Goal: Answer question/provide support

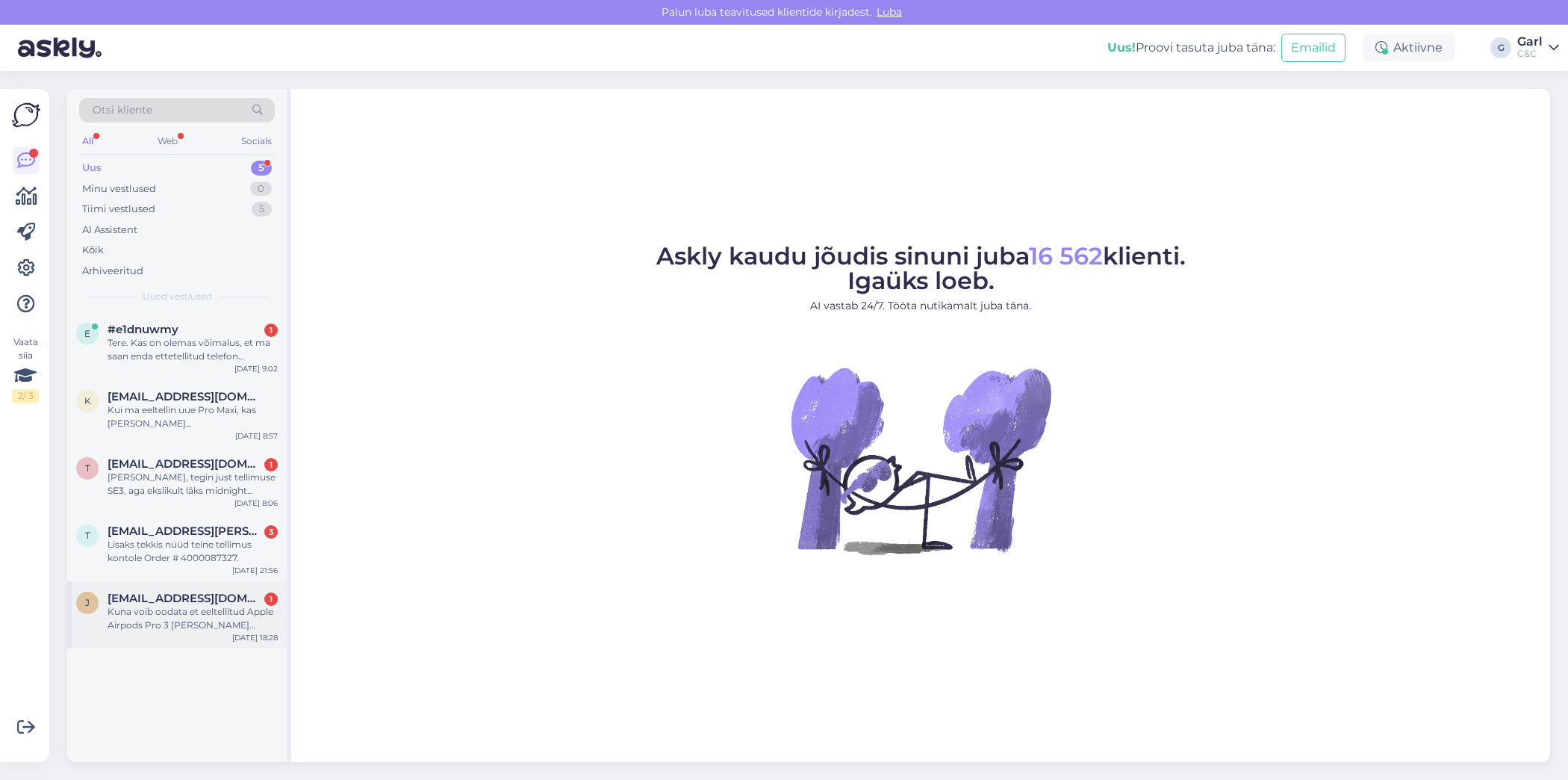
click at [215, 620] on div "Kuna voib oodata et eeltellitud Apple Airpods Pro 3 [PERSON_NAME] jouab?" at bounding box center [193, 619] width 171 height 27
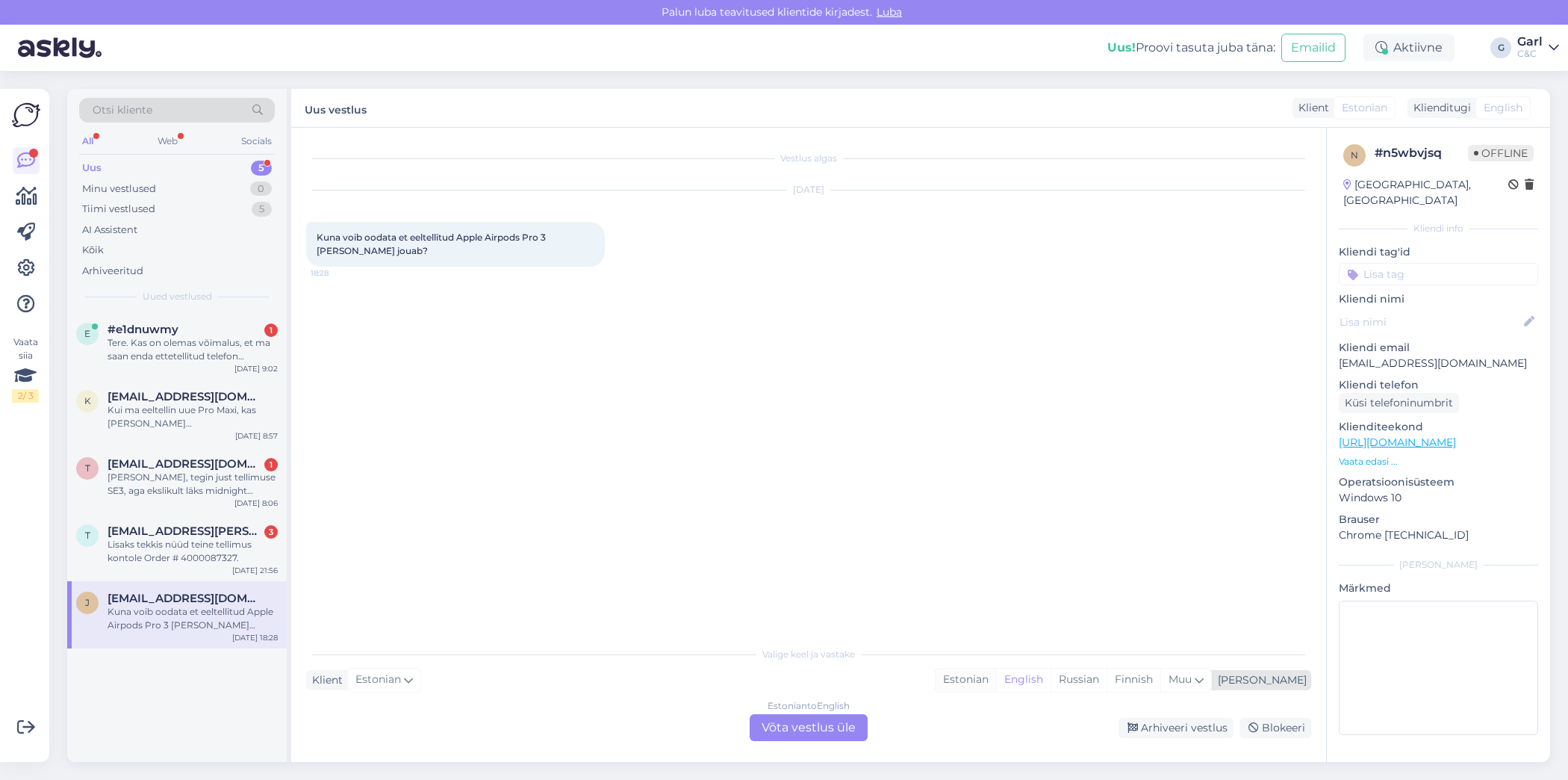
click at [996, 676] on div "Estonian" at bounding box center [966, 679] width 60 height 22
click at [833, 736] on div "Estonian to Estonian Võta vestlus üle" at bounding box center [809, 728] width 118 height 27
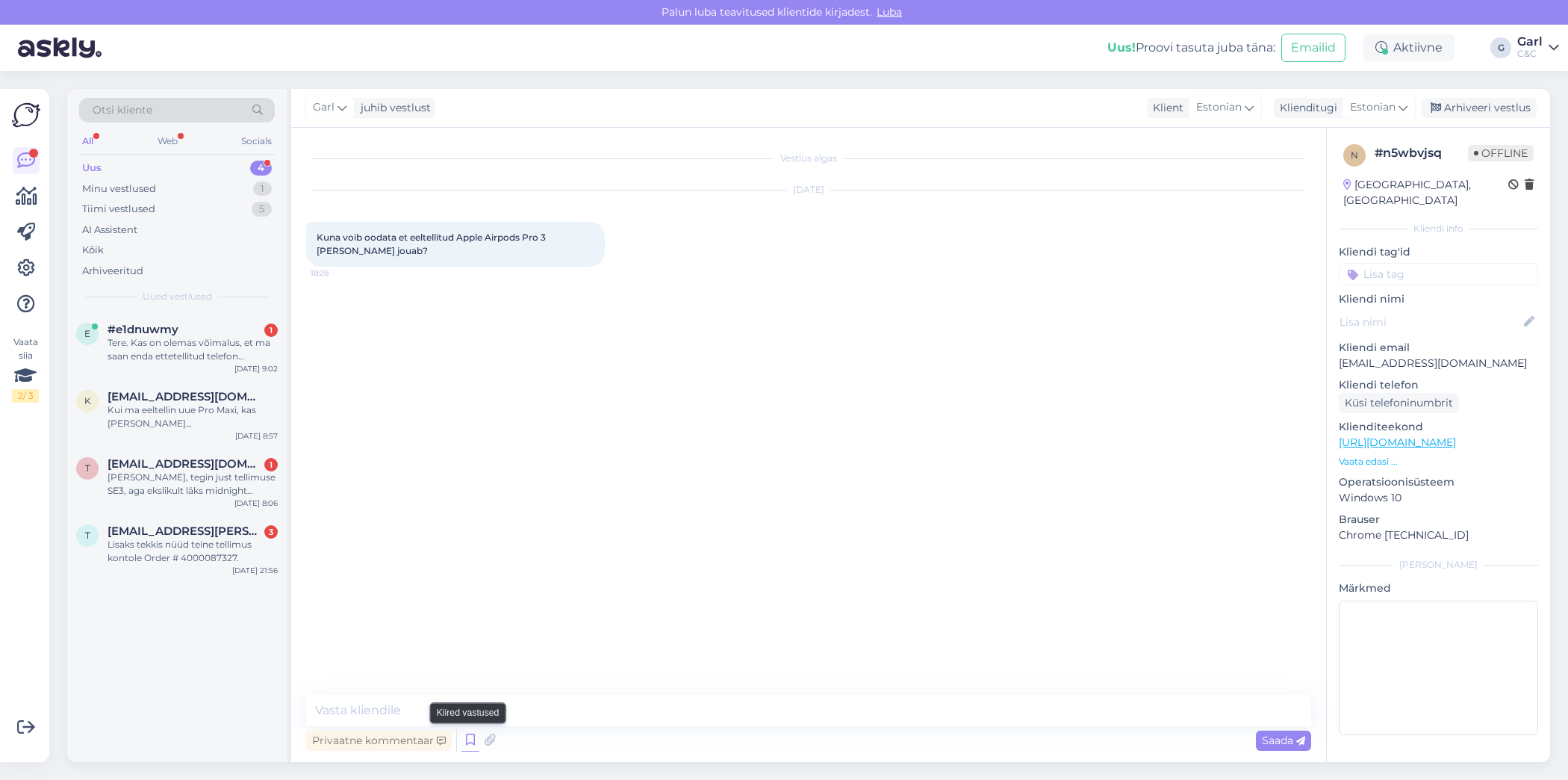
click at [469, 735] on icon at bounding box center [471, 739] width 17 height 22
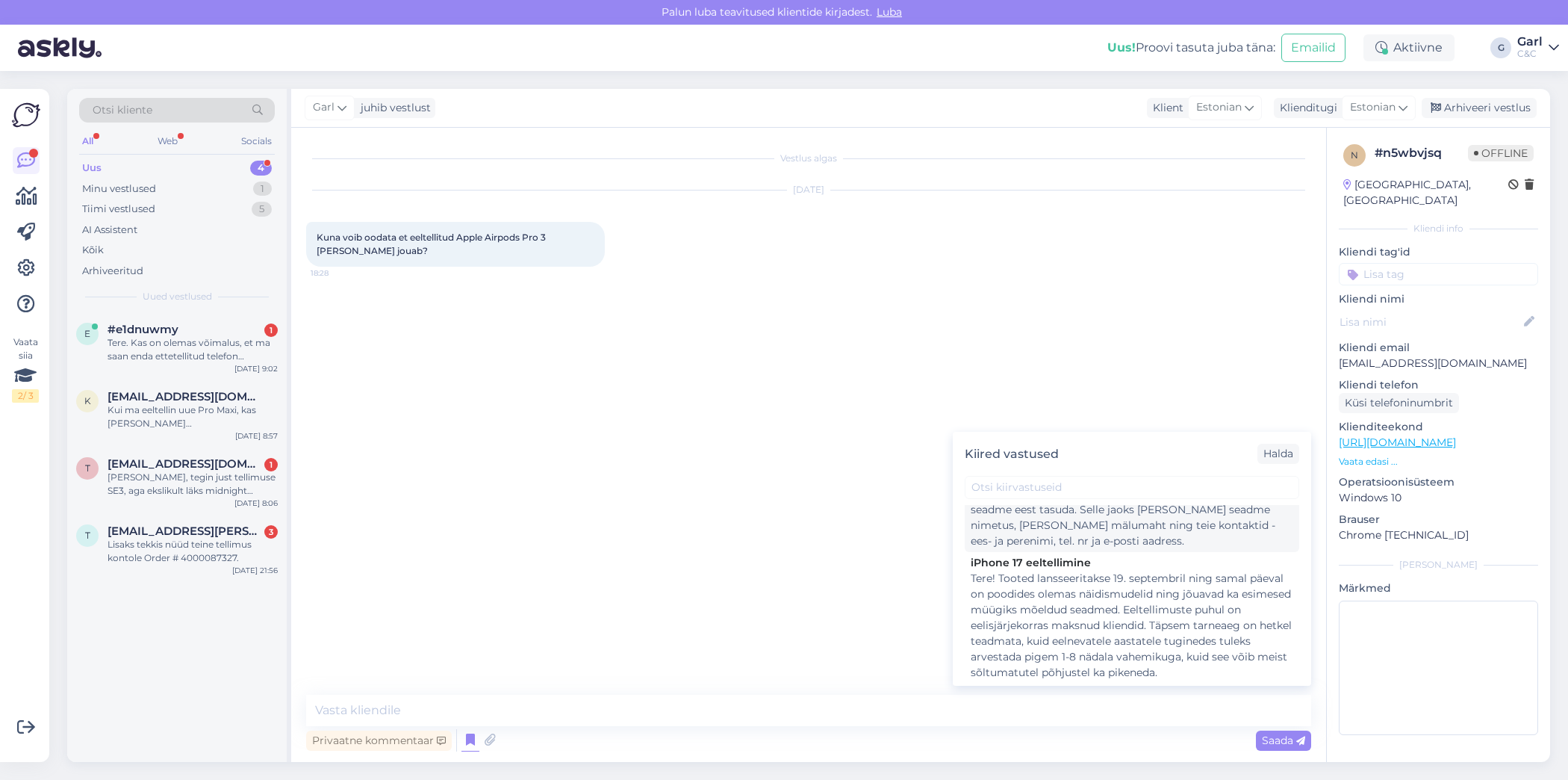
scroll to position [89, 0]
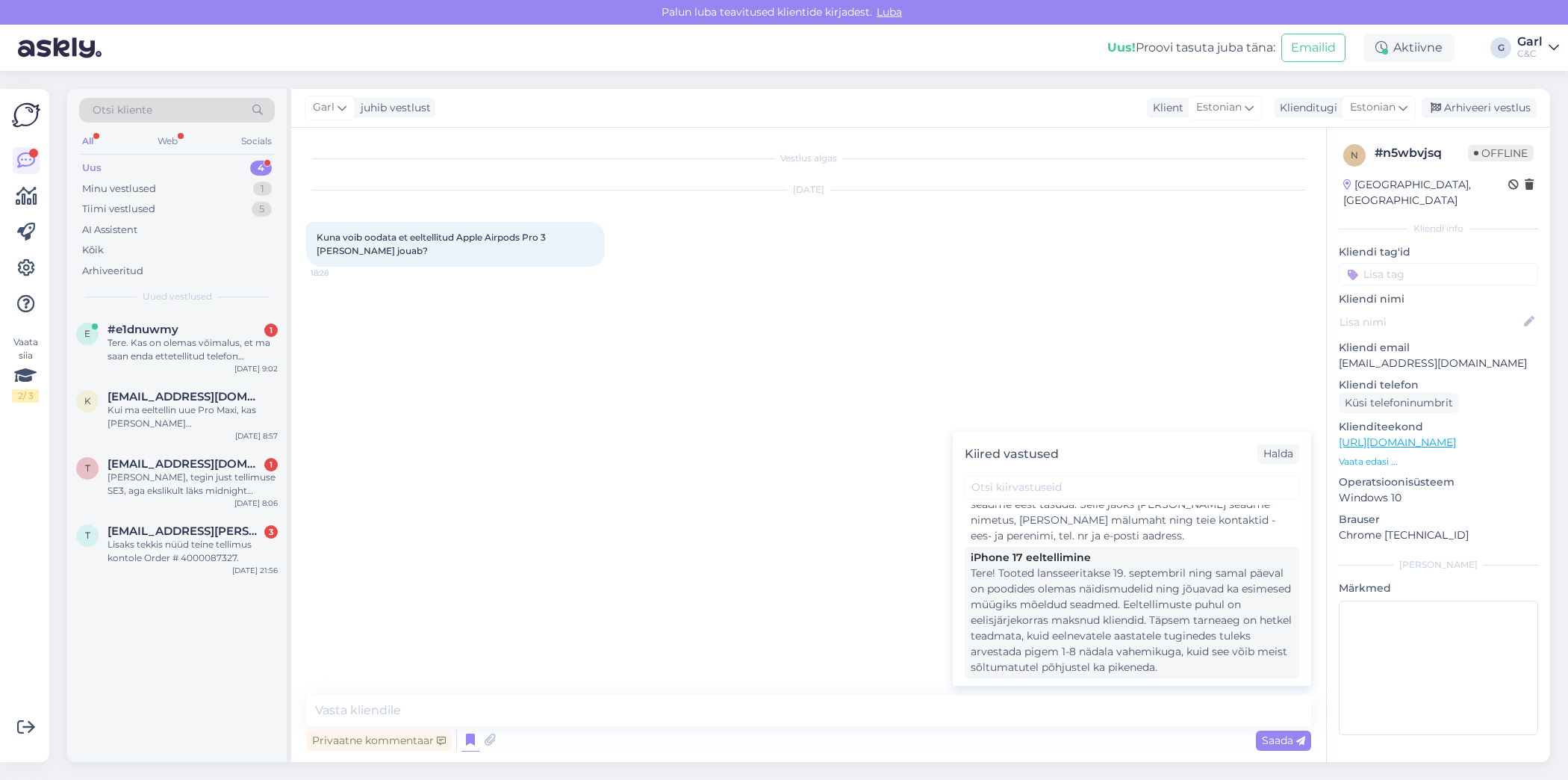
click at [1133, 615] on div "Tere! Tooted lansseeritakse 19. septembril ning samal päeval on poodides olemas…" at bounding box center [1132, 620] width 323 height 110
type textarea "Tere! Tooted lansseeritakse 19. septembril ning samal päeval on poodides olemas…"
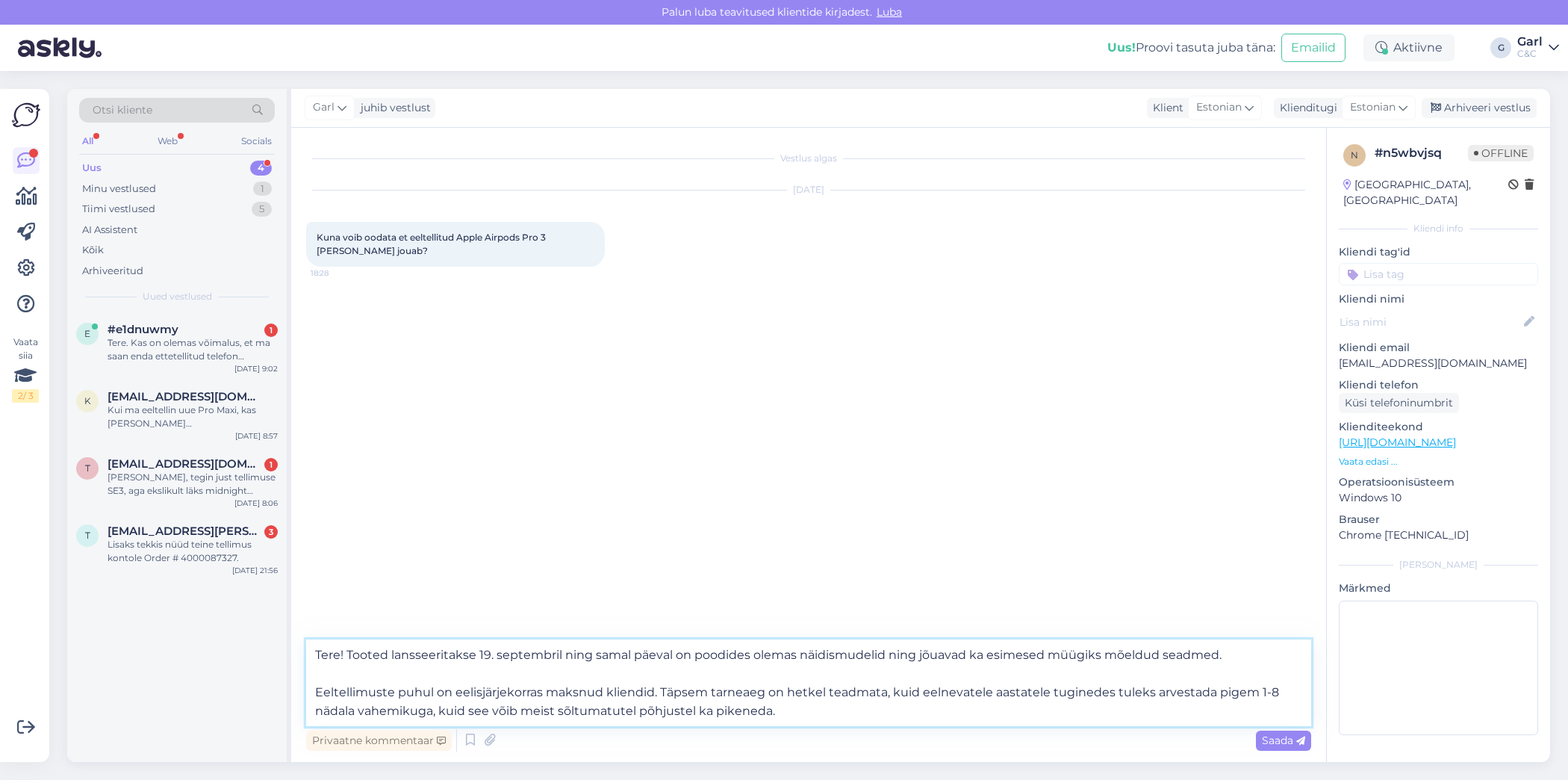
drag, startPoint x: 862, startPoint y: 708, endPoint x: 1110, endPoint y: 685, distance: 249.1
click at [1110, 685] on textarea "Tere! Tooted lansseeritakse 19. septembril ning samal päeval on poodides olemas…" at bounding box center [809, 682] width 1005 height 86
click at [1273, 693] on textarea "Tere! Tooted lansseeritakse 19. septembril ning samal päeval on poodides olemas…" at bounding box center [809, 682] width 1005 height 86
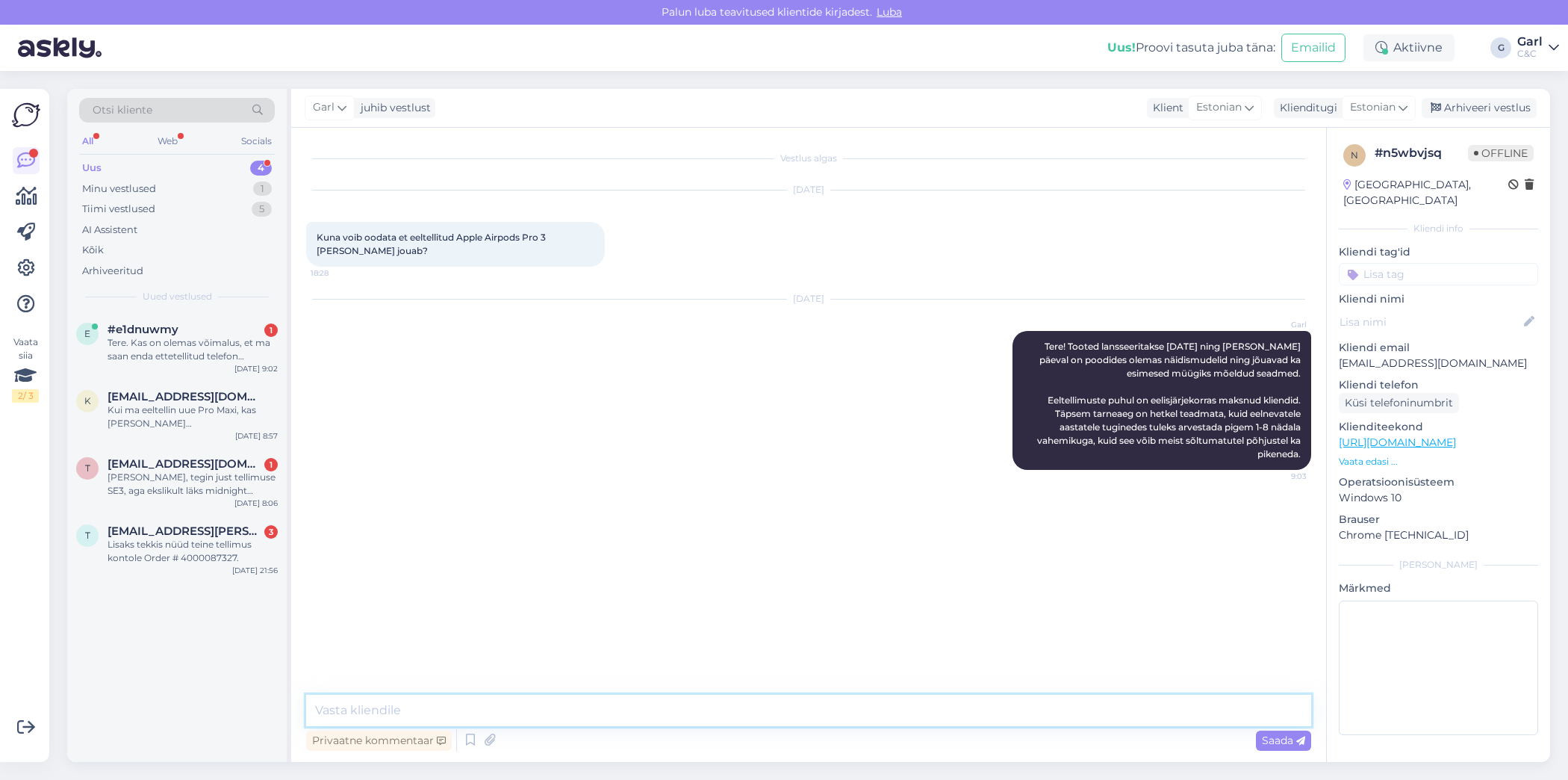
click at [728, 717] on textarea at bounding box center [809, 710] width 1005 height 31
click at [728, 716] on textarea at bounding box center [809, 710] width 1005 height 31
click at [725, 712] on textarea at bounding box center [809, 710] width 1005 height 31
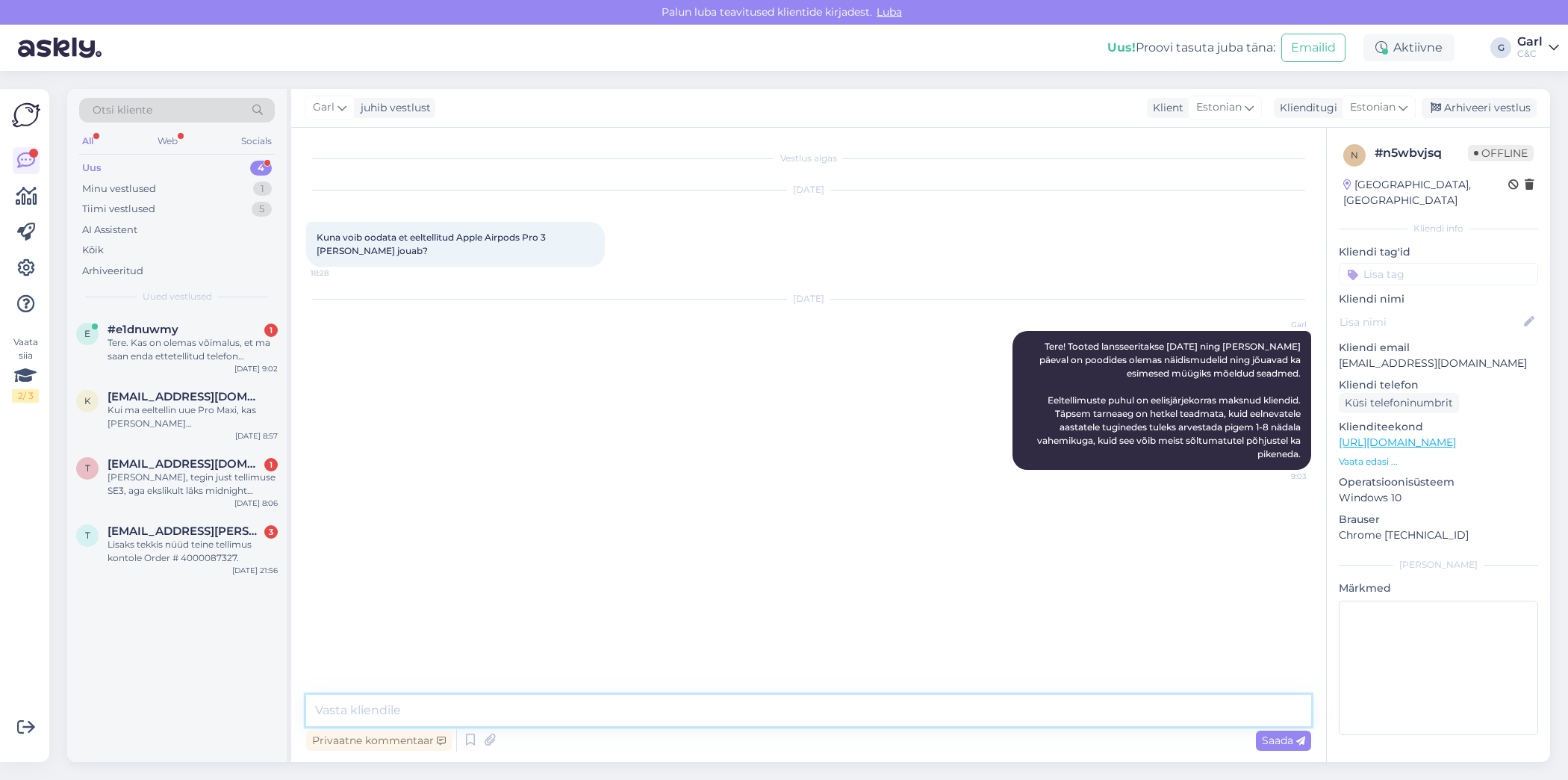
click at [725, 712] on textarea at bounding box center [809, 710] width 1005 height 31
click at [223, 559] on div "Lisaks tekkis nüüd teine tellimus kontole Order # 4000087327." at bounding box center [193, 551] width 171 height 27
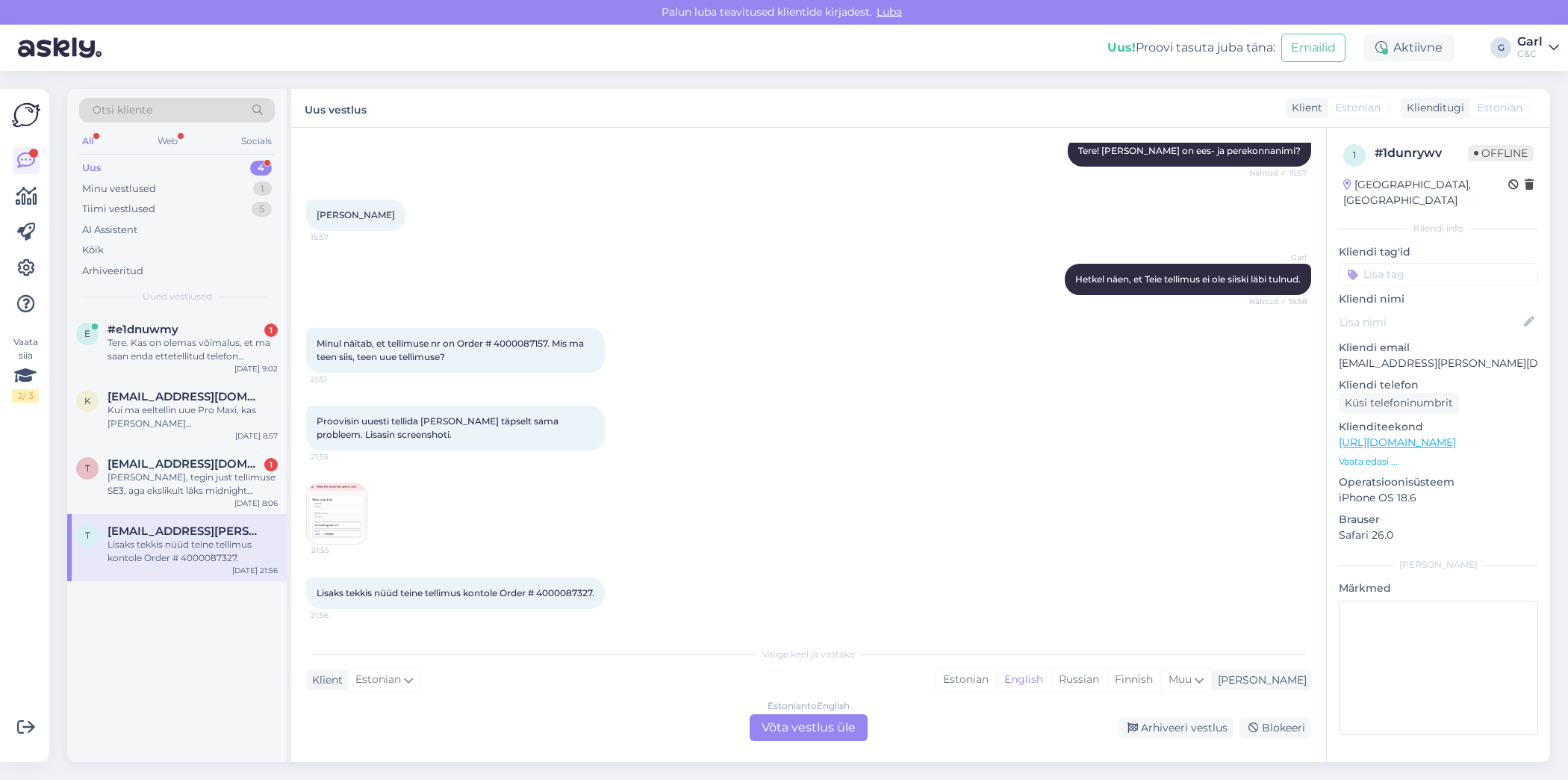
scroll to position [190, 0]
click at [337, 515] on img at bounding box center [337, 514] width 60 height 60
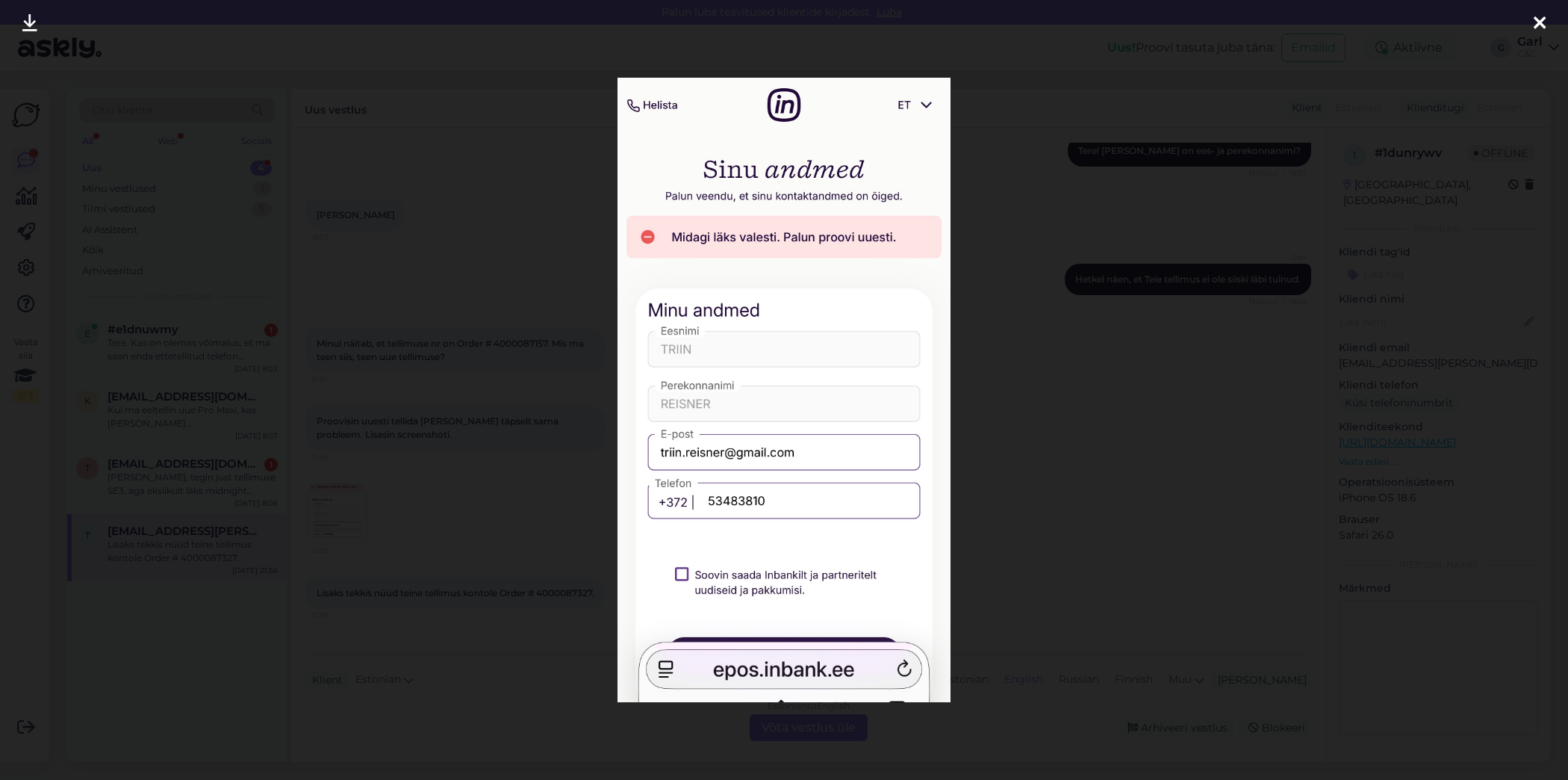
click at [450, 488] on div at bounding box center [784, 390] width 1568 height 780
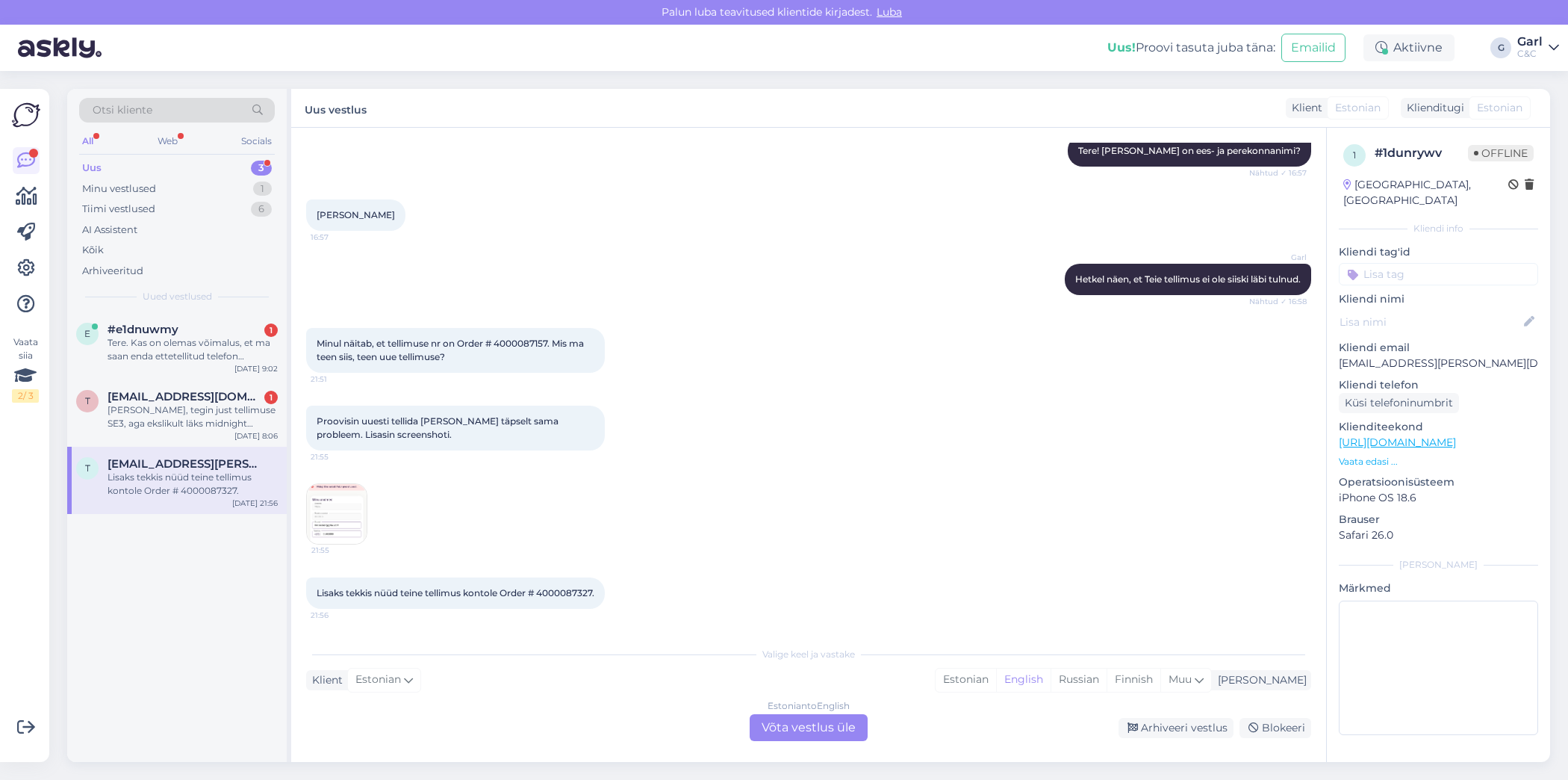
click at [347, 504] on img at bounding box center [337, 514] width 60 height 60
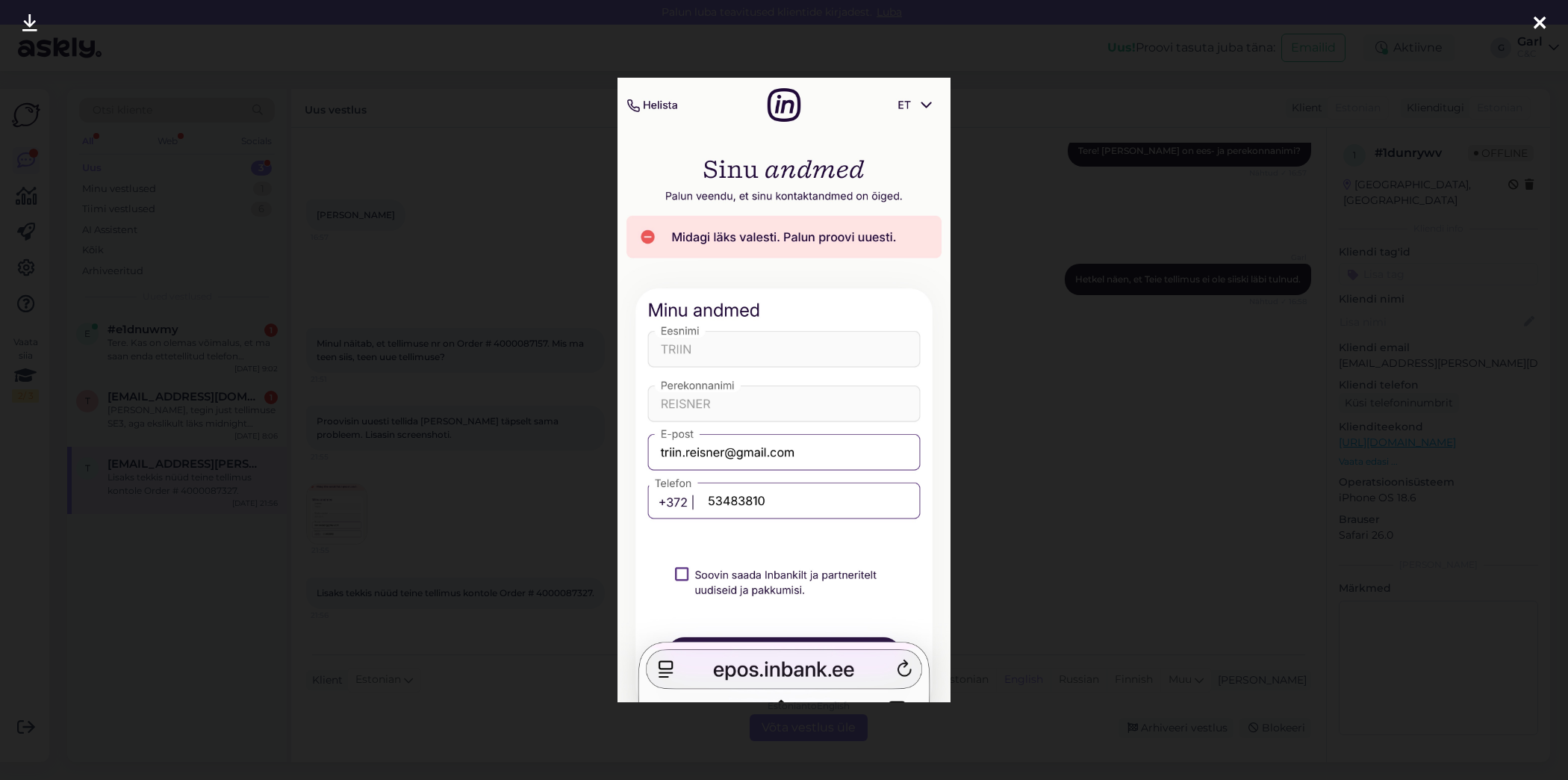
click at [524, 550] on div at bounding box center [784, 390] width 1568 height 780
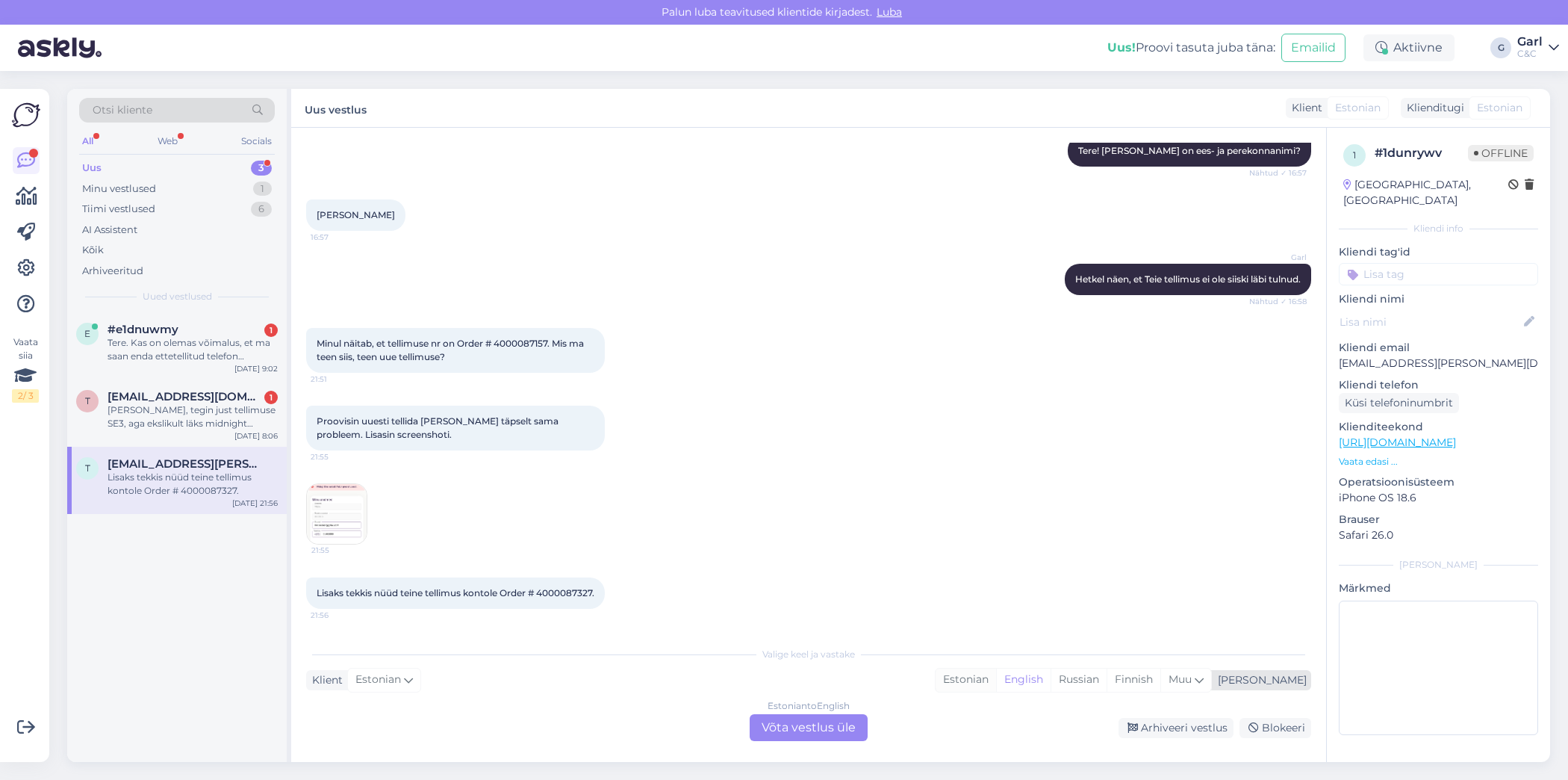
click at [996, 674] on div "Estonian" at bounding box center [966, 679] width 60 height 22
click at [790, 723] on div "Estonian to Estonian Võta vestlus üle" at bounding box center [809, 728] width 118 height 27
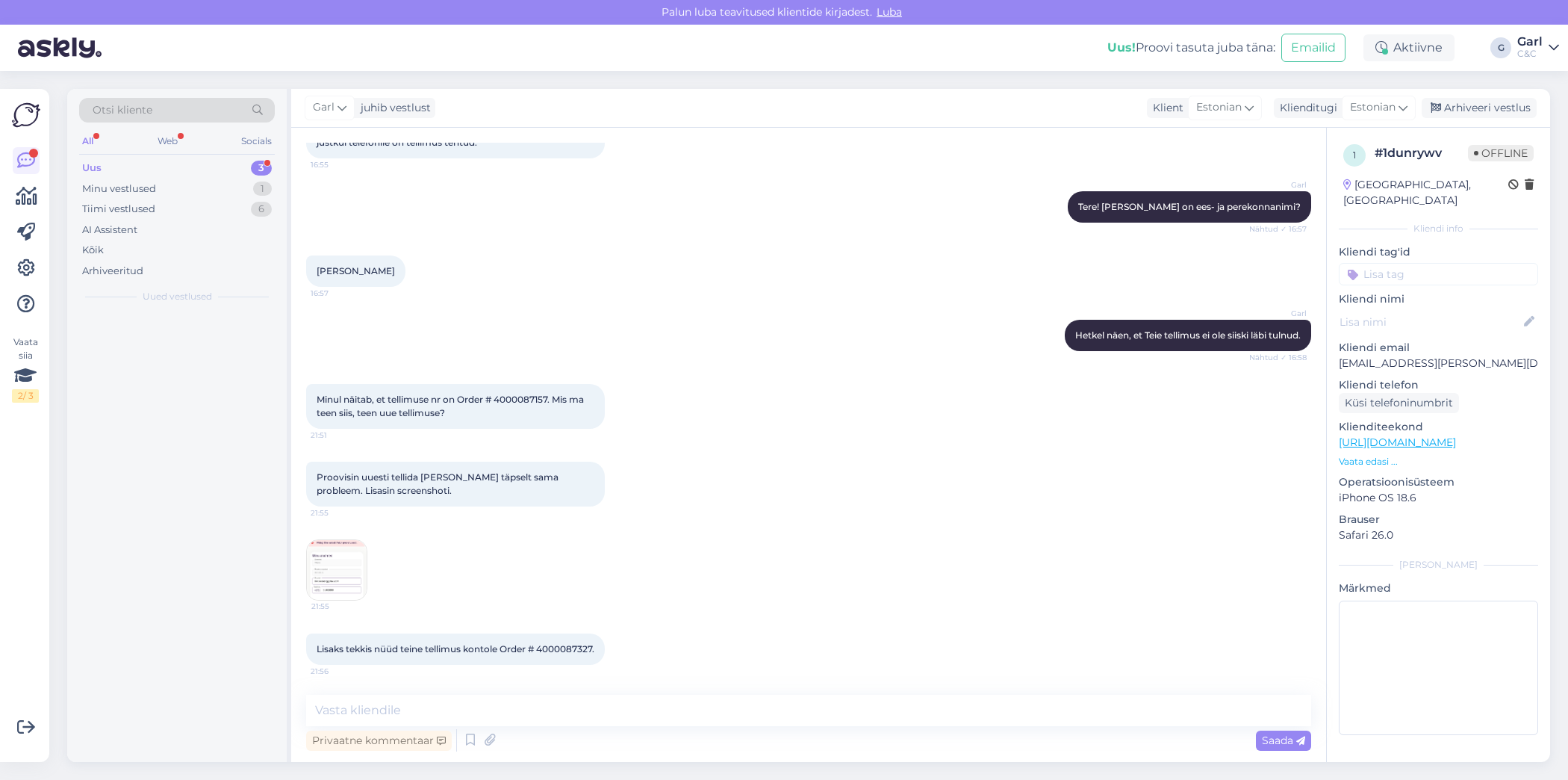
scroll to position [135, 0]
click at [790, 715] on textarea at bounding box center [809, 710] width 1005 height 31
type textarea "T"
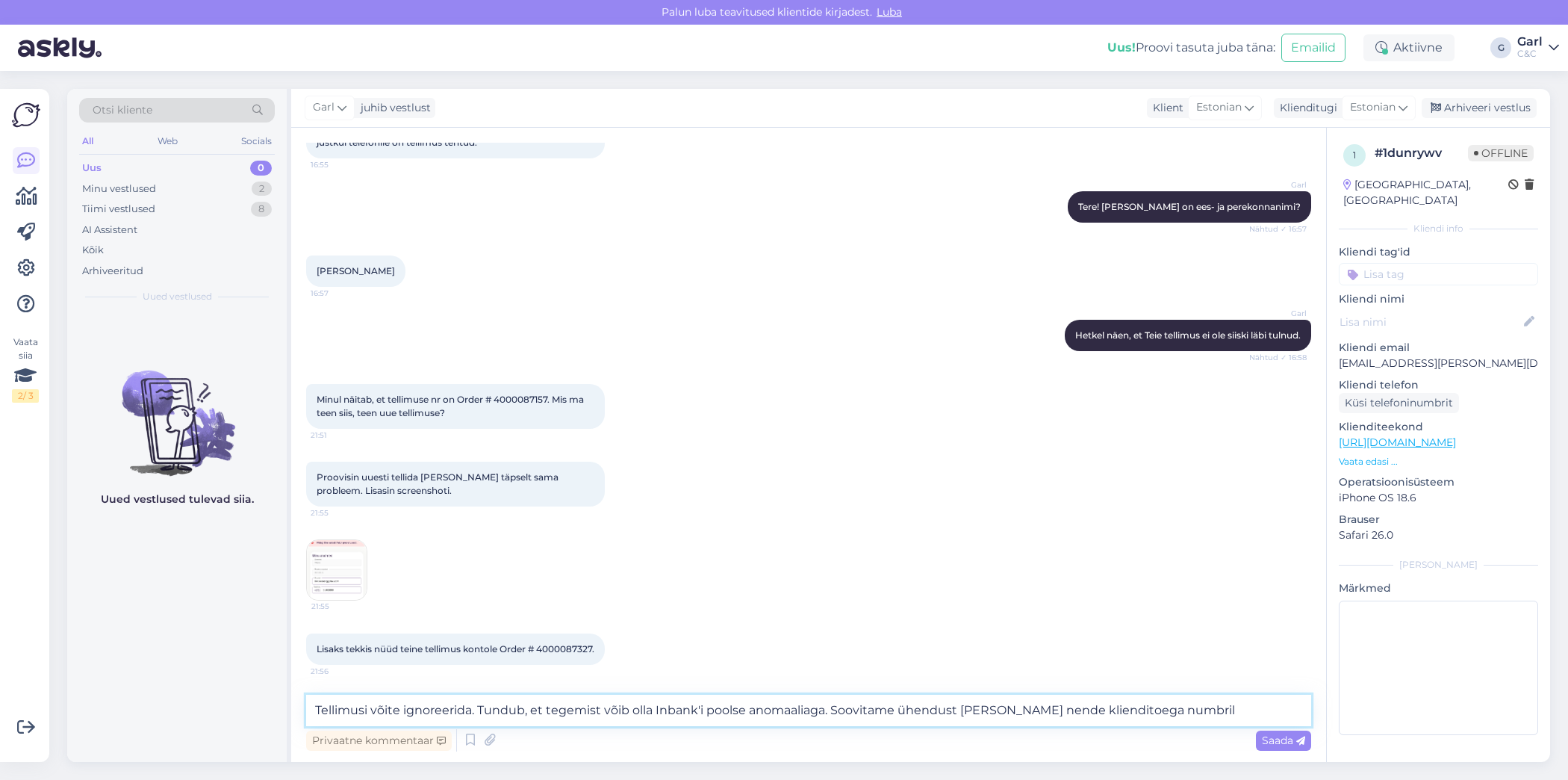
paste textarea "+372 640 8080"
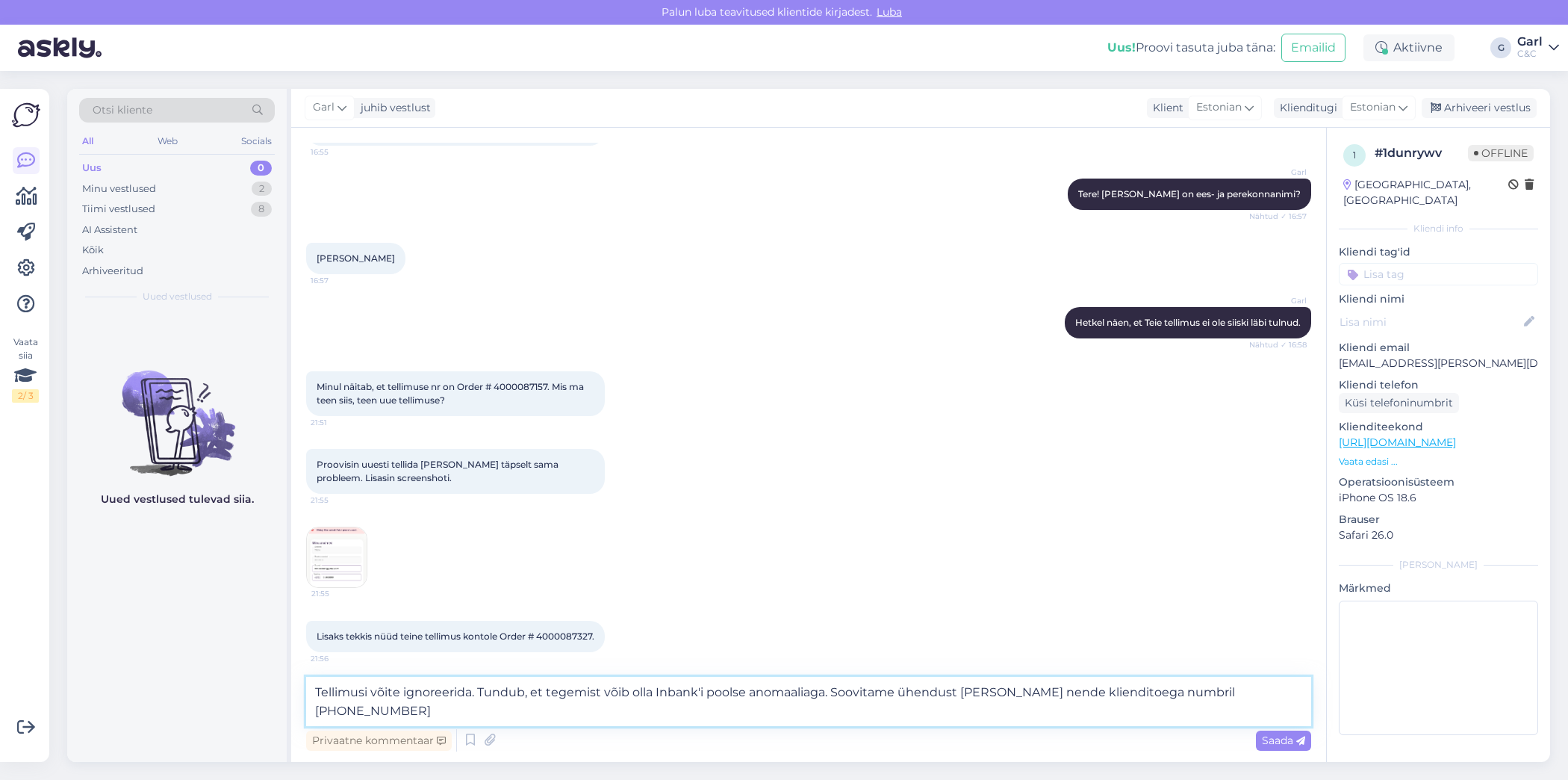
scroll to position [152, 0]
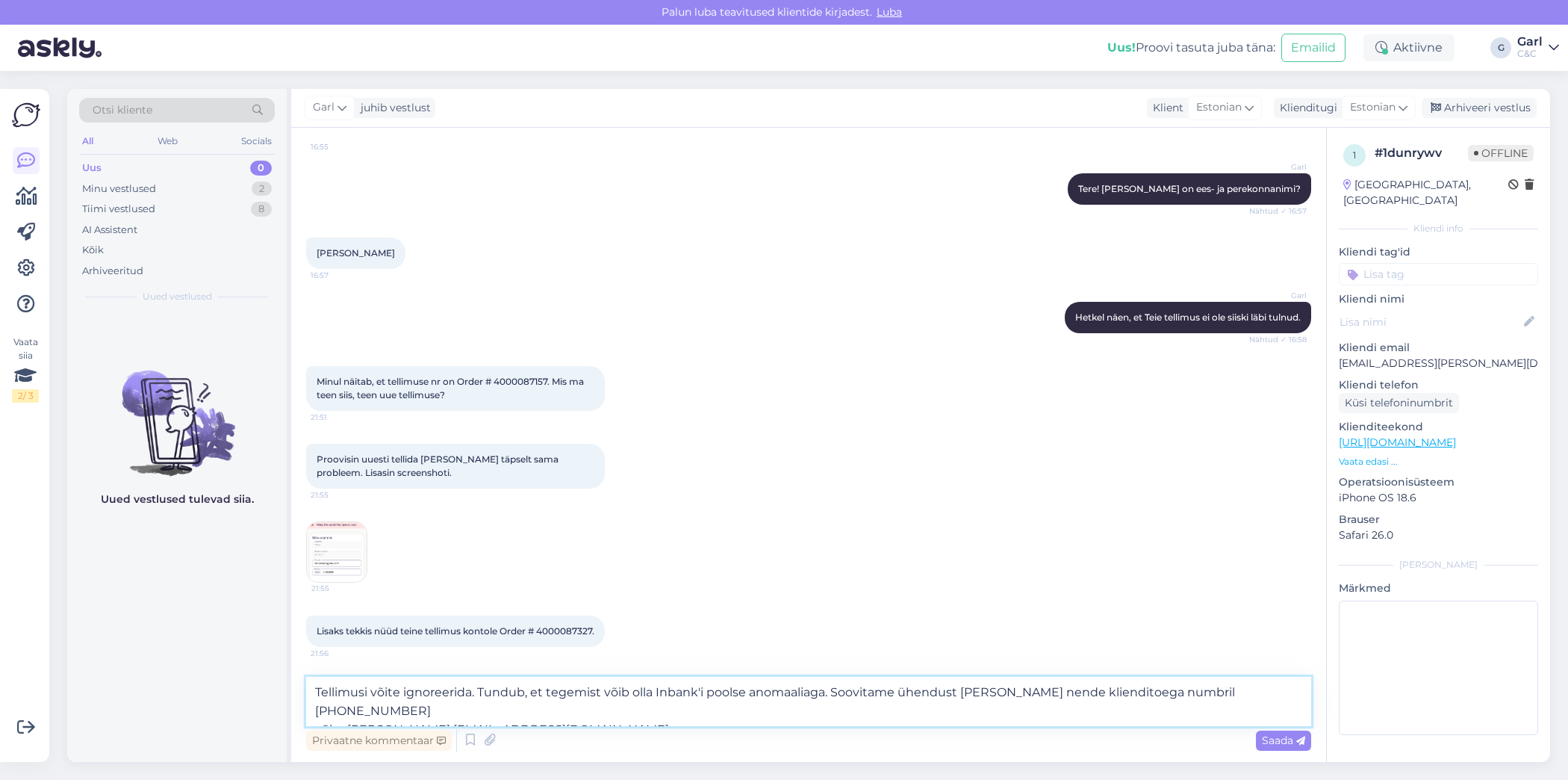
type textarea "Tellimusi võite ignoreerida. Tundub, et tegemist võib olla Inbank'i poolse anom…"
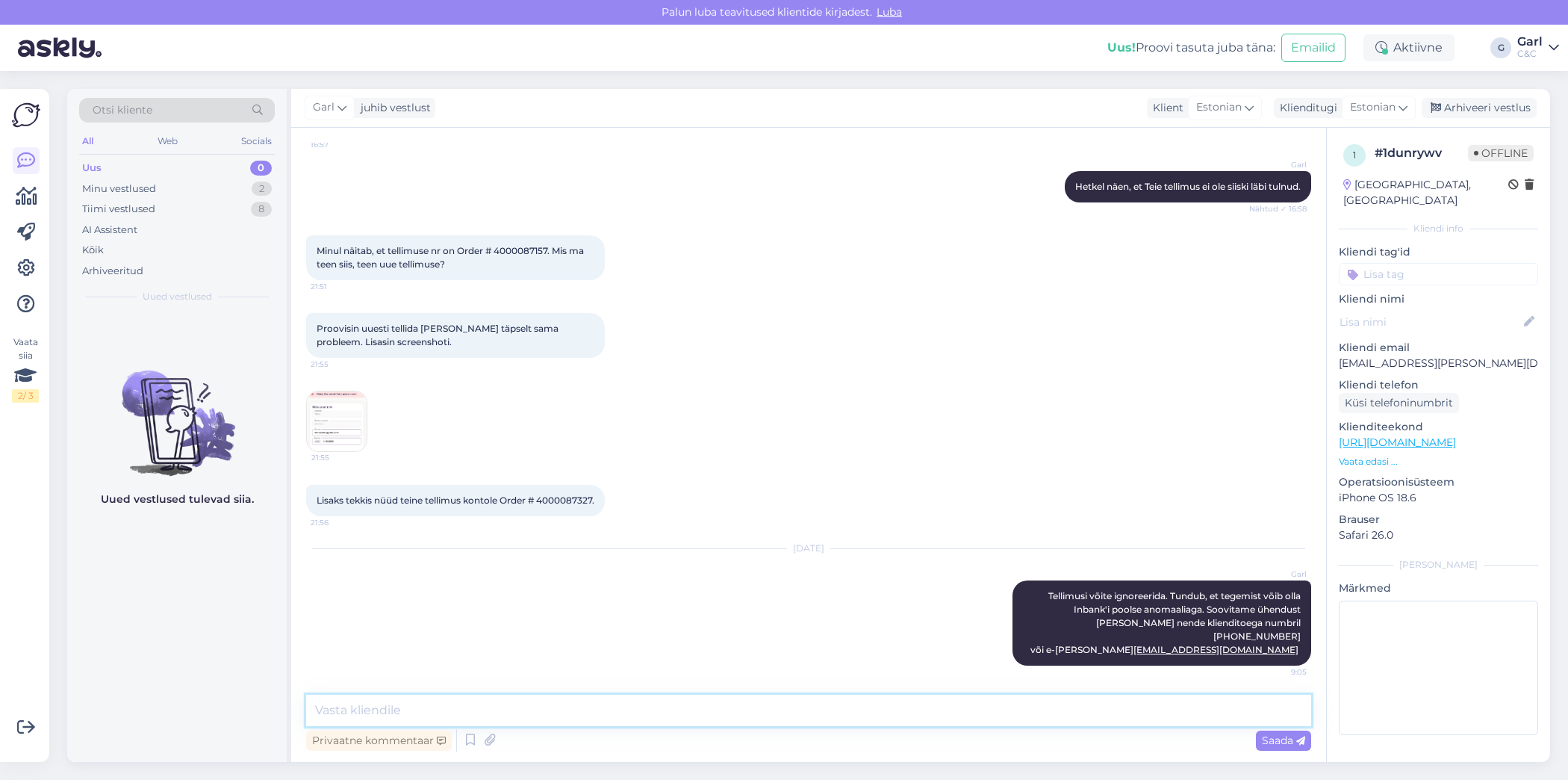
scroll to position [216, 0]
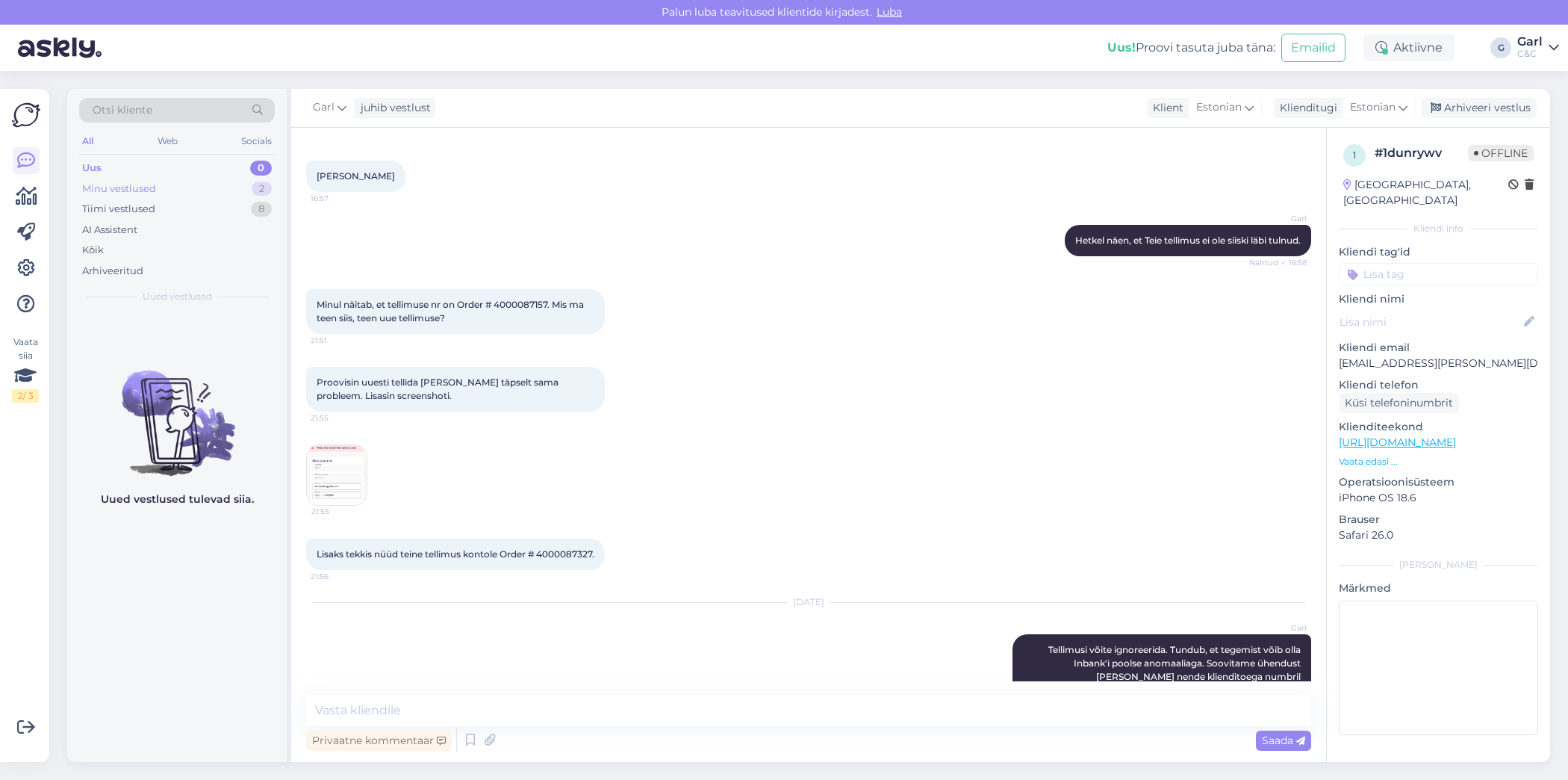
click at [240, 184] on div "Minu vestlused 2" at bounding box center [178, 189] width 196 height 21
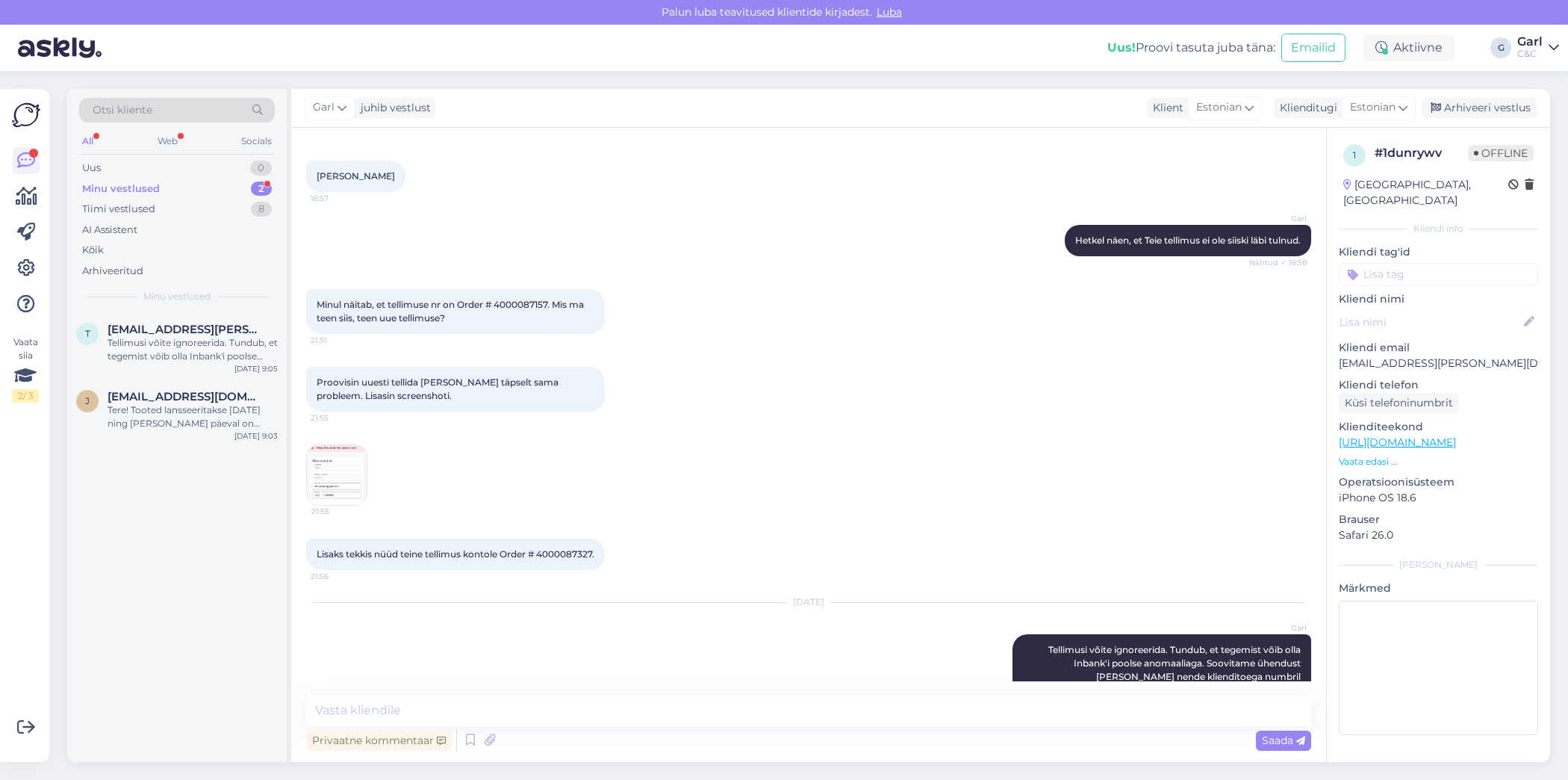
click at [193, 188] on div "Minu vestlused 2" at bounding box center [178, 189] width 196 height 21
click at [196, 206] on div "Tiimi vestlused 8" at bounding box center [178, 210] width 196 height 21
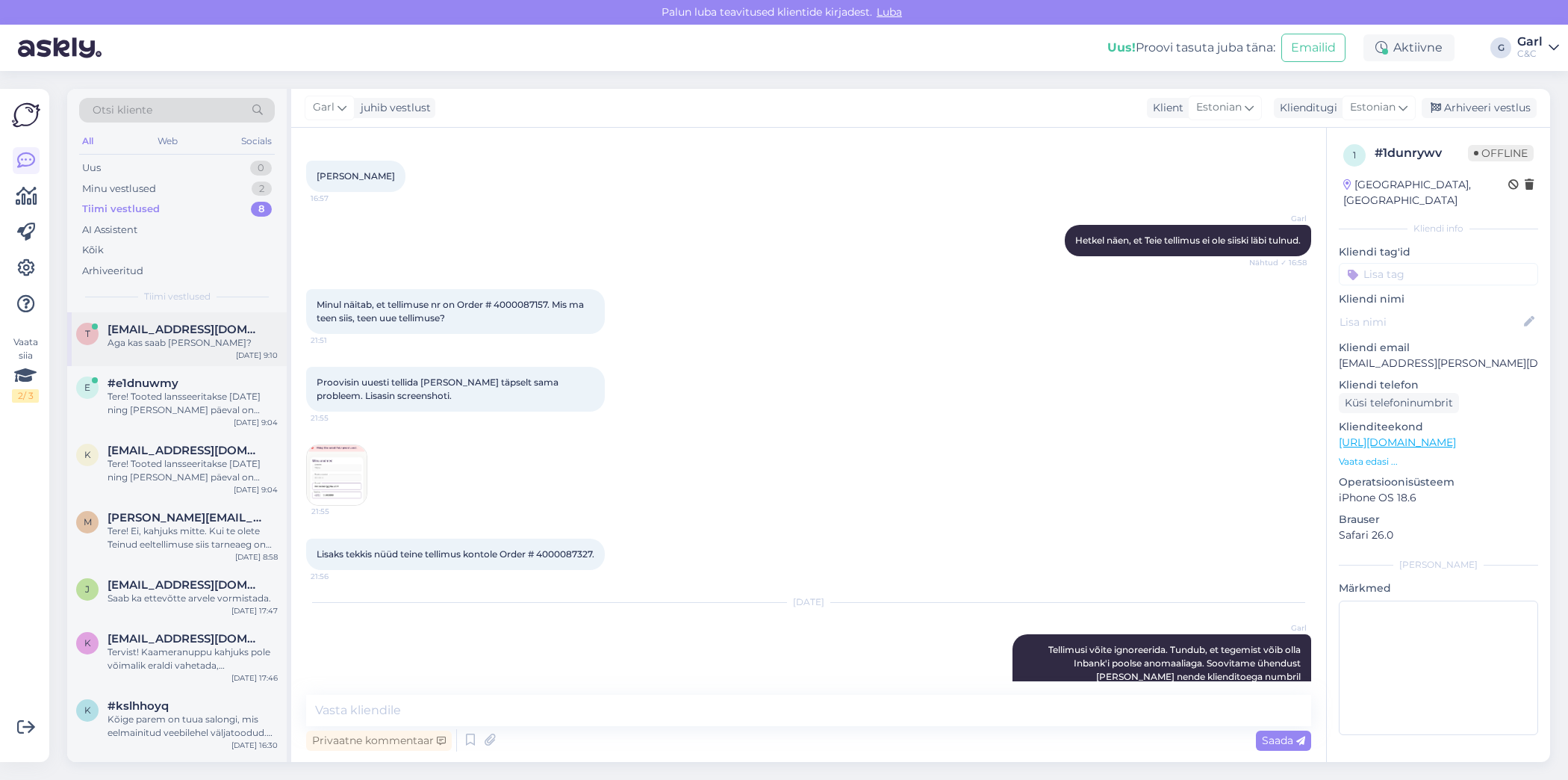
click at [225, 327] on span "teeleme@gmail.com" at bounding box center [185, 330] width 155 height 14
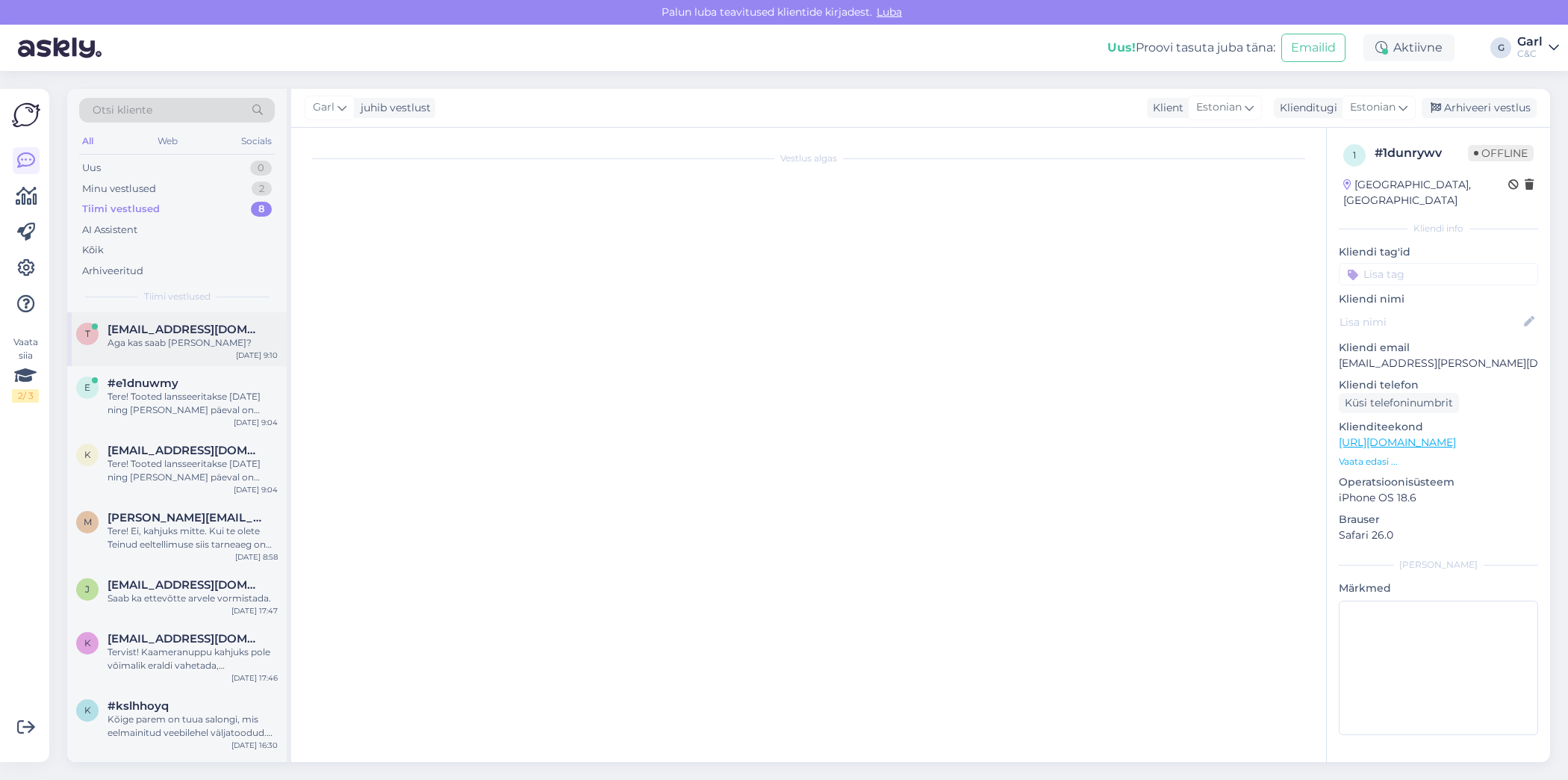
scroll to position [0, 0]
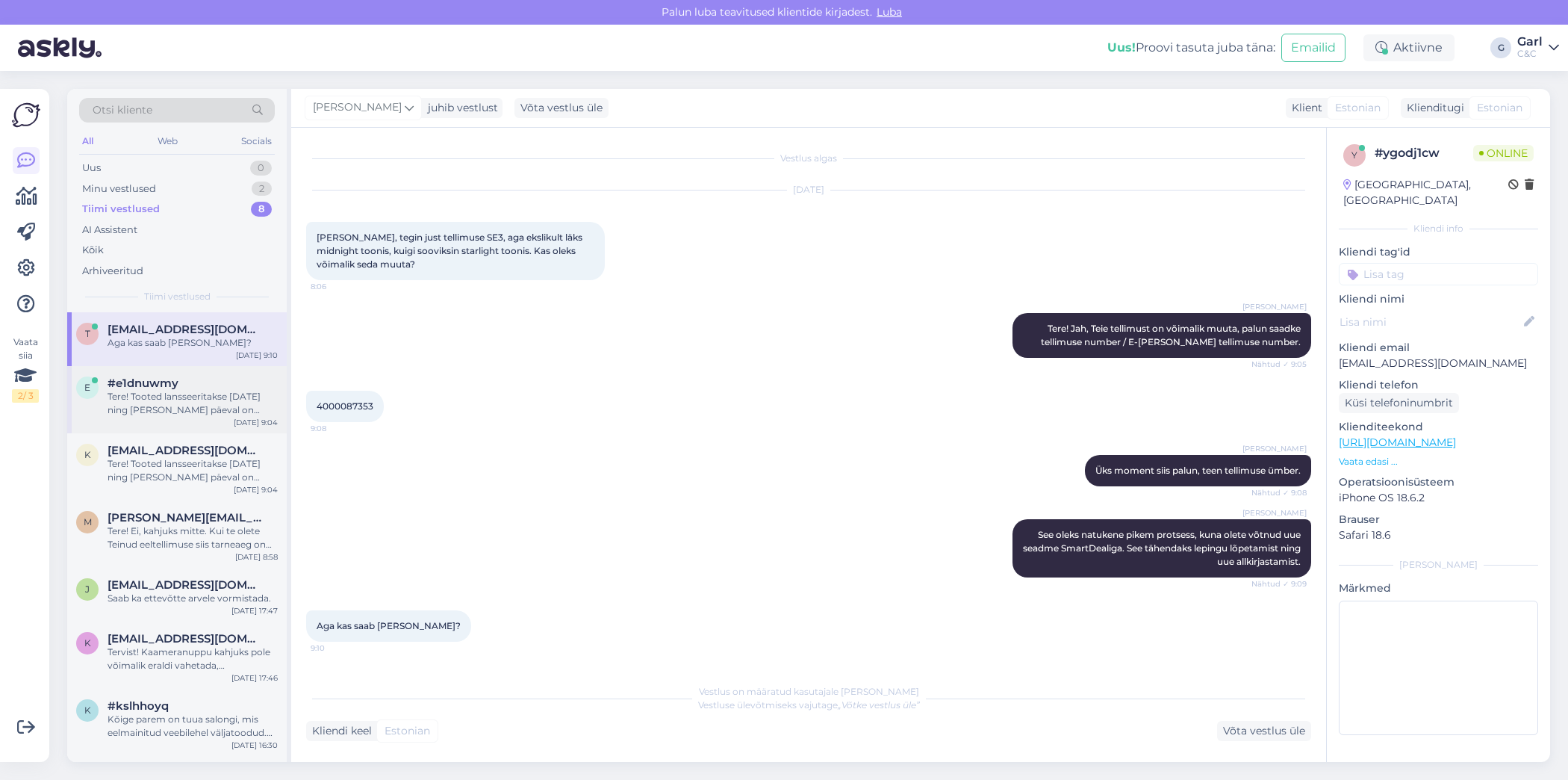
click at [200, 384] on div "#e1dnuwmy" at bounding box center [193, 383] width 171 height 14
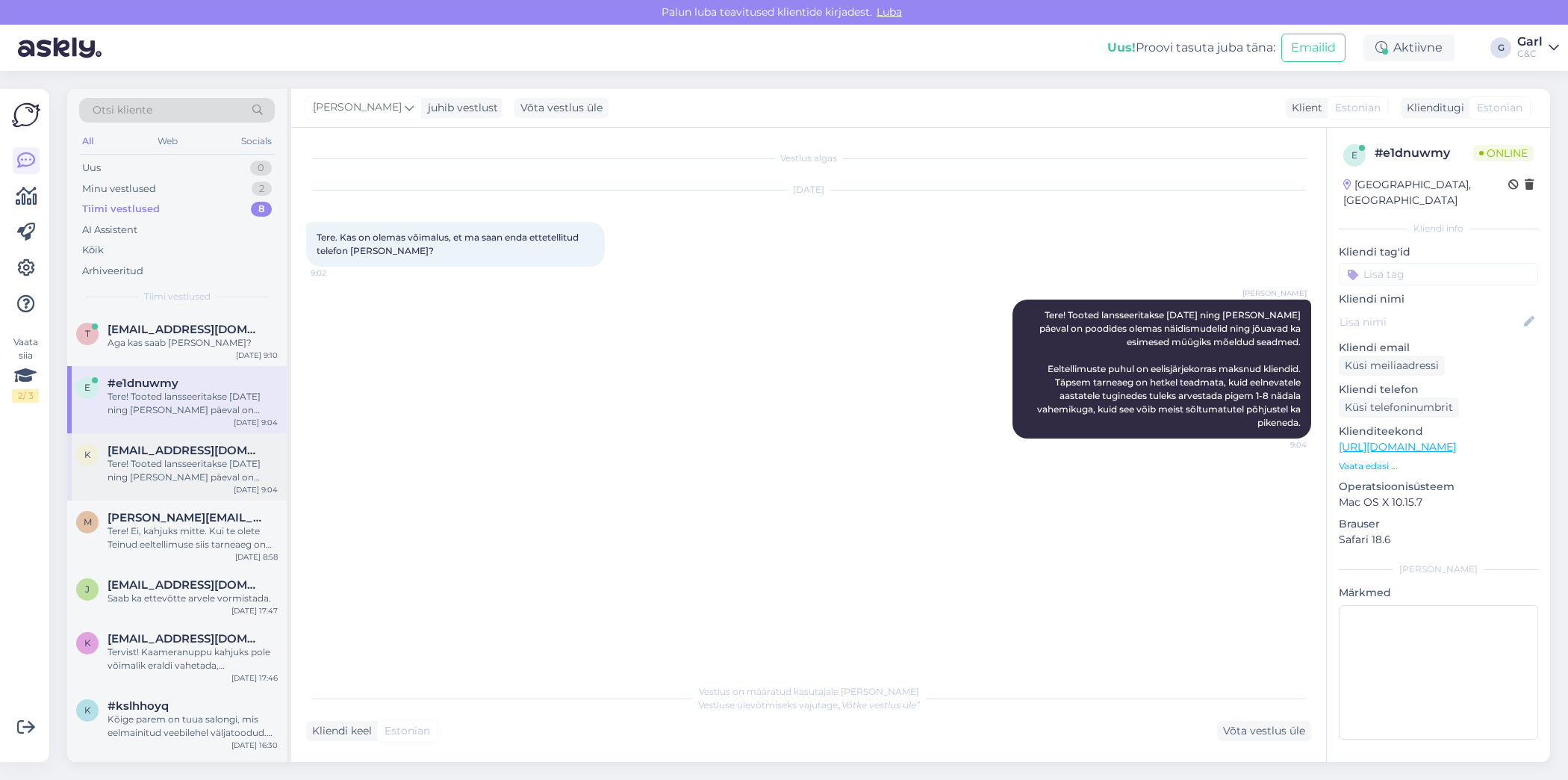
click at [196, 466] on div "Tere! Tooted lansseeritakse [DATE] ning [PERSON_NAME] päeval on poodides olemas…" at bounding box center [193, 471] width 171 height 27
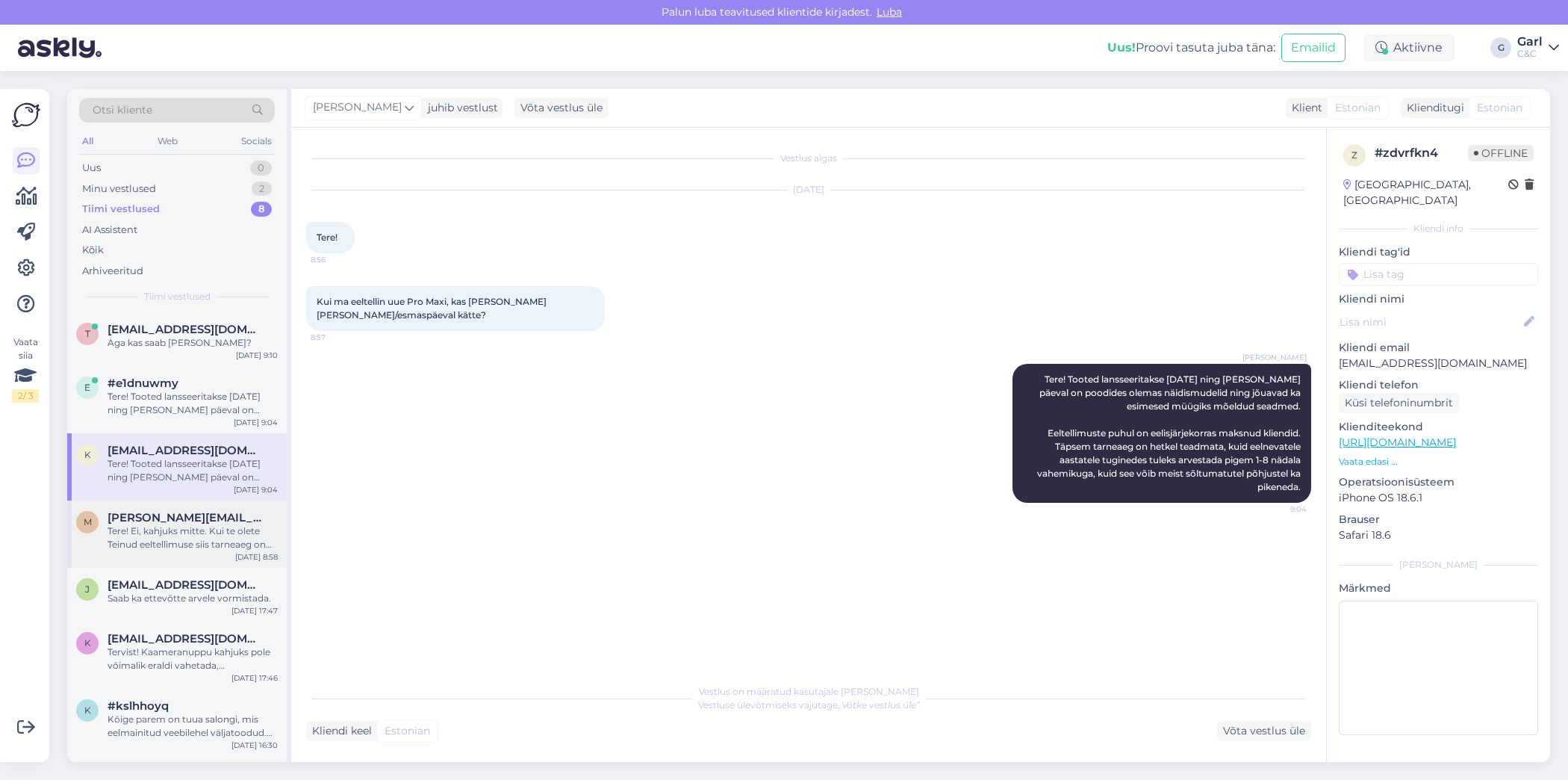
click at [196, 536] on div "Tere! Ei, kahjuks mitte. Kui te olete Teinud eeltellimuse siis tarneaeg on umbe…" at bounding box center [193, 537] width 171 height 27
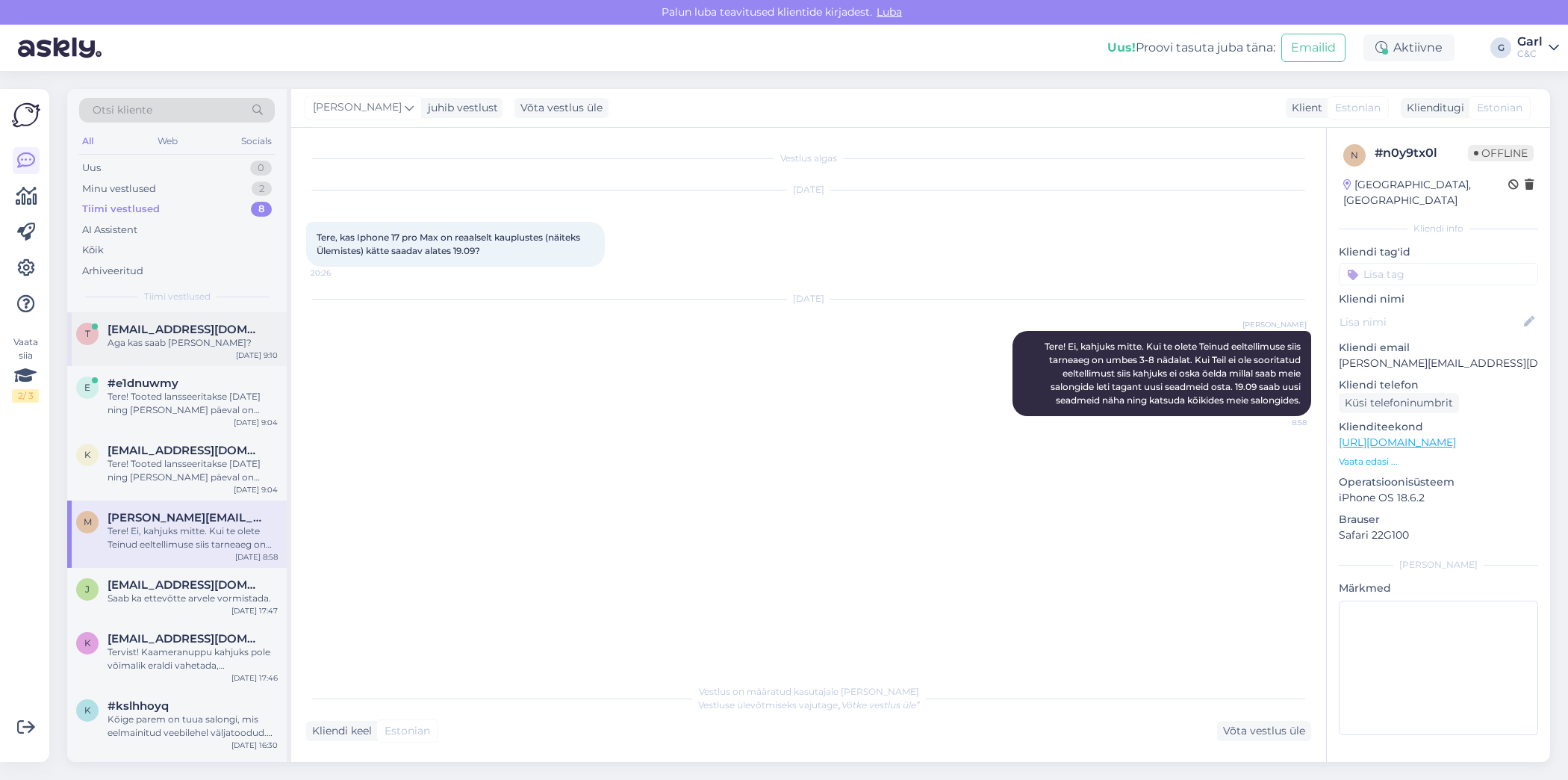
click at [225, 352] on div "t teeleme@gmail.com Aga kas saab seda teha? Sep 16 9:10" at bounding box center [177, 339] width 219 height 53
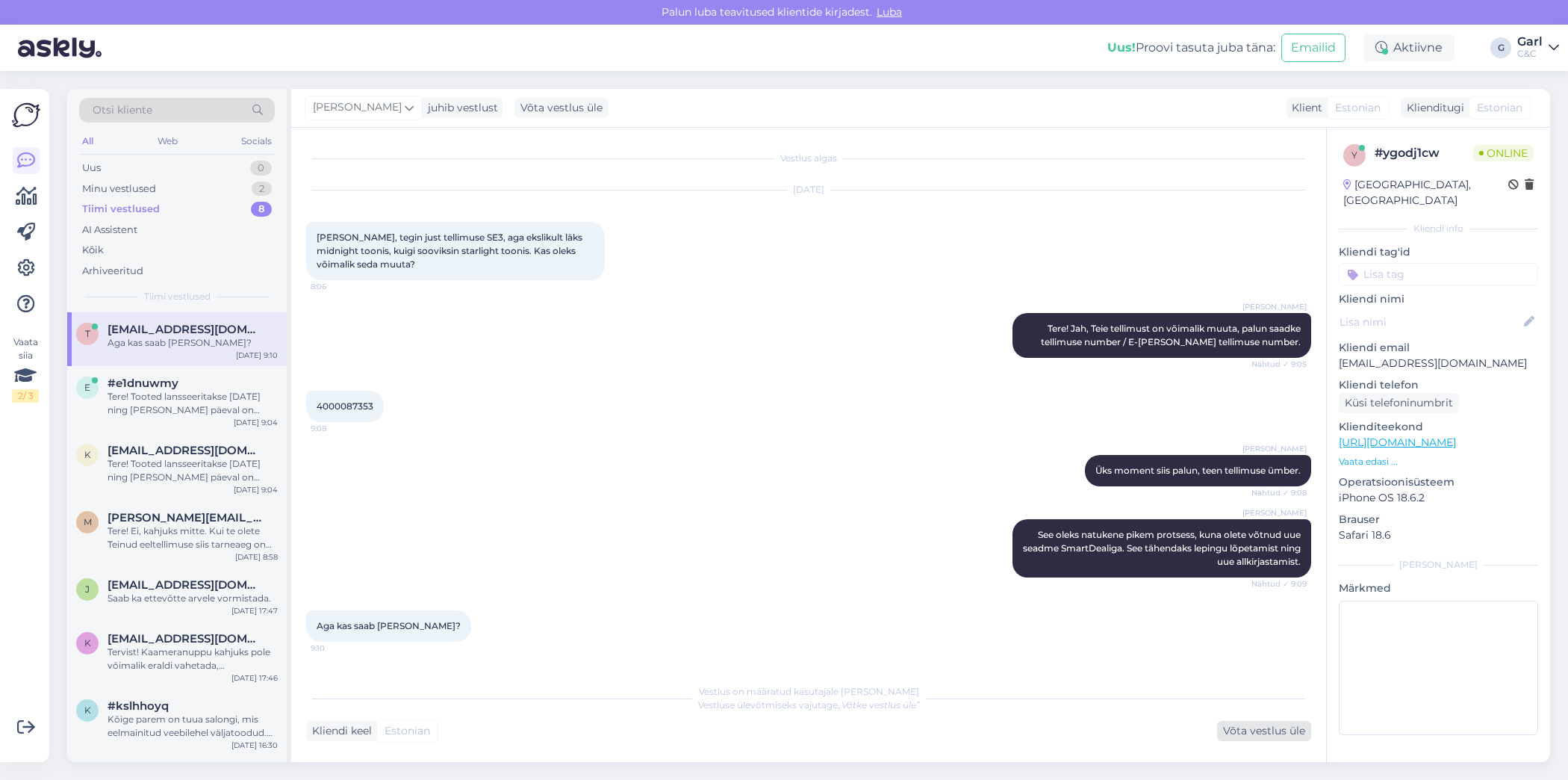
click at [1241, 730] on div "Võta vestlus üle" at bounding box center [1264, 731] width 94 height 20
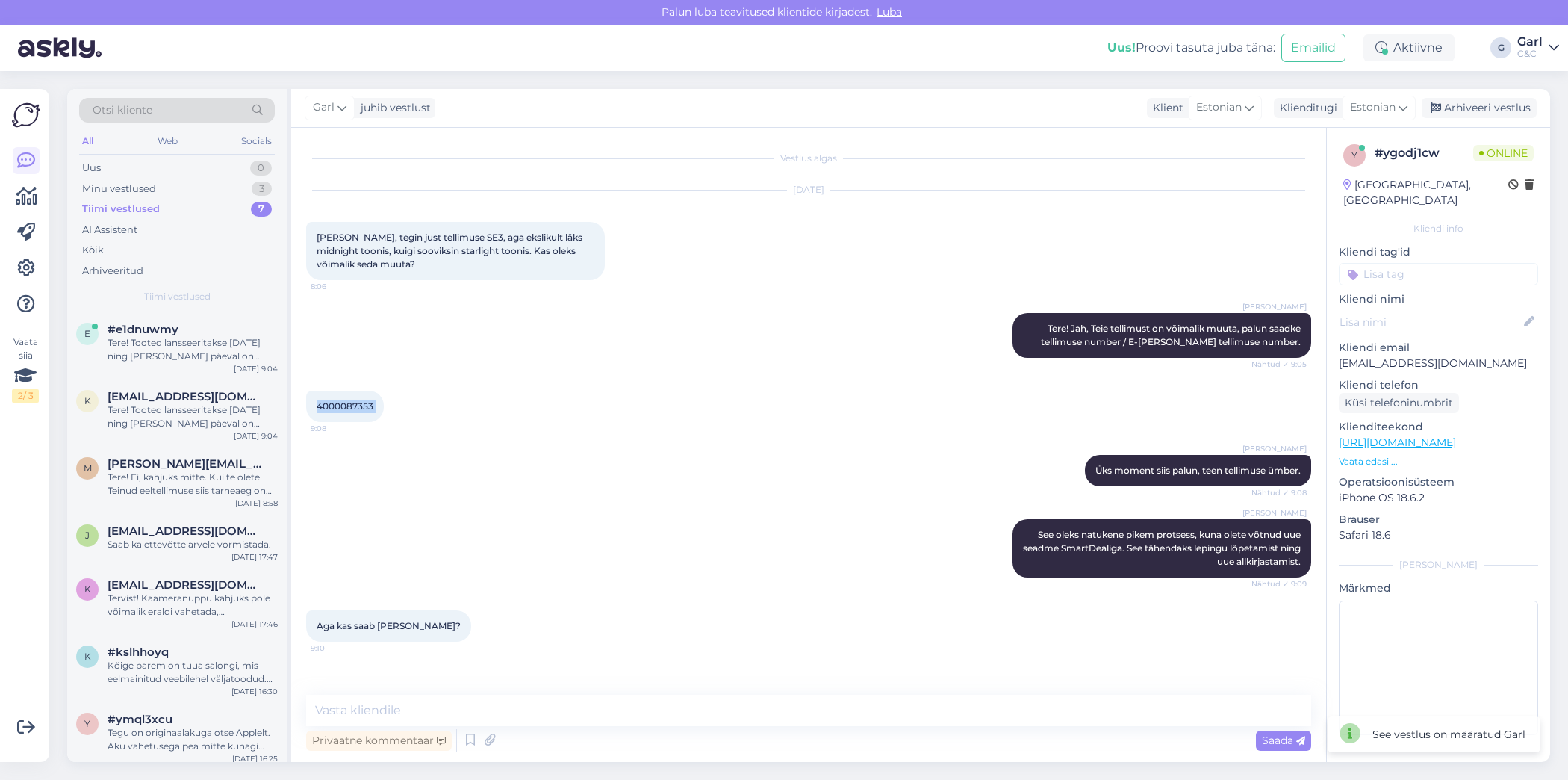
drag, startPoint x: 313, startPoint y: 408, endPoint x: 389, endPoint y: 404, distance: 76.1
click at [384, 405] on div "4000087353 9:08" at bounding box center [345, 406] width 78 height 31
copy div "4000087353 9:08"
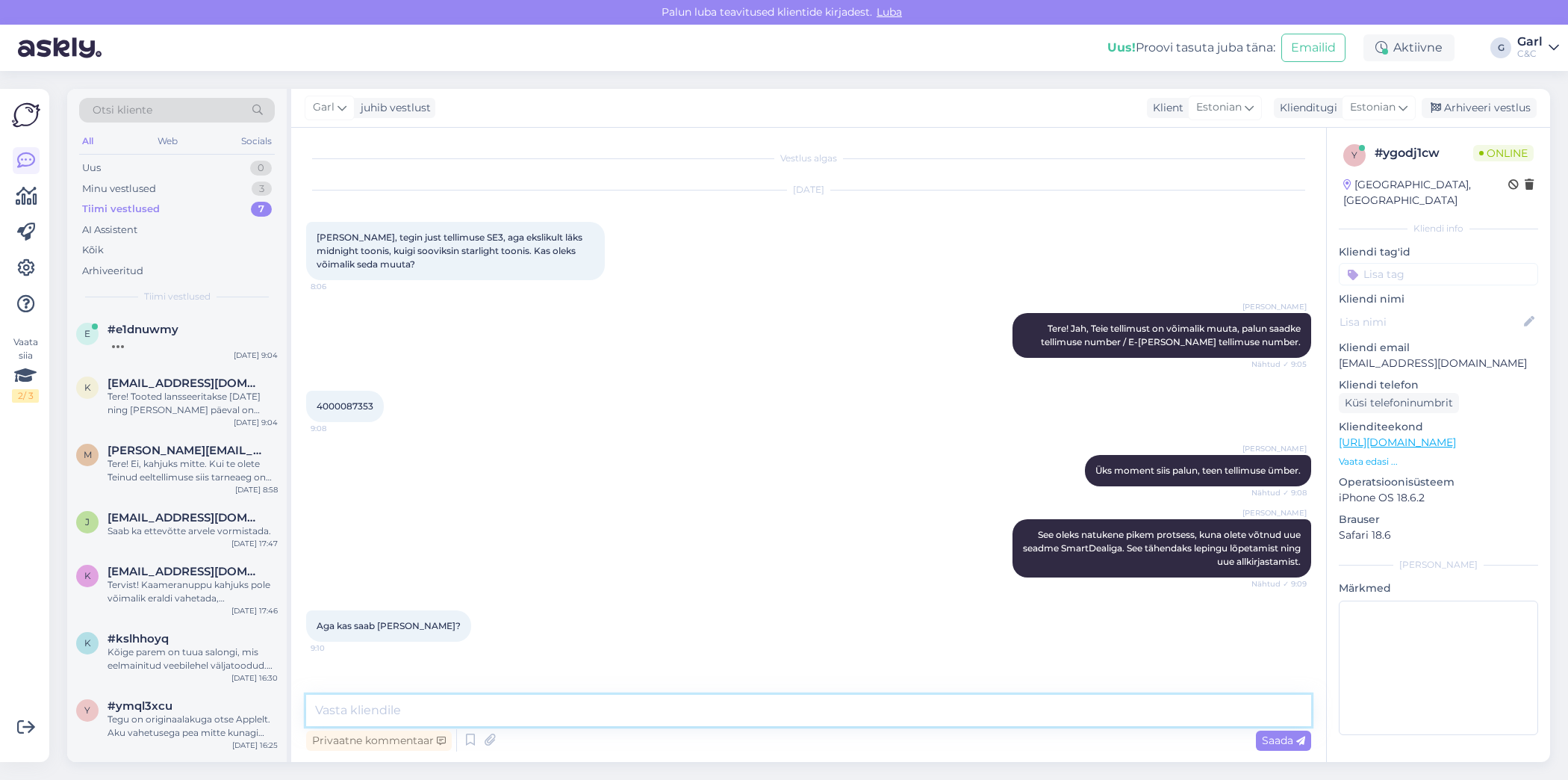
click at [524, 705] on textarea at bounding box center [809, 710] width 1005 height 31
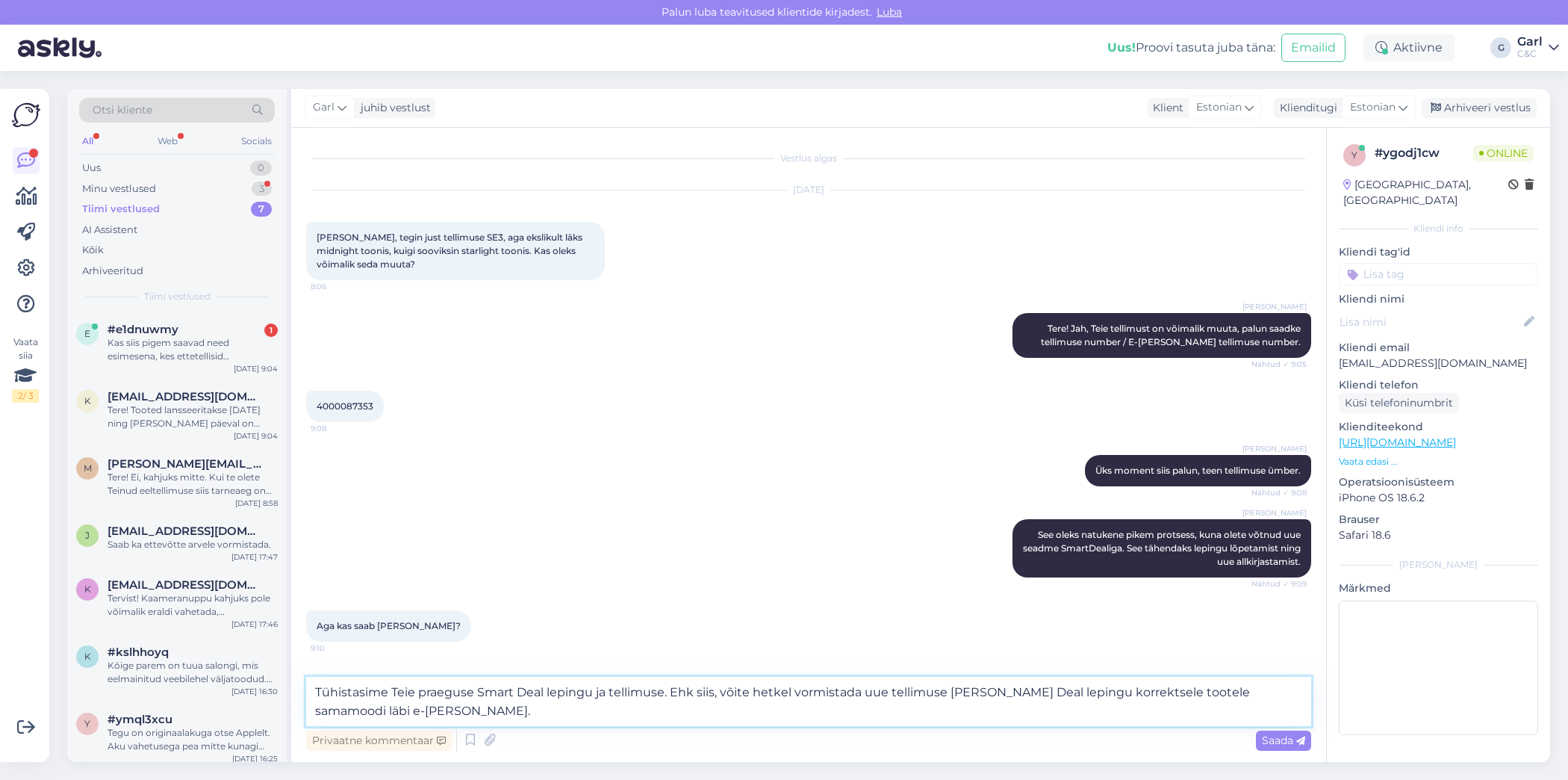
type textarea "Tühistasime Teie praeguse Smart Deal lepingu ja tellimuse. Ehk siis, võite hetk…"
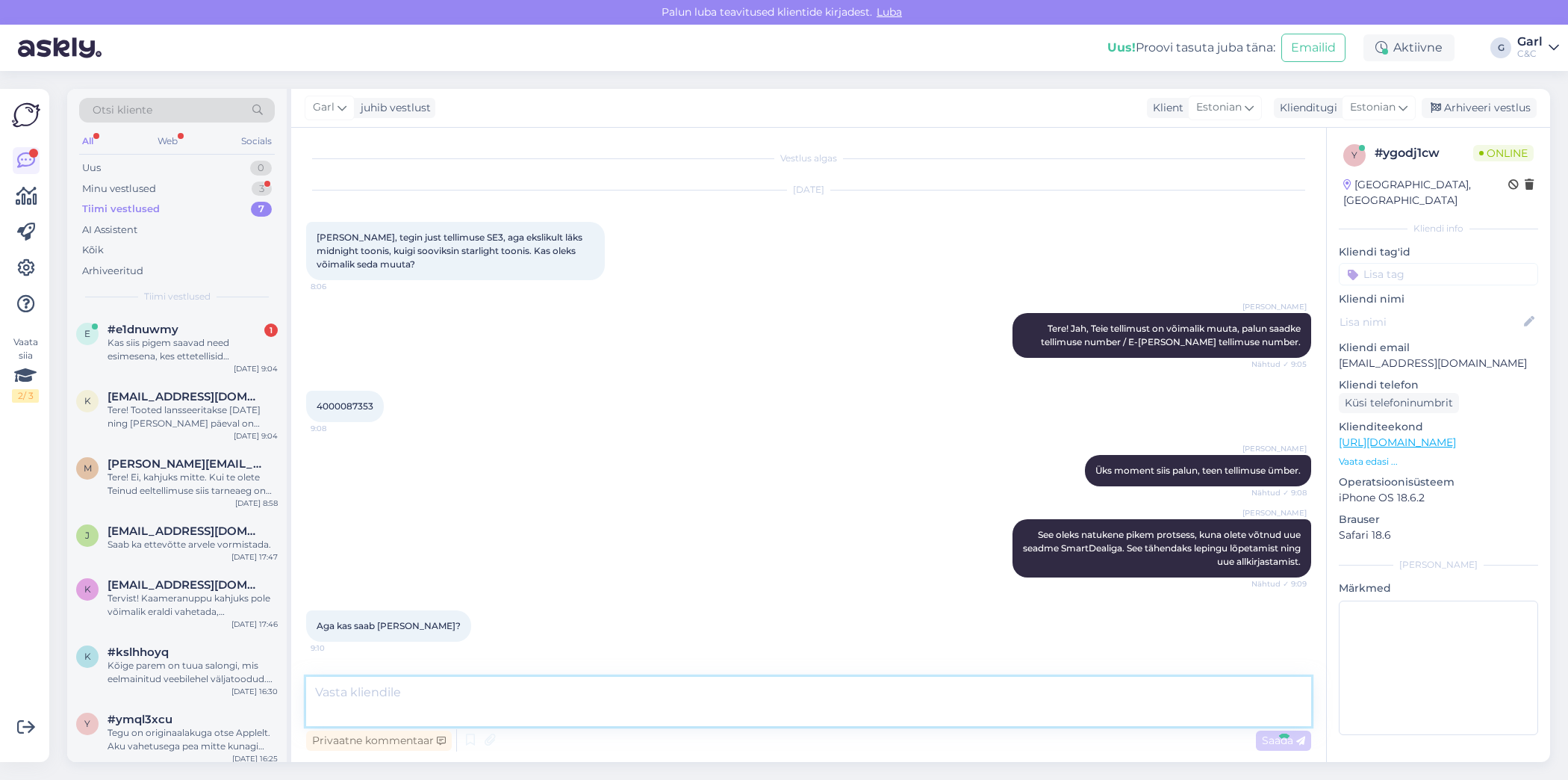
scroll to position [68, 0]
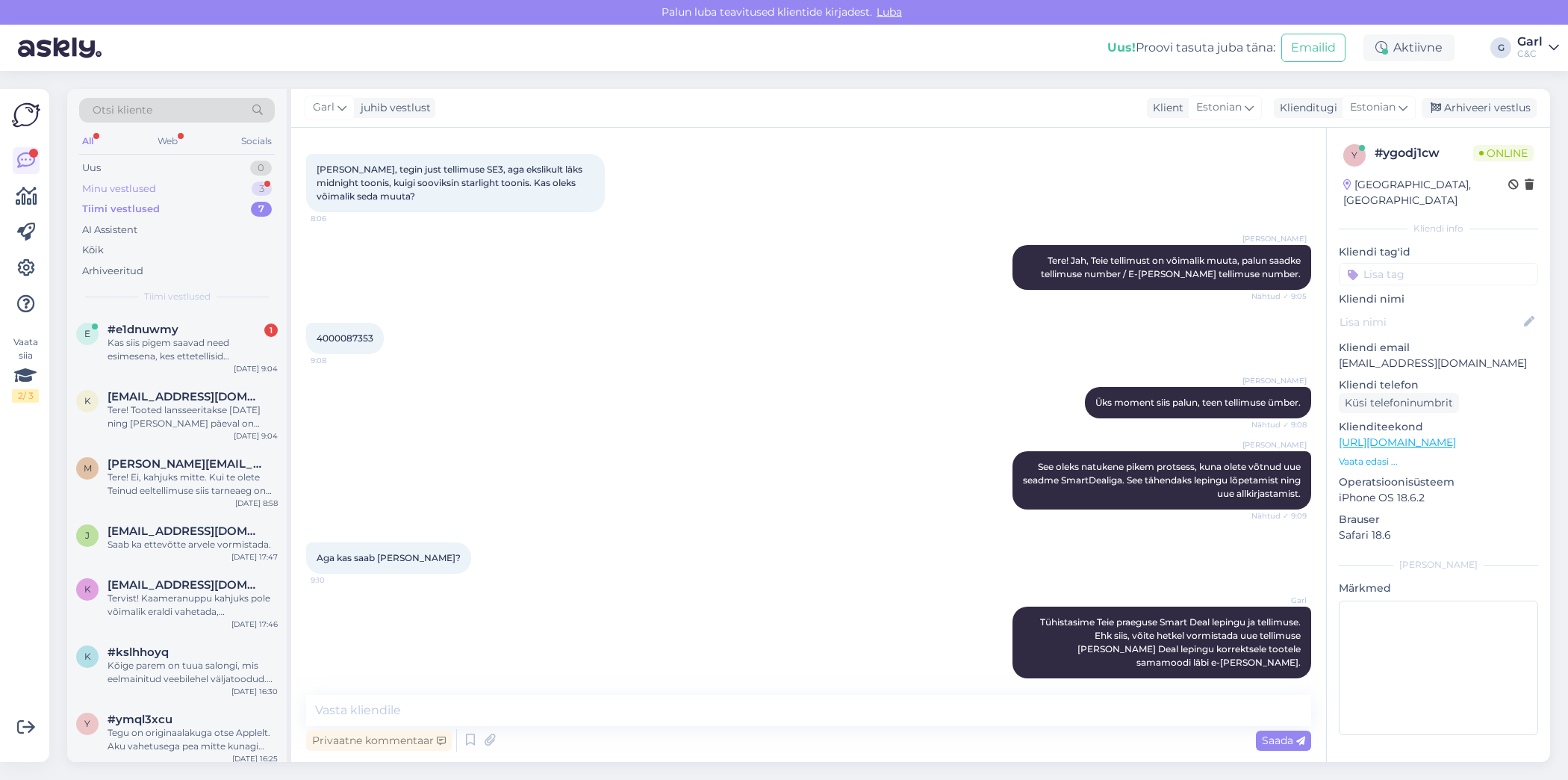
click at [139, 188] on div "Minu vestlused" at bounding box center [119, 188] width 74 height 15
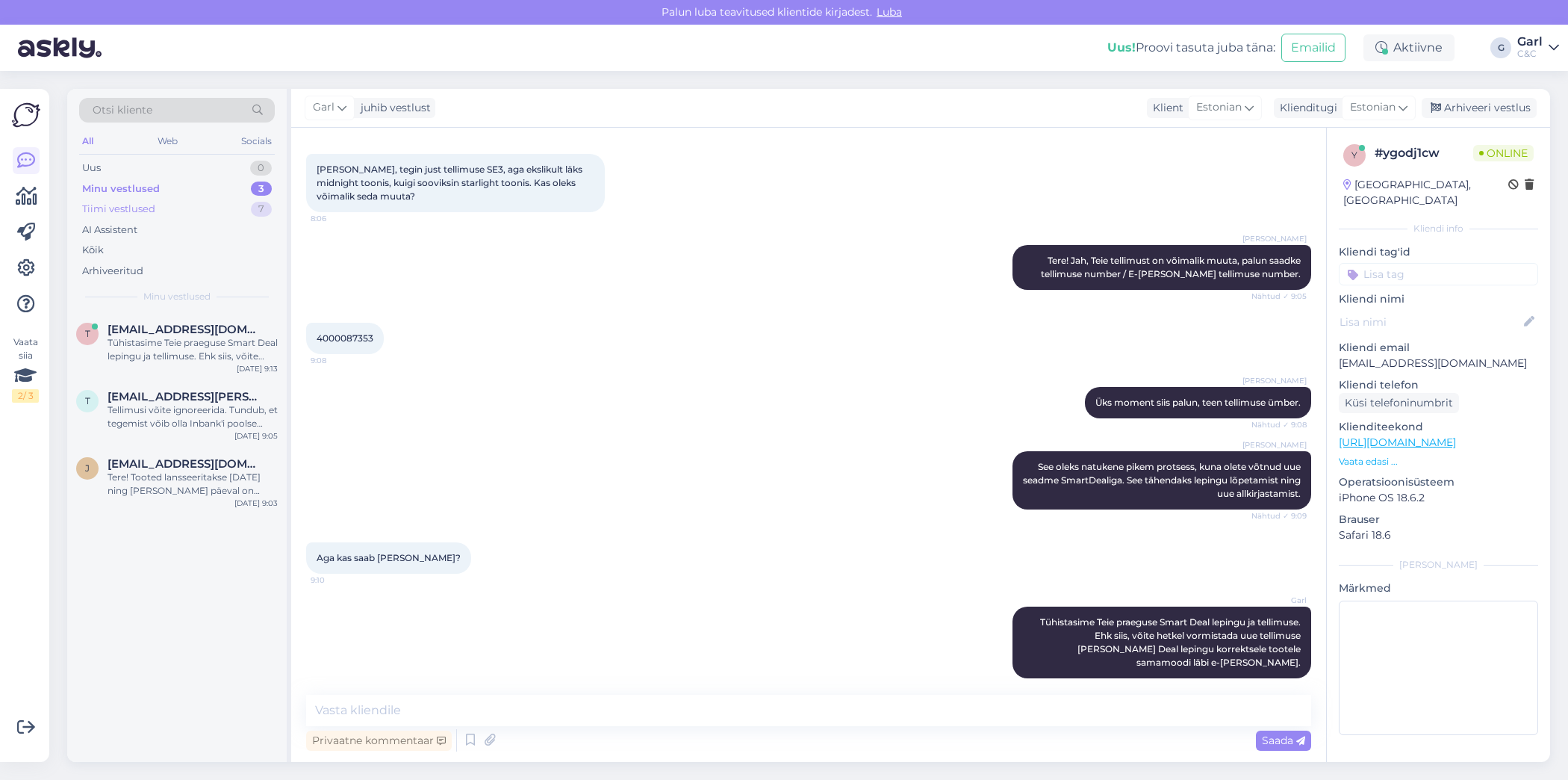
click at [135, 208] on div "Tiimi vestlused" at bounding box center [118, 209] width 73 height 15
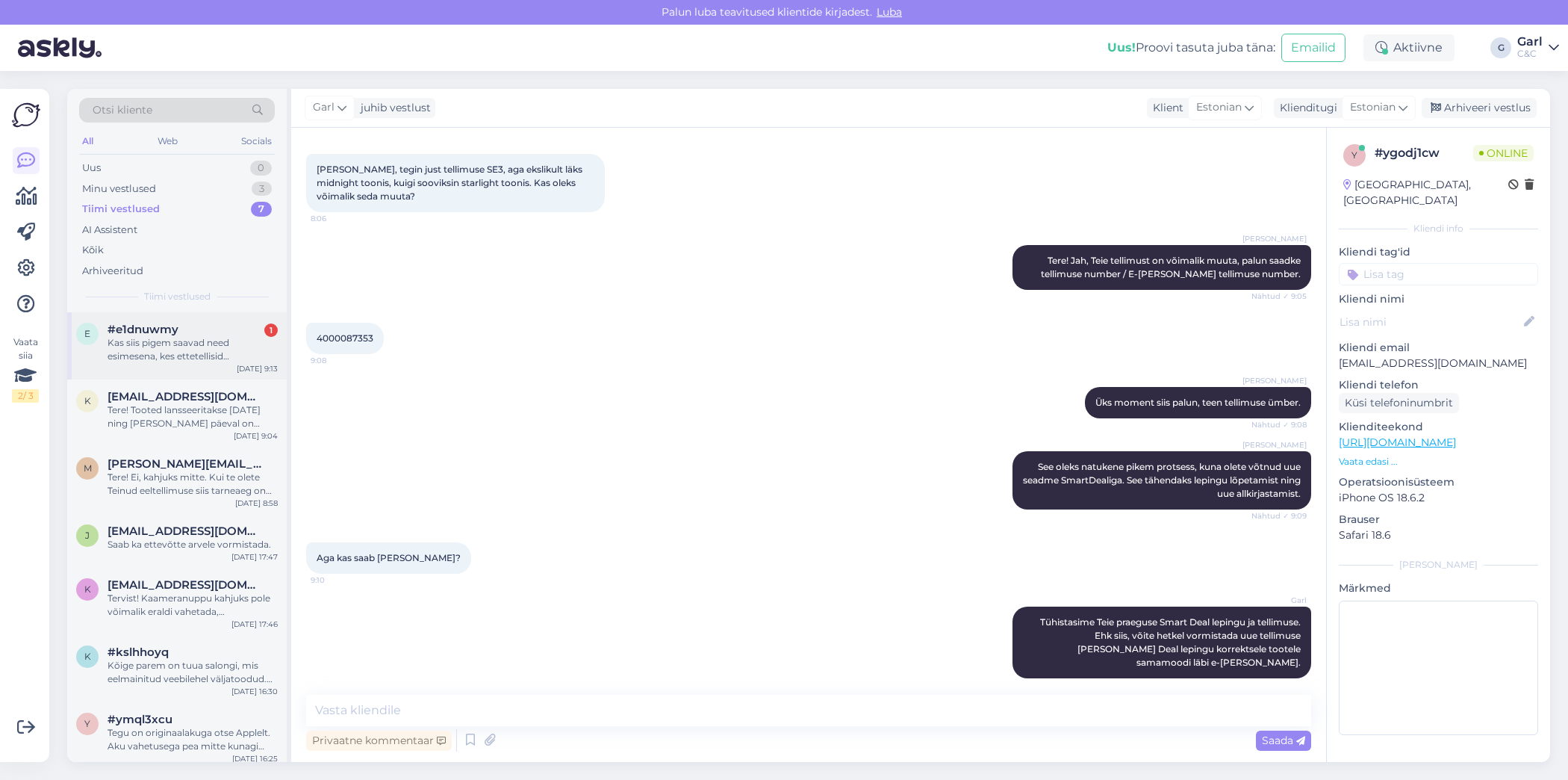
click at [212, 324] on div "#e1dnuwmy 1" at bounding box center [193, 330] width 171 height 14
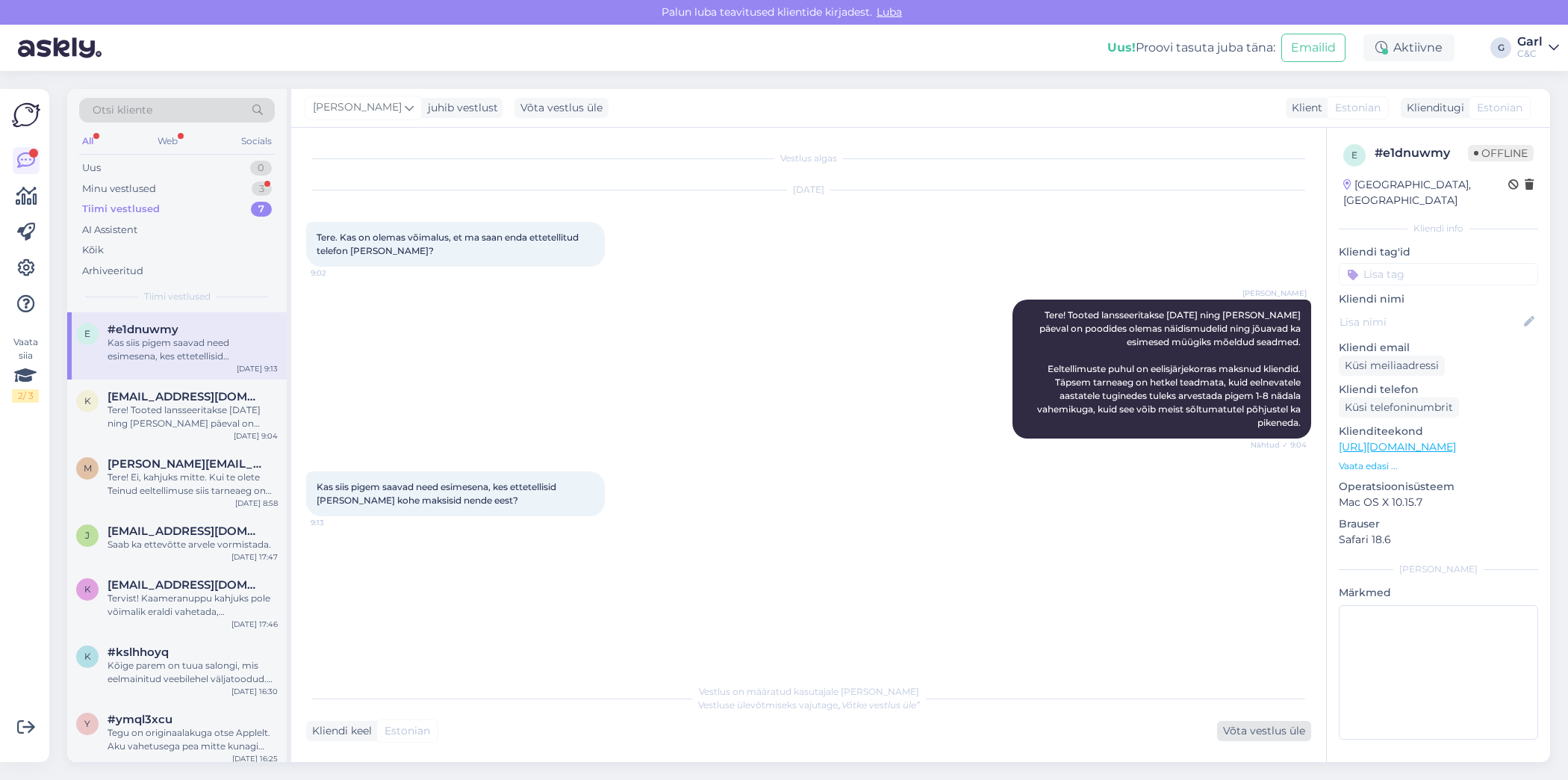
click at [1243, 734] on div "Võta vestlus üle" at bounding box center [1264, 731] width 94 height 20
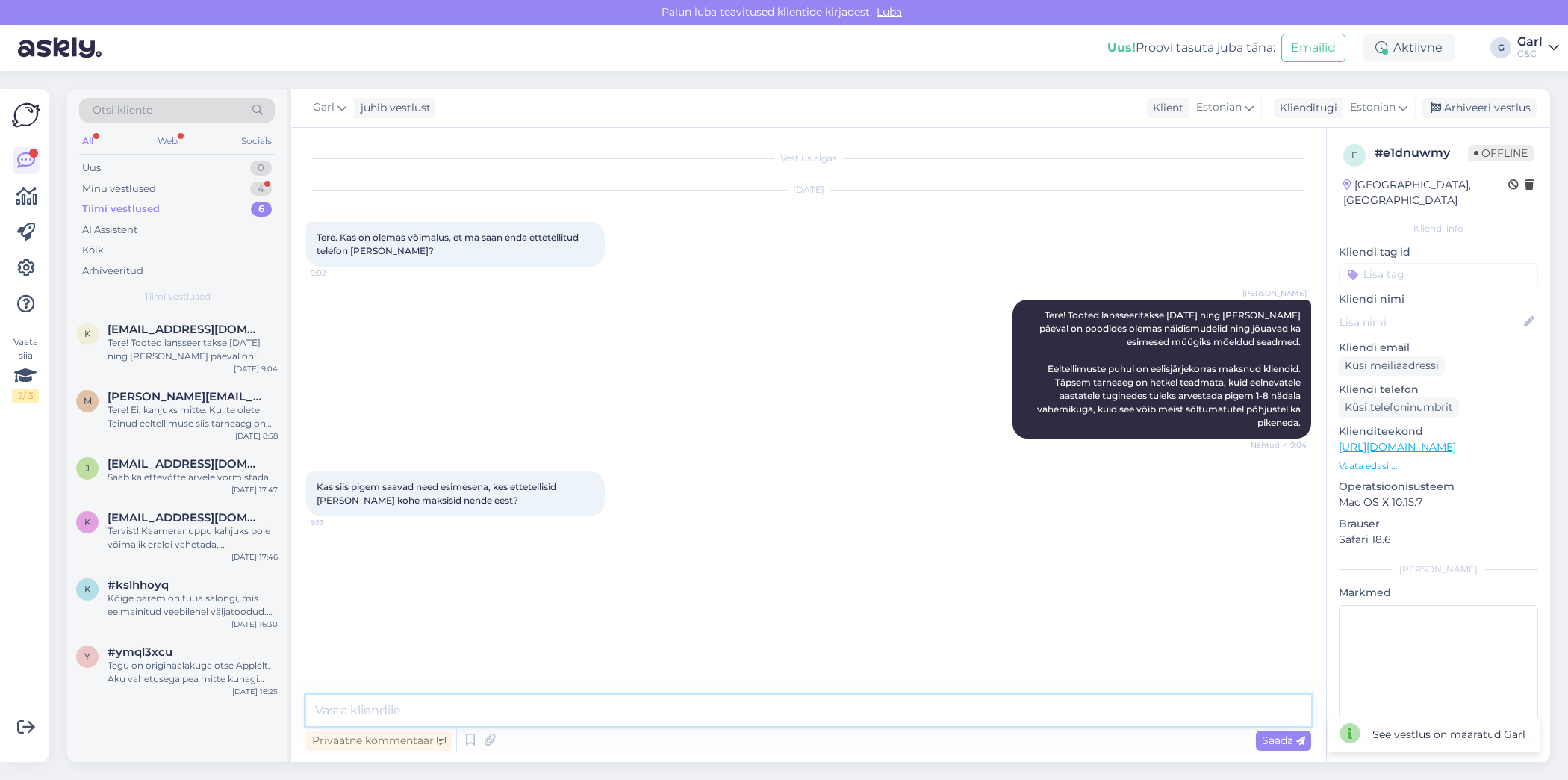
click at [871, 714] on textarea at bounding box center [809, 710] width 1005 height 31
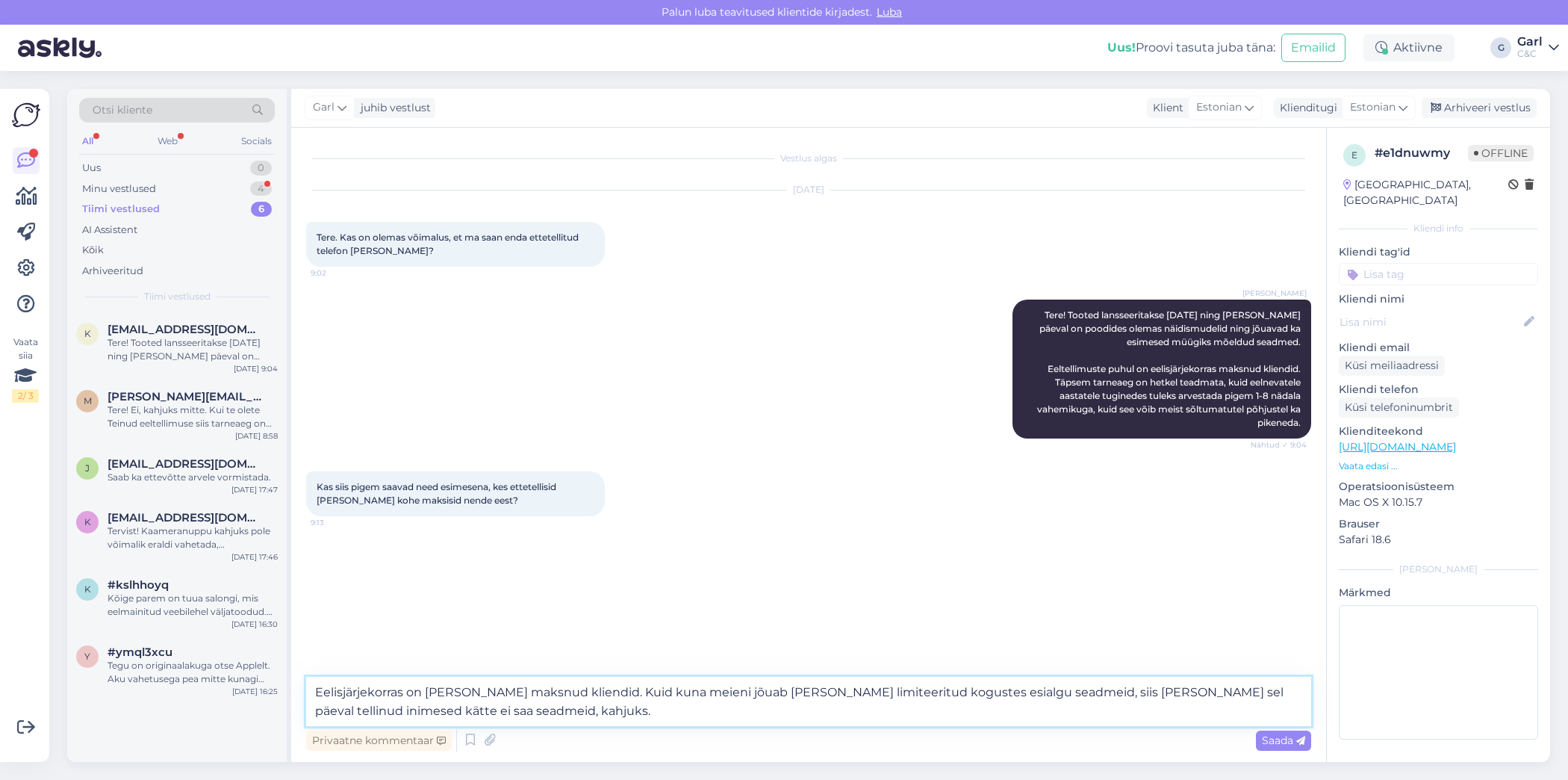
type textarea "Eelisjärjekorras on küll maksnud kliendid. Kuid kuna meieni jõuab vaid väga lim…"
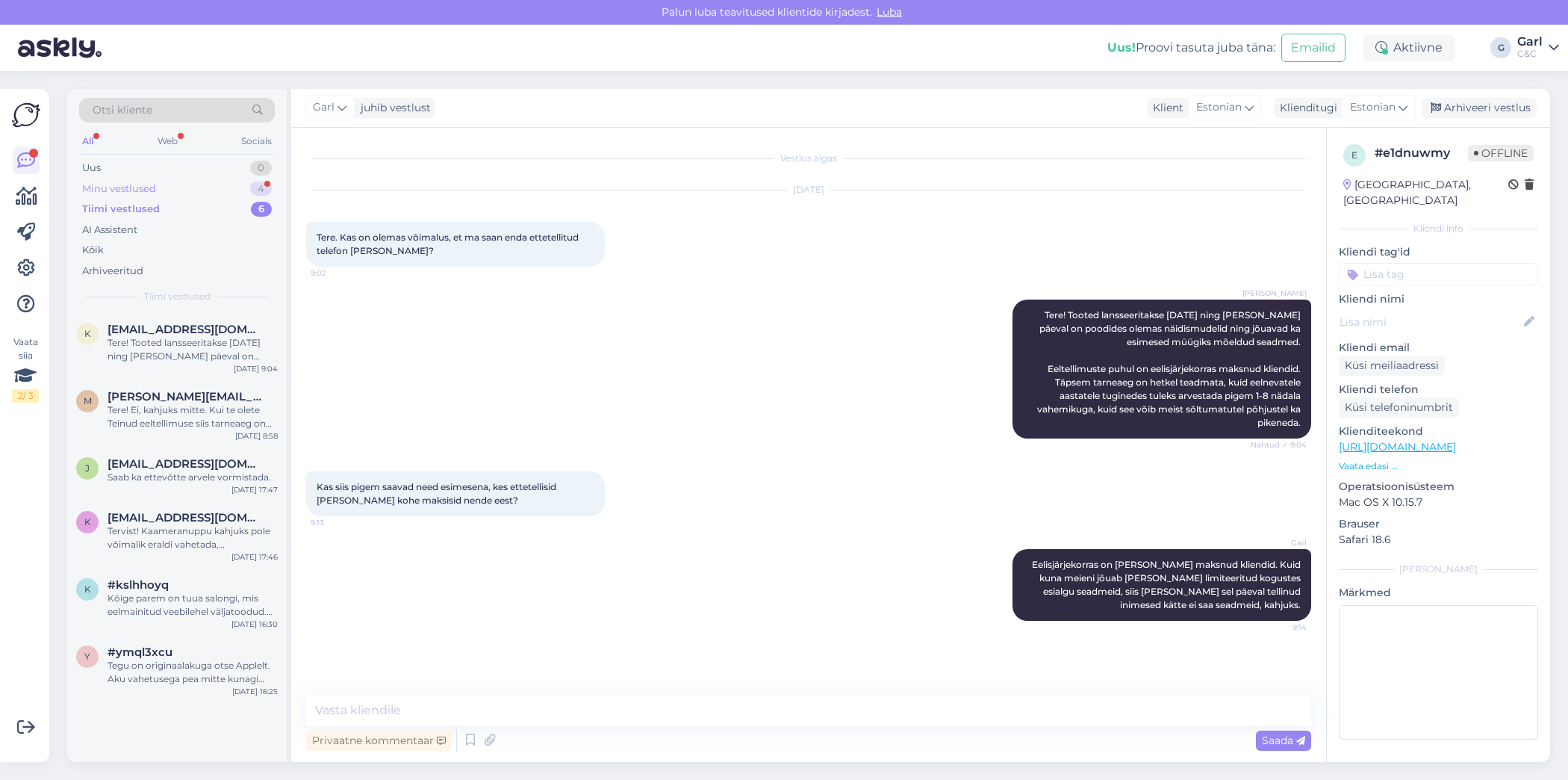
click at [217, 189] on div "Minu vestlused 4" at bounding box center [178, 189] width 196 height 21
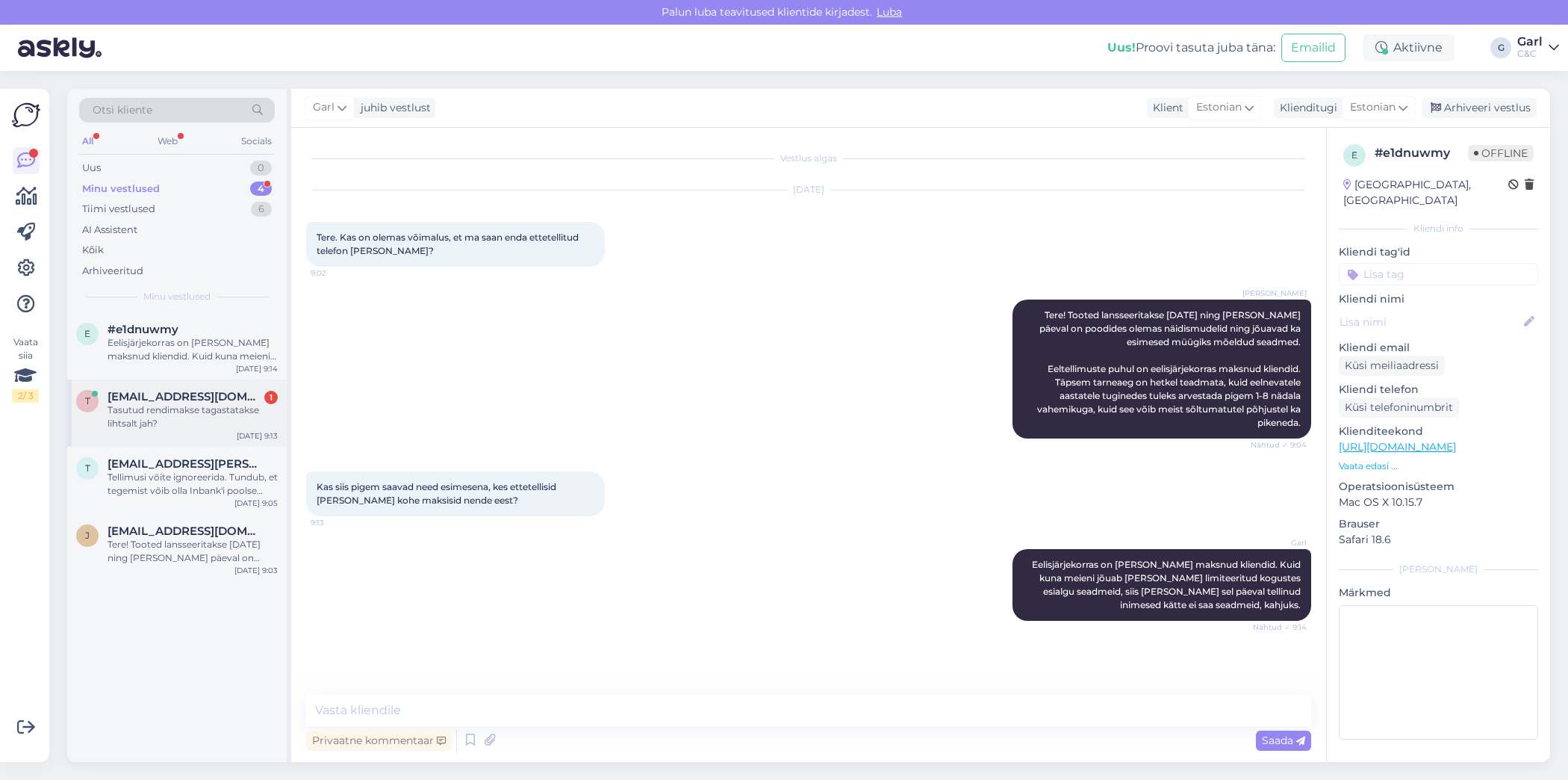
click at [245, 405] on div "Tasutud rendimakse tagastatakse lihtsalt jah?" at bounding box center [193, 417] width 171 height 27
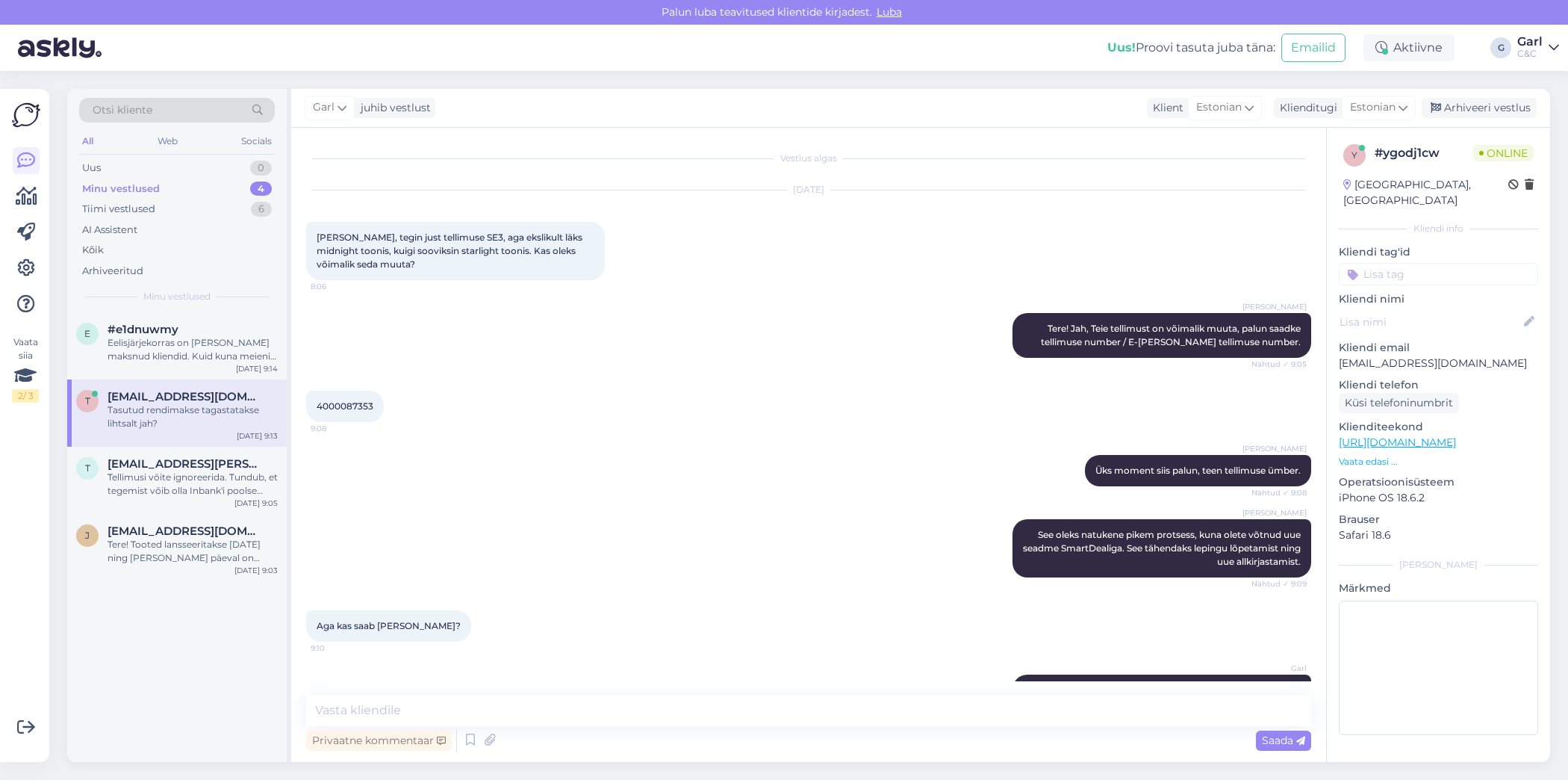
scroll to position [131, 0]
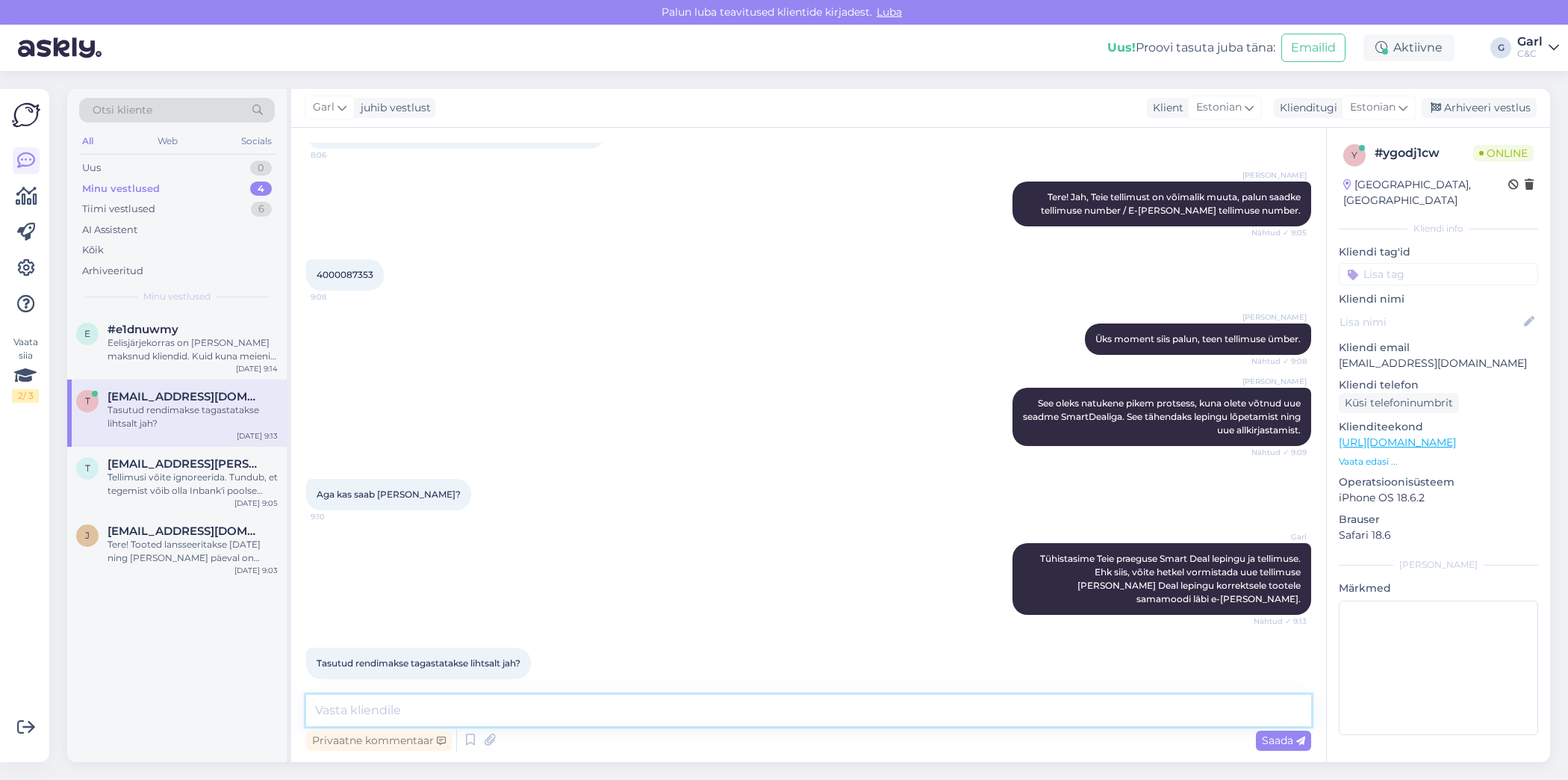
click at [493, 724] on textarea at bounding box center [809, 710] width 1005 height 31
type textarea "Just. Selle peaks tagastama Teile Inbank 2-3 tööpäeva jooksul."
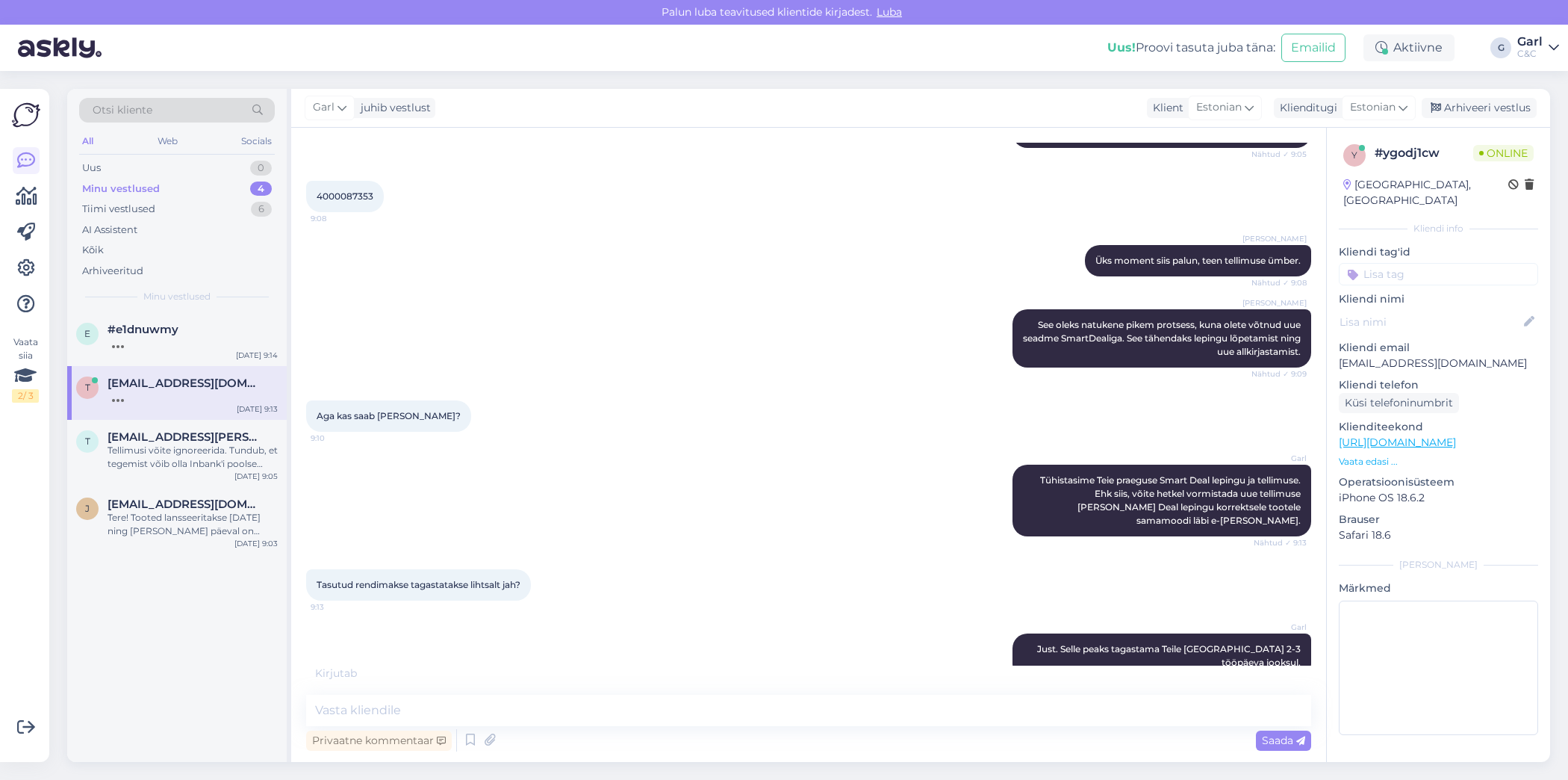
click at [204, 643] on div "e #e1dnuwmy Sep 16 9:14 t teeleme@gmail.com Sep 16 9:13 t triin.reisner@gmail.c…" at bounding box center [177, 536] width 219 height 449
click at [146, 652] on div "e #e1dnuwmy Sep 16 9:14 t teeleme@gmail.com Sep 16 9:13 t triin.reisner@gmail.c…" at bounding box center [177, 536] width 219 height 449
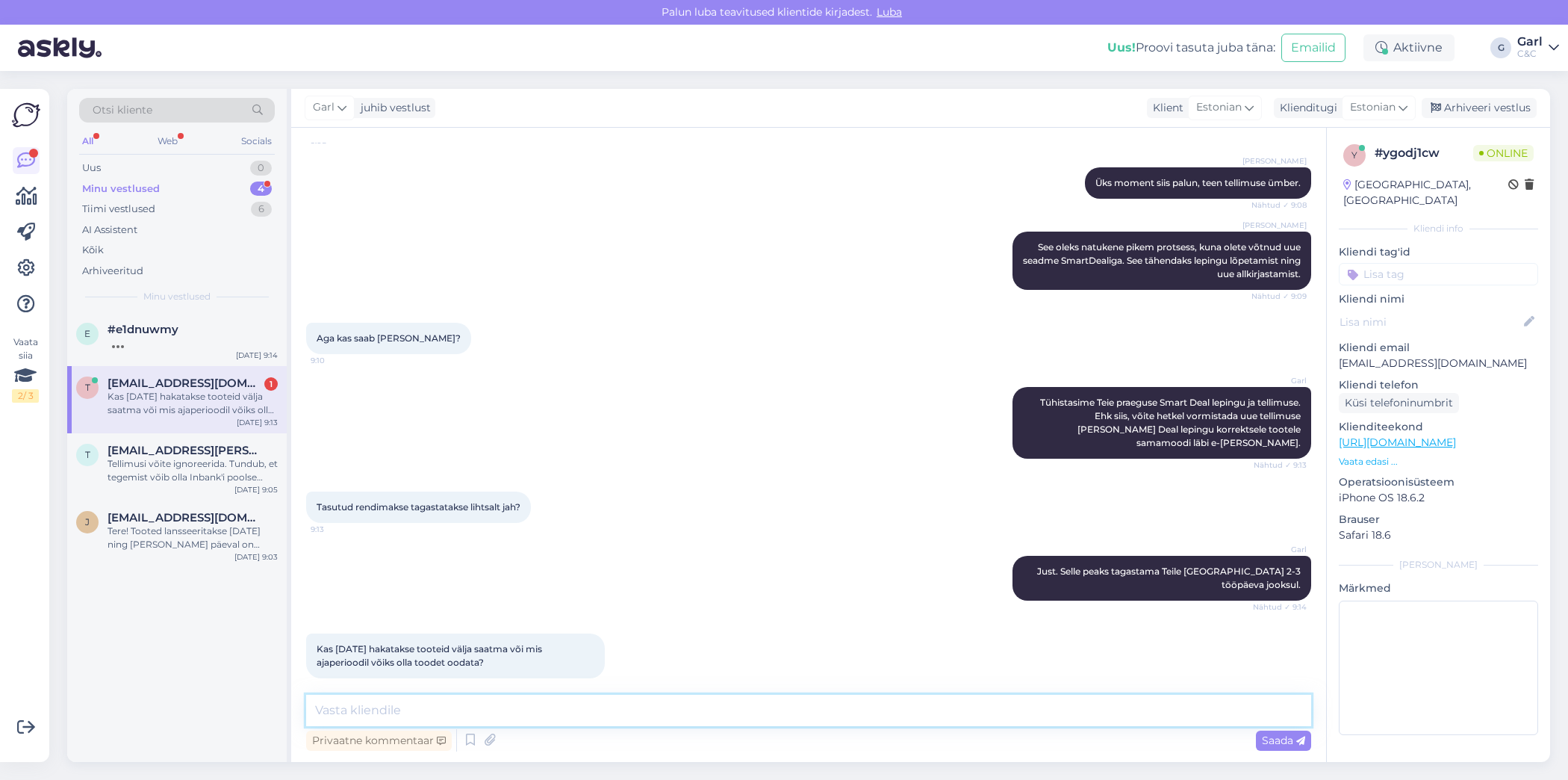
click at [677, 704] on textarea at bounding box center [809, 710] width 1005 height 31
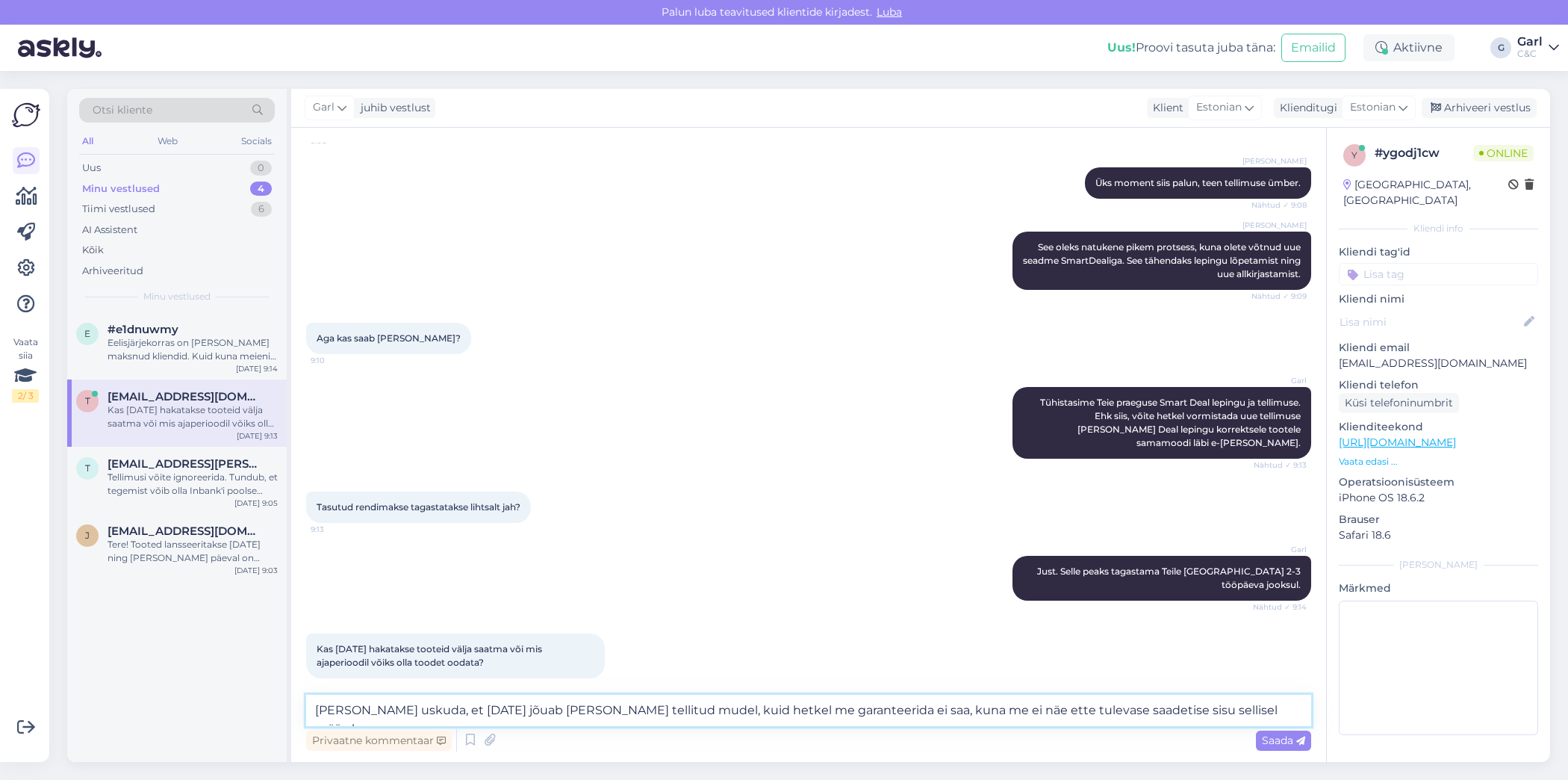
type textarea "Tahaks uskuda, et 19. septembril jõuab ka Teie tellitud mudel, kuid hetkel me g…"
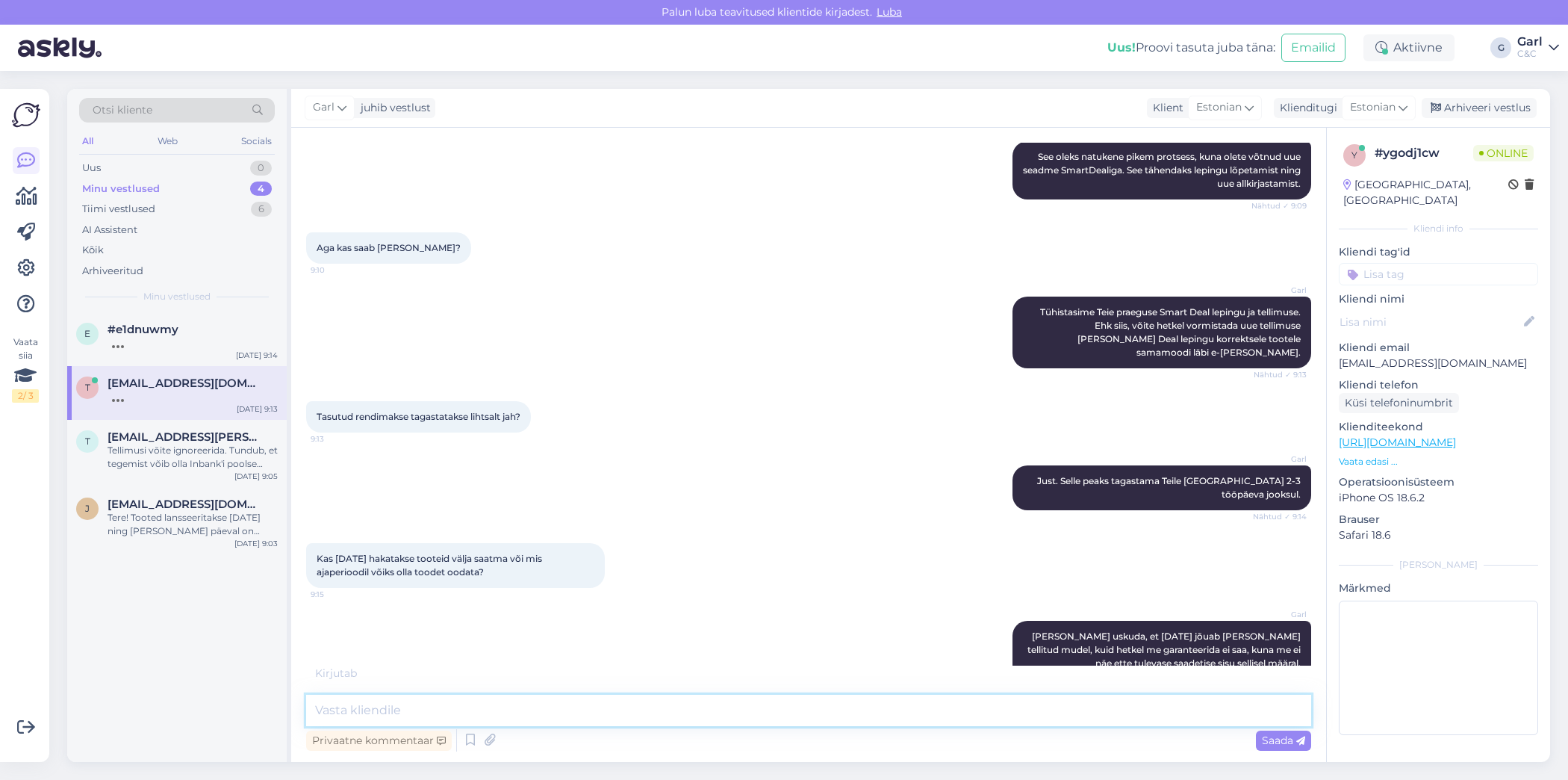
scroll to position [442, 0]
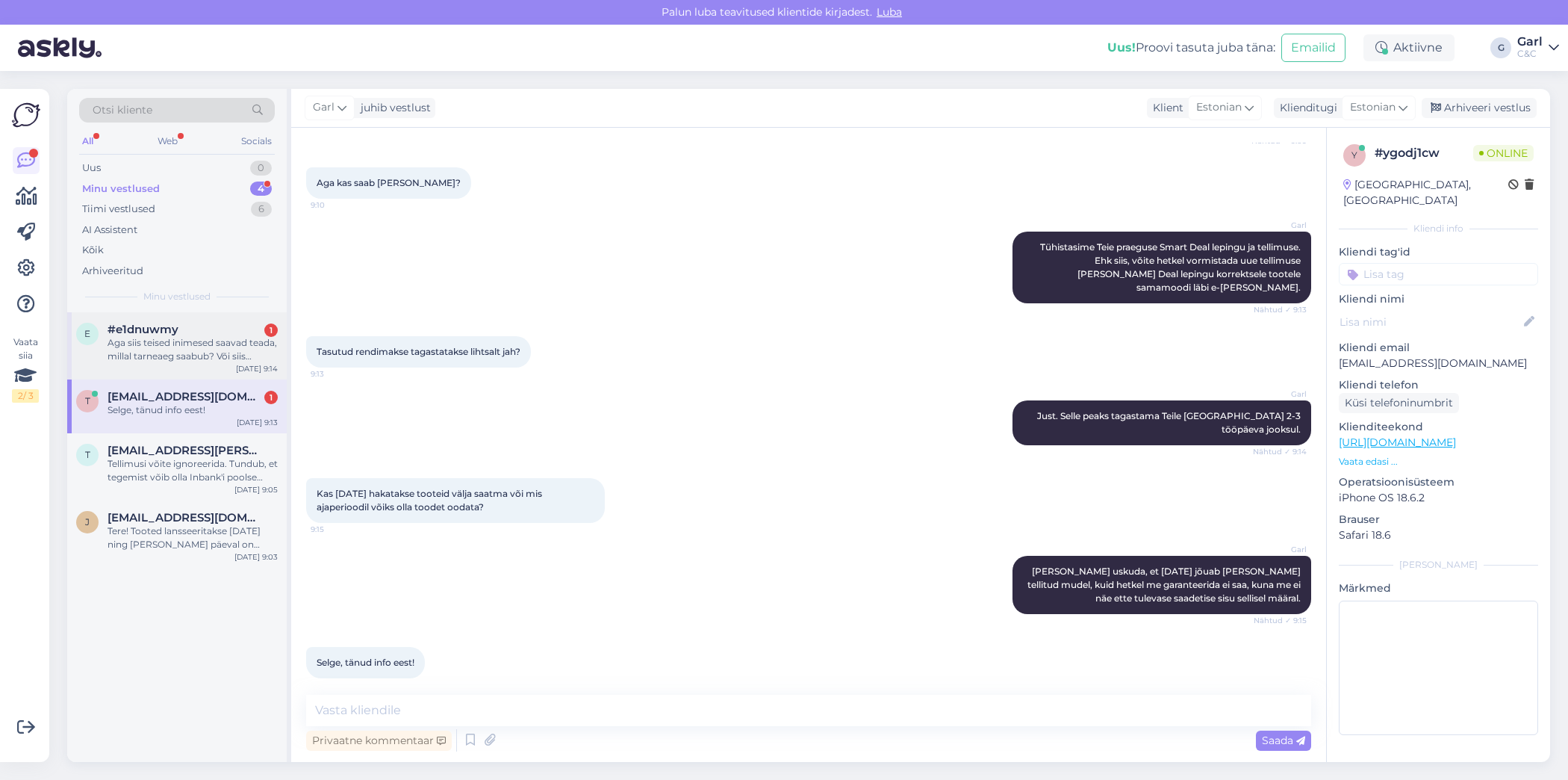
click at [212, 329] on div "#e1dnuwmy 1" at bounding box center [193, 330] width 171 height 14
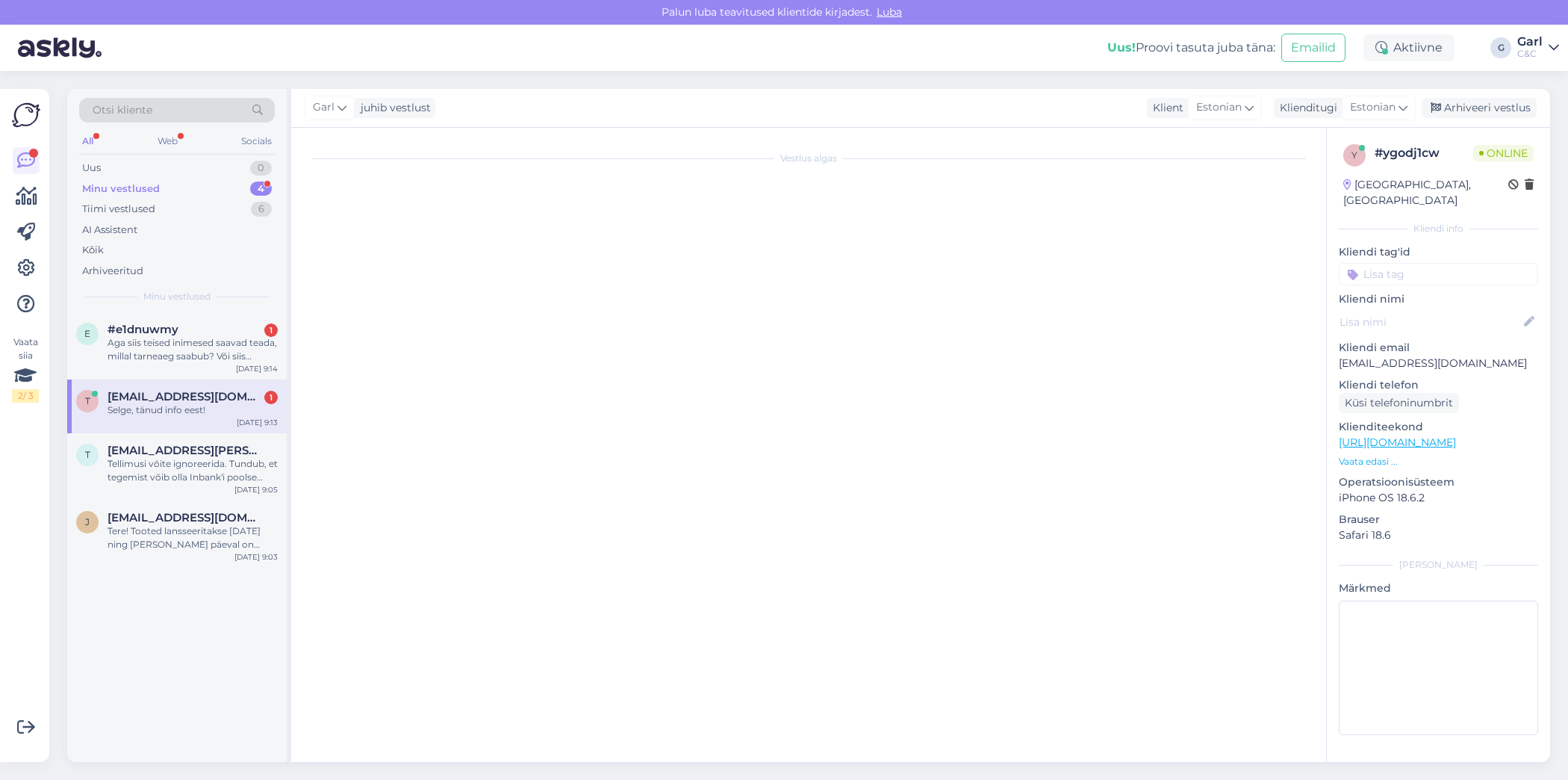
scroll to position [47, 0]
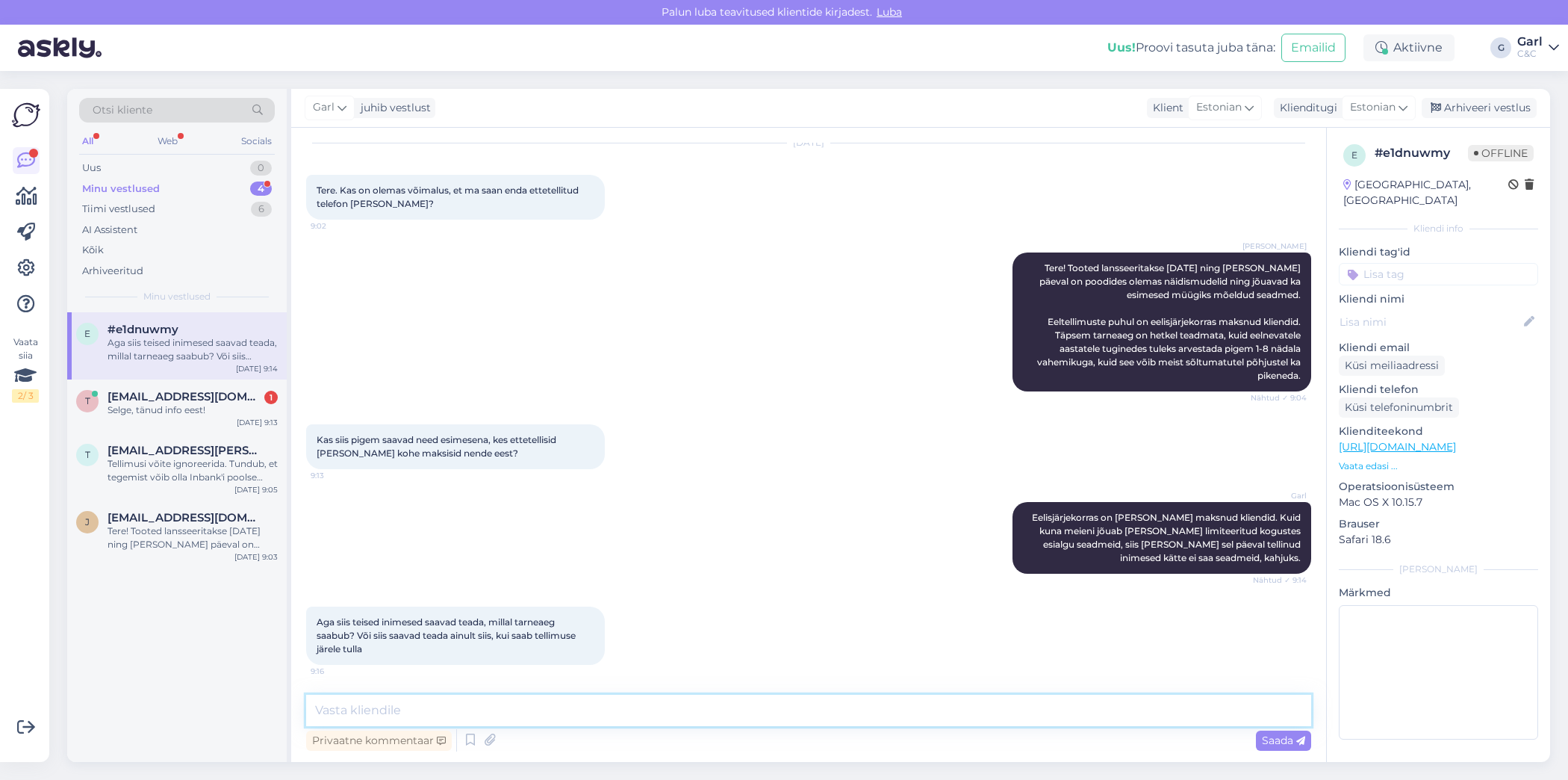
click at [628, 704] on textarea at bounding box center [809, 710] width 1005 height 31
click at [628, 703] on textarea at bounding box center [809, 710] width 1005 height 31
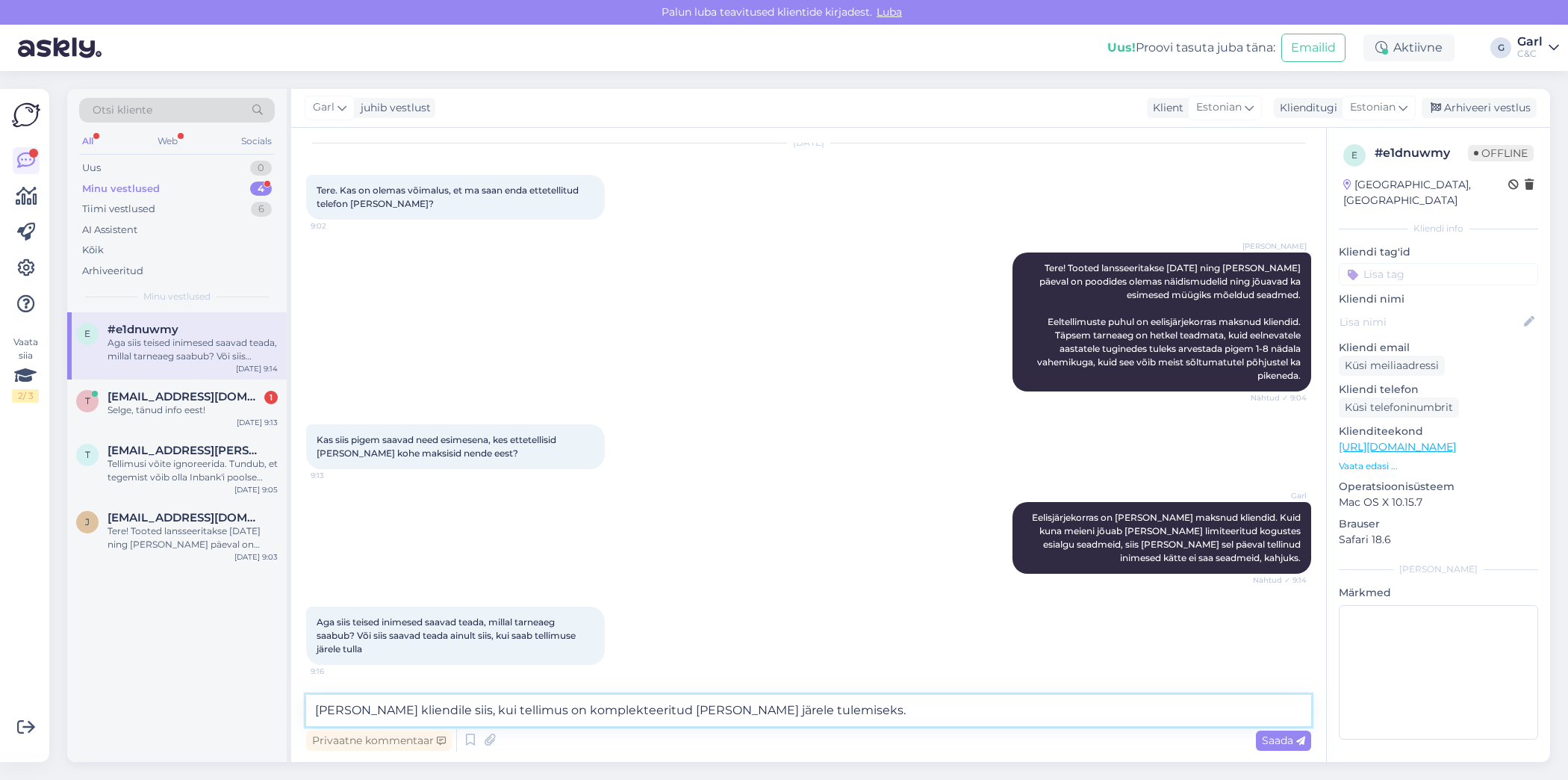
type textarea "Anname teada kliendile siis, kui tellimus on komplekteeritud ja valmis järele t…"
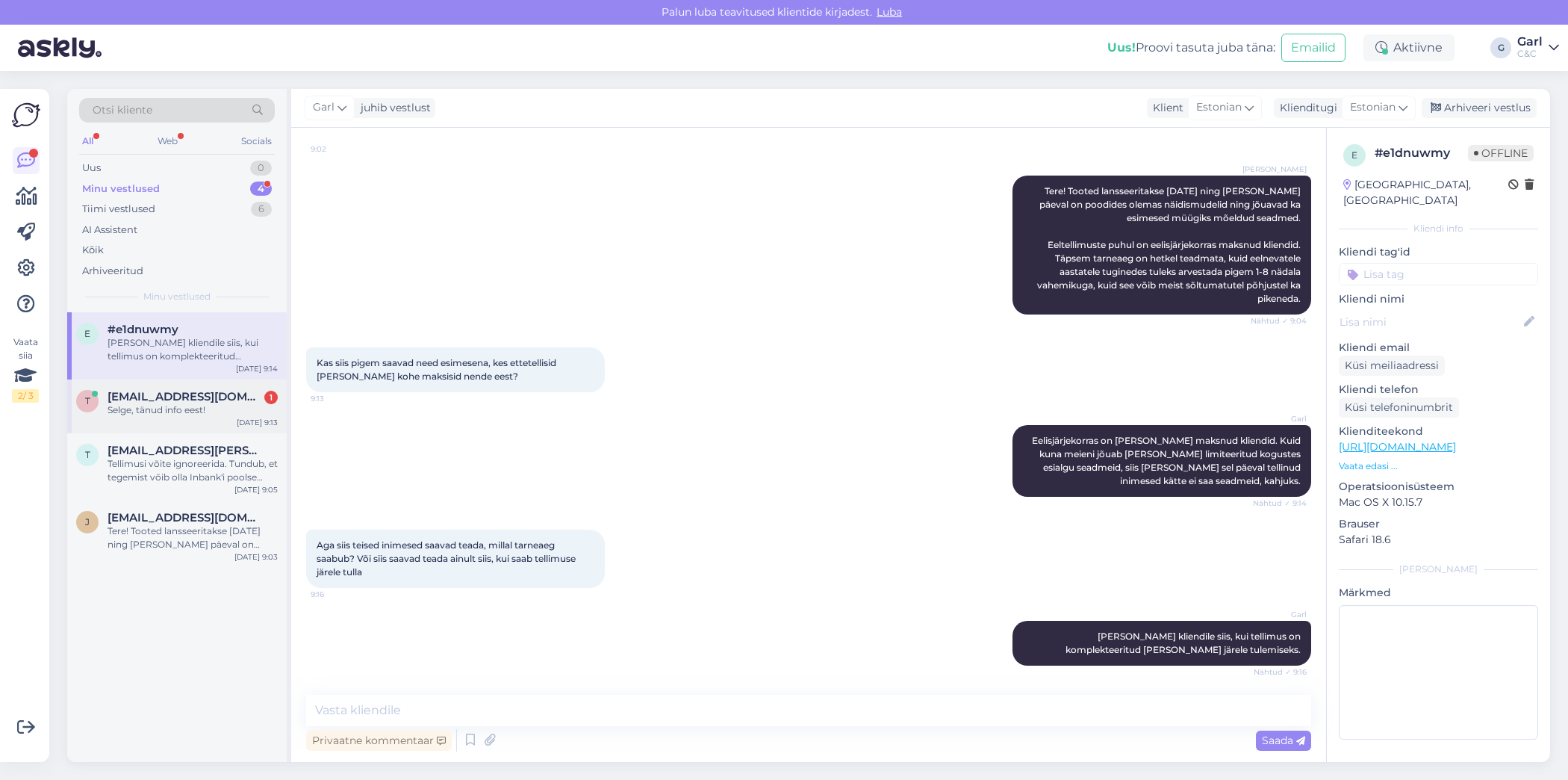
click at [236, 406] on div "Selge, tänud info eest!" at bounding box center [193, 410] width 171 height 14
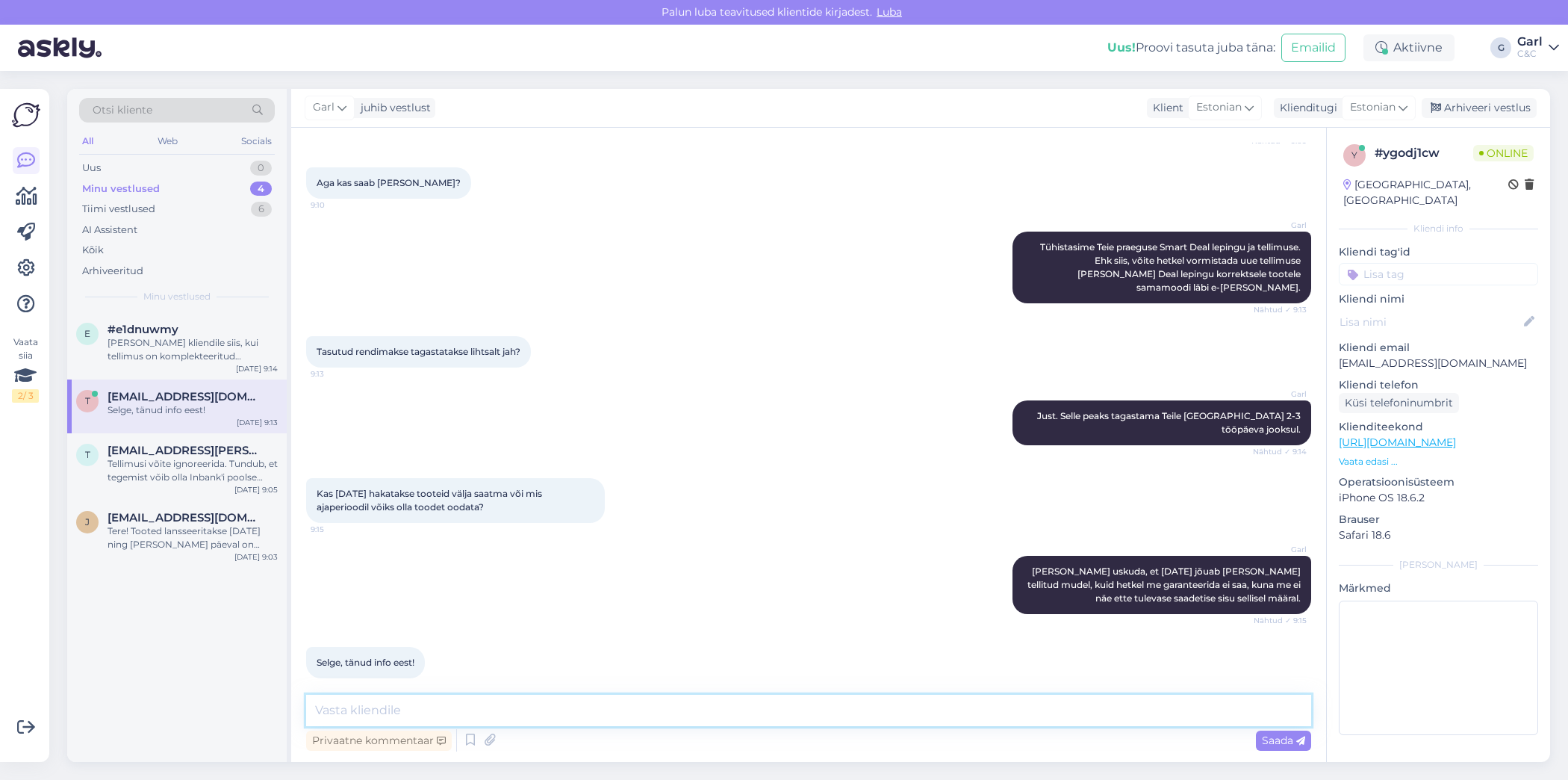
click at [454, 715] on textarea at bounding box center [809, 710] width 1005 height 31
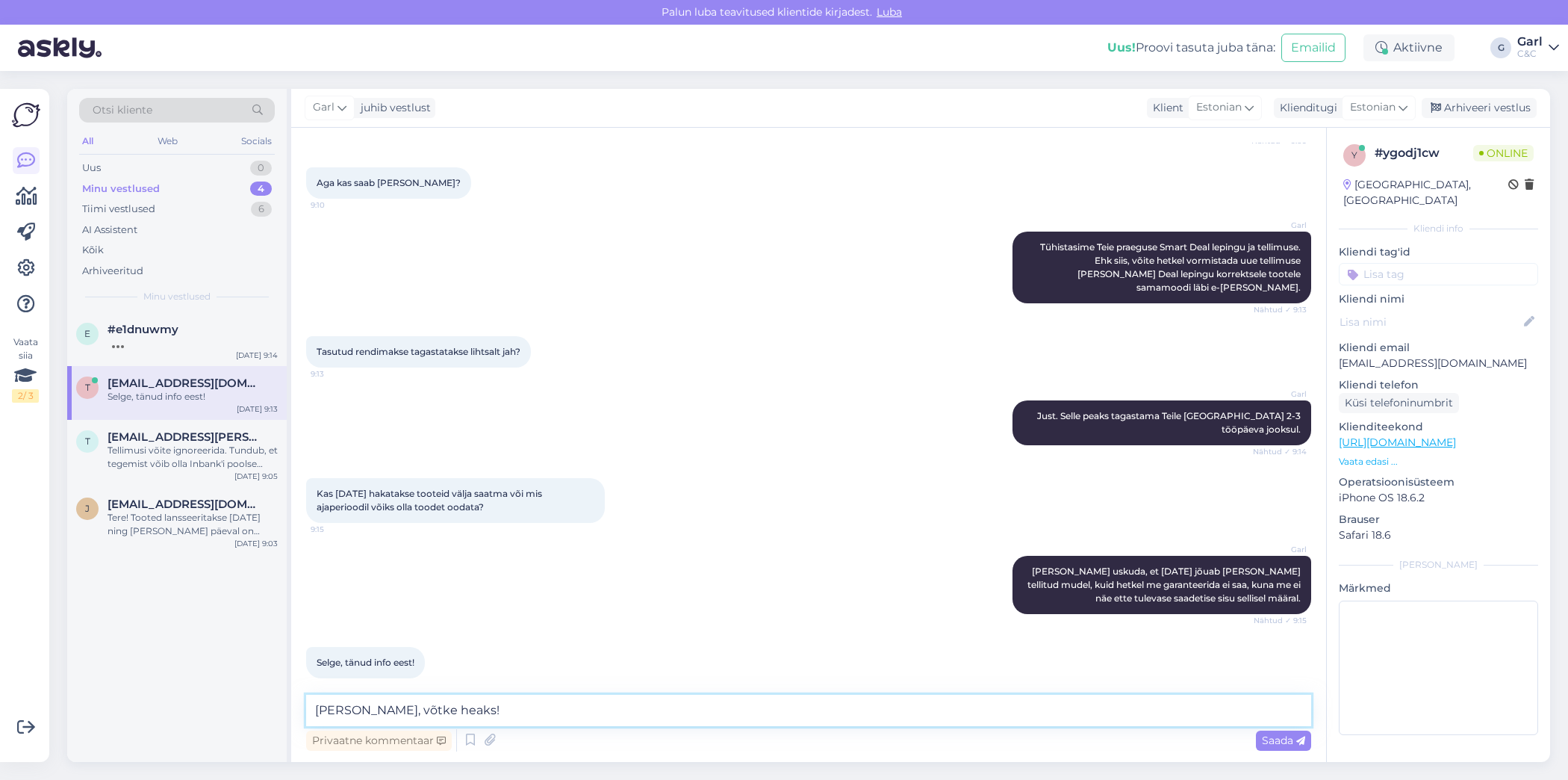
type textarea "Ikka, võtke heaks!"
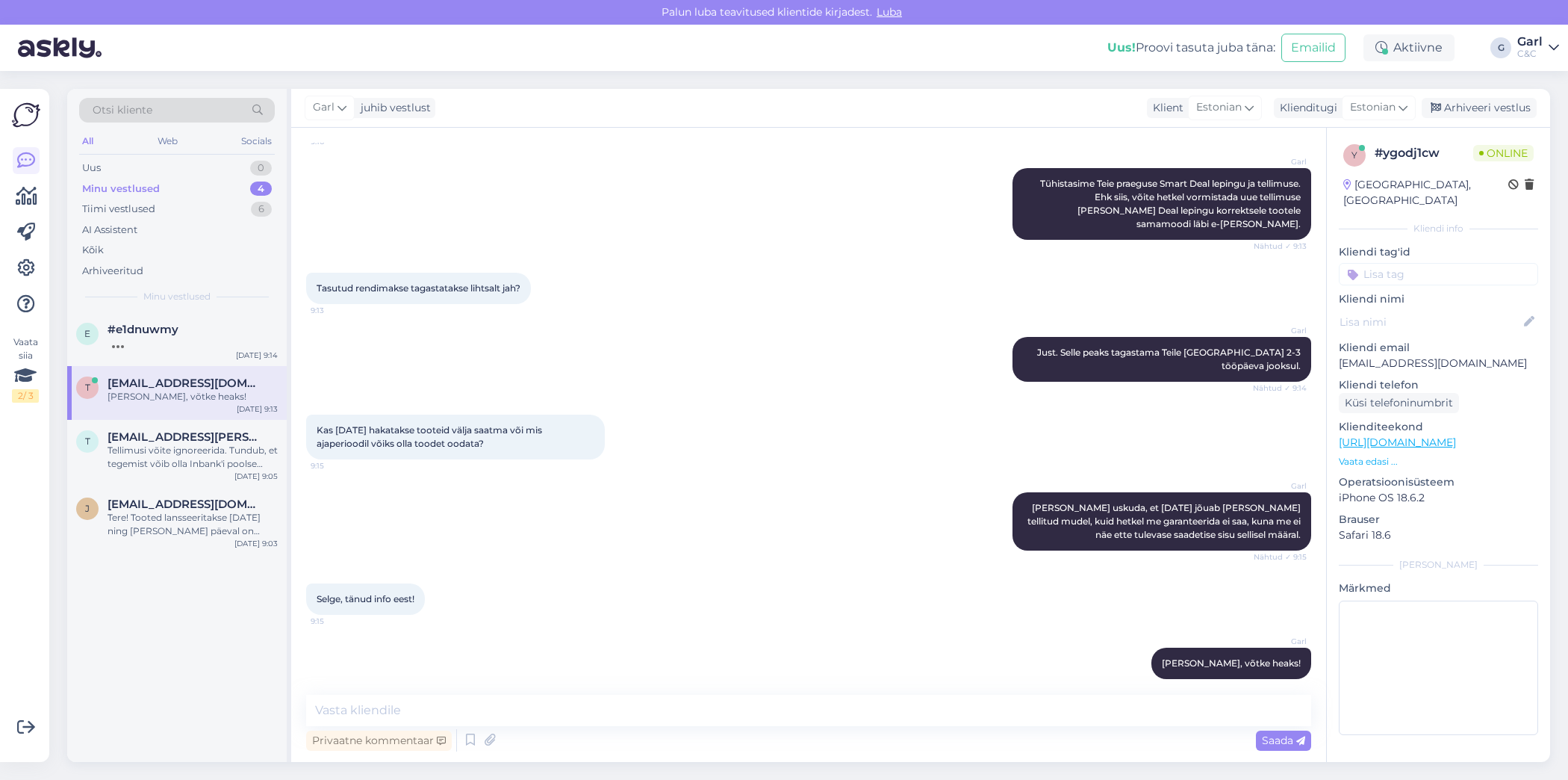
click at [186, 663] on div "e #e1dnuwmy Sep 16 9:14 t teeleme@gmail.com Ikka, võtke heaks! Sep 16 9:13 t tr…" at bounding box center [177, 536] width 219 height 449
click at [206, 468] on div "Tellimusi võite ignoreerida. Tundub, et tegemist võib olla Inbank'i poolse anom…" at bounding box center [193, 457] width 171 height 27
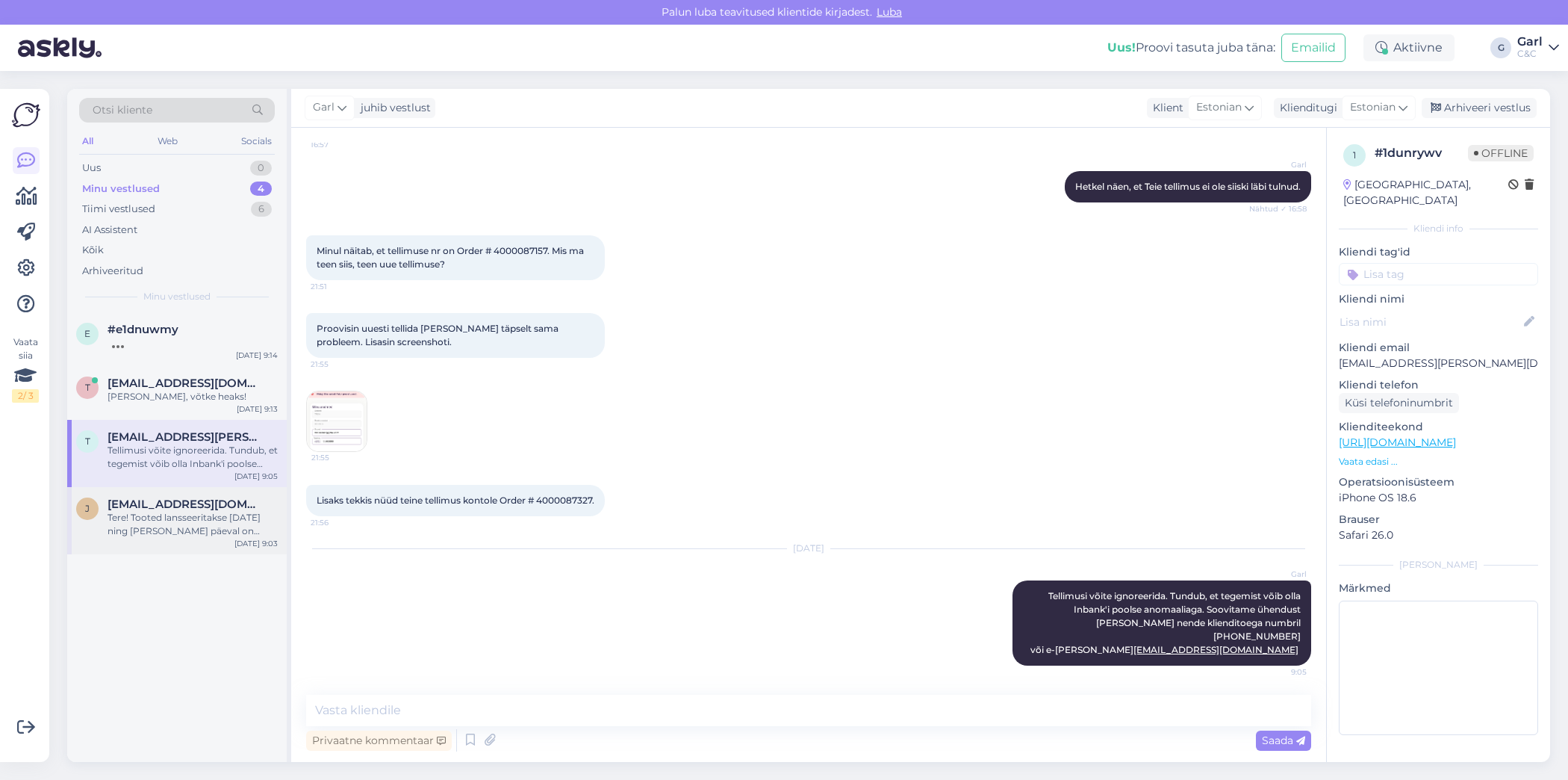
click at [195, 527] on div "Tere! Tooted lansseeritakse [DATE] ning [PERSON_NAME] päeval on poodides olemas…" at bounding box center [193, 525] width 171 height 27
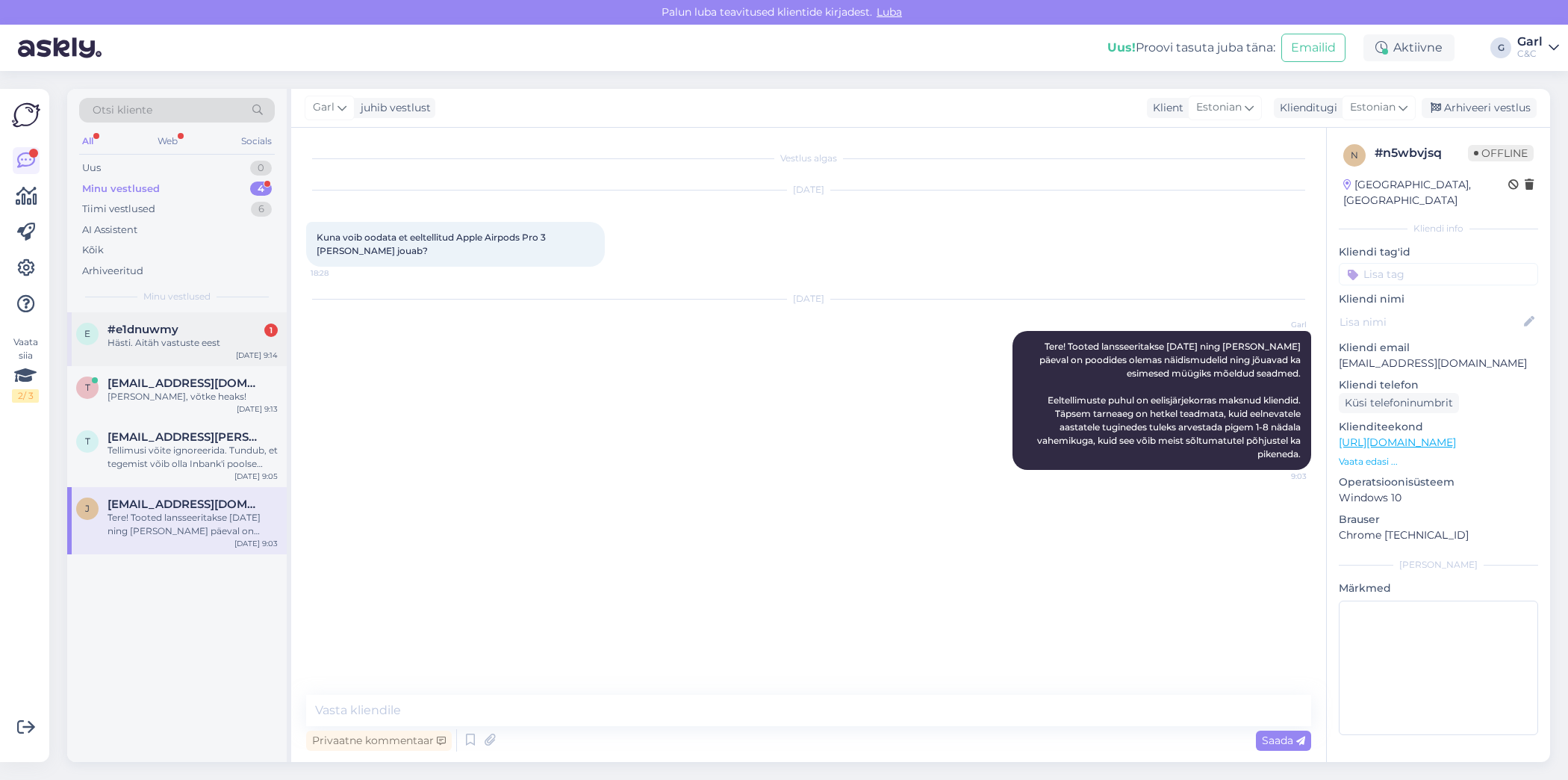
click at [222, 326] on div "#e1dnuwmy 1" at bounding box center [193, 330] width 171 height 14
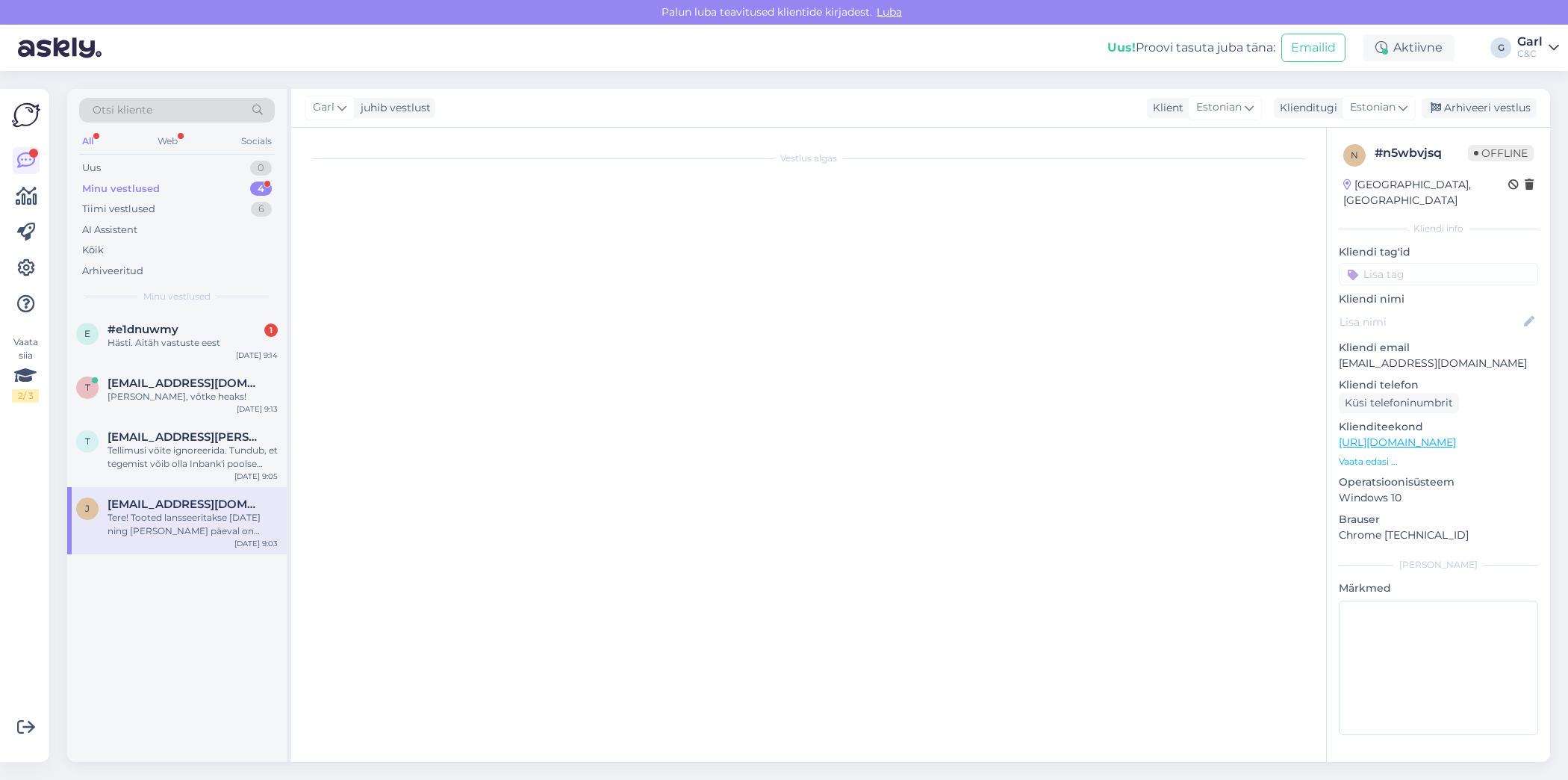
scroll to position [189, 0]
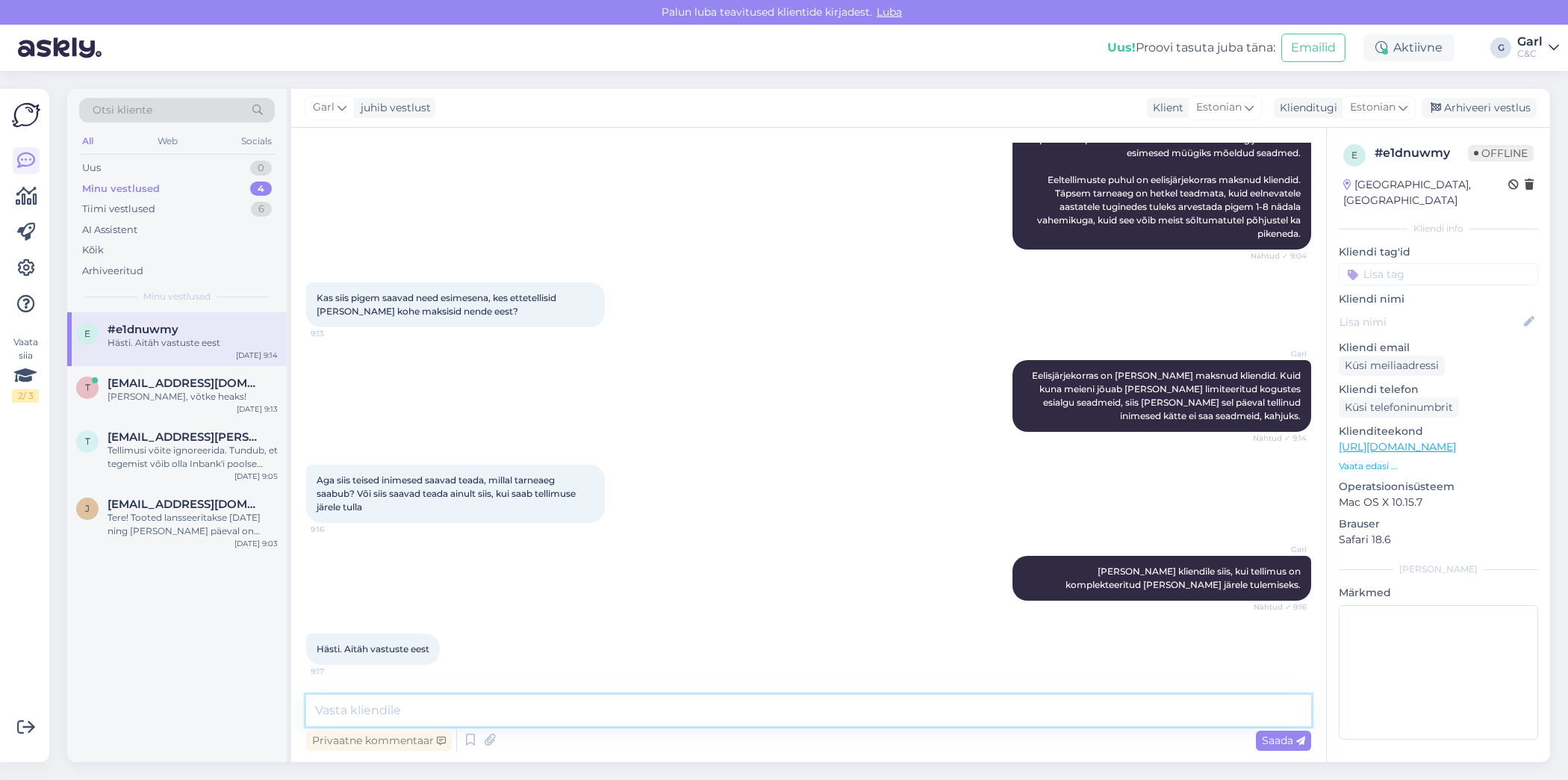
click at [623, 705] on textarea at bounding box center [809, 710] width 1005 height 31
type textarea "Ikka, võtke heaks!"
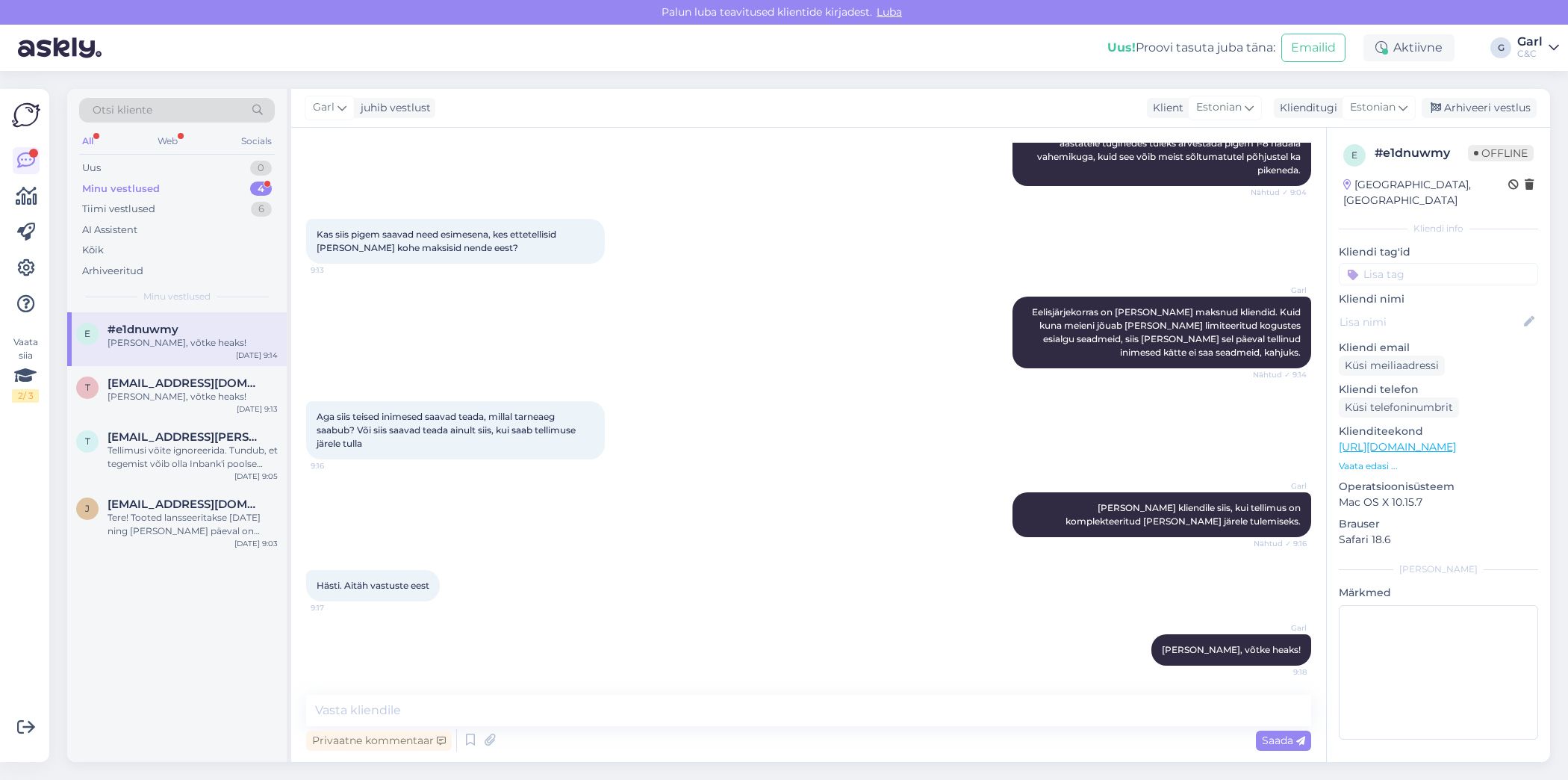
click at [248, 181] on div "Minu vestlused 4" at bounding box center [178, 189] width 196 height 21
click at [260, 158] on div "Uus 1" at bounding box center [178, 168] width 196 height 21
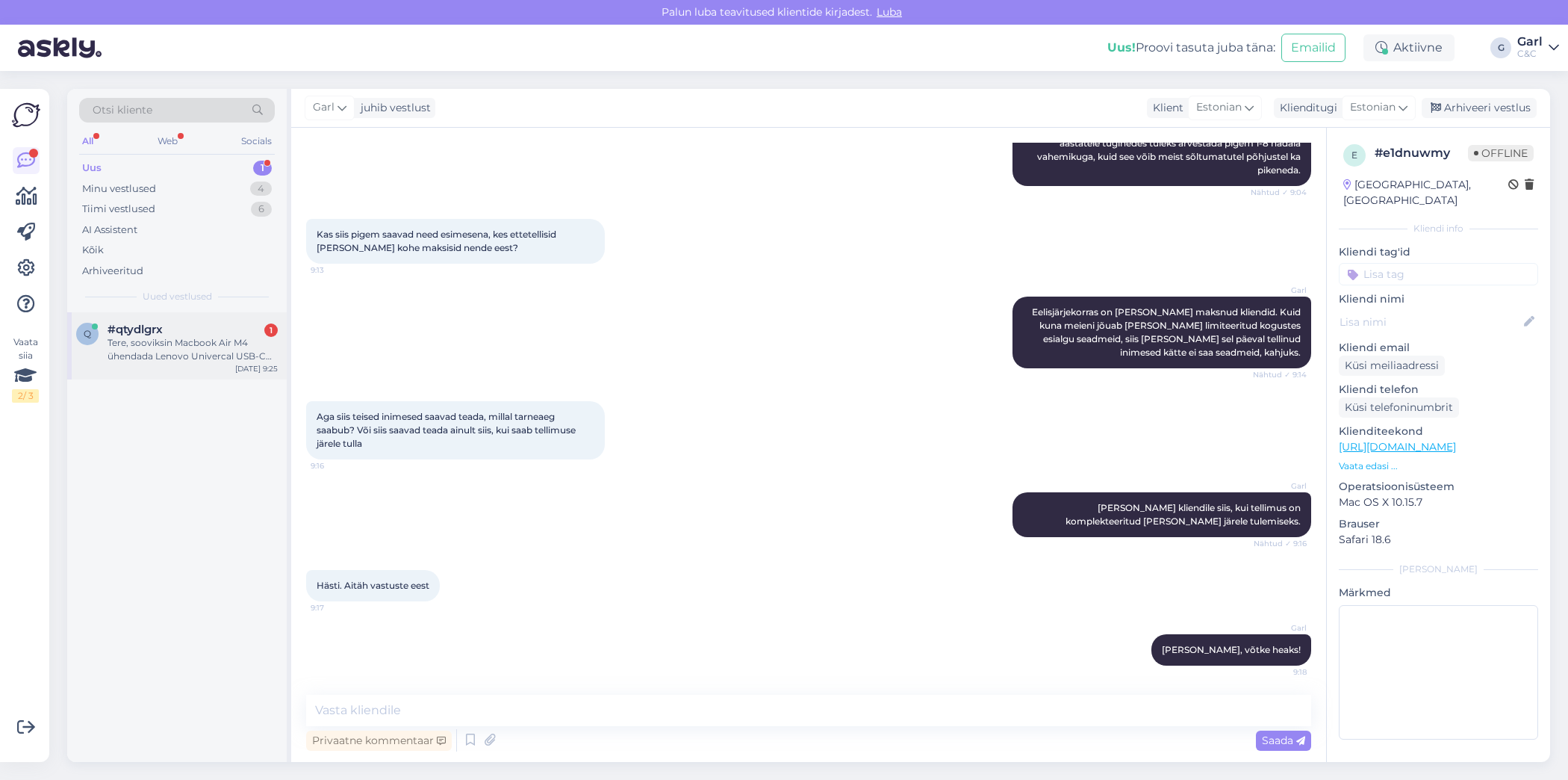
click at [239, 358] on div "Tere, sooviksin Macbook Air M4 ühendada Lenovo Univercal USB-C dockiga. Kuid ar…" at bounding box center [193, 349] width 171 height 27
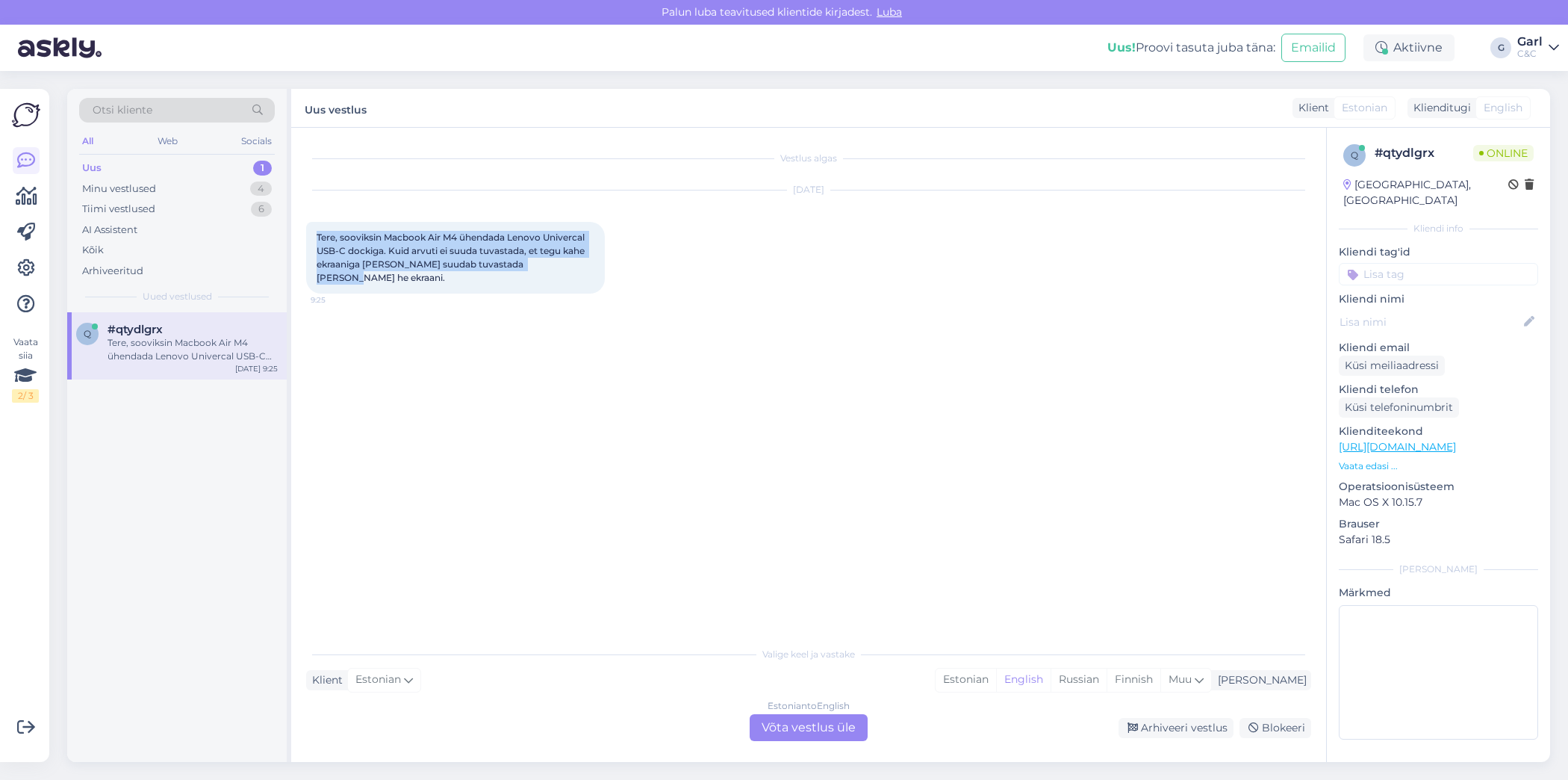
drag, startPoint x: 316, startPoint y: 234, endPoint x: 625, endPoint y: 271, distance: 311.2
click at [625, 271] on div "Sep 16 2025 Tere, sooviksin Macbook Air M4 ühendada Lenovo Univercal USB-C dock…" at bounding box center [809, 242] width 1005 height 136
copy span "Tere, sooviksin Macbook Air M4 ühendada Lenovo Univercal USB-C dockiga. Kuid ar…"
click at [996, 682] on div "Estonian" at bounding box center [966, 679] width 60 height 22
click at [819, 724] on div "Estonian to Estonian Võta vestlus üle" at bounding box center [809, 728] width 118 height 27
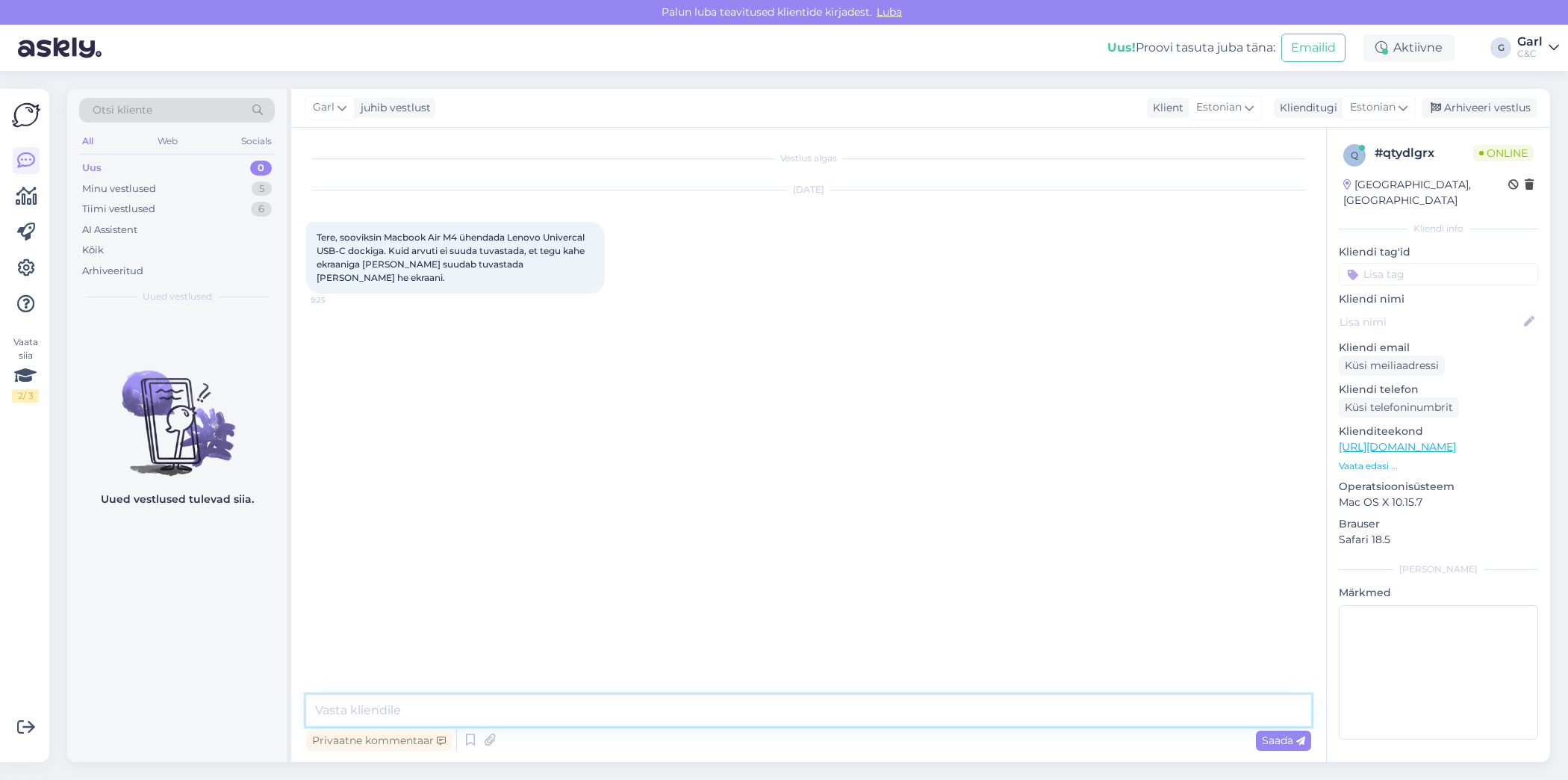
click at [819, 702] on textarea at bounding box center [809, 710] width 1005 height 31
paste textarea "MacBook Air (M1–M4) toetab ainult ühte välise ekraani natiivset kuvamist läbi U…"
click at [755, 712] on textarea "Tere! MacBook Air (M1–M4) toetab ainult ühte välise ekraani natiivset kuvamist …" at bounding box center [809, 710] width 1005 height 31
click at [833, 711] on textarea "Tere! MacBook Air (M1–M4) toetab ainult ühte välise ekraani natiivset kuvamist …" at bounding box center [809, 710] width 1005 height 31
click at [1292, 708] on textarea "Tere! MacBook Air (M1–M4) toetab ainult ühte välise ekraani natiivset kuvamist …" at bounding box center [809, 710] width 1005 height 31
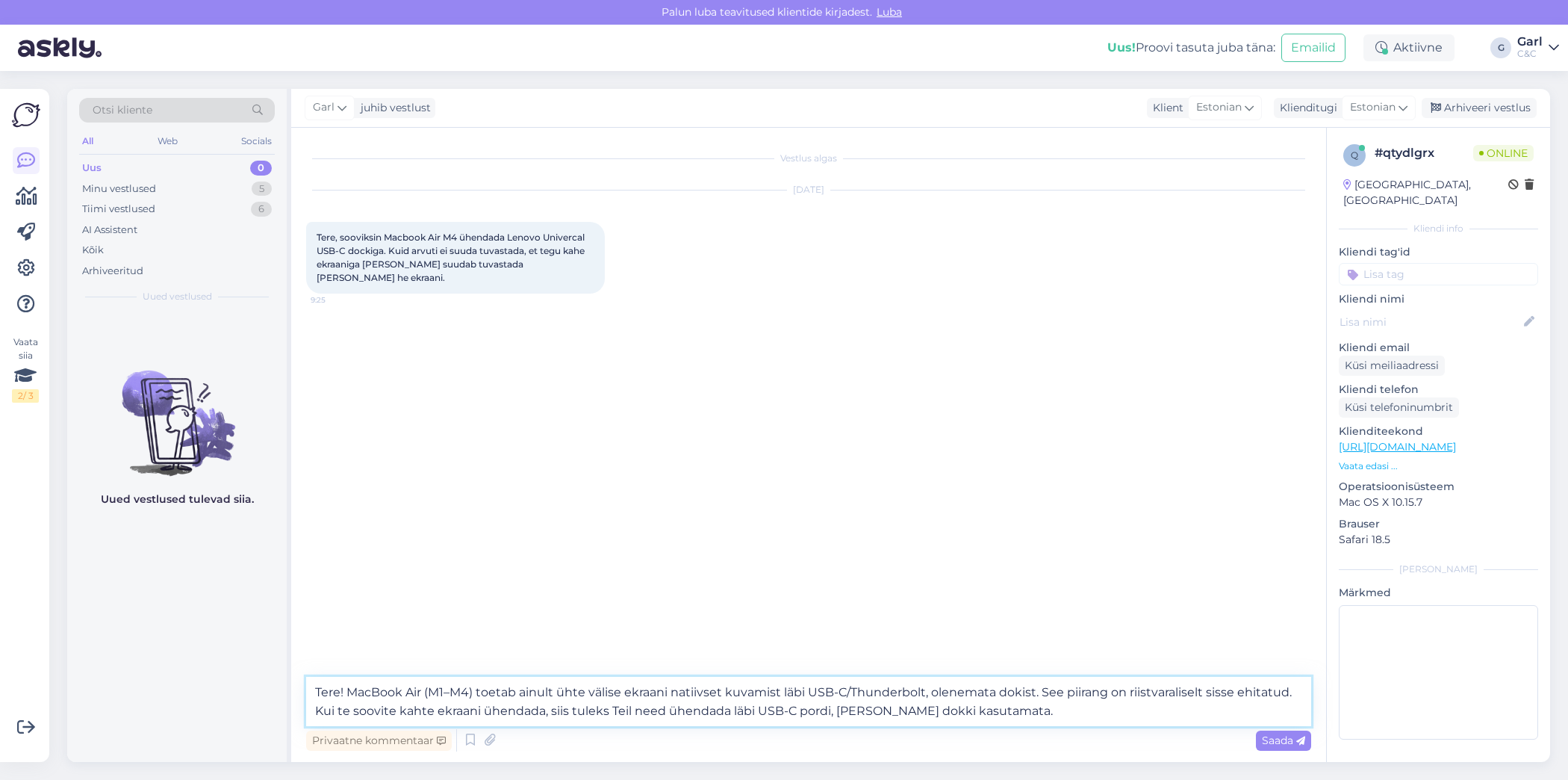
type textarea "Tere! MacBook Air (M1–M4) toetab ainult ühte välise ekraani natiivset kuvamist …"
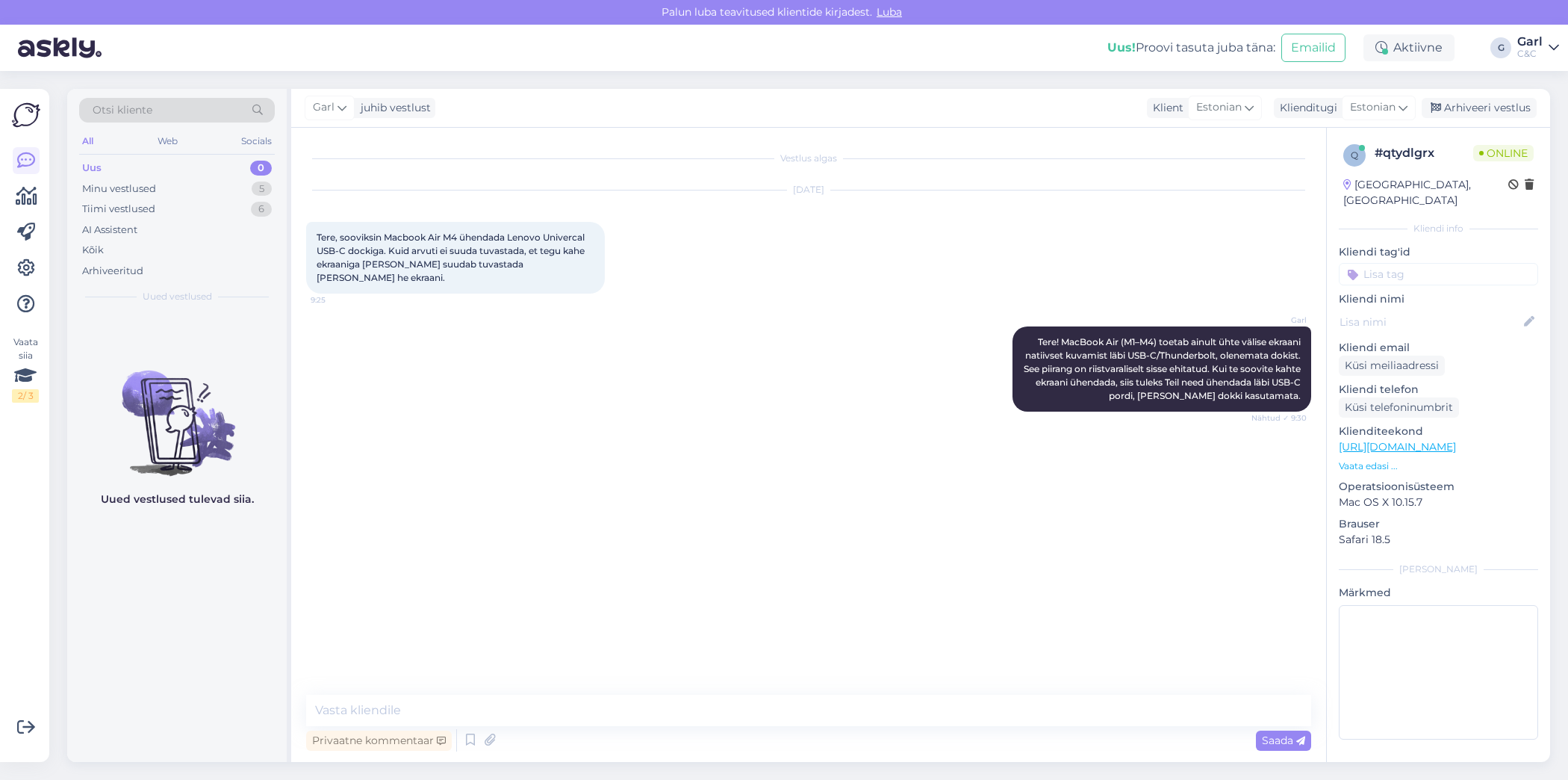
click at [517, 271] on div "Tere, sooviksin Macbook Air M4 ühendada Lenovo Univercal USB-C dockiga. Kuid ar…" at bounding box center [456, 258] width 299 height 72
drag, startPoint x: 315, startPoint y: 233, endPoint x: 602, endPoint y: 275, distance: 290.1
click at [602, 275] on div "Tere, sooviksin Macbook Air M4 ühendada Lenovo Univercal USB-C dockiga. Kuid ar…" at bounding box center [456, 258] width 299 height 72
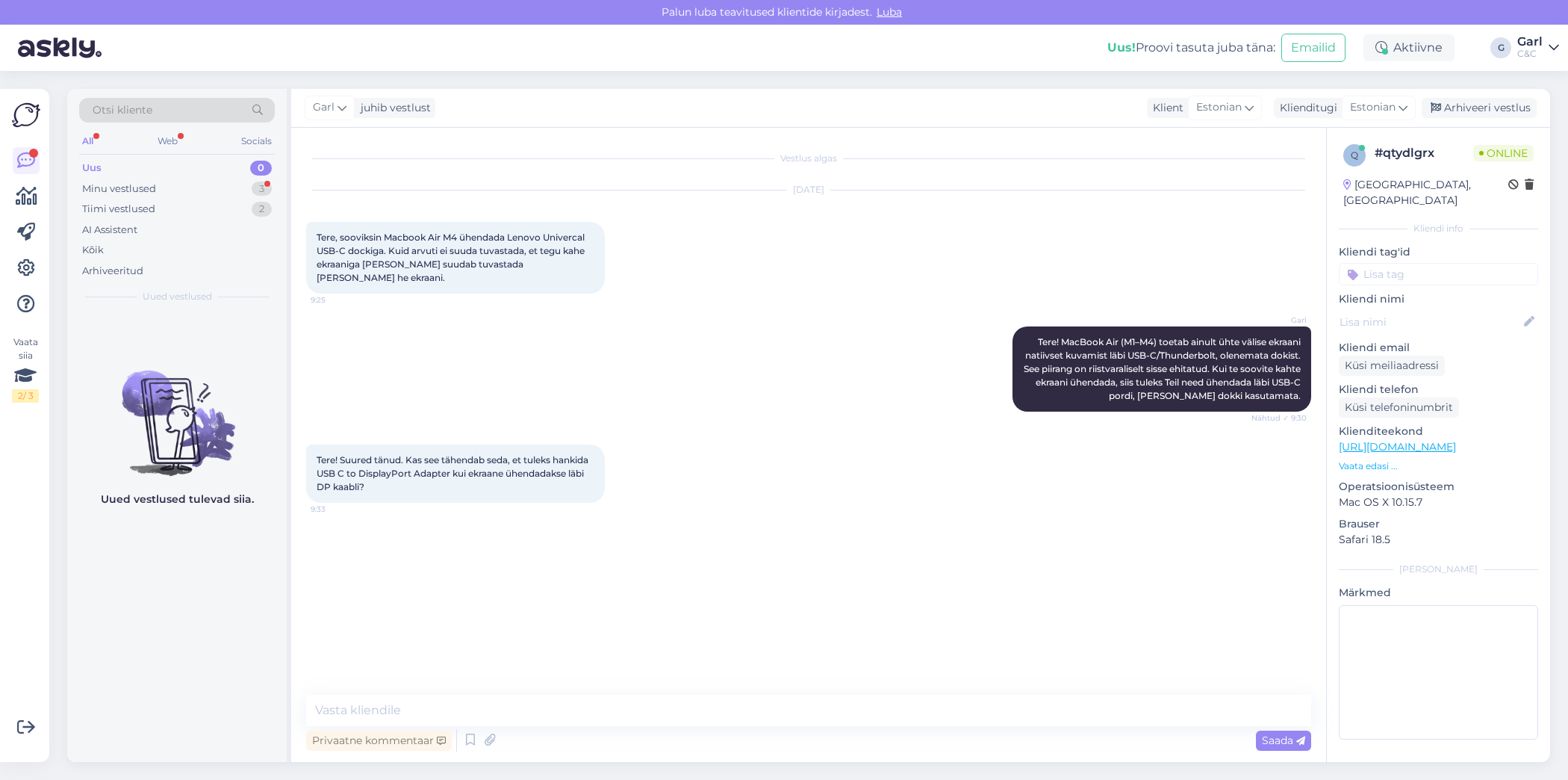
click at [245, 176] on div "Uus 0" at bounding box center [178, 168] width 196 height 21
click at [245, 183] on div "Minu vestlused 3" at bounding box center [178, 189] width 196 height 21
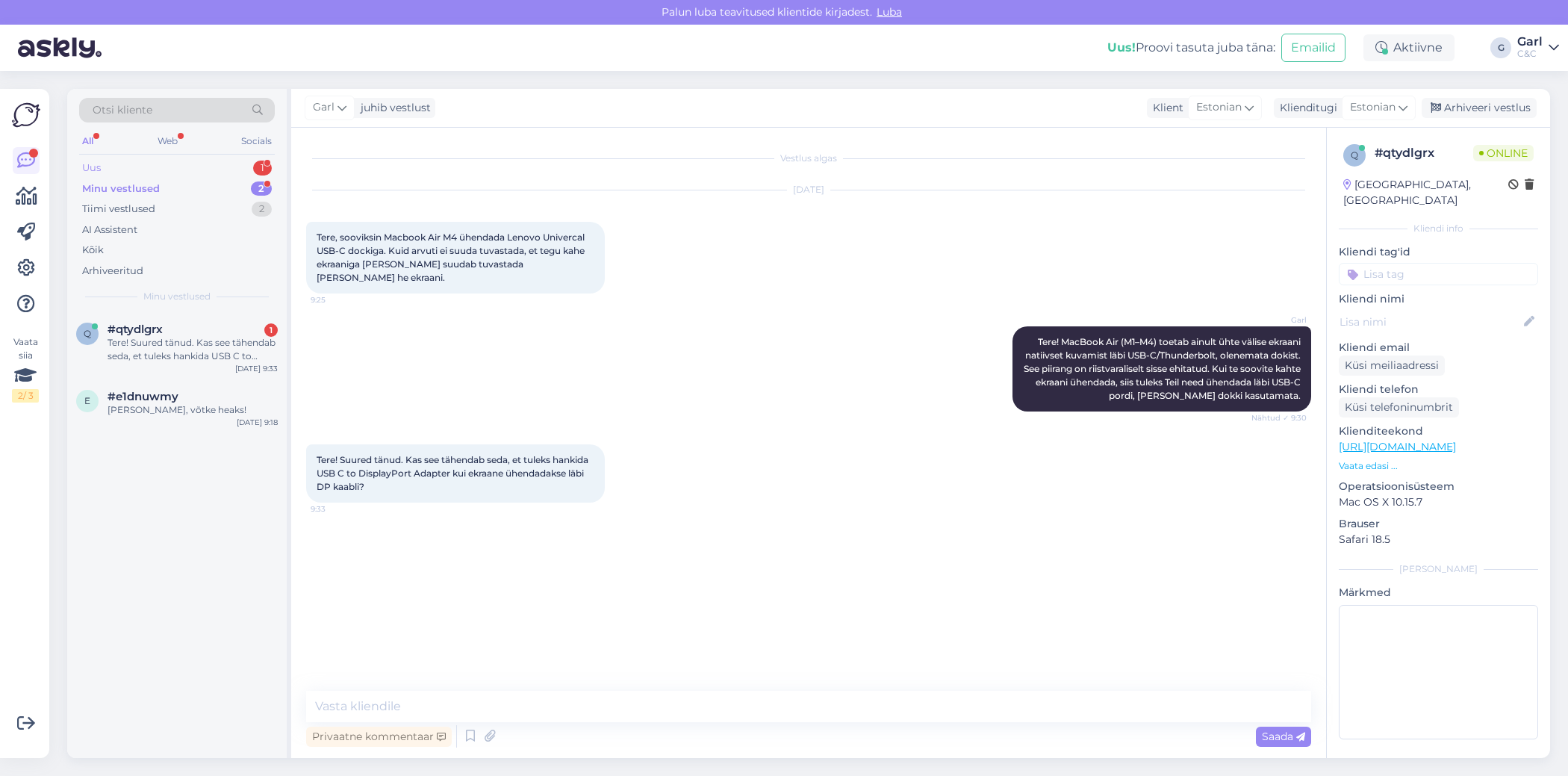
click at [254, 168] on div "1" at bounding box center [262, 167] width 18 height 15
click at [245, 179] on div "Minu vestlused 2" at bounding box center [178, 189] width 196 height 21
click at [648, 689] on div "Vestlus algas Sep 16 2025 Tere, sooviksin Macbook Air M4 ühendada Lenovo Univer…" at bounding box center [808, 443] width 1035 height 630
click at [645, 694] on textarea at bounding box center [809, 706] width 1005 height 31
type textarea "Just nii."
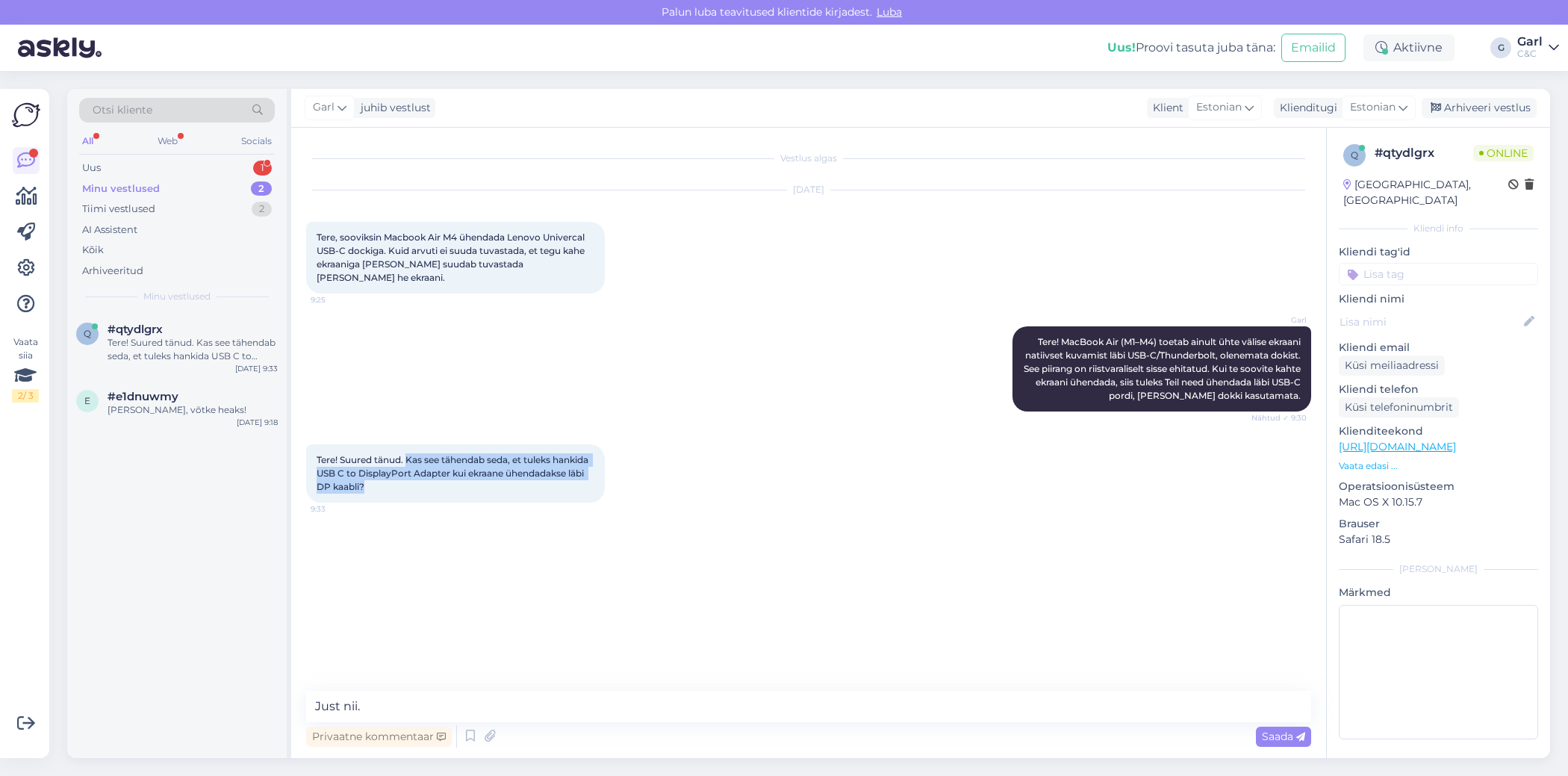
drag, startPoint x: 465, startPoint y: 471, endPoint x: 407, endPoint y: 443, distance: 64.4
click at [407, 444] on div "Tere! Suured tänud. Kas see tähendab seda, et tuleks hankida USB C to DisplayPo…" at bounding box center [456, 473] width 299 height 58
copy span "Kas see tähendab seda, et tuleks hankida USB C to DisplayPort Adapter kui ekraa…"
click at [516, 712] on textarea "Just nii." at bounding box center [809, 706] width 1005 height 31
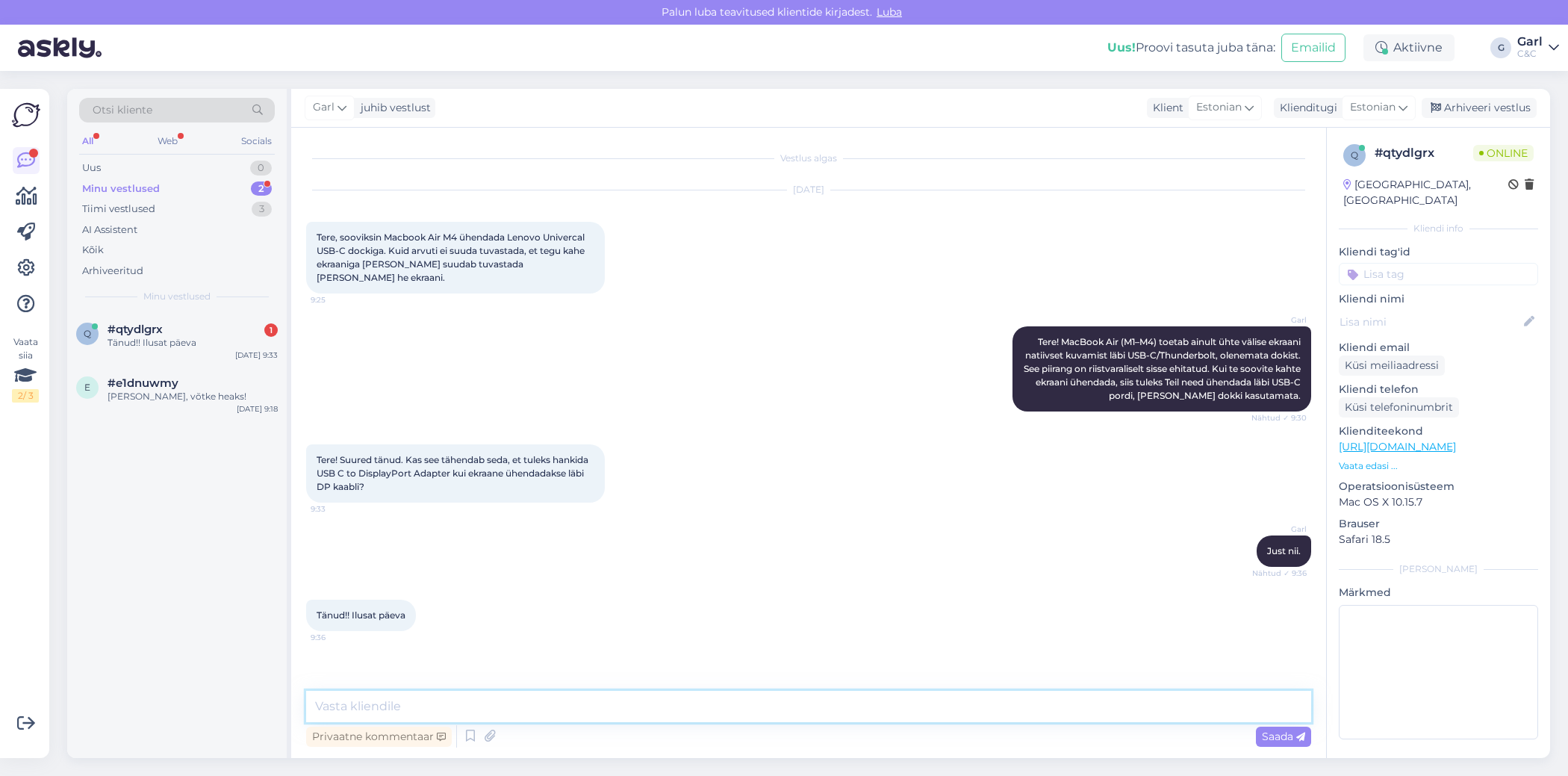
click at [472, 708] on textarea at bounding box center [809, 706] width 1005 height 31
click at [472, 707] on textarea at bounding box center [809, 706] width 1005 height 31
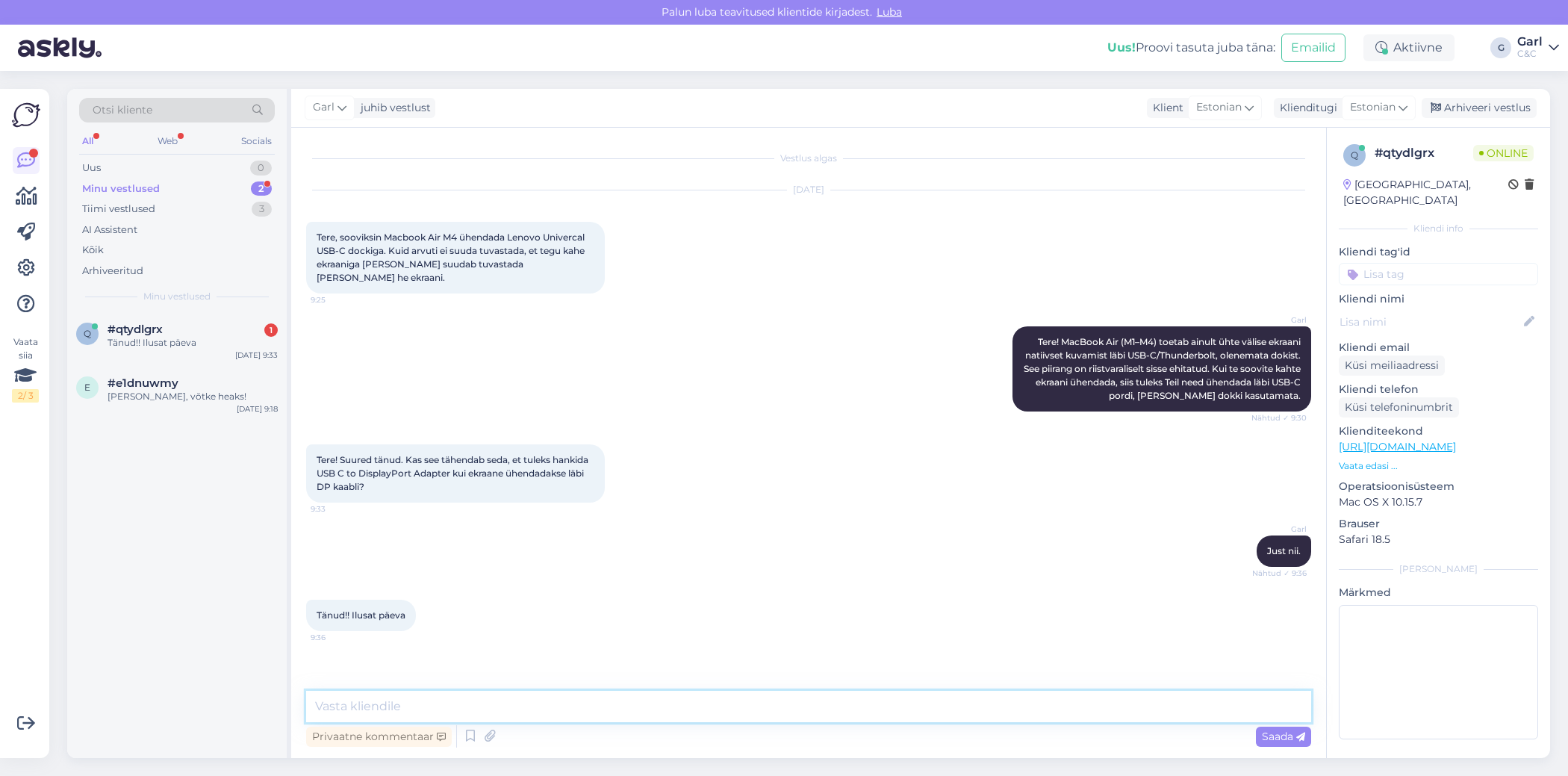
click at [447, 701] on textarea at bounding box center [809, 706] width 1005 height 31
type textarea "Teilegi!"
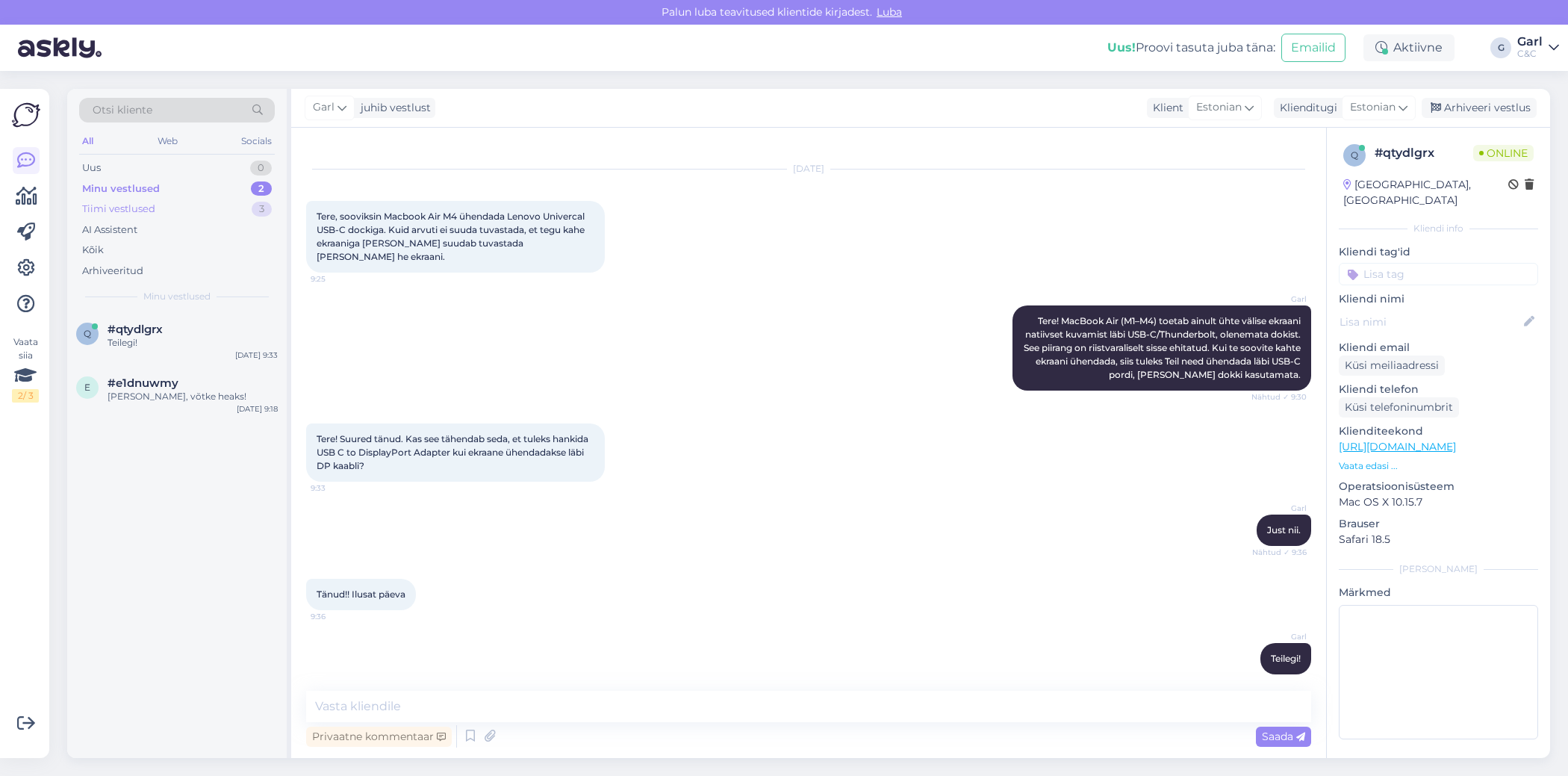
click at [235, 210] on div "Tiimi vestlused 3" at bounding box center [178, 210] width 196 height 21
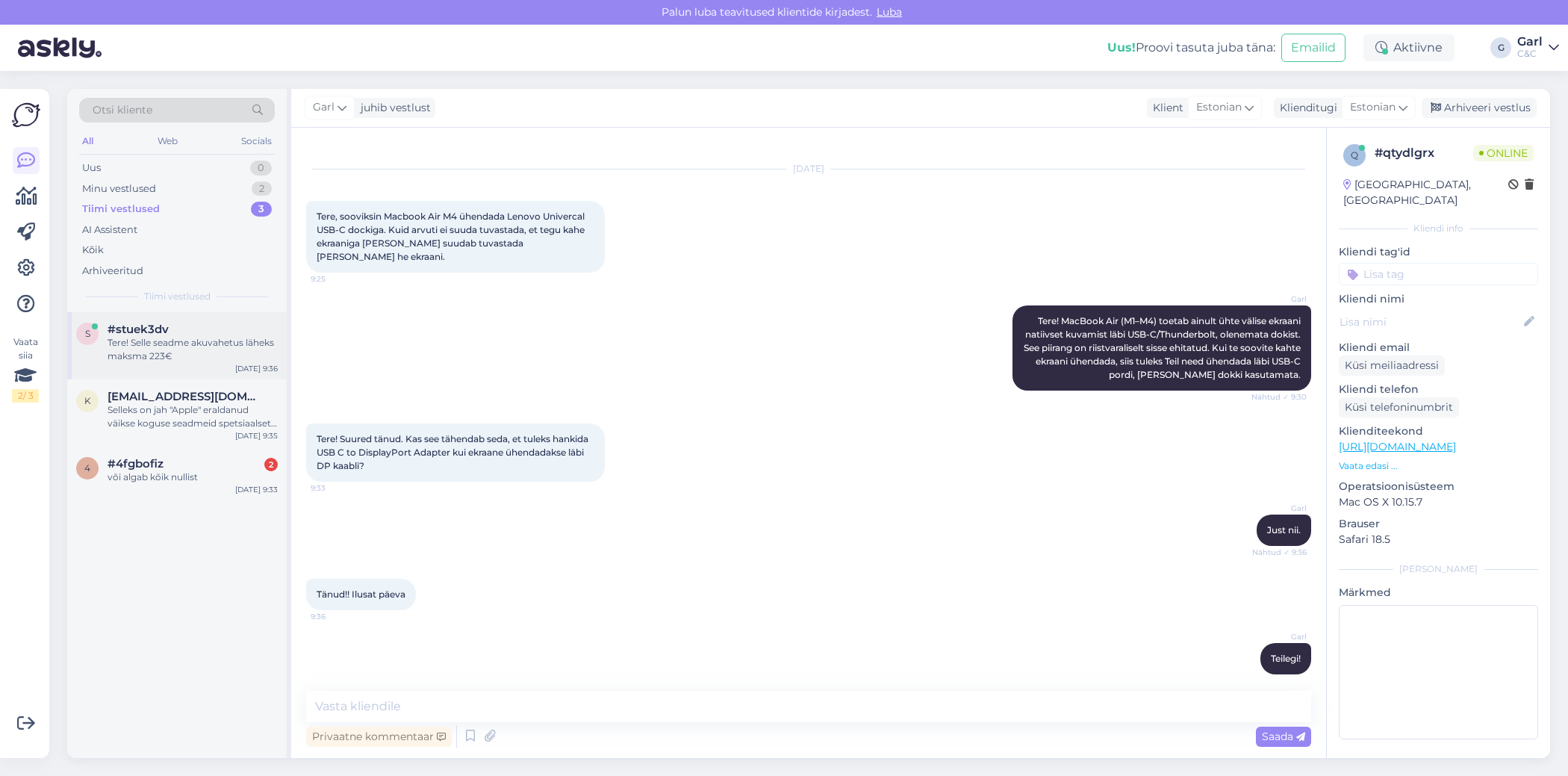
click at [222, 326] on div "#stuek3dv" at bounding box center [193, 330] width 171 height 14
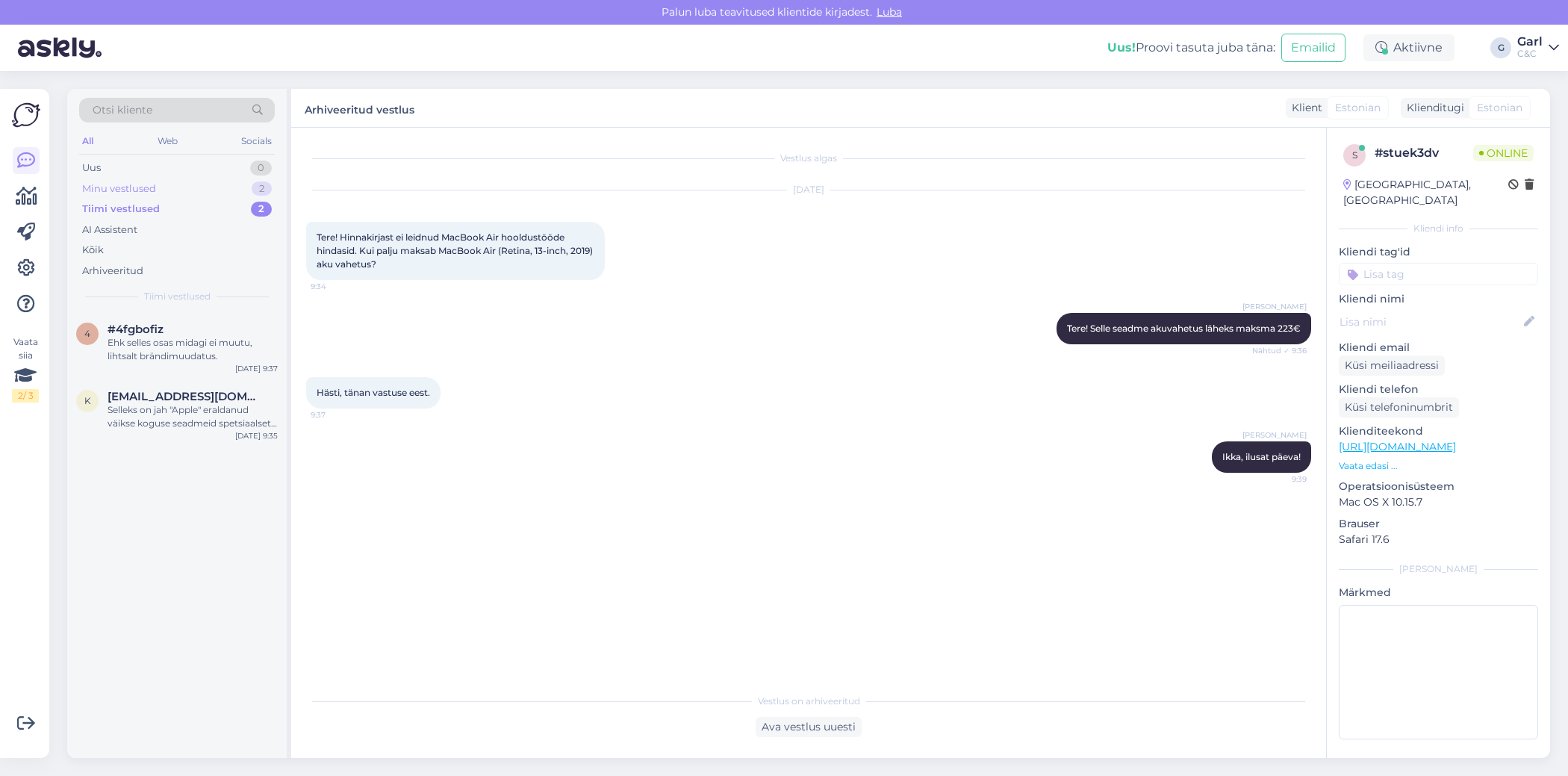
click at [210, 180] on div "Minu vestlused 2" at bounding box center [178, 189] width 196 height 21
click at [219, 209] on div "Tiimi vestlused 2" at bounding box center [178, 210] width 196 height 21
click at [212, 352] on div "Ehk selles osas midagi ei muutu, lihtsalt brändimuudatus." at bounding box center [193, 349] width 171 height 27
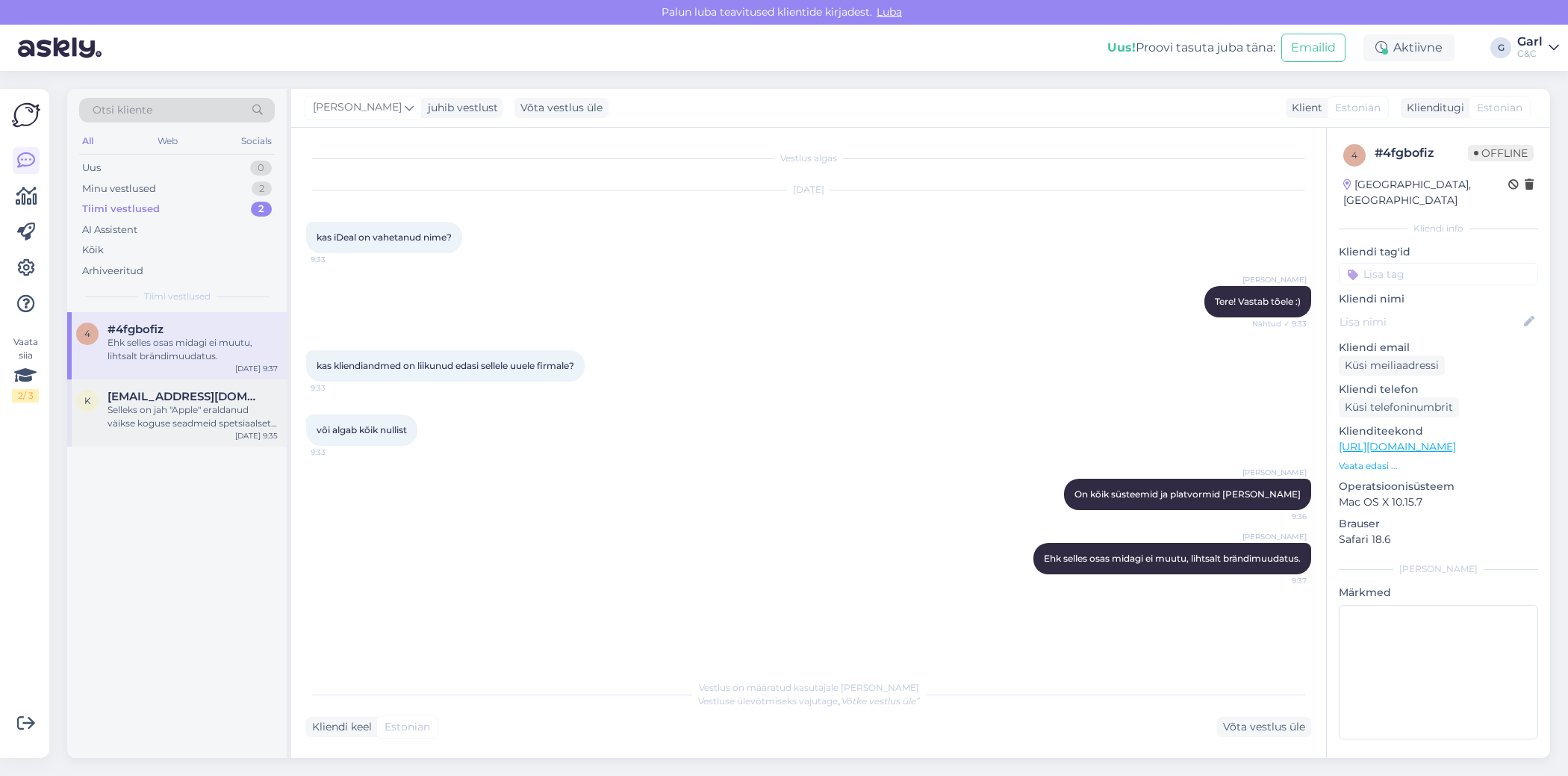
click at [210, 399] on span "[EMAIL_ADDRESS][DOMAIN_NAME]" at bounding box center [185, 397] width 155 height 14
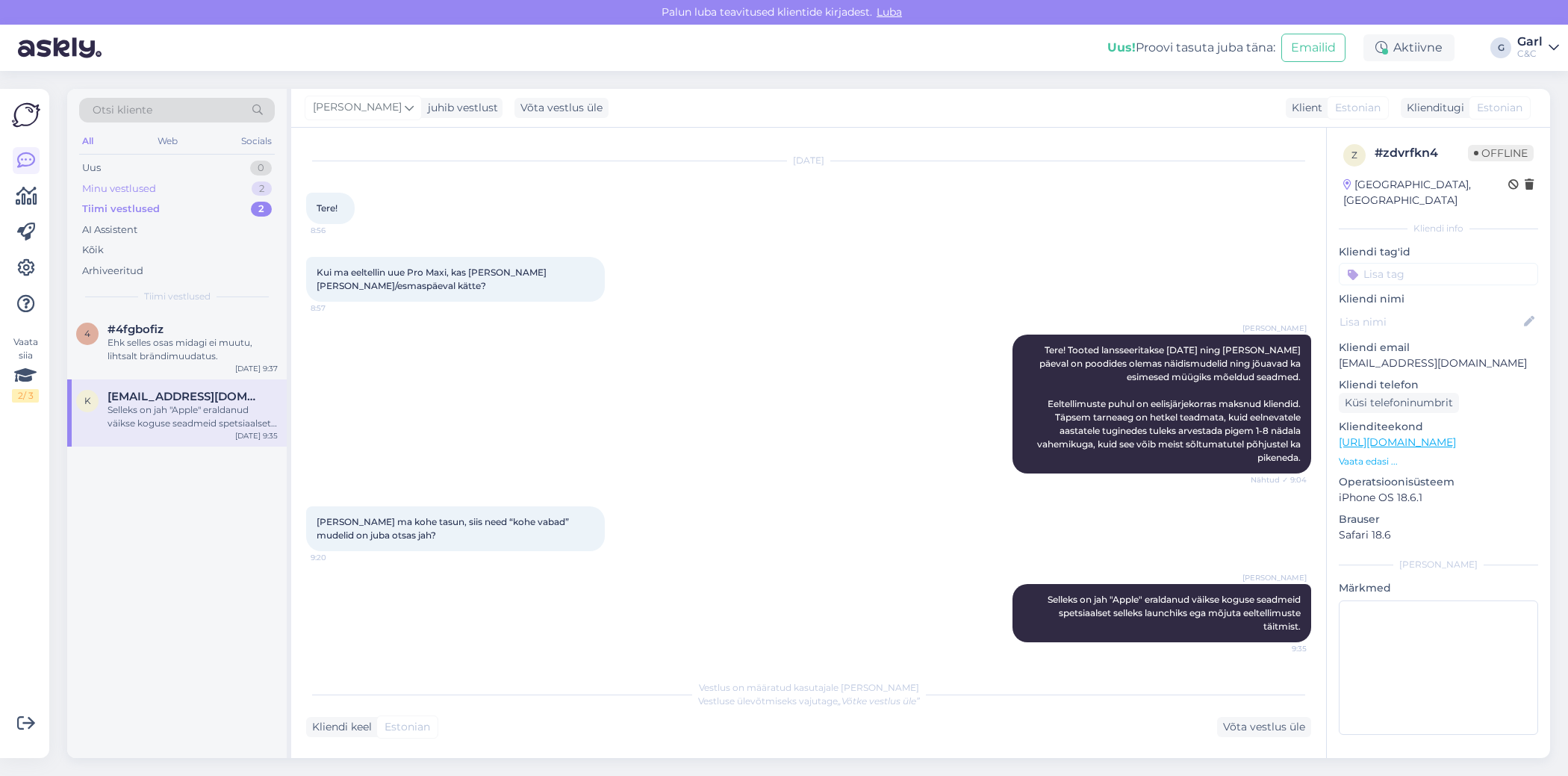
click at [154, 186] on div "Minu vestlused" at bounding box center [119, 188] width 74 height 15
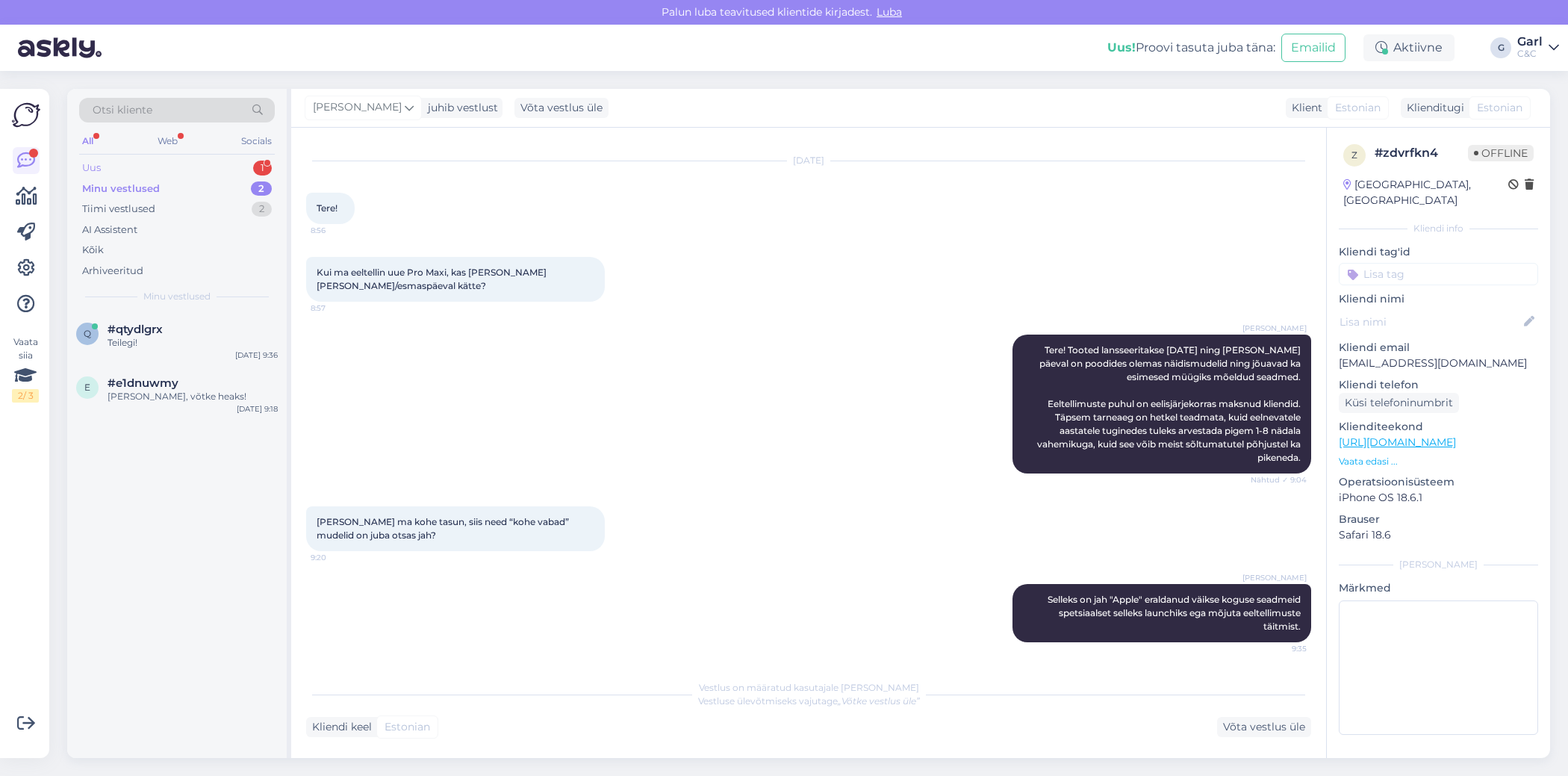
click at [257, 169] on div "1" at bounding box center [262, 167] width 18 height 15
click at [232, 348] on div "Kontrollin, kas nüüd on tellimus laekunud?" at bounding box center [193, 349] width 171 height 27
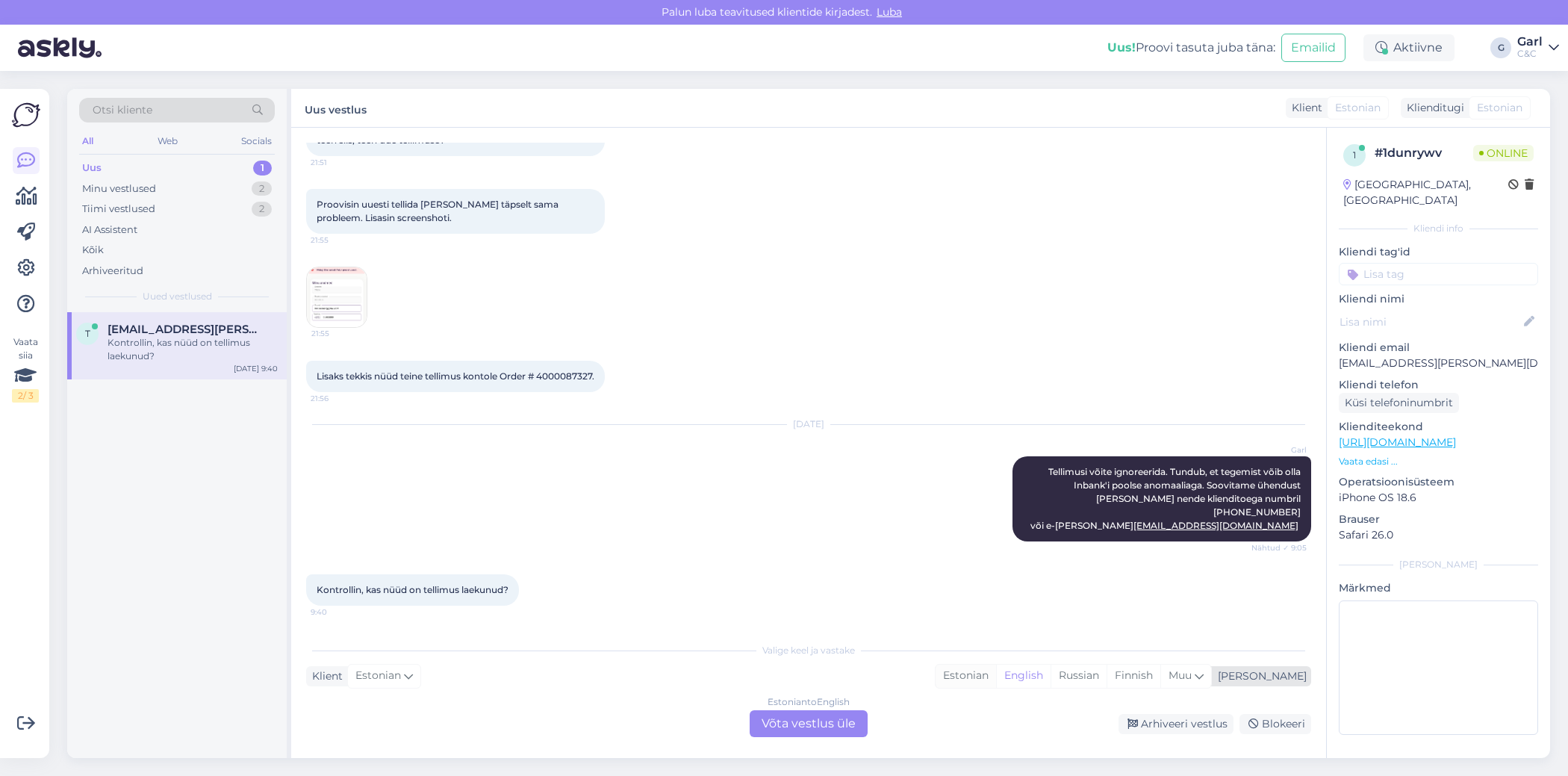
click at [996, 676] on div "Estonian" at bounding box center [966, 675] width 60 height 22
click at [815, 707] on div "Estonian to Estonian" at bounding box center [809, 702] width 89 height 14
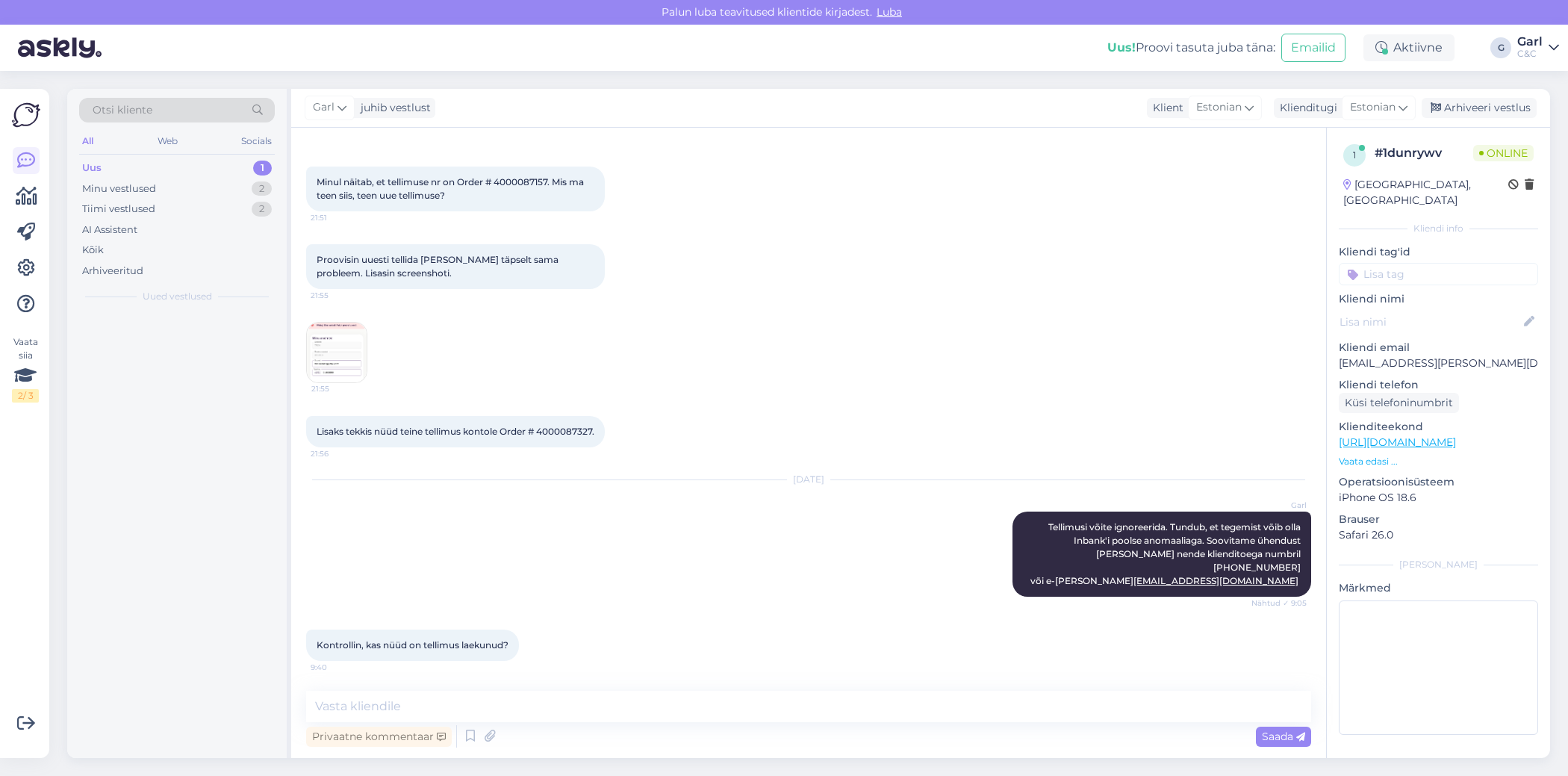
scroll to position [339, 0]
click at [708, 710] on textarea at bounding box center [809, 706] width 1005 height 31
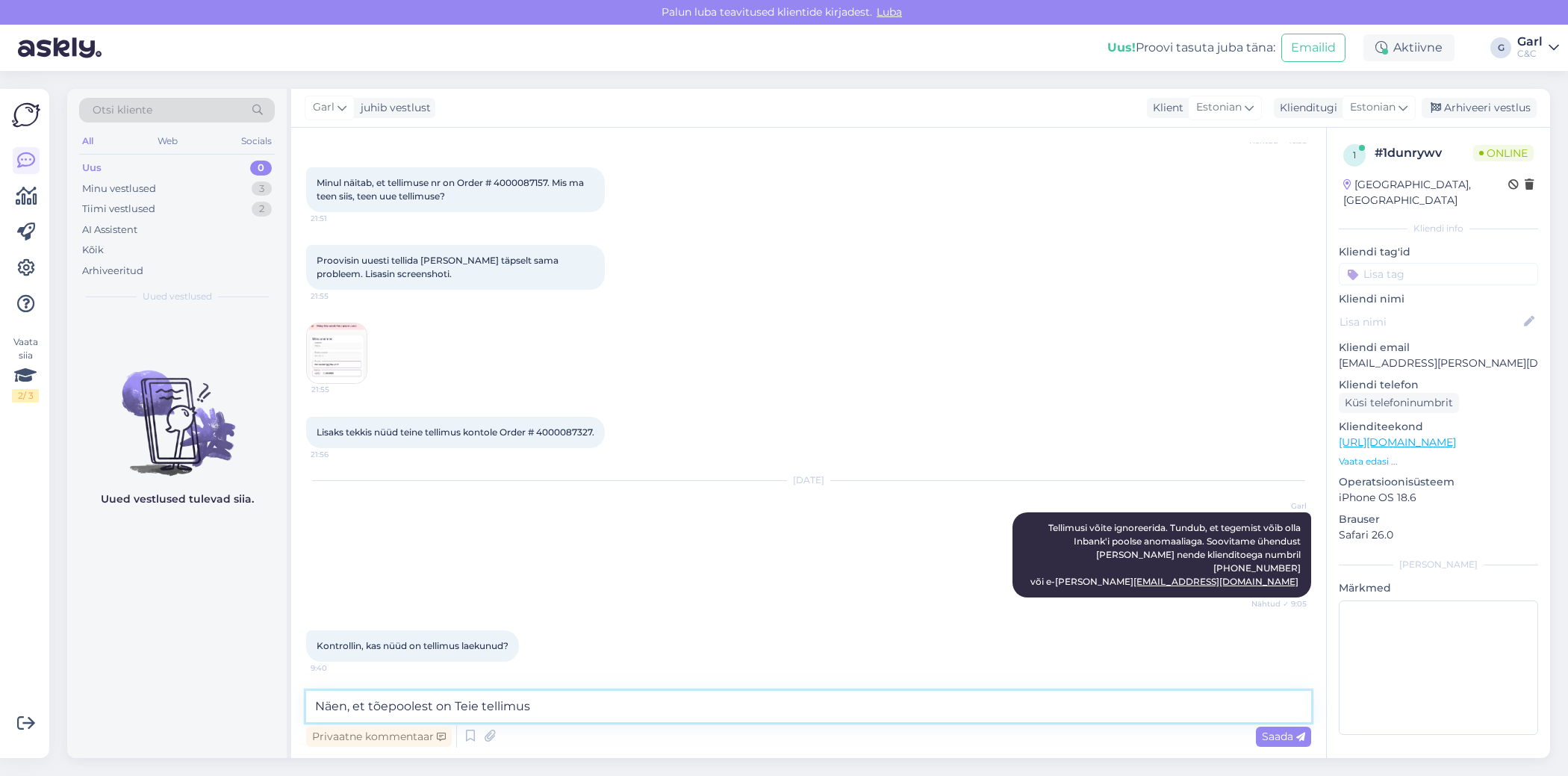
paste textarea "4000087365"
type textarea "Näen, et tõepoolest on Teie tellimus 4000087365 laekunud."
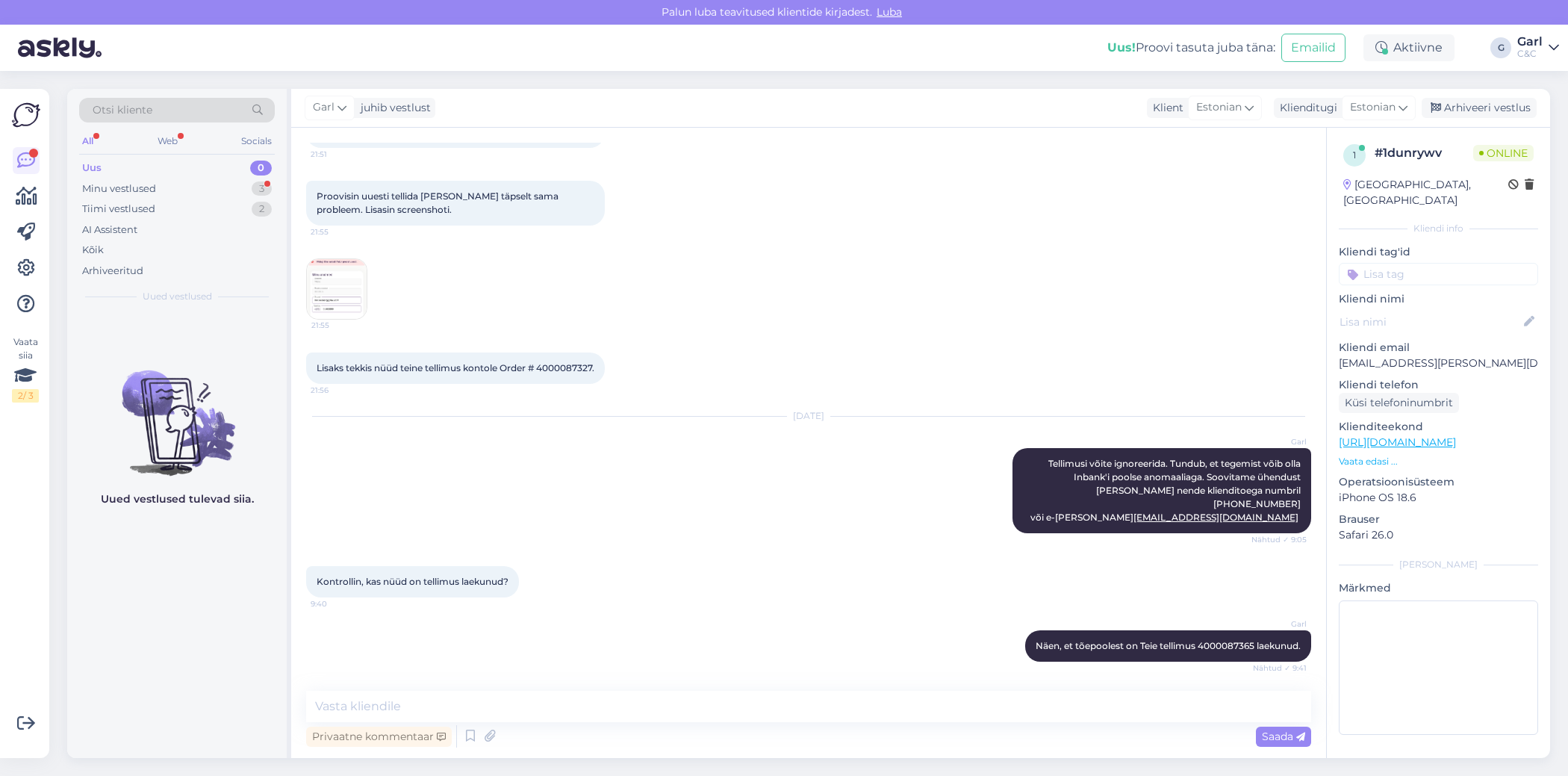
scroll to position [507, 0]
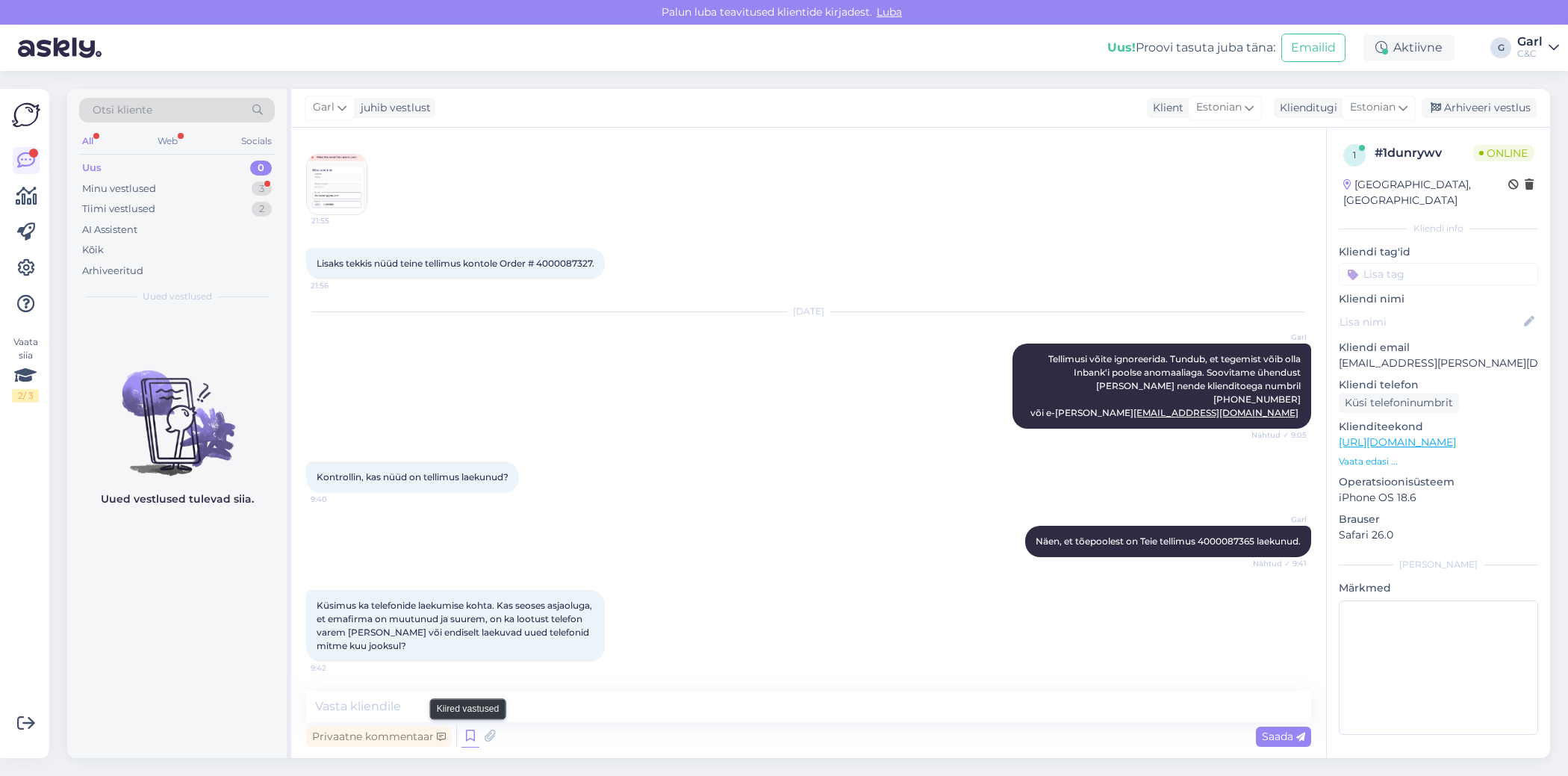
click at [467, 738] on icon at bounding box center [471, 735] width 17 height 22
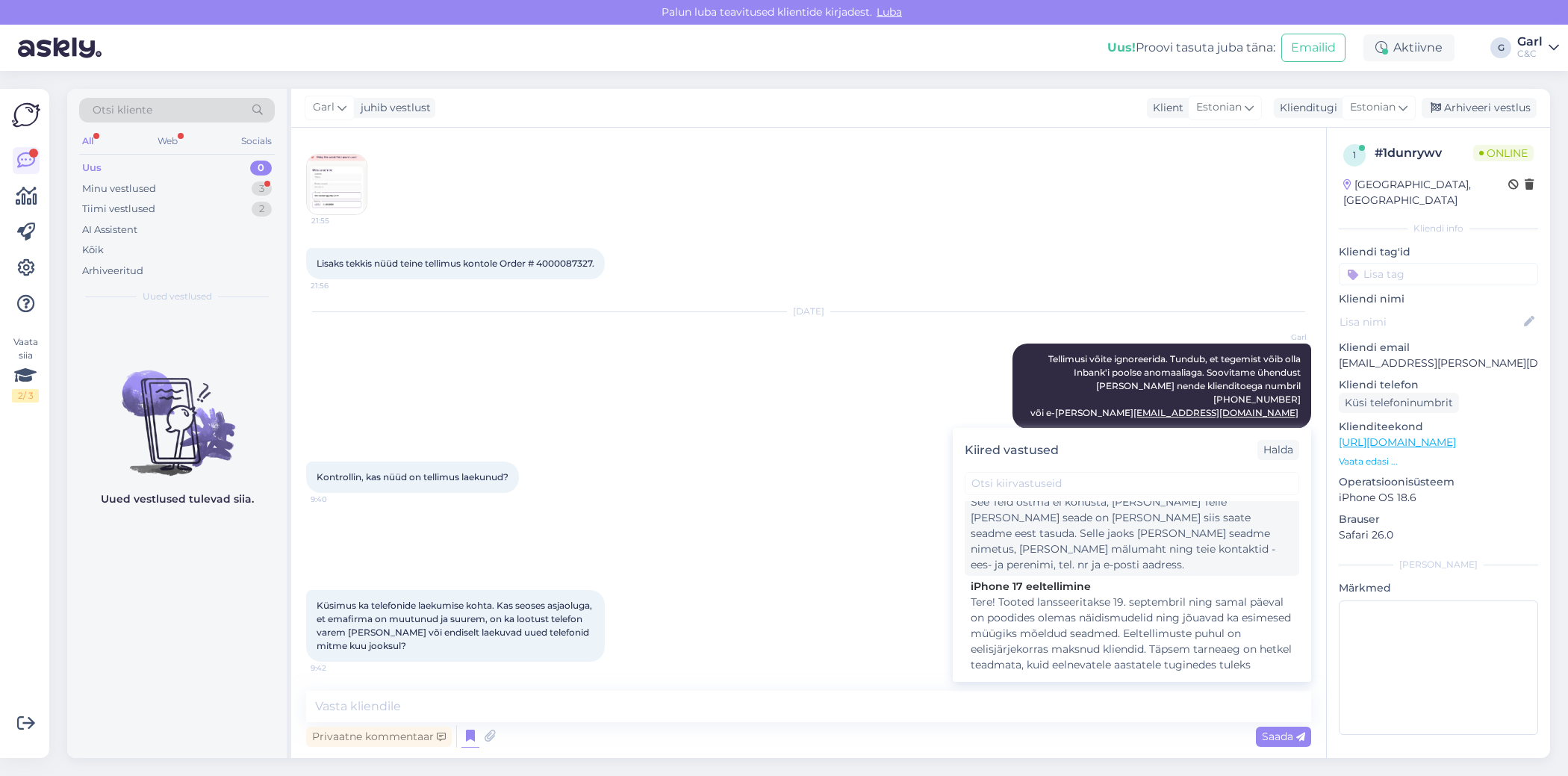
scroll to position [61, 0]
click at [572, 708] on textarea at bounding box center [809, 706] width 1005 height 31
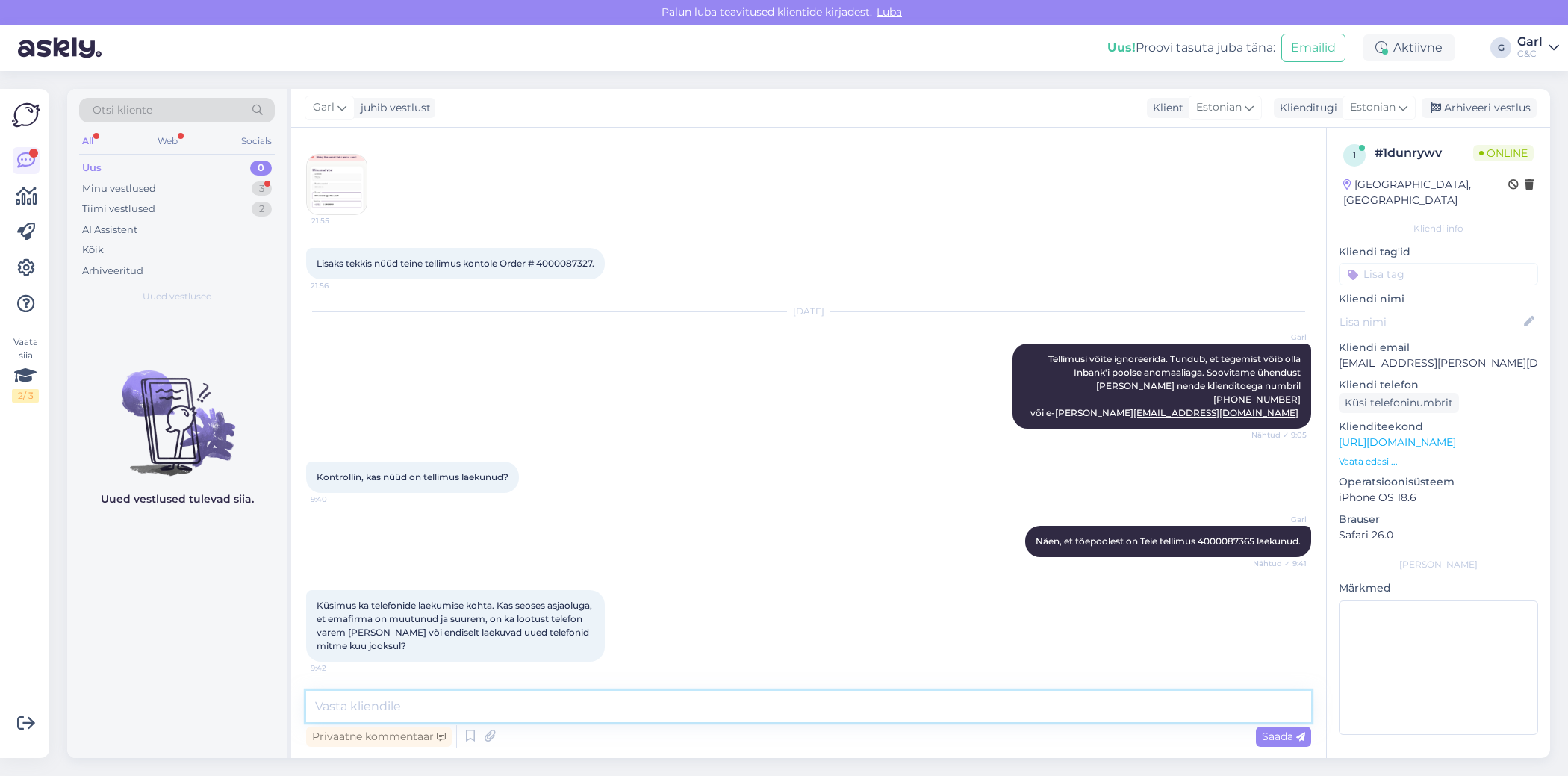
click at [553, 714] on textarea at bounding box center [809, 706] width 1005 height 31
click at [468, 741] on icon at bounding box center [471, 735] width 17 height 22
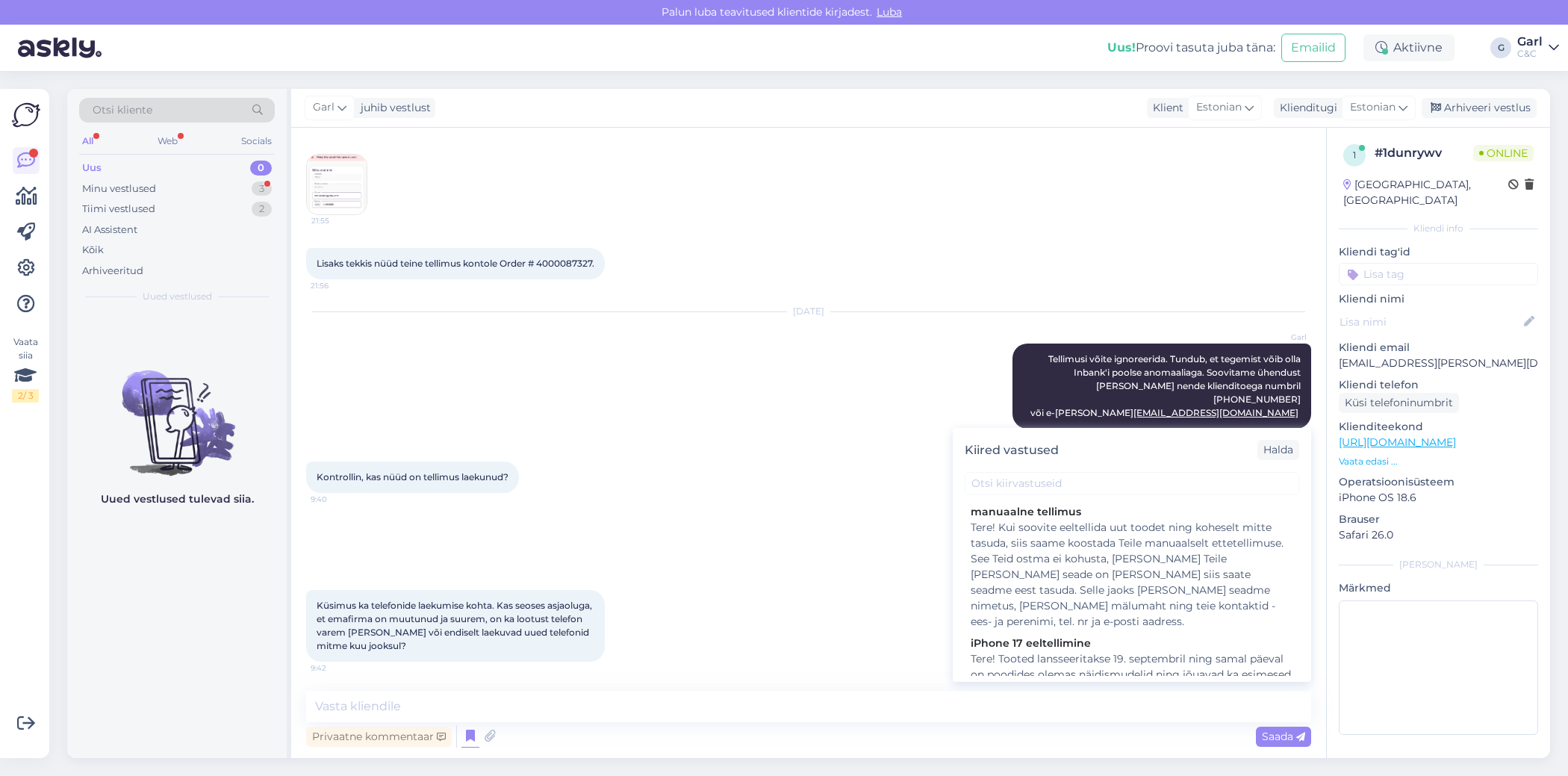
click at [432, 608] on span "Küsimus ka telefonide laekumise kohta. Kas seoses asjaoluga, et emafirma on muu…" at bounding box center [455, 625] width 278 height 51
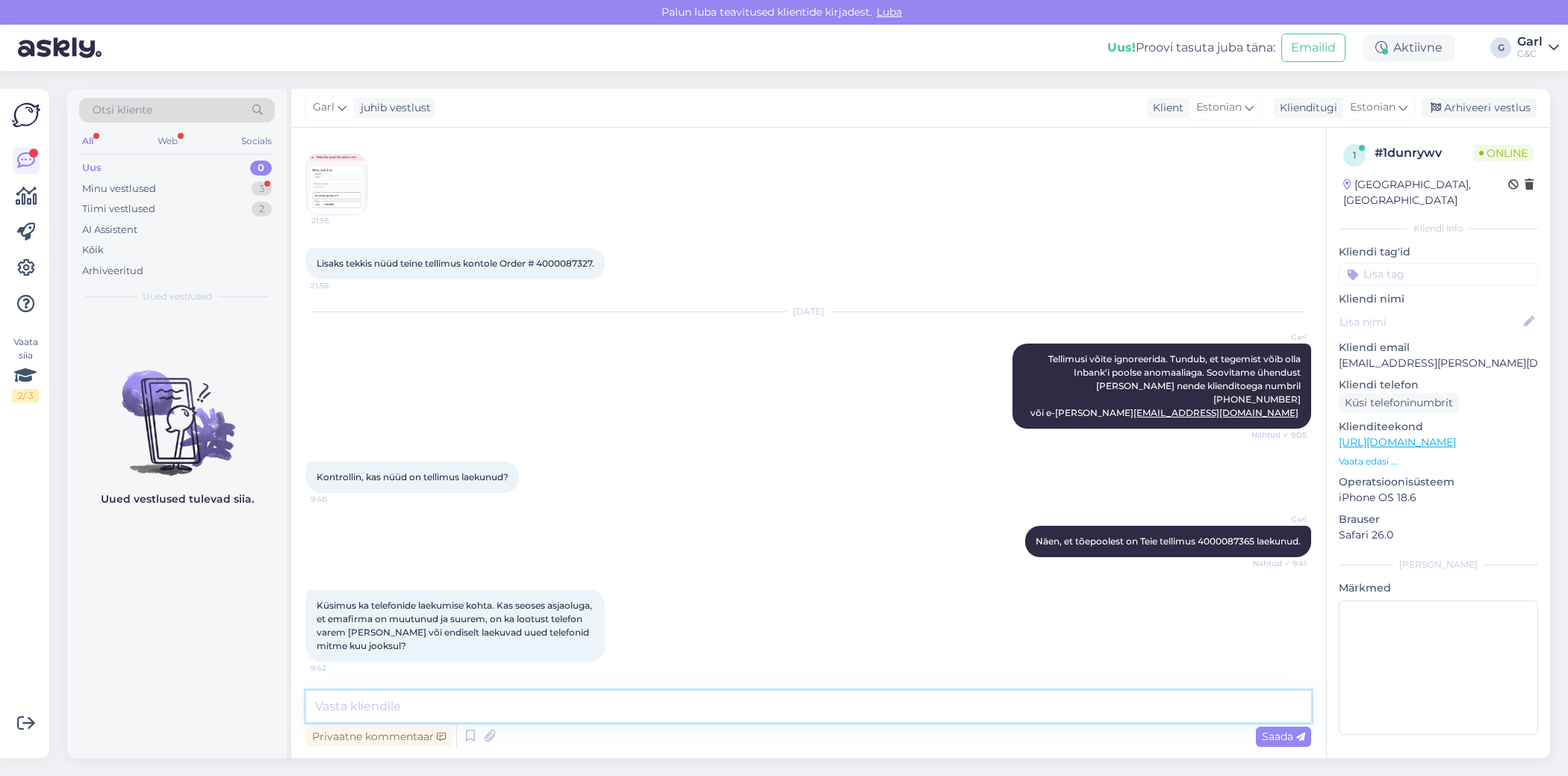
click at [417, 695] on textarea at bounding box center [809, 706] width 1005 height 31
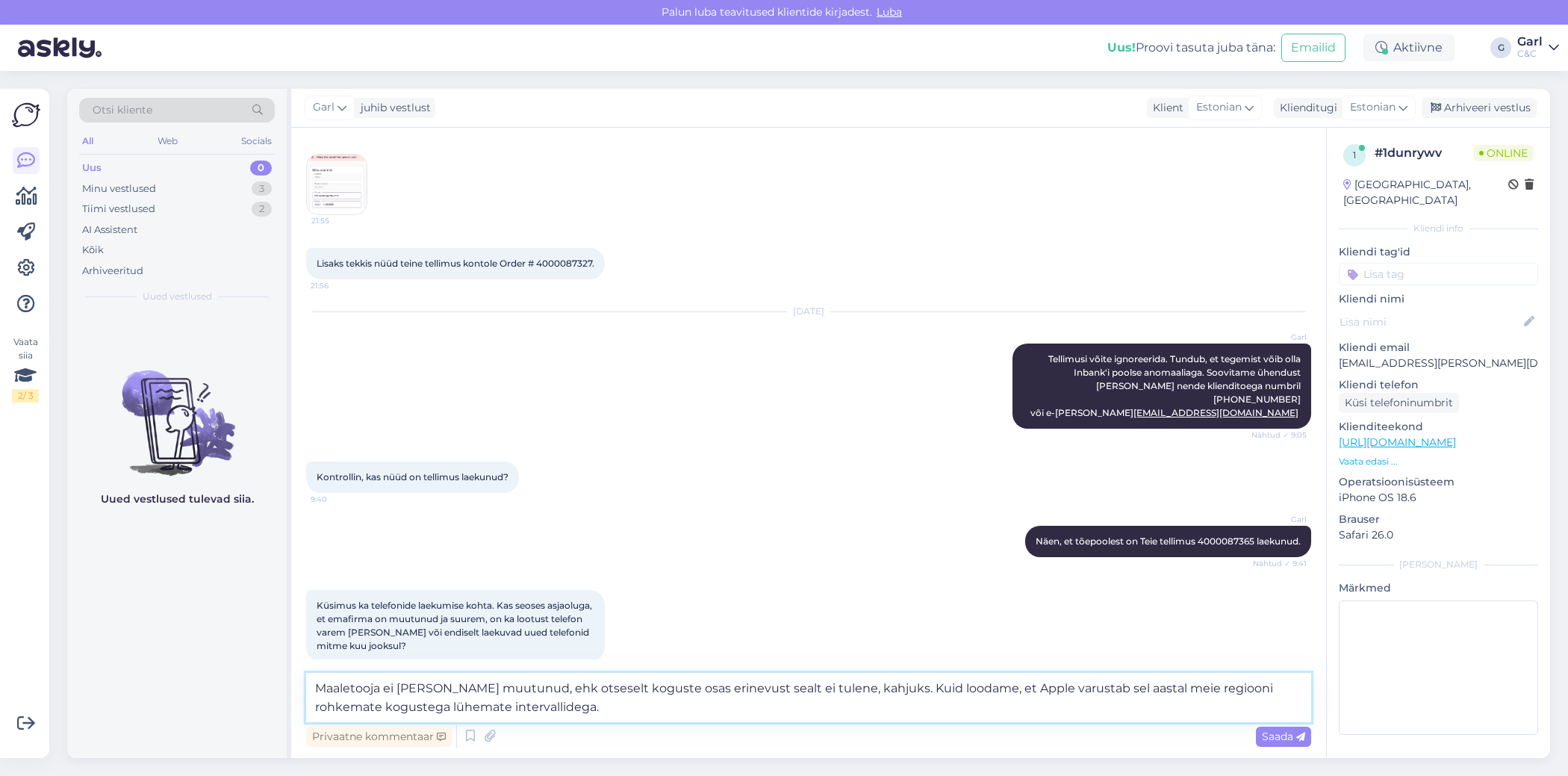
drag, startPoint x: 539, startPoint y: 707, endPoint x: 381, endPoint y: 707, distance: 158.0
click at [381, 707] on textarea "Maaletooja ei ole meil muutunud, ehk otseselt koguste osas erinevust sealt ei t…" at bounding box center [809, 697] width 1005 height 49
type textarea "Maaletooja ei [PERSON_NAME] muutunud, ehk otseselt koguste osas erinevust sealt…"
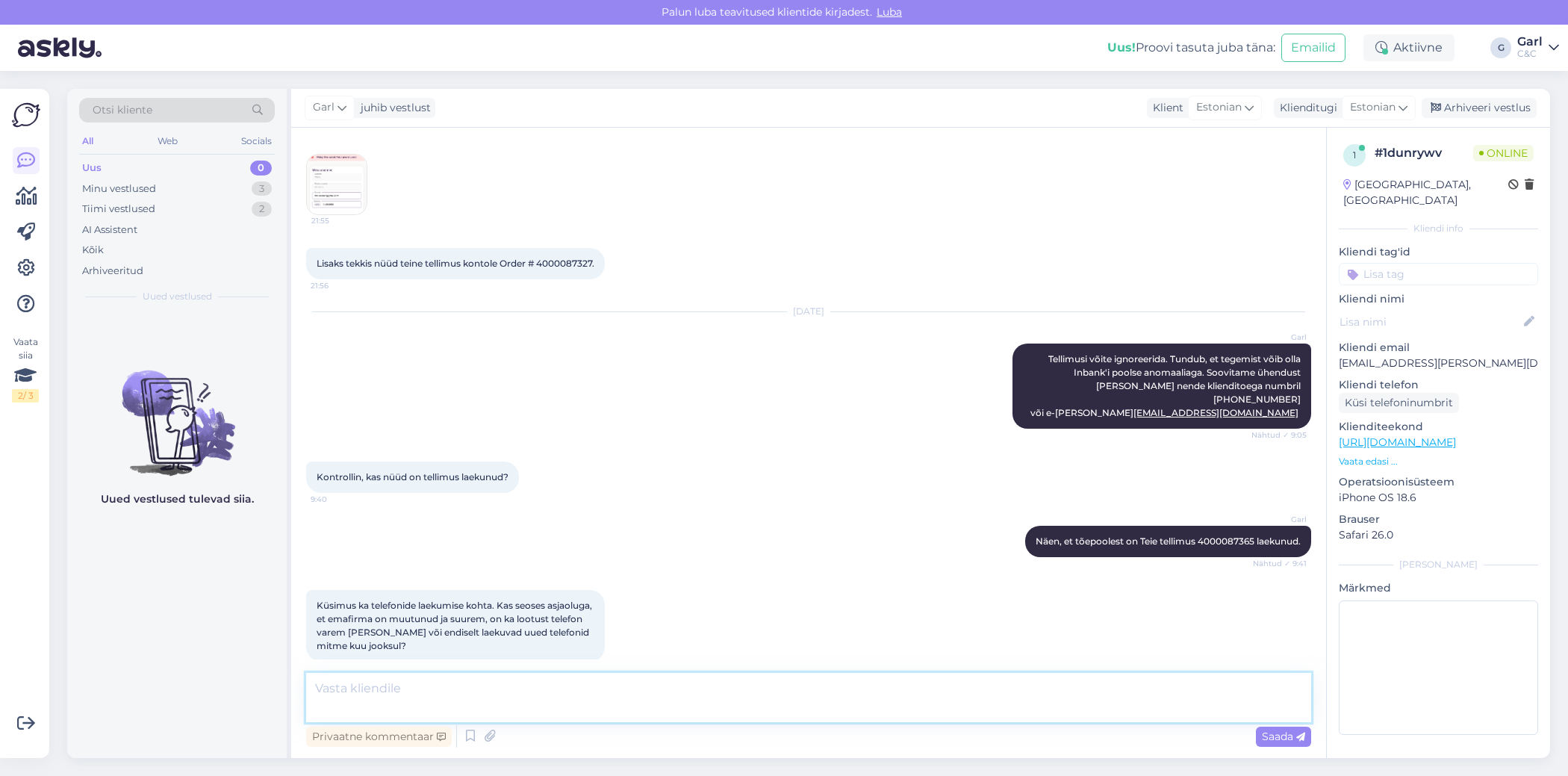
scroll to position [598, 0]
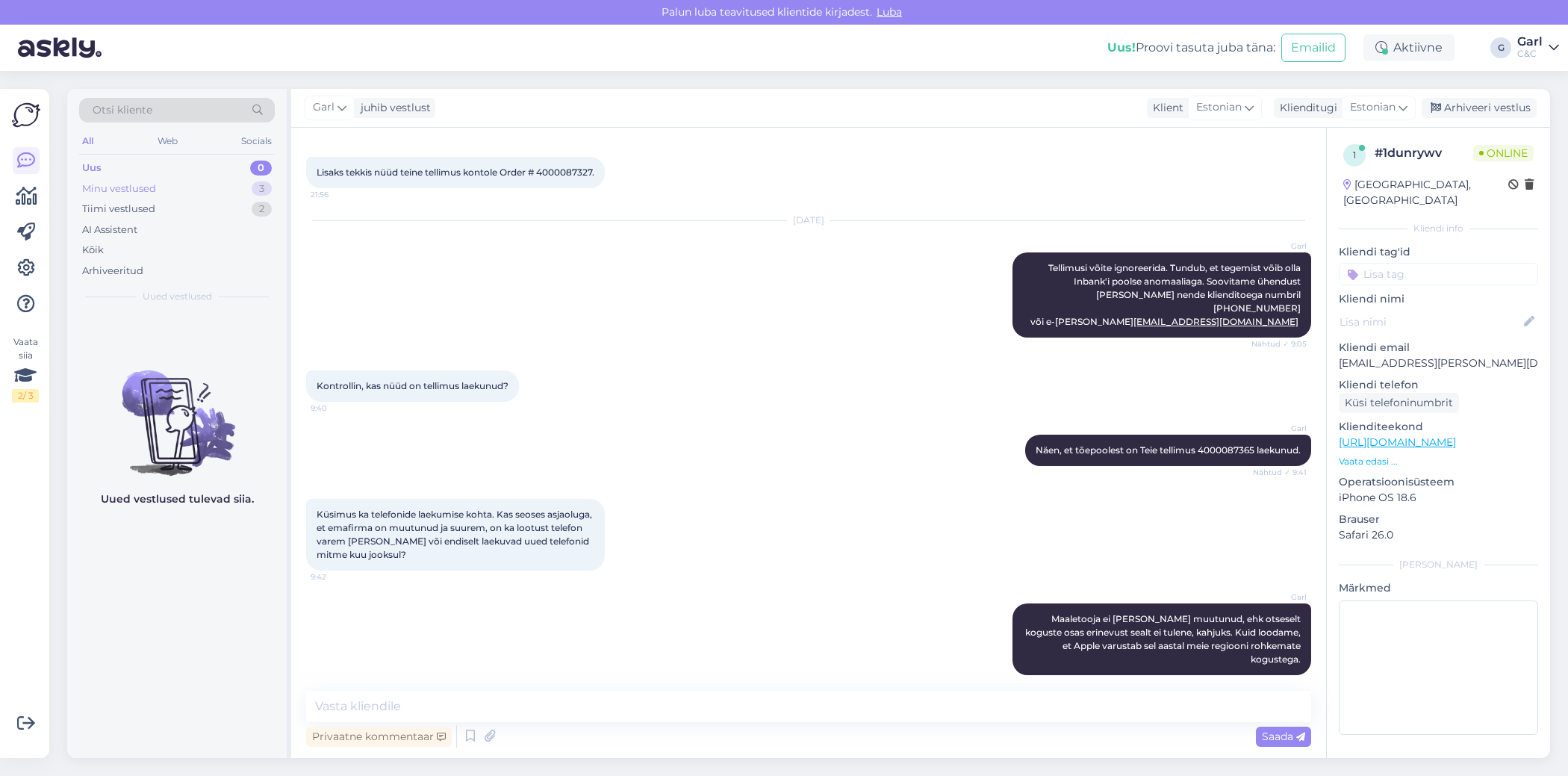
click at [227, 190] on div "Minu vestlused 3" at bounding box center [178, 189] width 196 height 21
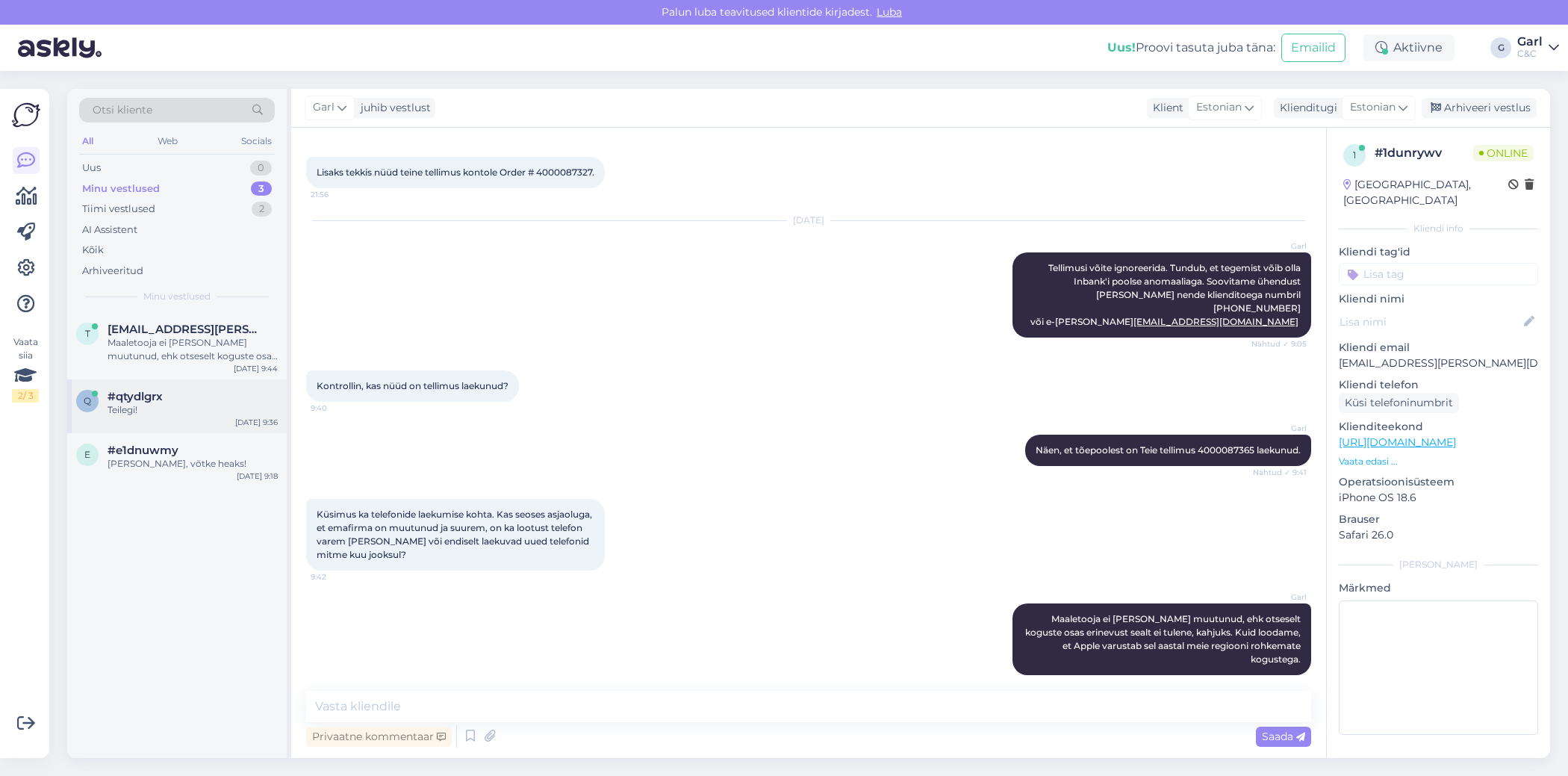
click at [182, 393] on div "#qtydlgrx" at bounding box center [193, 397] width 171 height 14
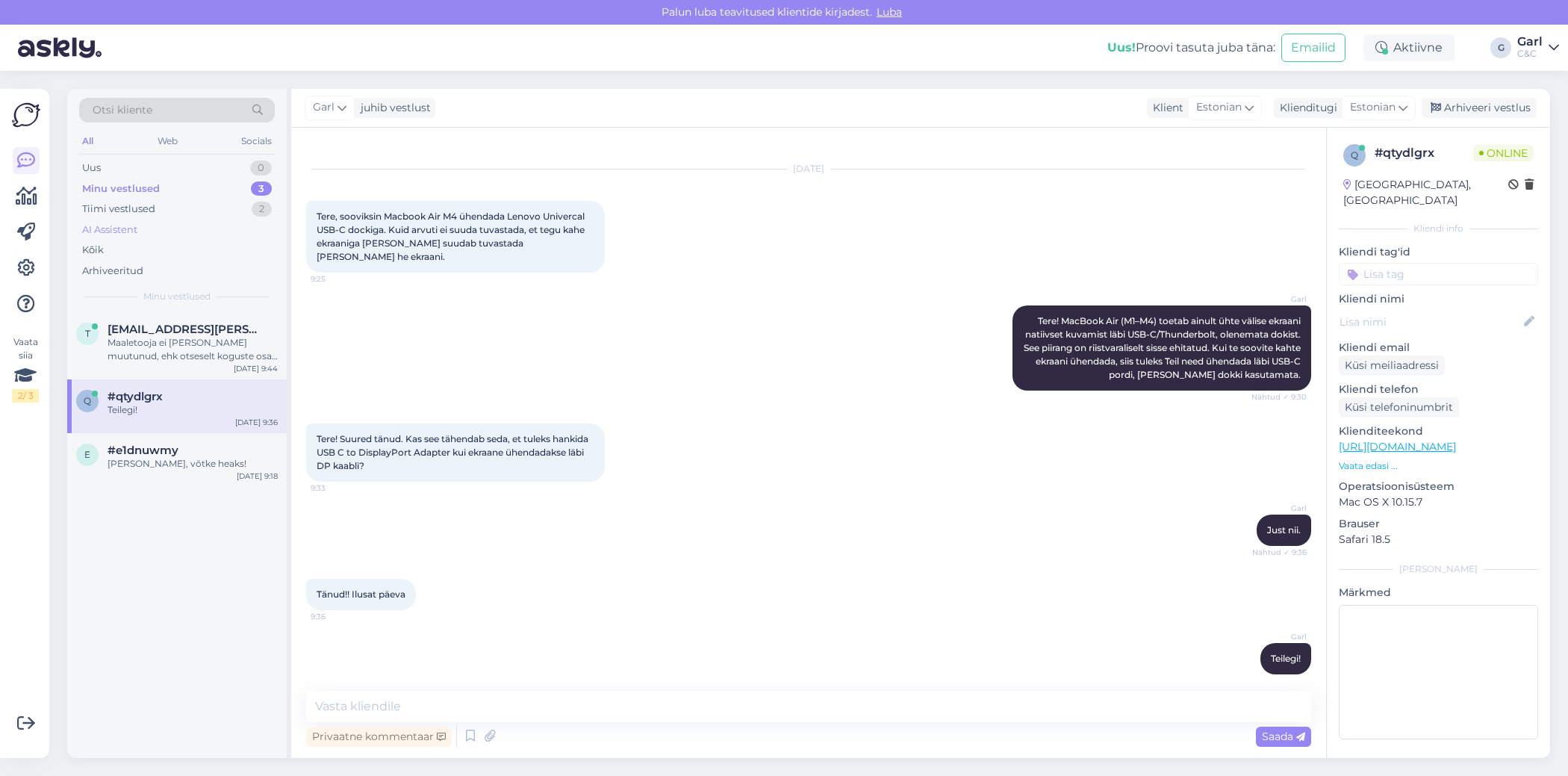
click at [226, 222] on div "AI Assistent" at bounding box center [178, 230] width 196 height 21
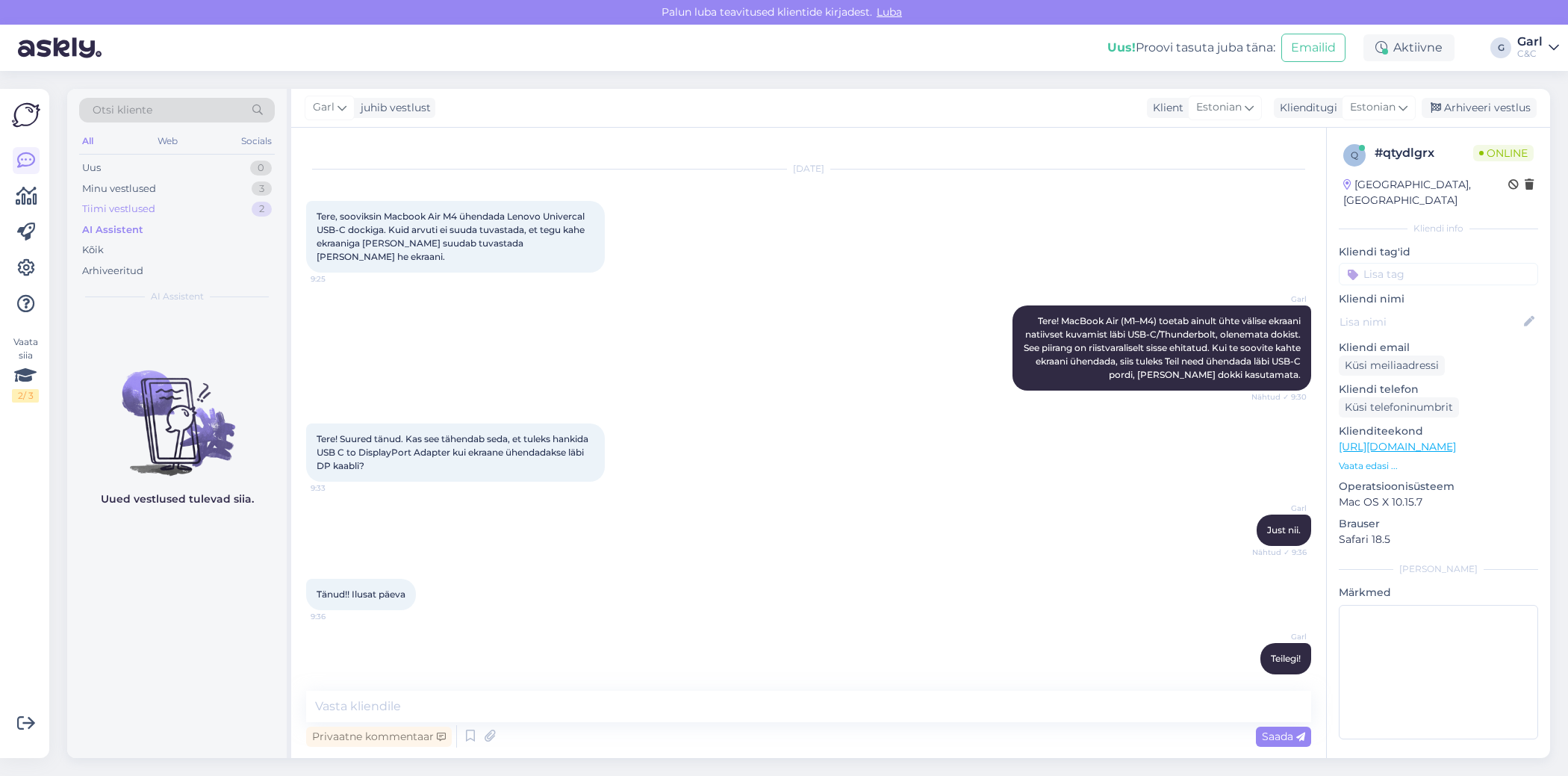
click at [231, 210] on div "Tiimi vestlused 2" at bounding box center [178, 210] width 196 height 21
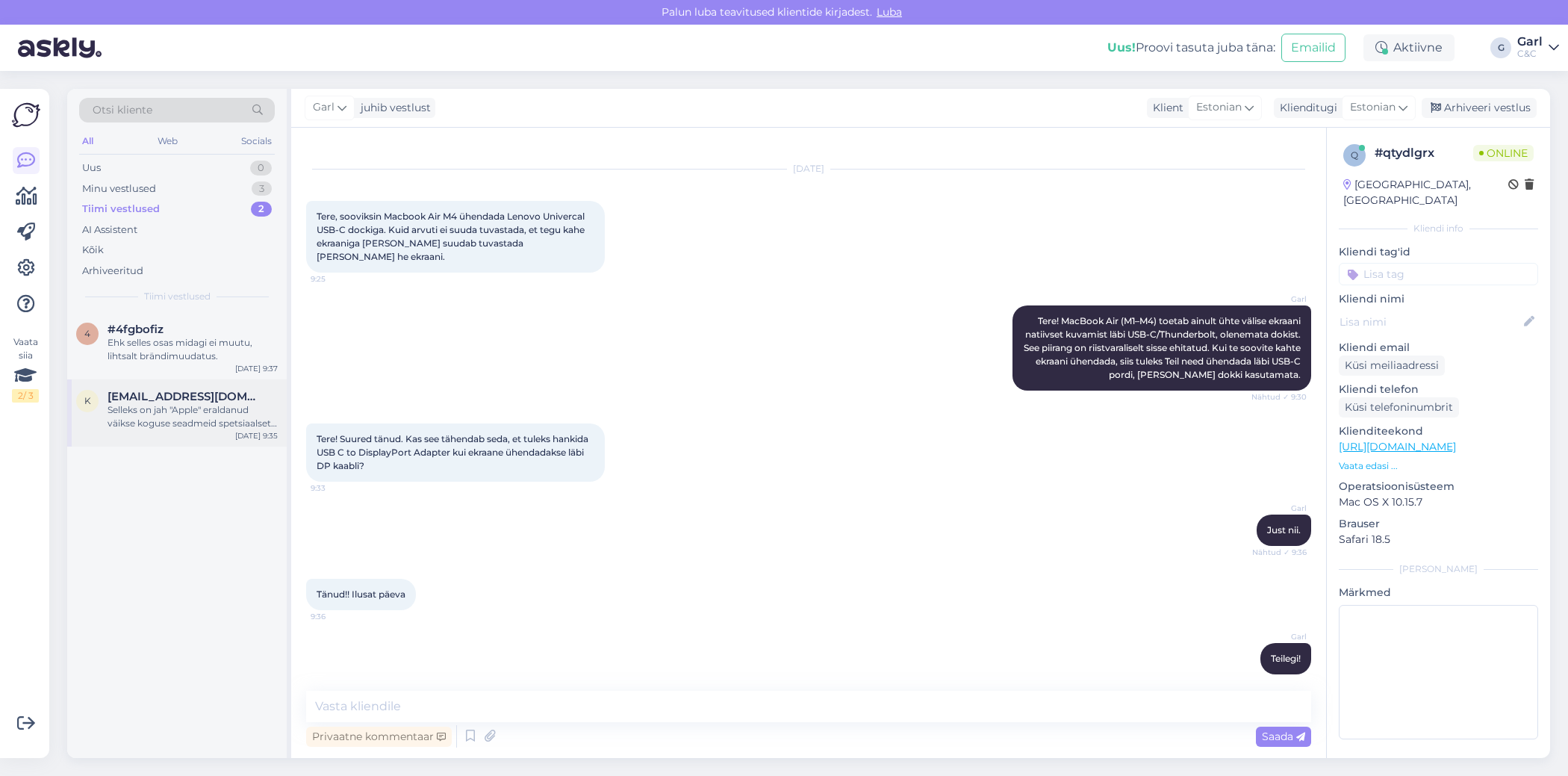
click at [196, 384] on div "K Kaur@bentte.com Selleks on jah "Apple" eraldanud väikse koguse seadmeid spets…" at bounding box center [177, 412] width 219 height 67
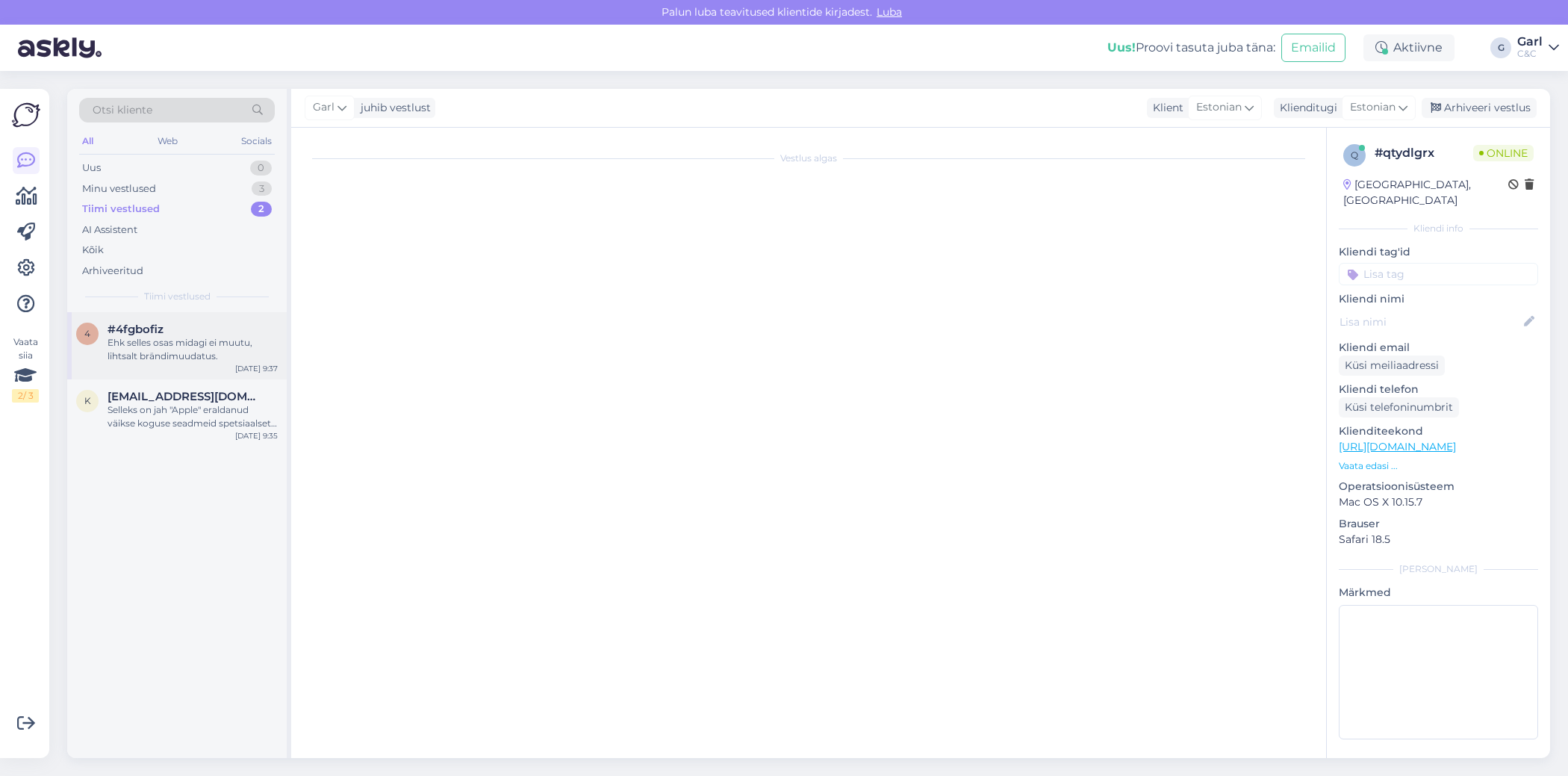
scroll to position [29, 0]
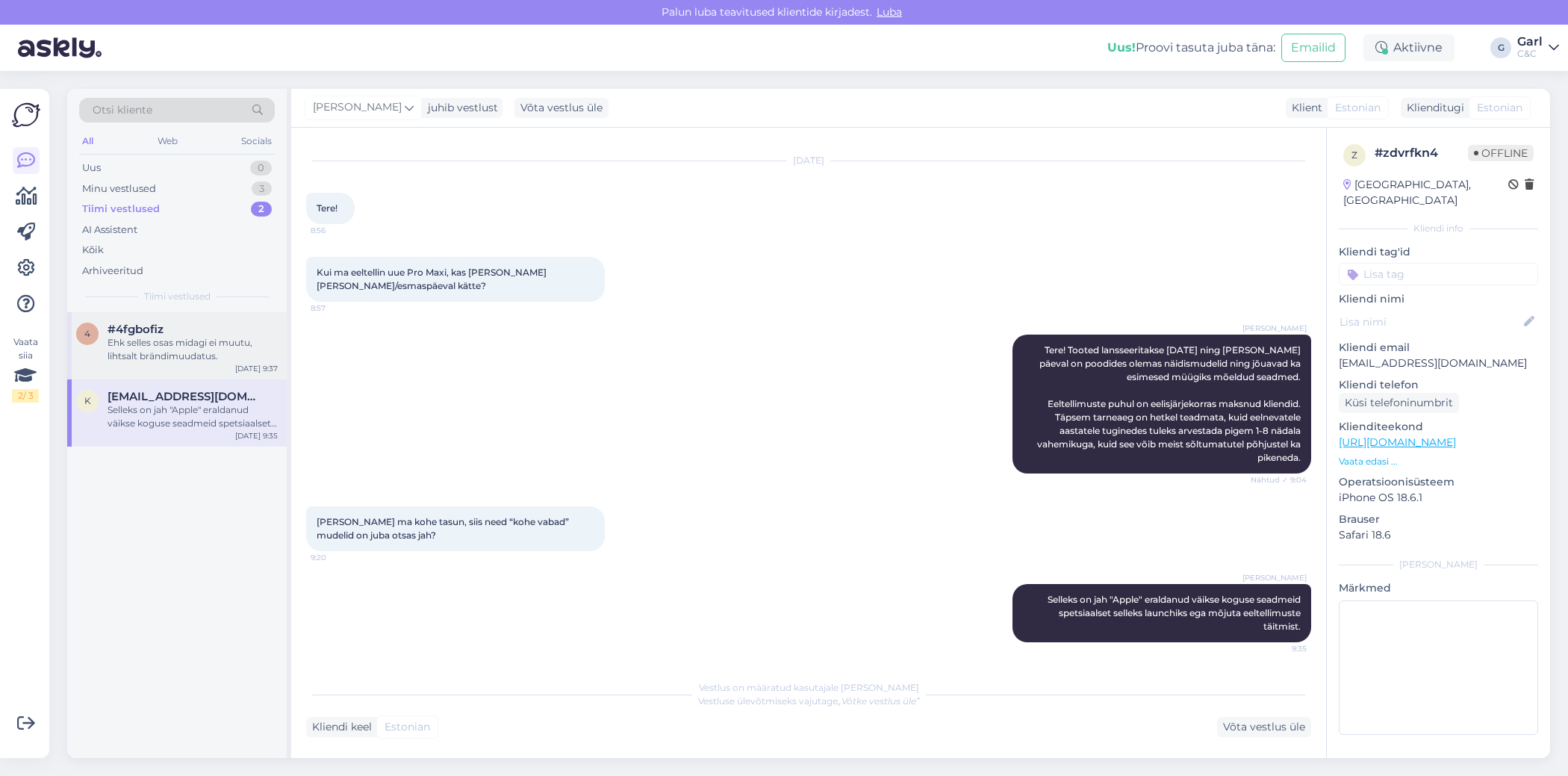
click at [199, 350] on div "Ehk selles osas midagi ei muutu, lihtsalt brändimuudatus." at bounding box center [193, 349] width 171 height 27
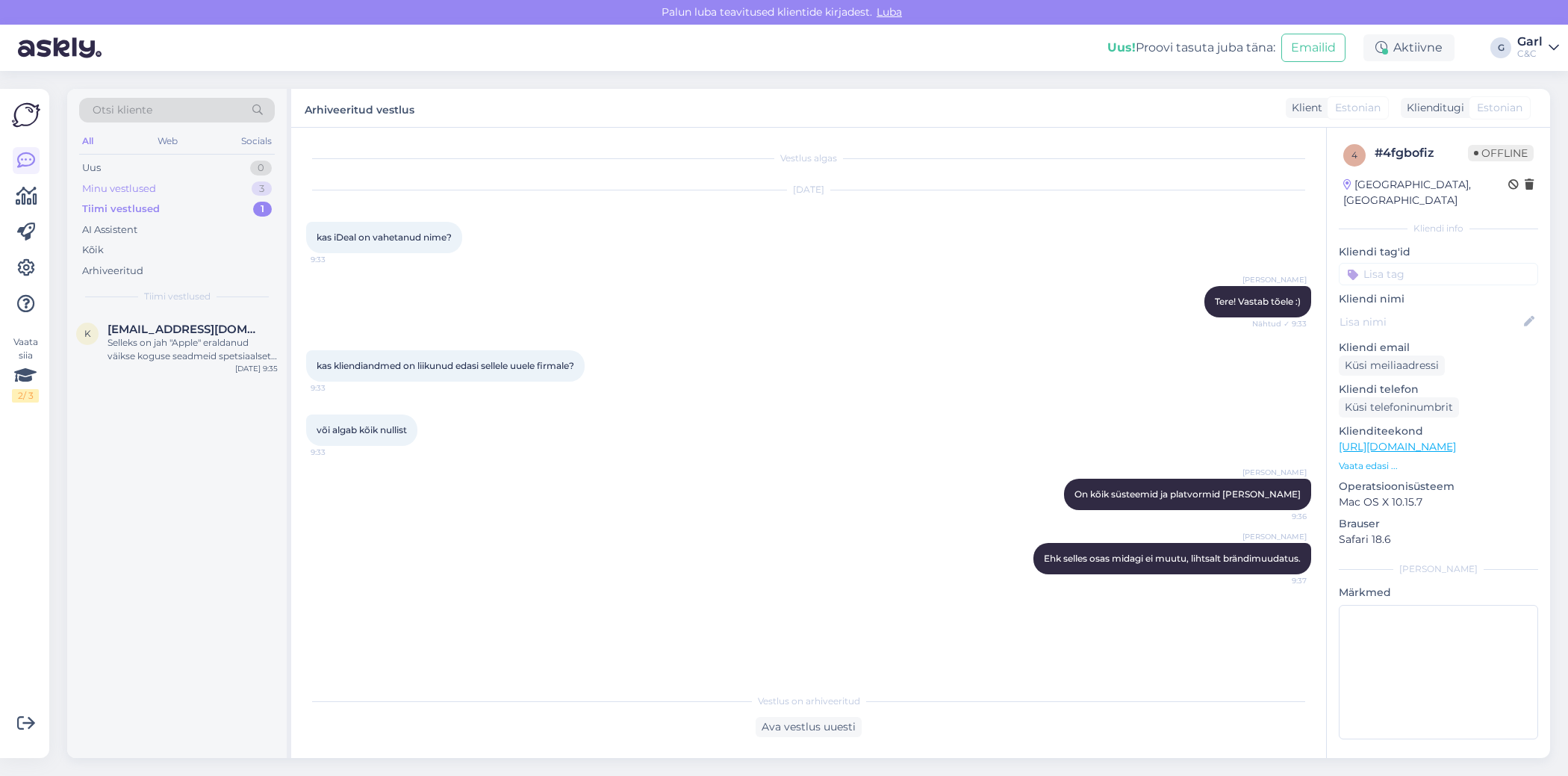
click at [245, 186] on div "Minu vestlused 3" at bounding box center [178, 189] width 196 height 21
click at [218, 326] on span "[EMAIL_ADDRESS][PERSON_NAME][DOMAIN_NAME]" at bounding box center [185, 330] width 155 height 14
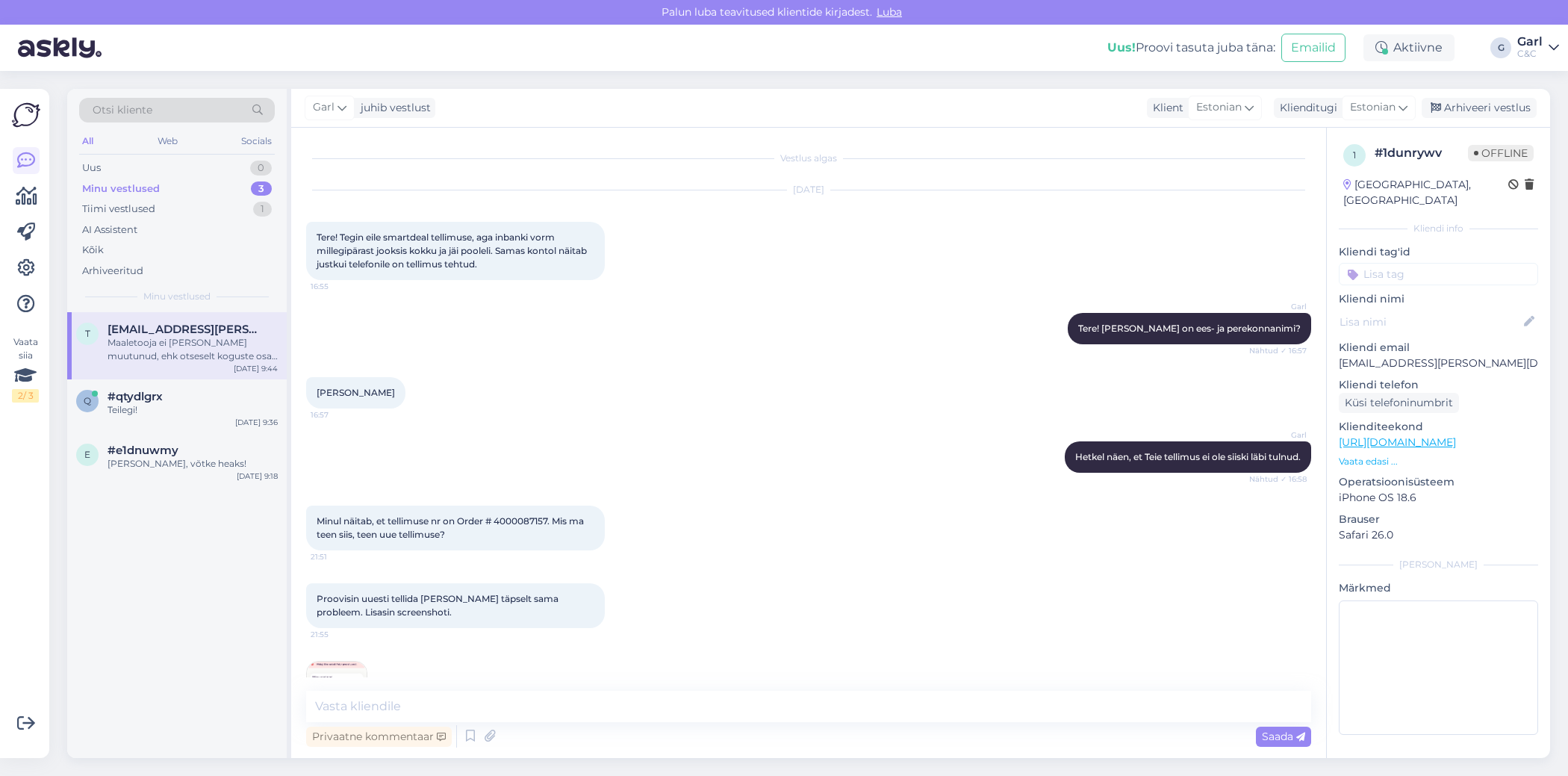
scroll to position [598, 0]
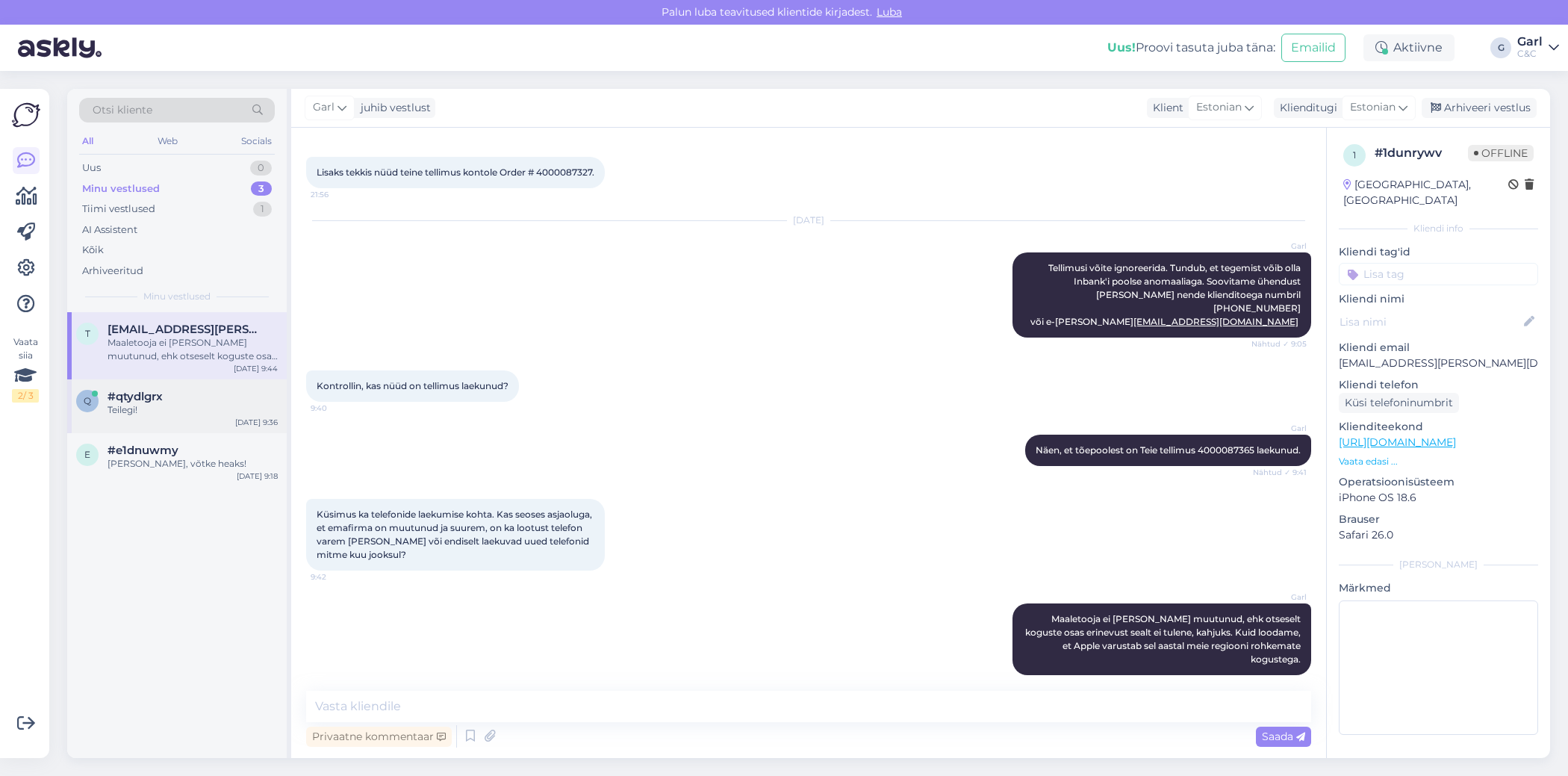
click at [163, 404] on div "Teilegi!" at bounding box center [193, 410] width 171 height 14
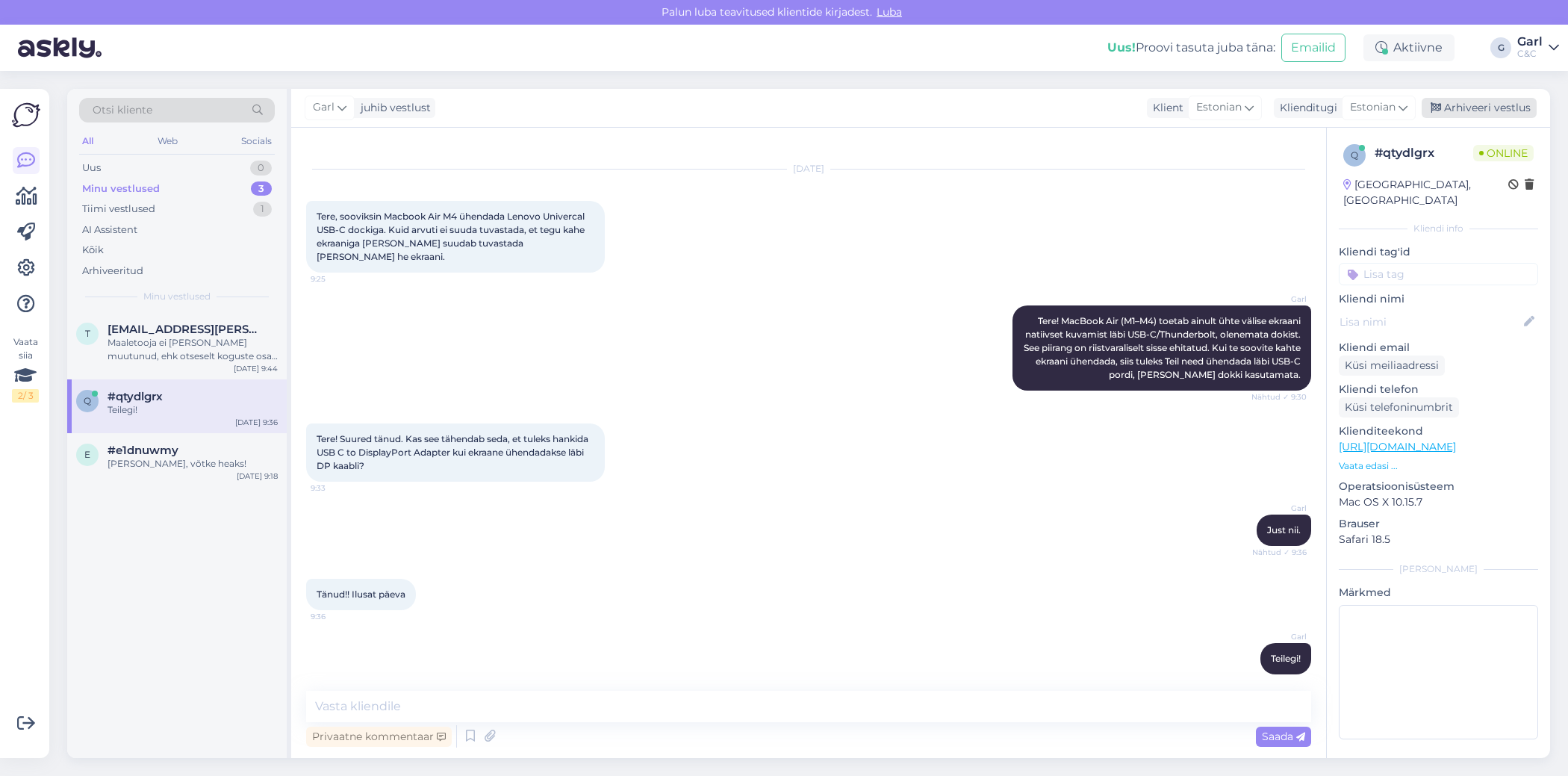
click at [1479, 113] on div "Arhiveeri vestlus" at bounding box center [1480, 108] width 115 height 20
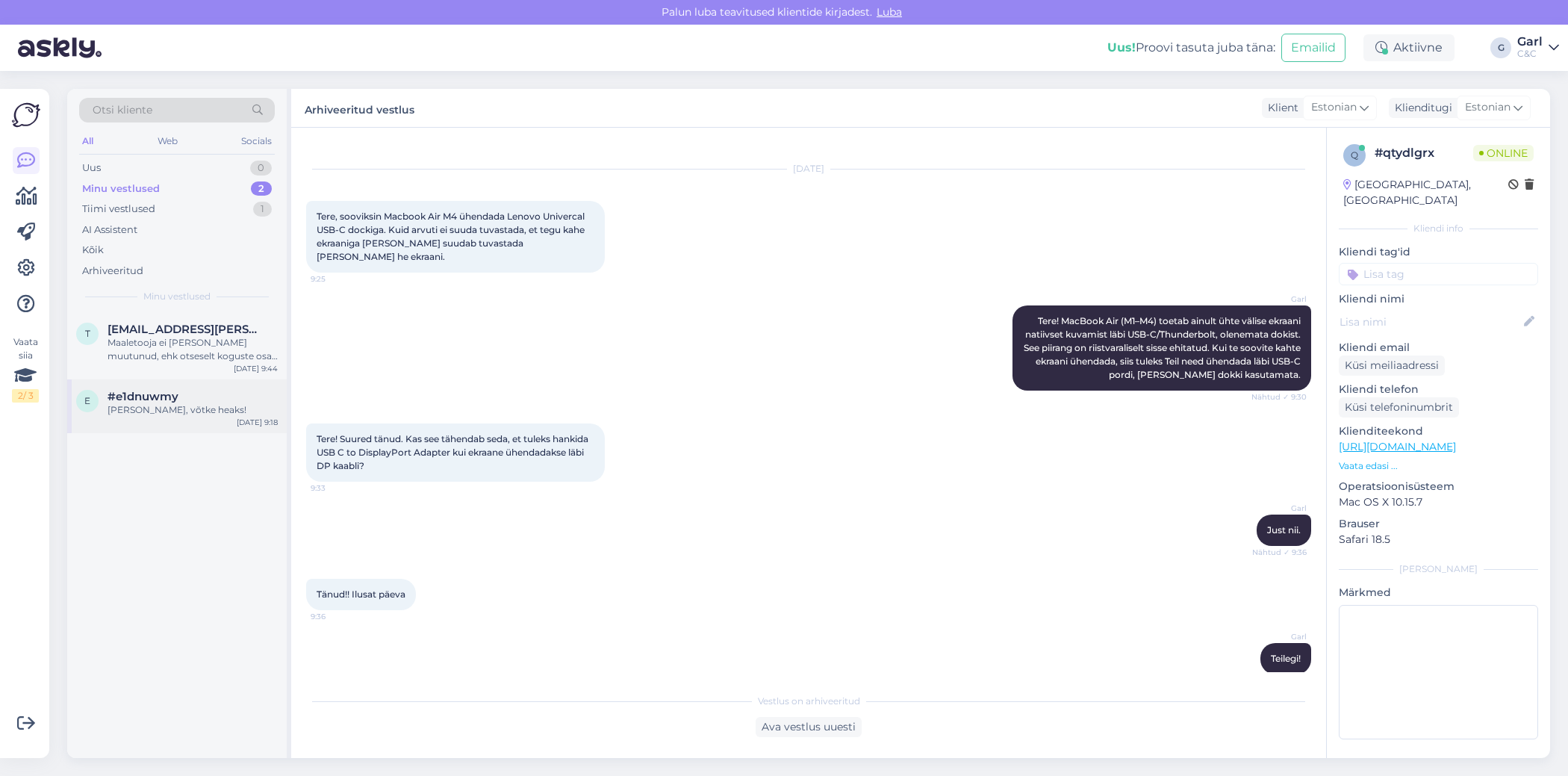
click at [190, 411] on div "Ikka, võtke heaks!" at bounding box center [193, 410] width 171 height 14
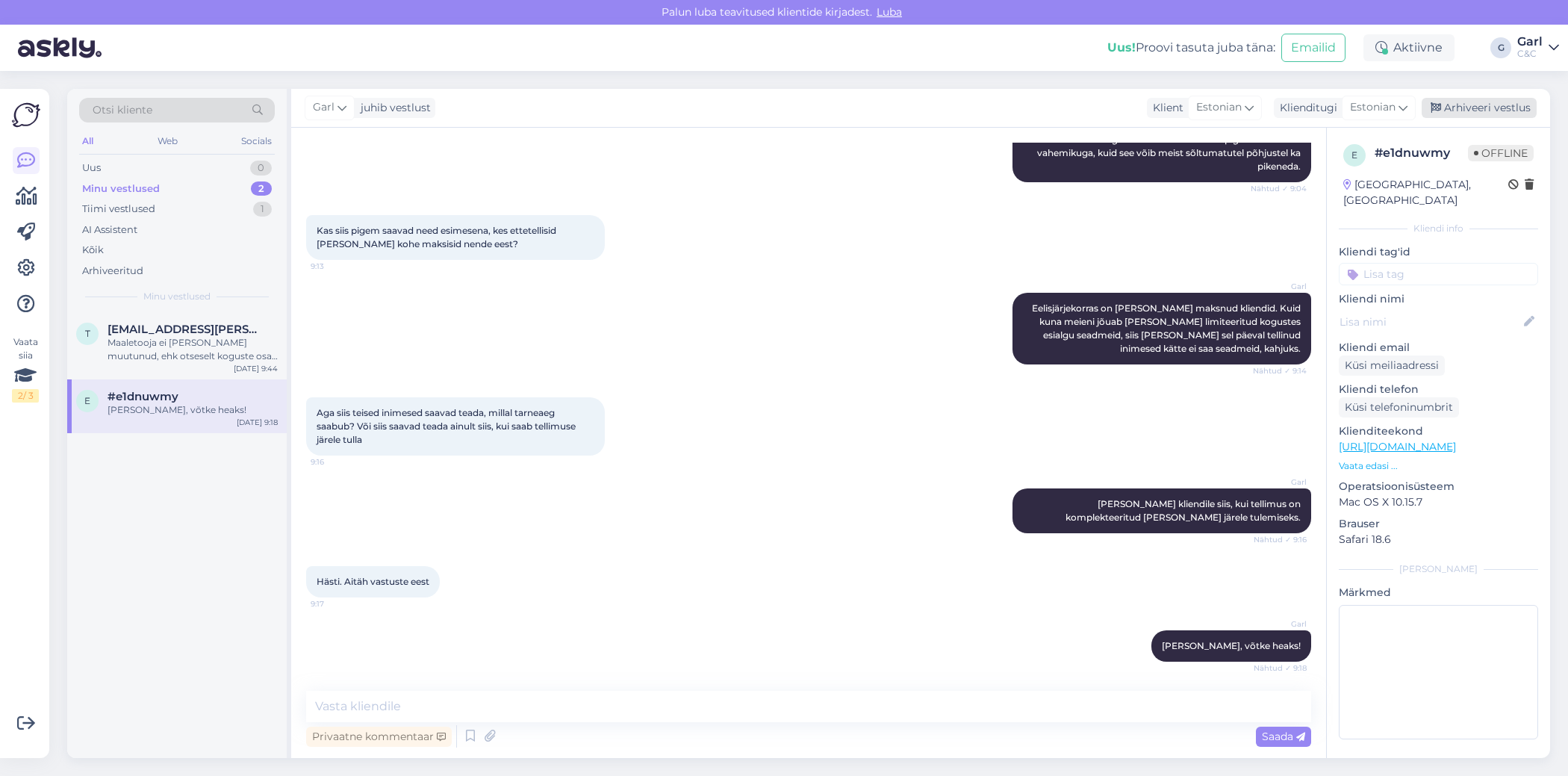
click at [1482, 114] on div "Arhiveeri vestlus" at bounding box center [1480, 108] width 115 height 20
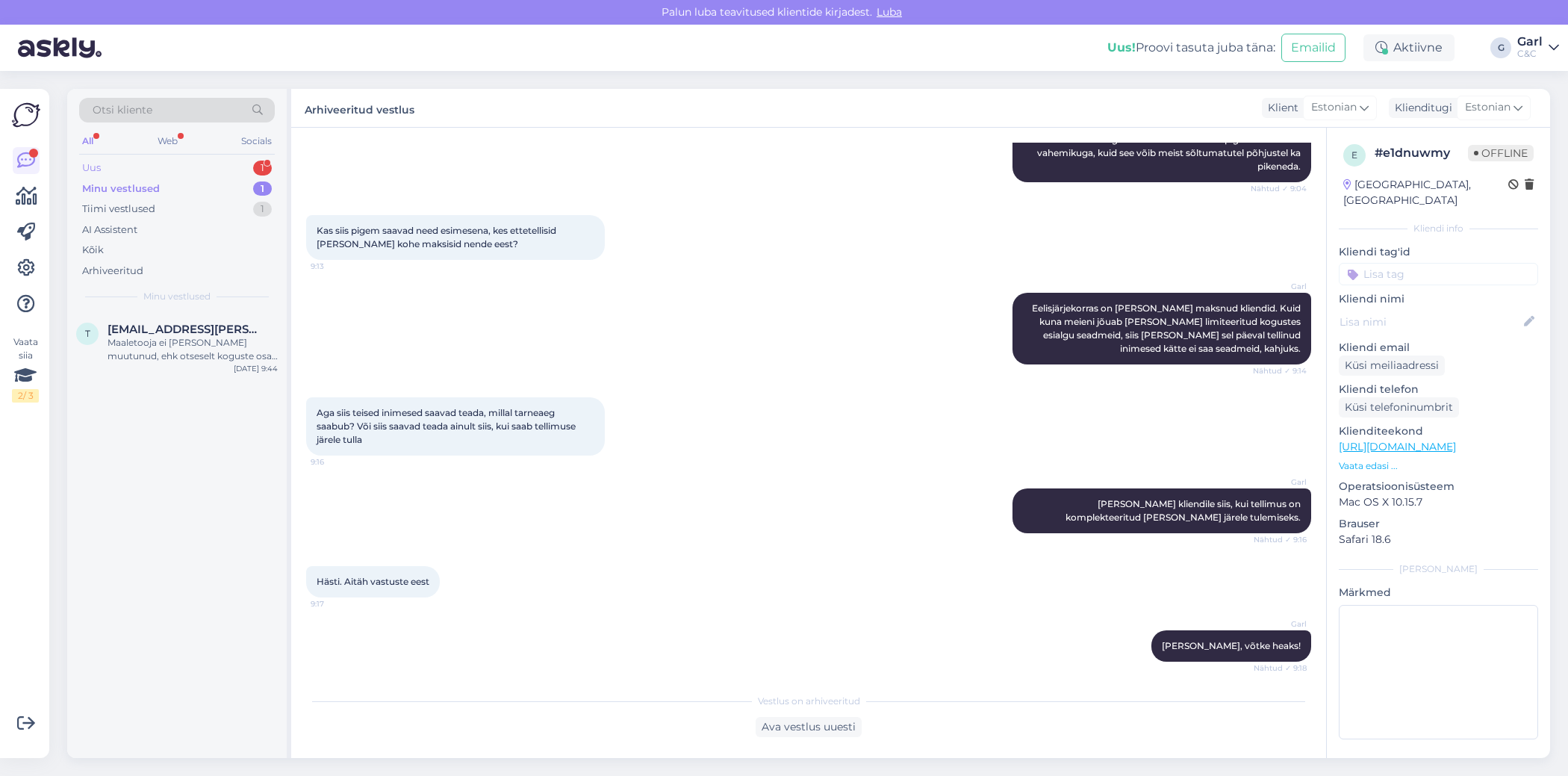
click at [157, 169] on div "Uus 1" at bounding box center [178, 168] width 196 height 21
click at [193, 328] on div "#gzizghpr 1" at bounding box center [193, 330] width 171 height 14
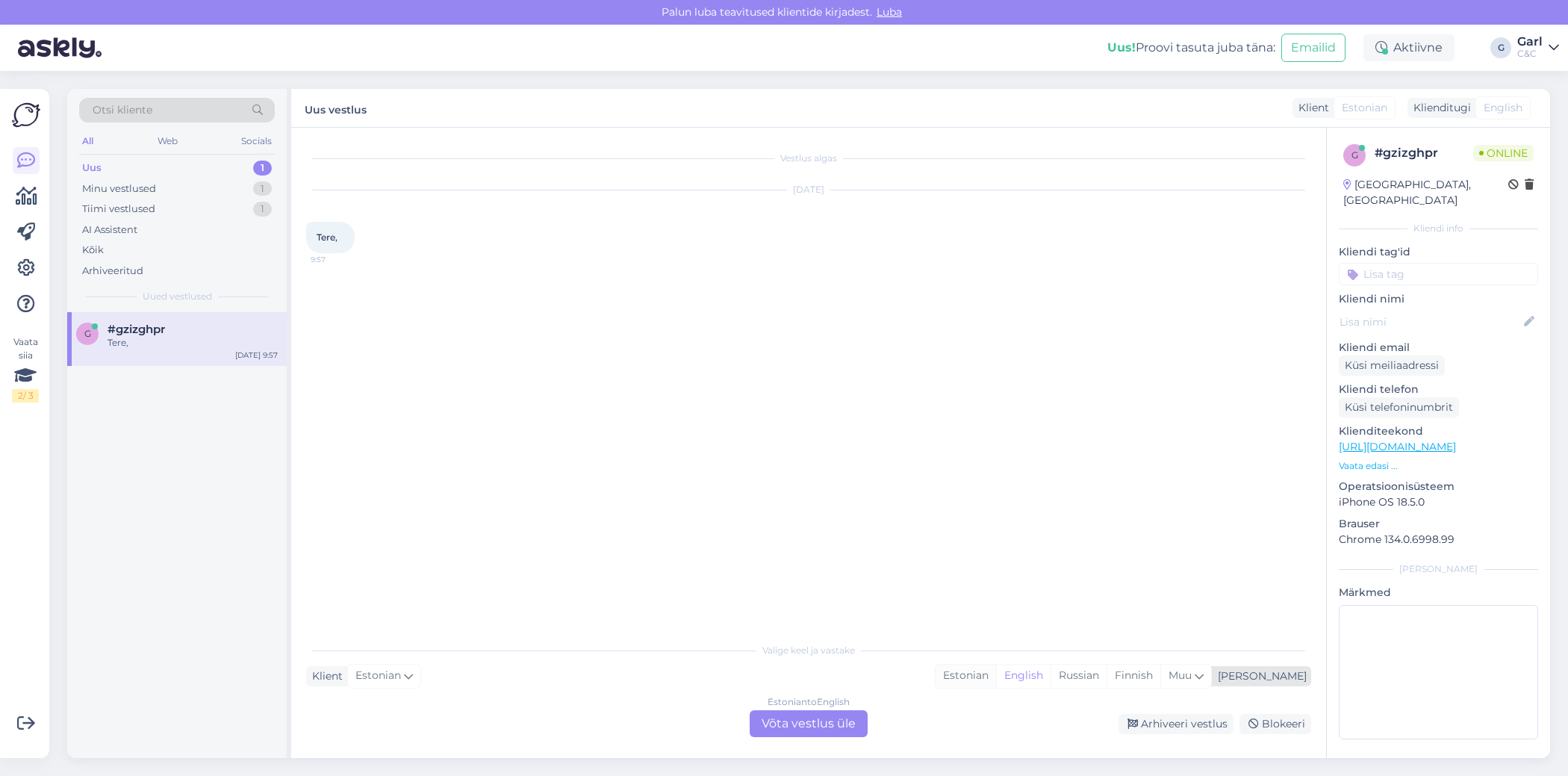
click at [996, 673] on div "Estonian" at bounding box center [966, 675] width 60 height 22
click at [833, 718] on div "Estonian to Estonian Võta vestlus üle" at bounding box center [809, 724] width 118 height 27
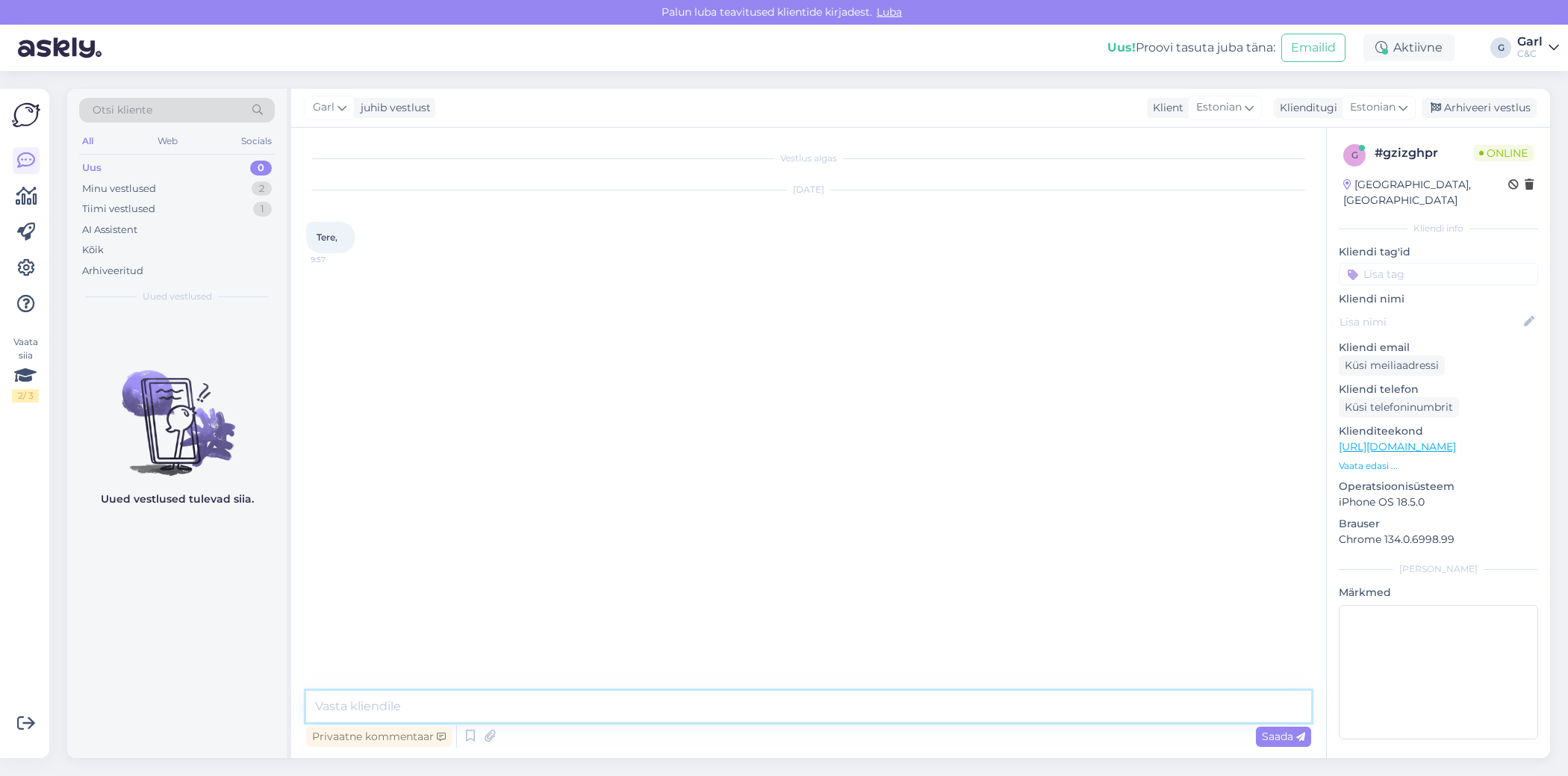
click at [838, 705] on textarea at bounding box center [809, 706] width 1005 height 31
type textarea "Tere! Kuidas saan Teile abiks olla?"
click at [820, 695] on textarea at bounding box center [809, 706] width 1005 height 31
click at [246, 193] on div "Minu vestlused 2" at bounding box center [178, 189] width 196 height 21
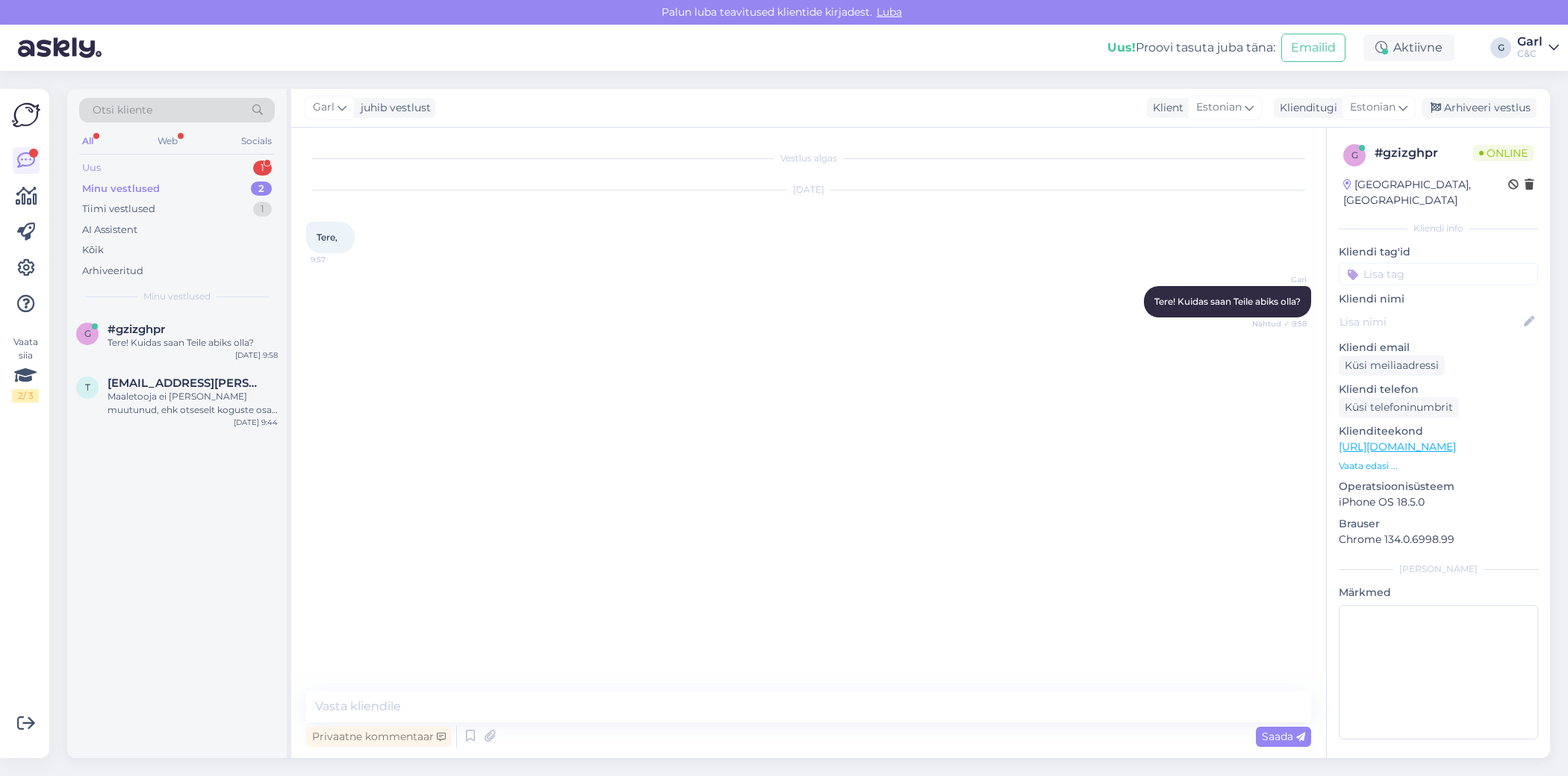
click at [242, 171] on div "Uus 1" at bounding box center [178, 168] width 196 height 21
click at [233, 192] on div "Minu vestlused 2" at bounding box center [178, 189] width 196 height 21
click at [229, 172] on div "Uus 0" at bounding box center [178, 168] width 196 height 21
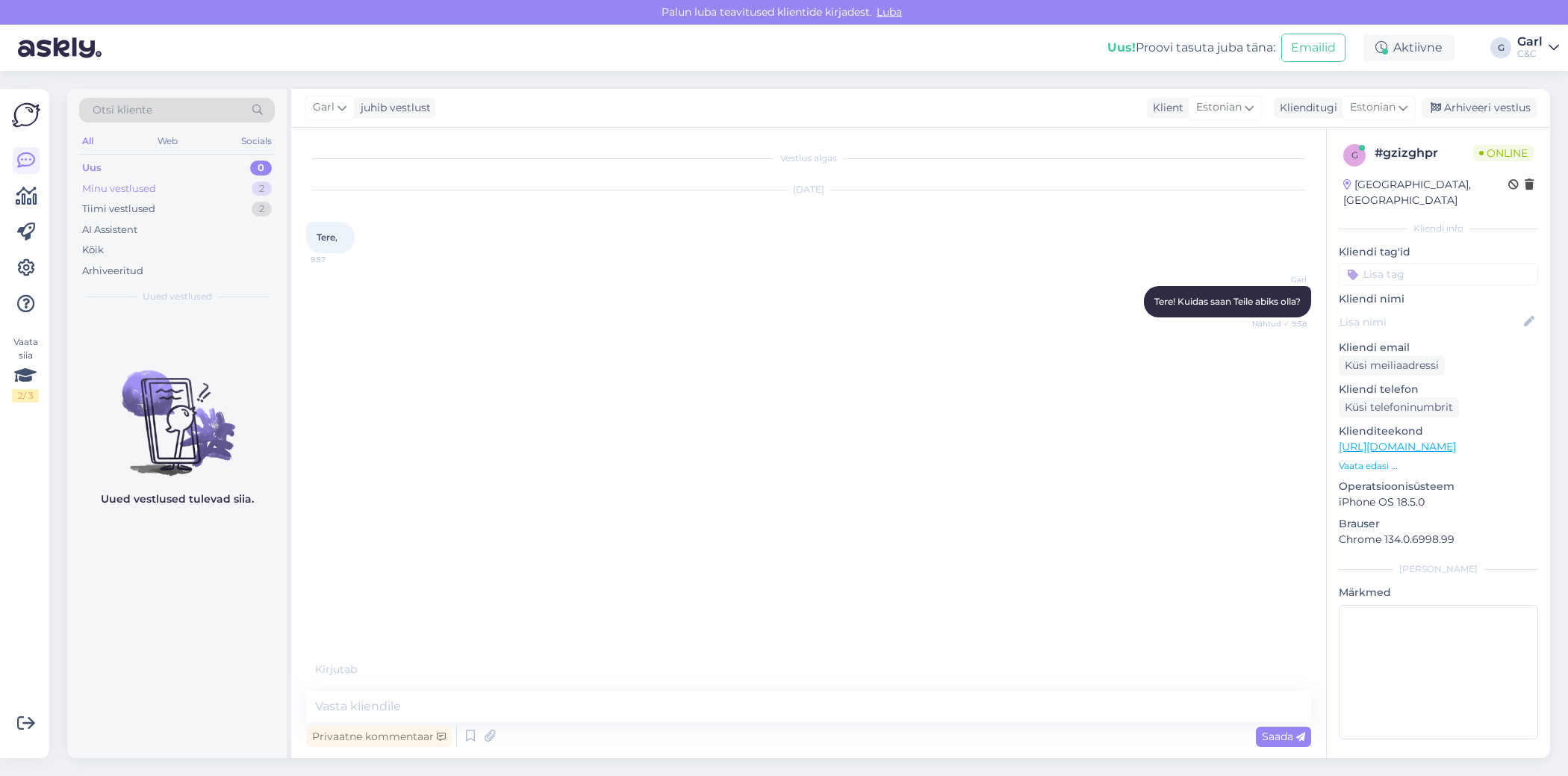
click at [229, 190] on div "Minu vestlused 2" at bounding box center [178, 189] width 196 height 21
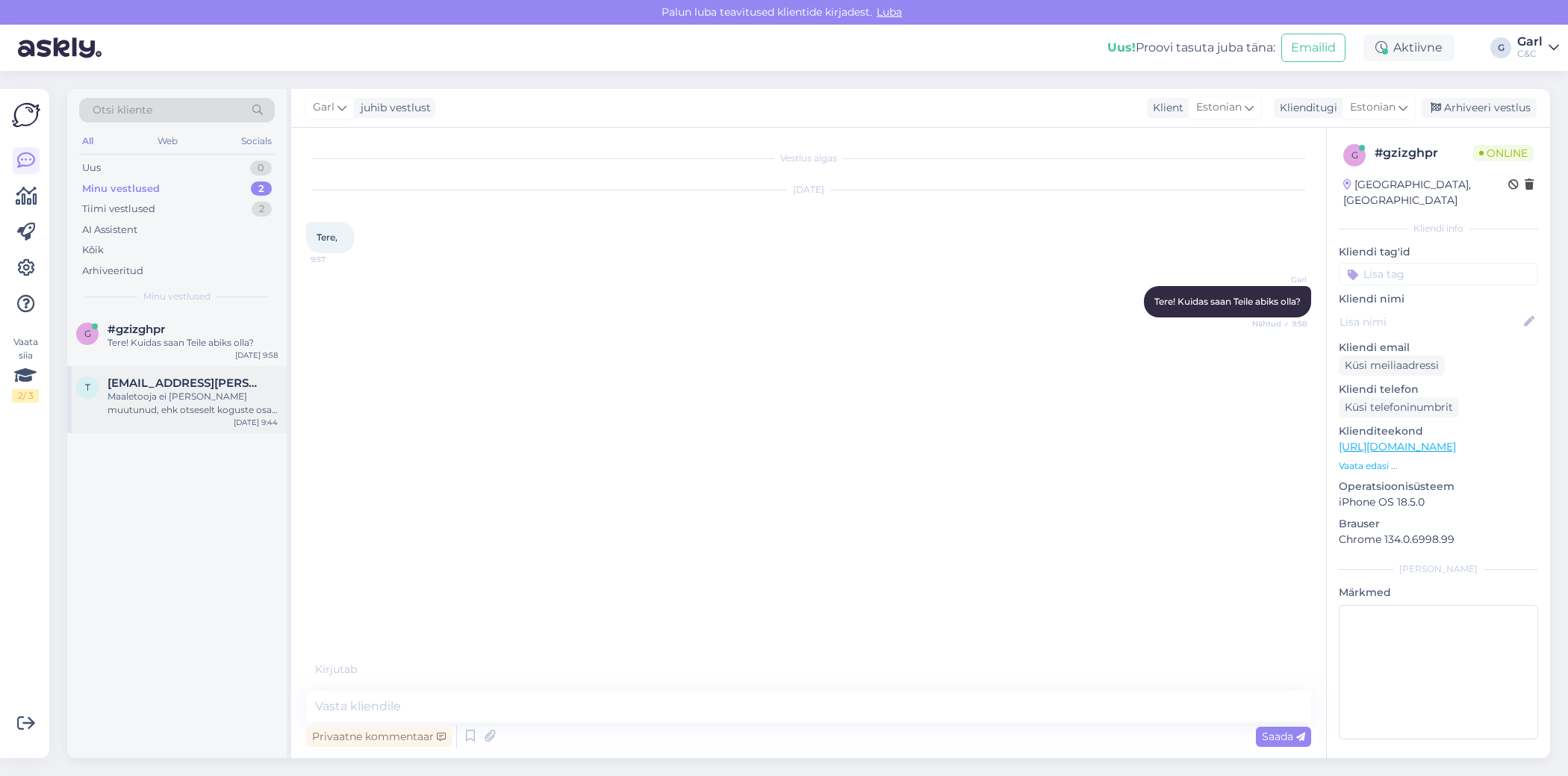
click at [215, 426] on div "t triin.reisner@gmail.com Maaletooja ei ole meil muutunud, ehk otseselt koguste…" at bounding box center [177, 399] width 219 height 67
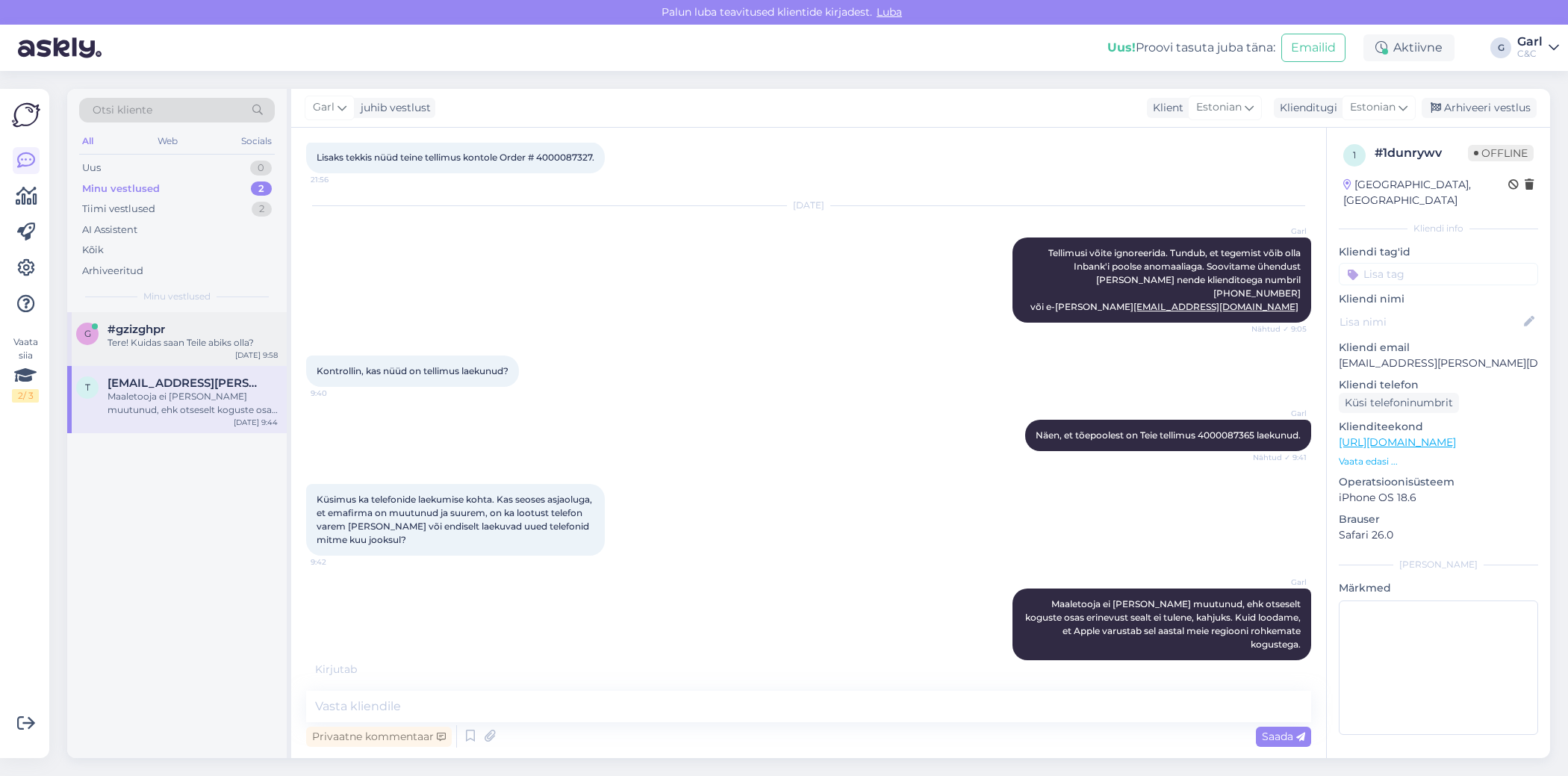
click at [215, 344] on div "Tere! Kuidas saan Teile abiks olla?" at bounding box center [193, 342] width 171 height 14
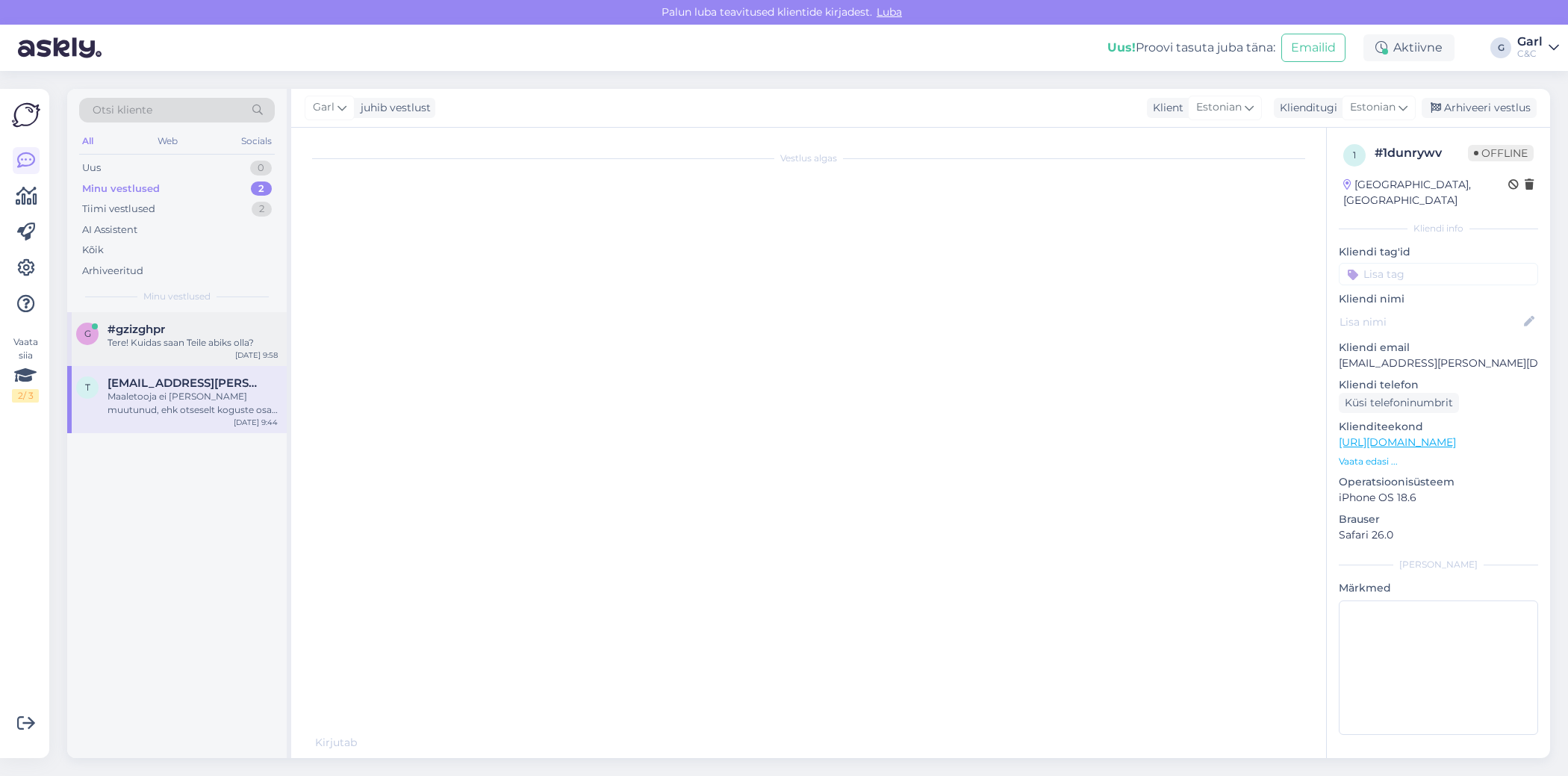
scroll to position [0, 0]
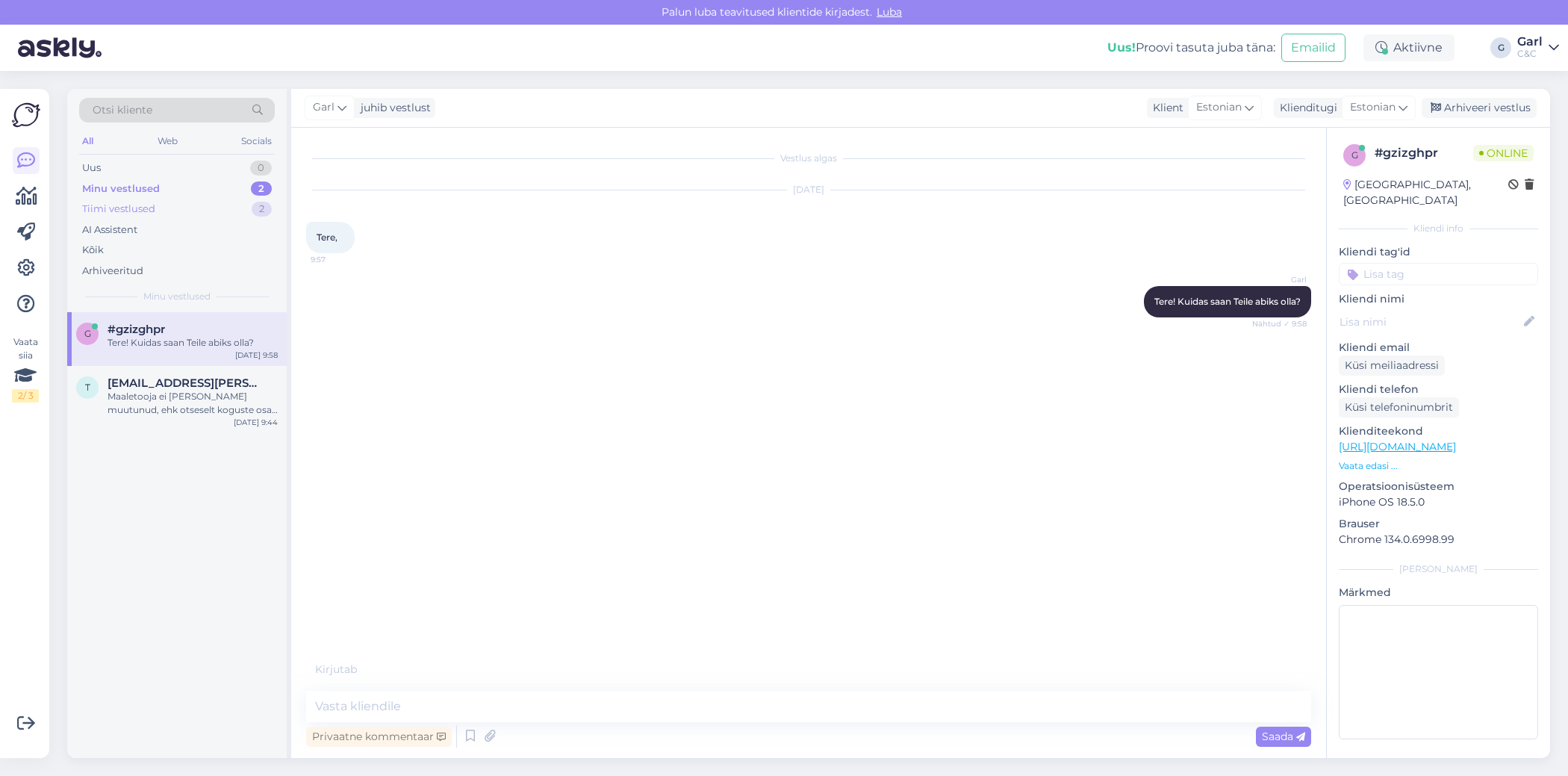
click at [242, 211] on div "Tiimi vestlused 2" at bounding box center [178, 210] width 196 height 21
click at [215, 324] on div "#najdtiwg" at bounding box center [193, 330] width 171 height 14
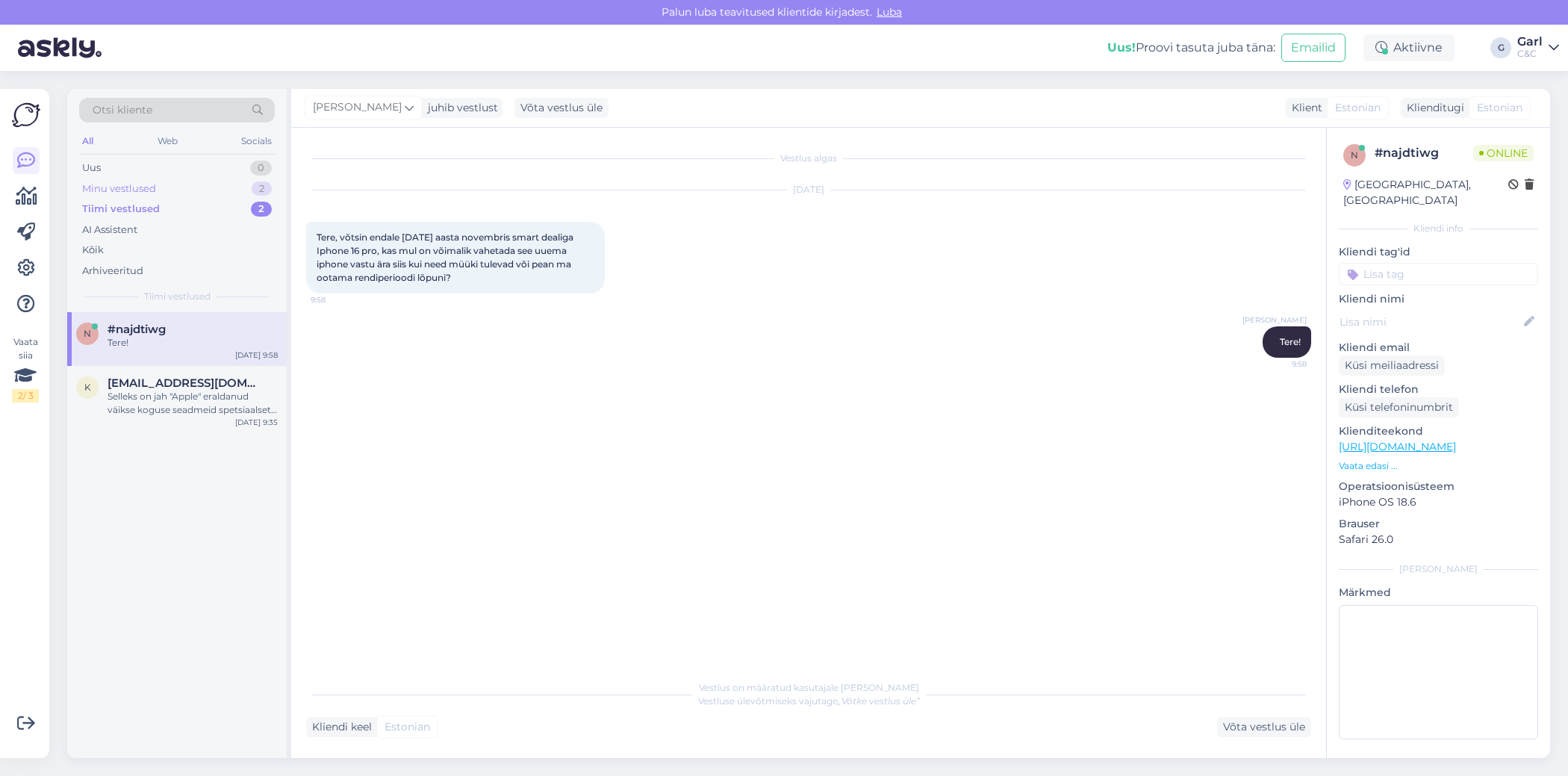
click at [228, 195] on div "Minu vestlused 2" at bounding box center [178, 189] width 196 height 21
click at [215, 320] on div "g #gzizghpr Tere! Kuidas saan Teile abiks olla? Sep 16 9:58" at bounding box center [177, 339] width 219 height 53
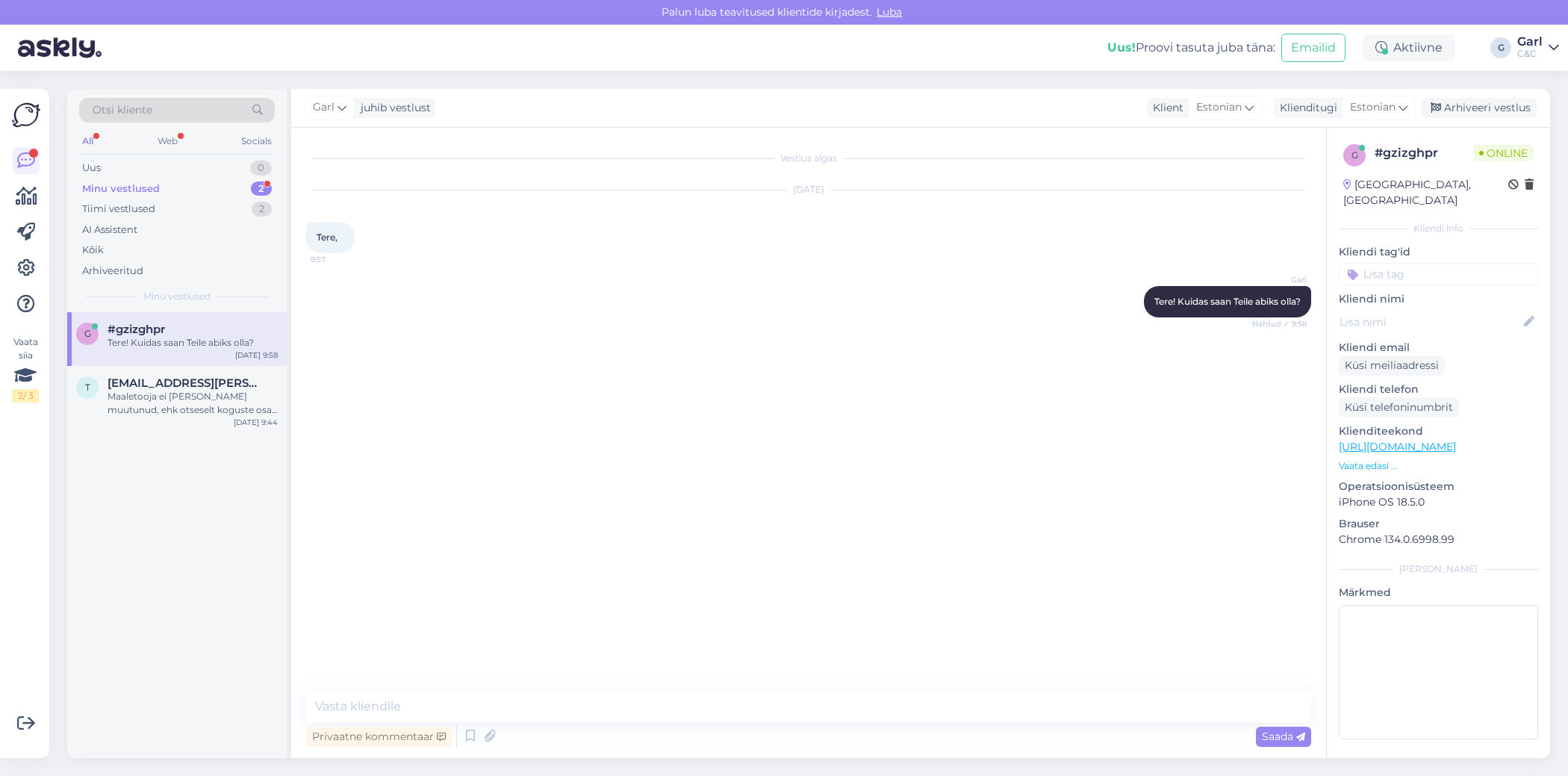
click at [221, 193] on div "Minu vestlused 2" at bounding box center [178, 189] width 196 height 21
click at [208, 391] on div "Maaletooja ei [PERSON_NAME] muutunud, ehk otseselt koguste osas erinevust sealt…" at bounding box center [193, 404] width 171 height 27
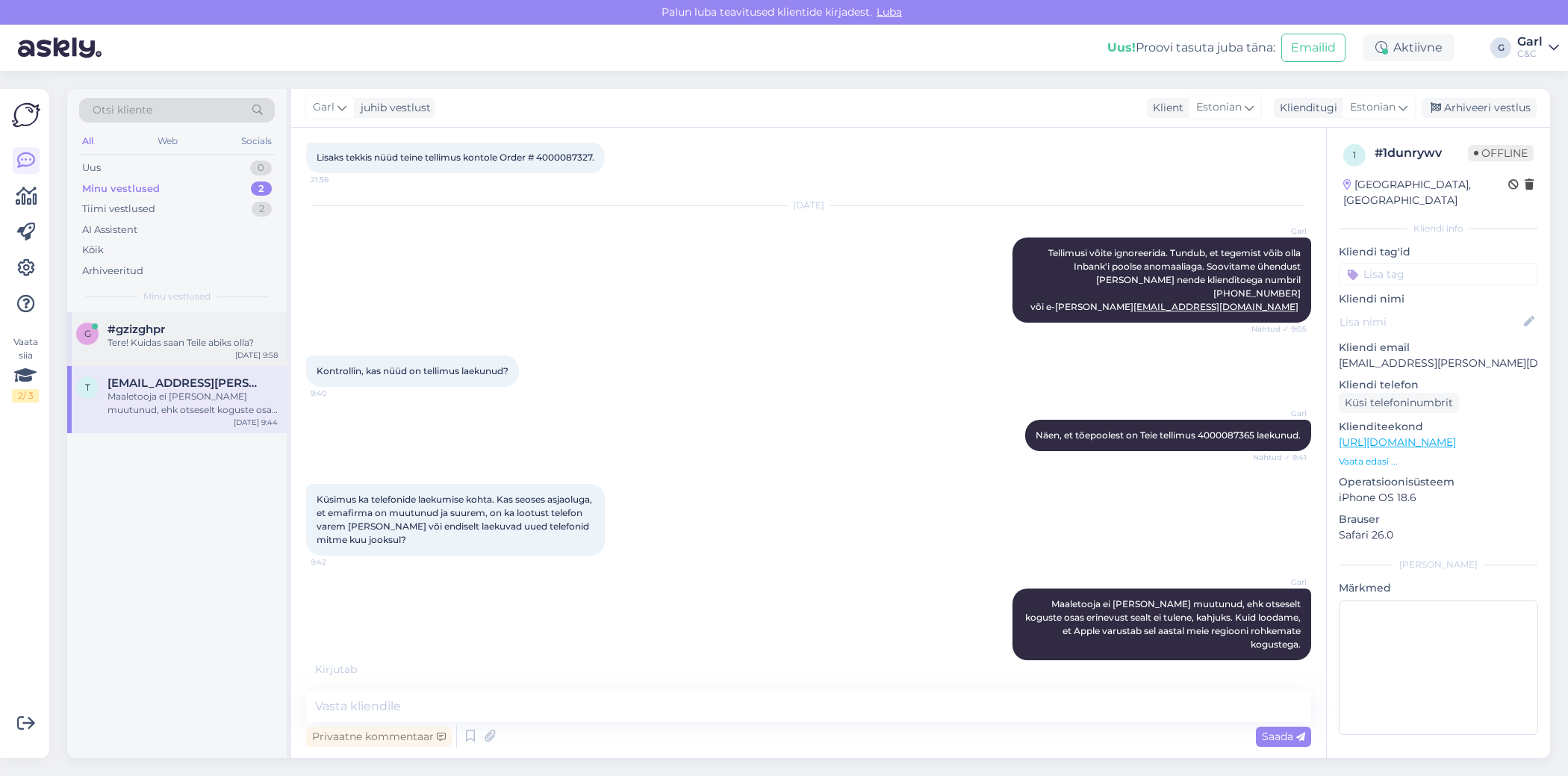
click at [216, 348] on div "Tere! Kuidas saan Teile abiks olla?" at bounding box center [193, 342] width 171 height 14
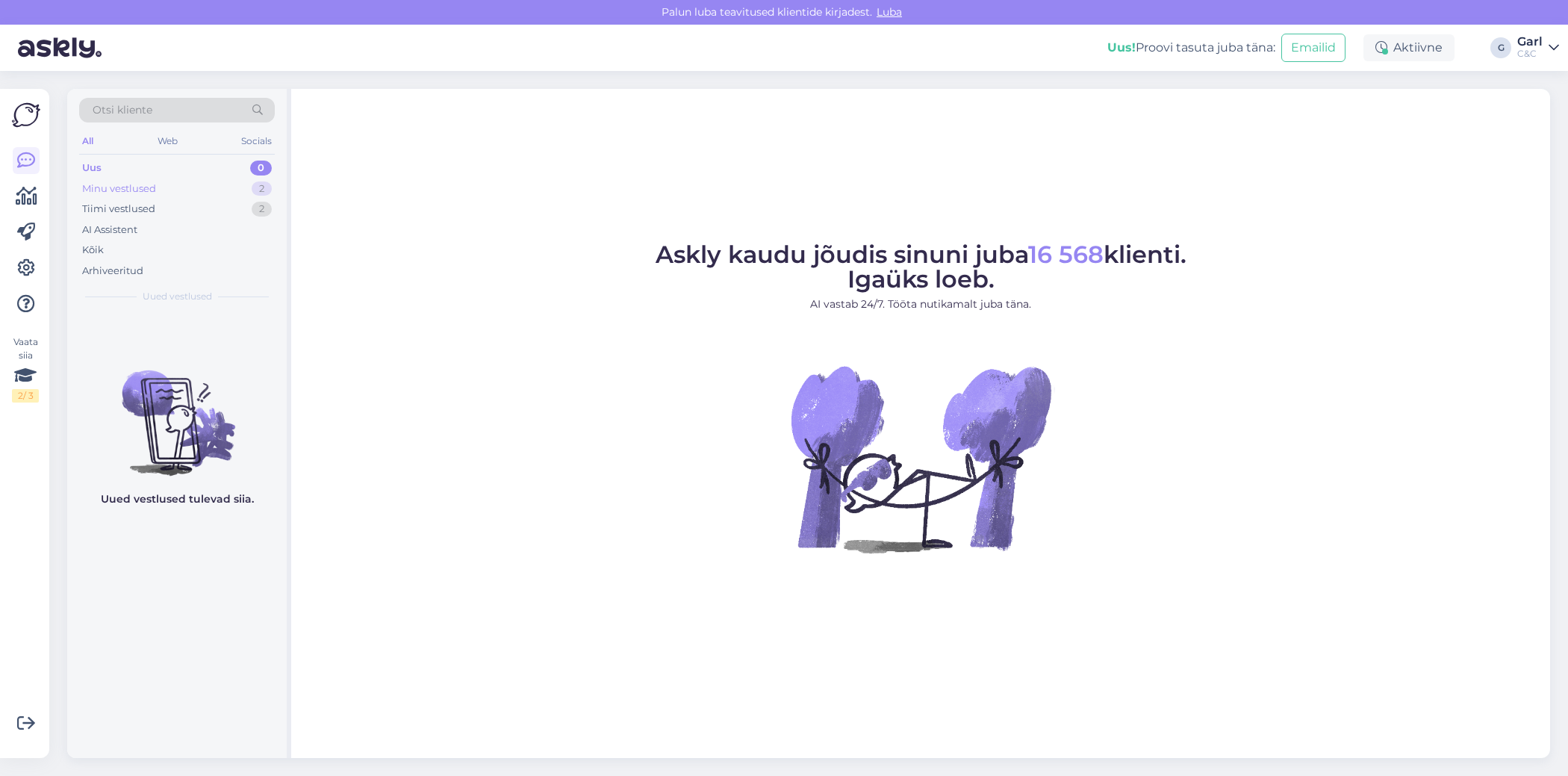
click at [256, 186] on div "2" at bounding box center [261, 188] width 20 height 15
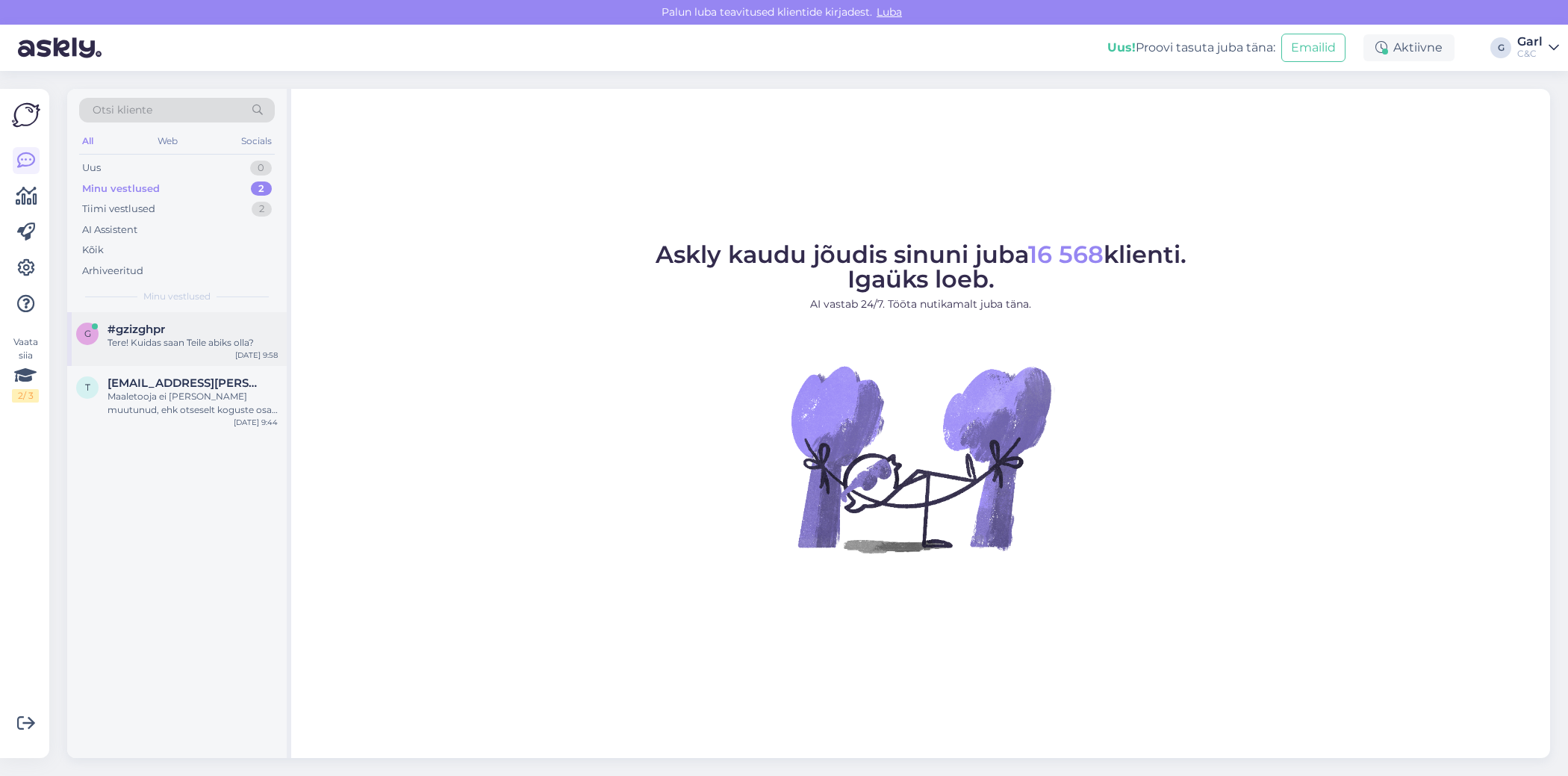
click at [219, 345] on div "Tere! Kuidas saan Teile abiks olla?" at bounding box center [193, 342] width 171 height 14
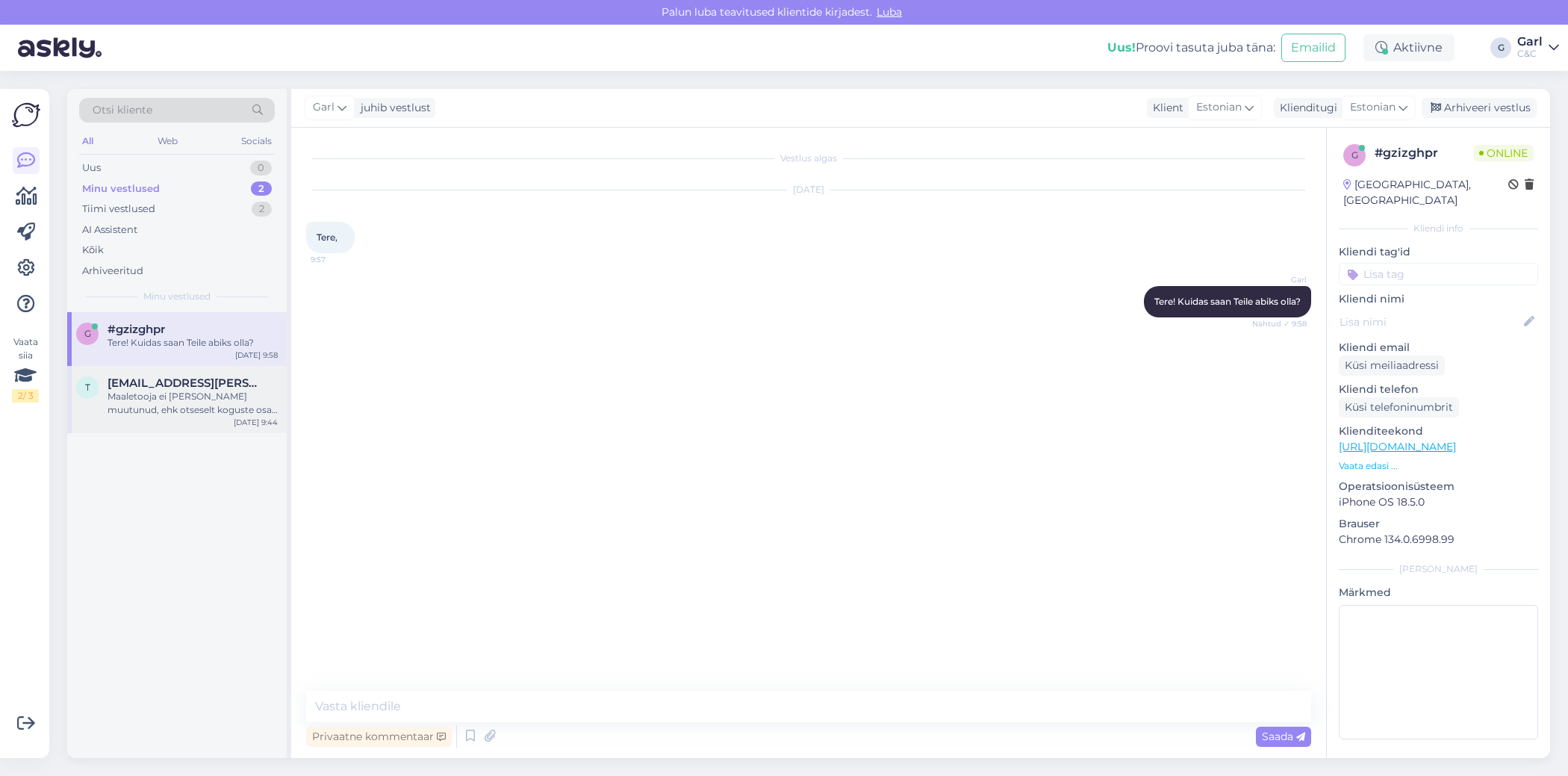
click at [215, 400] on div "Maaletooja ei [PERSON_NAME] muutunud, ehk otseselt koguste osas erinevust sealt…" at bounding box center [193, 404] width 171 height 27
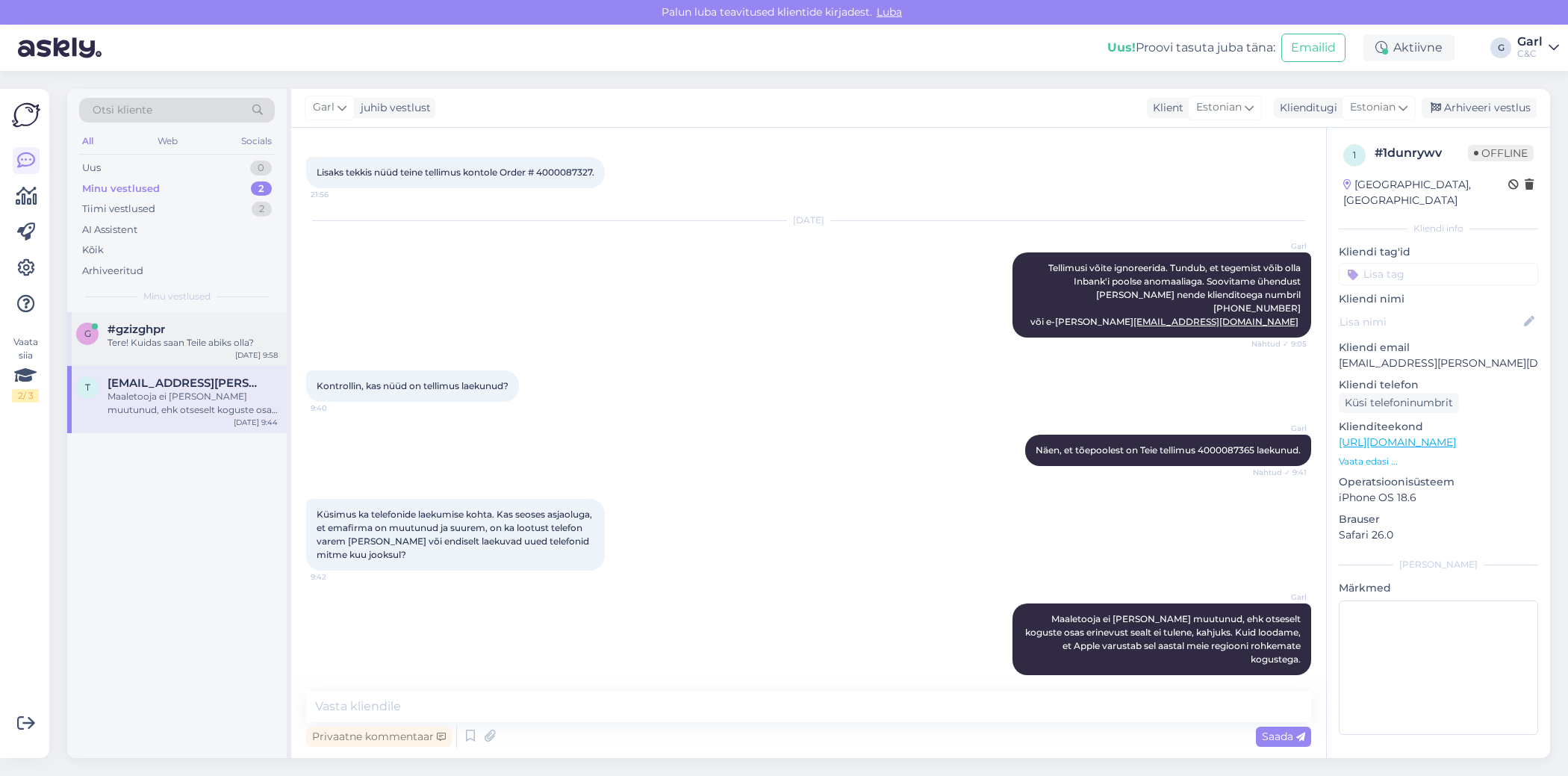
click at [219, 346] on div "Tere! Kuidas saan Teile abiks olla?" at bounding box center [193, 342] width 171 height 14
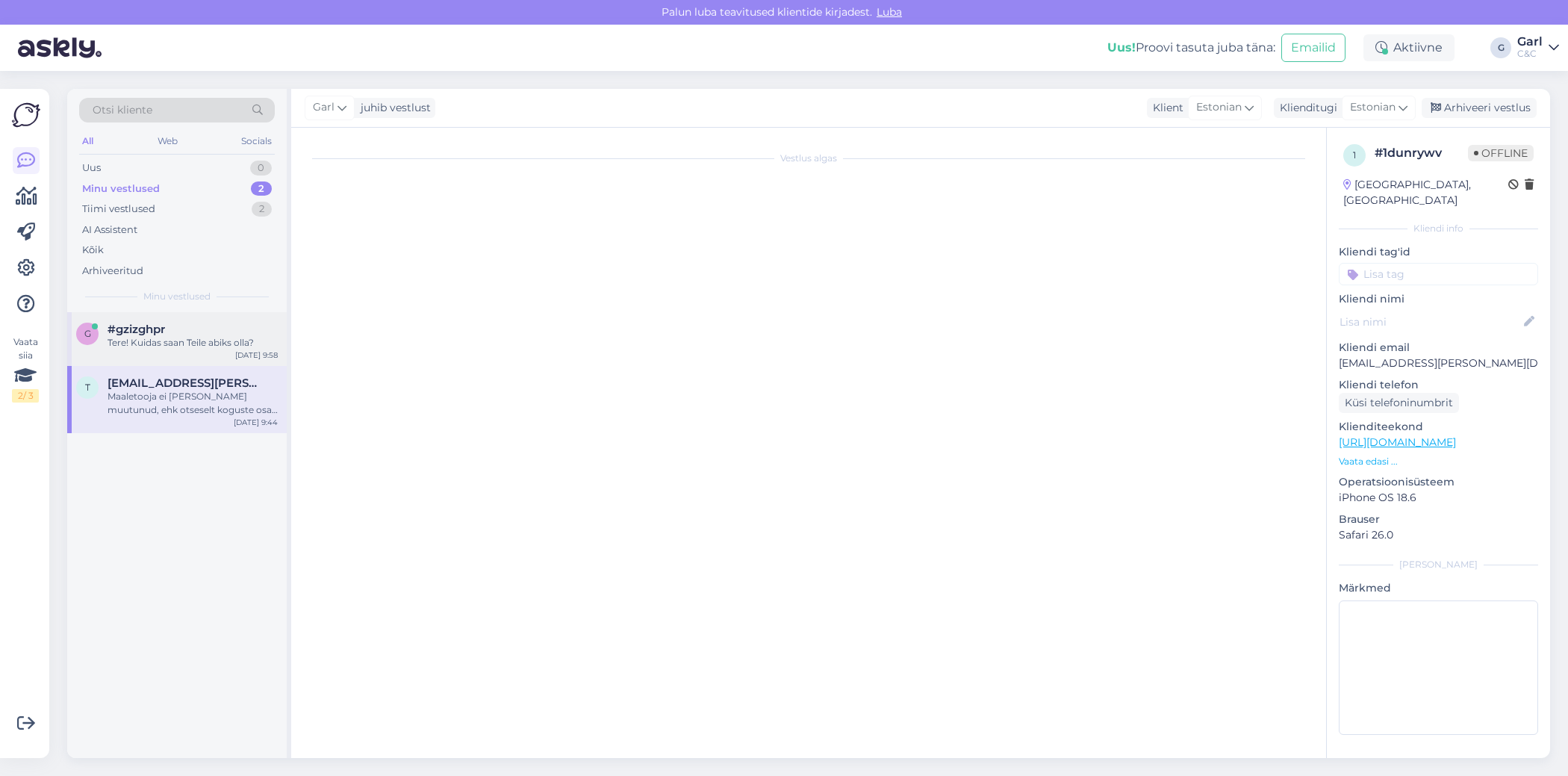
scroll to position [0, 0]
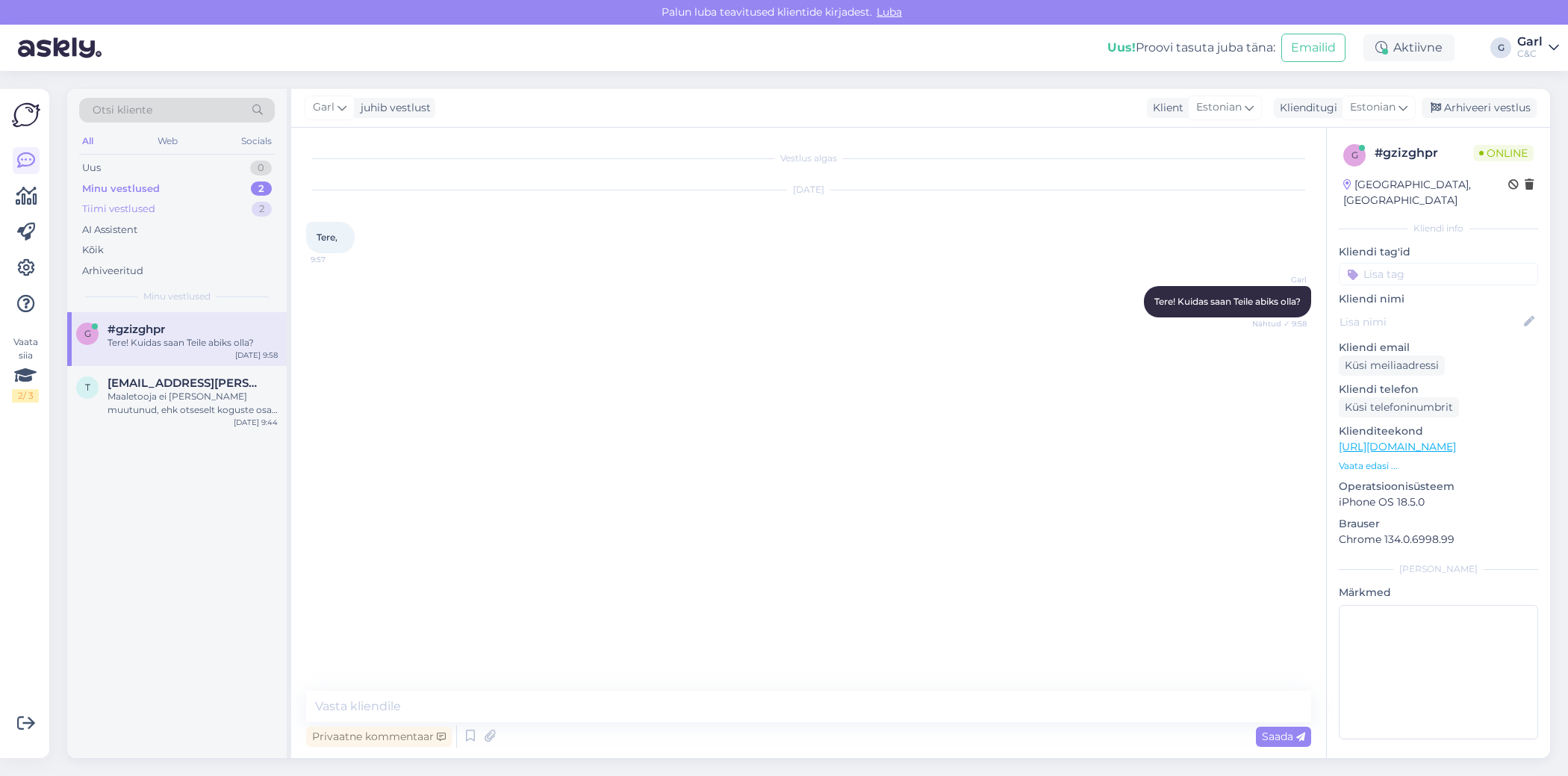
click at [232, 204] on div "Tiimi vestlused 2" at bounding box center [178, 210] width 196 height 21
click at [240, 340] on div "Selge, tänud!" at bounding box center [193, 342] width 171 height 14
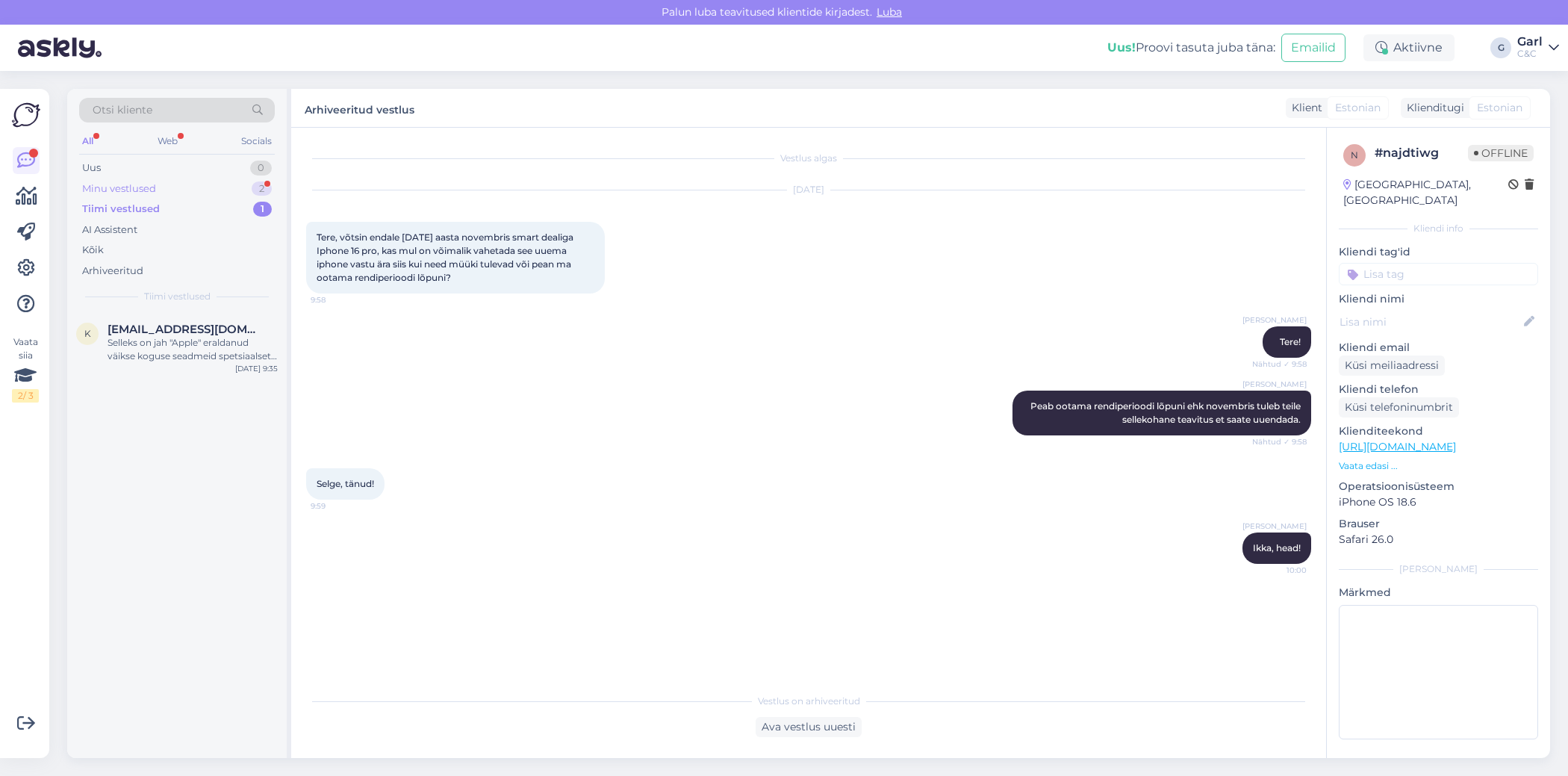
click at [241, 184] on div "Minu vestlused 2" at bounding box center [178, 189] width 196 height 21
click at [260, 367] on div "[DATE] 10:00" at bounding box center [253, 369] width 48 height 12
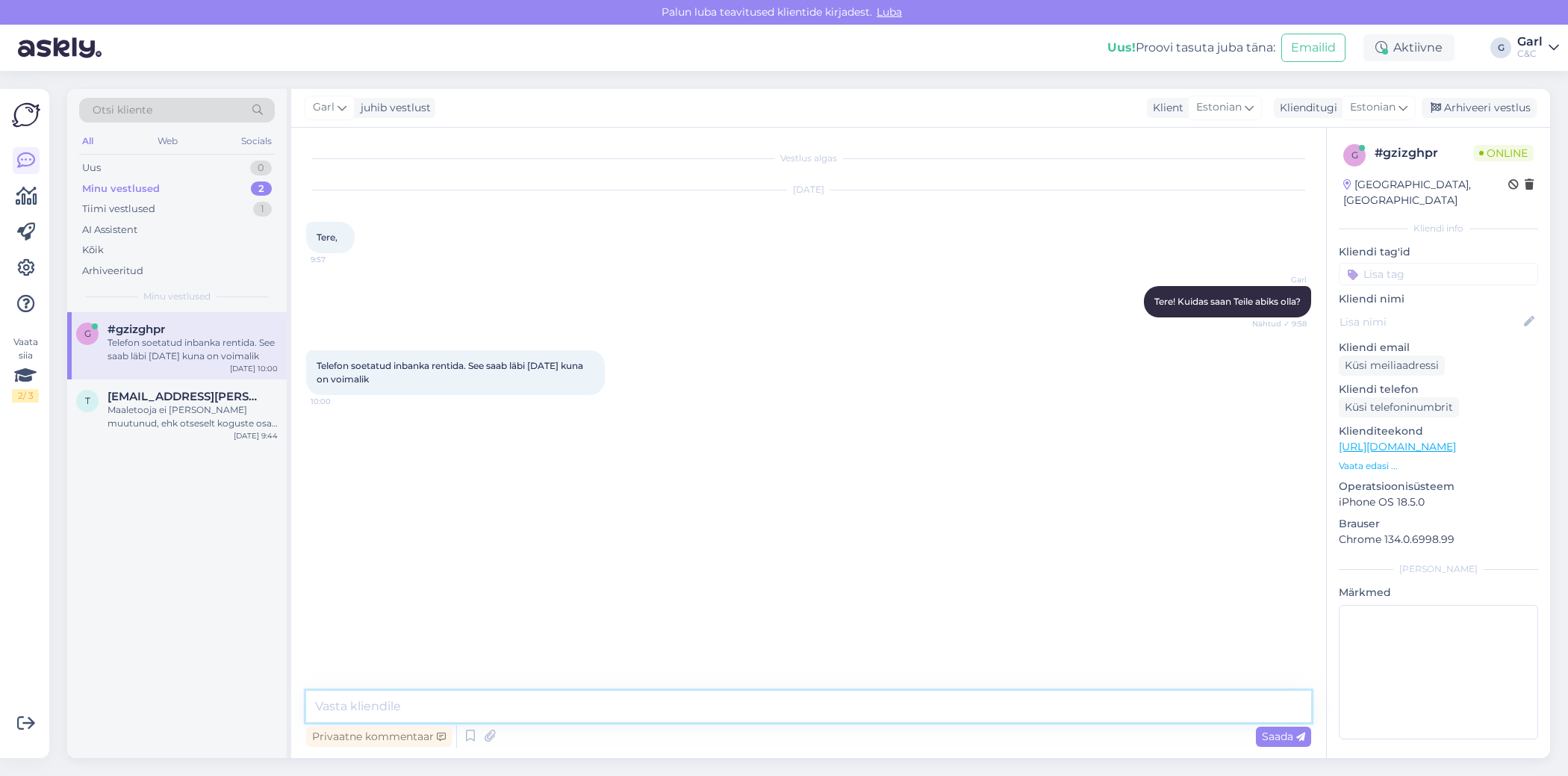
click at [546, 708] on textarea at bounding box center [809, 706] width 1005 height 31
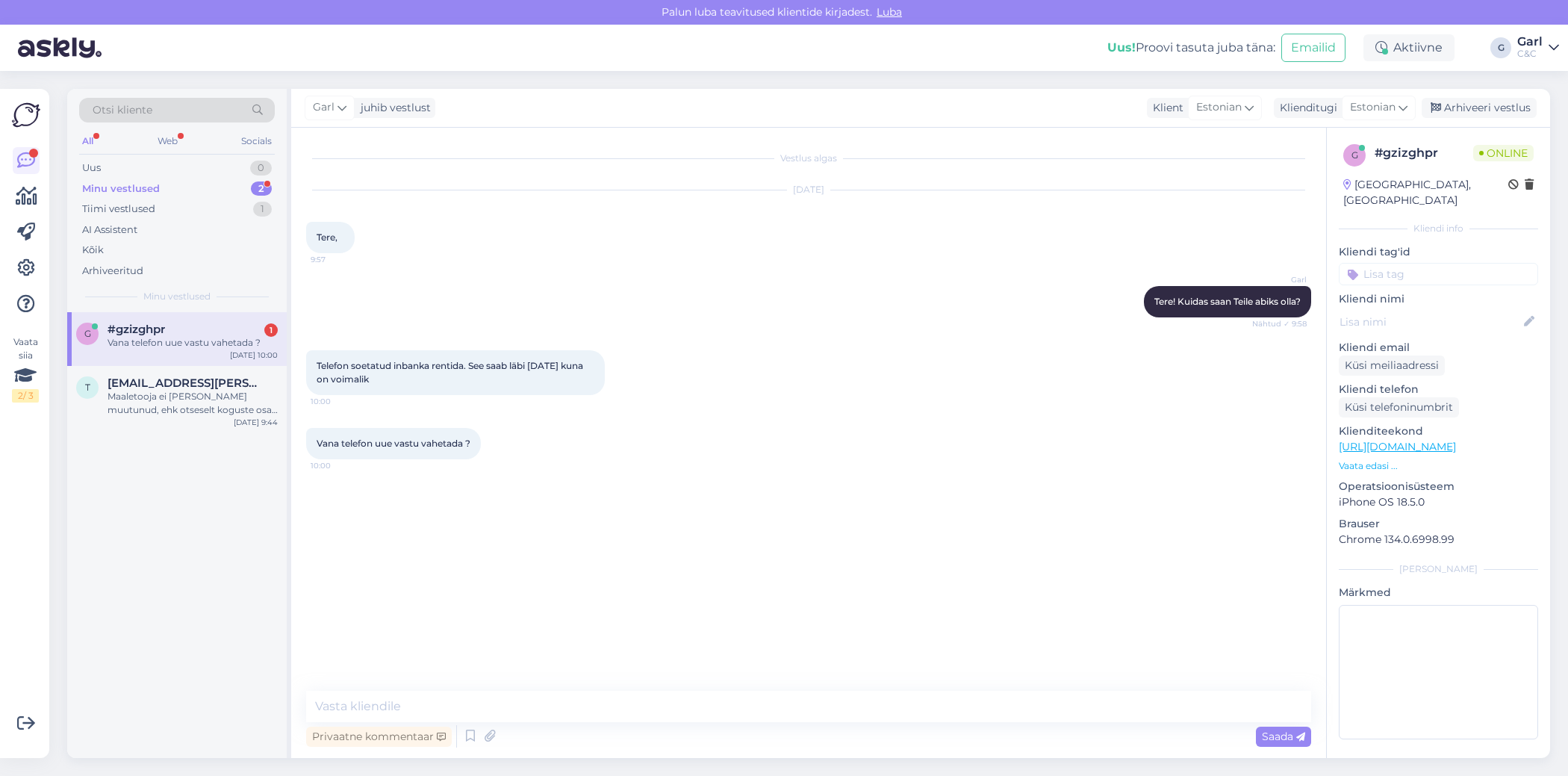
click at [679, 734] on div "Privaatne kommentaar Saada" at bounding box center [809, 735] width 1005 height 28
click at [664, 725] on div "Privaatne kommentaar Saada" at bounding box center [809, 735] width 1005 height 28
click at [664, 715] on textarea at bounding box center [809, 706] width 1005 height 31
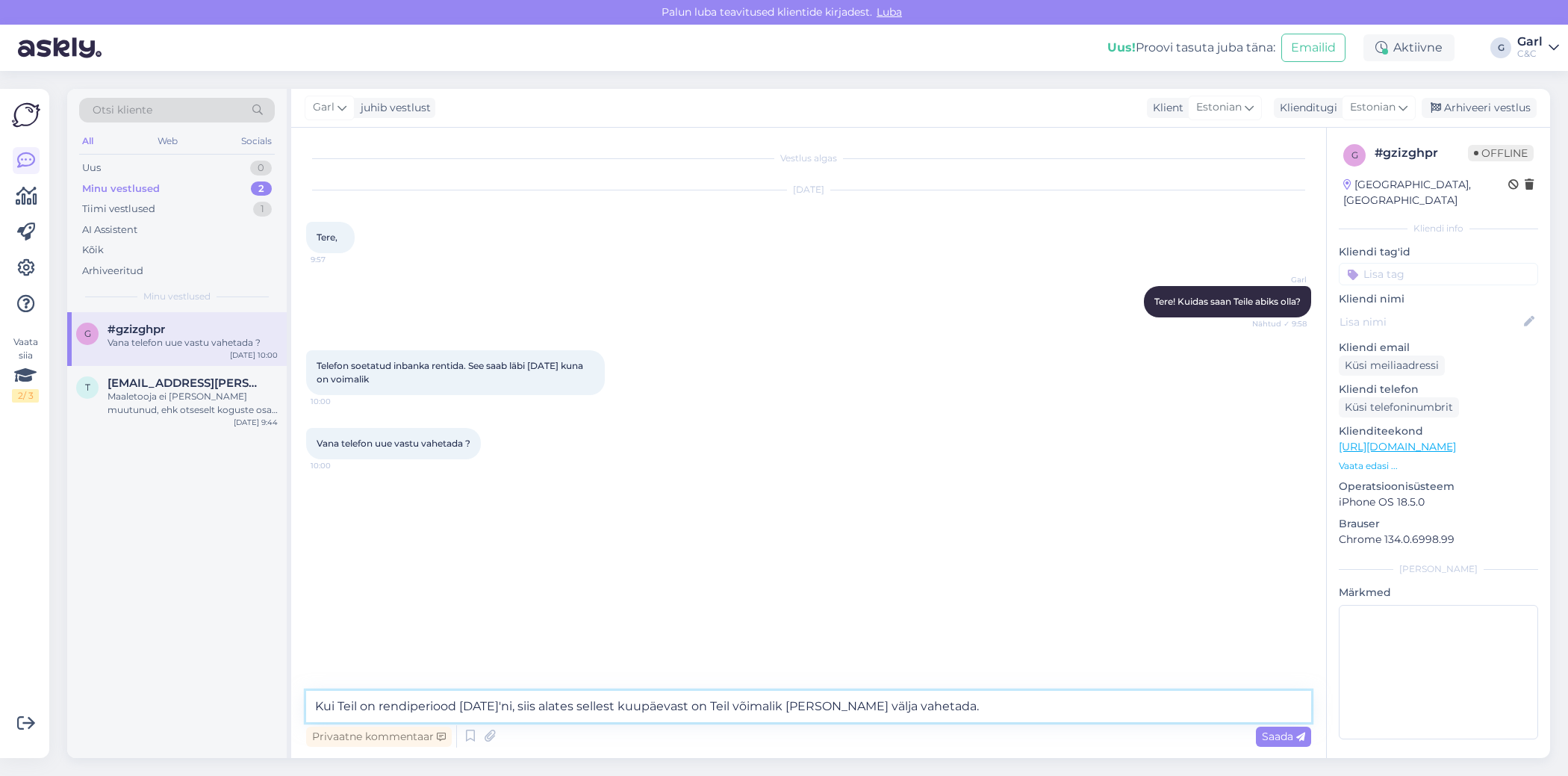
type textarea "Kui Teil on rendiperiood [DATE]'ni, siis alates sellest kuupäevast on Teil võim…"
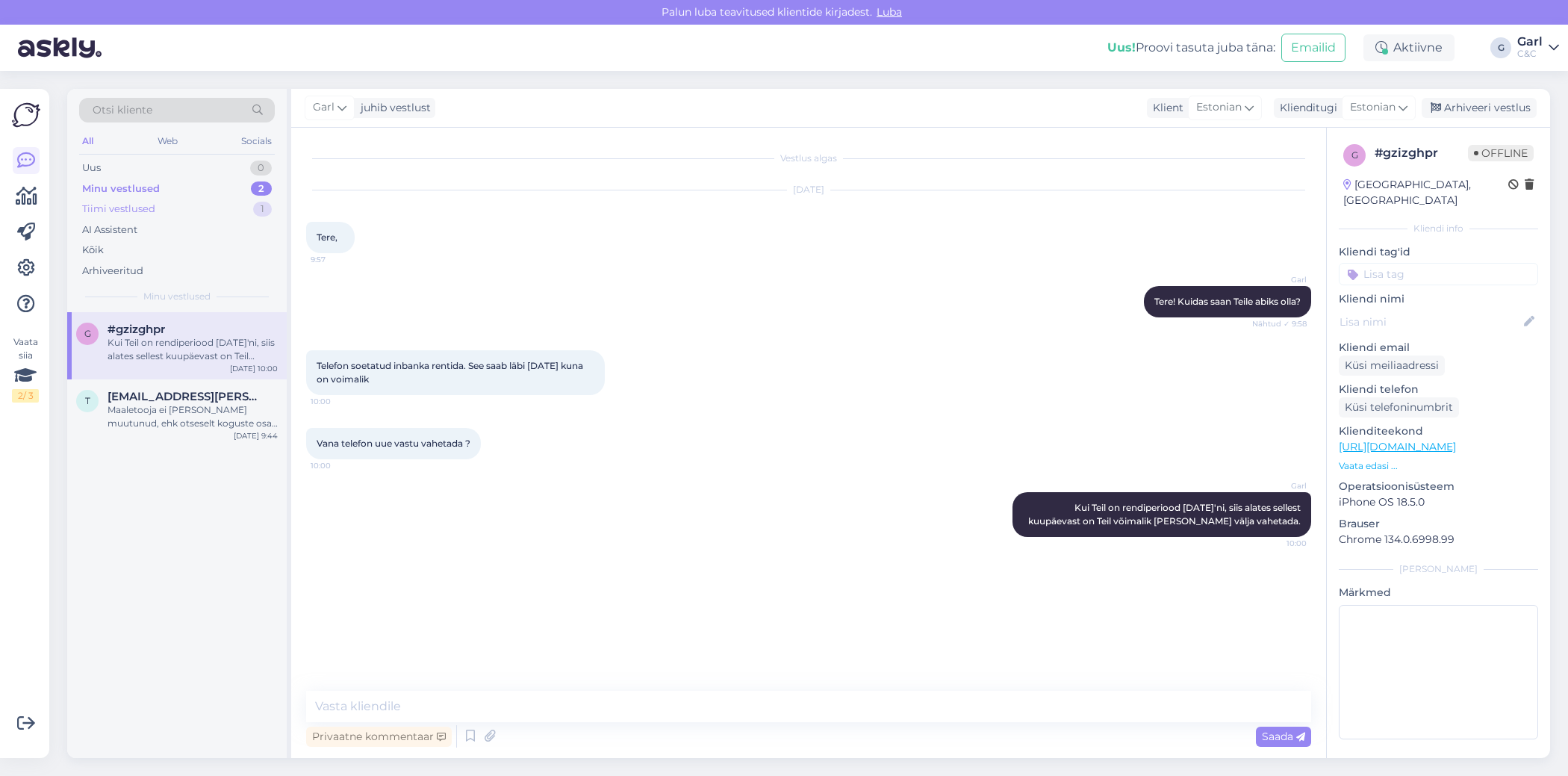
click at [229, 214] on div "Tiimi vestlused 1" at bounding box center [178, 210] width 196 height 21
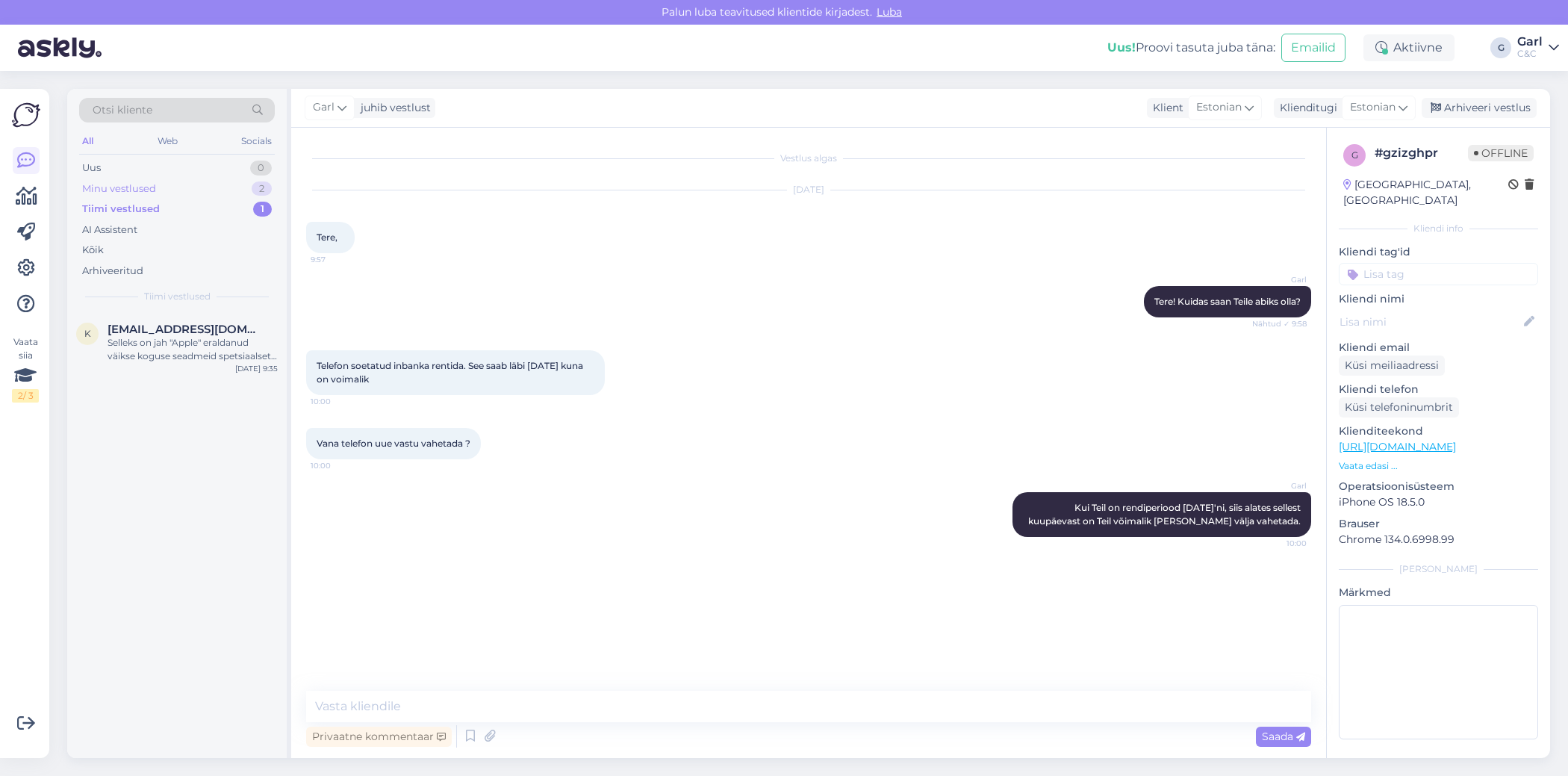
click at [239, 190] on div "Minu vestlused 2" at bounding box center [178, 189] width 196 height 21
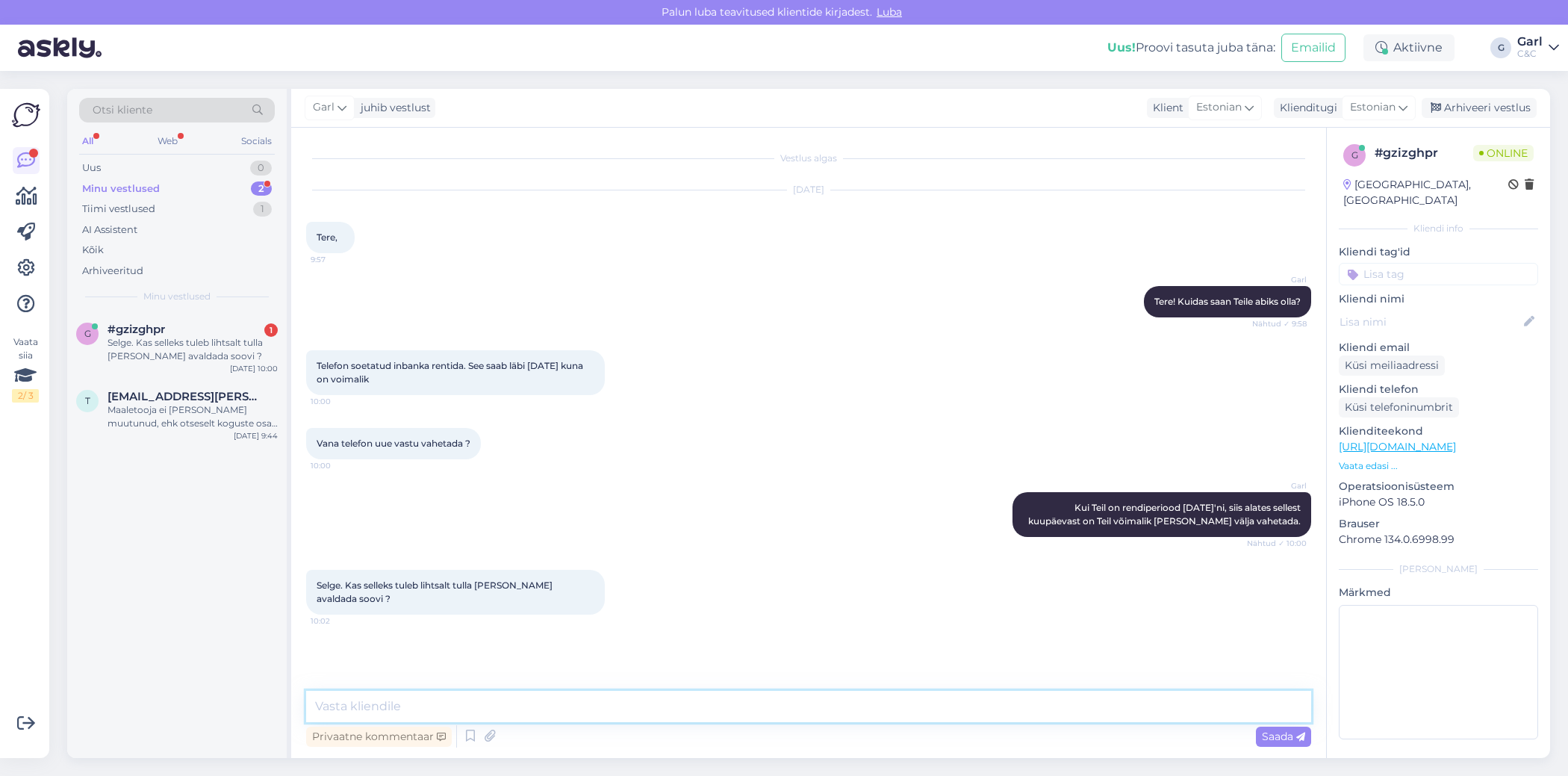
click at [629, 709] on textarea at bounding box center [809, 706] width 1005 height 31
type textarea "Just nii."
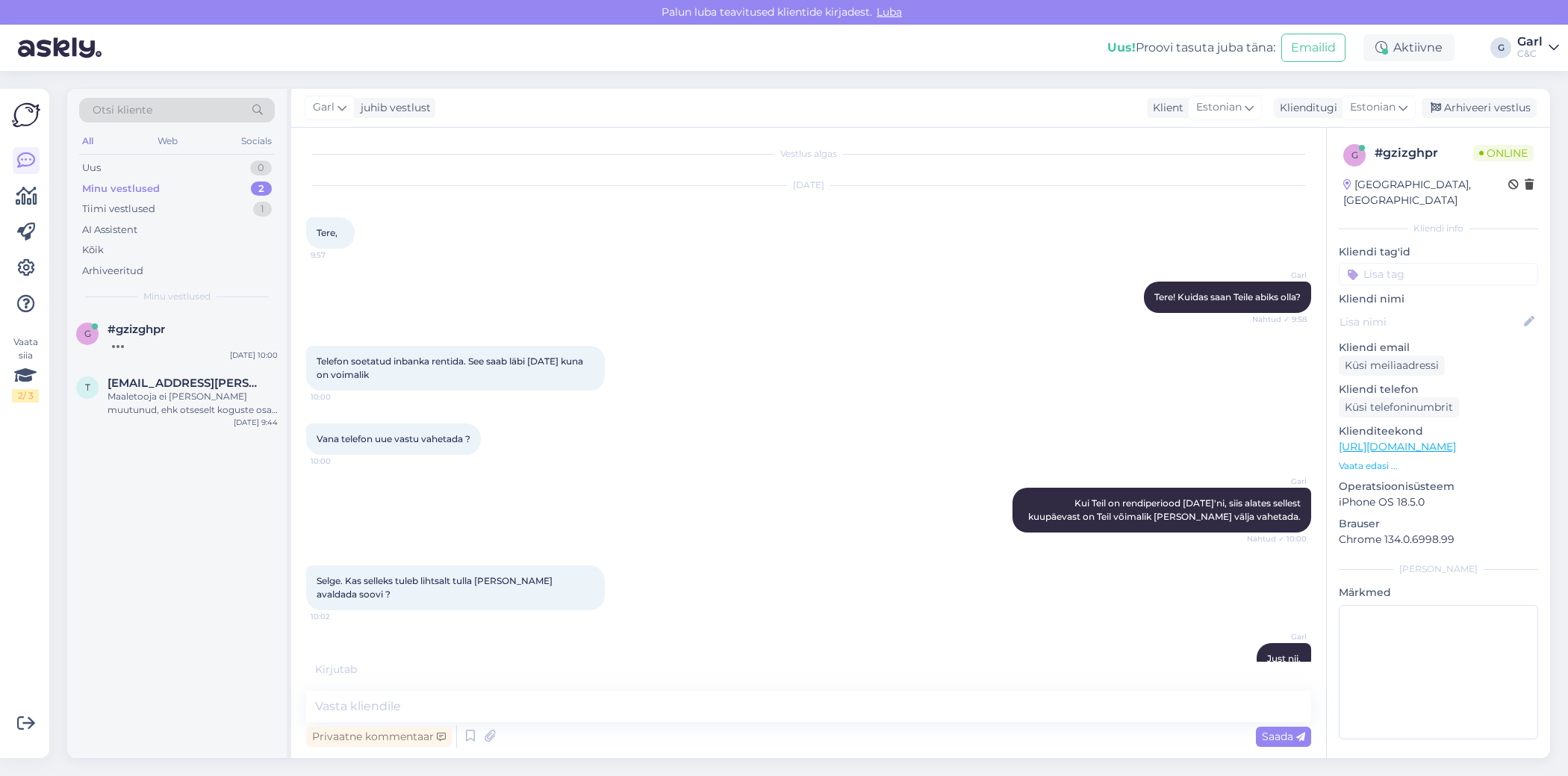
scroll to position [68, 0]
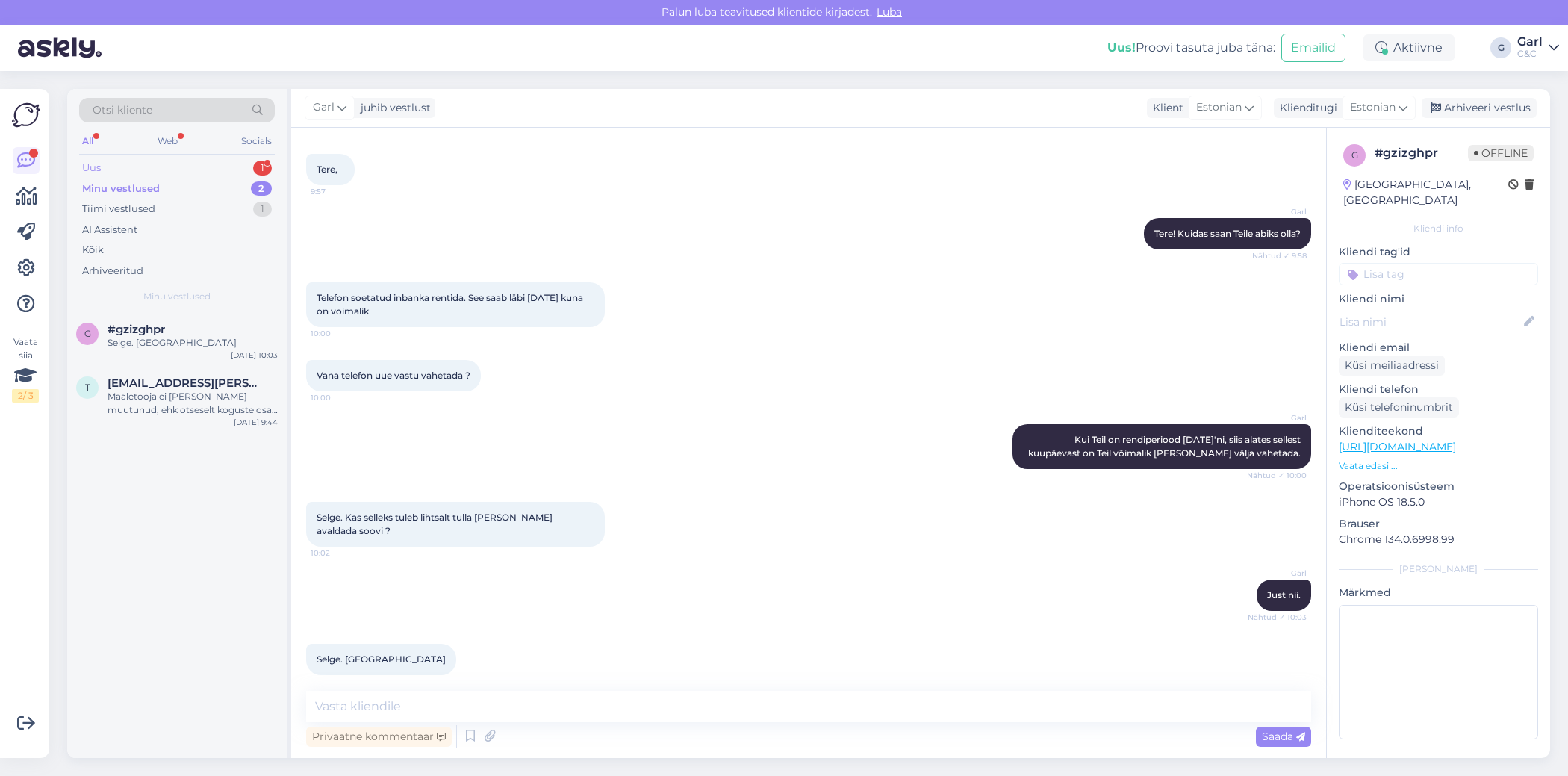
click at [242, 164] on div "Uus 1" at bounding box center [178, 168] width 196 height 21
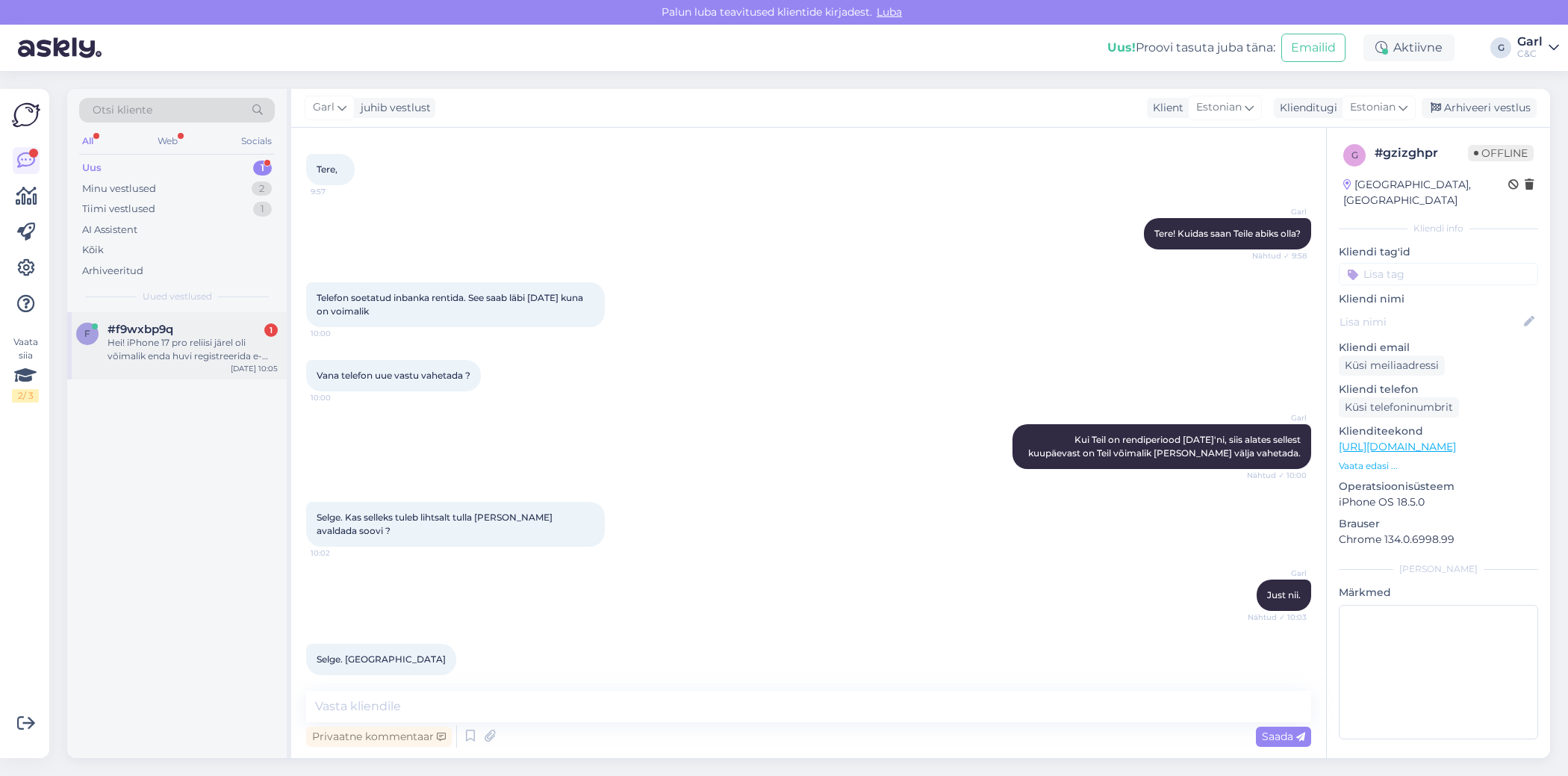
click at [142, 330] on span "#f9wxbp9q" at bounding box center [141, 330] width 66 height 14
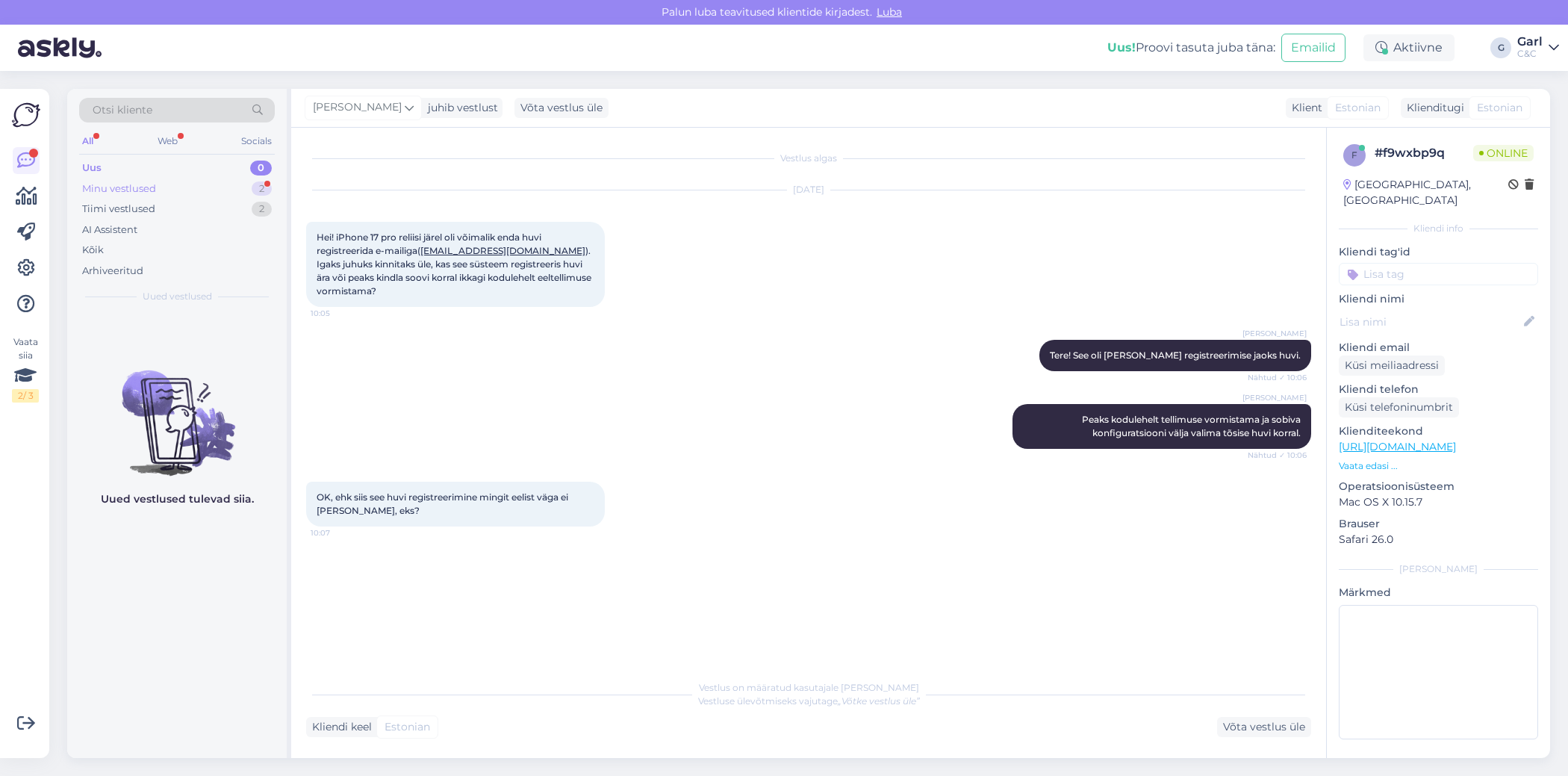
click at [227, 189] on div "Minu vestlused 2" at bounding box center [178, 189] width 196 height 21
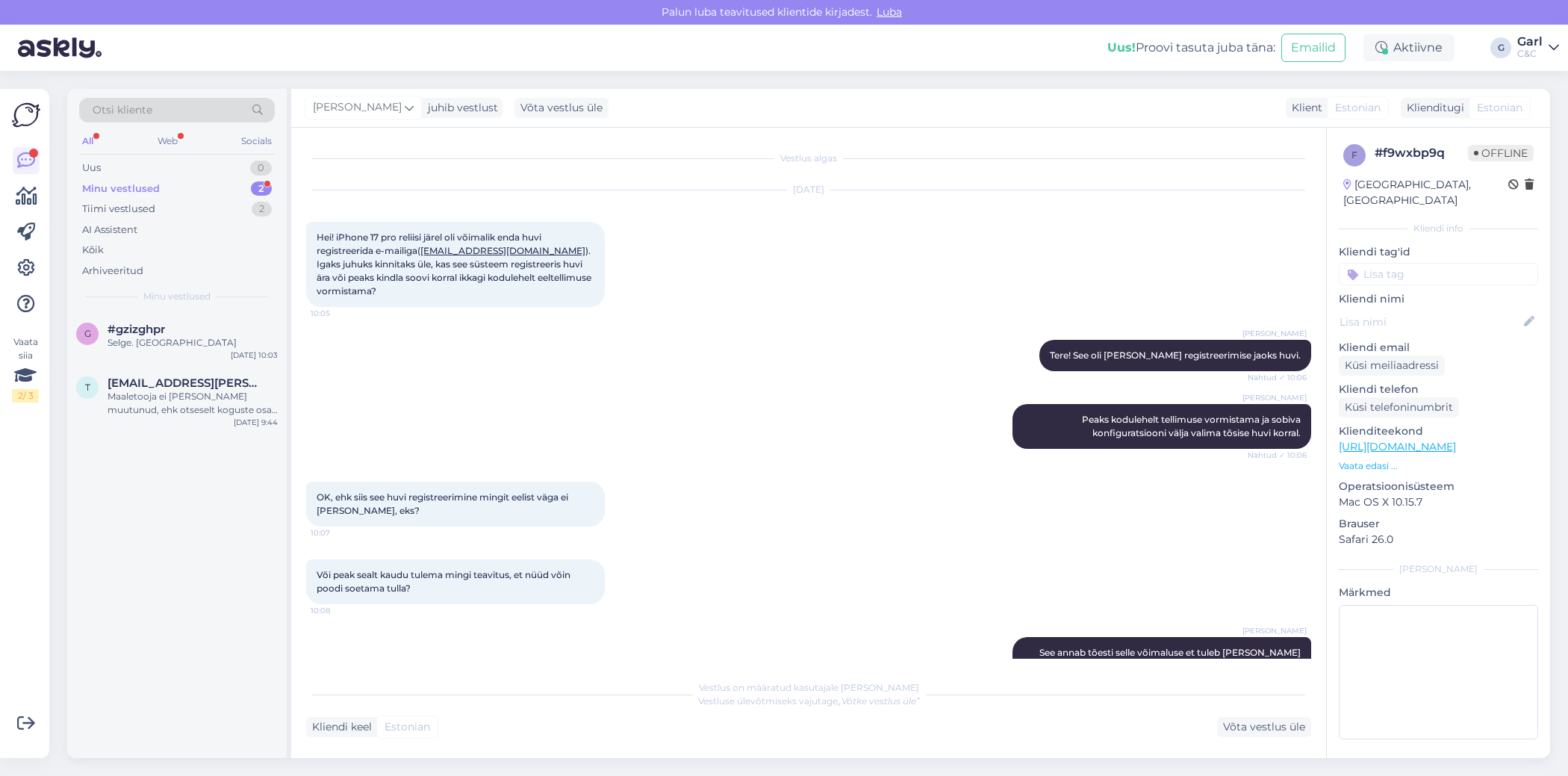
scroll to position [157, 0]
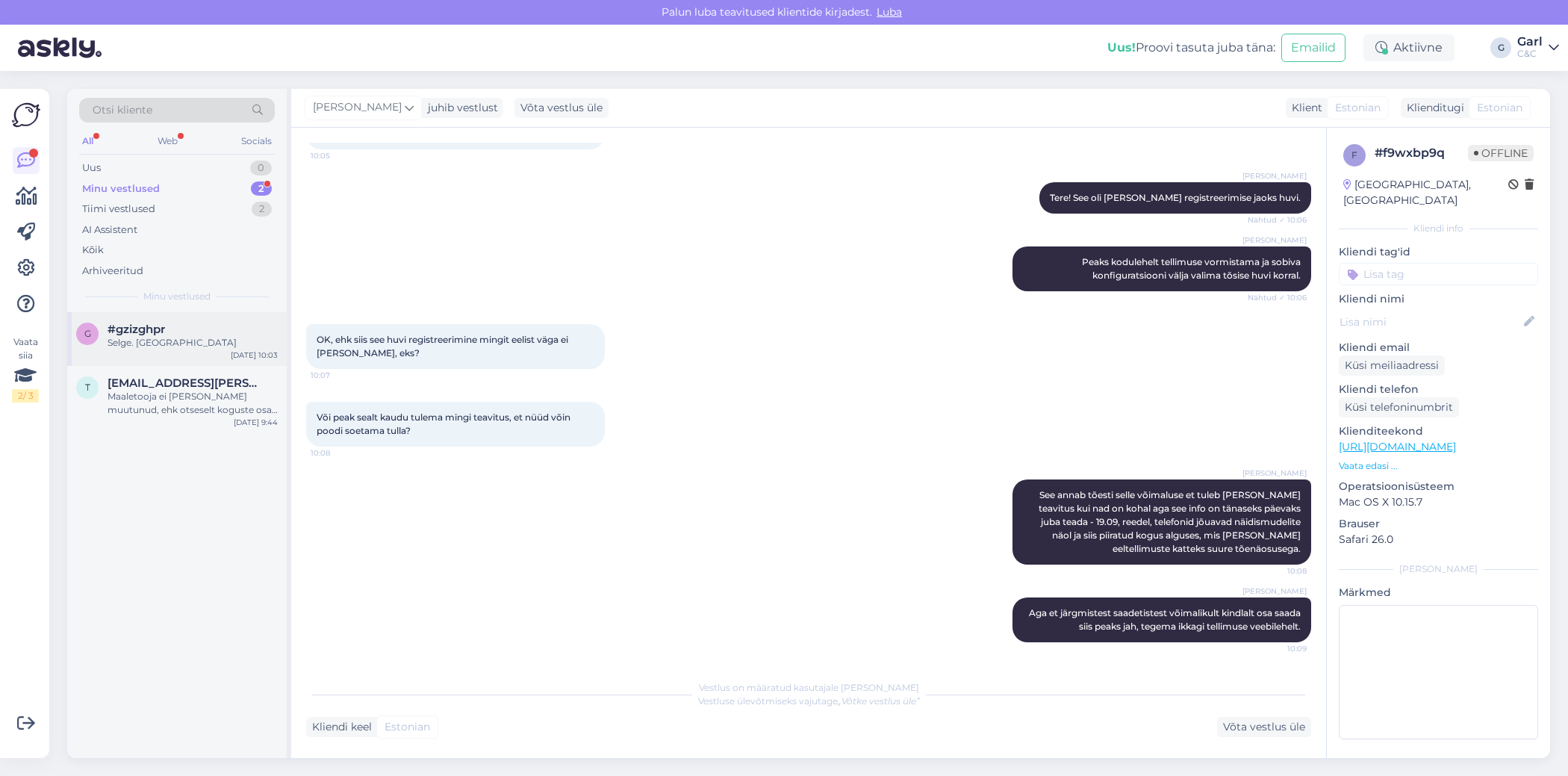
click at [203, 323] on div "#gzizghpr" at bounding box center [193, 330] width 171 height 14
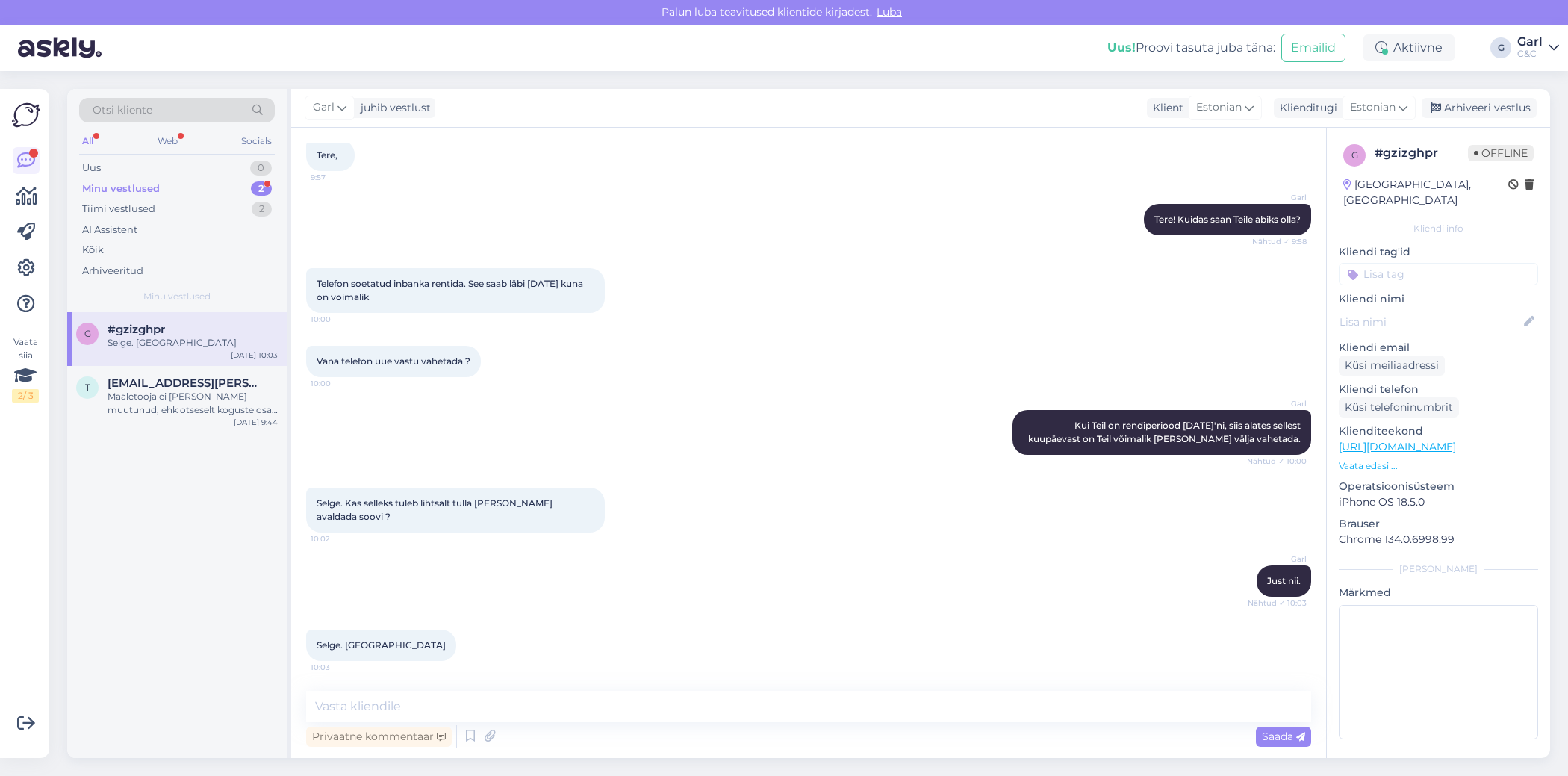
scroll to position [68, 0]
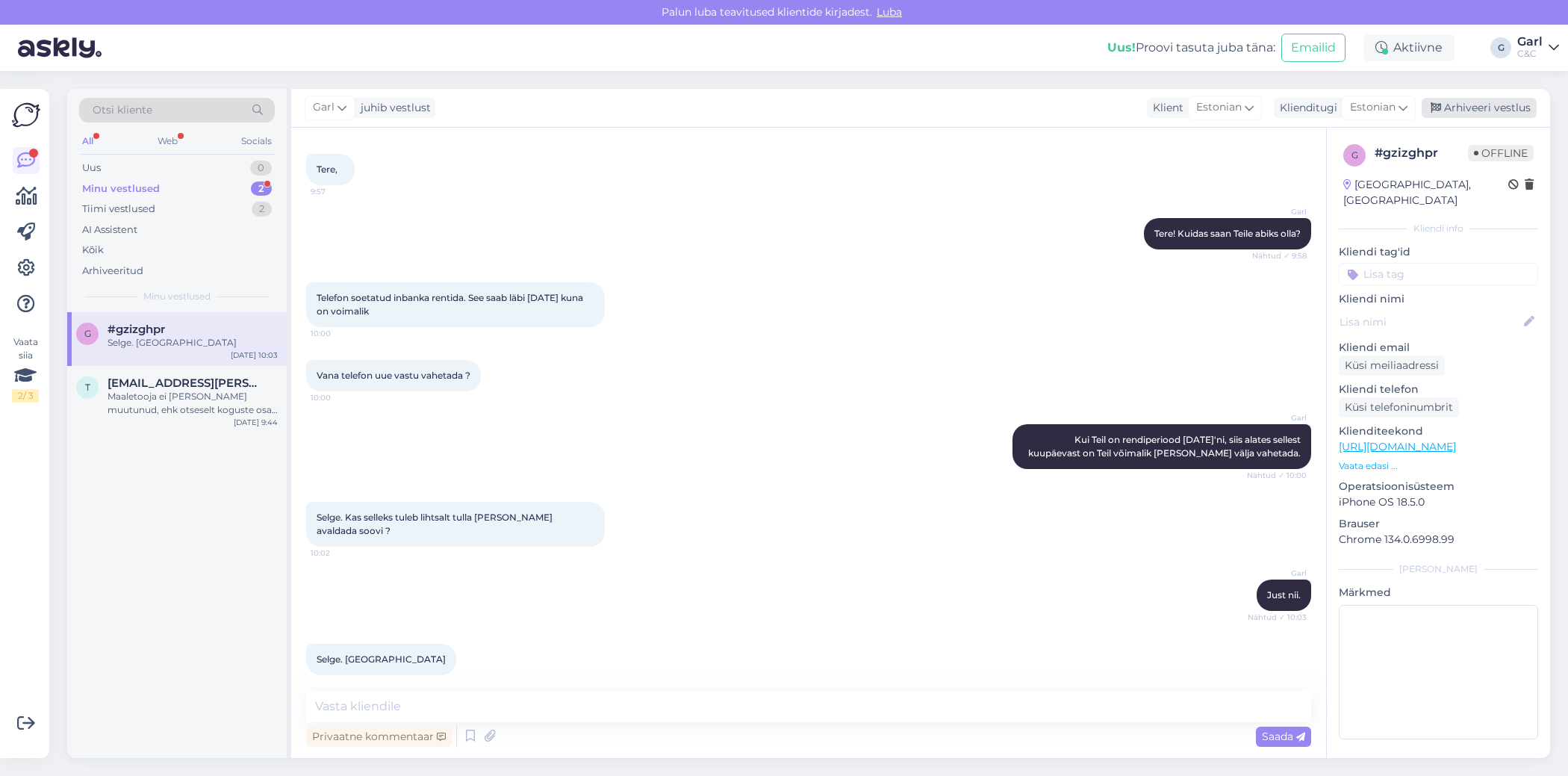
click at [1484, 109] on div "Arhiveeri vestlus" at bounding box center [1480, 108] width 115 height 20
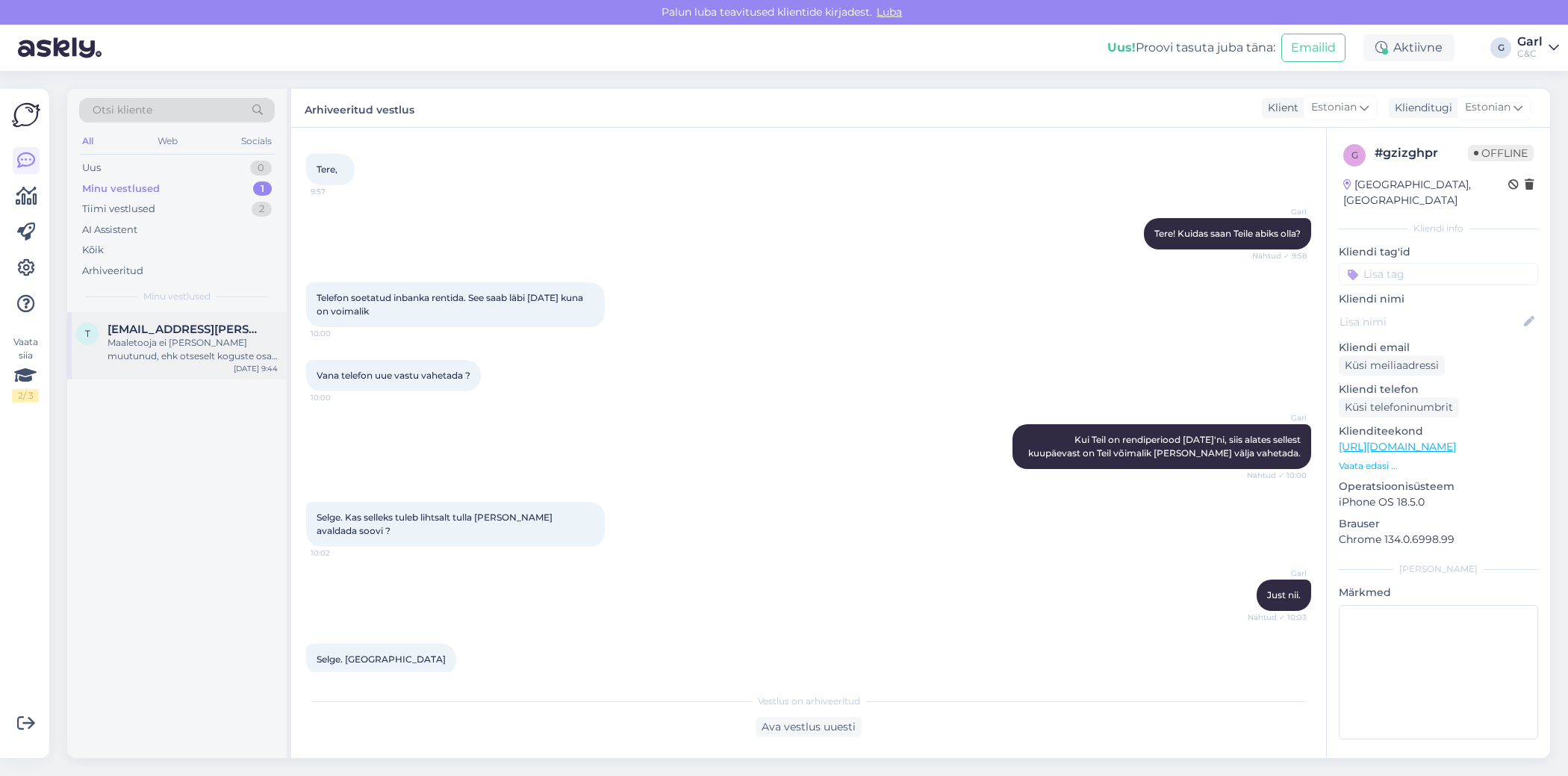
click at [167, 348] on div "Maaletooja ei [PERSON_NAME] muutunud, ehk otseselt koguste osas erinevust sealt…" at bounding box center [193, 349] width 171 height 27
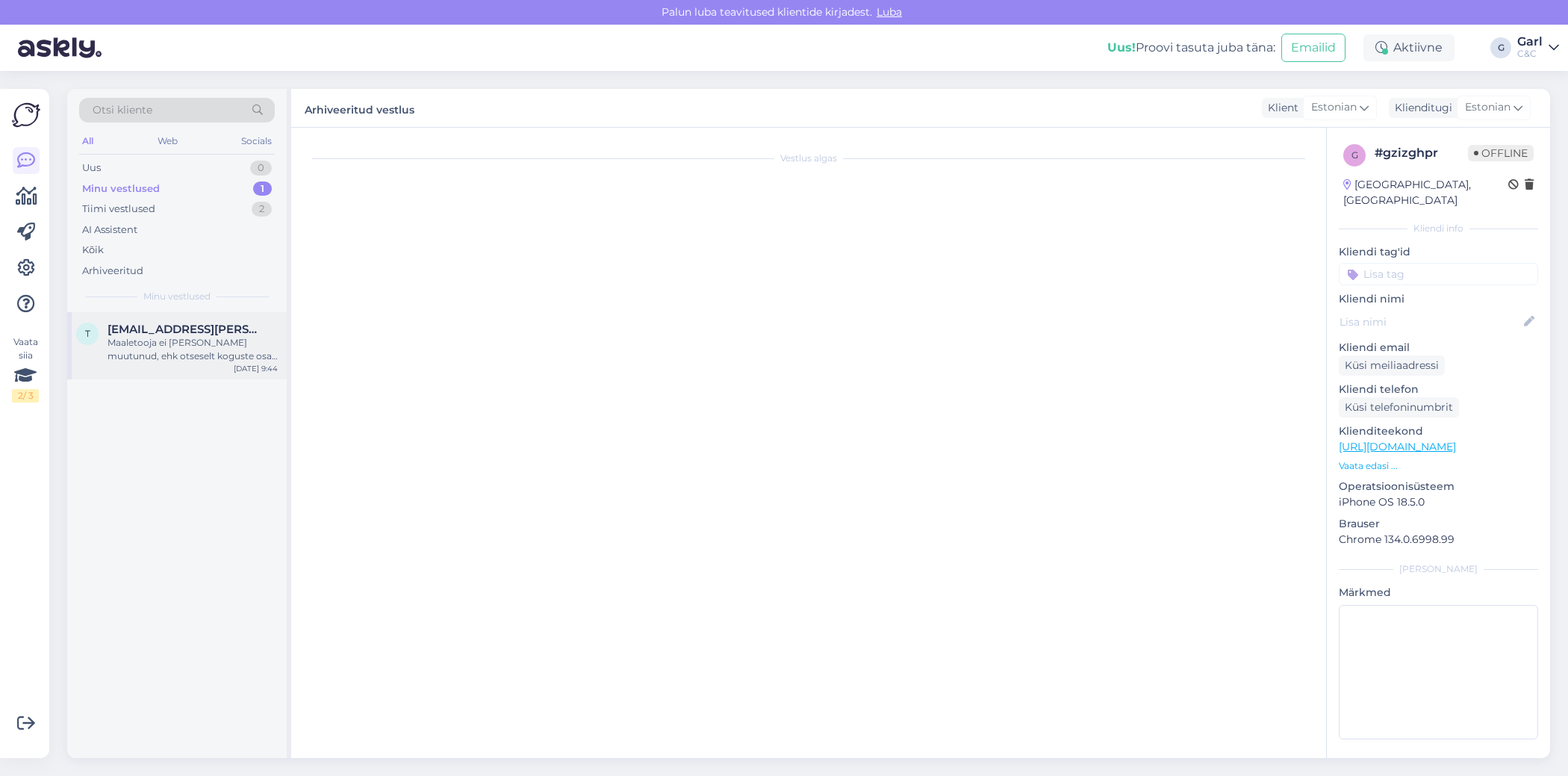
scroll to position [598, 0]
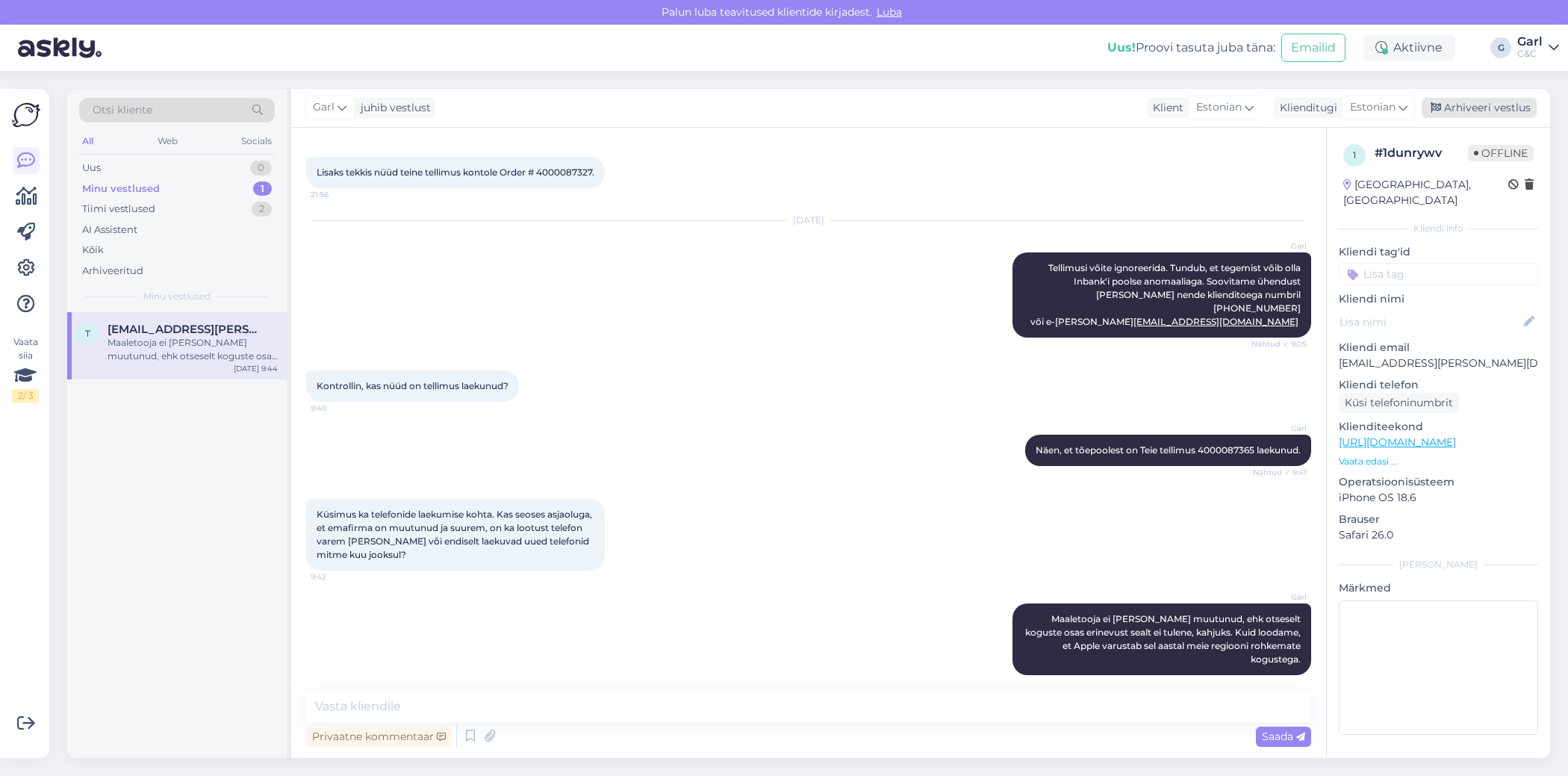
click at [1490, 107] on div "Arhiveeri vestlus" at bounding box center [1480, 108] width 115 height 20
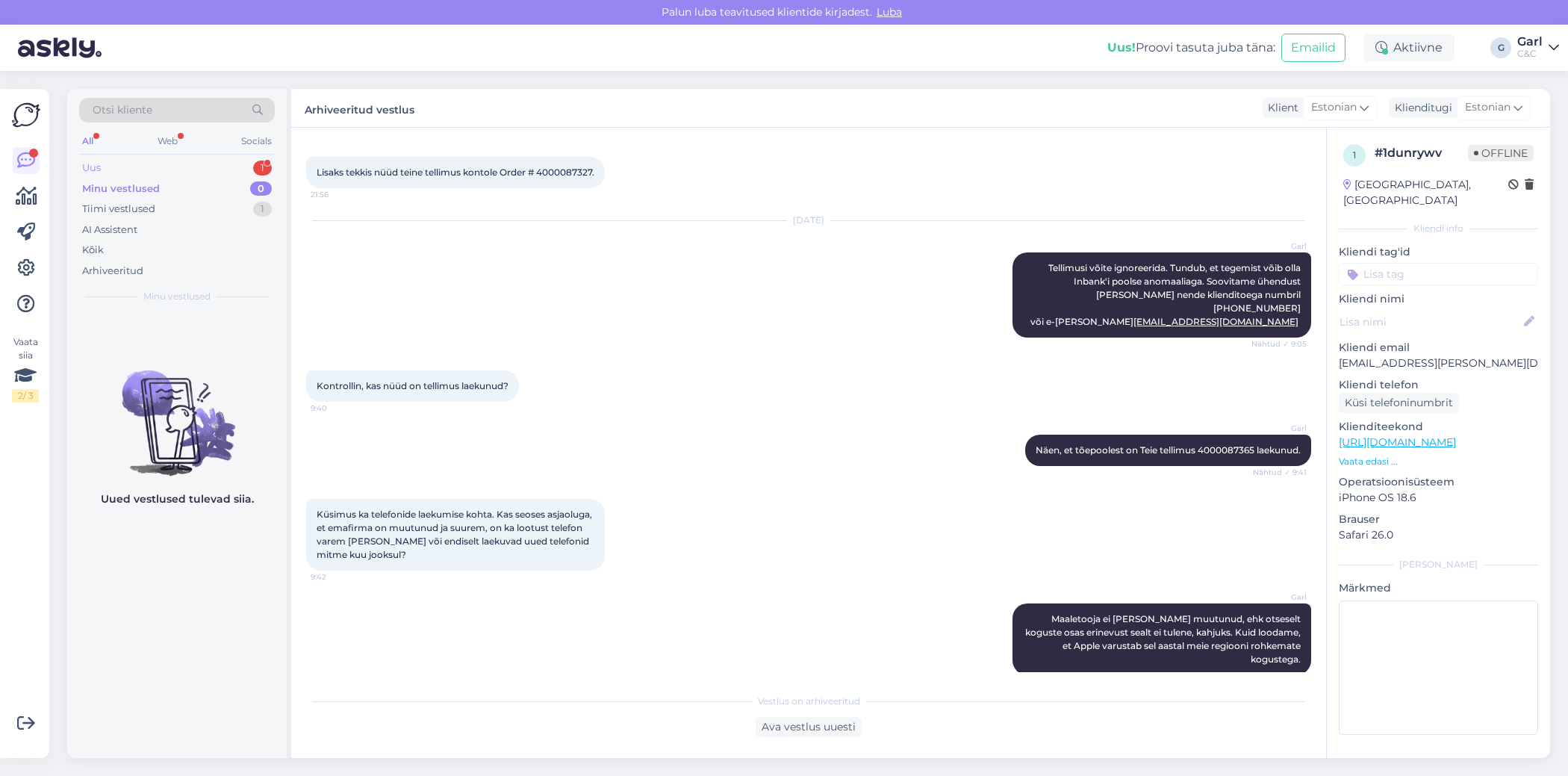
click at [254, 167] on div "1" at bounding box center [262, 167] width 18 height 15
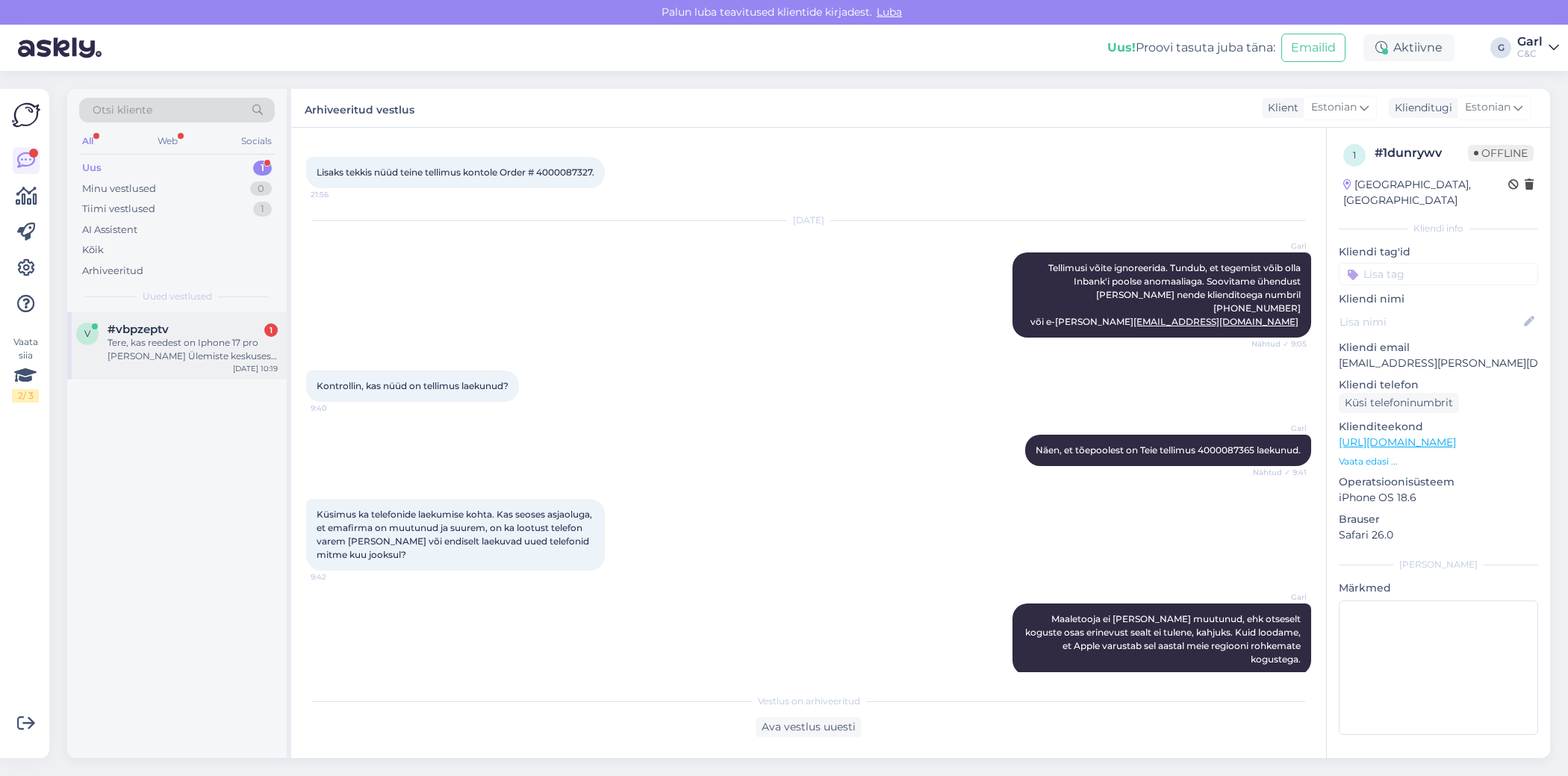
click at [229, 355] on div "Tere, kas reedest on Iphone 17 pro [PERSON_NAME] Ülemiste keskuses kaupluses [P…" at bounding box center [193, 349] width 171 height 27
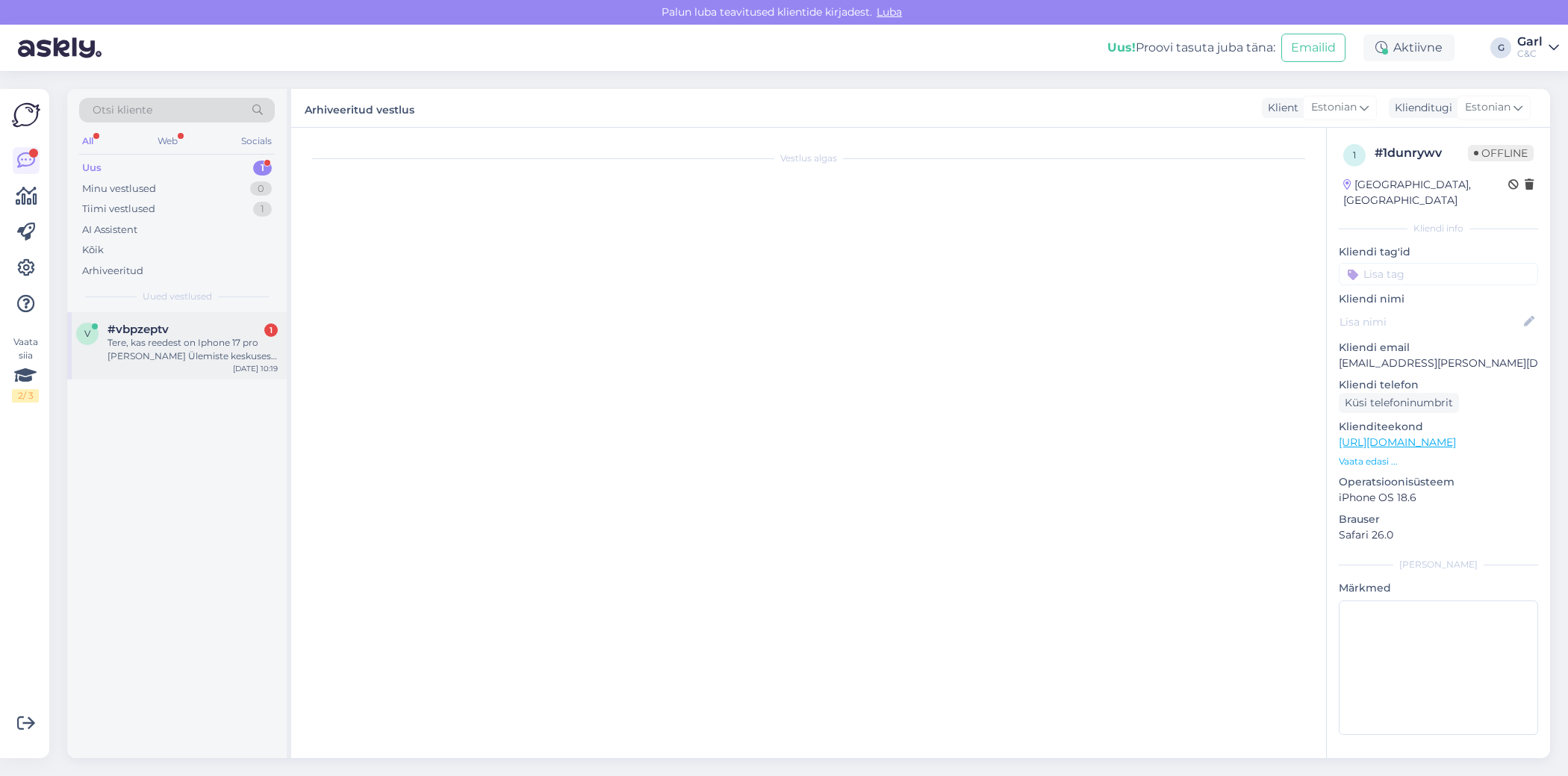
scroll to position [0, 0]
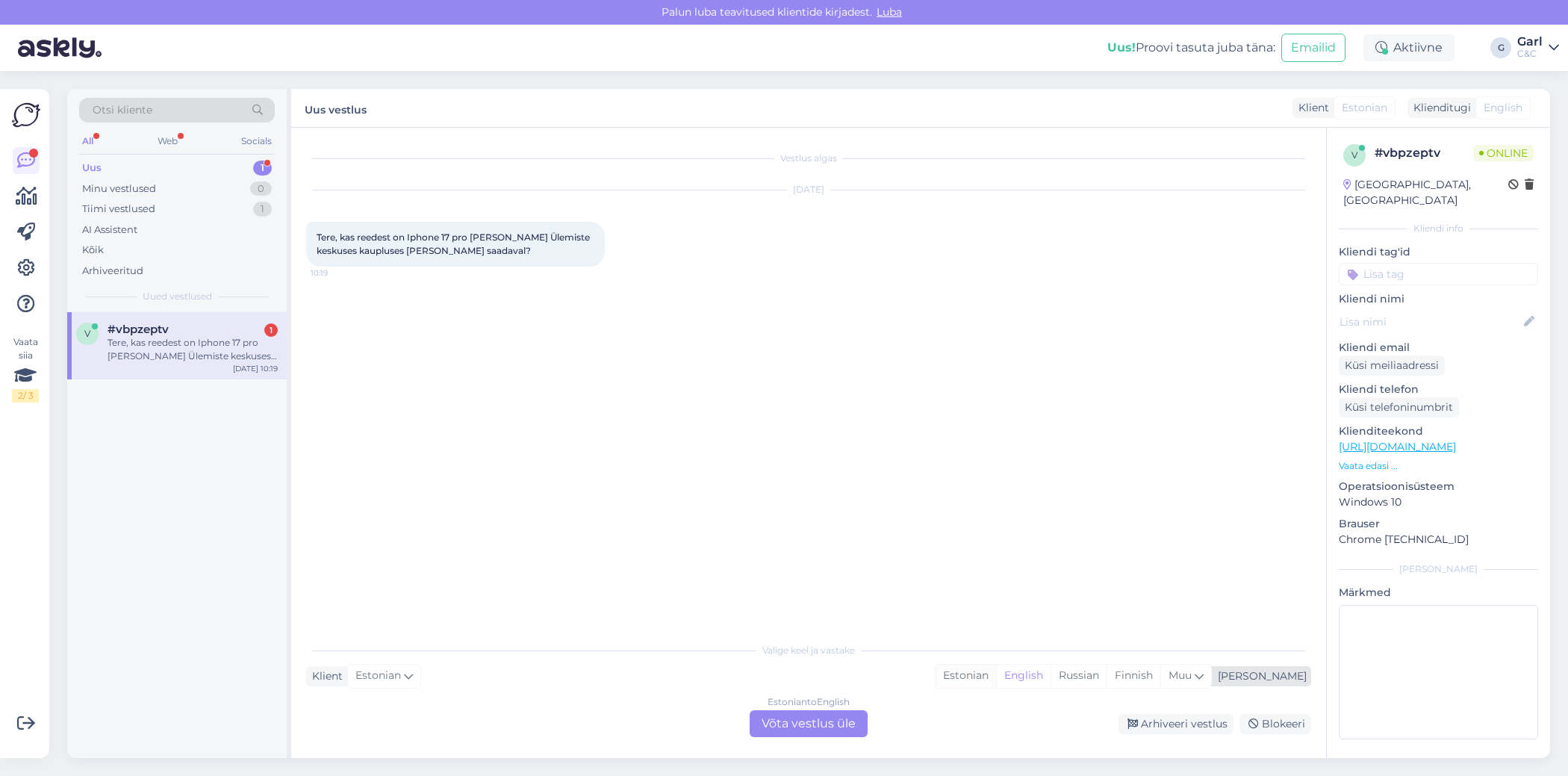
click at [996, 671] on div "Estonian" at bounding box center [966, 675] width 60 height 22
click at [832, 711] on div "Estonian to Estonian Võta vestlus üle" at bounding box center [809, 724] width 118 height 27
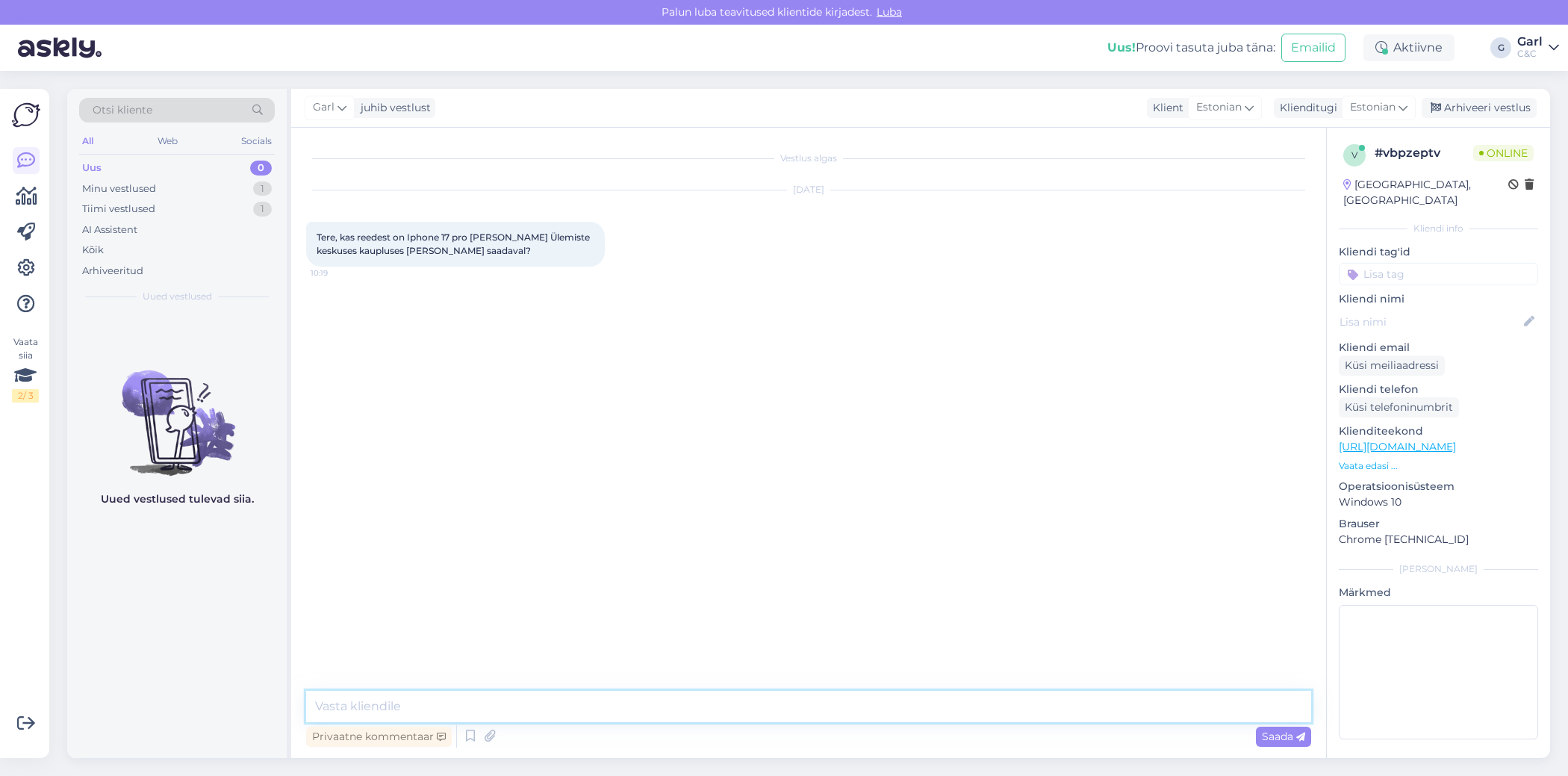
click at [817, 703] on textarea at bounding box center [809, 706] width 1005 height 31
click at [469, 739] on icon at bounding box center [471, 735] width 17 height 22
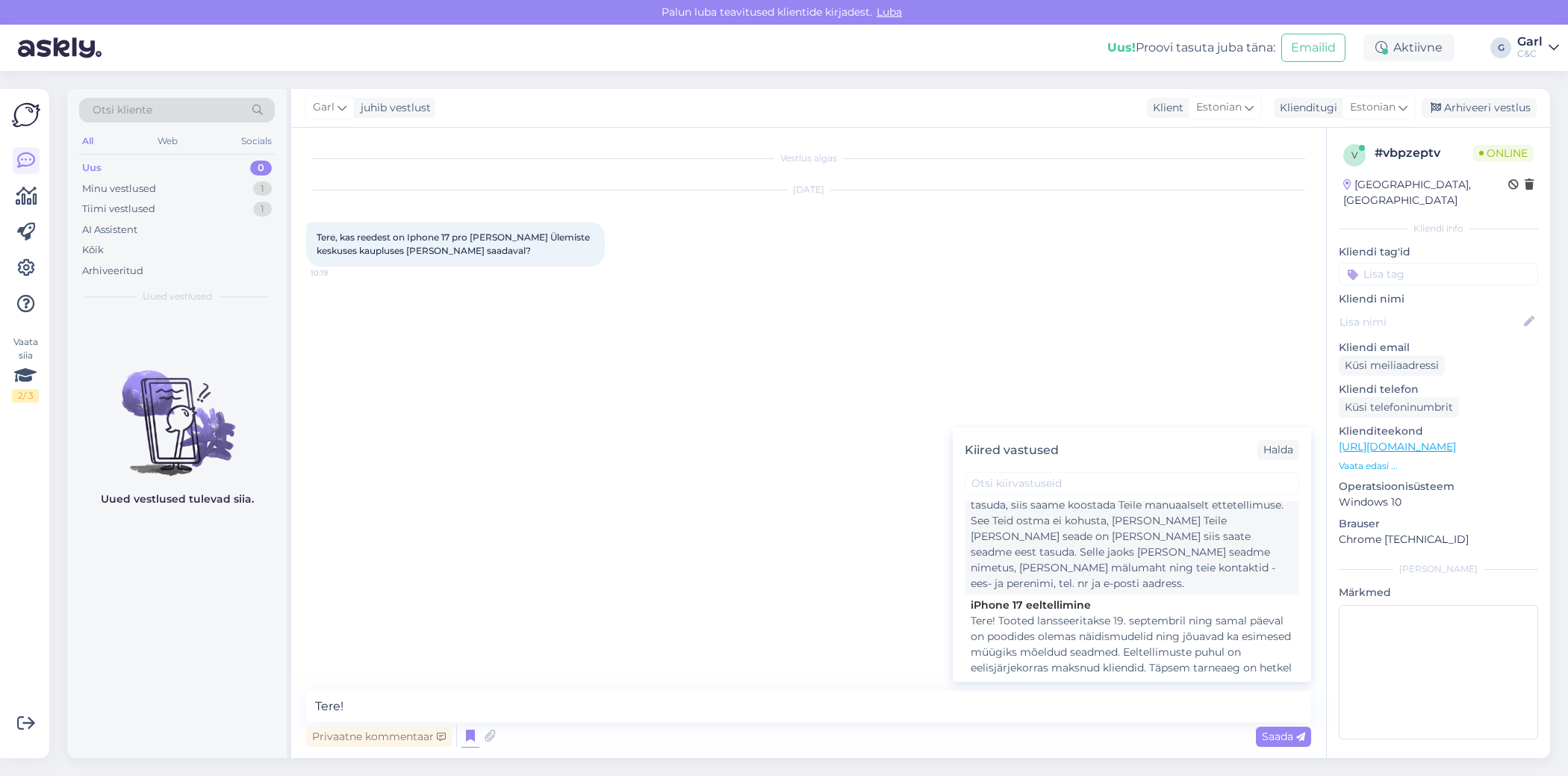
scroll to position [47, 0]
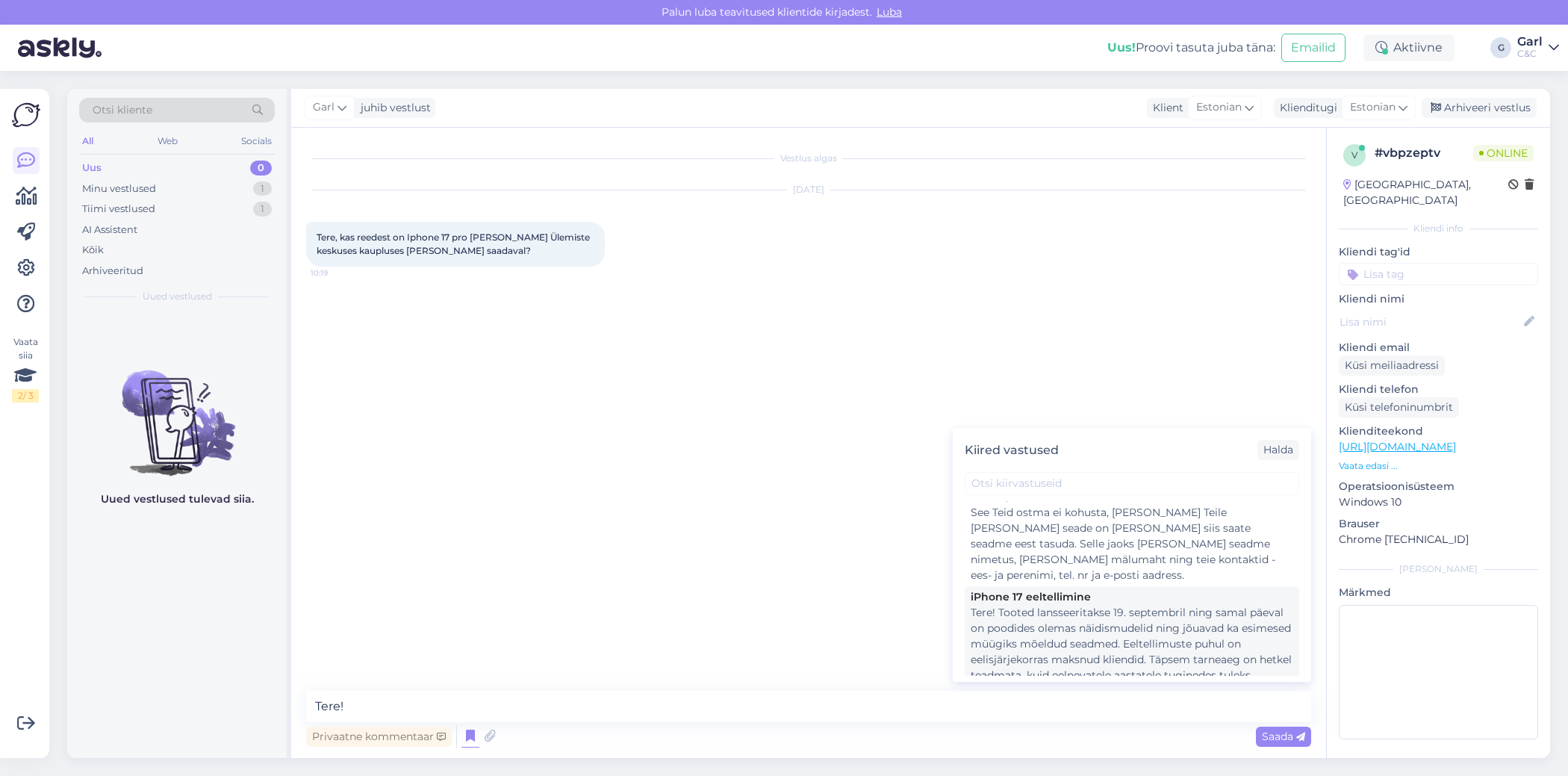
click at [1055, 612] on div "Tere! Tooted lansseeritakse 19. septembril ning samal päeval on poodides olemas…" at bounding box center [1132, 660] width 323 height 110
type textarea "Tere! Tooted lansseeritakse 19. septembril ning samal päeval on poodides olemas…"
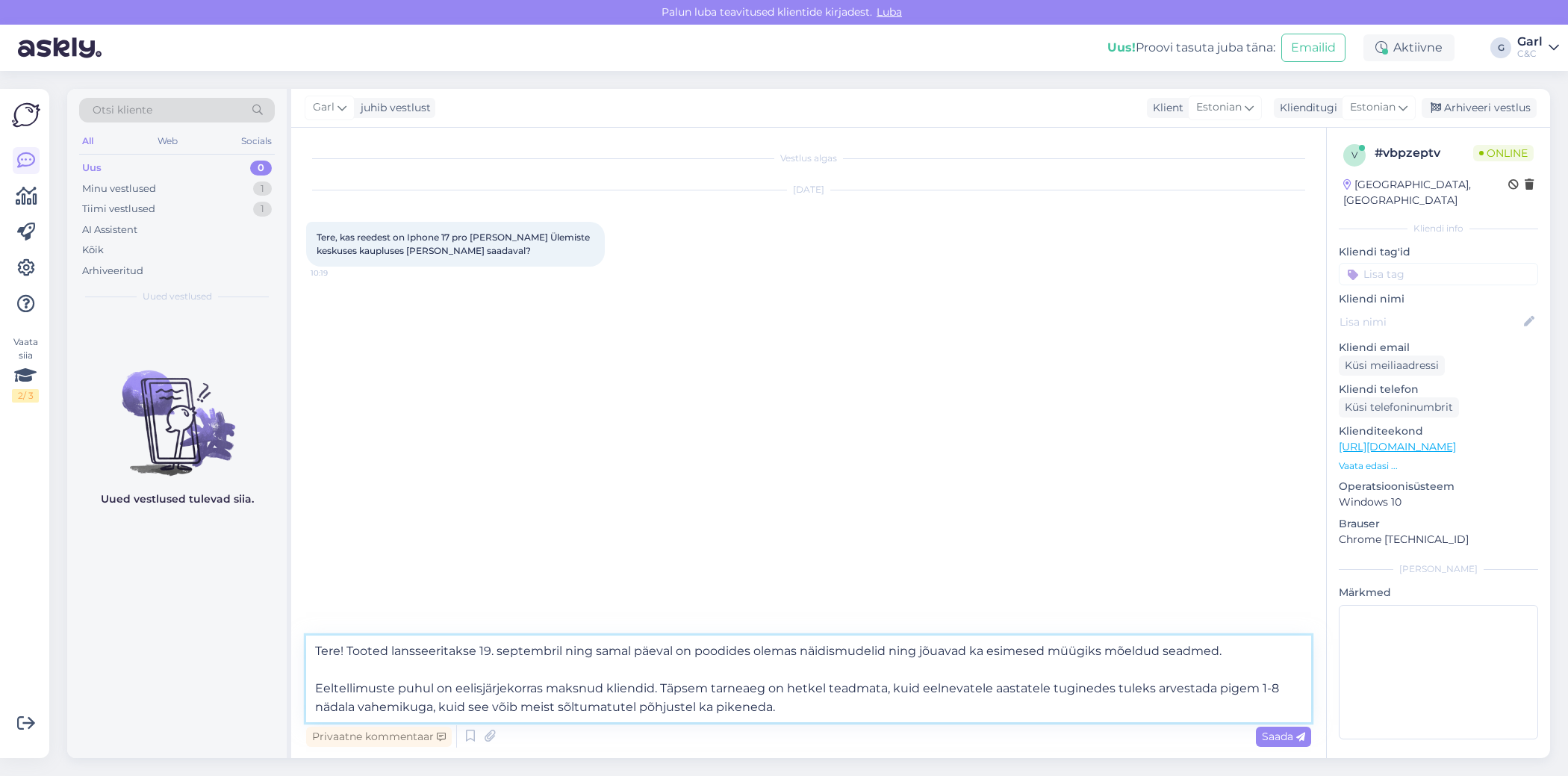
click at [676, 653] on textarea "Tere! Tooted lansseeritakse 19. septembril ning samal päeval on poodides olemas…" at bounding box center [809, 678] width 1005 height 86
click at [824, 704] on textarea "Tere! Tooted lansseeritakse 19. septembril ning samal päeval on poodides olemas…" at bounding box center [809, 678] width 1005 height 86
click at [802, 712] on textarea "Tere! Tooted lansseeritakse 19. septembril ning samal päeval on poodides olemas…" at bounding box center [809, 678] width 1005 height 86
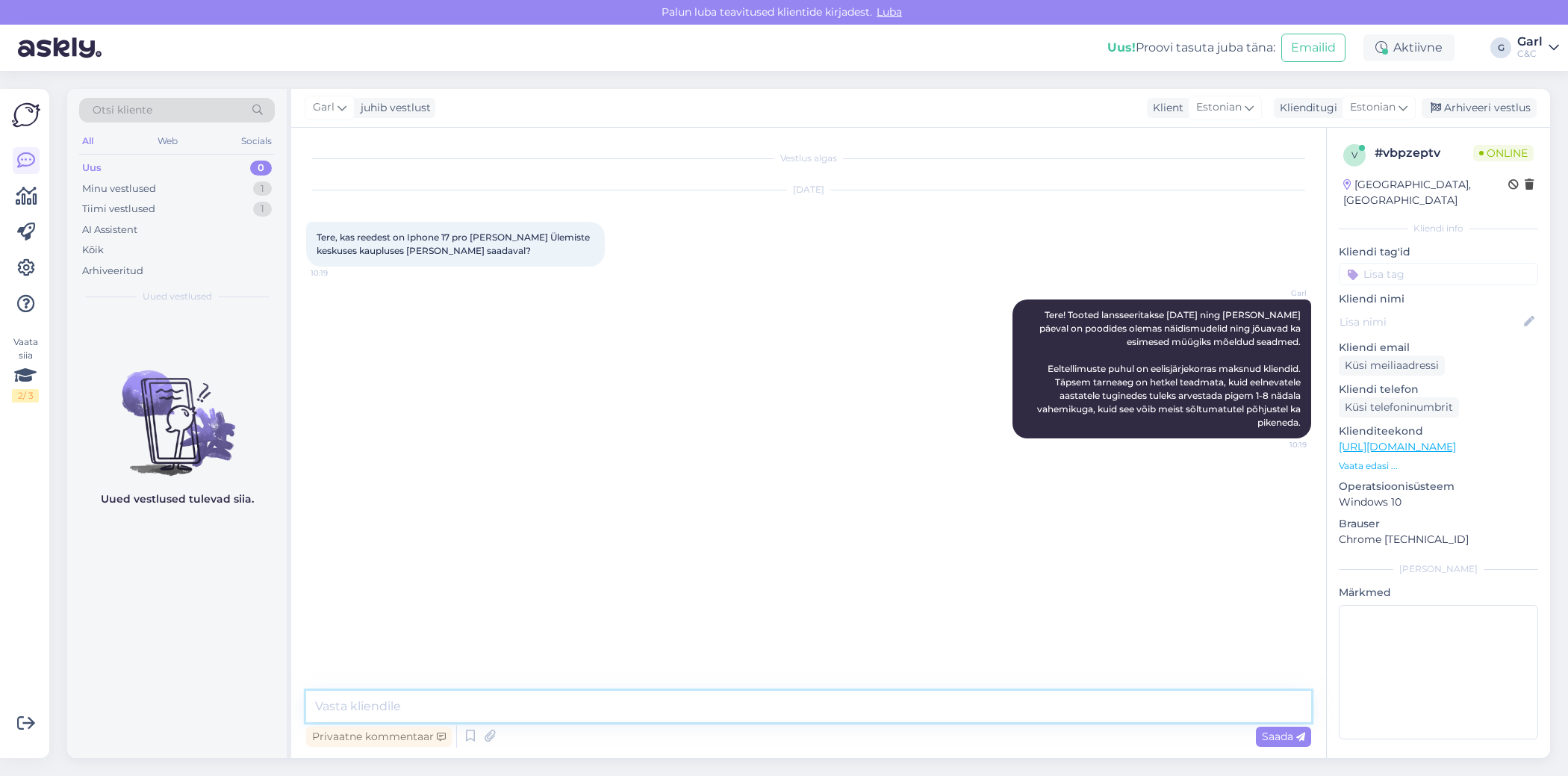
click at [632, 721] on textarea at bounding box center [809, 706] width 1005 height 31
click at [592, 714] on textarea at bounding box center [809, 706] width 1005 height 31
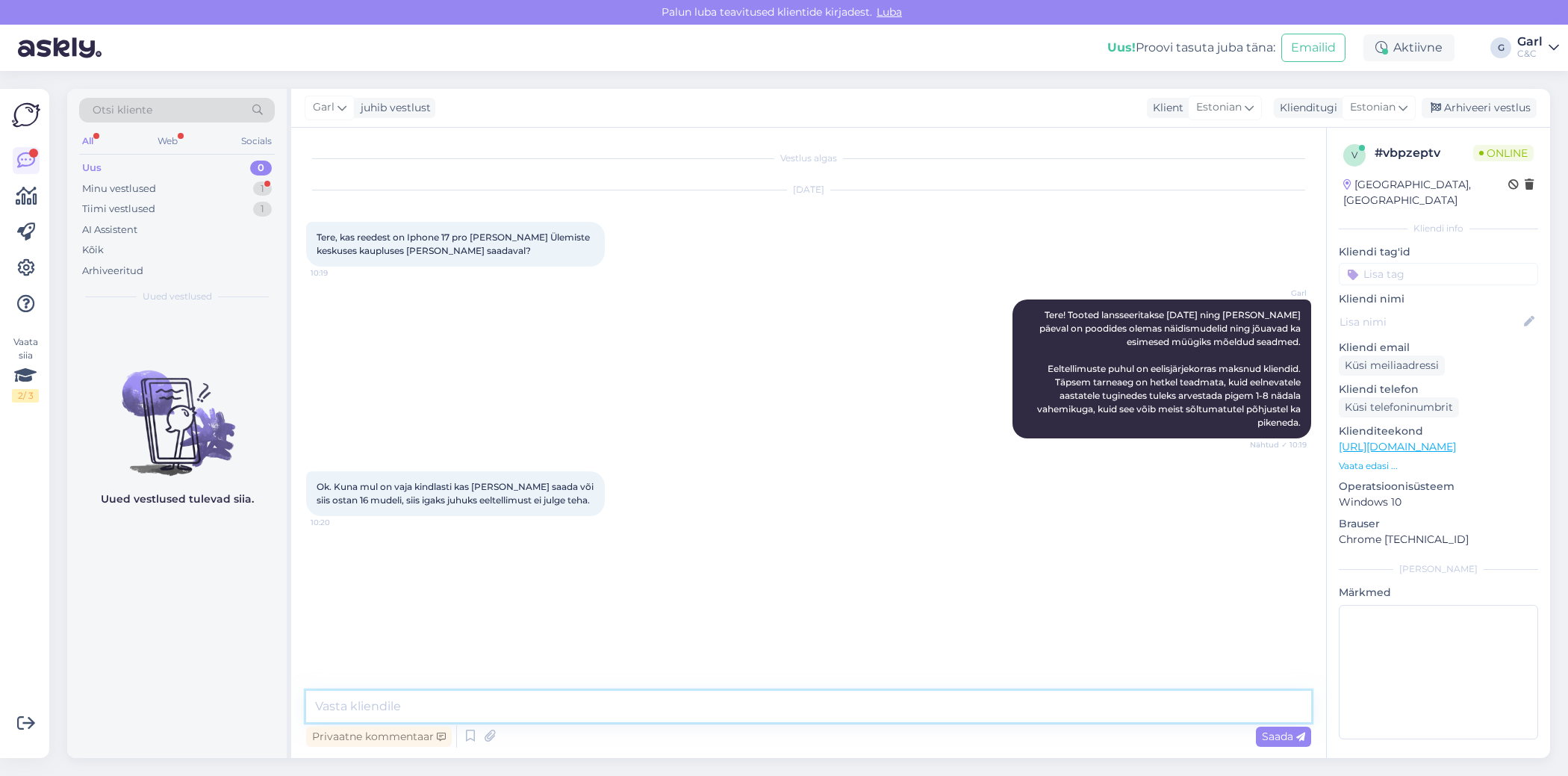
paste textarea "[URL][DOMAIN_NAME]"
type textarea "[URL][DOMAIN_NAME] - lansseerimisürituse jaoks on eraldatud ka [PERSON_NAME] se…"
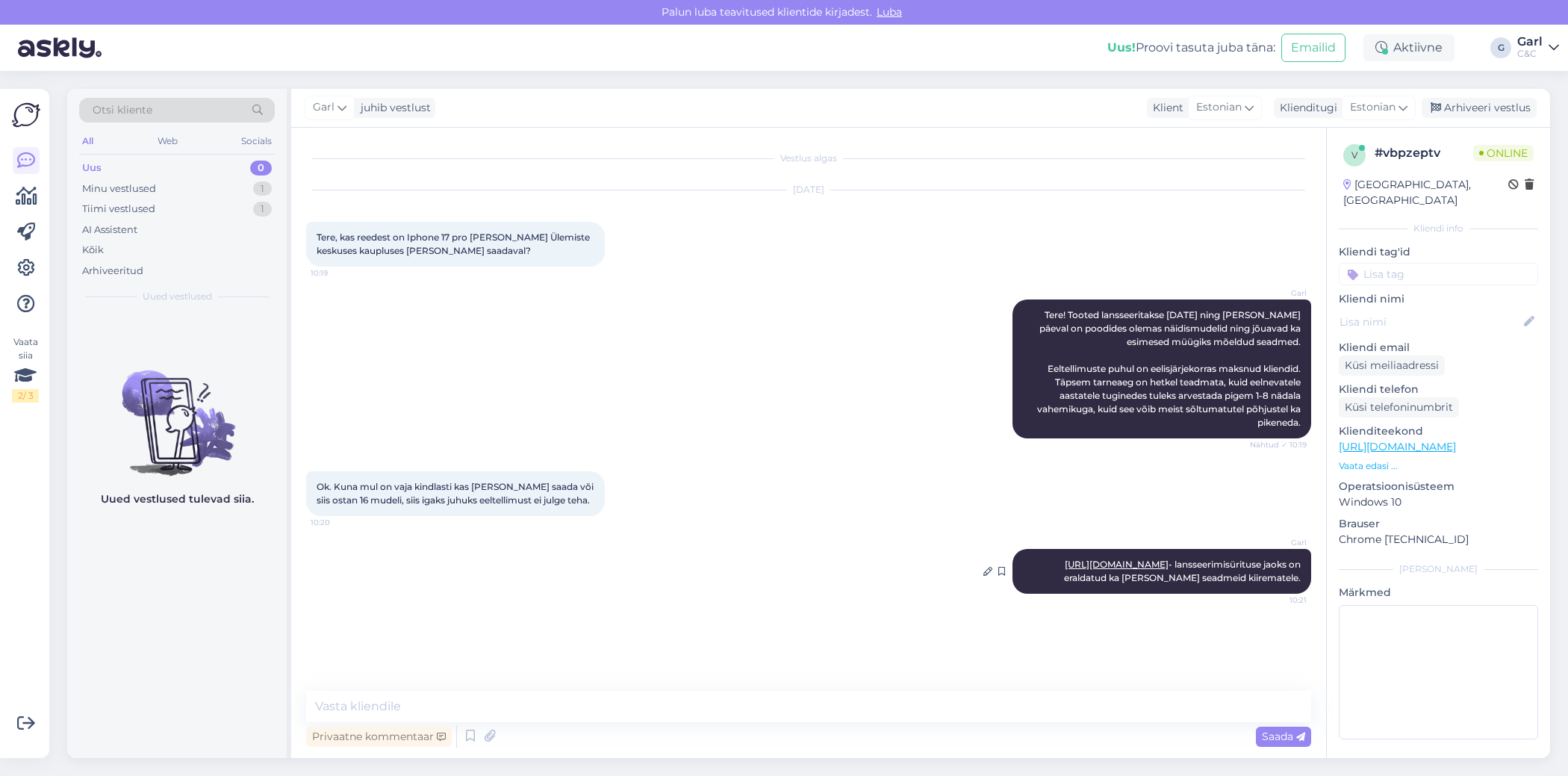
click at [1166, 563] on link "[URL][DOMAIN_NAME]" at bounding box center [1117, 565] width 104 height 12
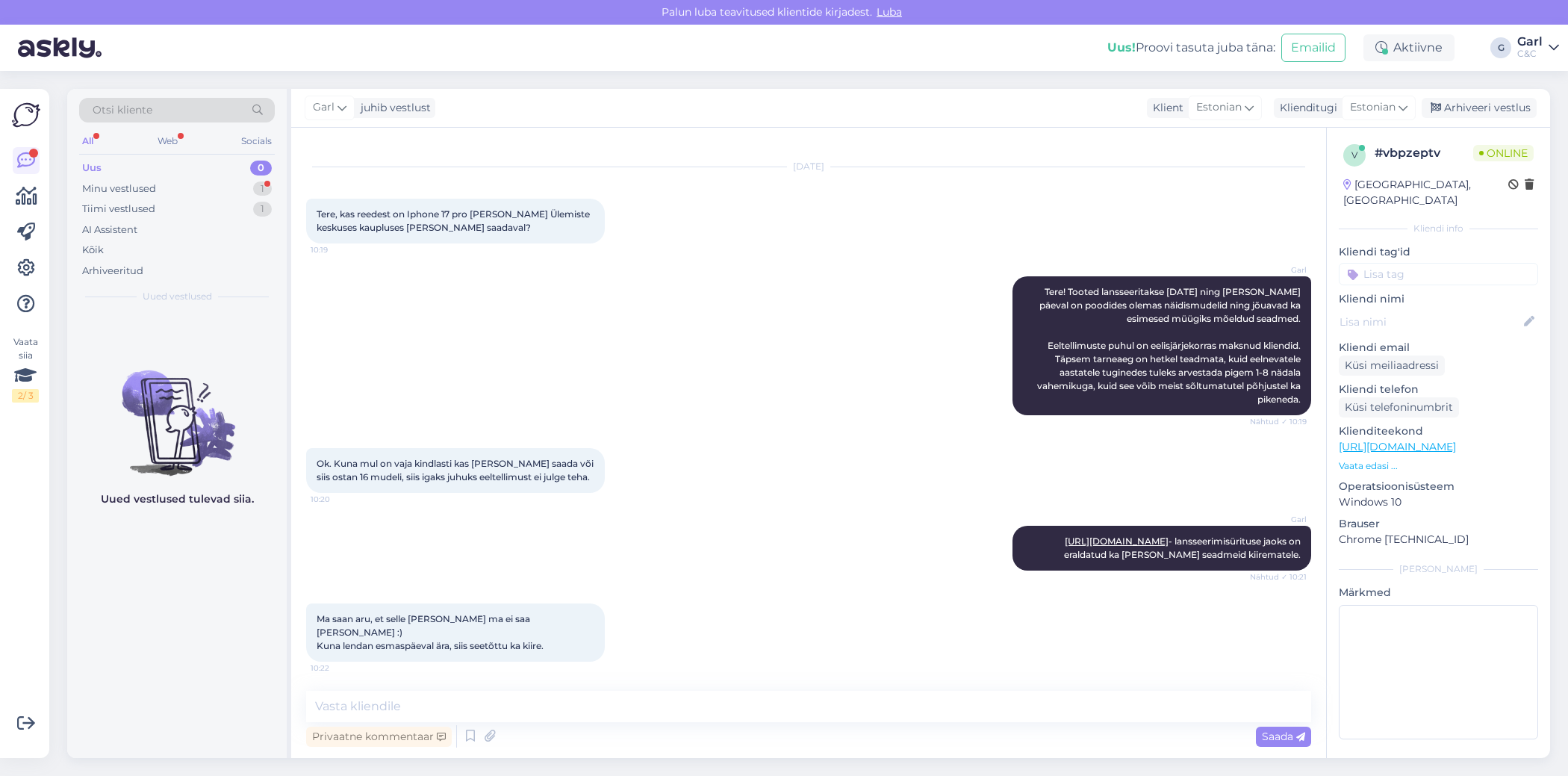
scroll to position [88, 0]
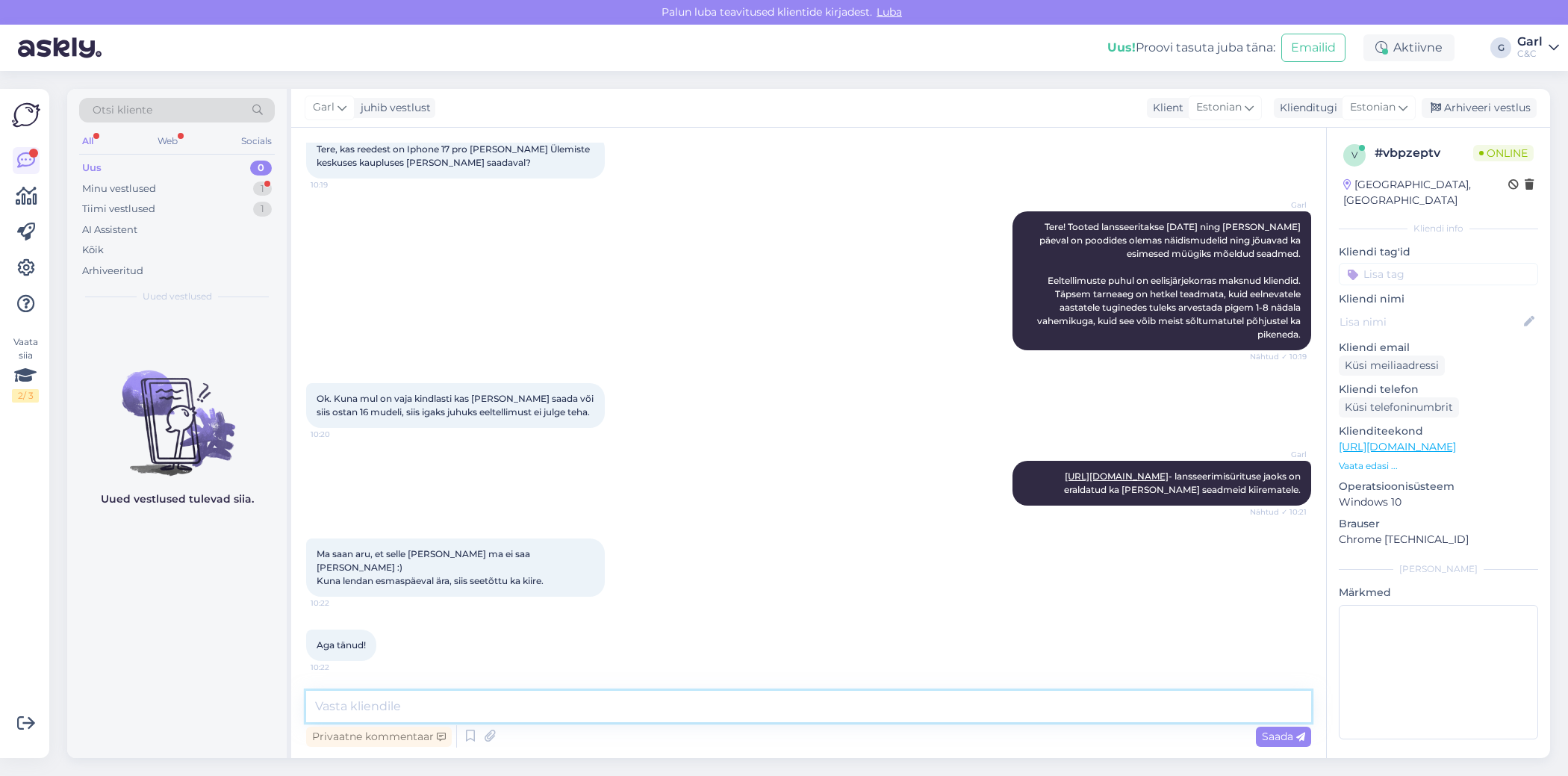
click at [511, 703] on textarea at bounding box center [809, 706] width 1005 height 31
click at [511, 702] on textarea at bounding box center [809, 706] width 1005 height 31
type textarea "Paraku tõesti garanteerida [PERSON_NAME] saa. Võtke heaks!"
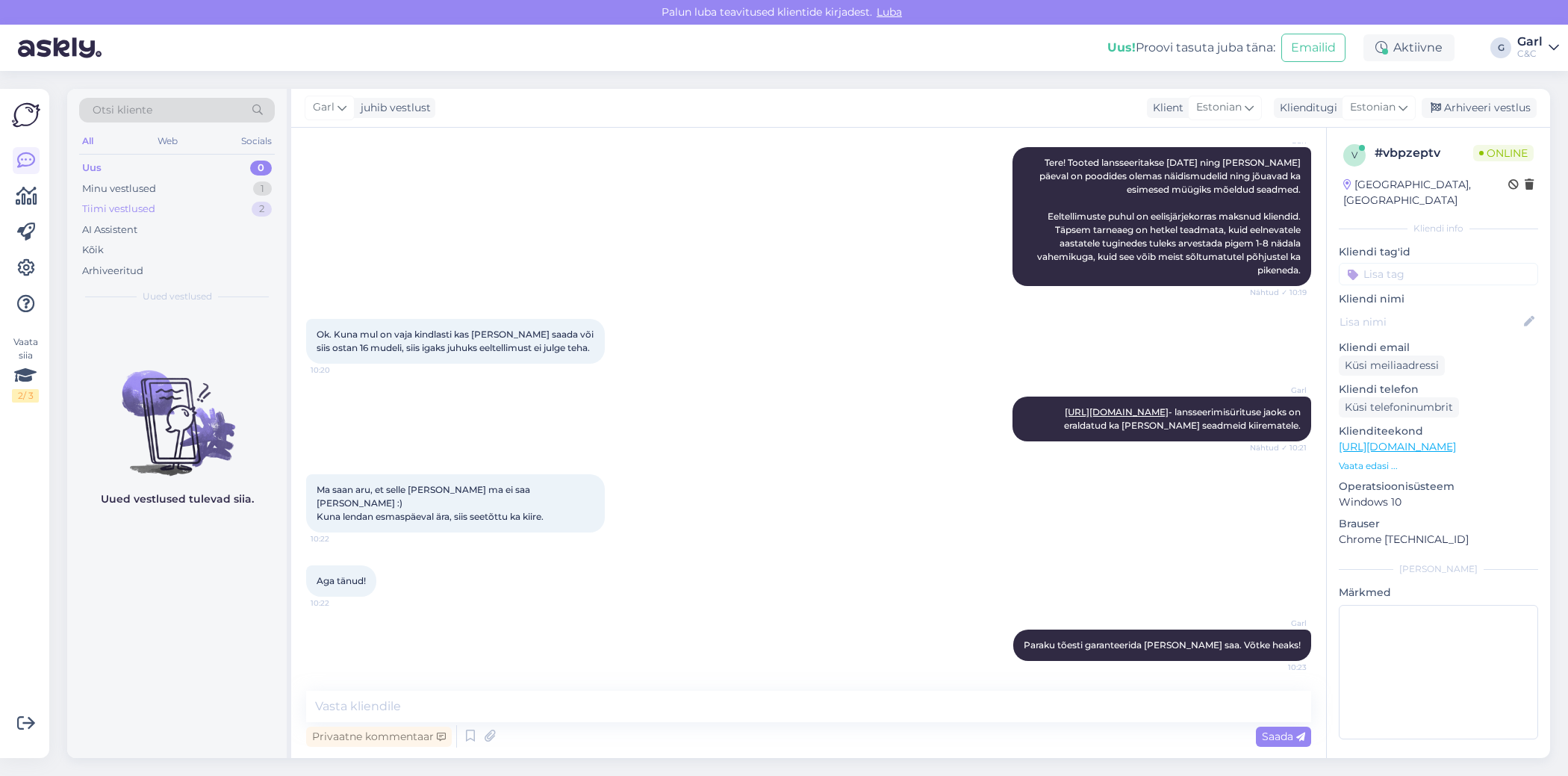
click at [232, 210] on div "Tiimi vestlused 2" at bounding box center [178, 210] width 196 height 21
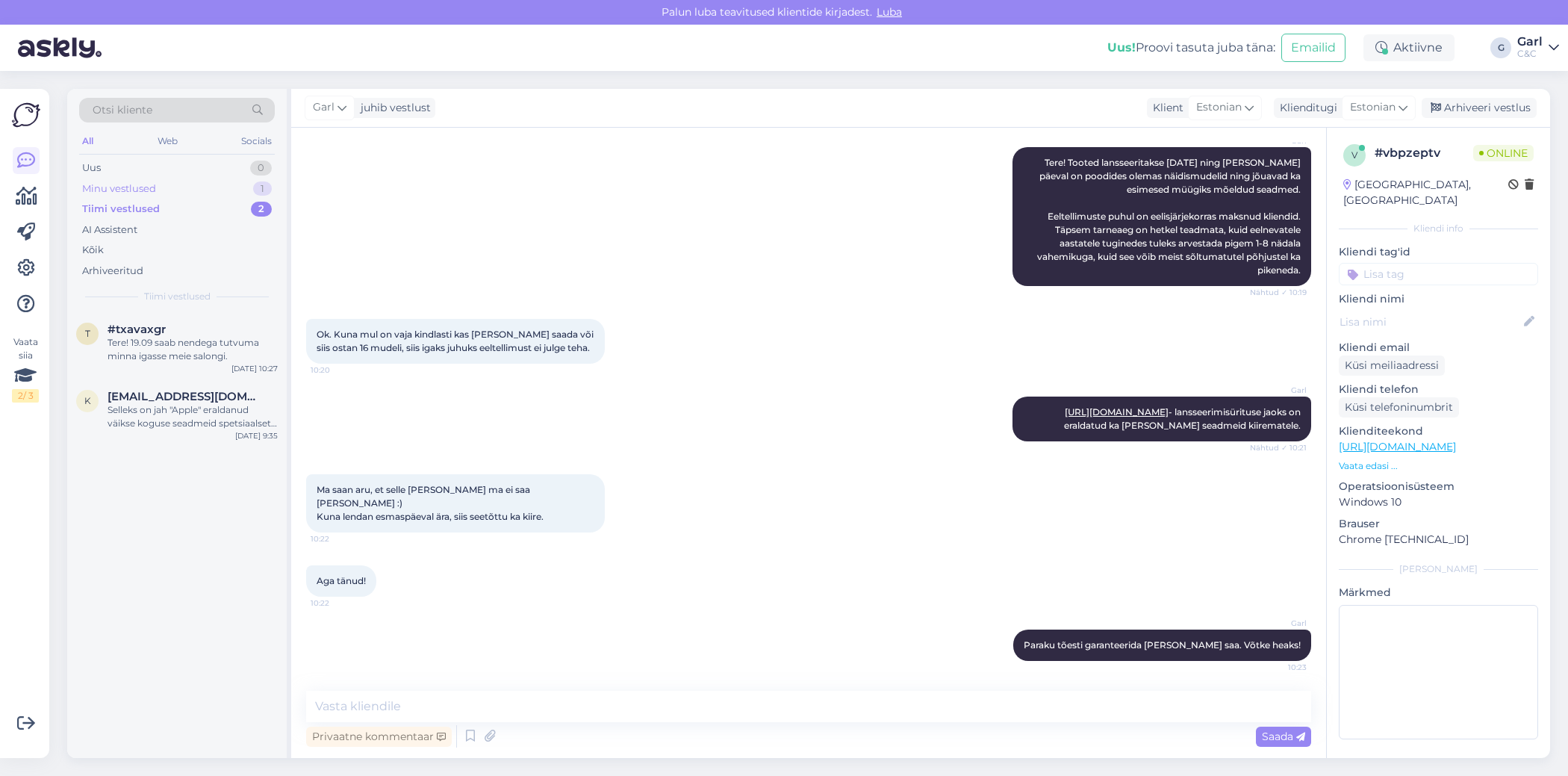
click at [229, 189] on div "Minu vestlused 1" at bounding box center [178, 189] width 196 height 21
click at [177, 169] on div "Uus 1" at bounding box center [178, 168] width 196 height 21
click at [229, 351] on div "Käisin [DATE] Iphone 13 akut vahetamas [PERSON_NAME] esimest korda märkasin, et…" at bounding box center [193, 349] width 171 height 27
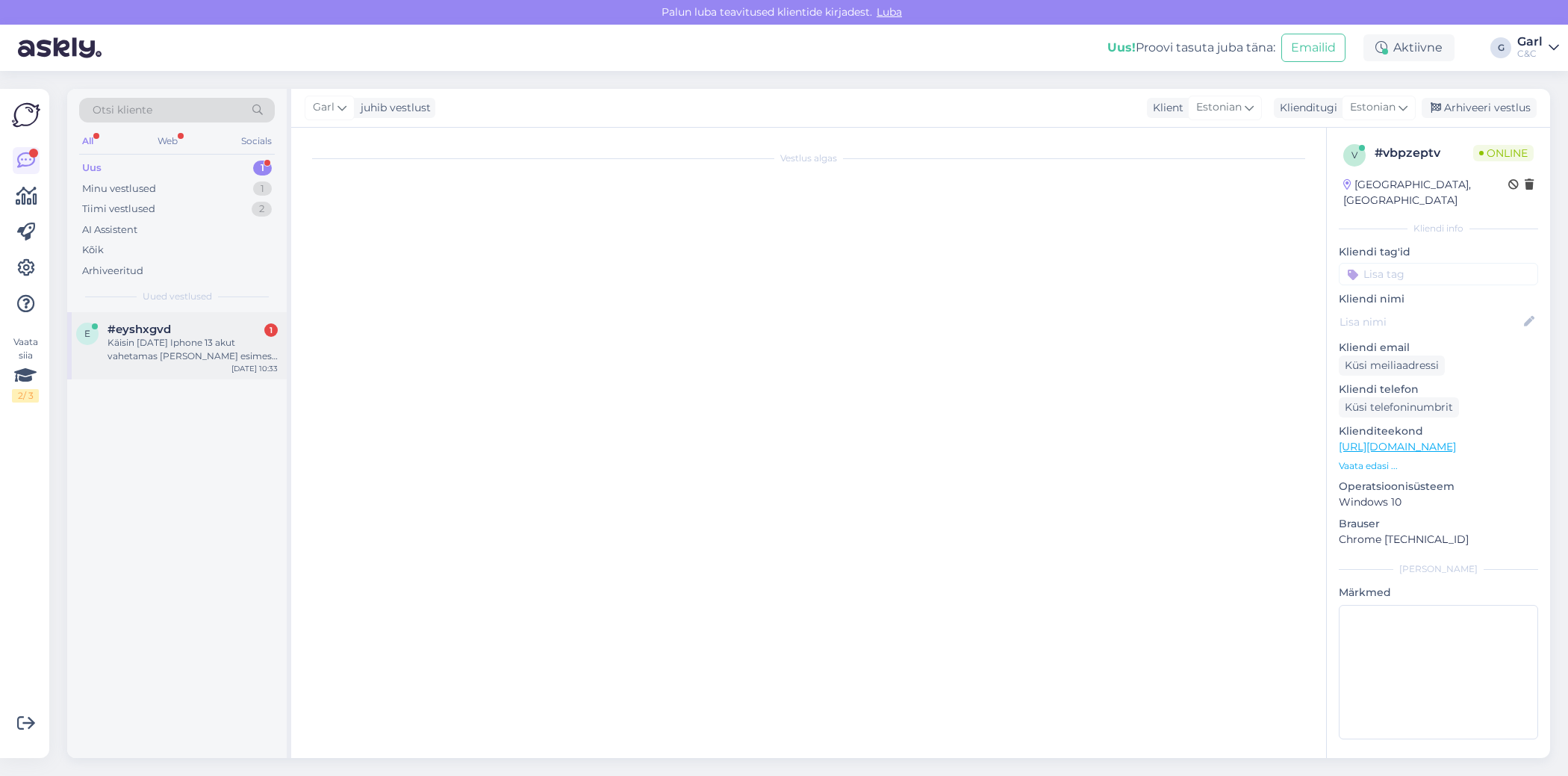
scroll to position [0, 0]
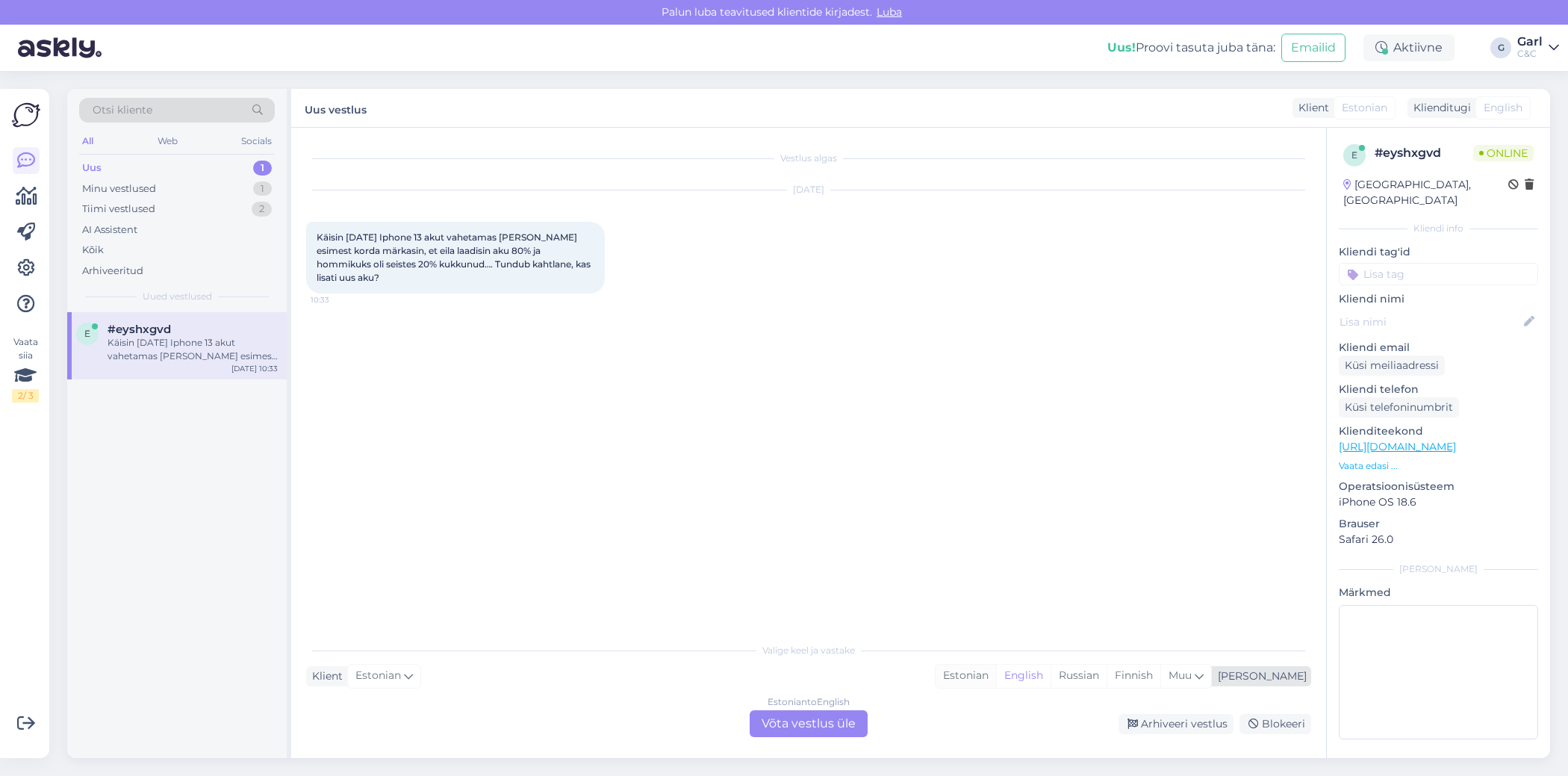
click at [996, 680] on div "Estonian" at bounding box center [966, 675] width 60 height 22
click at [798, 728] on div "Estonian to Estonian Võta vestlus üle" at bounding box center [809, 724] width 118 height 27
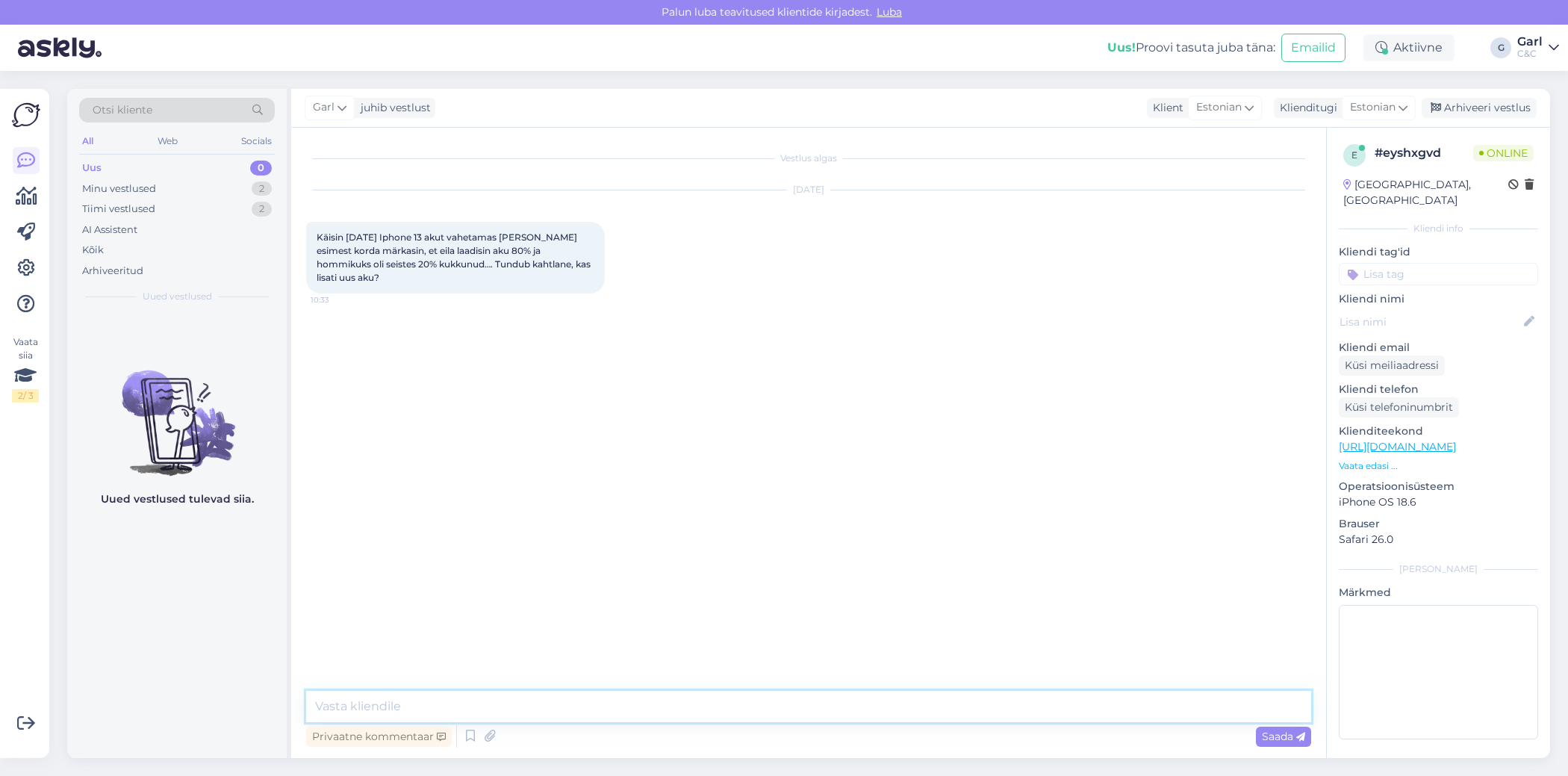
click at [782, 708] on textarea at bounding box center [809, 706] width 1005 height 31
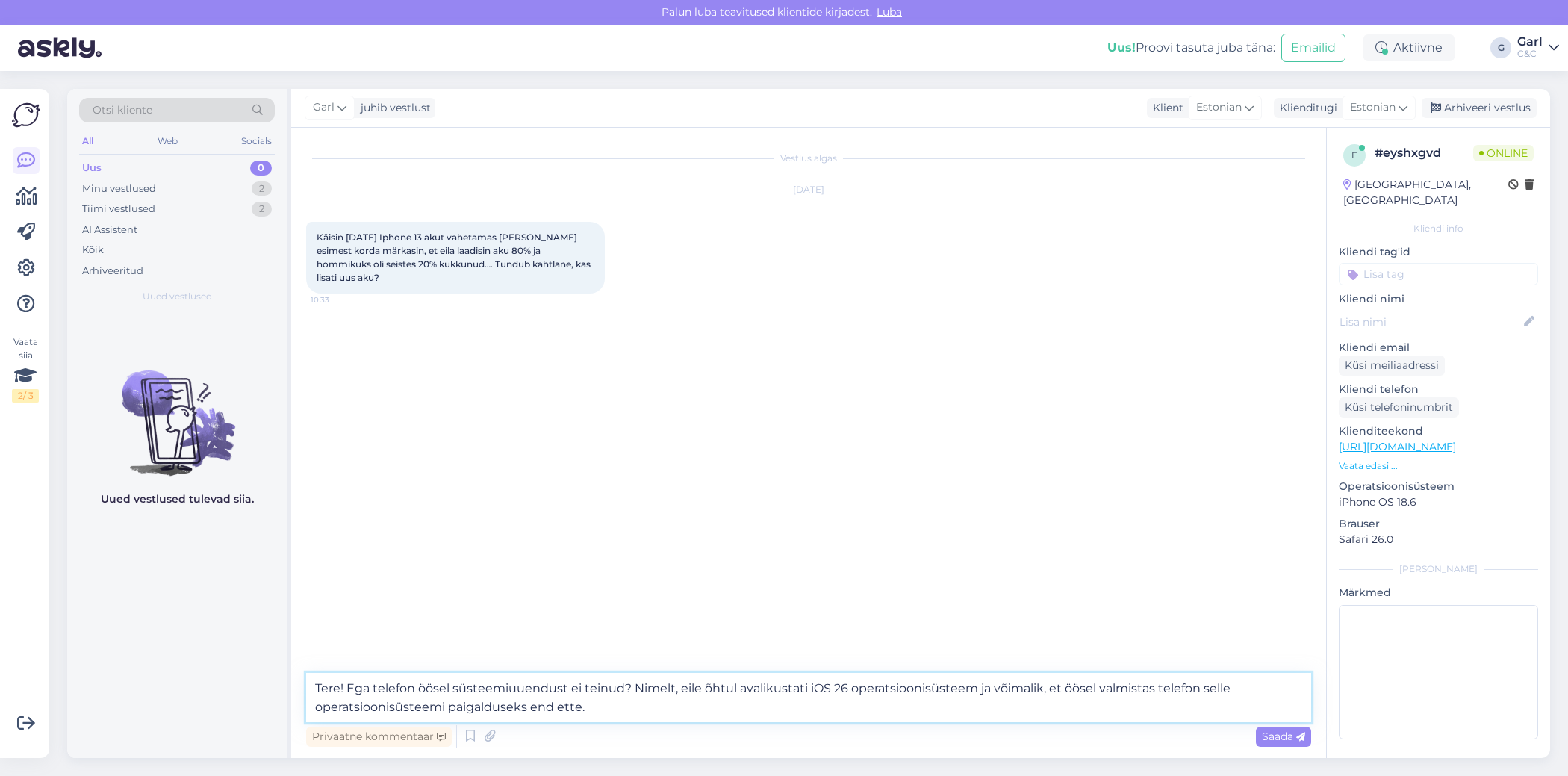
type textarea "Tere! Ega telefon öösel süsteemiuuendust ei teinud? Nimelt, eile õhtul avalikus…"
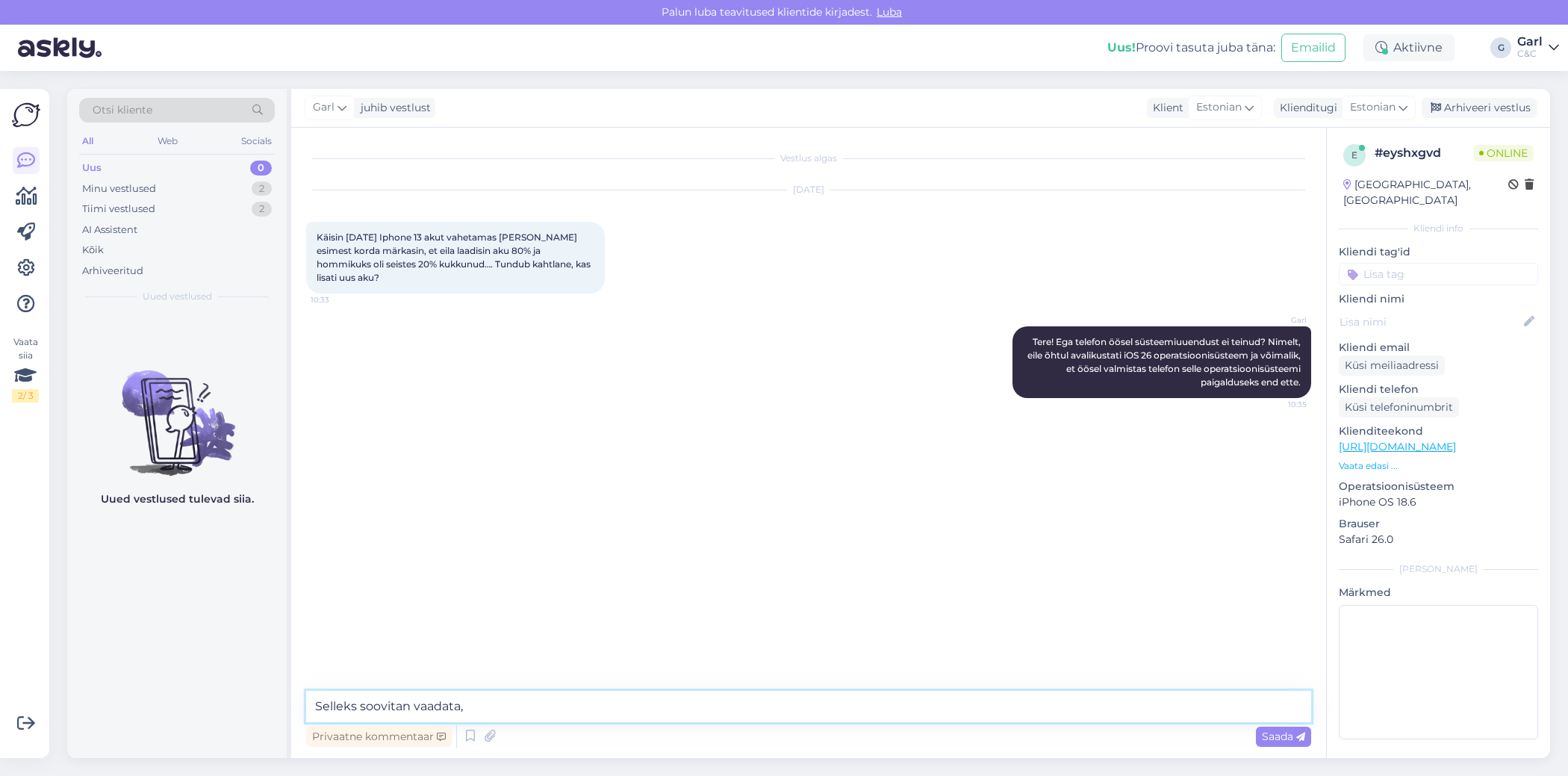
type textarea "Selleks soovitan vaadata,"
click at [787, 708] on textarea at bounding box center [809, 706] width 1005 height 31
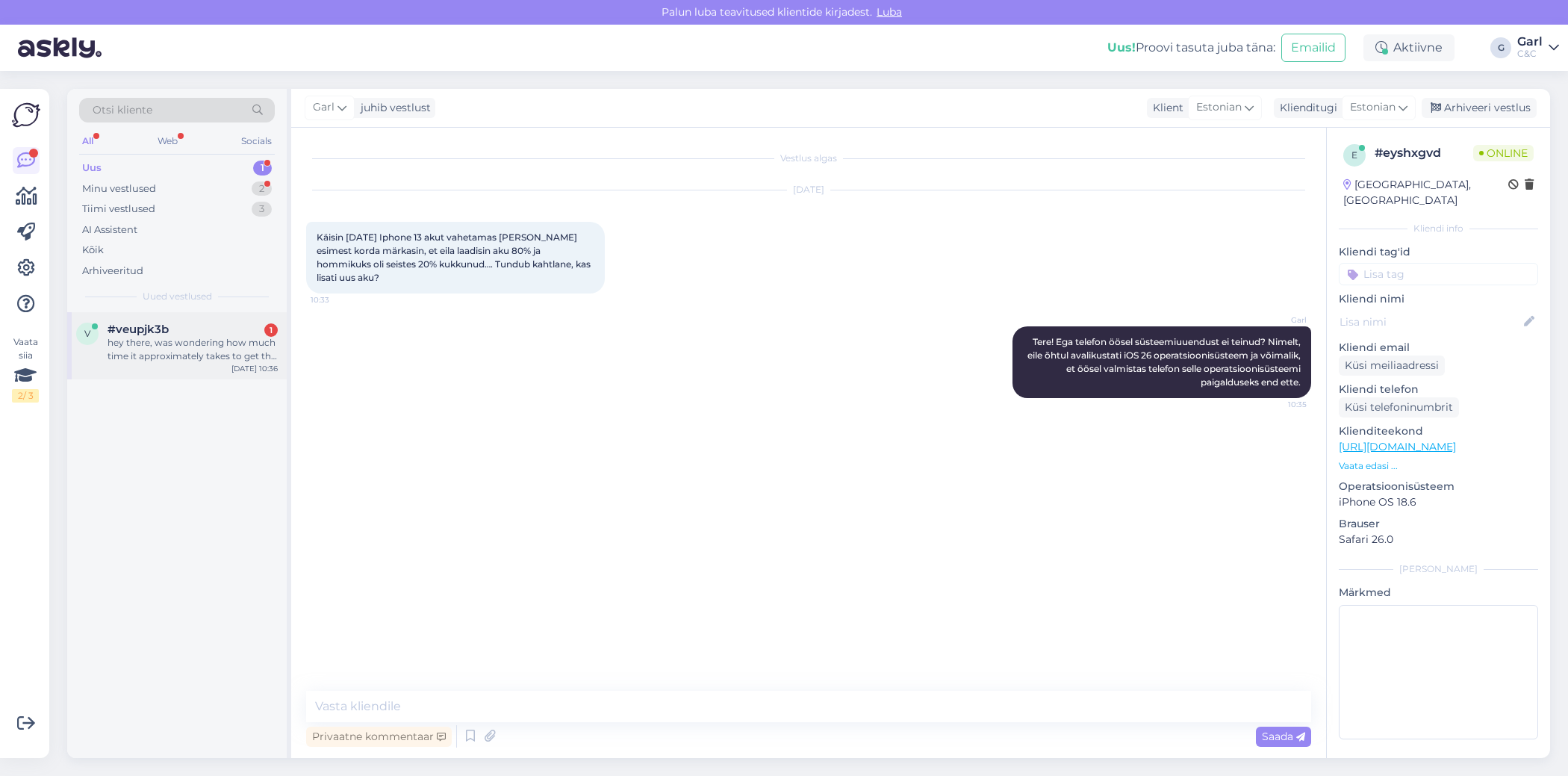
click at [219, 357] on div "hey there, was wondering how much time it approximately takes to get the air po…" at bounding box center [193, 349] width 171 height 27
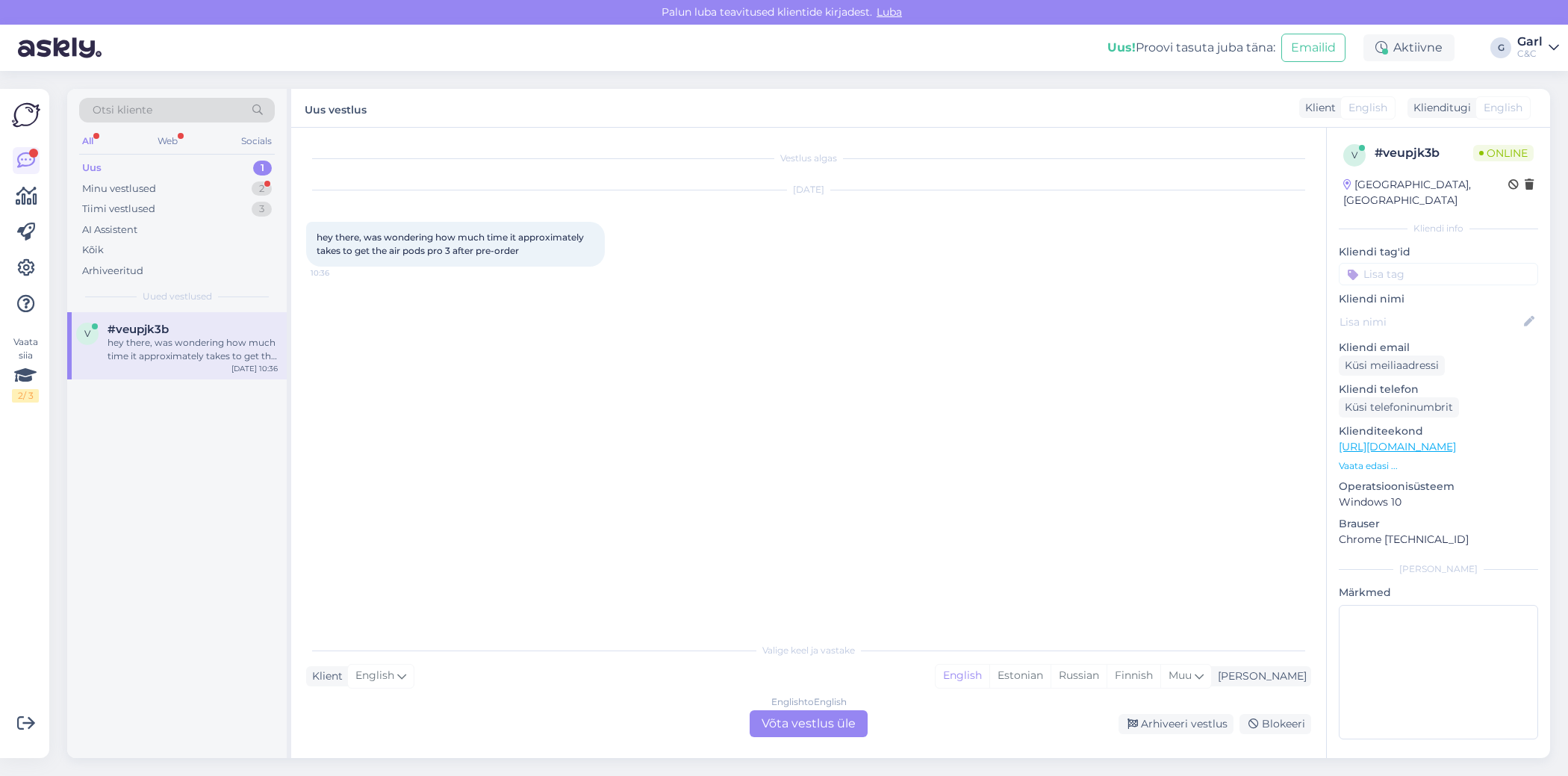
click at [835, 724] on div "English to English Võta vestlus üle" at bounding box center [809, 724] width 118 height 27
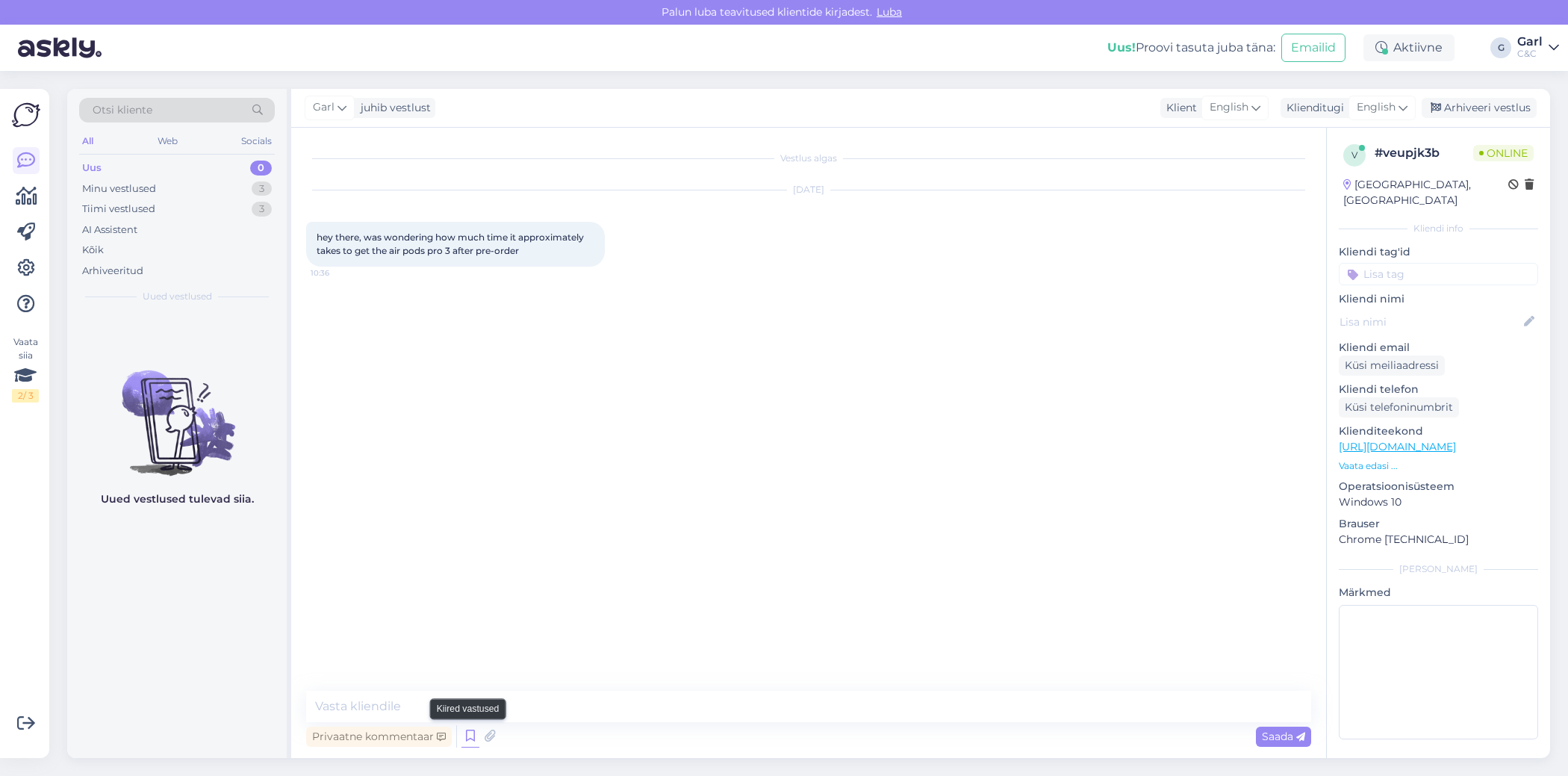
click at [469, 731] on icon at bounding box center [471, 735] width 17 height 22
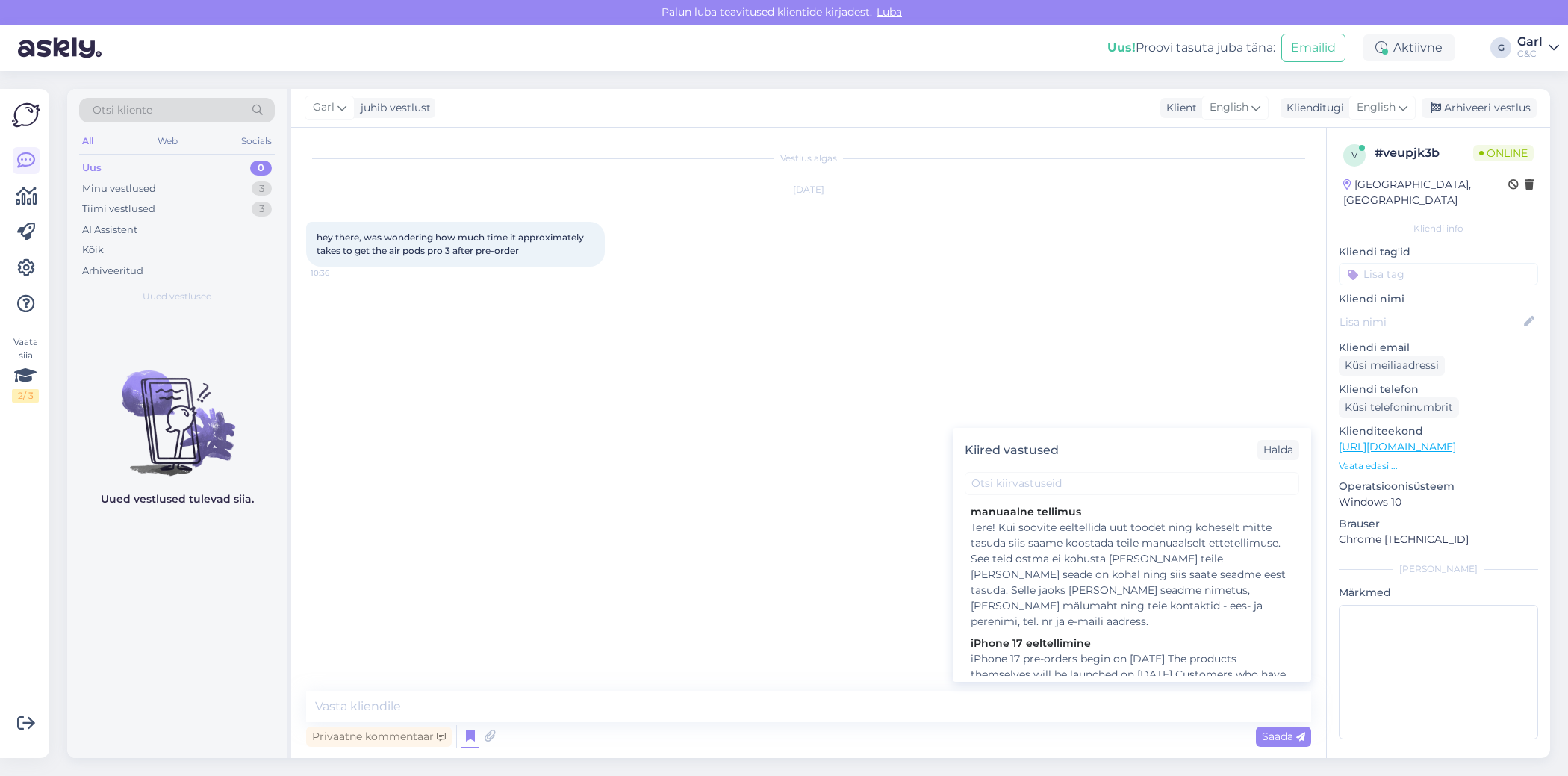
click at [707, 684] on div "Vestlus algas [DATE] hey there, was wondering how much time it approximately ta…" at bounding box center [808, 443] width 1035 height 630
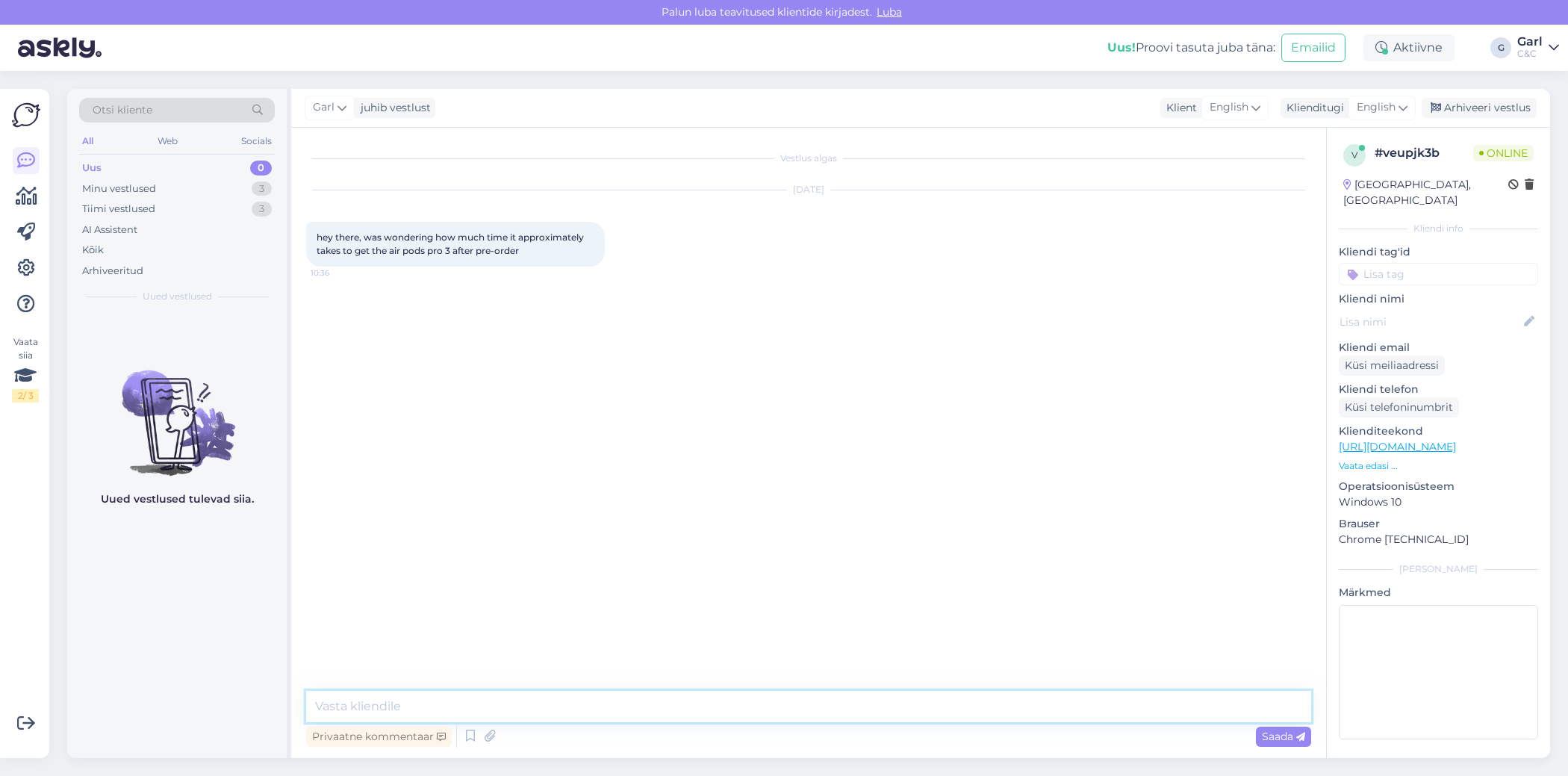
click at [697, 702] on textarea at bounding box center [809, 706] width 1005 height 31
type textarea "Hello! You should consider that it might take 1-3 weeks to fulfill your order. …"
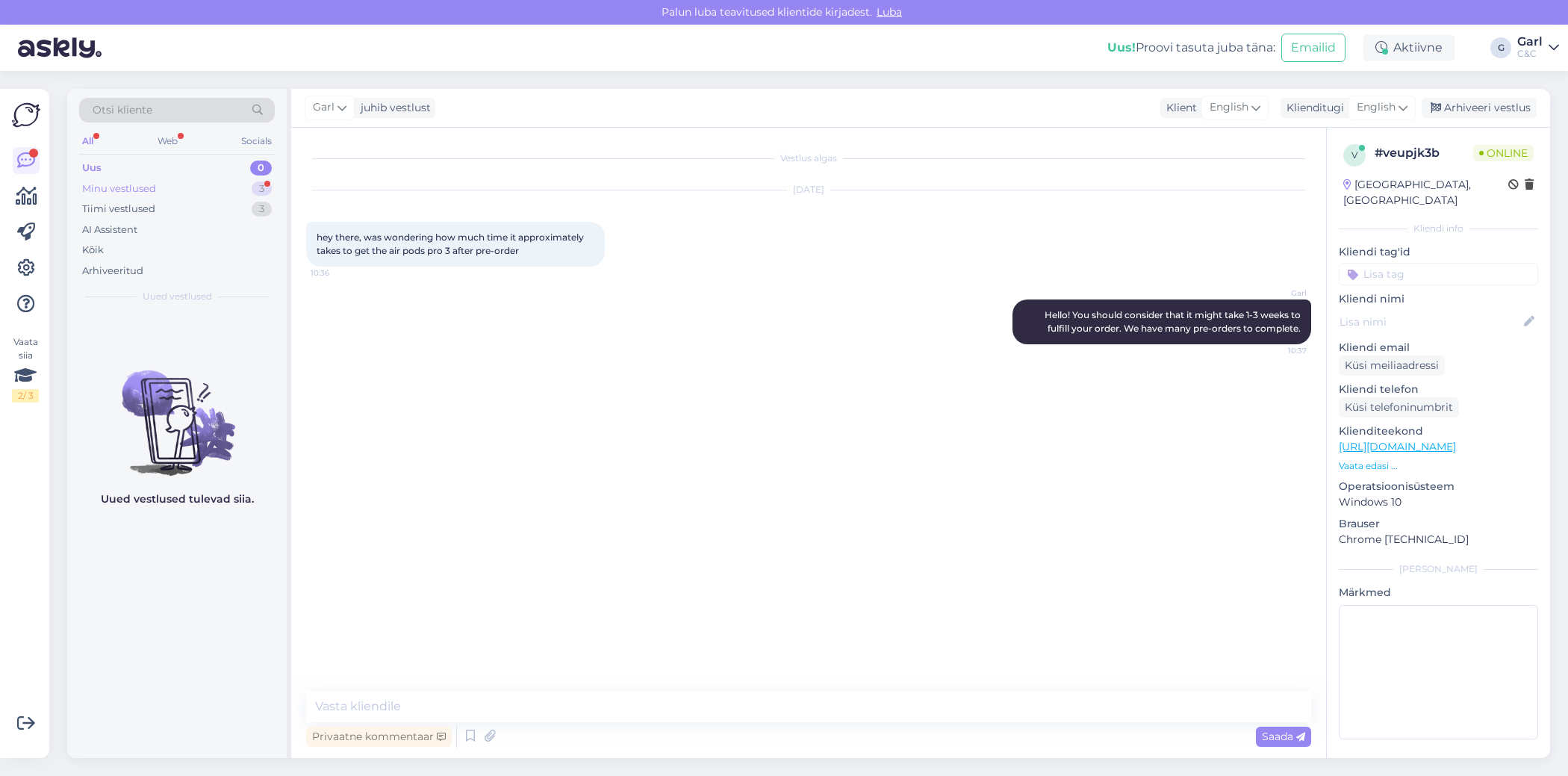
click at [223, 190] on div "Minu vestlused 3" at bounding box center [178, 189] width 196 height 21
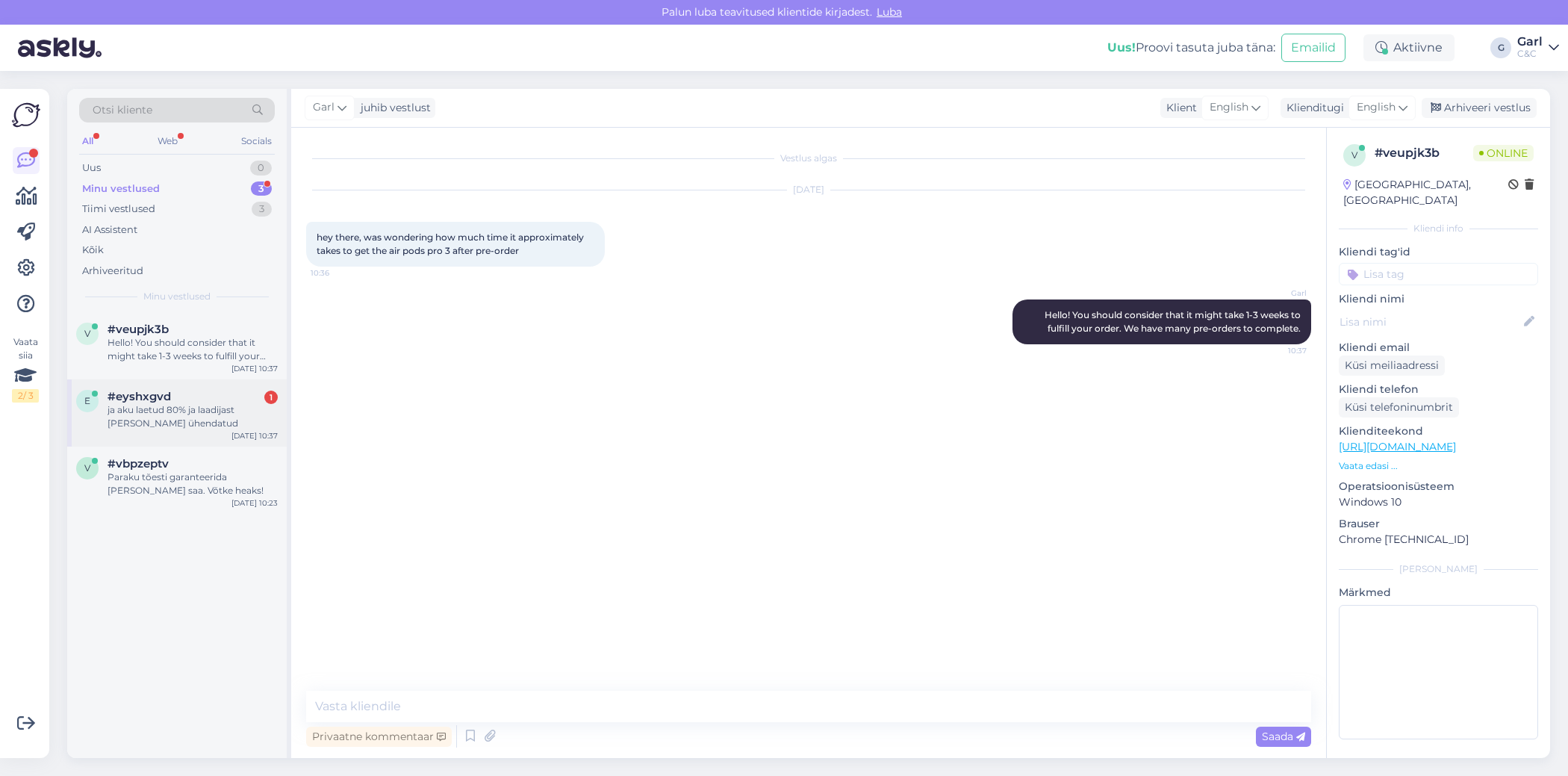
click at [245, 427] on div "ja aku laetud 80% ja laadijast [PERSON_NAME] ühendatud" at bounding box center [193, 417] width 171 height 27
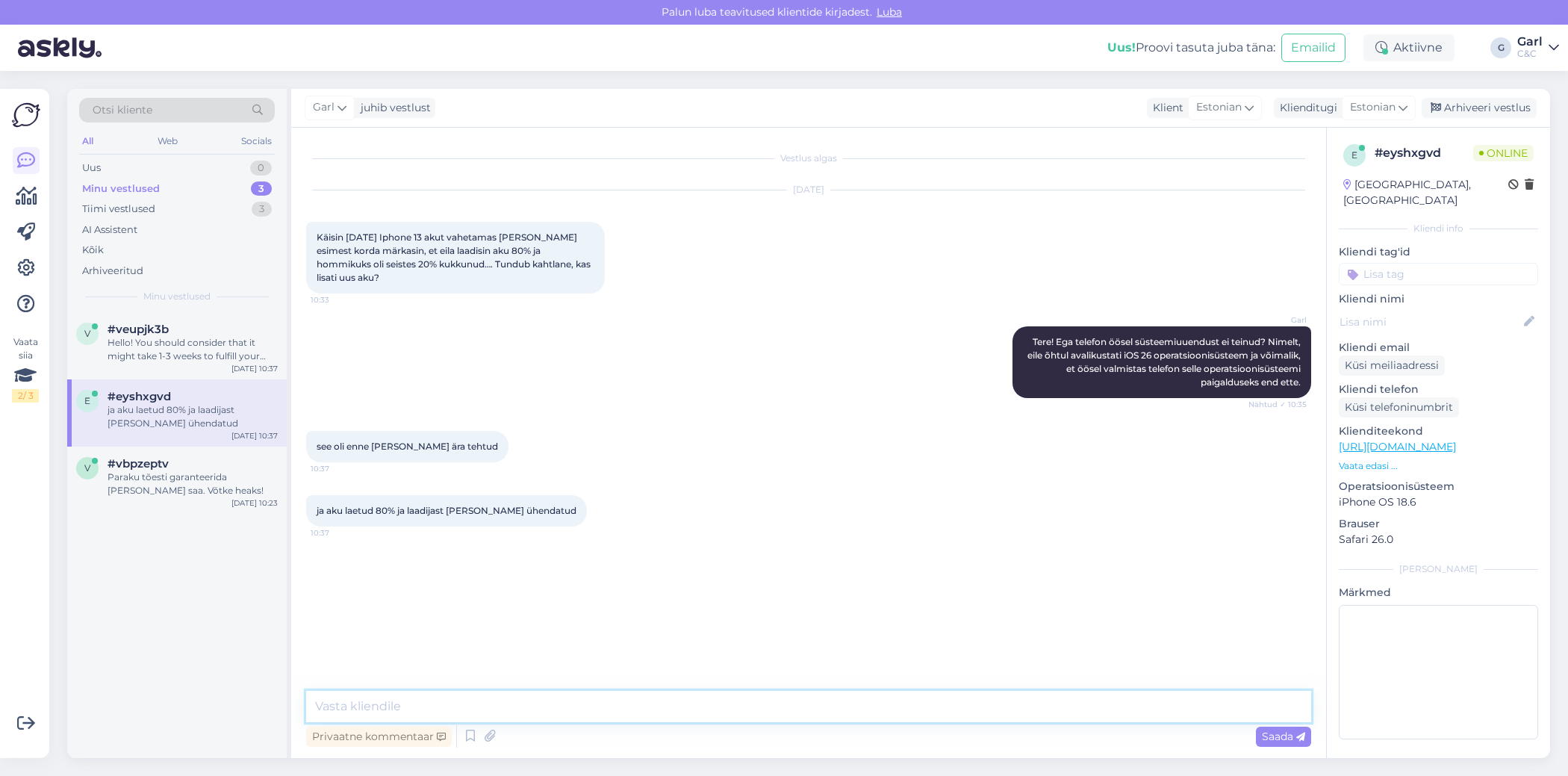
click at [621, 701] on textarea at bounding box center [809, 706] width 1005 height 31
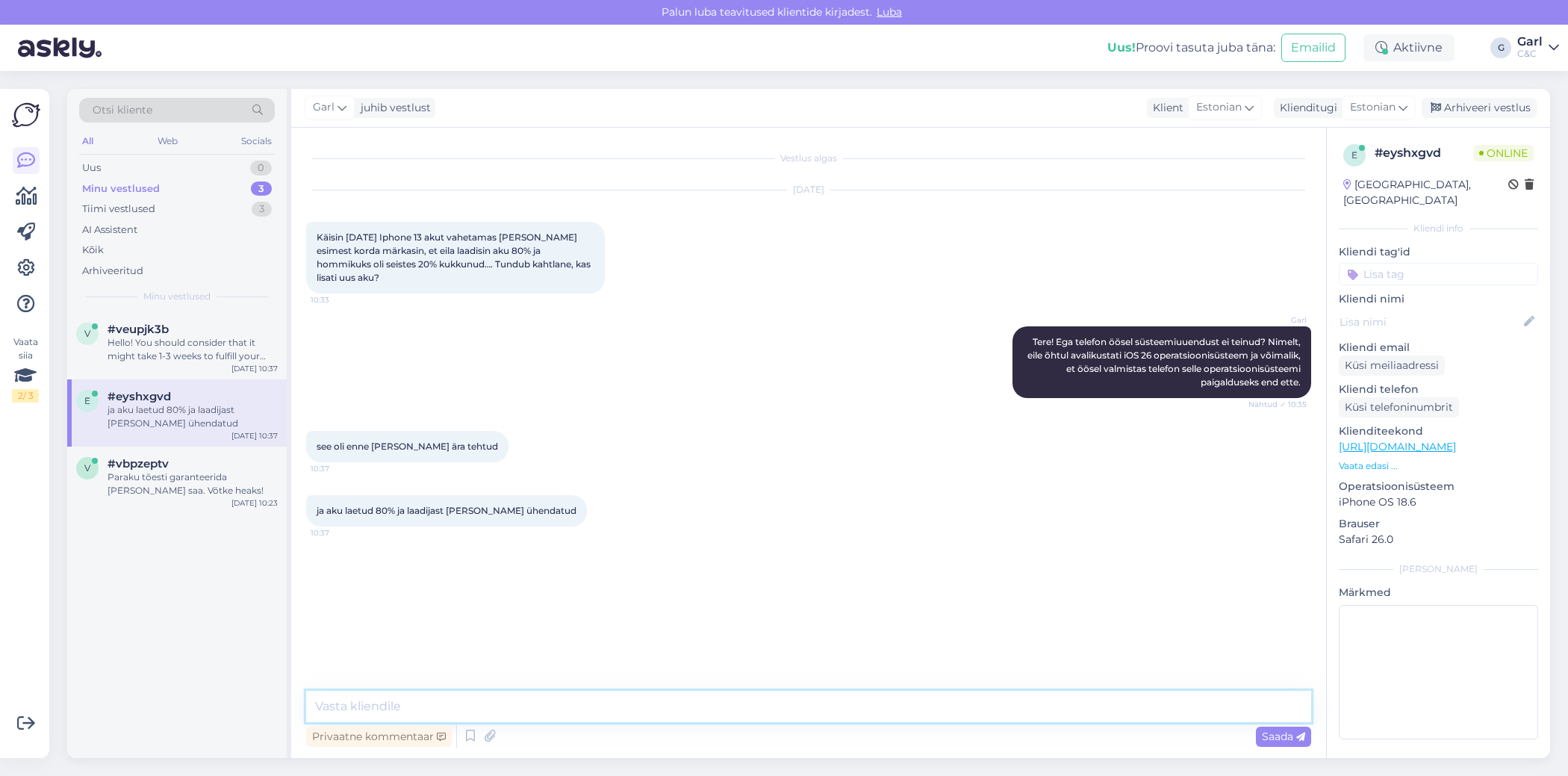
click at [621, 701] on textarea at bounding box center [809, 706] width 1005 height 31
click at [575, 713] on textarea at bounding box center [809, 706] width 1005 height 31
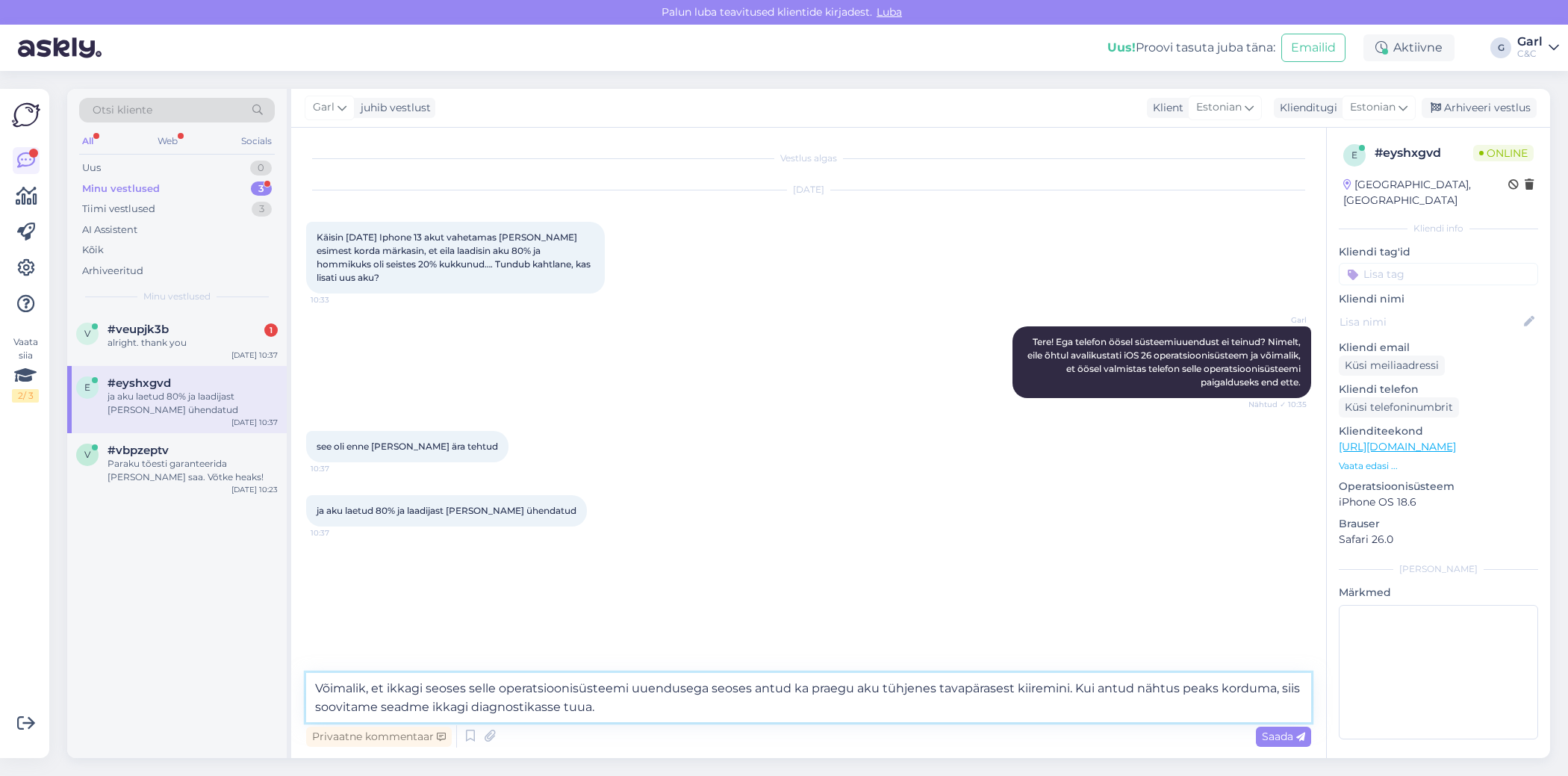
type textarea "Võimalik, et ikkagi seoses selle operatsioonisüsteemi uuendusega seoses antud k…"
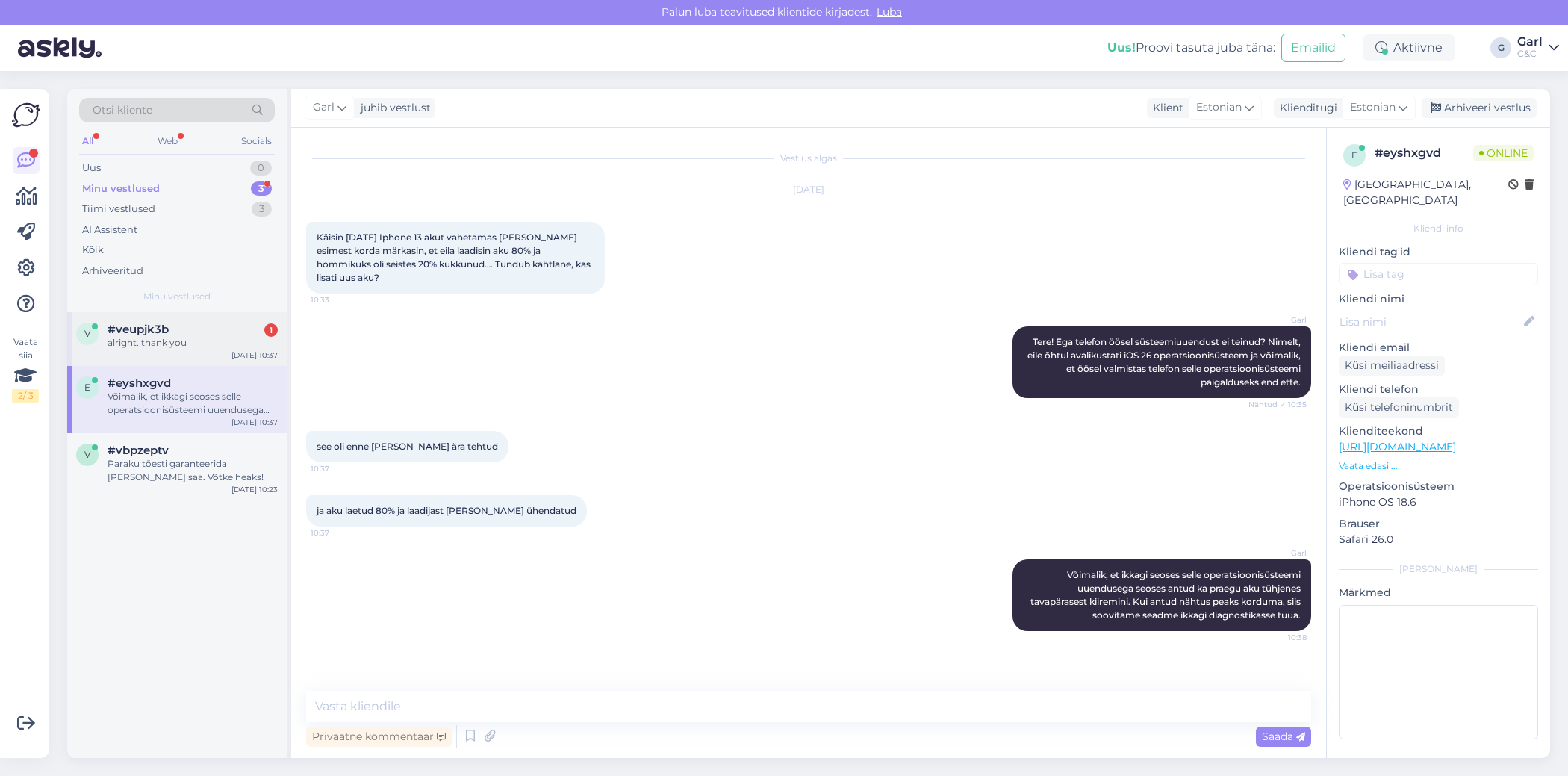
click at [252, 339] on div "alright. thank you" at bounding box center [193, 342] width 171 height 14
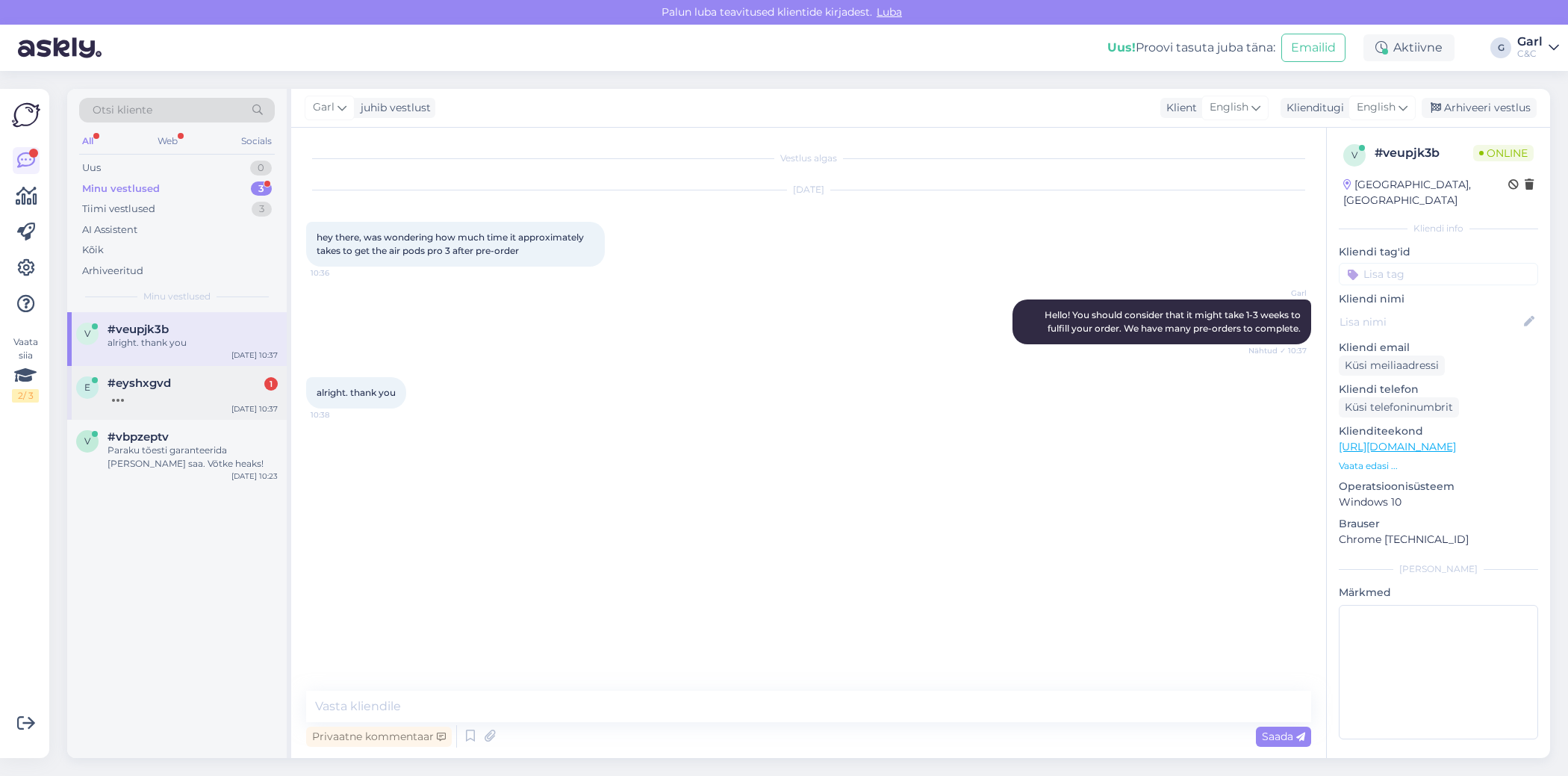
click at [208, 398] on div at bounding box center [193, 397] width 171 height 14
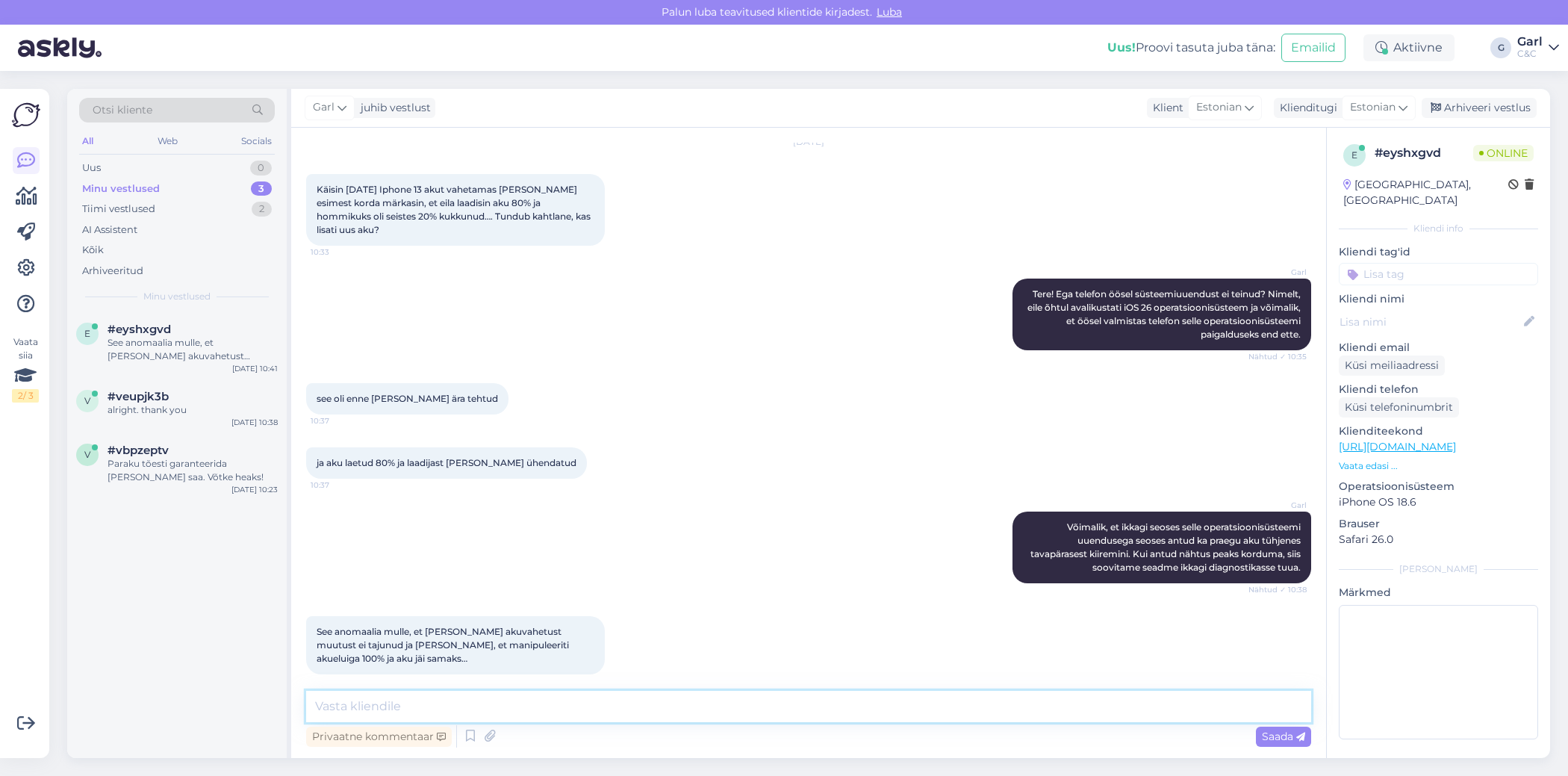
click at [437, 695] on textarea at bounding box center [809, 706] width 1005 height 31
type textarea "M"
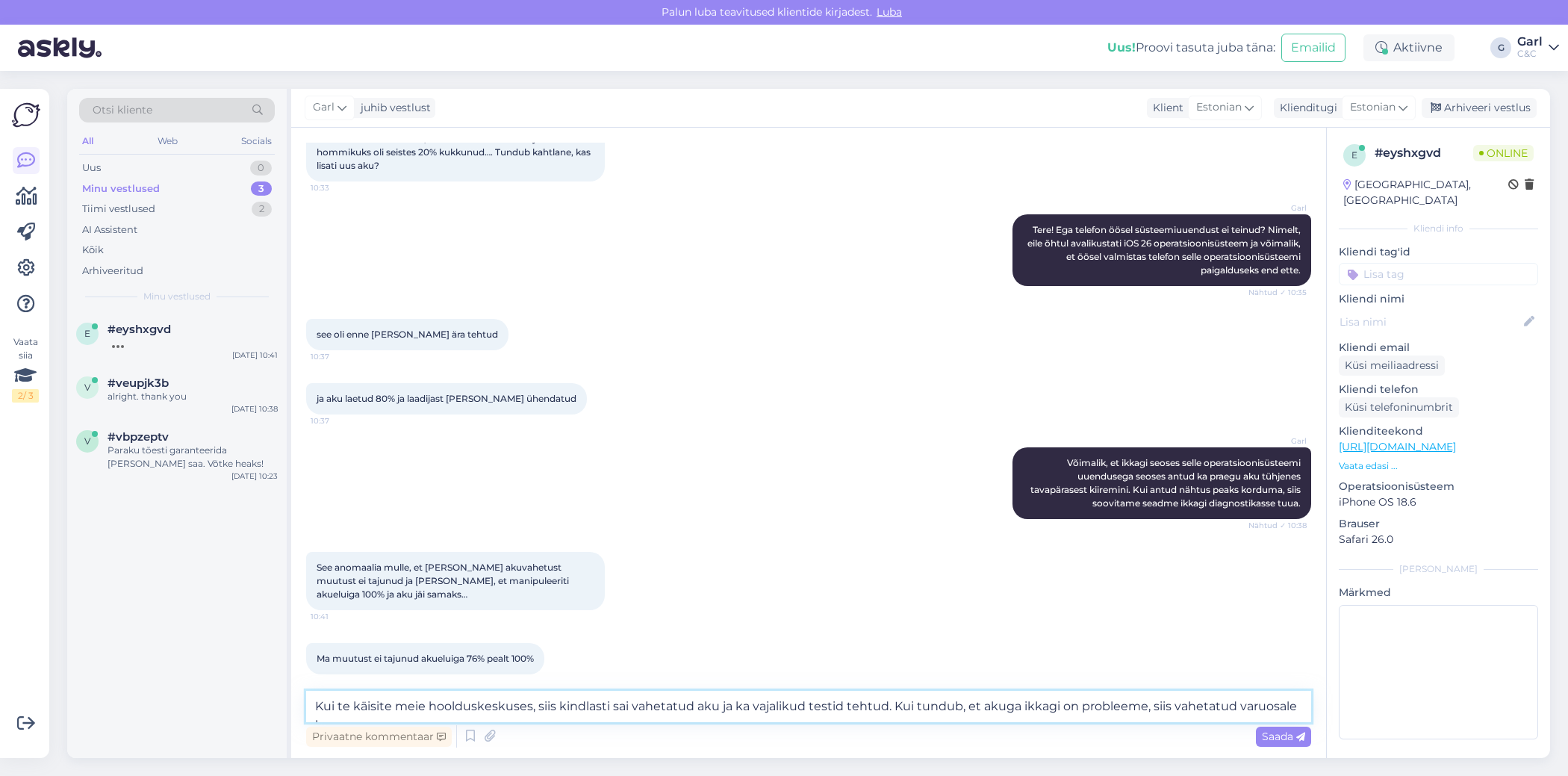
scroll to position [127, 0]
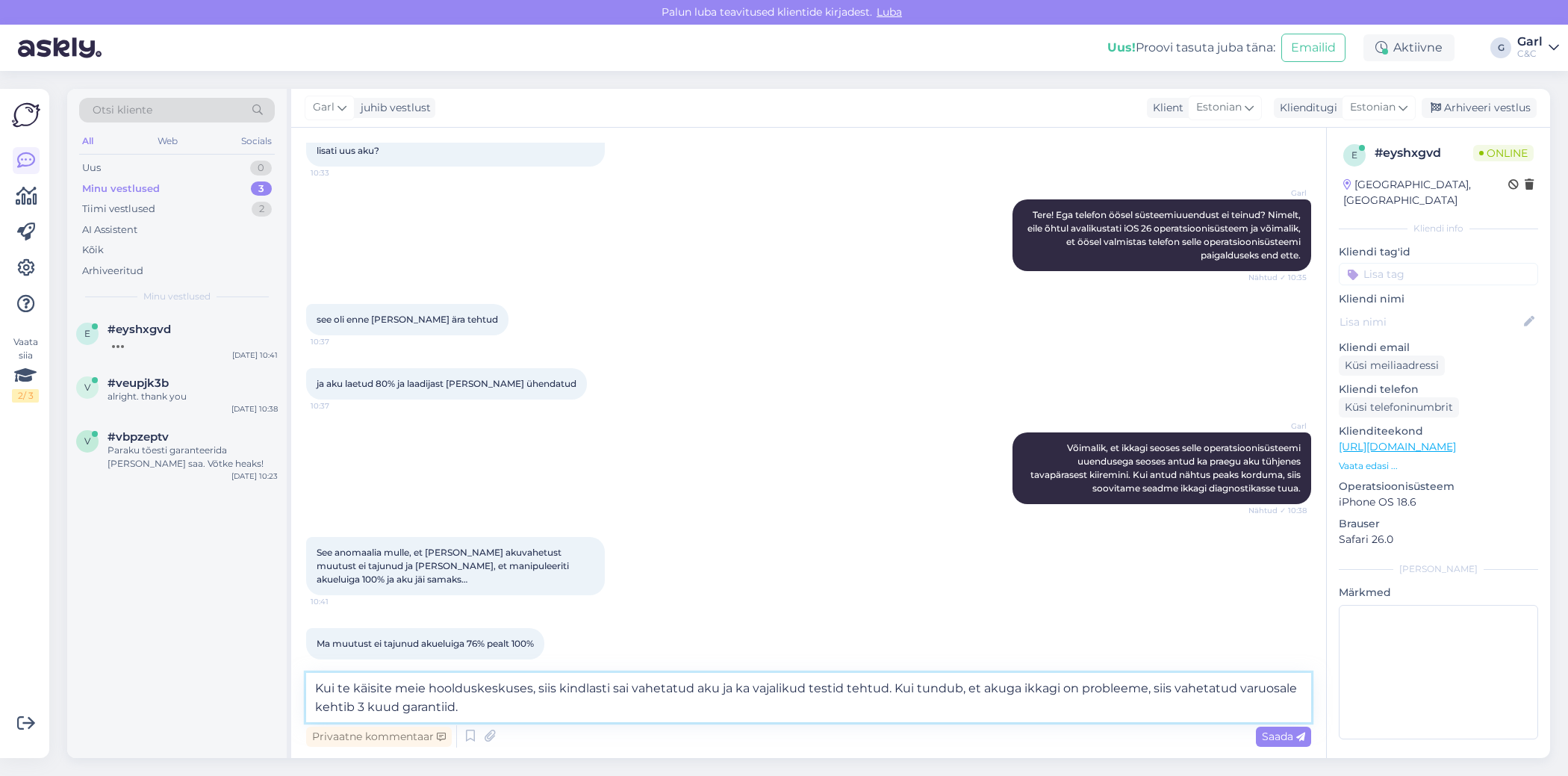
type textarea "Kui te käisite meie hoolduskeskuses, siis kindlasti sai vahetatud aku ja ka vaj…"
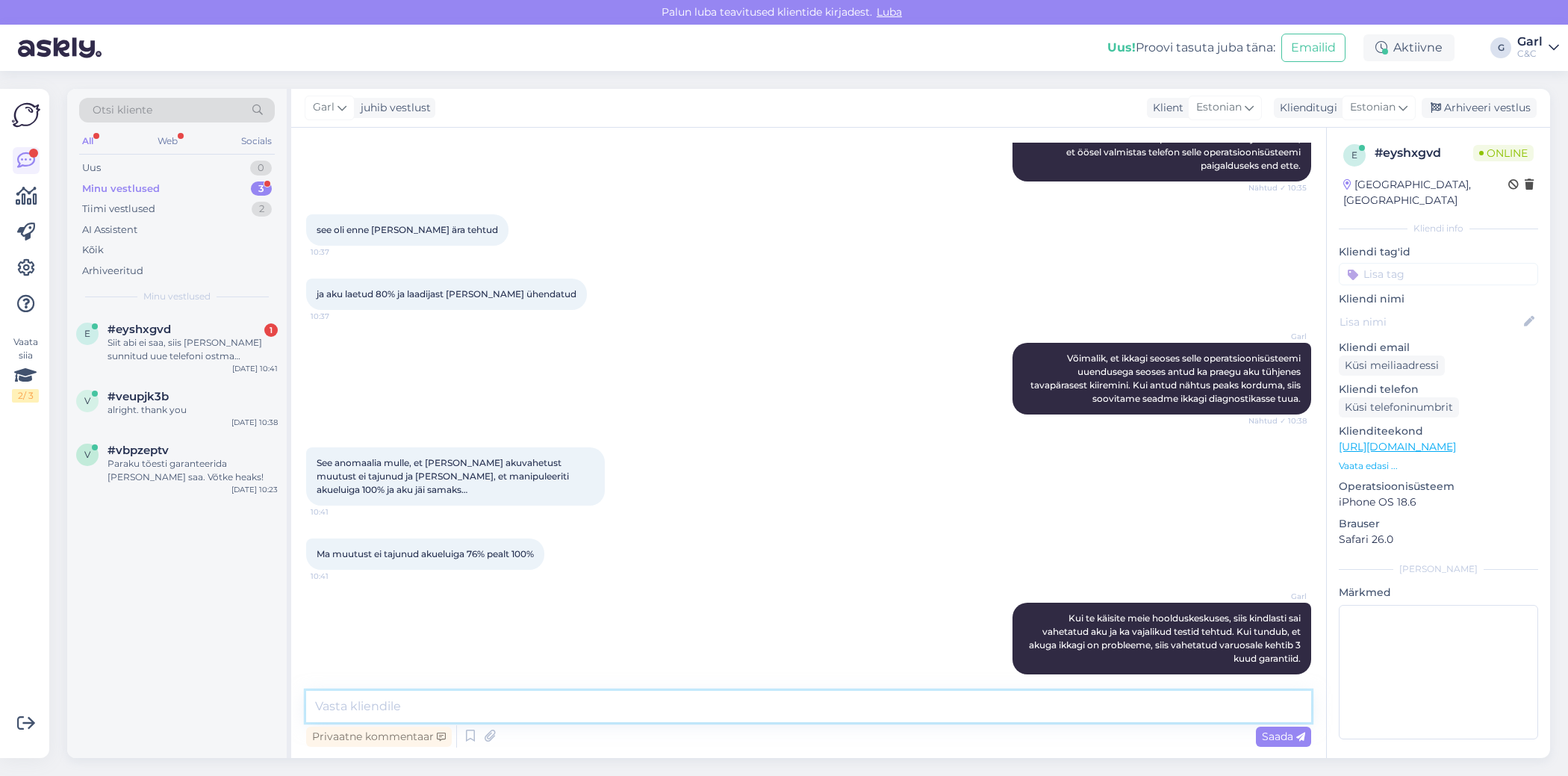
scroll to position [280, 0]
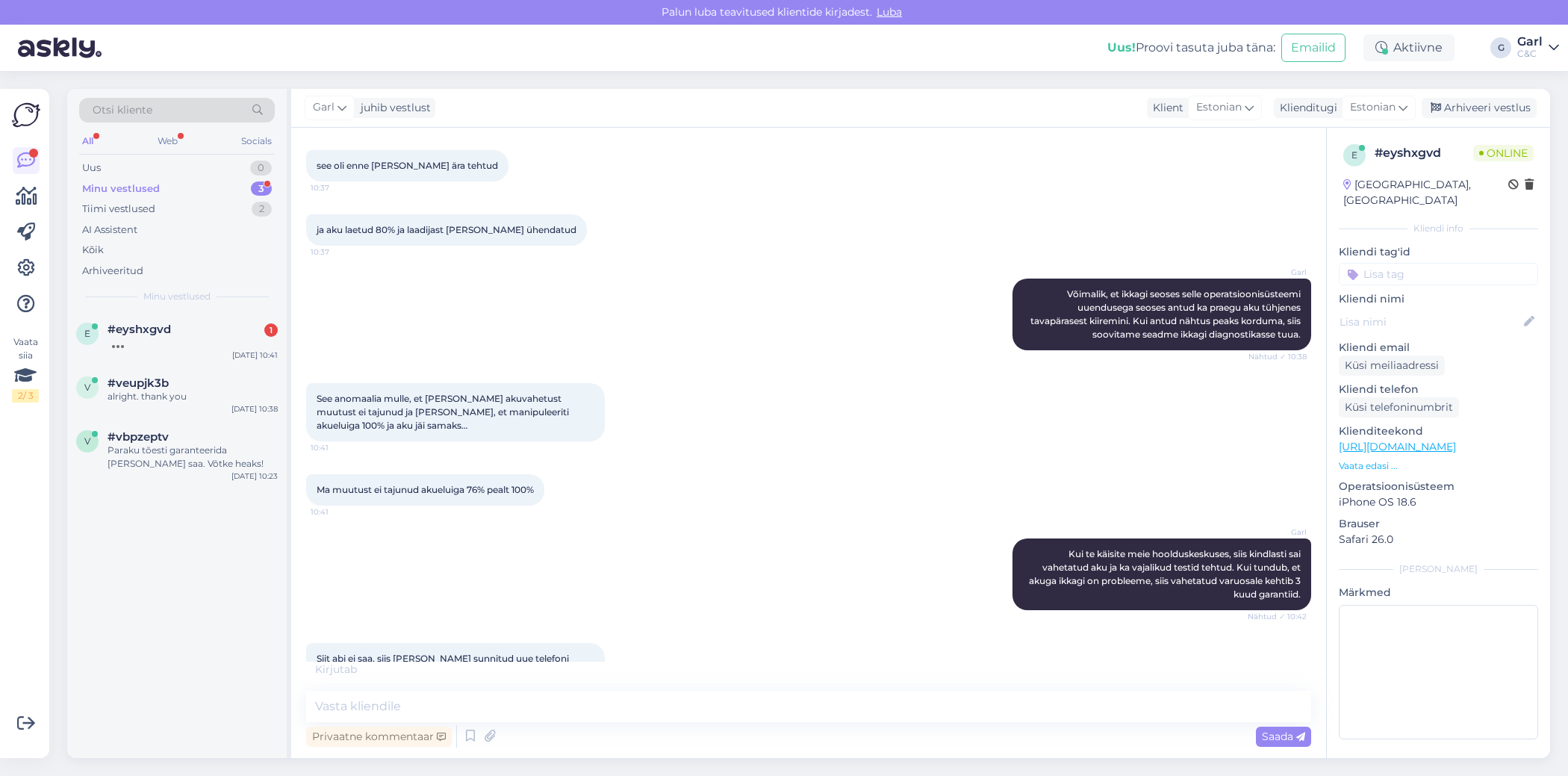
click at [161, 564] on div "e #eyshxgvd [DATE] 10:41 v #veupjk3b alright. thank you [DATE] 10:38 v #vbpzept…" at bounding box center [177, 535] width 219 height 446
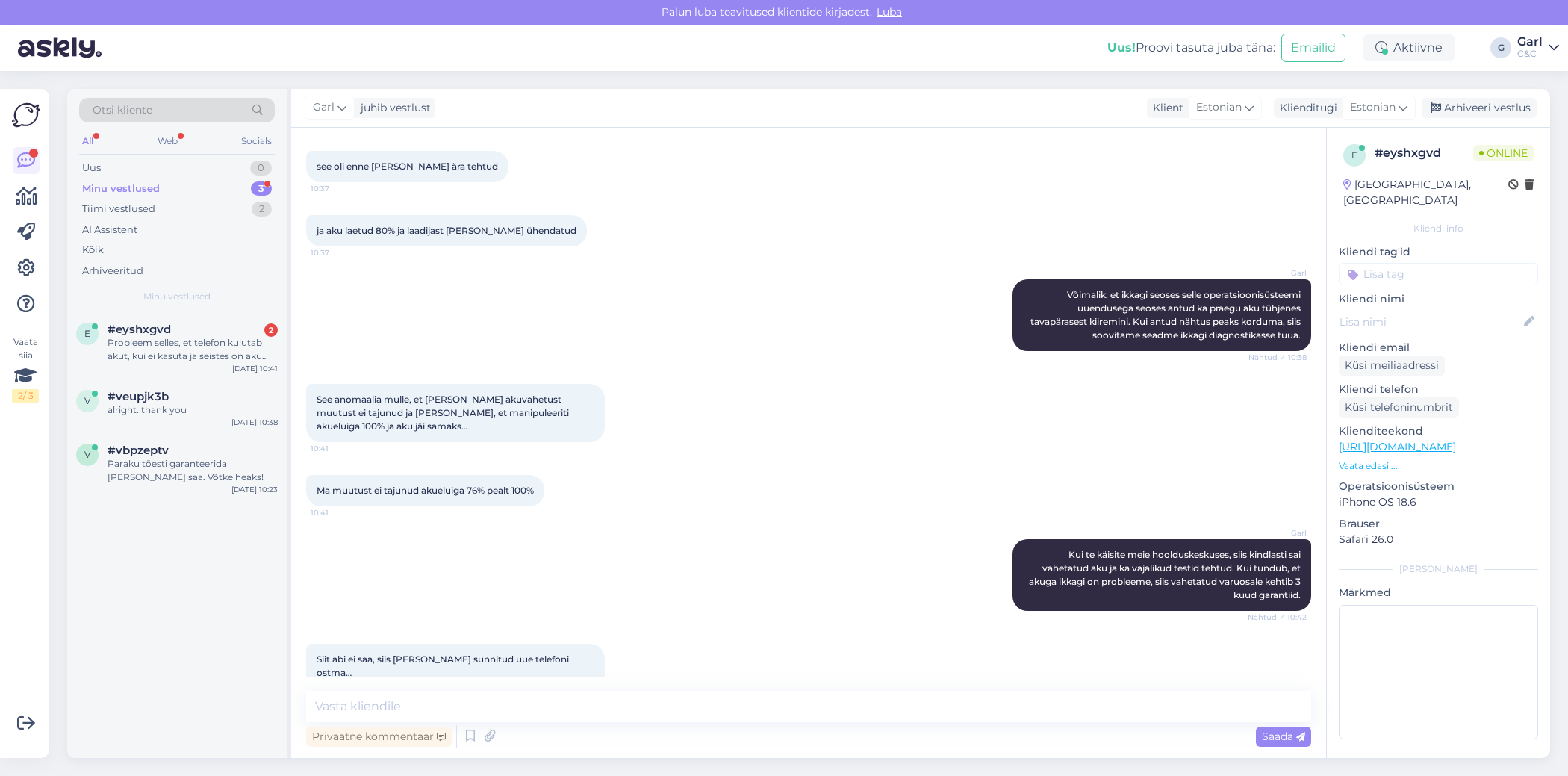
scroll to position [358, 0]
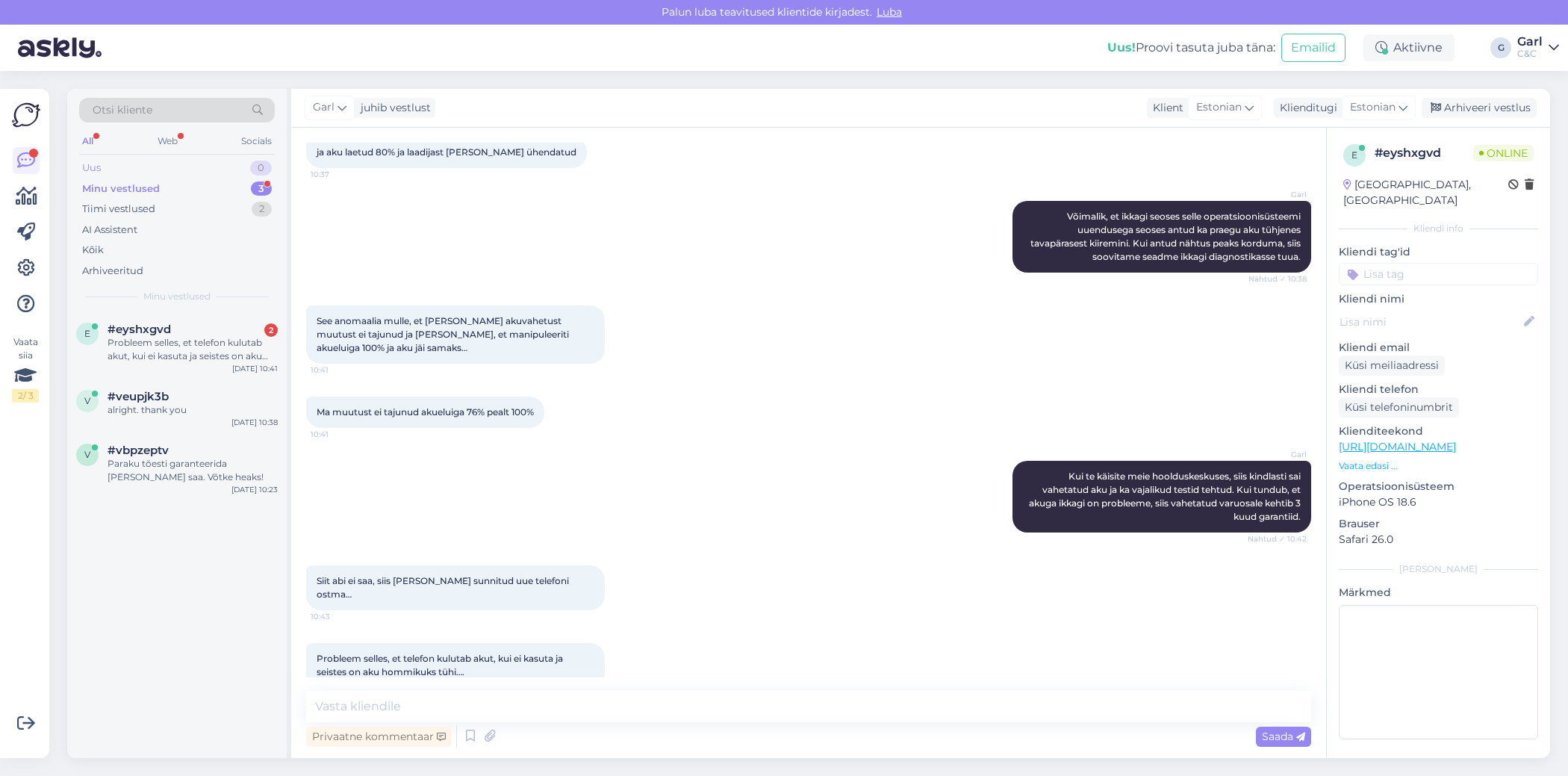
click at [188, 165] on div "Uus 0" at bounding box center [178, 168] width 196 height 21
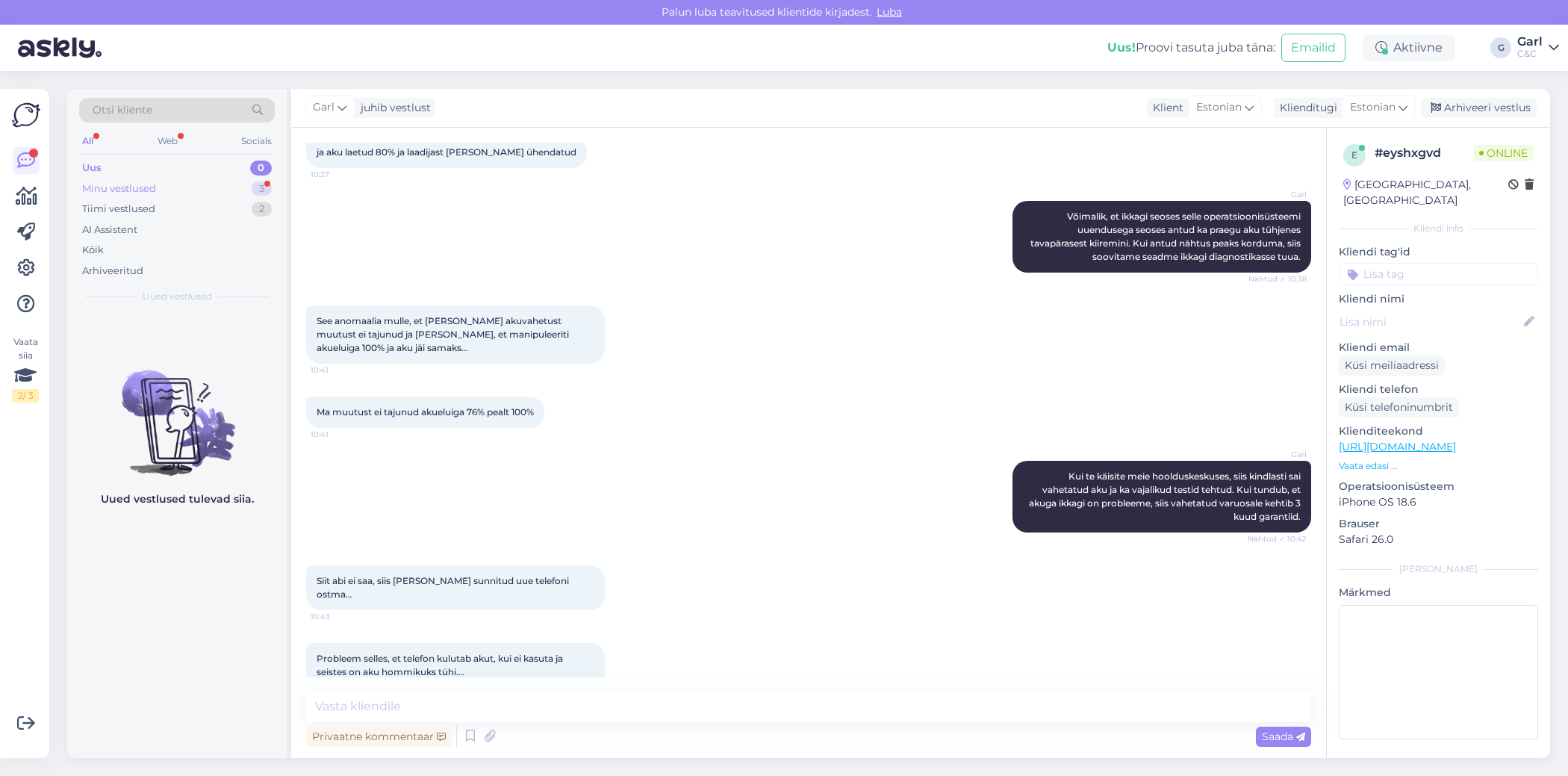
click at [185, 184] on div "Minu vestlused 3" at bounding box center [178, 189] width 196 height 21
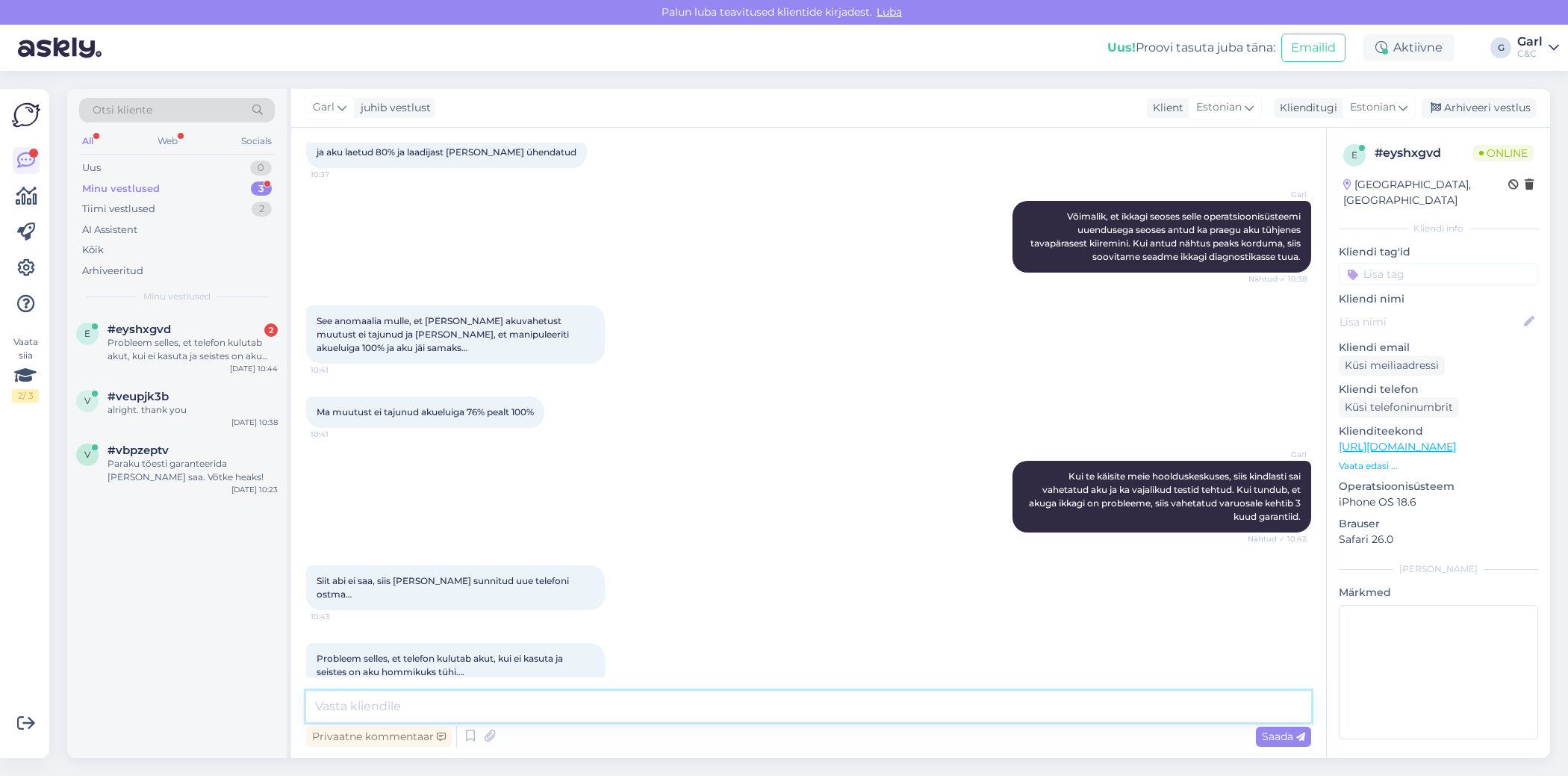
click at [527, 706] on textarea at bounding box center [809, 706] width 1005 height 31
type textarea "N"
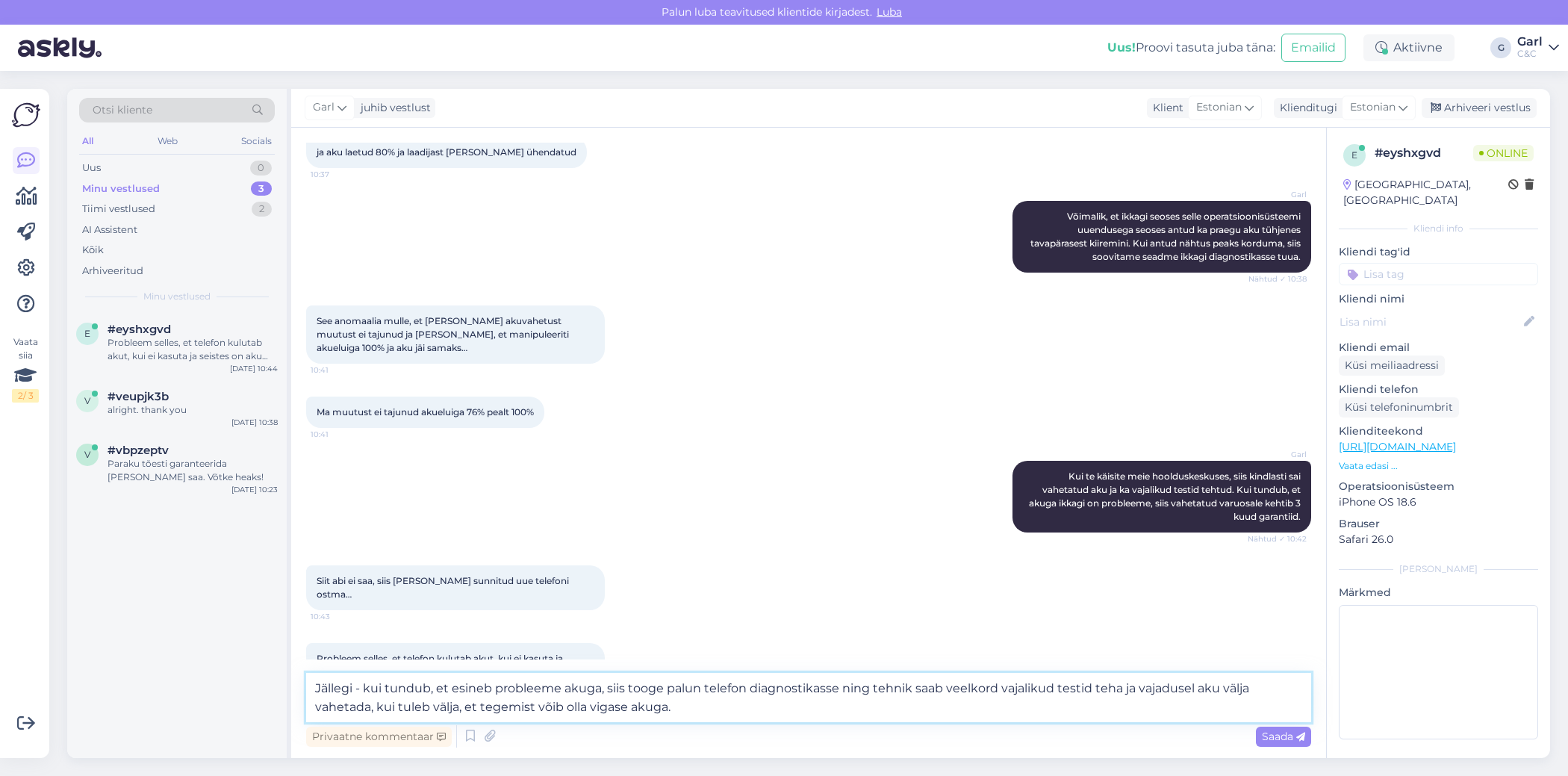
type textarea "Jällegi - kui tundub, et esineb probleeme akuga, siis tooge palun telefon diagn…"
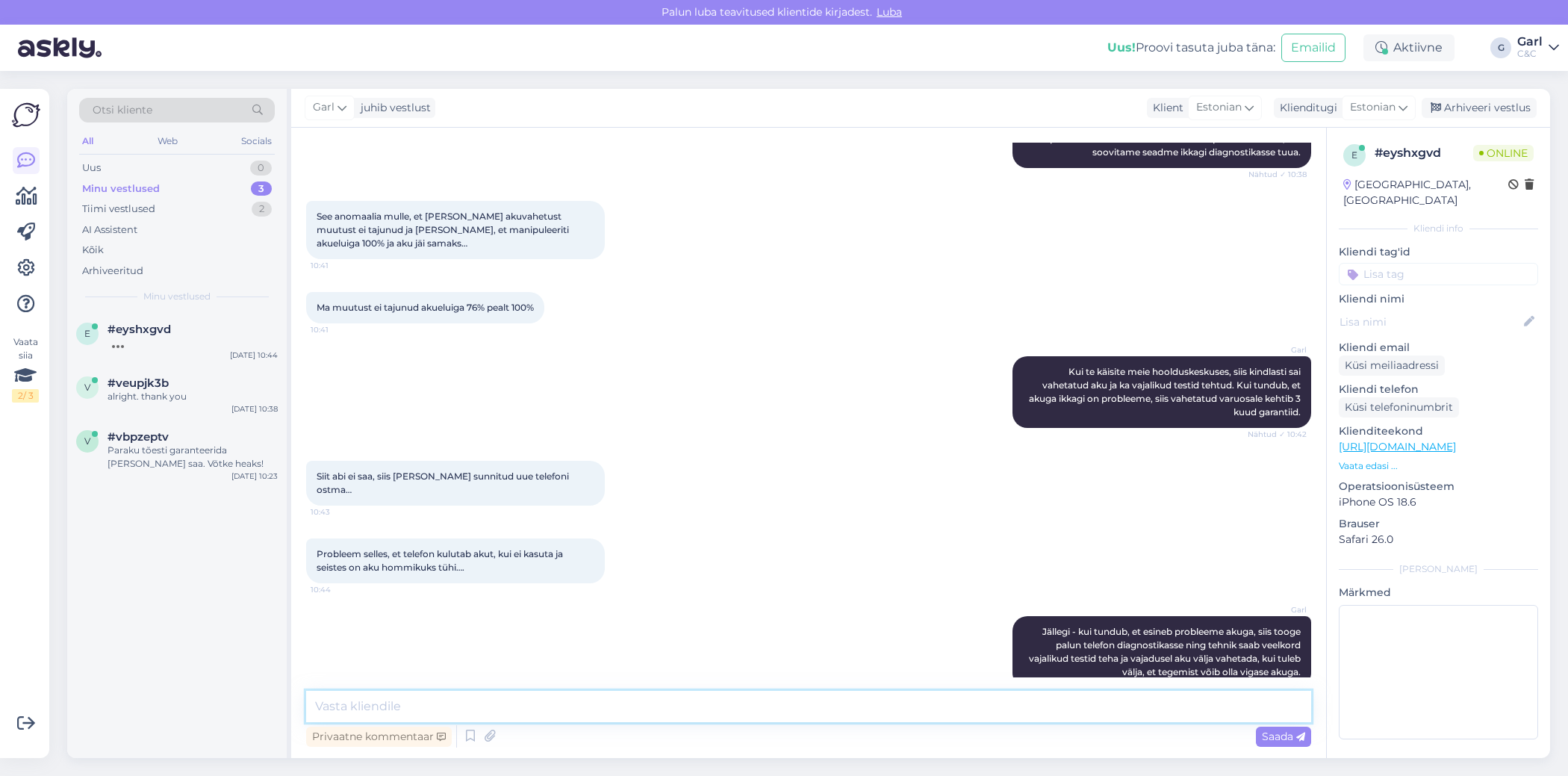
scroll to position [527, 0]
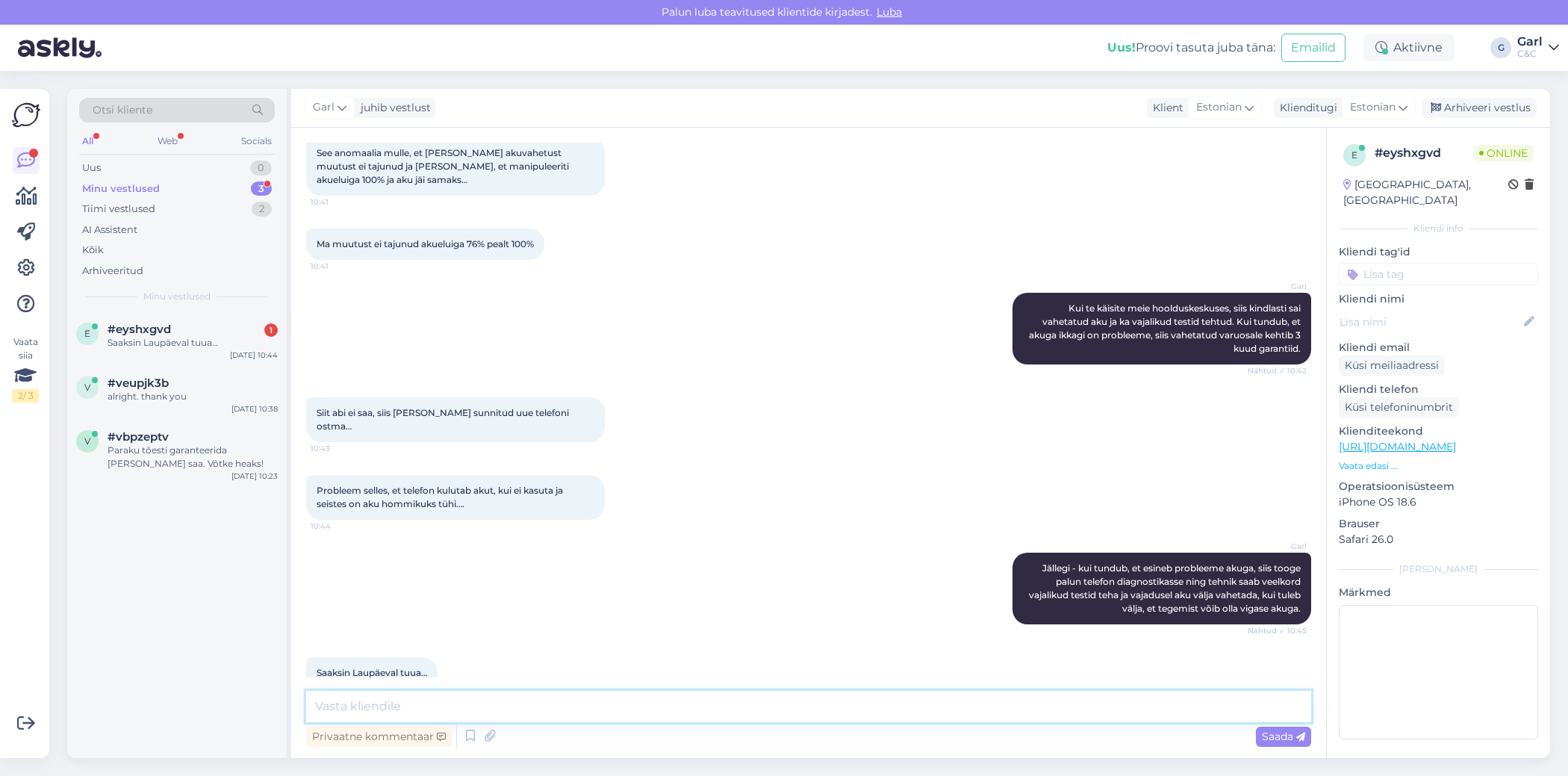
click at [550, 710] on textarea at bounding box center [809, 706] width 1005 height 31
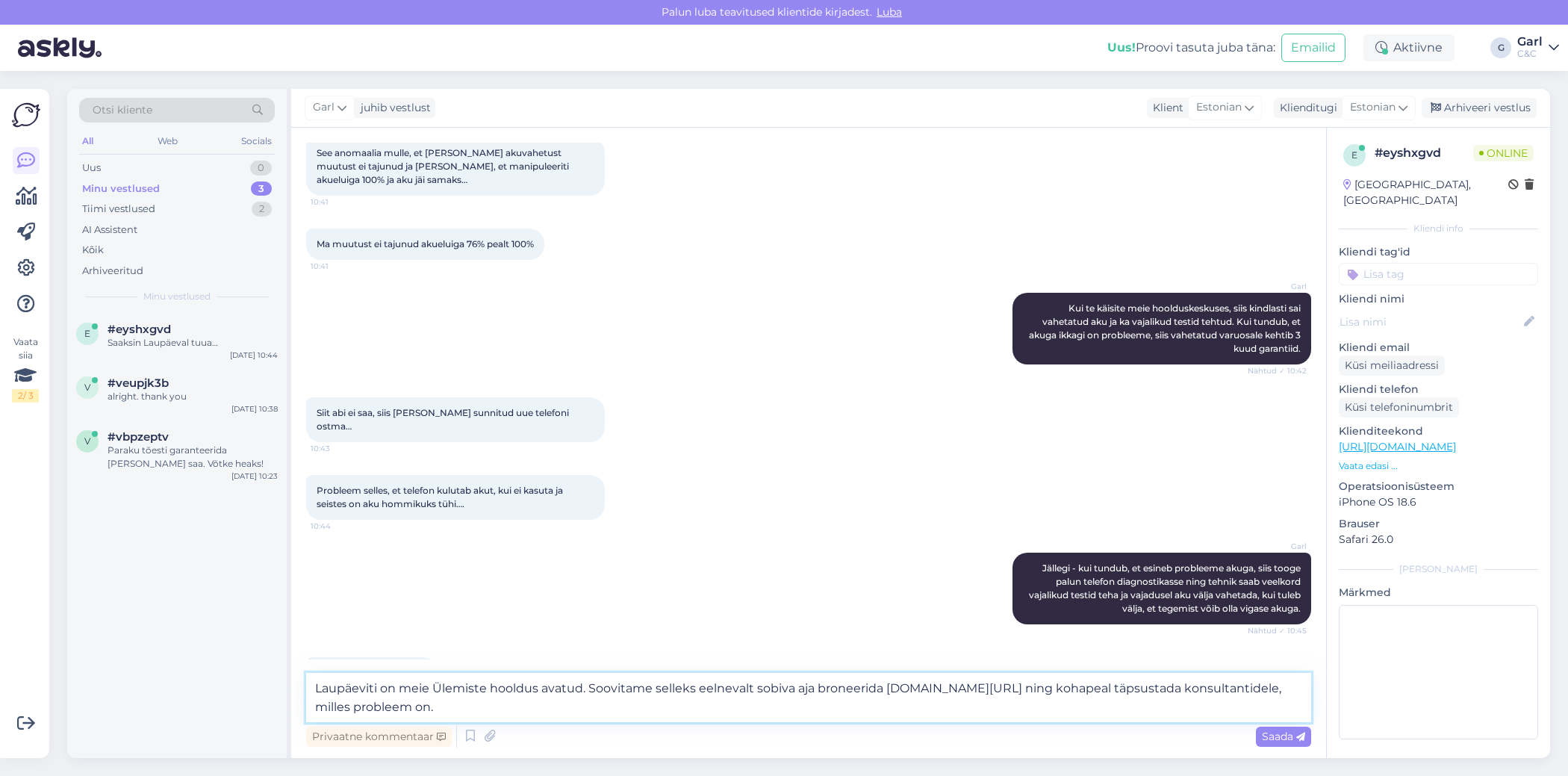
type textarea "Laupäeviti on meie Ülemiste hooldus avatud. Soovitame selleks eelnevalt sobiva …"
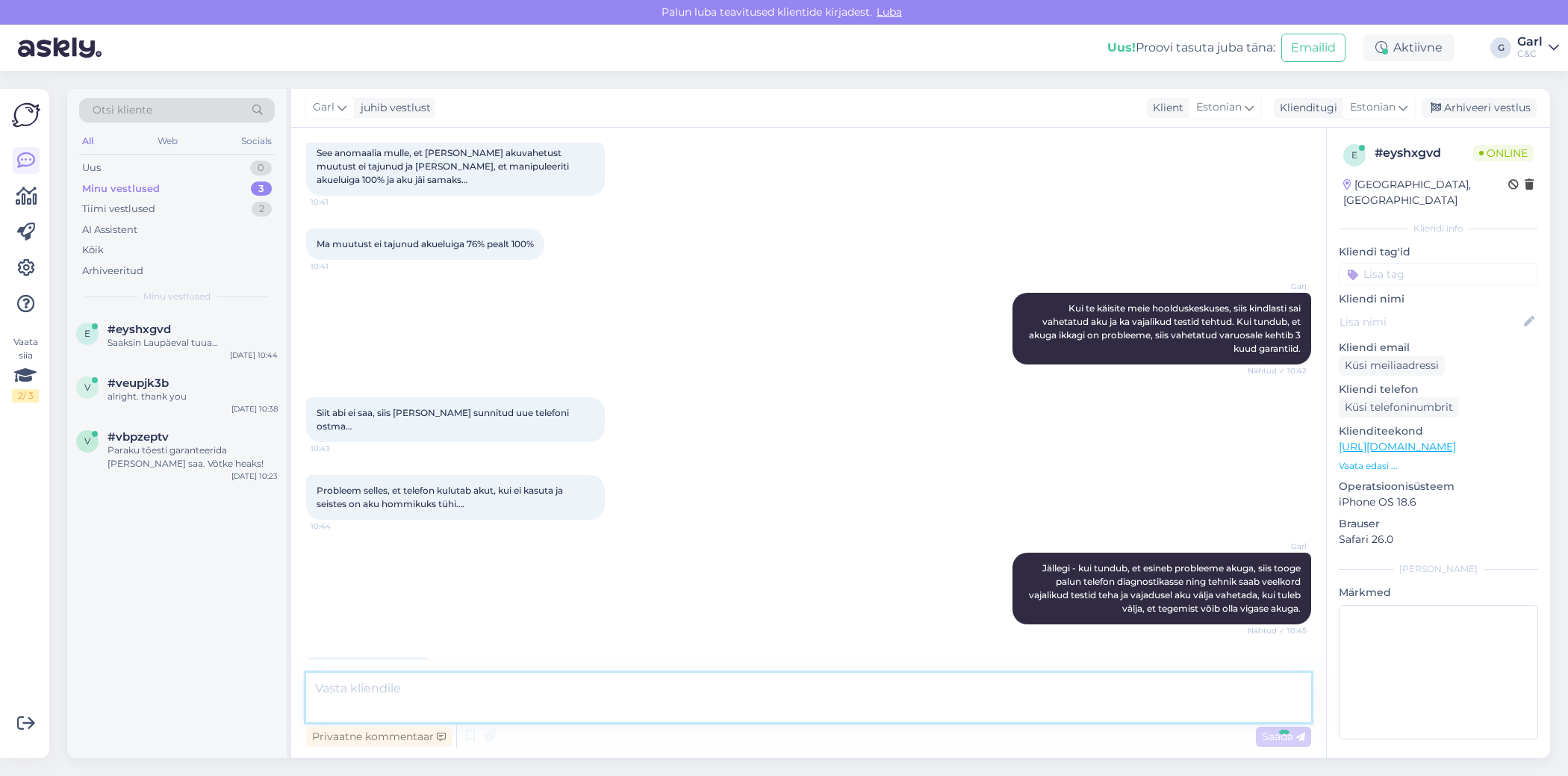
scroll to position [618, 0]
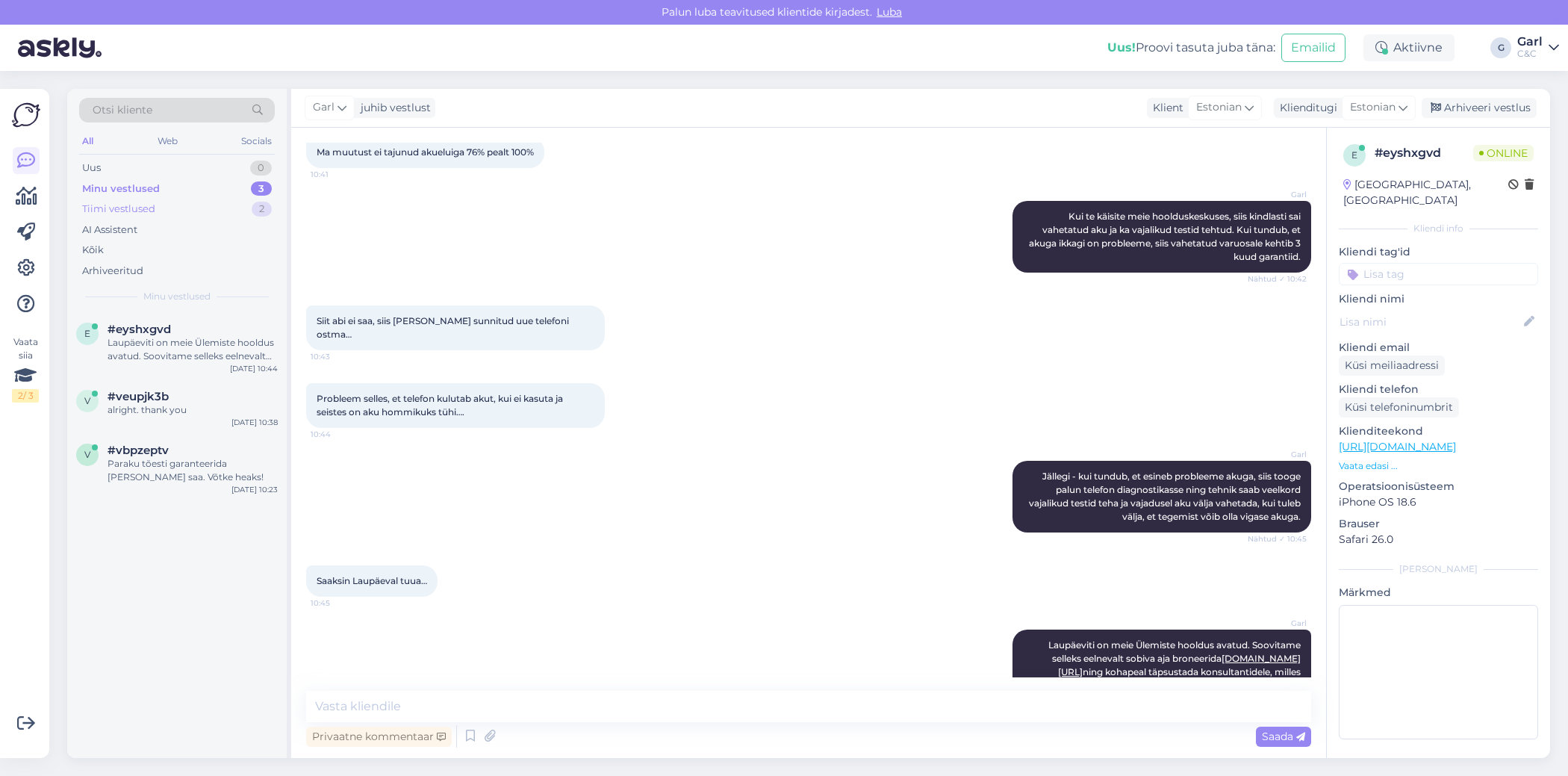
click at [222, 199] on div "Tiimi vestlused 2" at bounding box center [178, 210] width 196 height 21
click at [222, 195] on div "Minu vestlused 3" at bounding box center [178, 189] width 196 height 21
click at [222, 191] on div "Minu vestlused 3" at bounding box center [178, 189] width 196 height 21
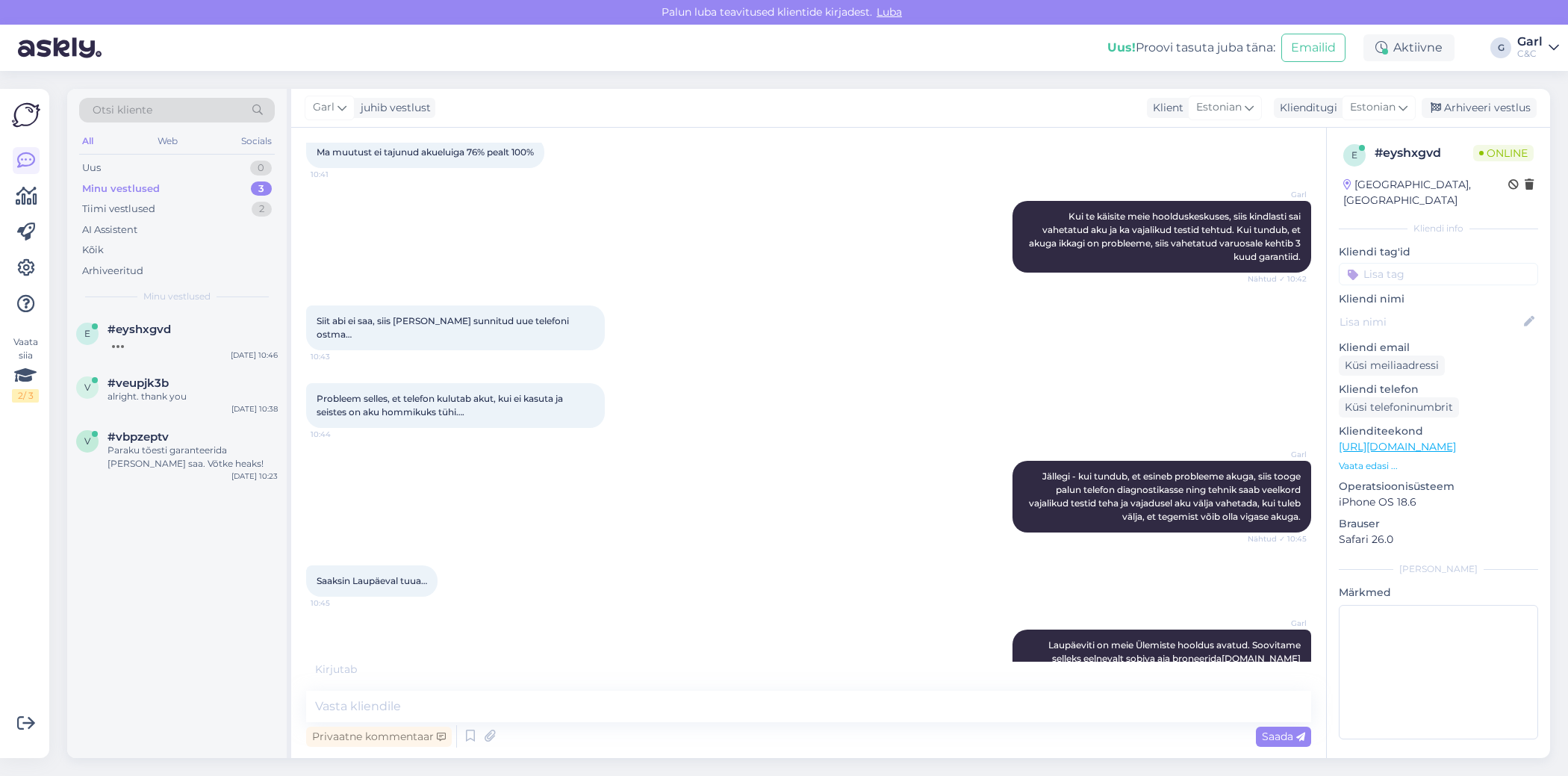
scroll to position [633, 0]
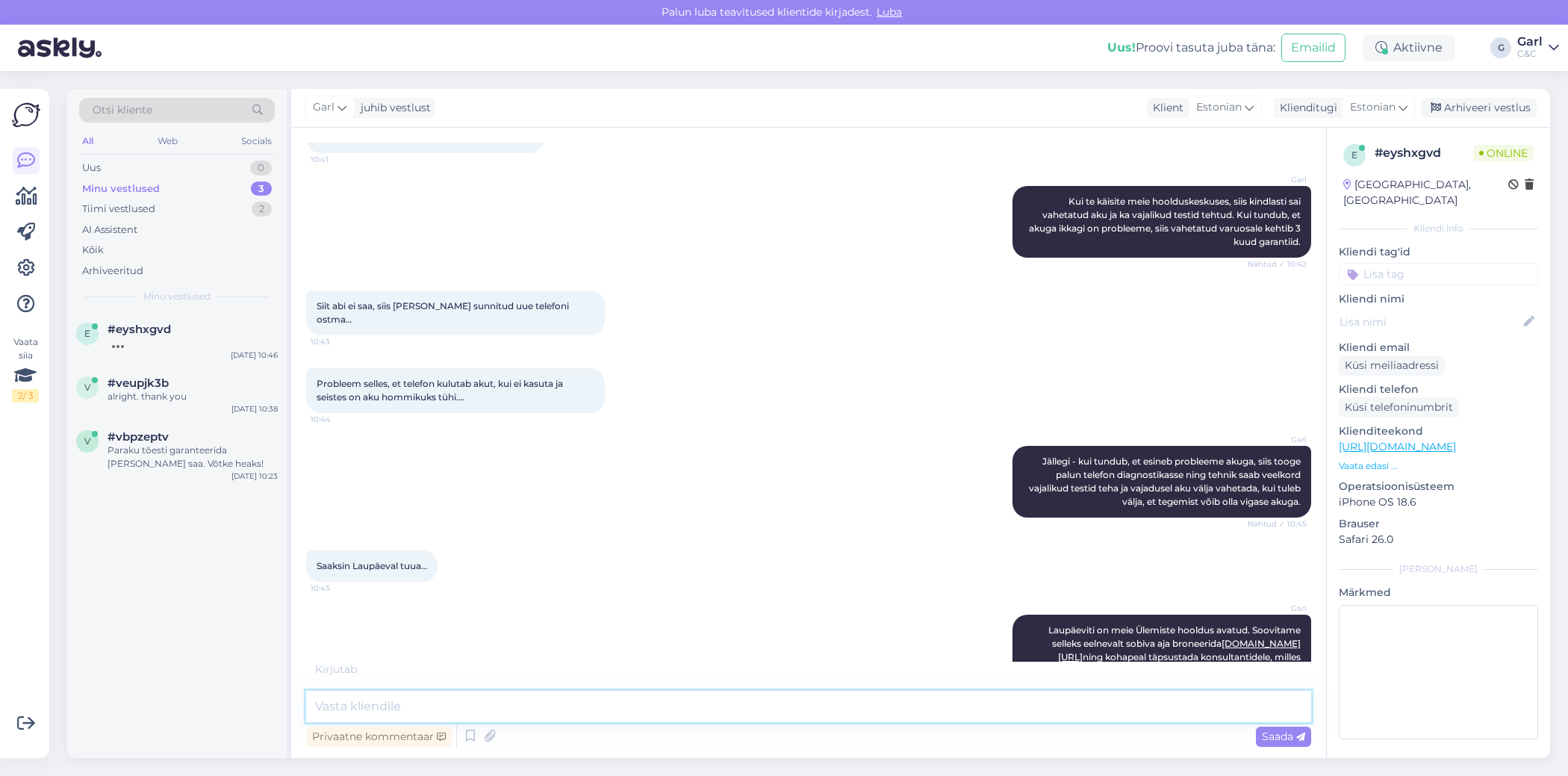
click at [1181, 710] on textarea at bounding box center [809, 706] width 1005 height 31
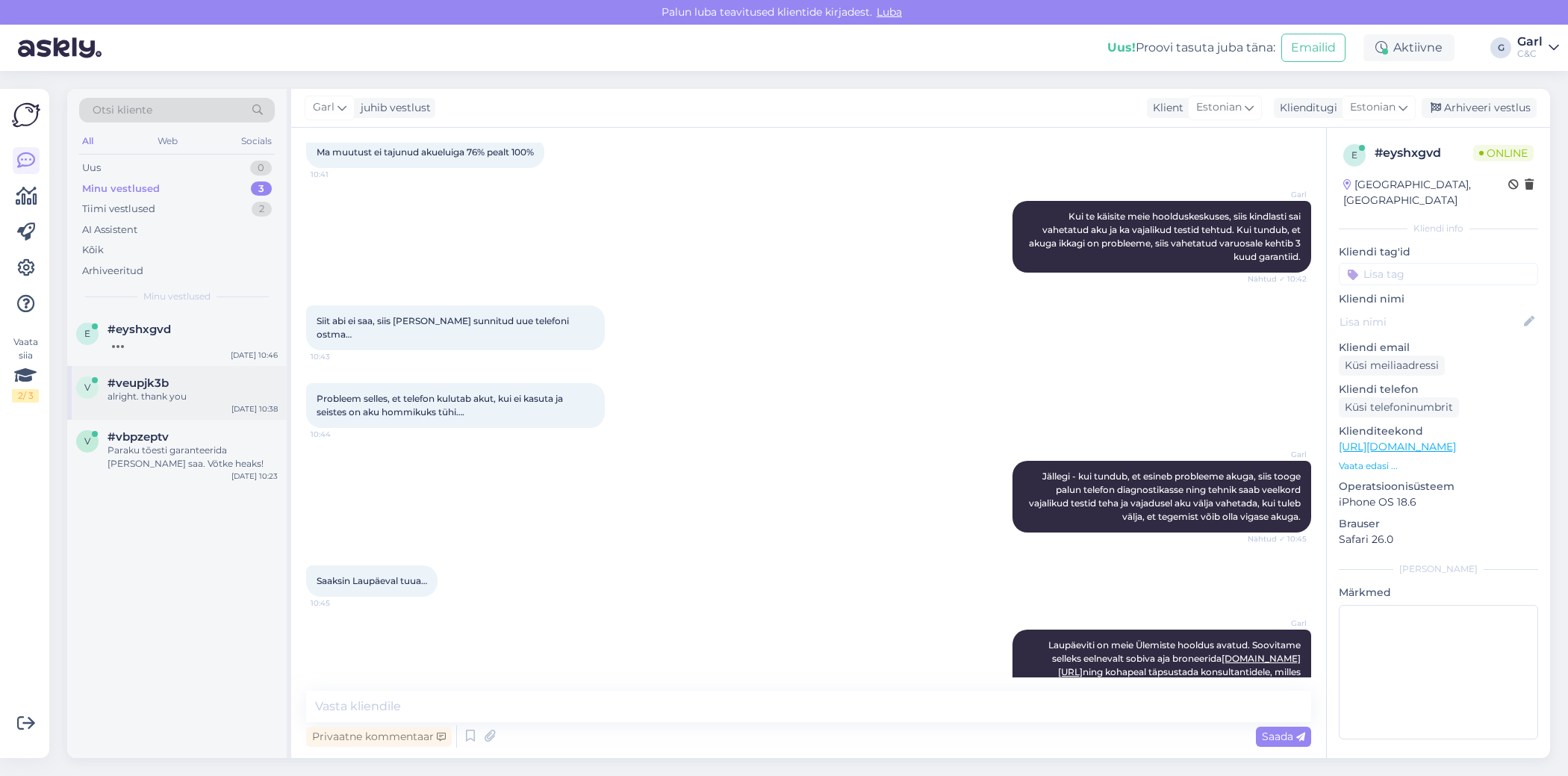
click at [242, 411] on div "[DATE] 10:38" at bounding box center [255, 409] width 47 height 12
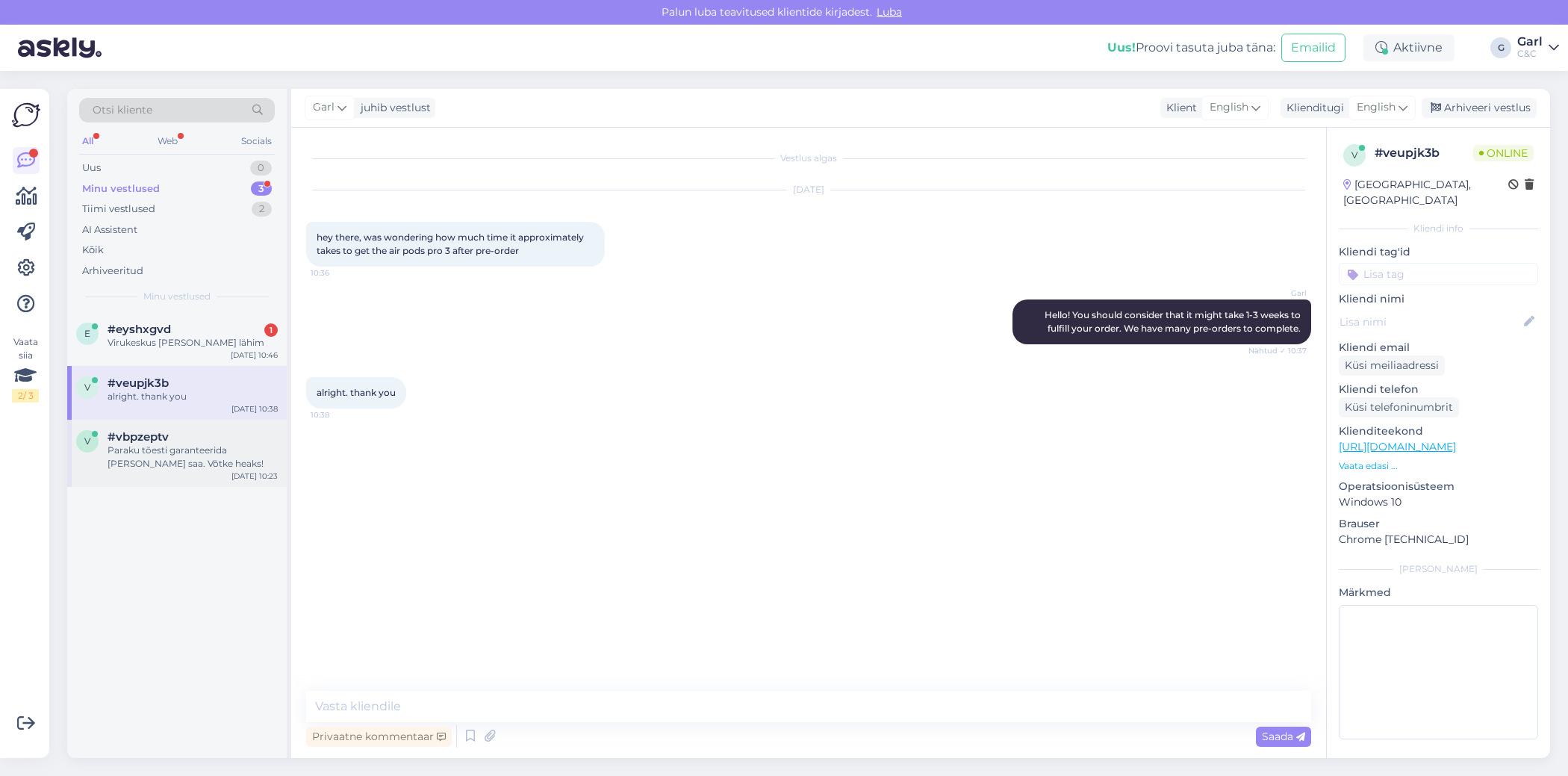
click at [215, 464] on div "Paraku tõesti garanteerida [PERSON_NAME] saa. Võtke heaks!" at bounding box center [193, 457] width 171 height 27
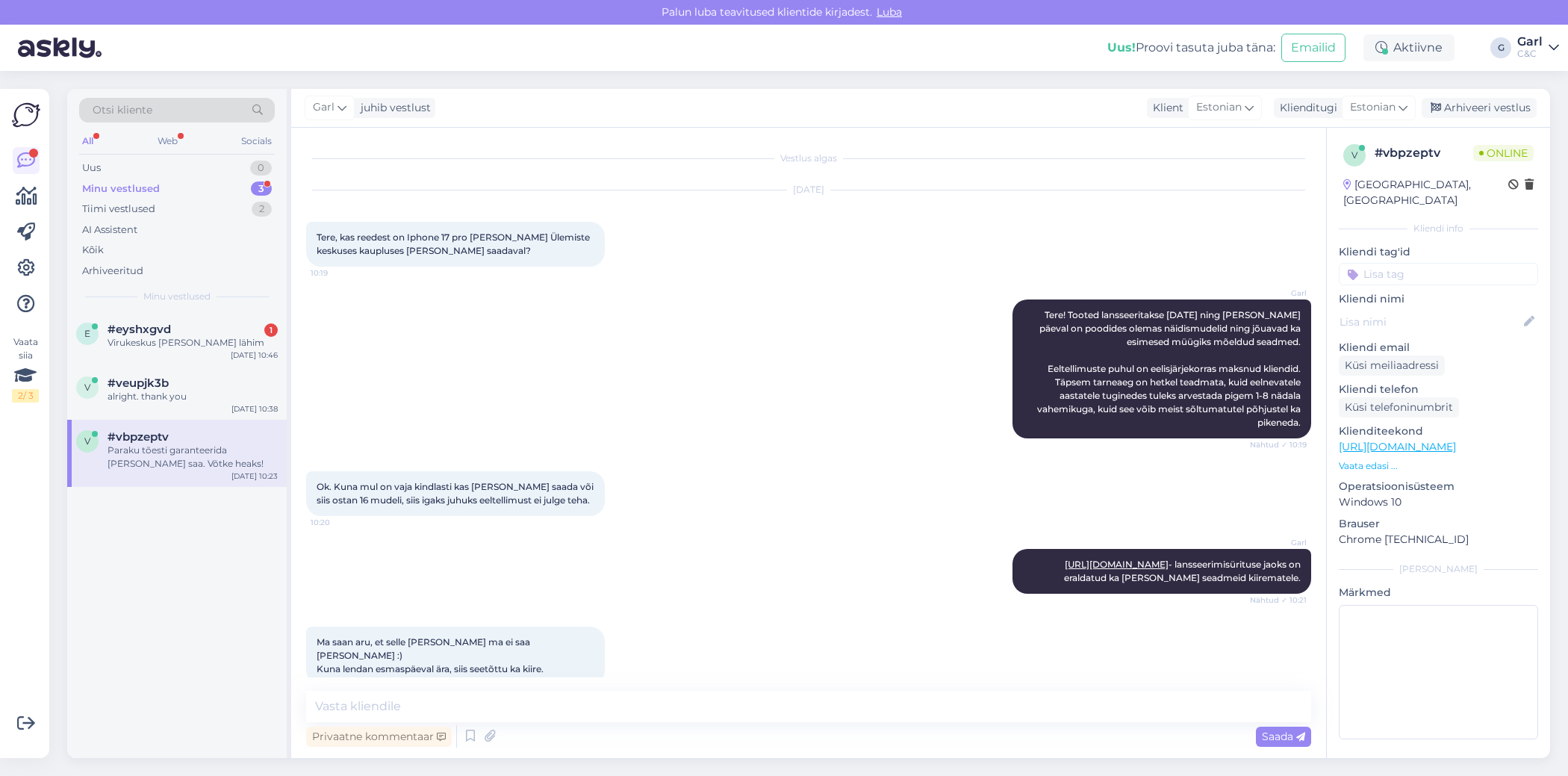
scroll to position [152, 0]
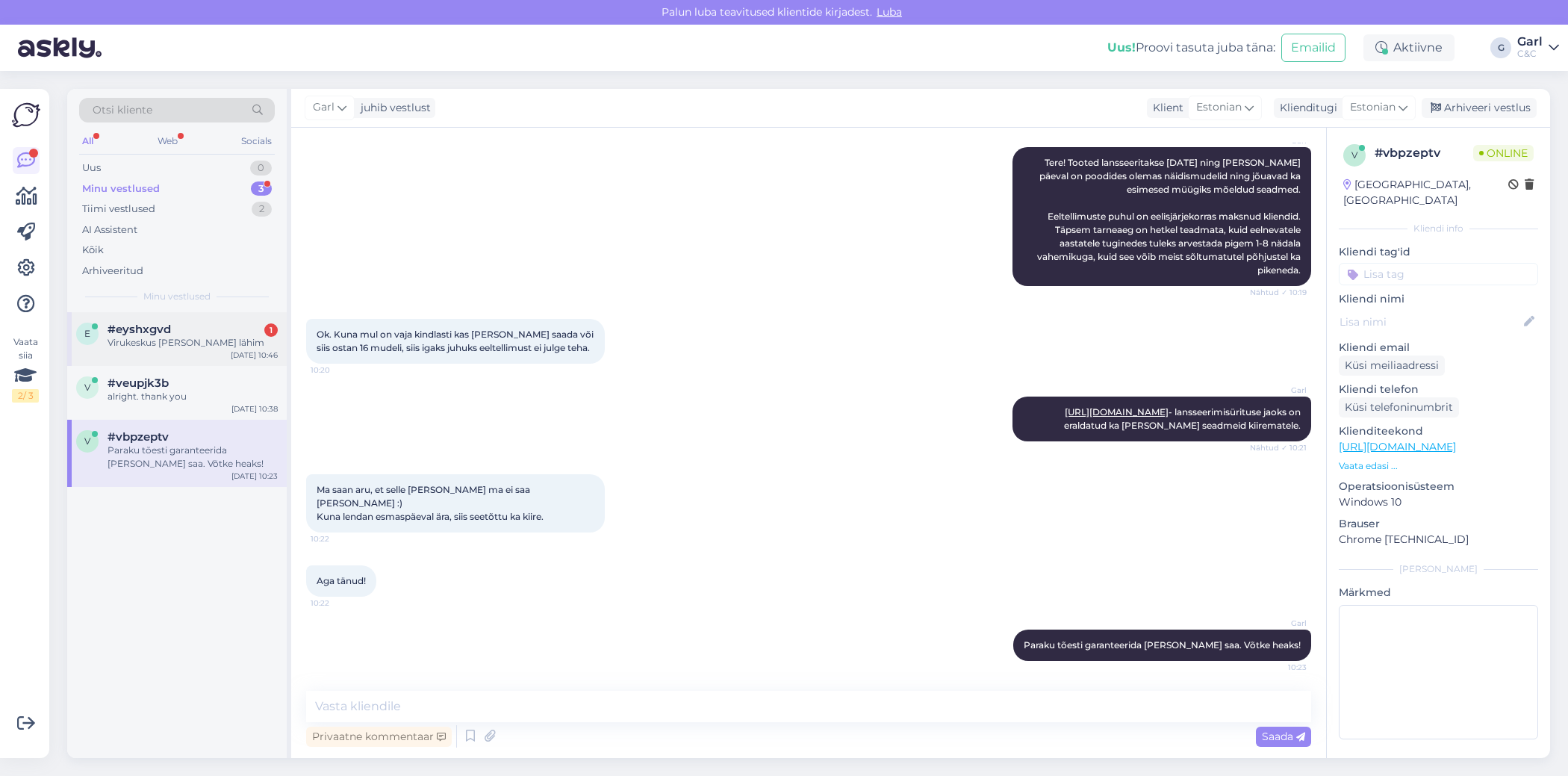
click at [245, 340] on div "Virukeskus [PERSON_NAME] lähim" at bounding box center [193, 342] width 171 height 14
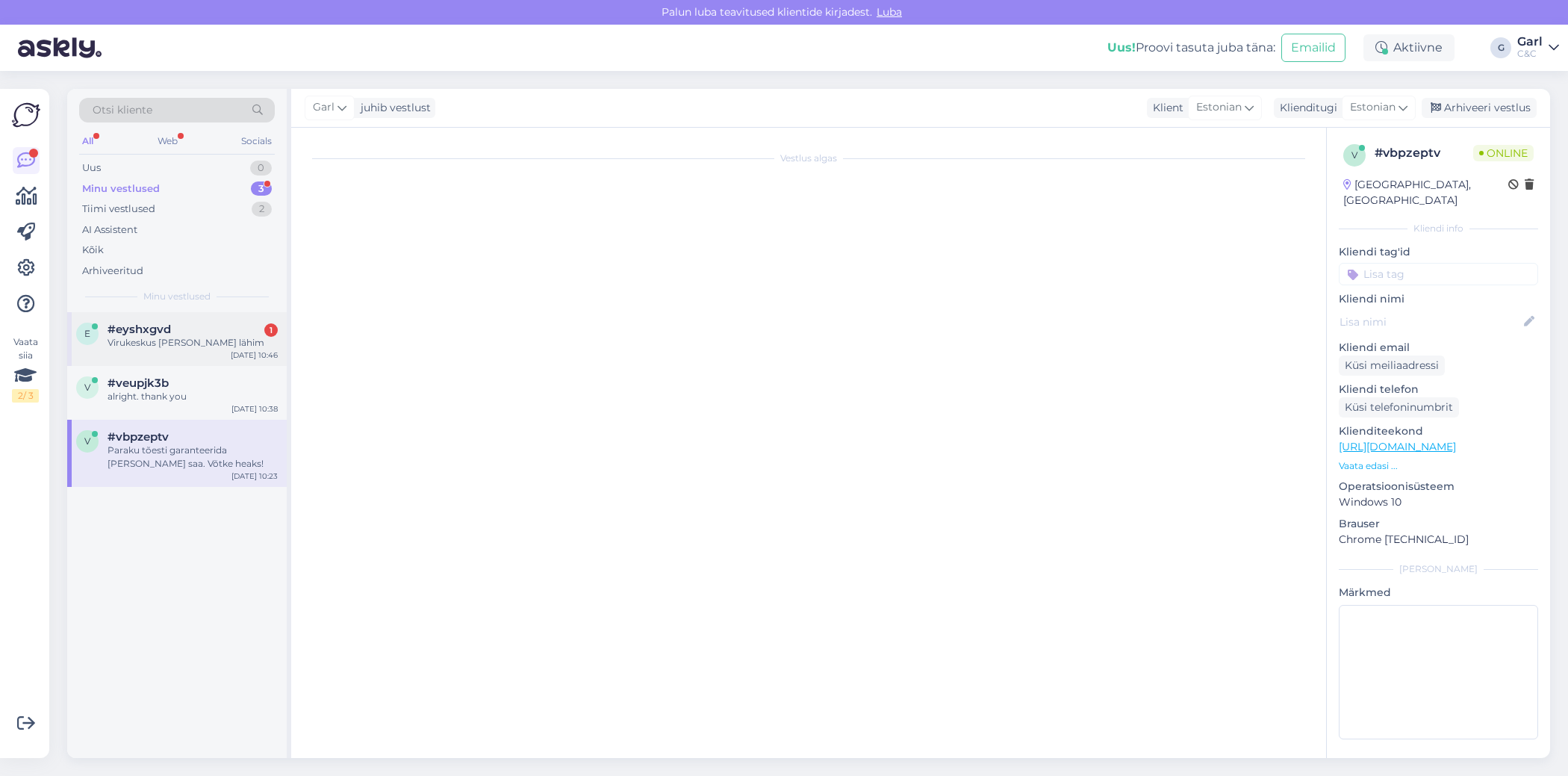
scroll to position [682, 0]
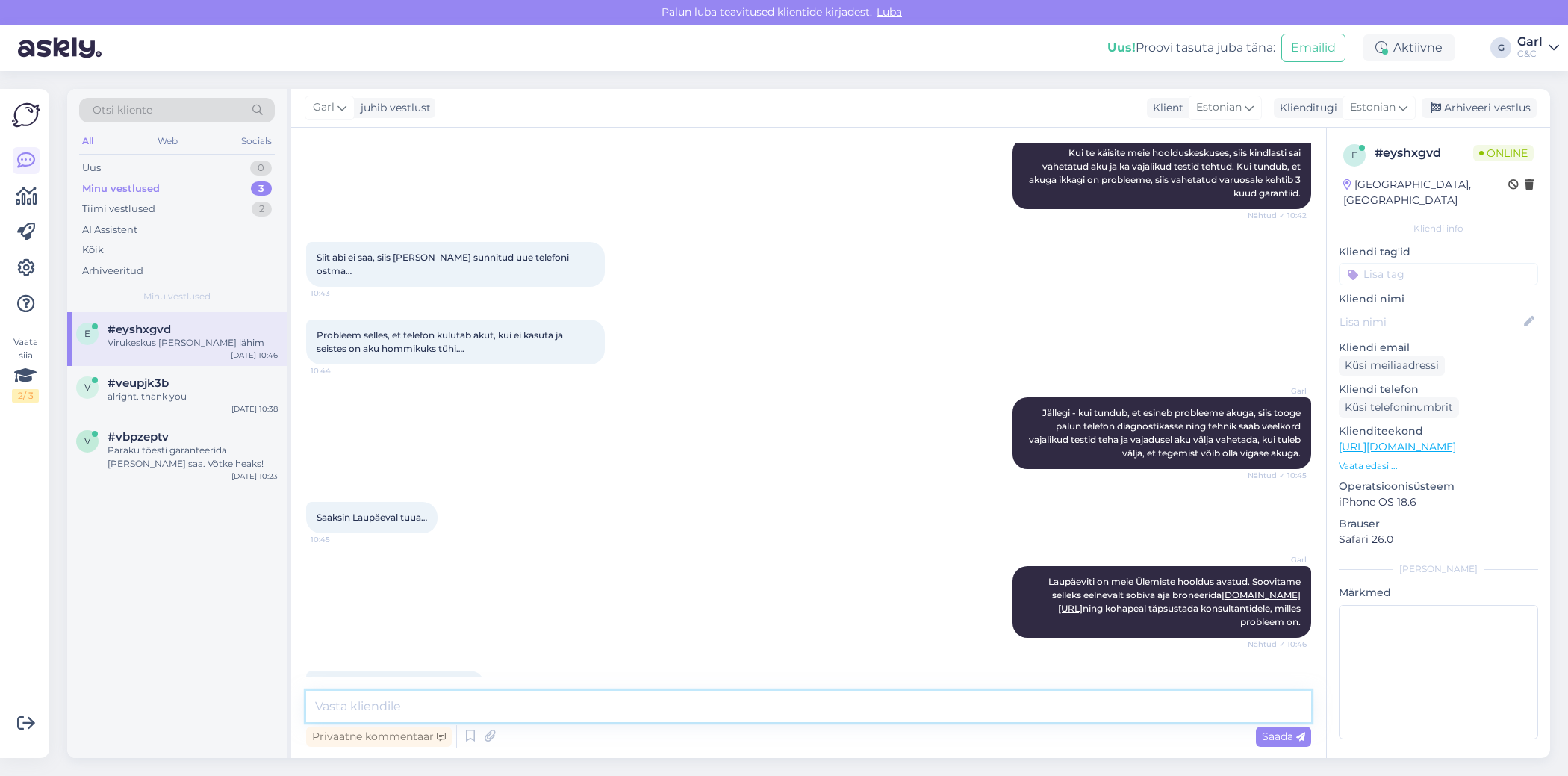
click at [561, 699] on textarea at bounding box center [809, 706] width 1005 height 31
click at [565, 687] on div "Vestlus algas [DATE] Käisin [DATE] Iphone 13 akut vahetamas [PERSON_NAME] esime…" at bounding box center [808, 443] width 1035 height 630
click at [565, 695] on textarea at bounding box center [809, 706] width 1005 height 31
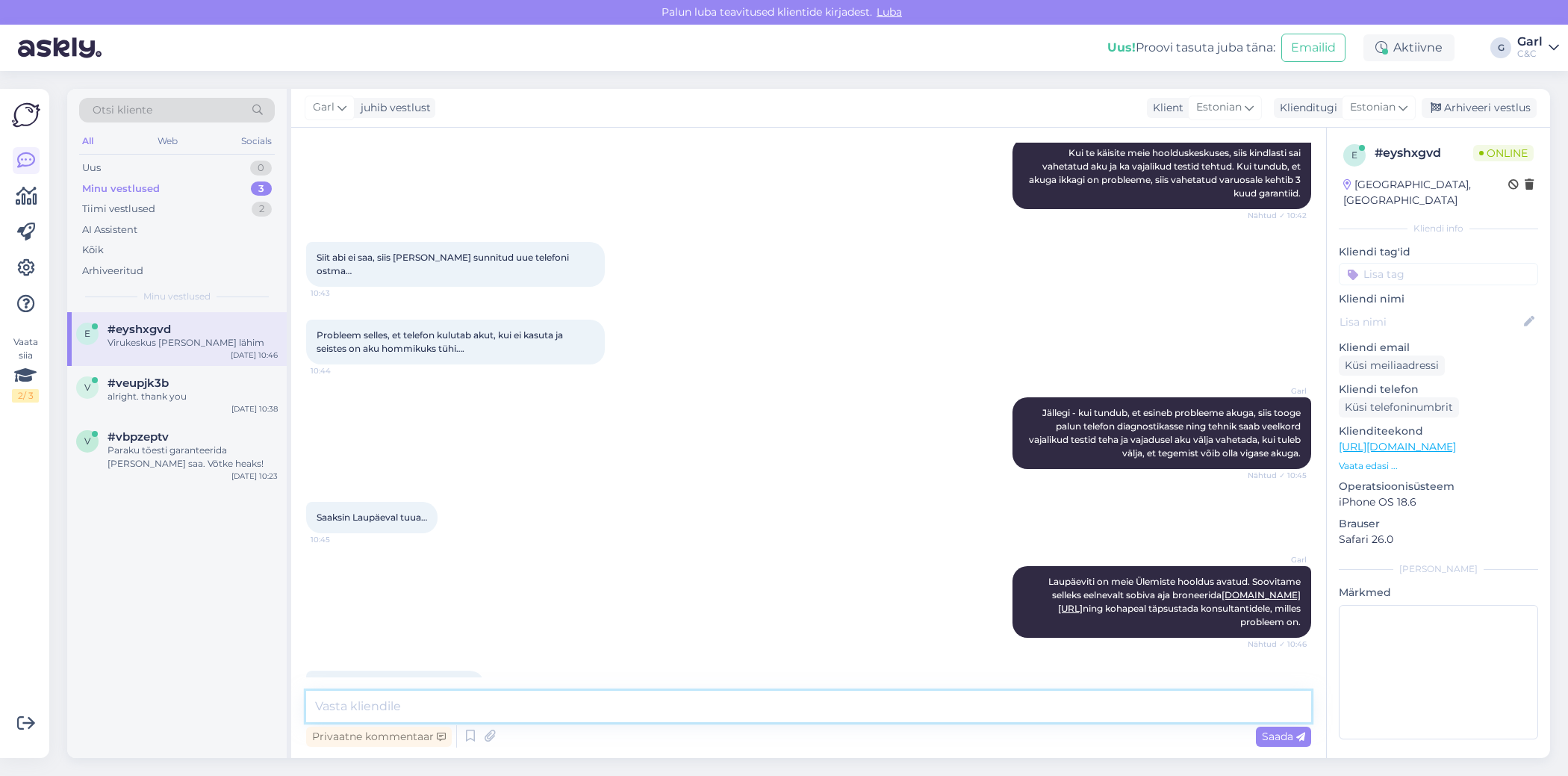
click at [565, 695] on textarea at bounding box center [809, 706] width 1005 height 31
click at [564, 695] on textarea at bounding box center [809, 706] width 1005 height 31
type textarea "Viru keskuses paraku laupäeviti hooldus on suletud."
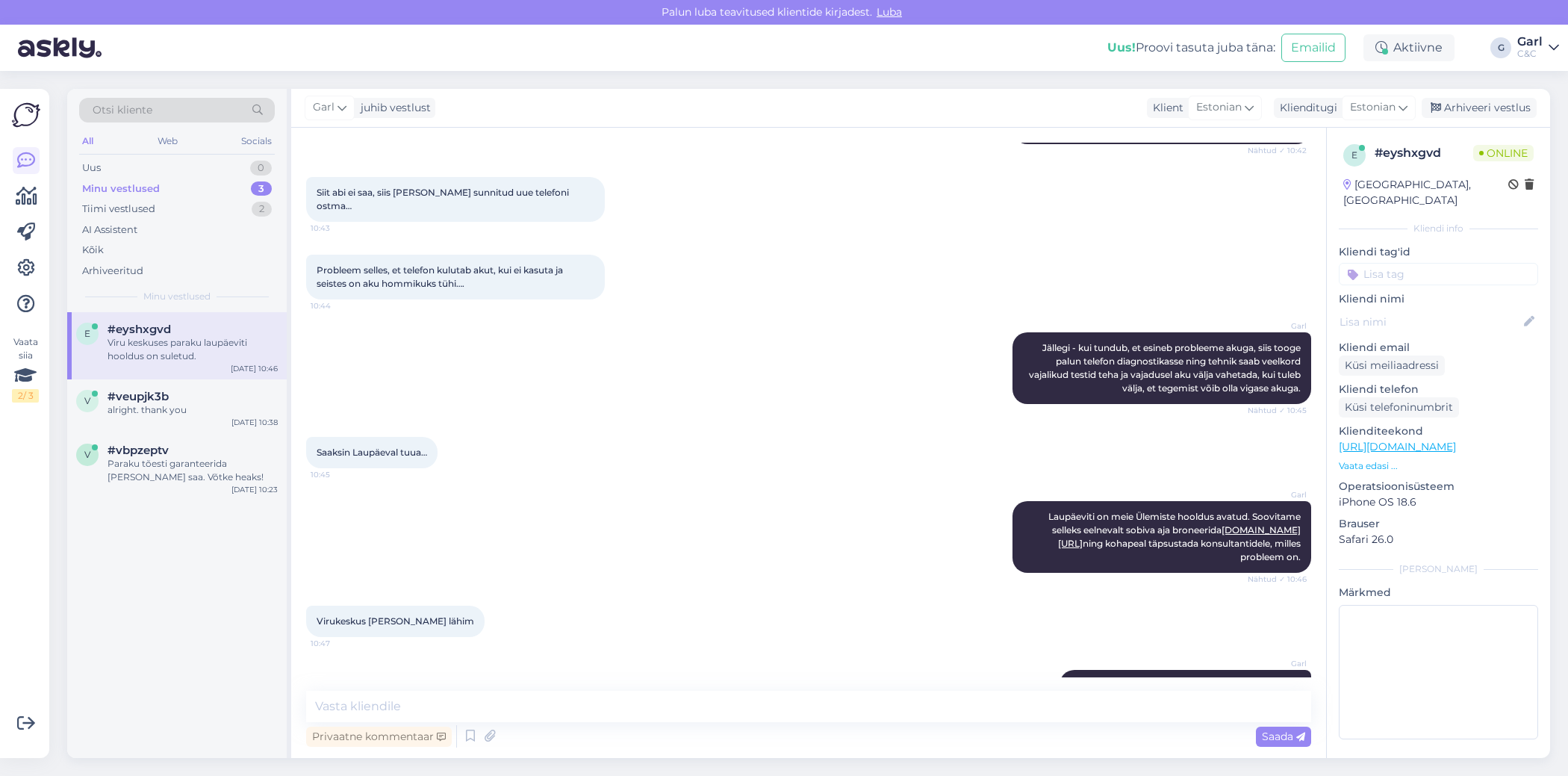
click at [181, 588] on div "e #eyshxgvd Viru keskuses paraku laupäeviti hooldus on suletud. [DATE] 10:46 v …" at bounding box center [177, 535] width 219 height 446
click at [210, 404] on div "alright. thank you" at bounding box center [193, 410] width 171 height 14
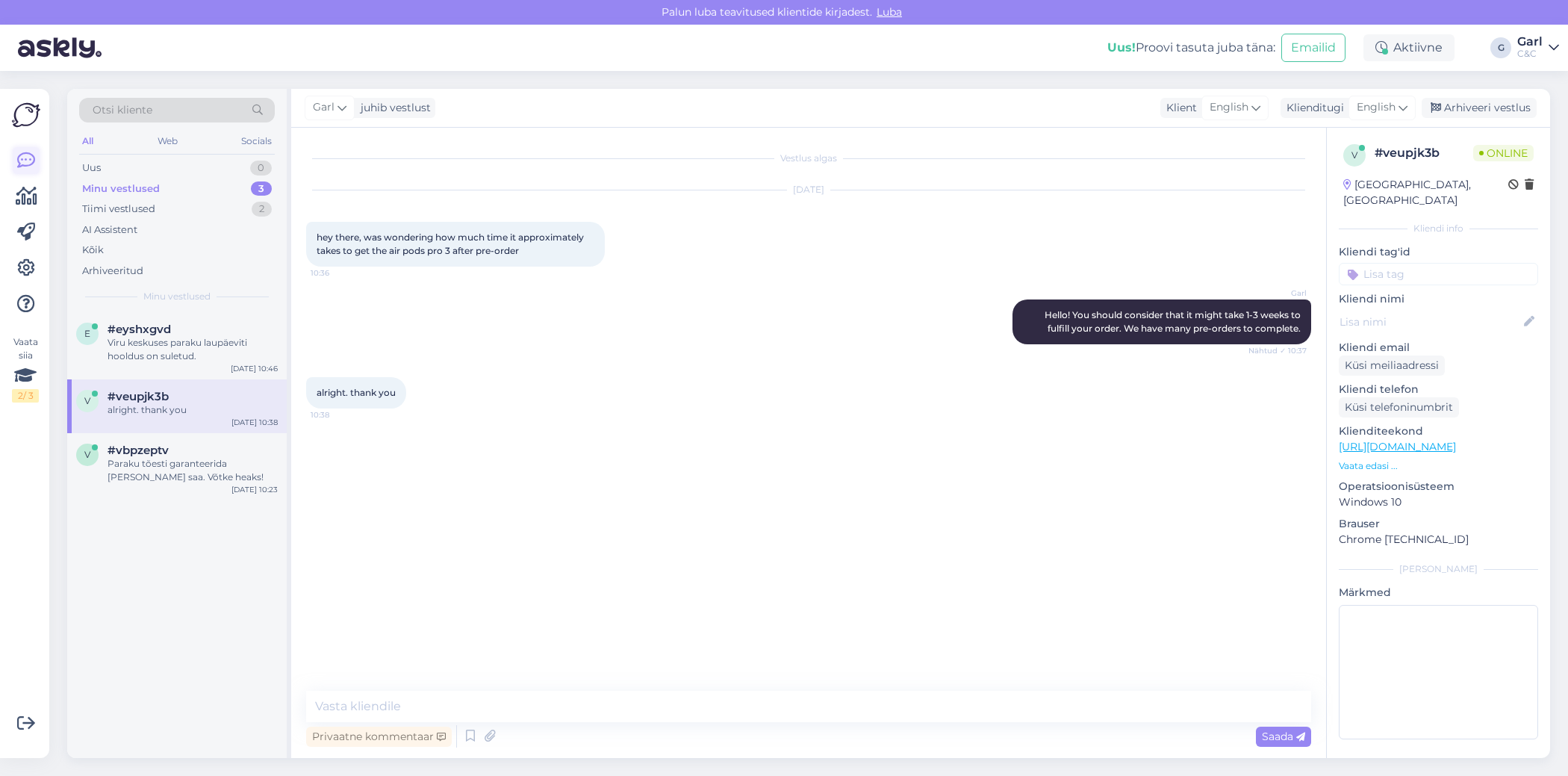
click at [23, 159] on icon at bounding box center [26, 160] width 17 height 17
click at [190, 108] on div "Otsi kliente" at bounding box center [178, 110] width 196 height 24
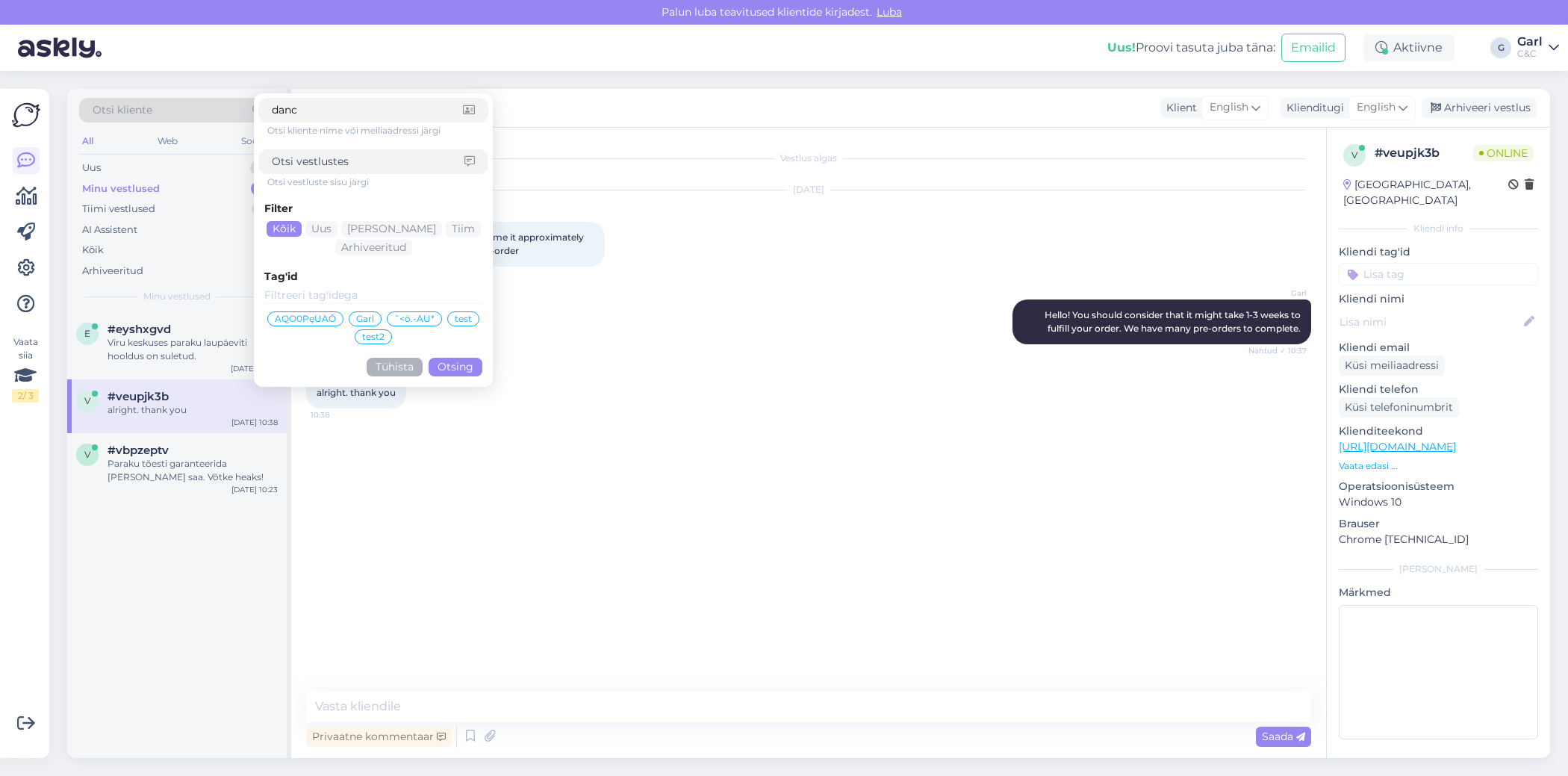
type input "danco"
click button "Otsing" at bounding box center [455, 367] width 53 height 18
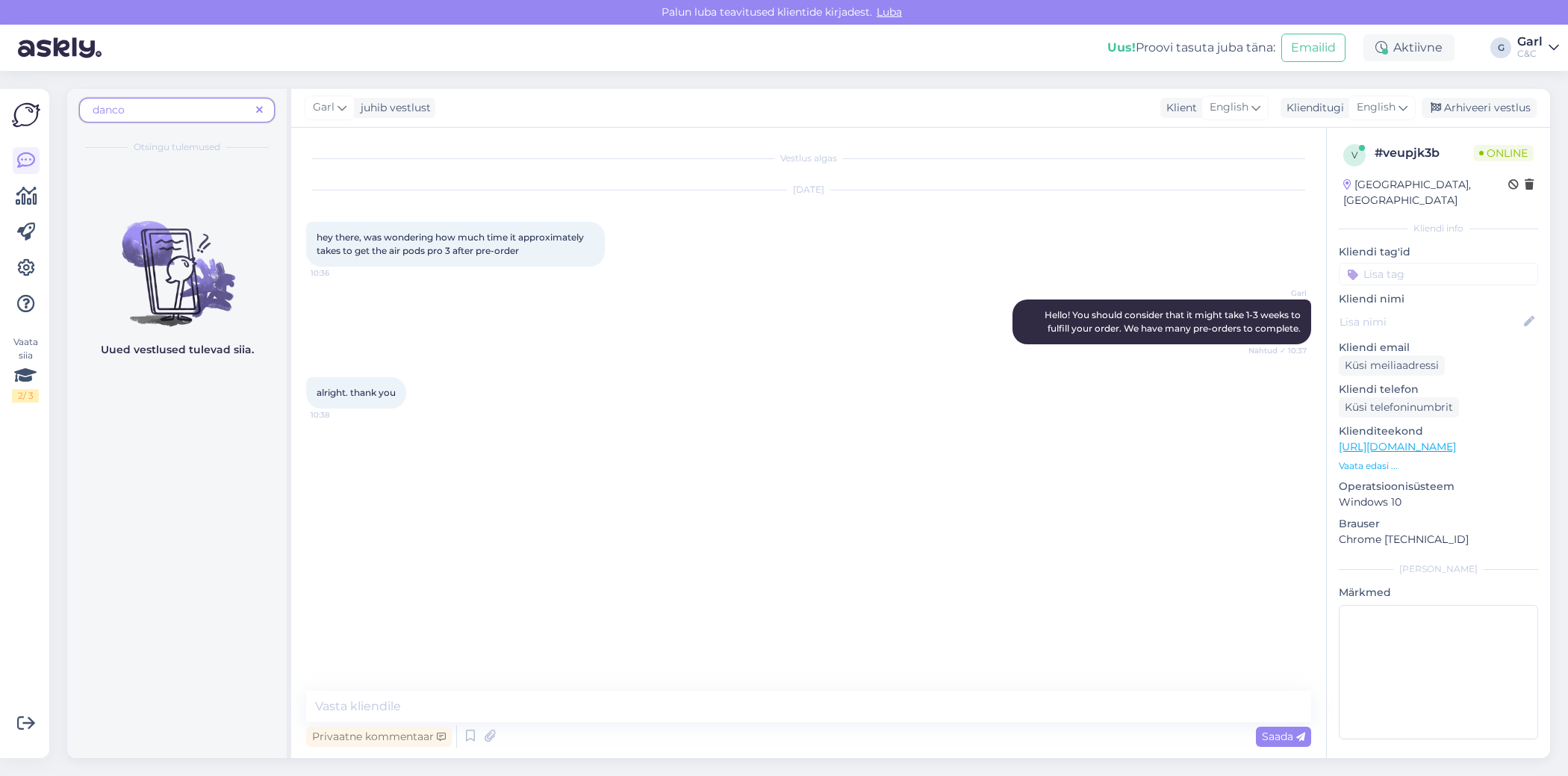
click at [190, 111] on span "danco" at bounding box center [171, 110] width 157 height 16
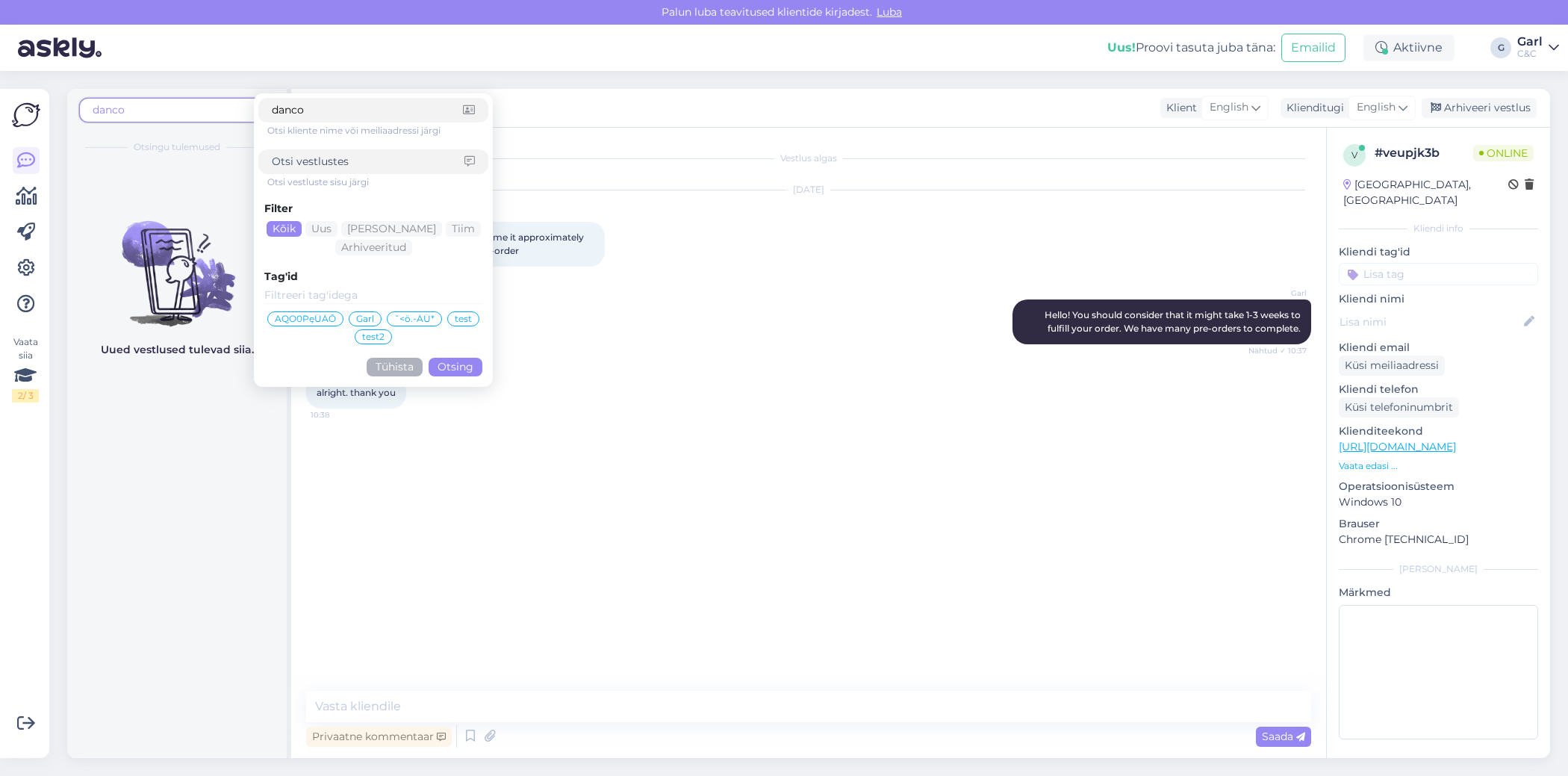
drag, startPoint x: 329, startPoint y: 103, endPoint x: 250, endPoint y: 105, distance: 79.0
click at [250, 105] on div "danco danco Otsi kliente nime või meiliaadressi järgi Otsi vestluste sisu järgi…" at bounding box center [178, 114] width 196 height 34
paste input ".[EMAIL_ADDRESS][DOMAIN_NAME]"
type input "[EMAIL_ADDRESS][DOMAIN_NAME]"
click at [393, 150] on div at bounding box center [373, 161] width 230 height 24
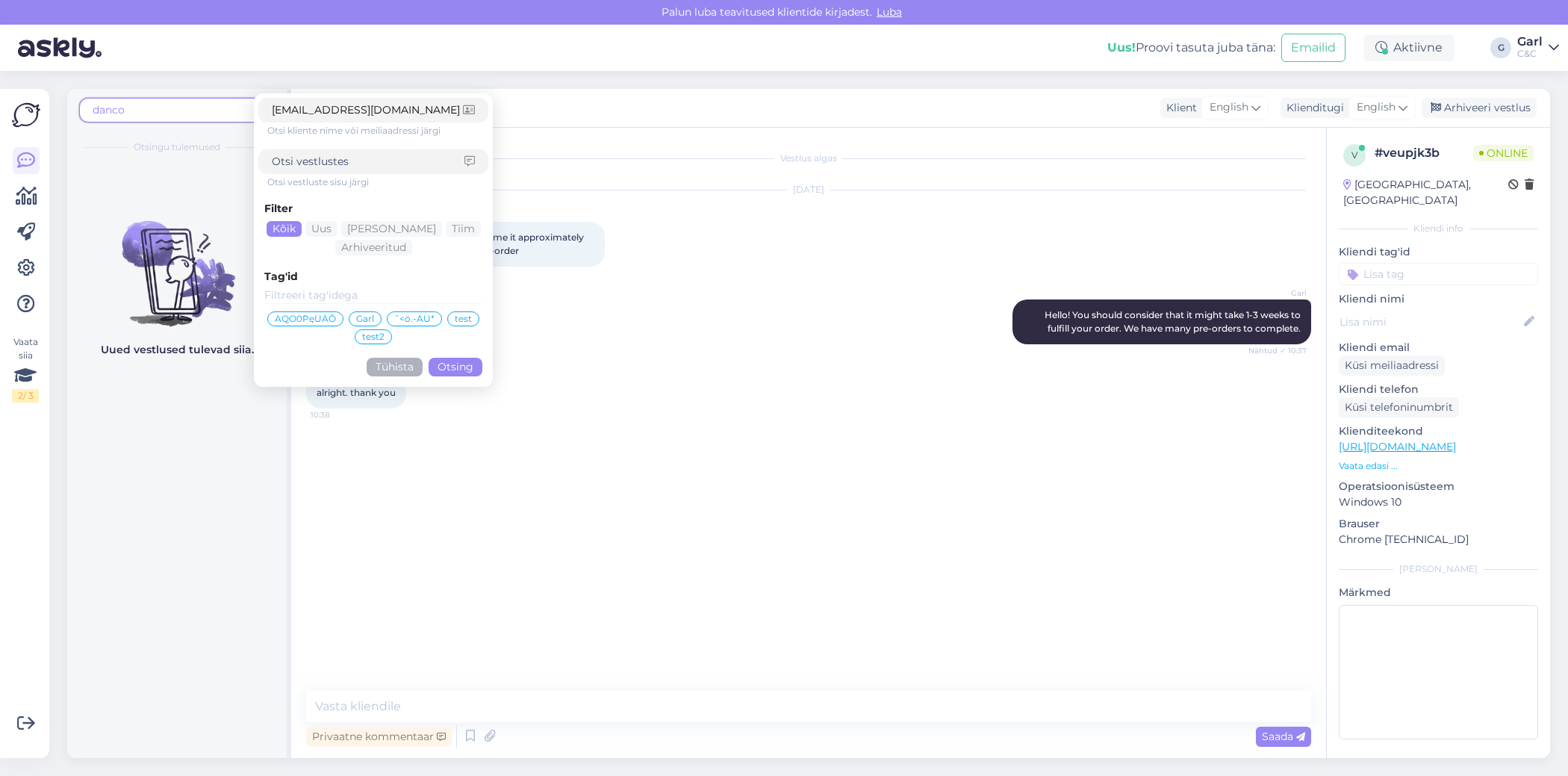
click at [391, 158] on input at bounding box center [368, 162] width 193 height 16
click at [445, 360] on button "Otsing" at bounding box center [455, 367] width 53 height 18
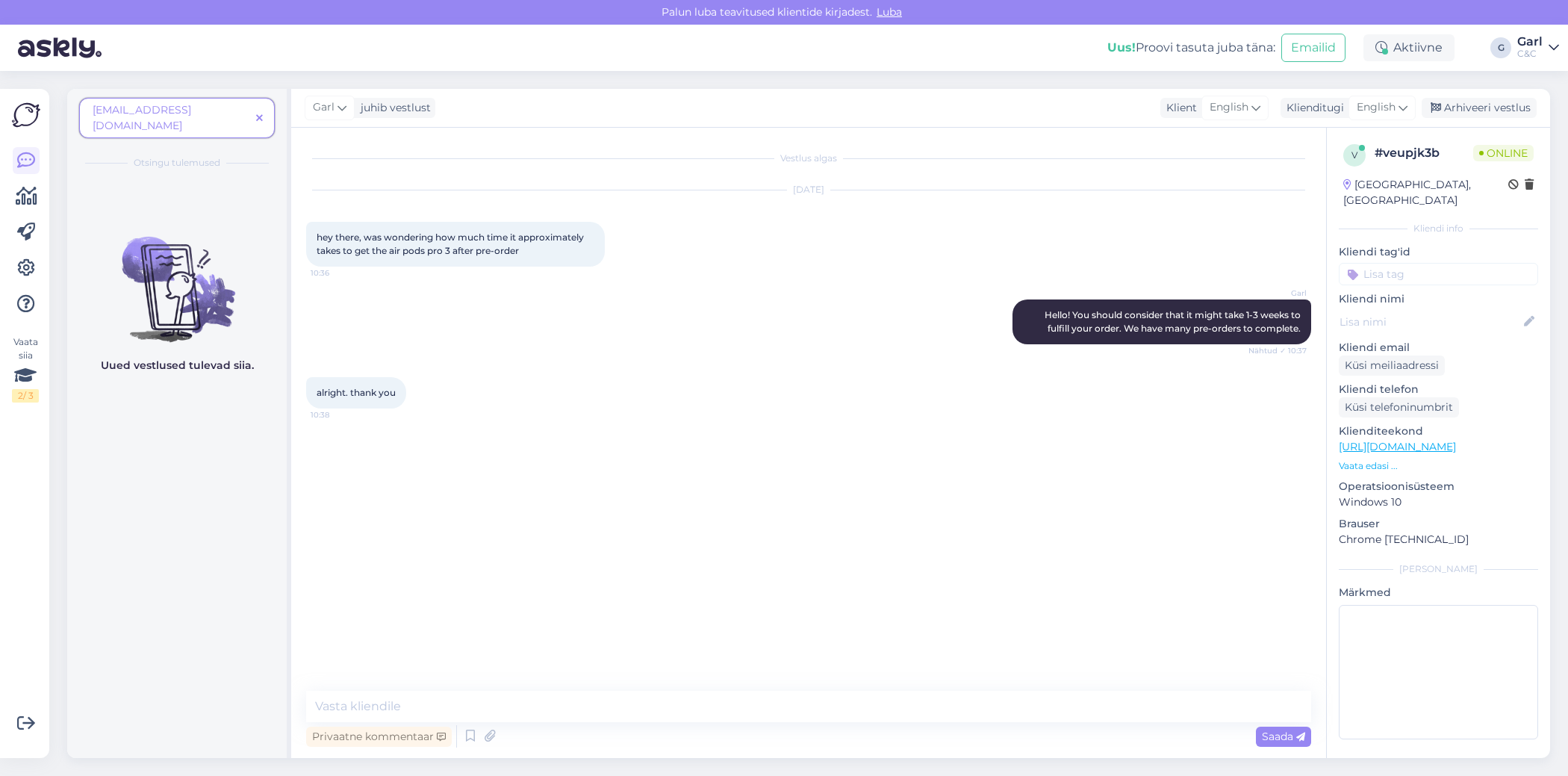
click at [28, 113] on img at bounding box center [25, 114] width 28 height 28
click at [27, 195] on icon at bounding box center [26, 196] width 21 height 17
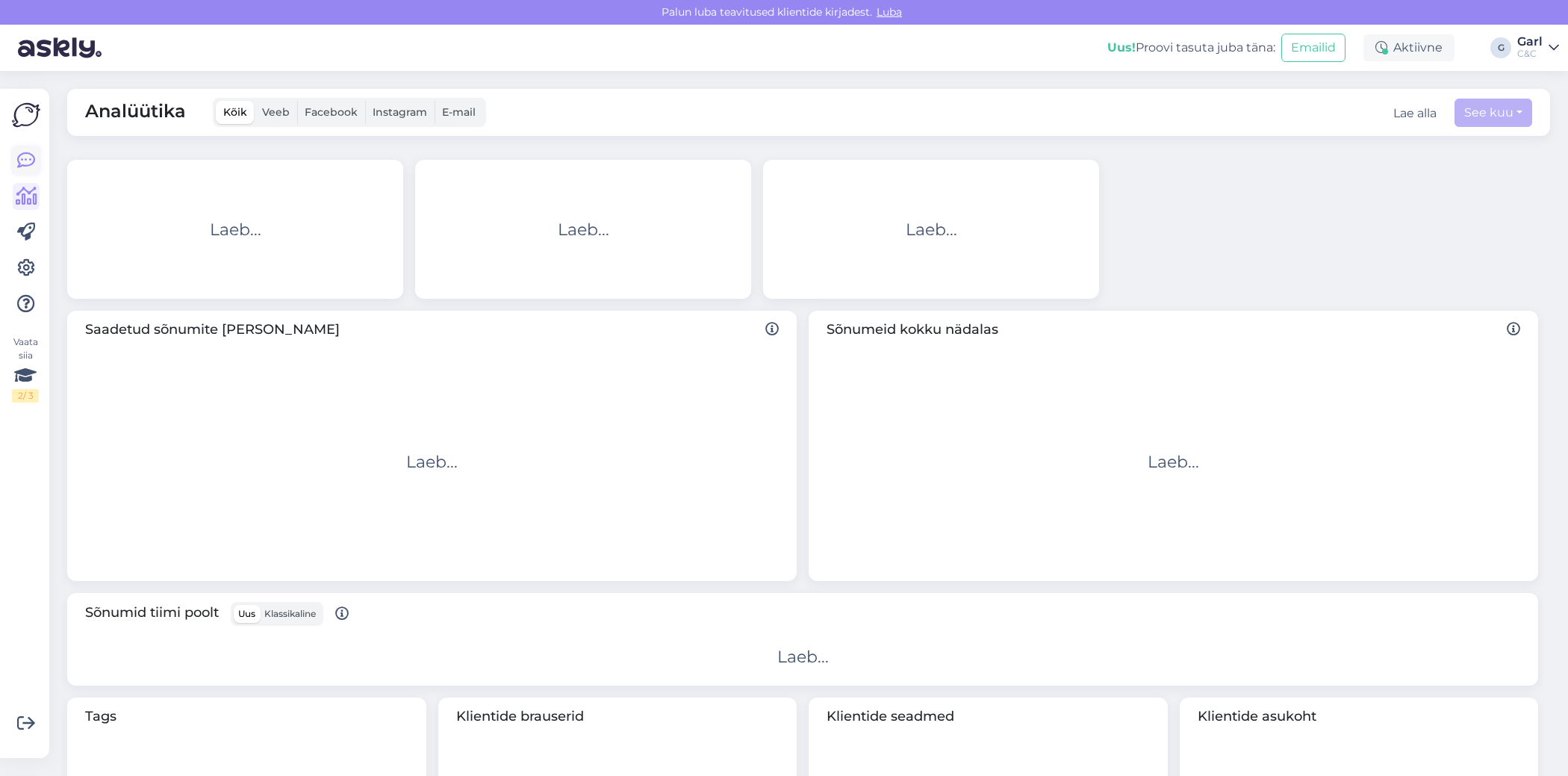
click at [25, 168] on icon at bounding box center [26, 160] width 17 height 17
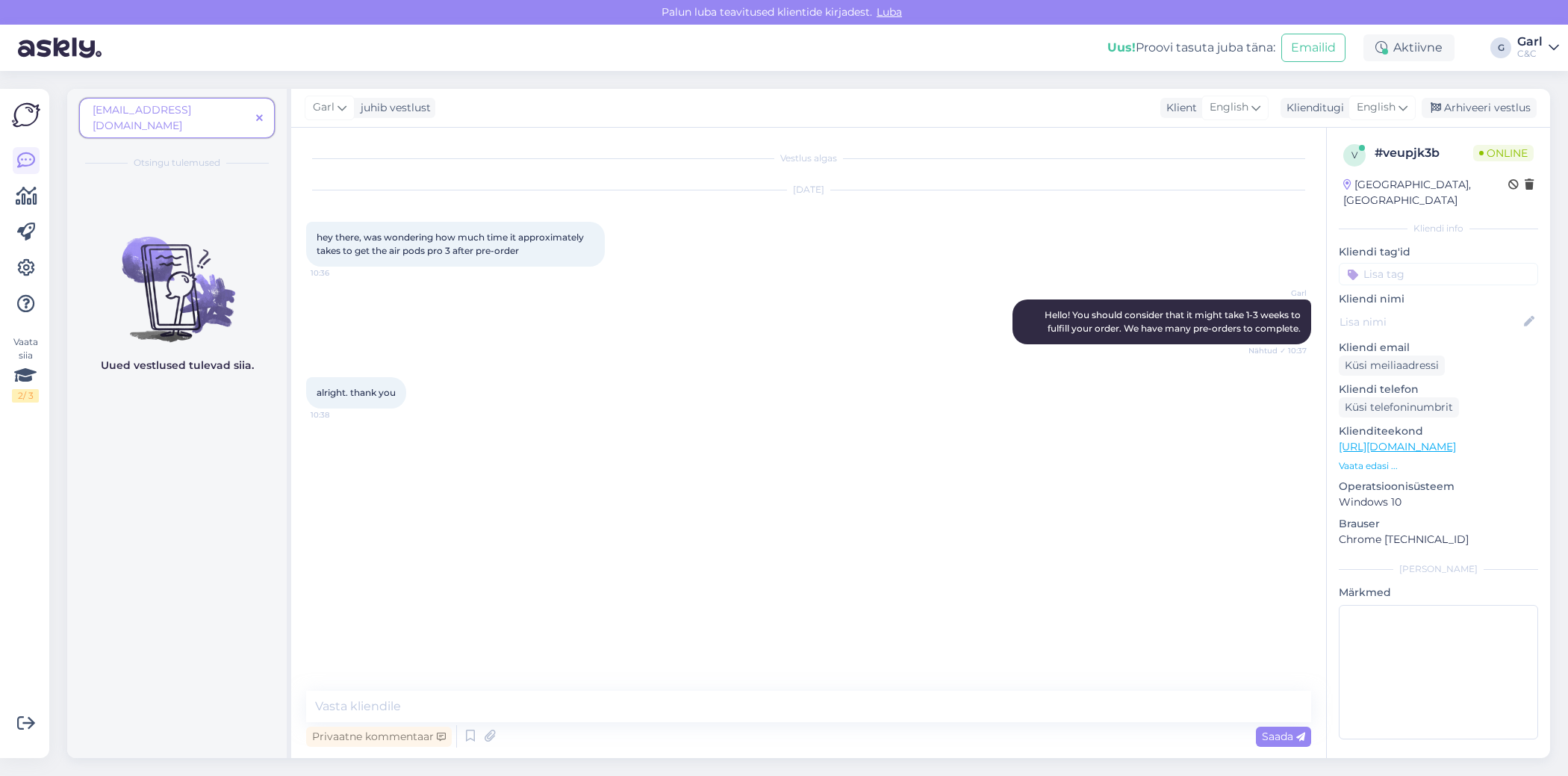
click at [22, 129] on div "Vaata siia 2 / 3" at bounding box center [25, 423] width 28 height 645
click at [1550, 44] on icon at bounding box center [1553, 48] width 11 height 12
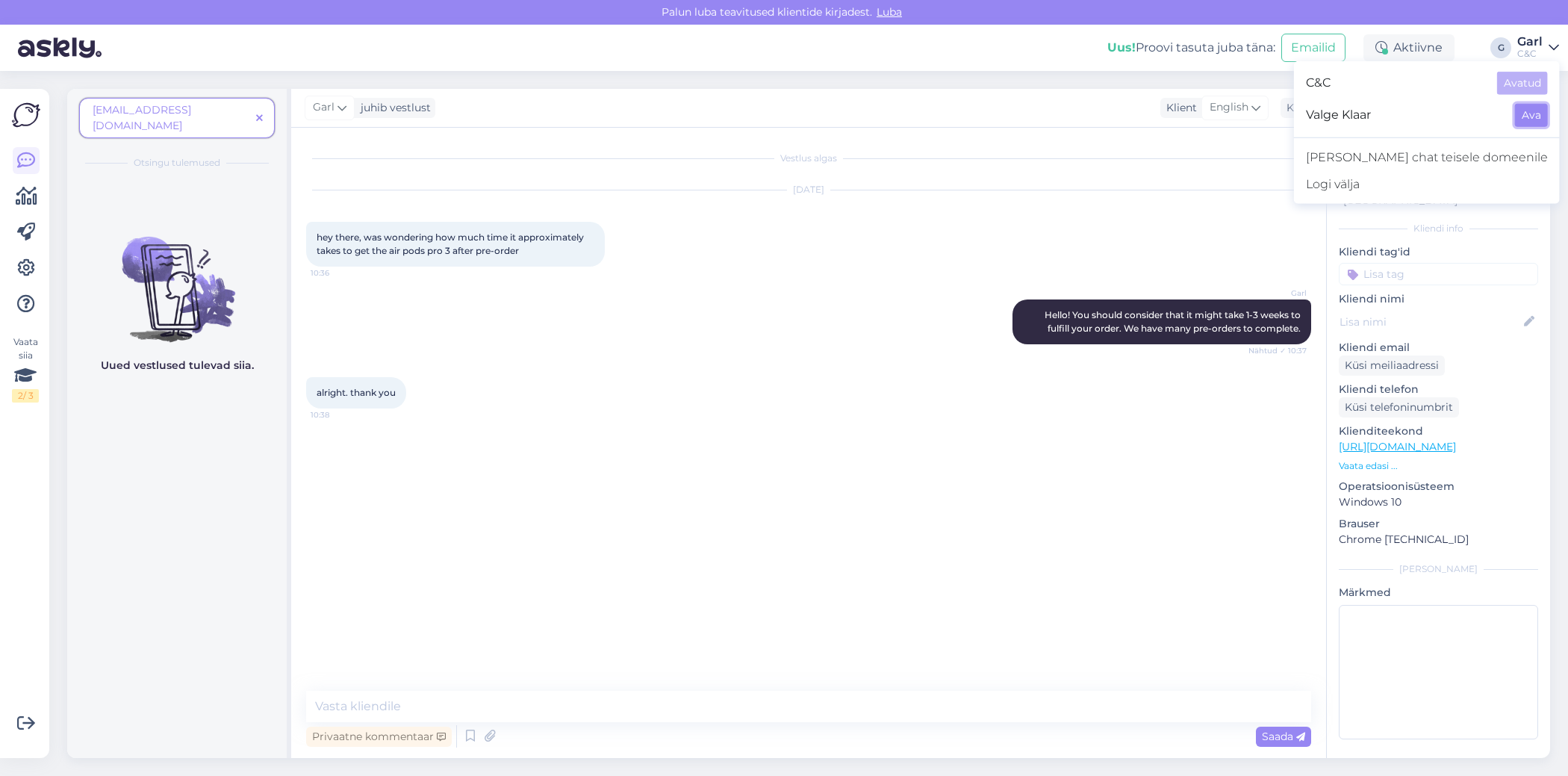
click at [1536, 117] on button "Ava" at bounding box center [1532, 115] width 33 height 23
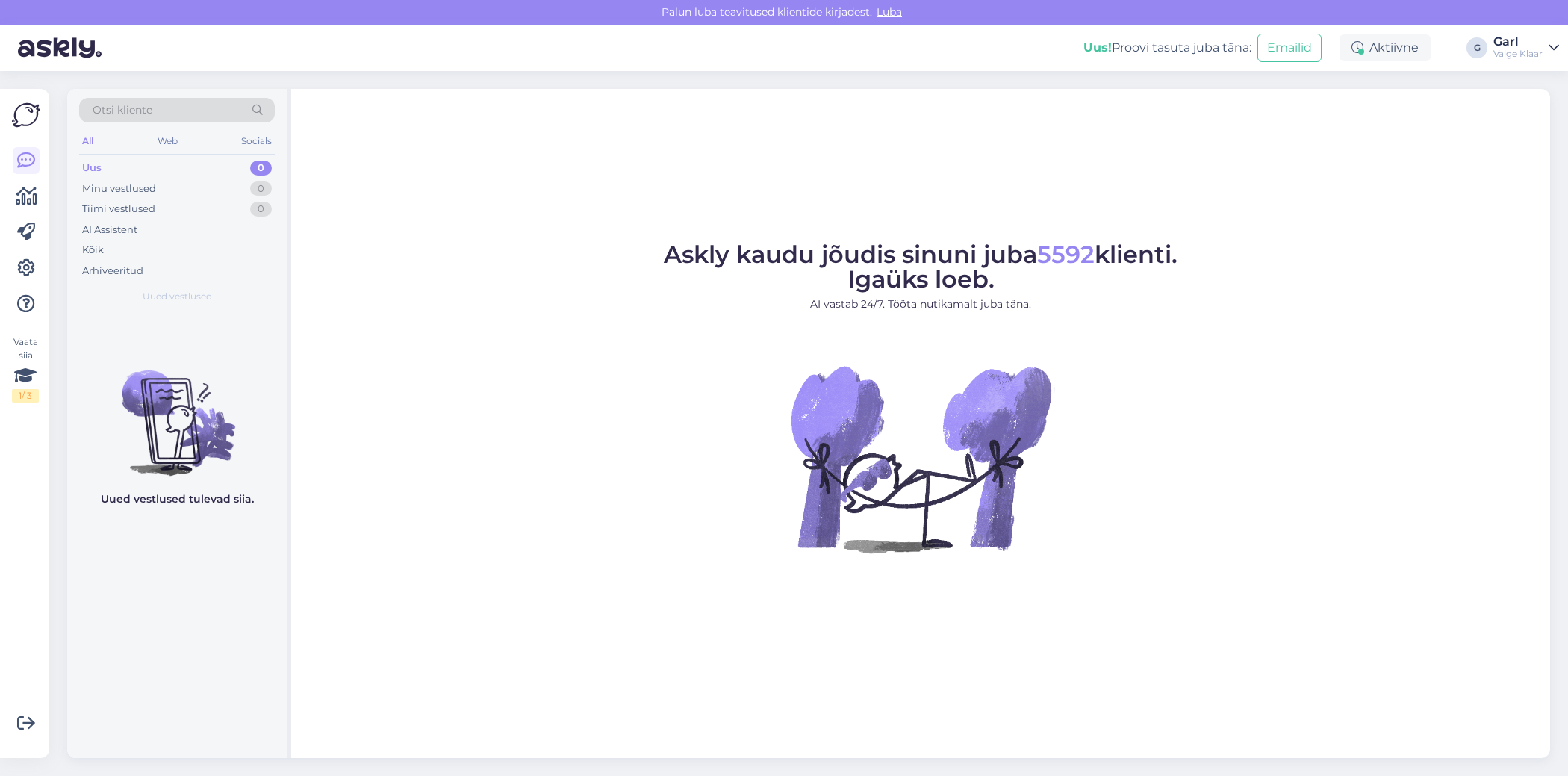
click at [1510, 44] on div "Garl" at bounding box center [1519, 42] width 49 height 12
click at [1529, 79] on button "Ava" at bounding box center [1532, 83] width 33 height 23
click at [251, 185] on div "3" at bounding box center [261, 188] width 20 height 15
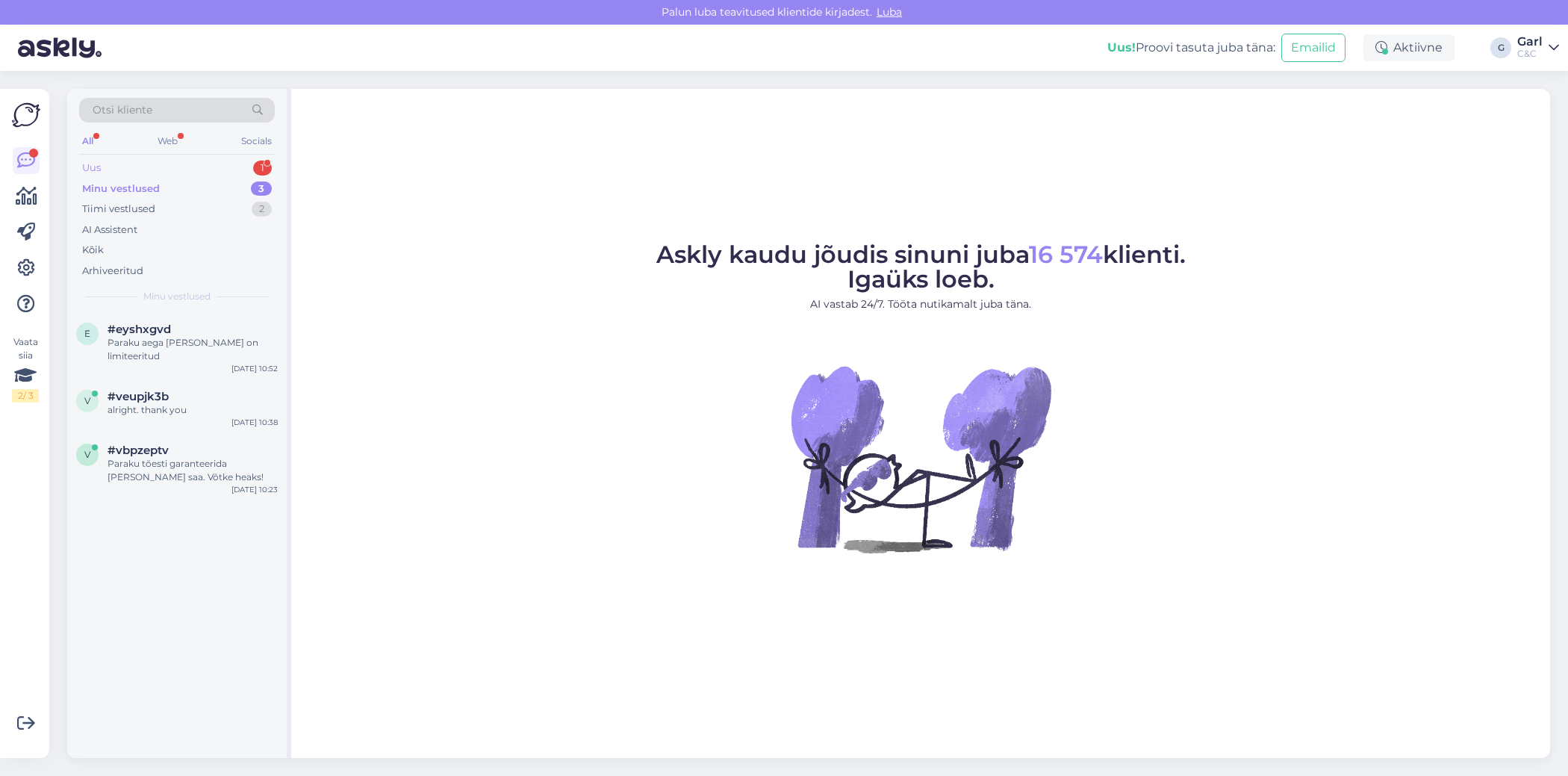
click at [245, 164] on div "Uus 1" at bounding box center [178, 168] width 196 height 21
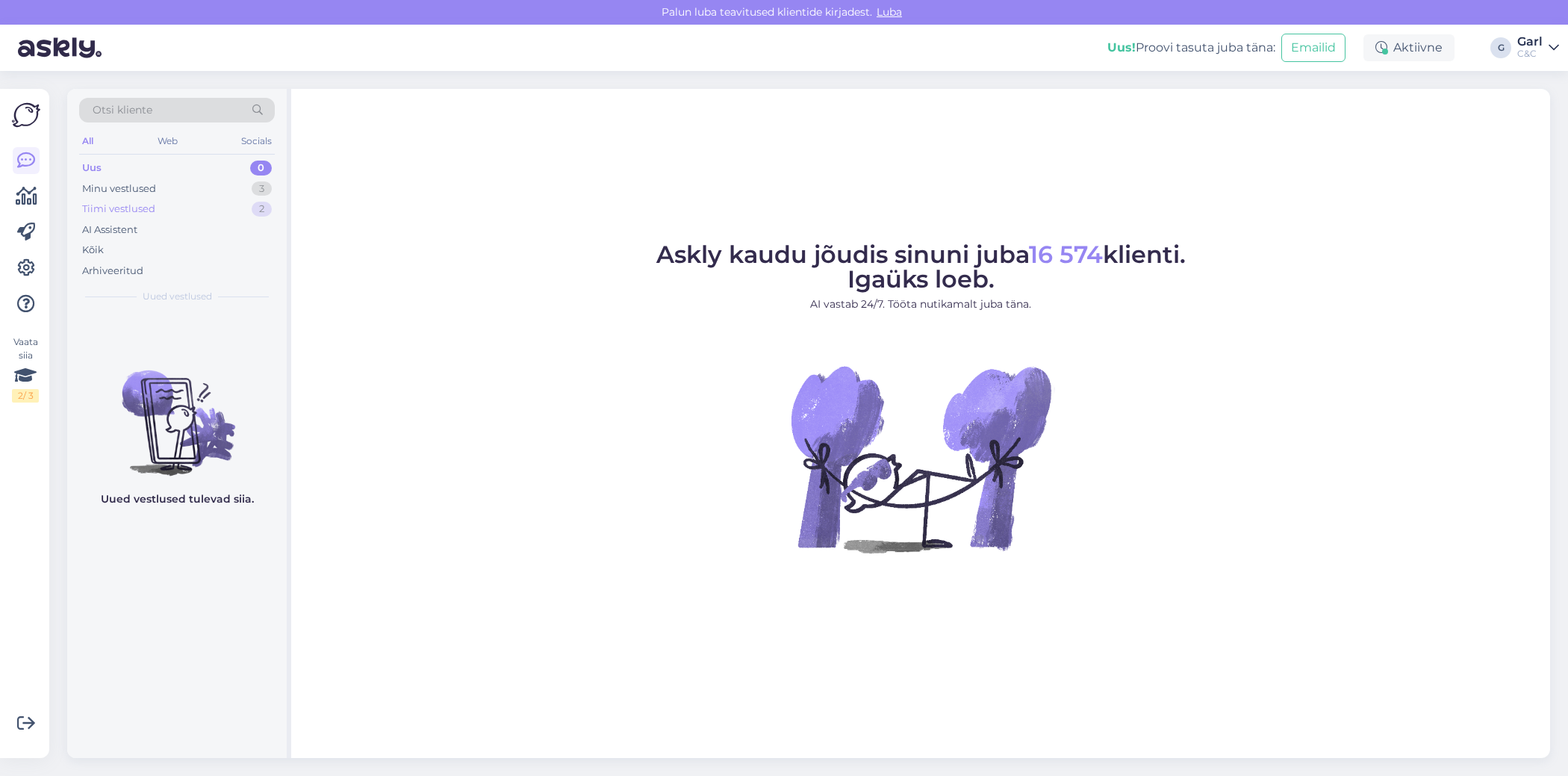
click at [256, 208] on div "2" at bounding box center [261, 209] width 20 height 15
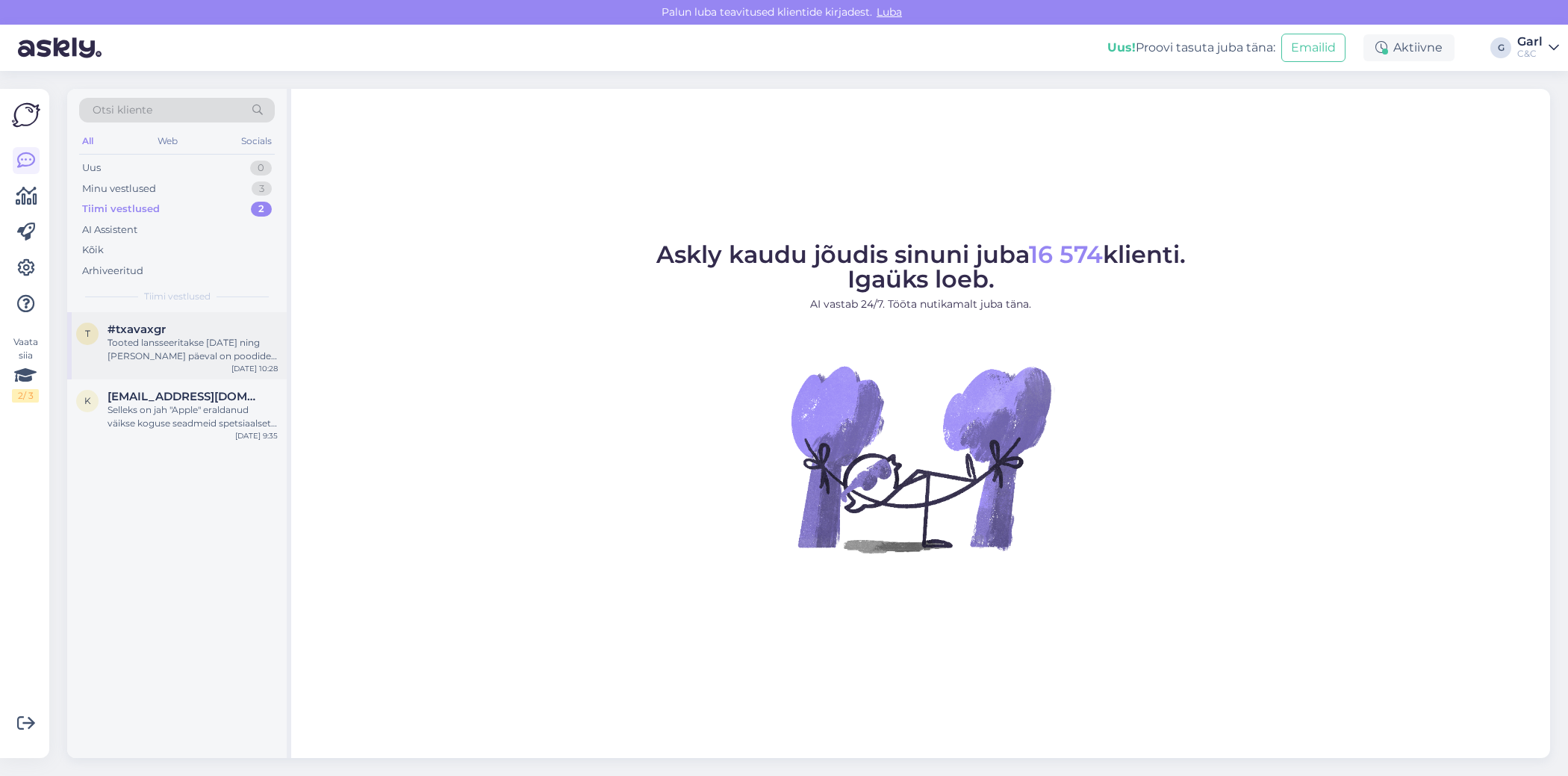
click at [203, 323] on div "#txavaxgr" at bounding box center [193, 330] width 171 height 14
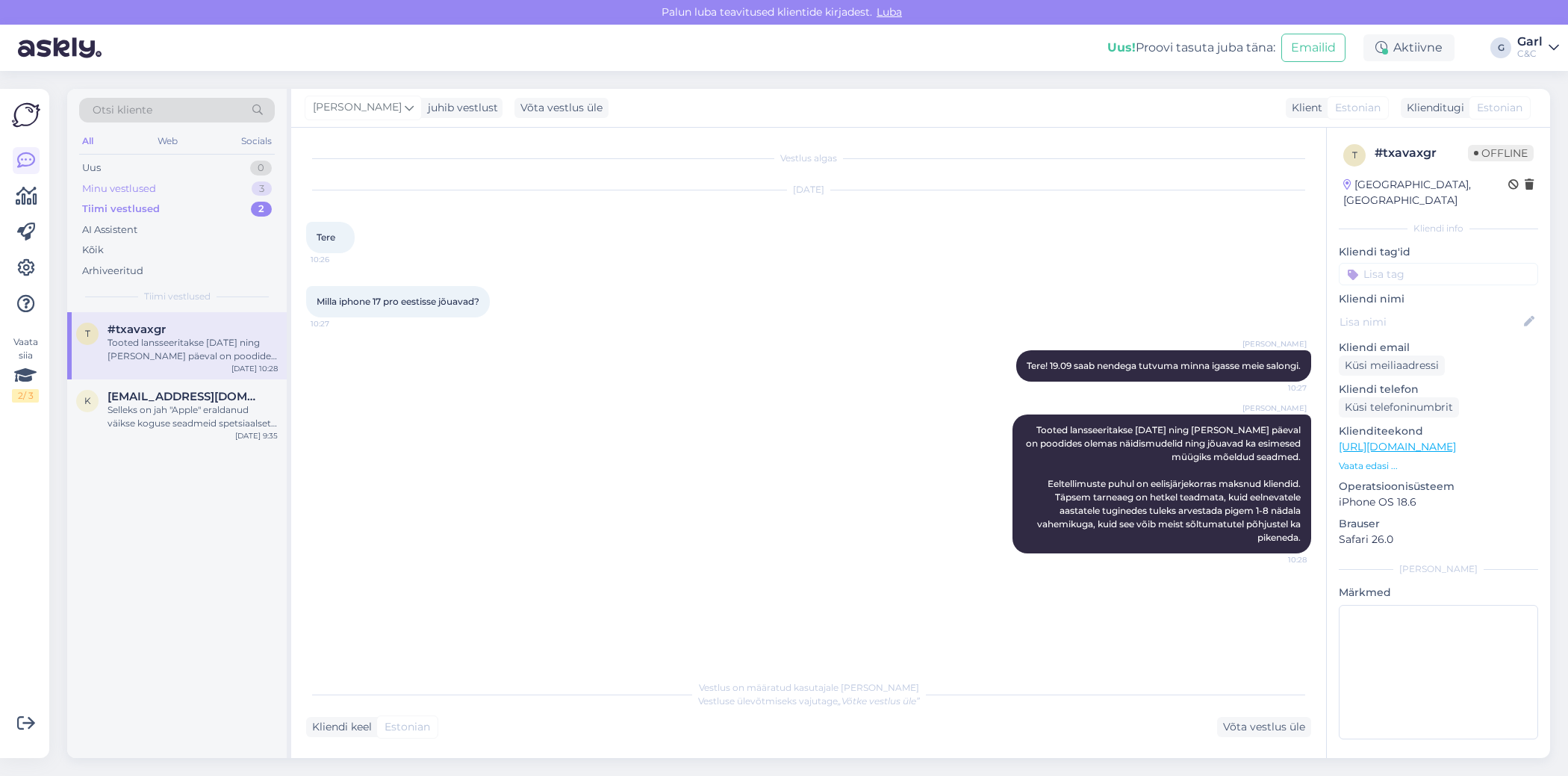
click at [221, 178] on div "Minu vestlused 3" at bounding box center [178, 189] width 196 height 21
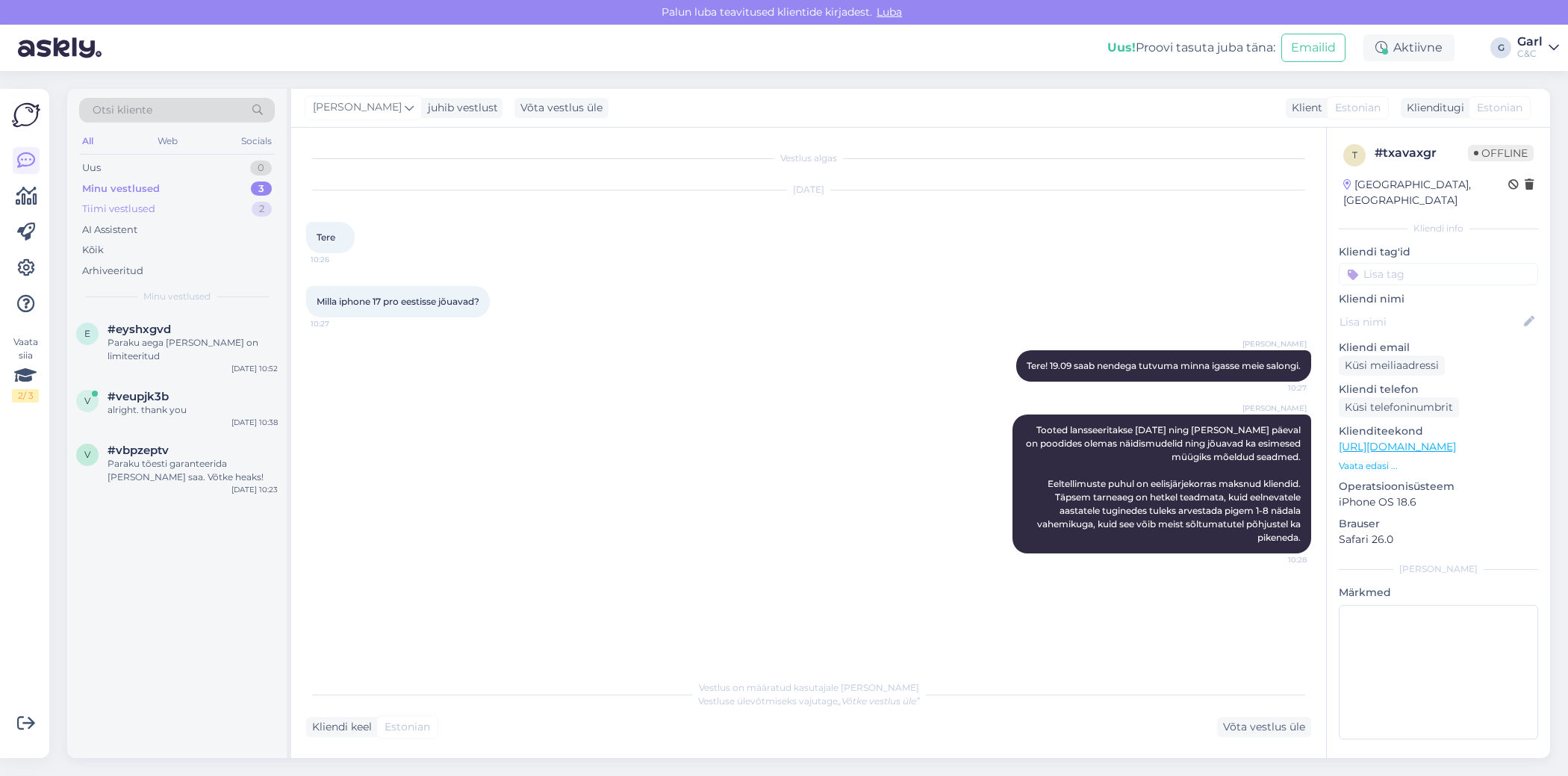
click at [230, 199] on div "Tiimi vestlused 2" at bounding box center [178, 210] width 196 height 21
click at [230, 185] on div "Minu vestlused 3" at bounding box center [178, 189] width 196 height 21
click at [186, 333] on div "#eyshxgvd" at bounding box center [193, 330] width 171 height 14
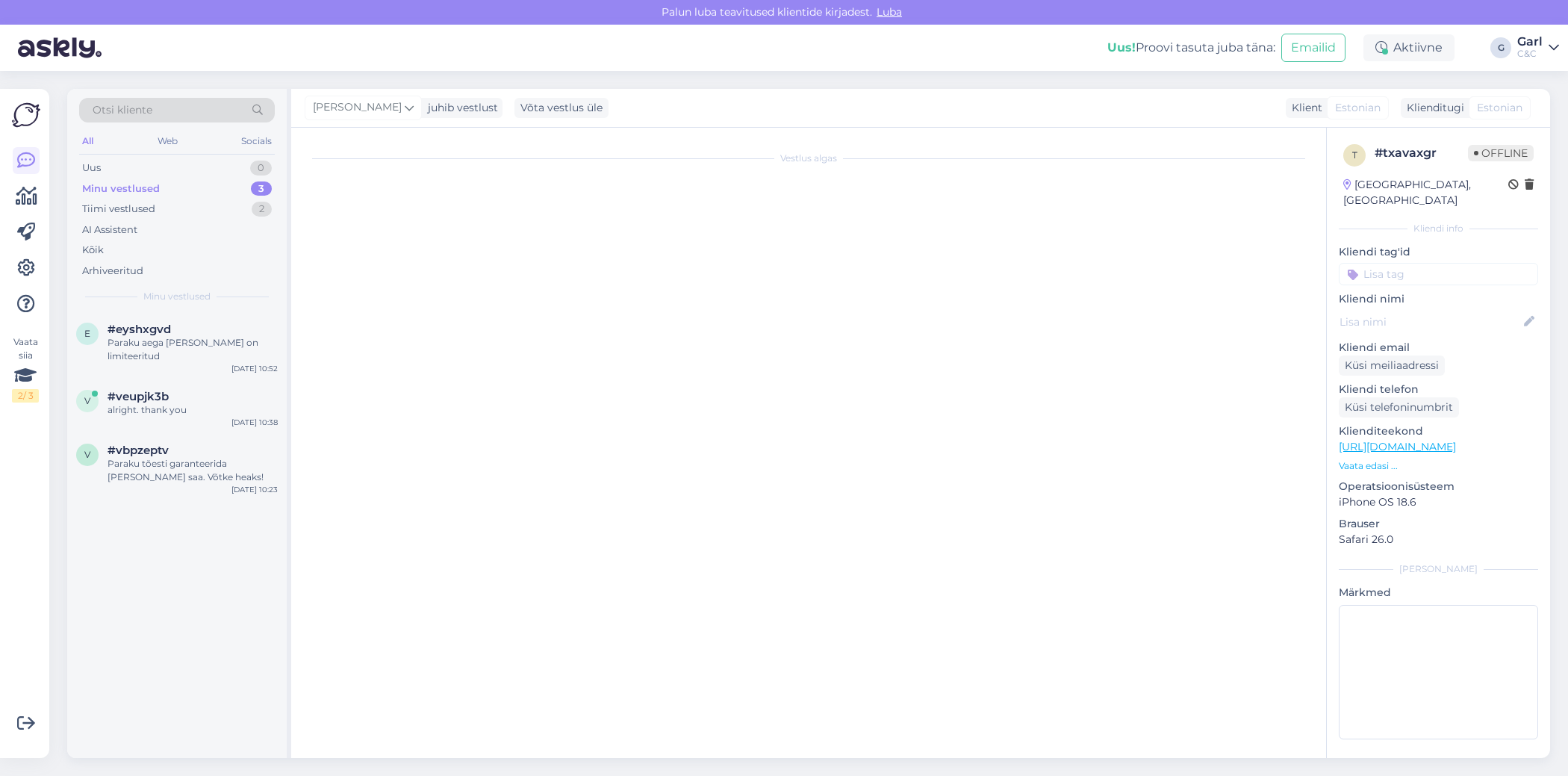
scroll to position [874, 0]
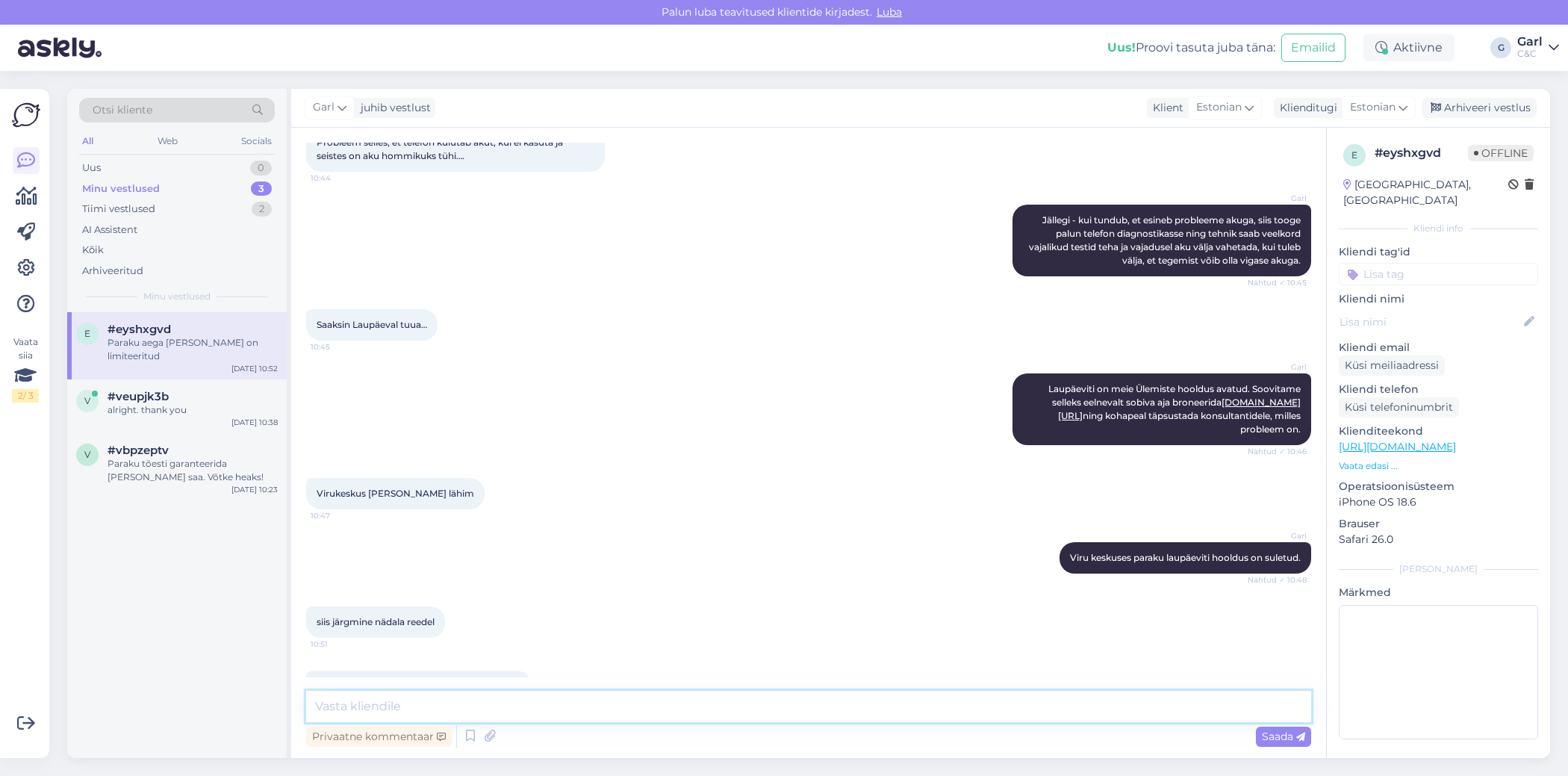
click at [519, 693] on textarea at bounding box center [809, 706] width 1005 height 31
click at [213, 431] on div "v #veupjk3b alright. thank you [DATE] 10:38" at bounding box center [177, 405] width 219 height 53
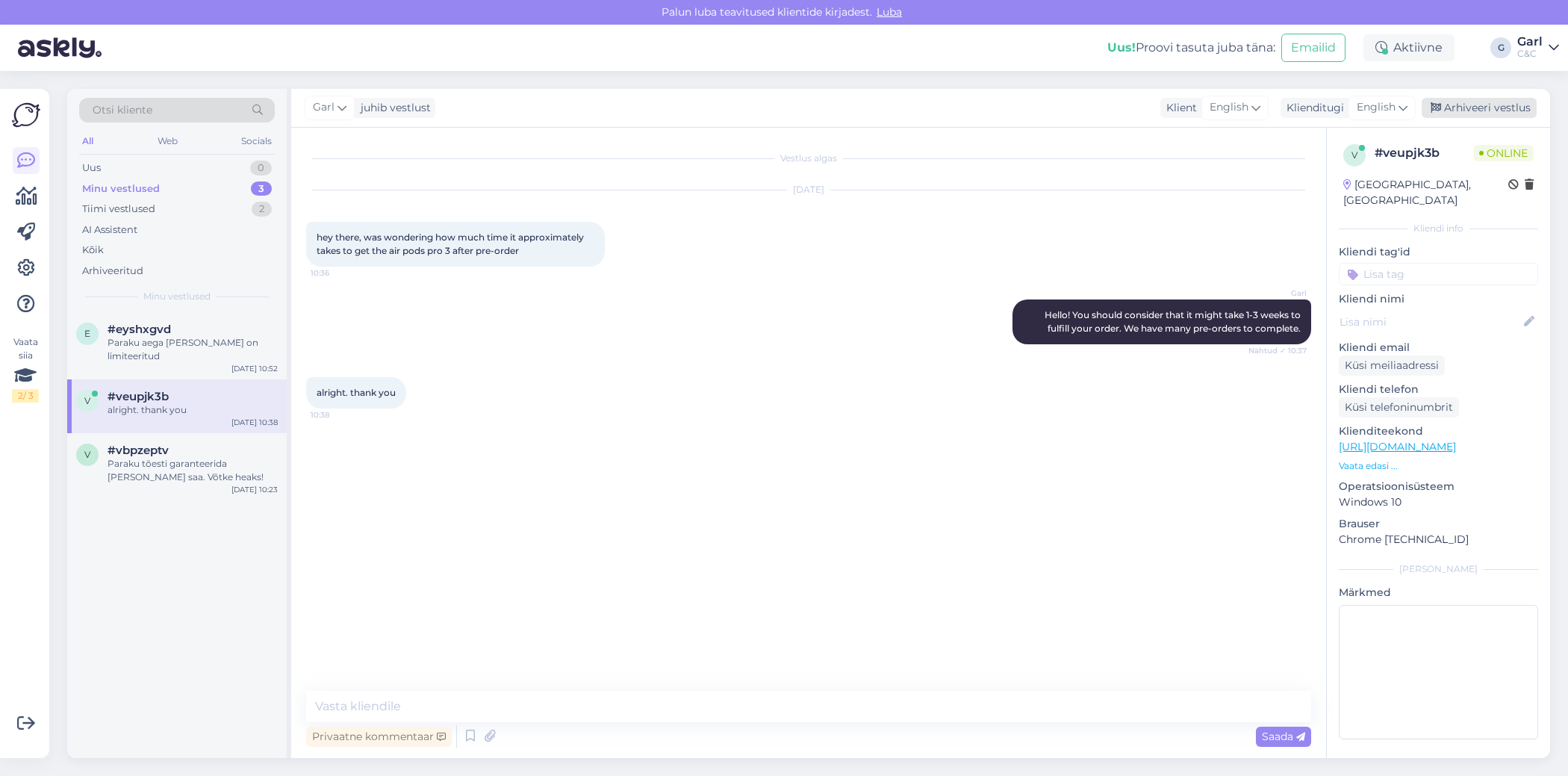
click at [1485, 101] on div "Arhiveeri vestlus" at bounding box center [1480, 108] width 115 height 20
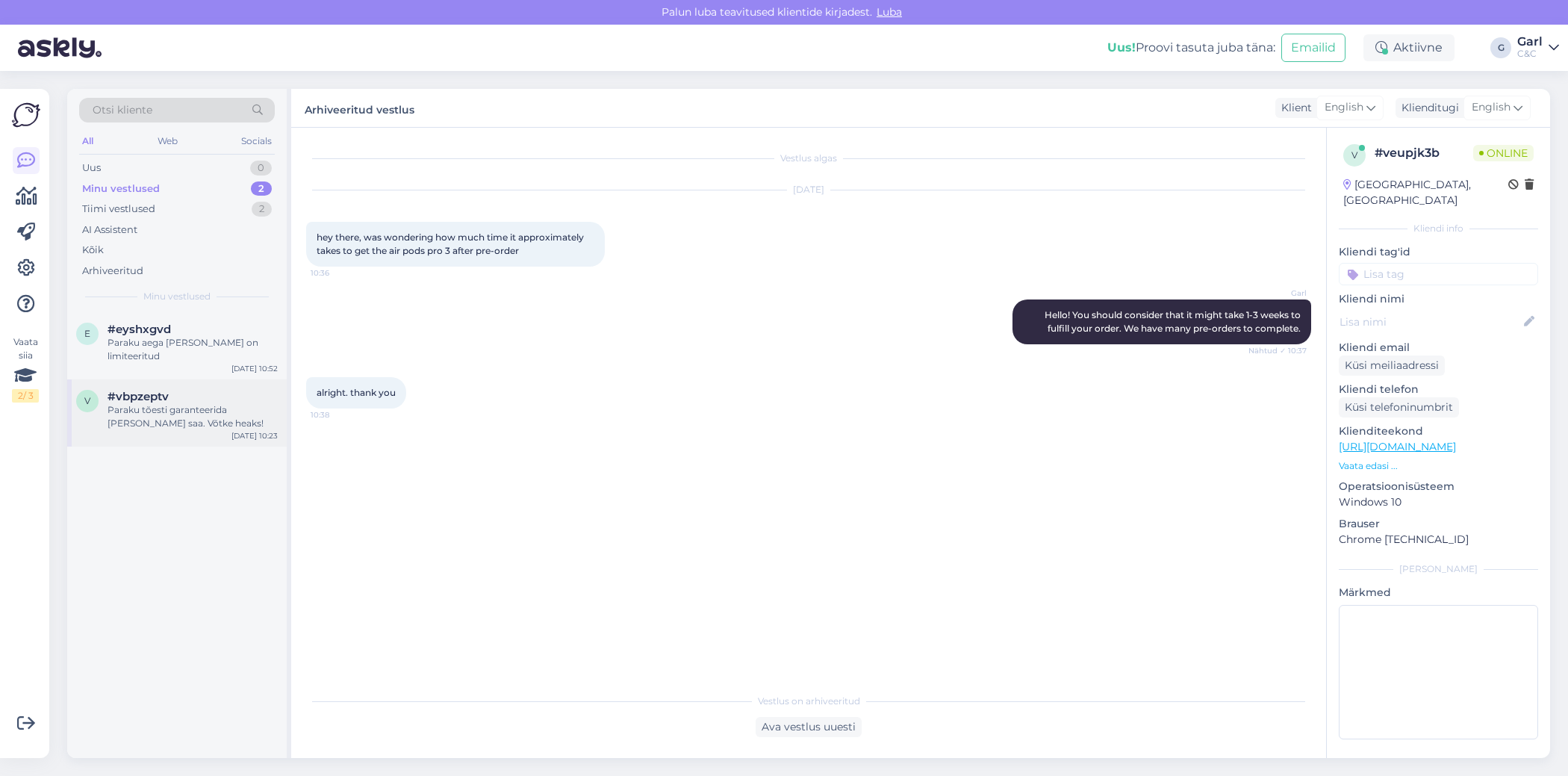
click at [186, 412] on div "Paraku tõesti garanteerida [PERSON_NAME] saa. Võtke heaks!" at bounding box center [193, 417] width 171 height 27
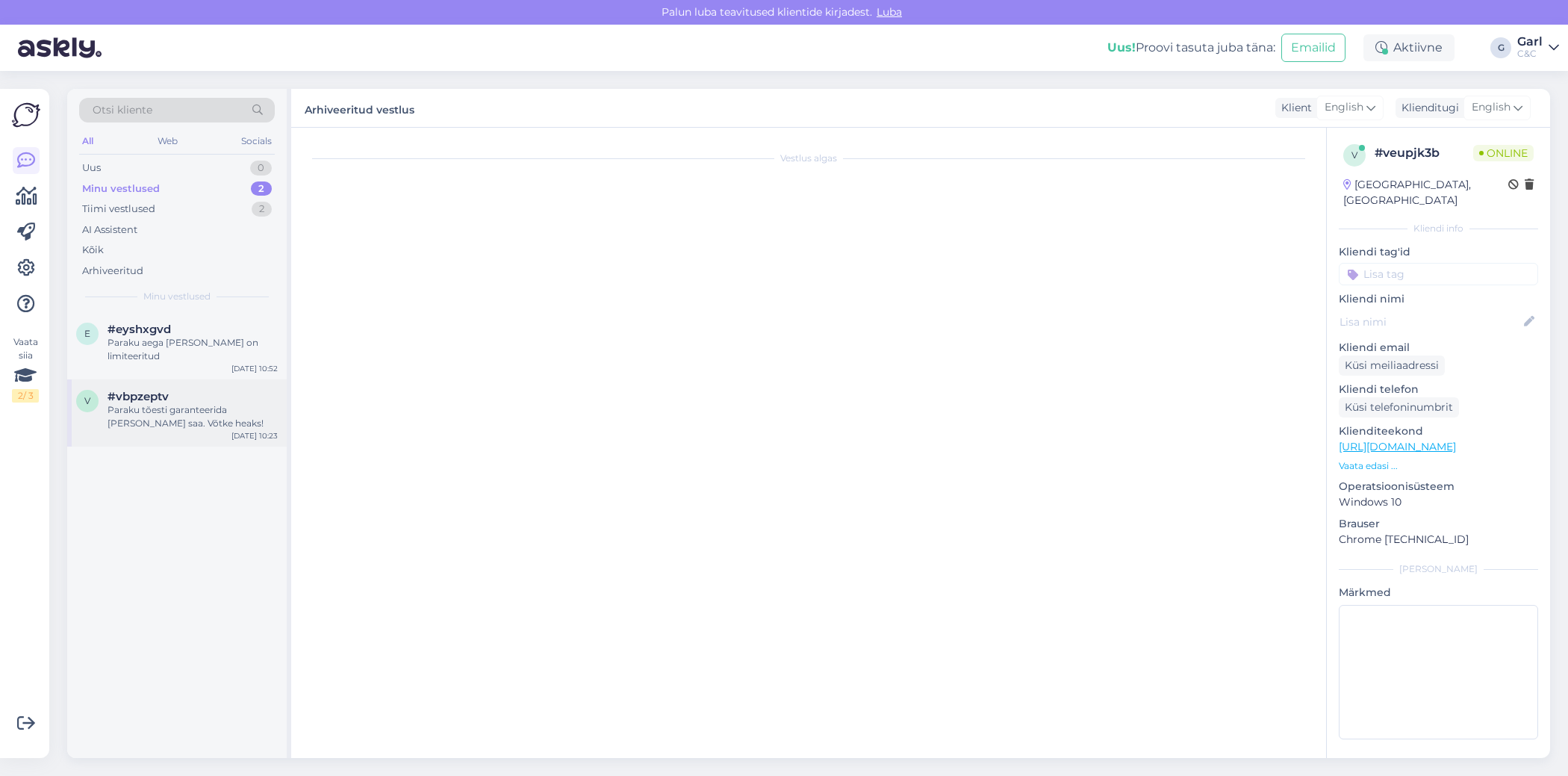
scroll to position [152, 0]
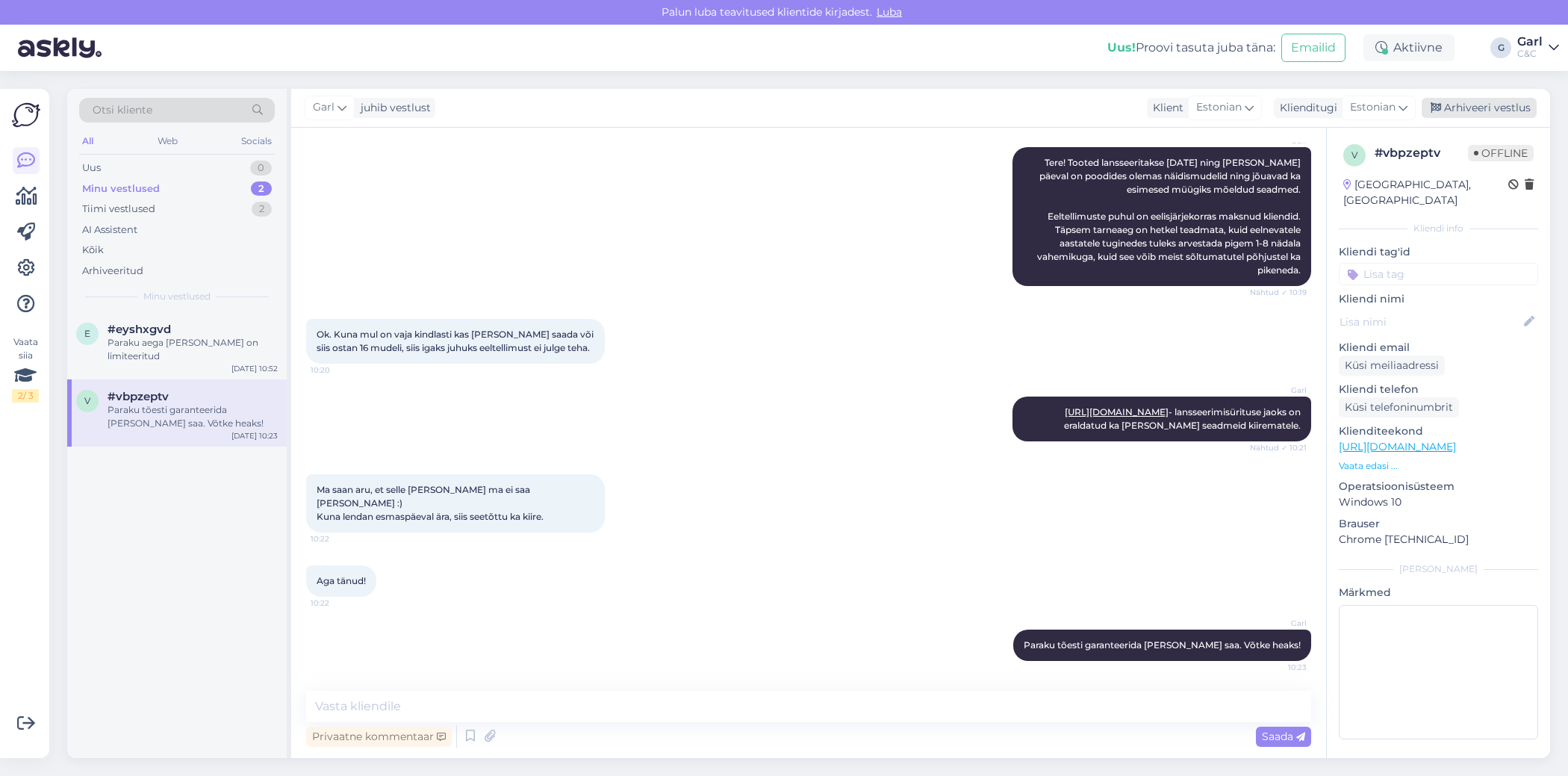
click at [1489, 108] on div "Arhiveeri vestlus" at bounding box center [1480, 108] width 115 height 20
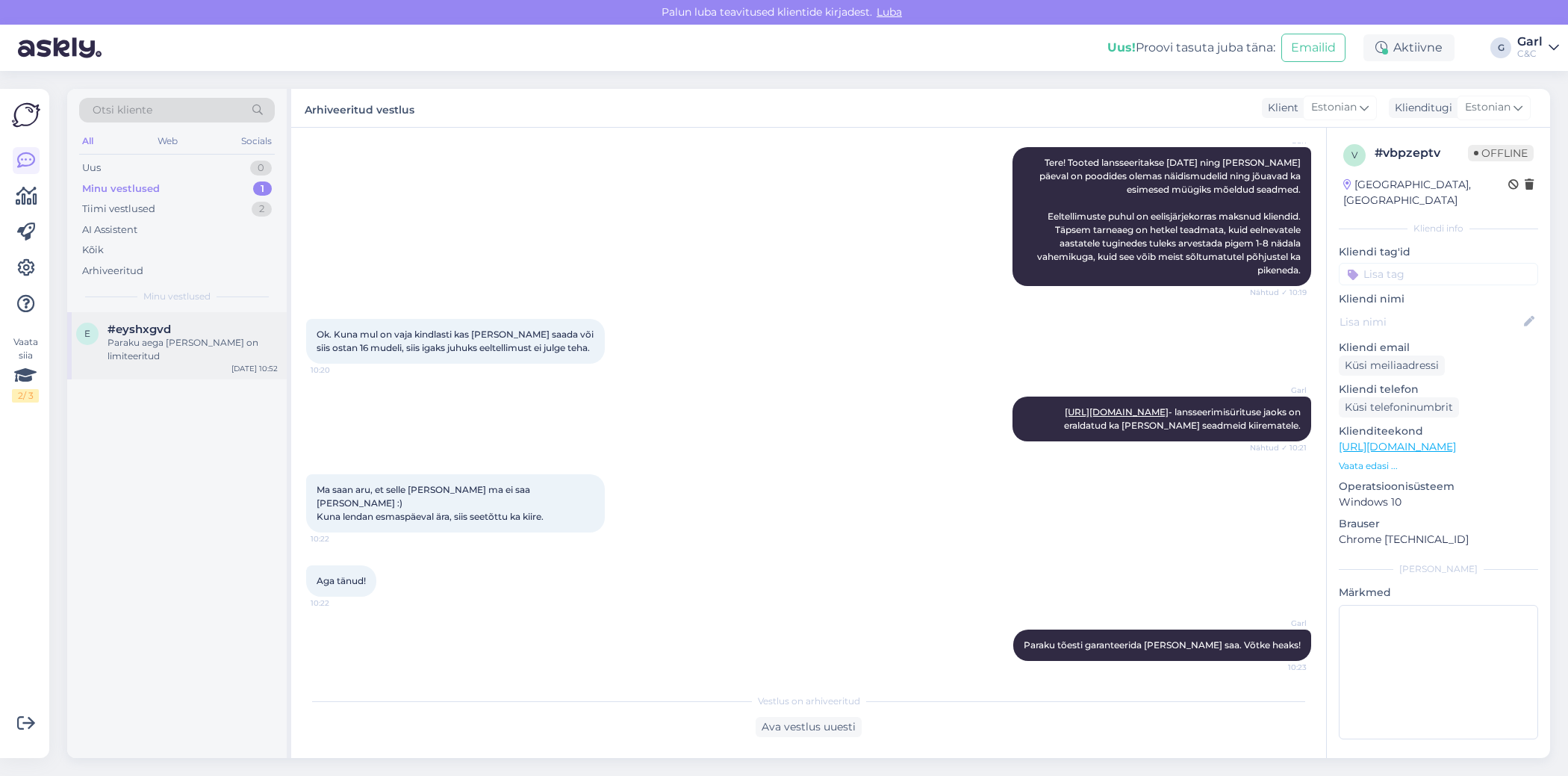
click at [201, 344] on div "Paraku aega [PERSON_NAME] on limiteeritud" at bounding box center [193, 349] width 171 height 27
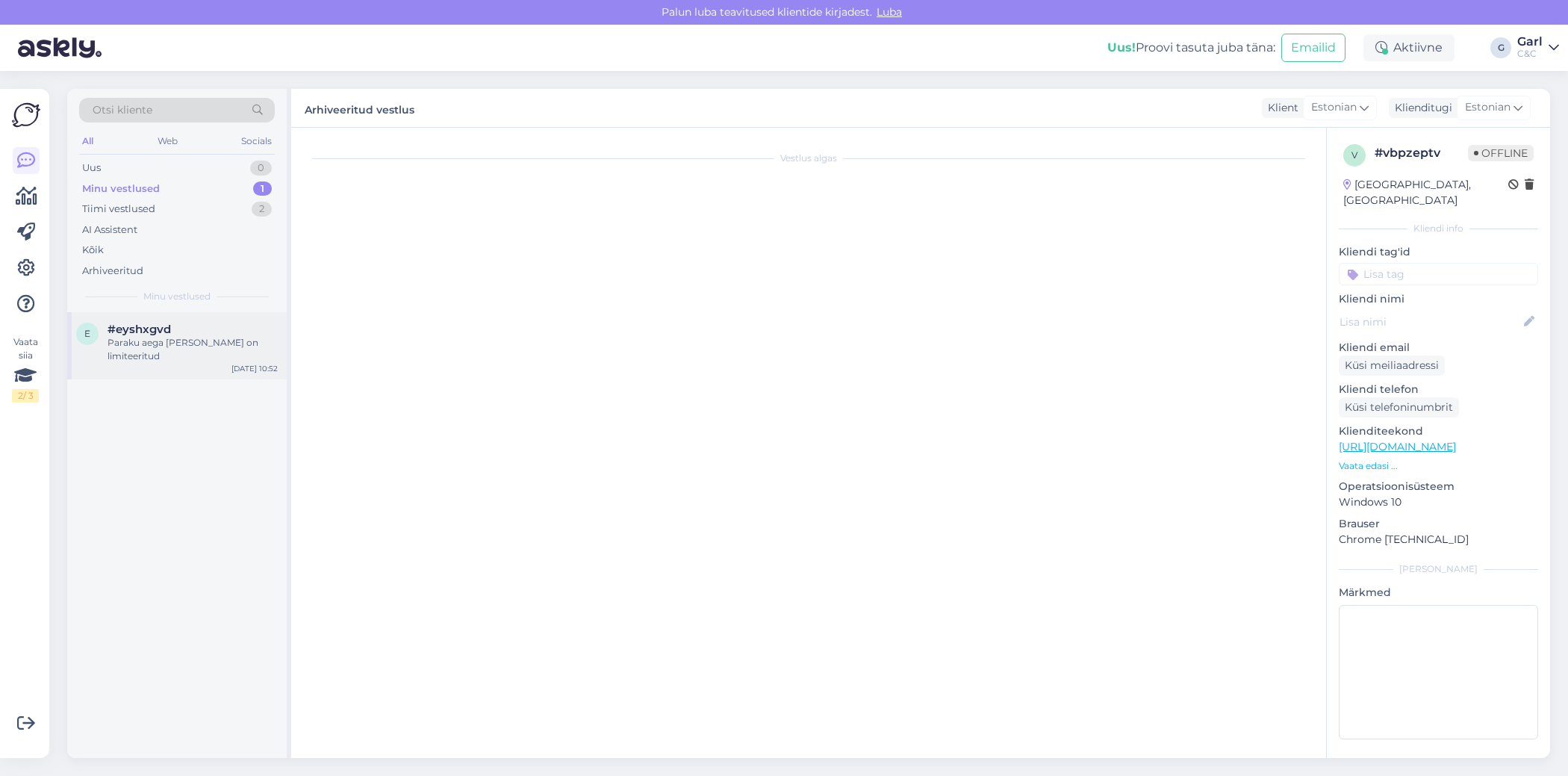
scroll to position [874, 0]
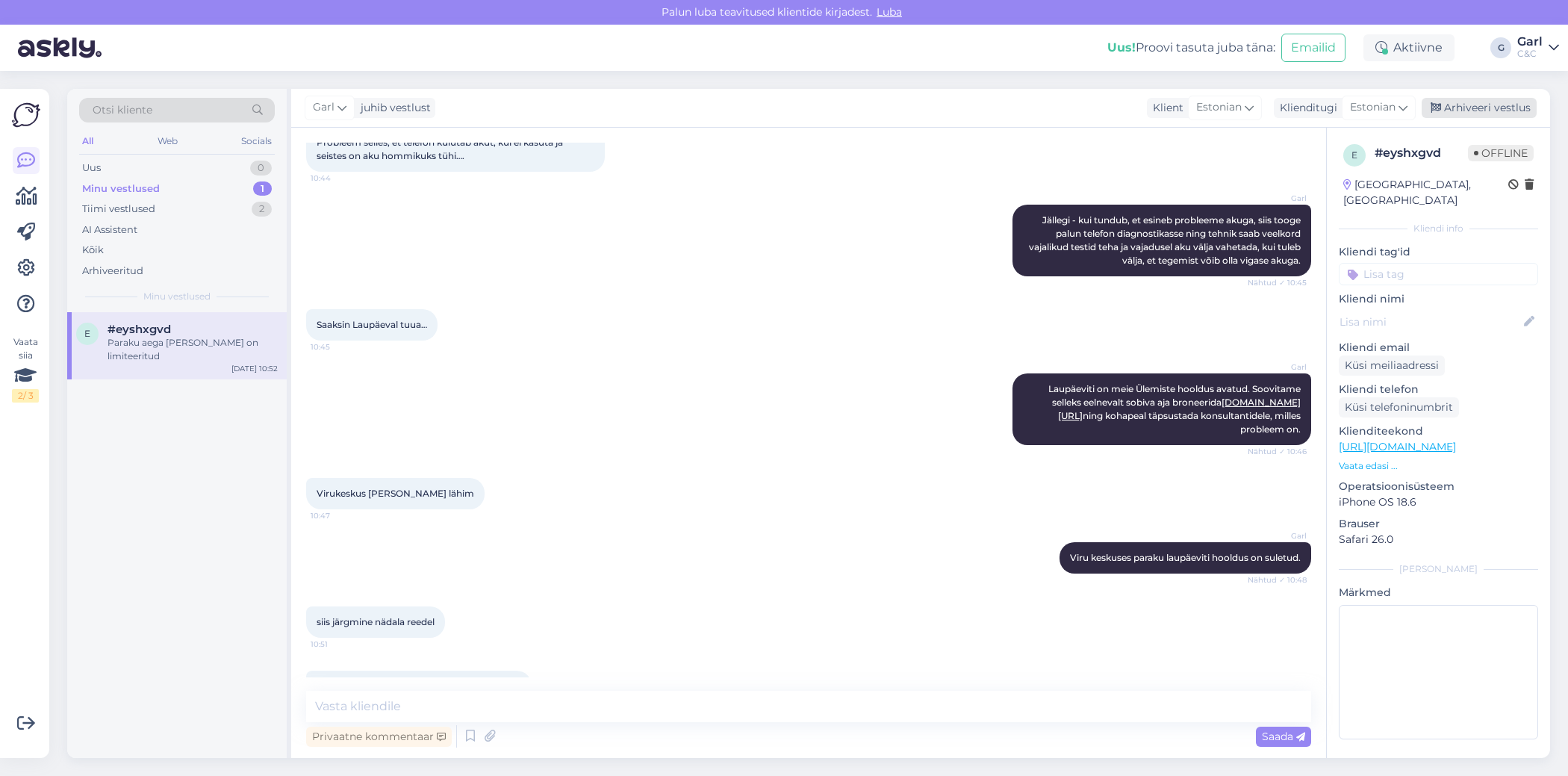
click at [1465, 109] on div "Arhiveeri vestlus" at bounding box center [1480, 108] width 115 height 20
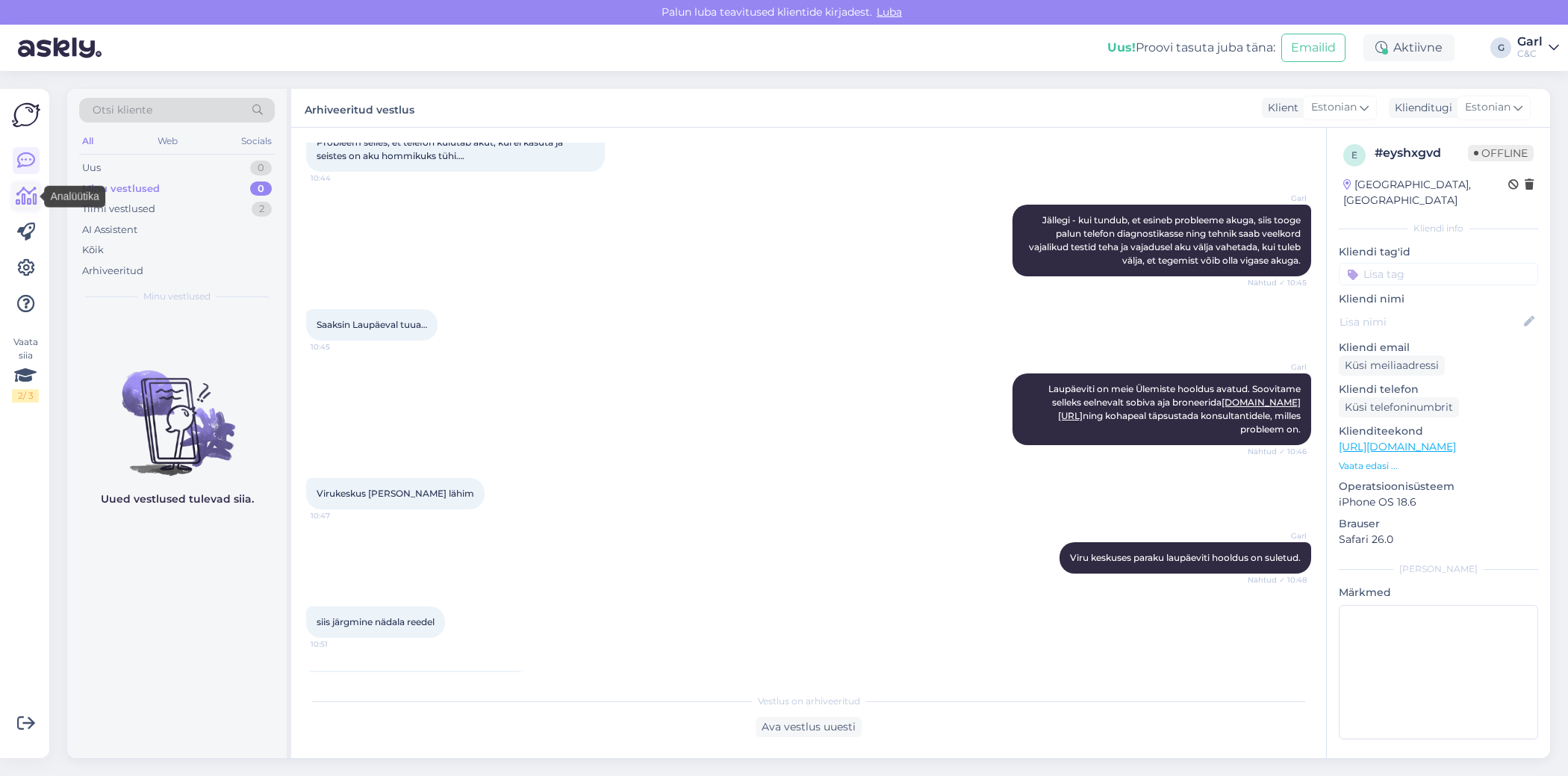
click at [20, 194] on icon at bounding box center [26, 196] width 21 height 17
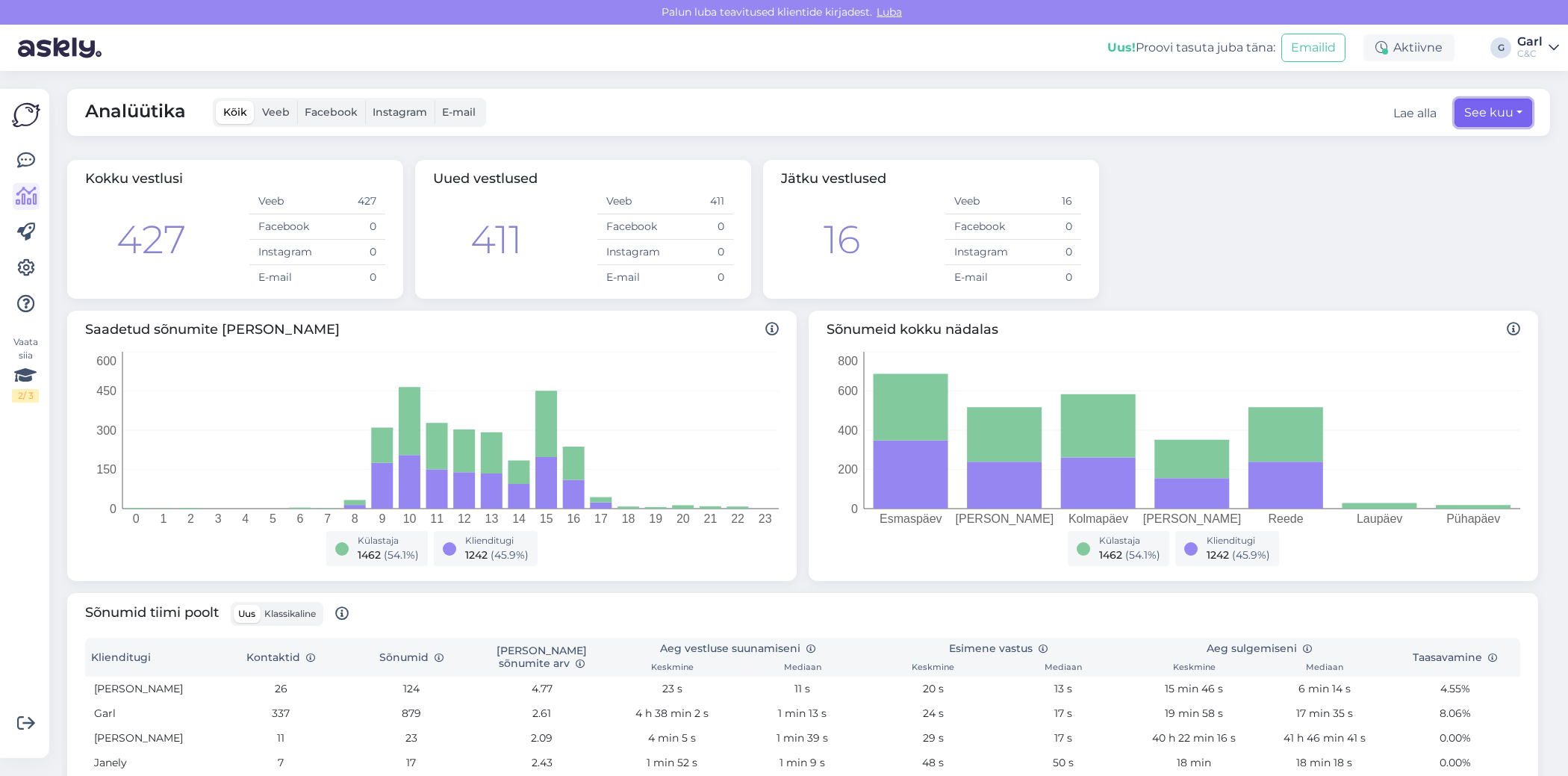
click at [1520, 99] on button "See kuu" at bounding box center [1493, 113] width 78 height 28
select select "8"
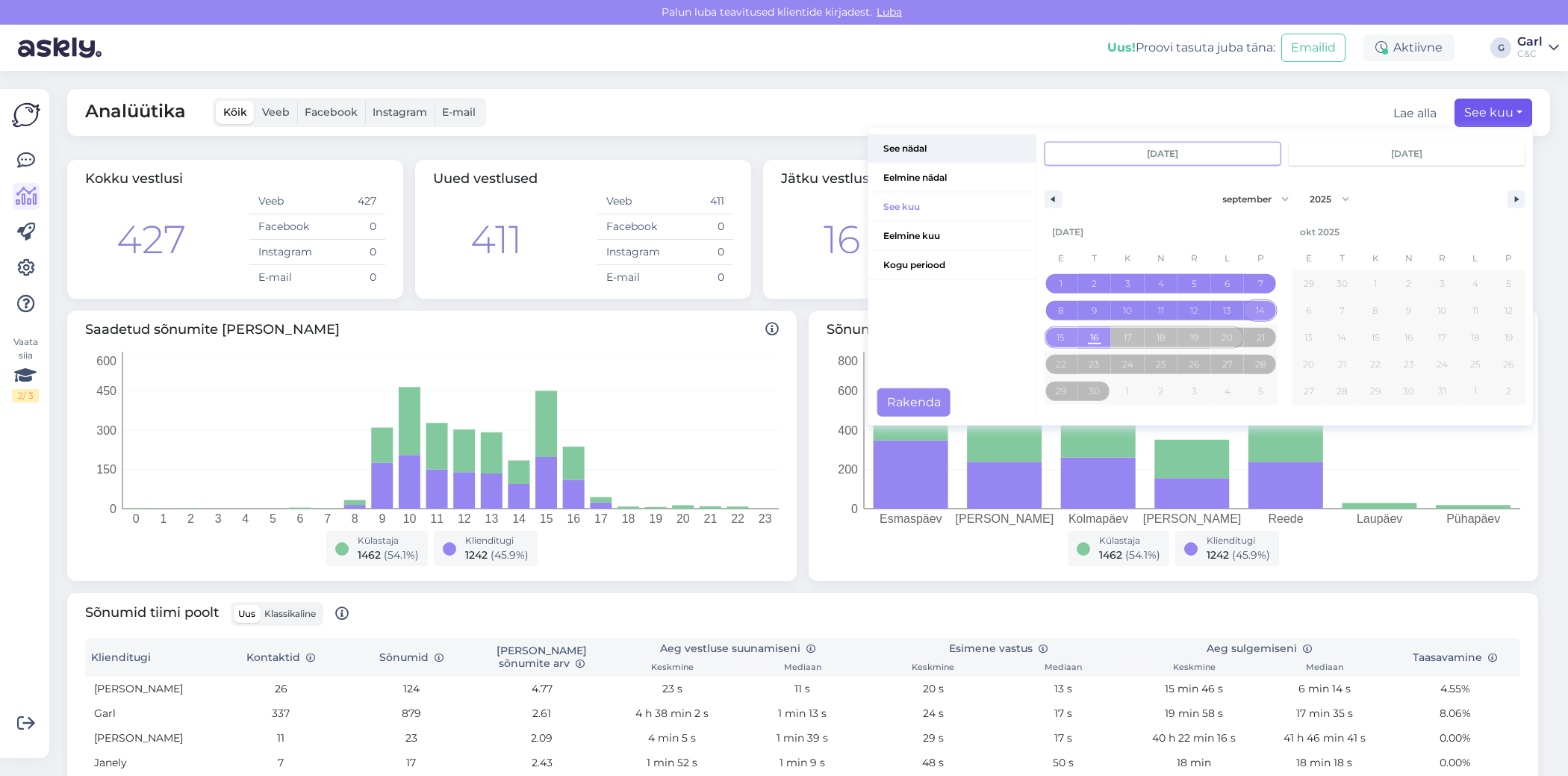
click at [926, 157] on span "See nädal" at bounding box center [952, 148] width 168 height 28
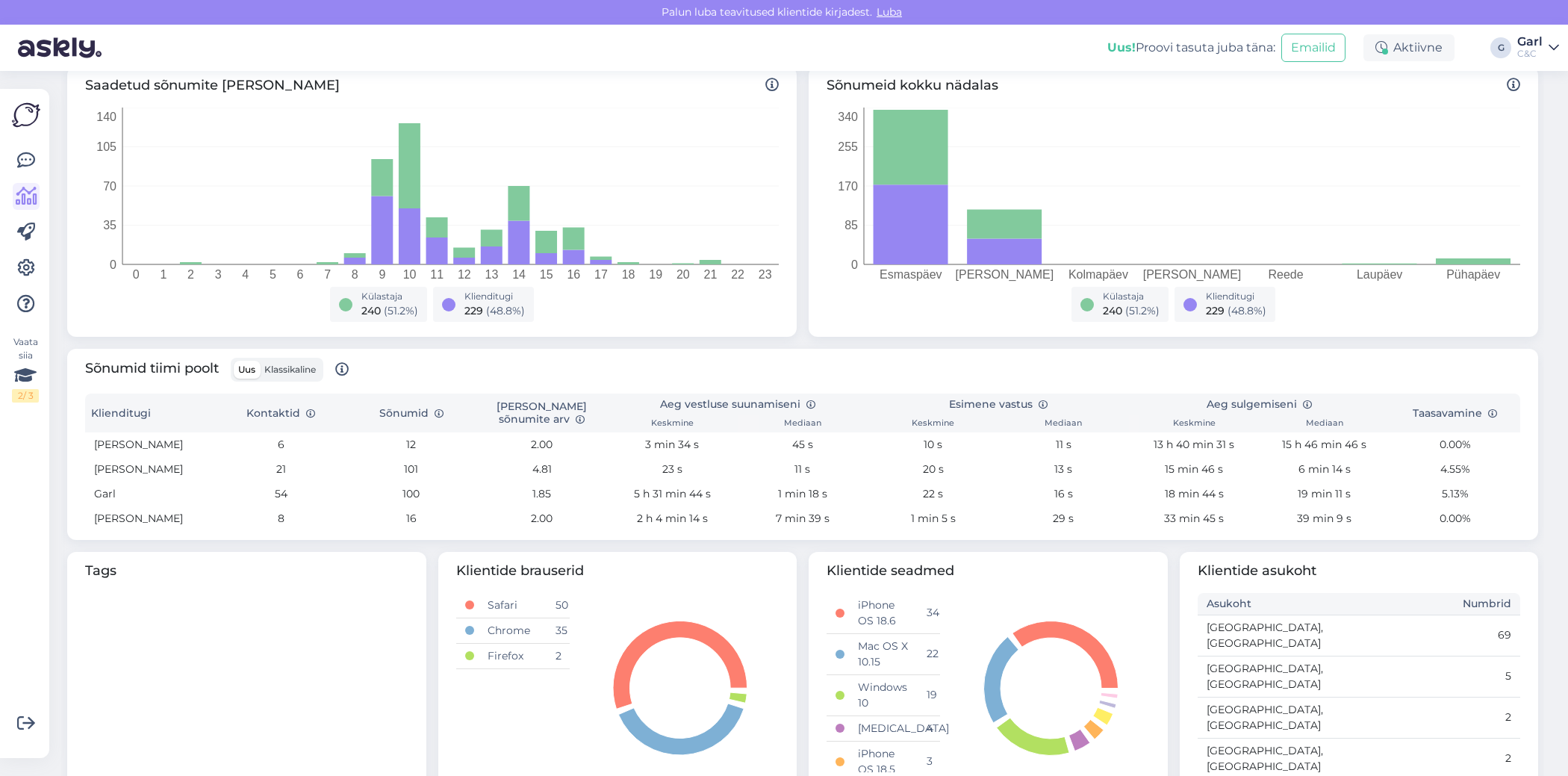
scroll to position [366, 0]
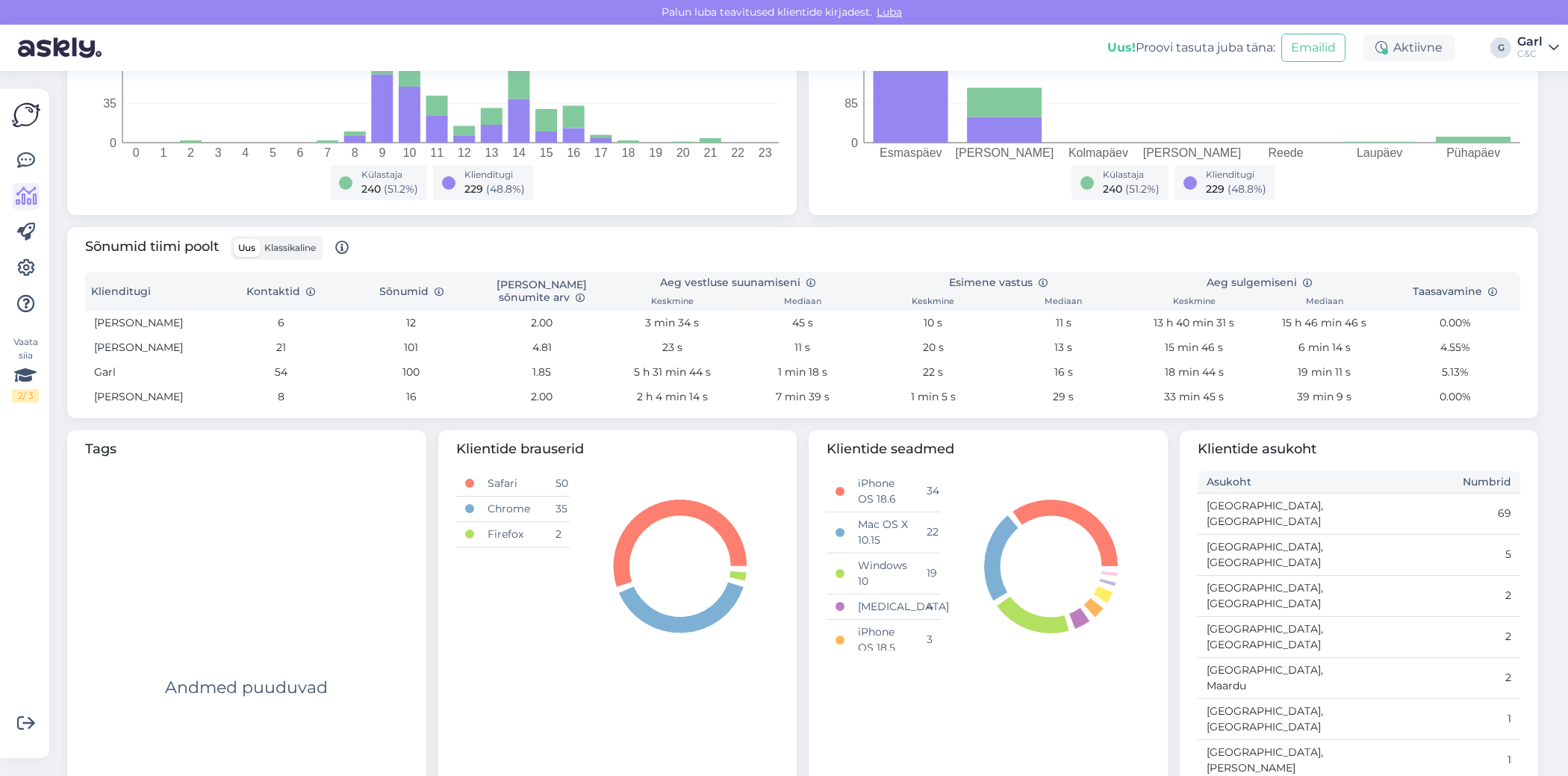
click at [396, 374] on td "100" at bounding box center [410, 372] width 131 height 24
click at [502, 373] on td "1.85" at bounding box center [541, 372] width 131 height 24
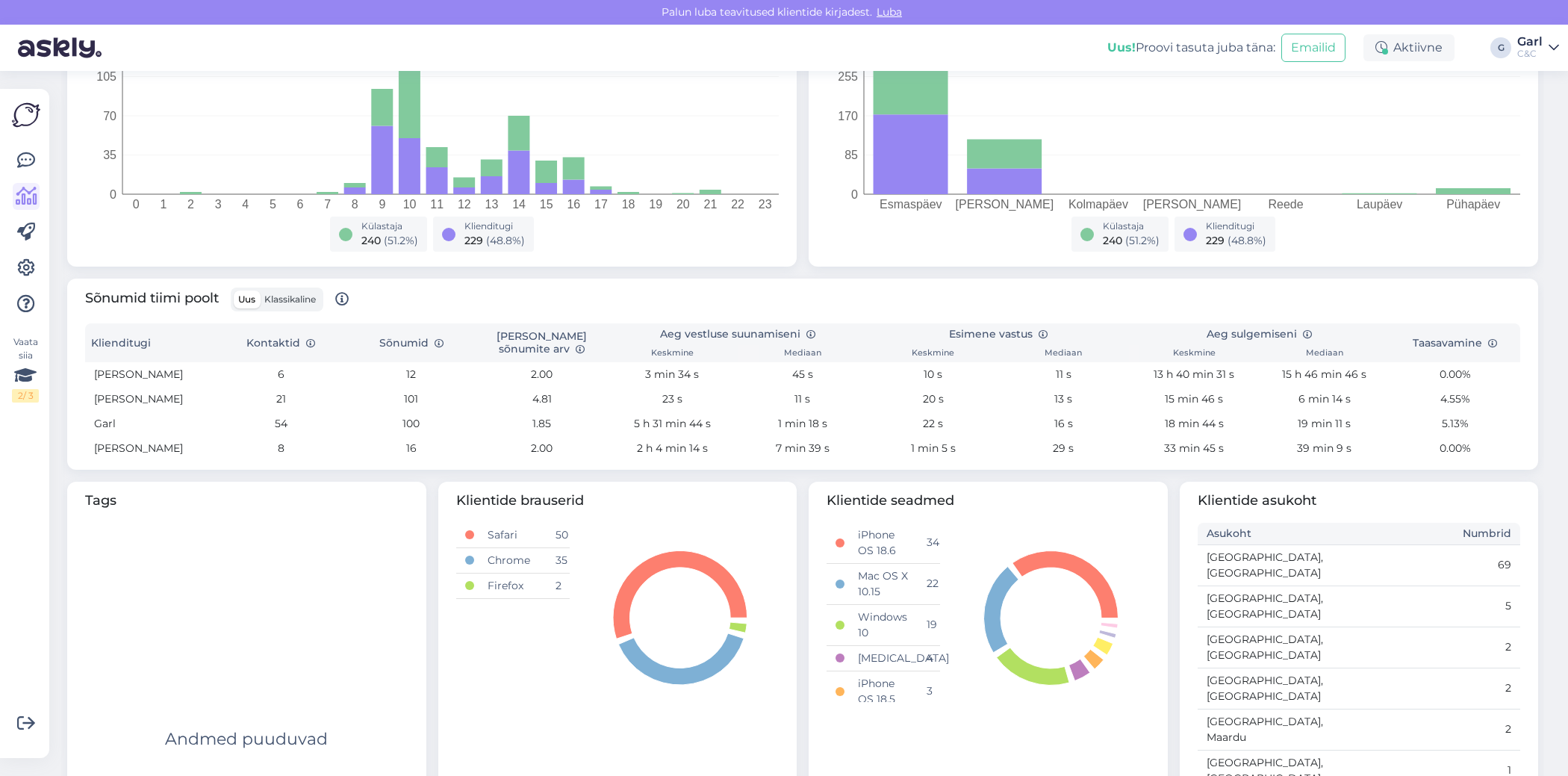
scroll to position [313, 0]
drag, startPoint x: 629, startPoint y: 423, endPoint x: 799, endPoint y: 430, distance: 170.1
click at [799, 430] on tr "Garl 54 100 1.85 5 h 31 min 44 s 1 min 18 s 22 s 16 s 18 min 44 s 19 min 11 s 5…" at bounding box center [802, 424] width 1435 height 24
click at [799, 430] on td "1 min 18 s" at bounding box center [803, 424] width 131 height 24
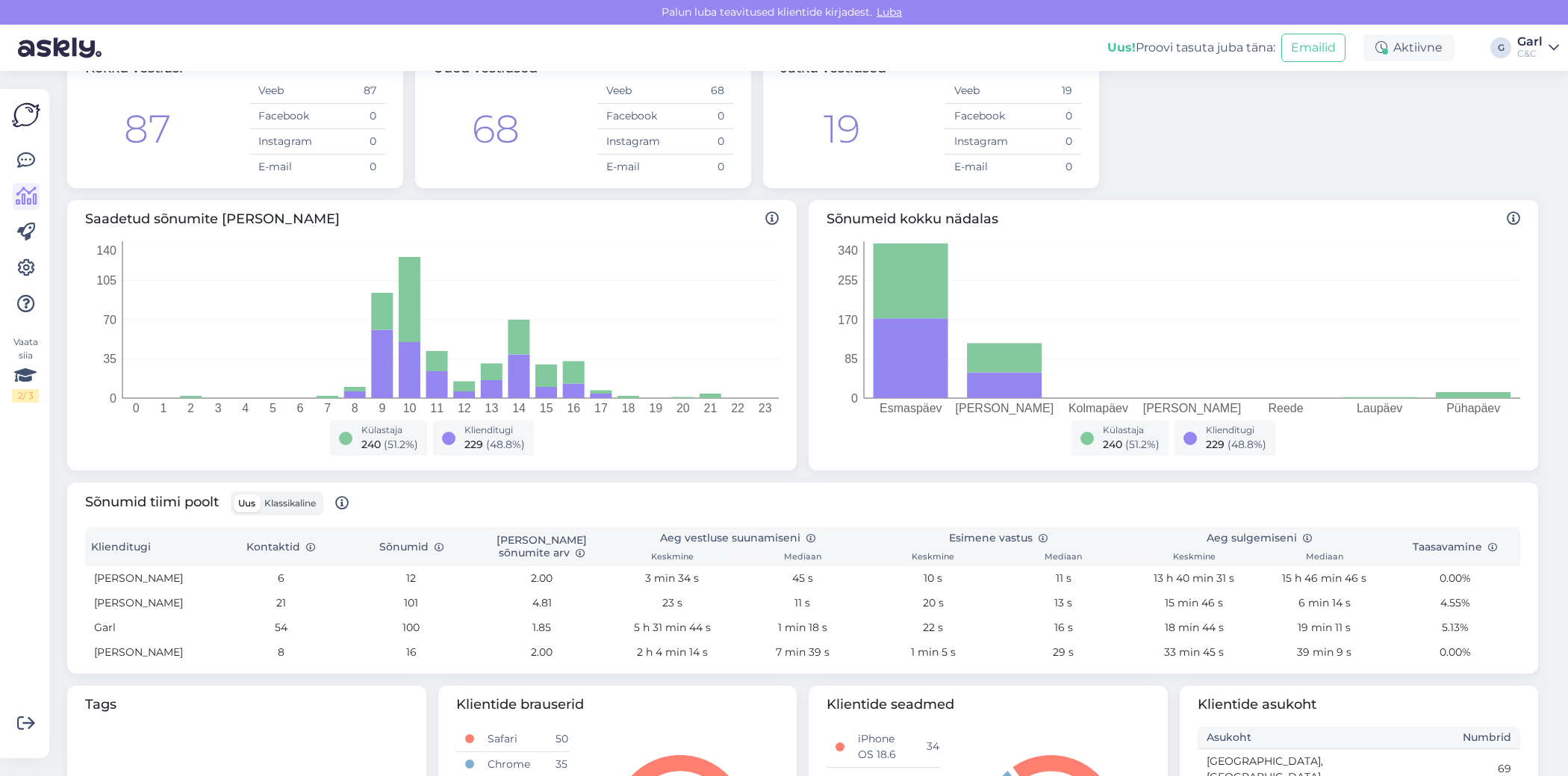
scroll to position [116, 0]
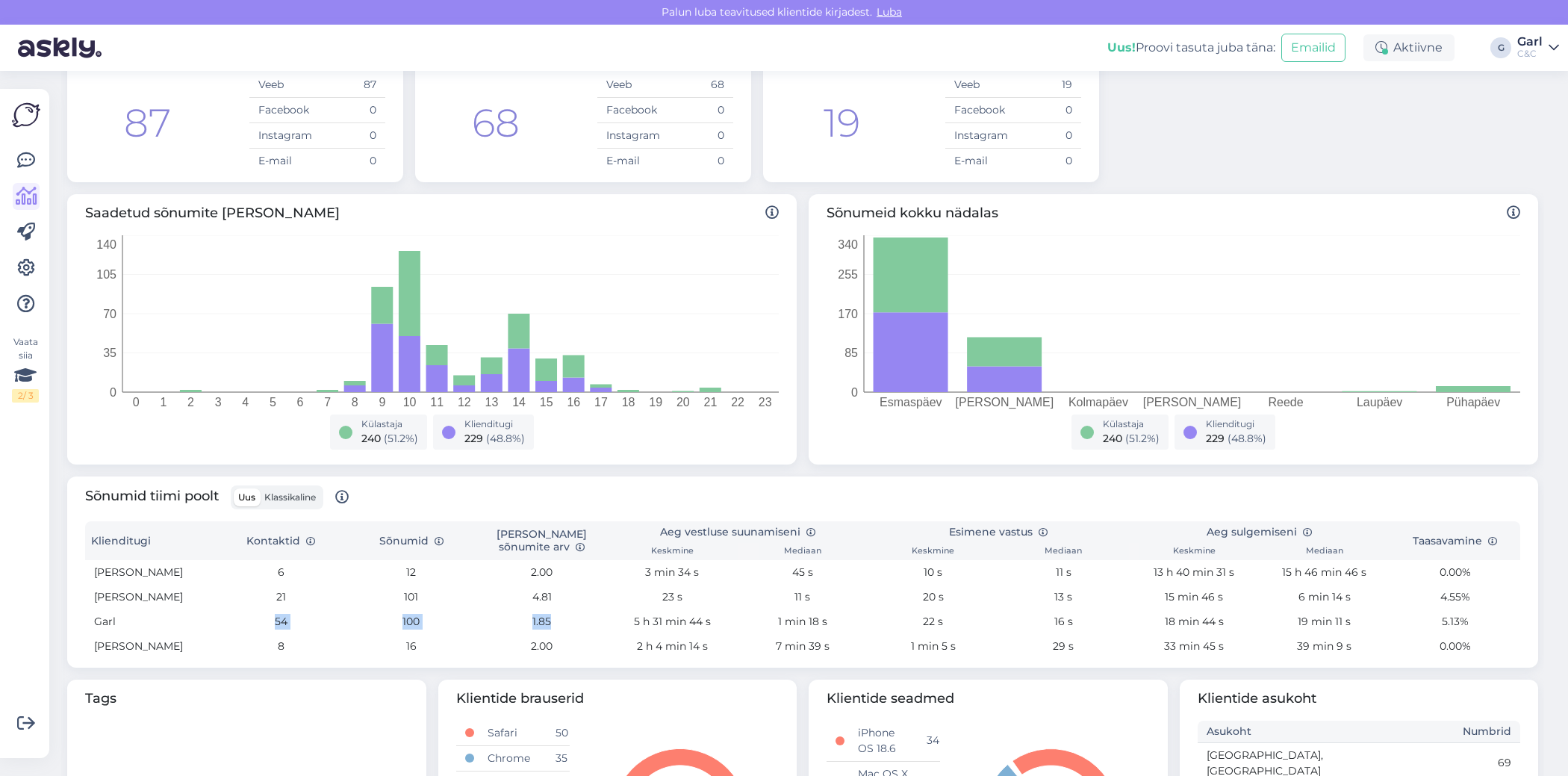
drag, startPoint x: 325, startPoint y: 611, endPoint x: 605, endPoint y: 620, distance: 280.1
click at [605, 621] on tr "Garl 54 100 1.85 5 h 31 min 44 s 1 min 18 s 22 s 16 s 18 min 44 s 19 min 11 s 5…" at bounding box center [802, 621] width 1435 height 24
click at [605, 620] on td "1.85" at bounding box center [541, 621] width 131 height 24
drag, startPoint x: 716, startPoint y: 616, endPoint x: 1043, endPoint y: 615, distance: 327.0
click at [1043, 615] on tr "Garl 54 100 1.85 5 h 31 min 44 s 1 min 18 s 22 s 16 s 18 min 44 s 19 min 11 s 5…" at bounding box center [802, 621] width 1435 height 24
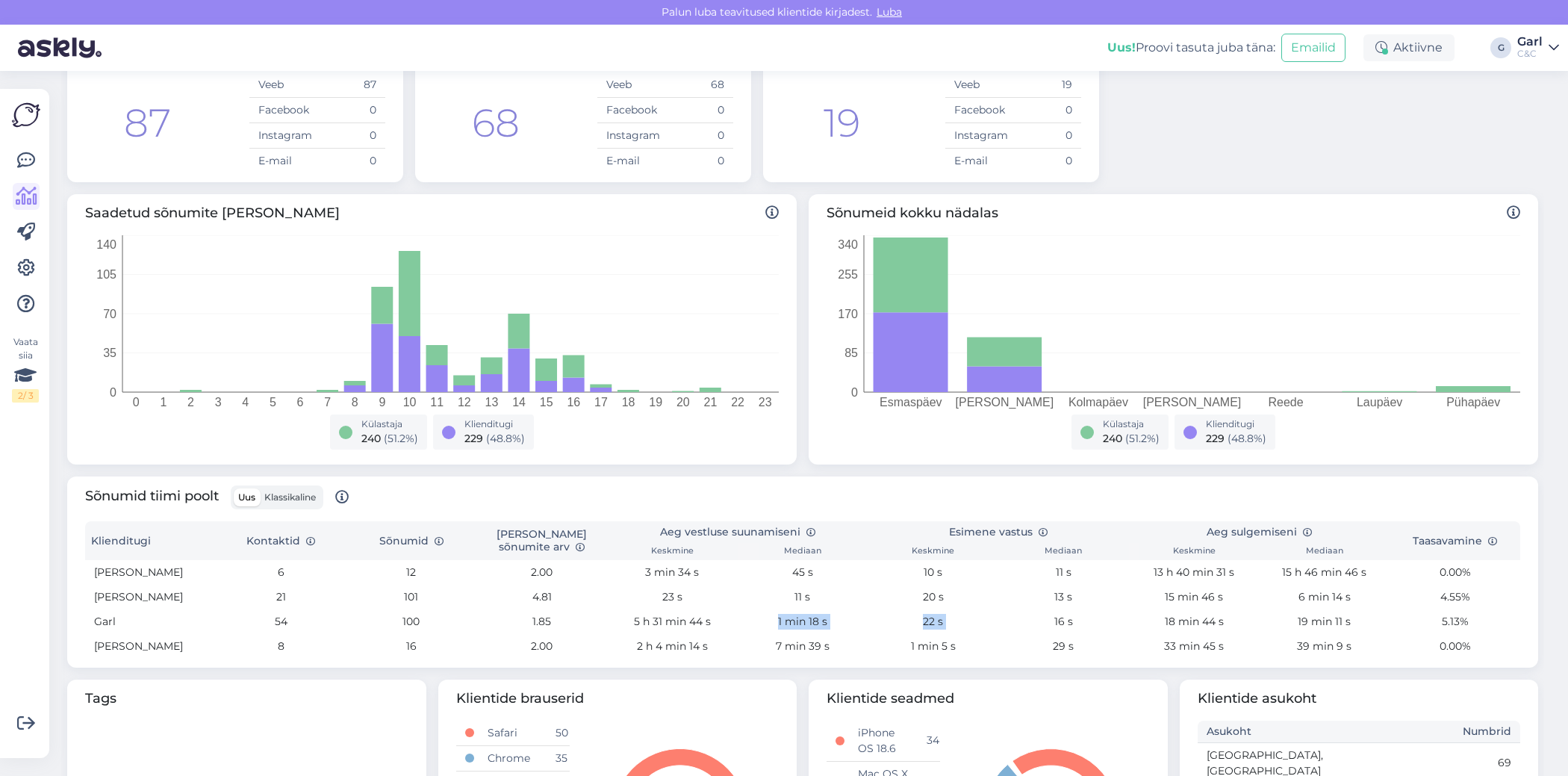
click at [1043, 615] on td "16 s" at bounding box center [1063, 621] width 131 height 24
drag, startPoint x: 1036, startPoint y: 619, endPoint x: 771, endPoint y: 623, distance: 265.0
click at [771, 623] on tr "Garl 54 100 1.85 5 h 31 min 44 s 1 min 18 s 22 s 16 s 18 min 44 s 19 min 11 s 5…" at bounding box center [802, 621] width 1435 height 24
click at [771, 623] on td "1 min 18 s" at bounding box center [803, 621] width 131 height 24
drag, startPoint x: 716, startPoint y: 625, endPoint x: 623, endPoint y: 625, distance: 93.0
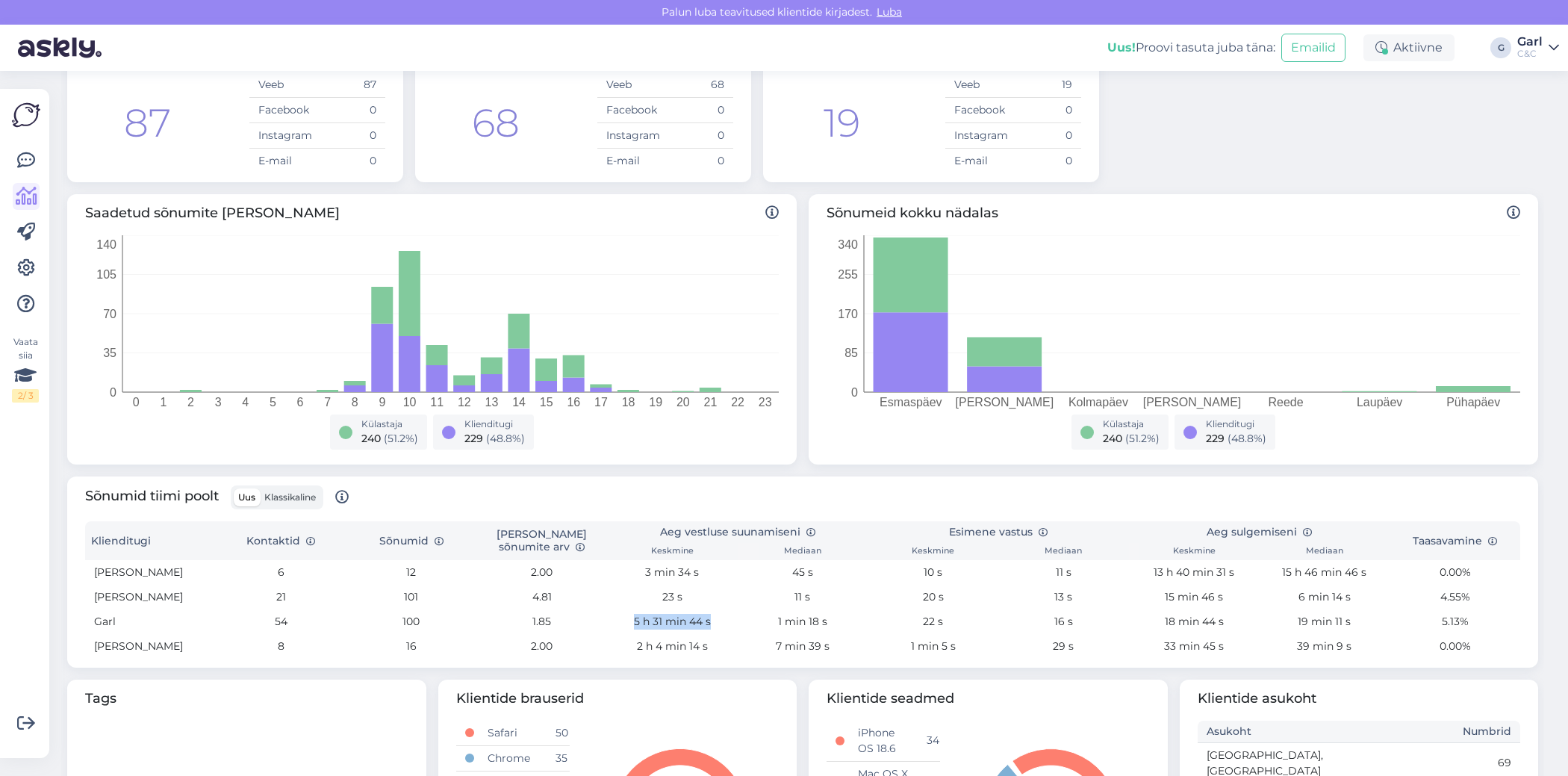
click at [623, 625] on td "5 h 31 min 44 s" at bounding box center [672, 621] width 131 height 24
drag, startPoint x: 623, startPoint y: 622, endPoint x: 738, endPoint y: 619, distance: 115.0
click at [738, 619] on tr "Garl 54 100 1.85 5 h 31 min 44 s 1 min 18 s 22 s 16 s 18 min 44 s 19 min 11 s 5…" at bounding box center [802, 621] width 1435 height 24
click at [738, 619] on td "1 min 18 s" at bounding box center [803, 621] width 131 height 24
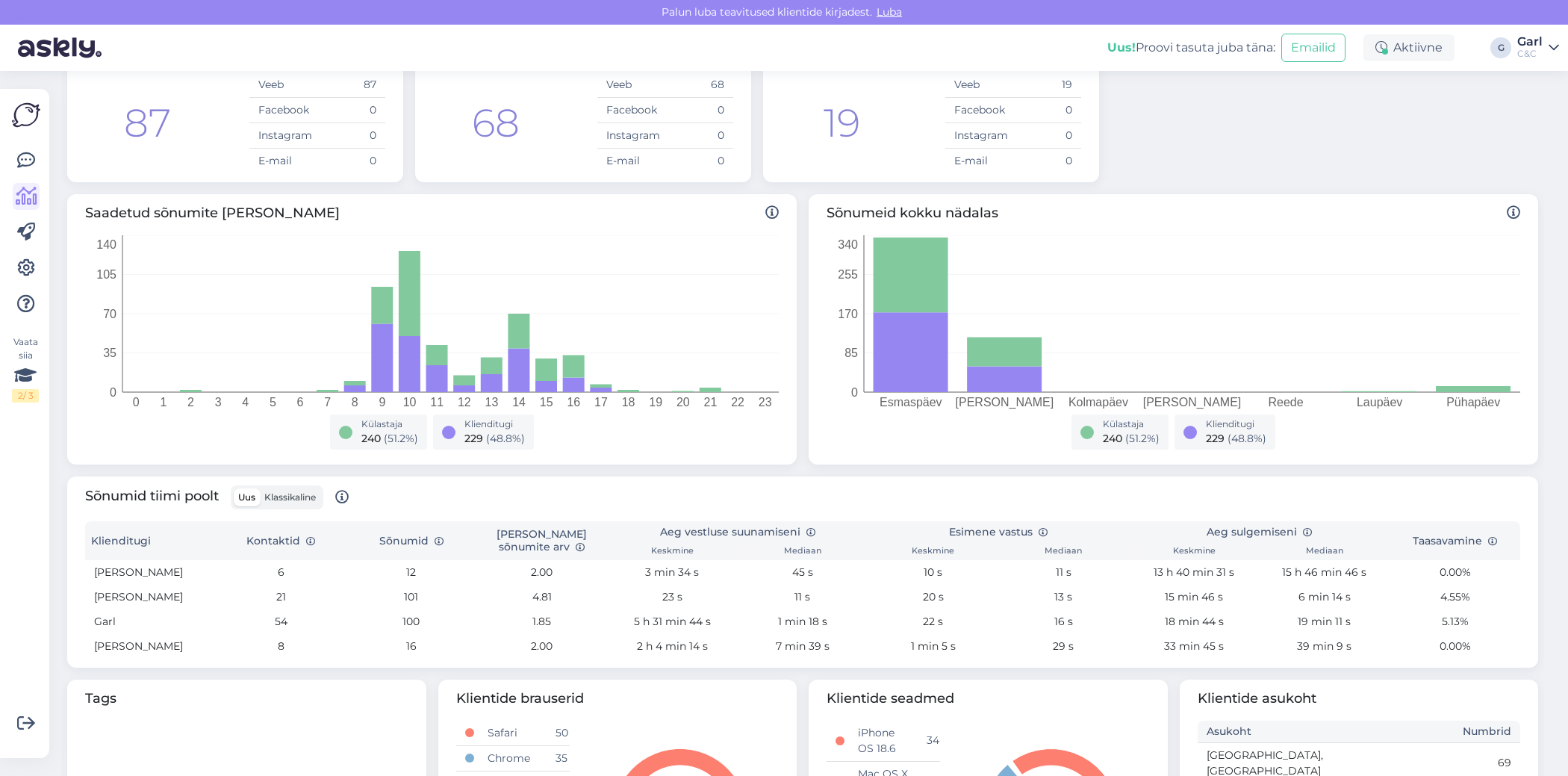
click at [717, 624] on td "5 h 31 min 44 s" at bounding box center [672, 621] width 131 height 24
drag, startPoint x: 631, startPoint y: 592, endPoint x: 682, endPoint y: 594, distance: 51.0
click at [682, 594] on td "23 s" at bounding box center [672, 597] width 131 height 24
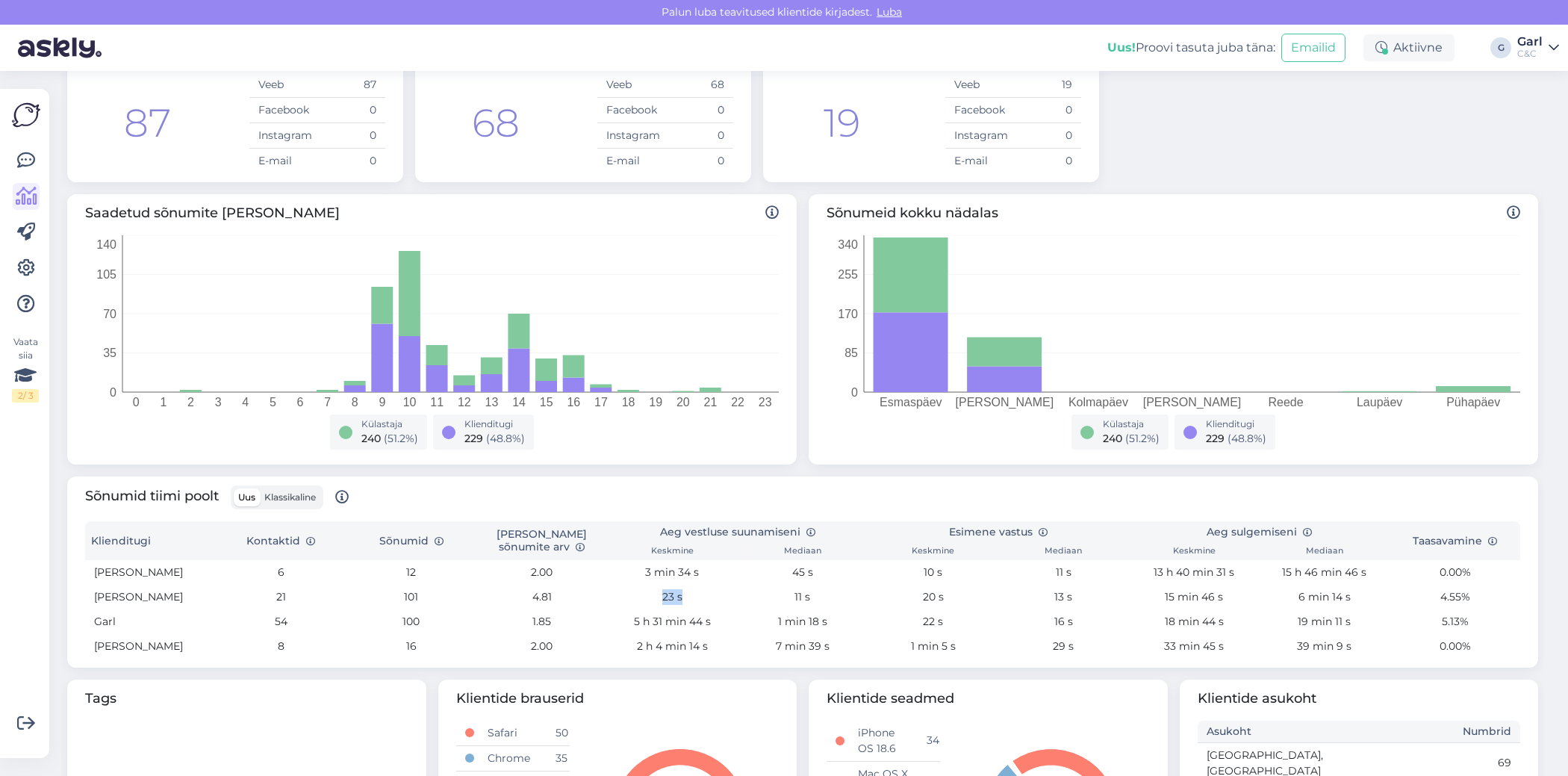
click at [682, 594] on td "23 s" at bounding box center [672, 597] width 131 height 24
drag, startPoint x: 729, startPoint y: 612, endPoint x: 1004, endPoint y: 635, distance: 276.0
click at [1004, 635] on tbody "[PERSON_NAME] 6 12 2.00 3 min 34 s 45 s 10 s 11 s 13 h 40 min 31 s 15 h 46 min …" at bounding box center [802, 609] width 1435 height 99
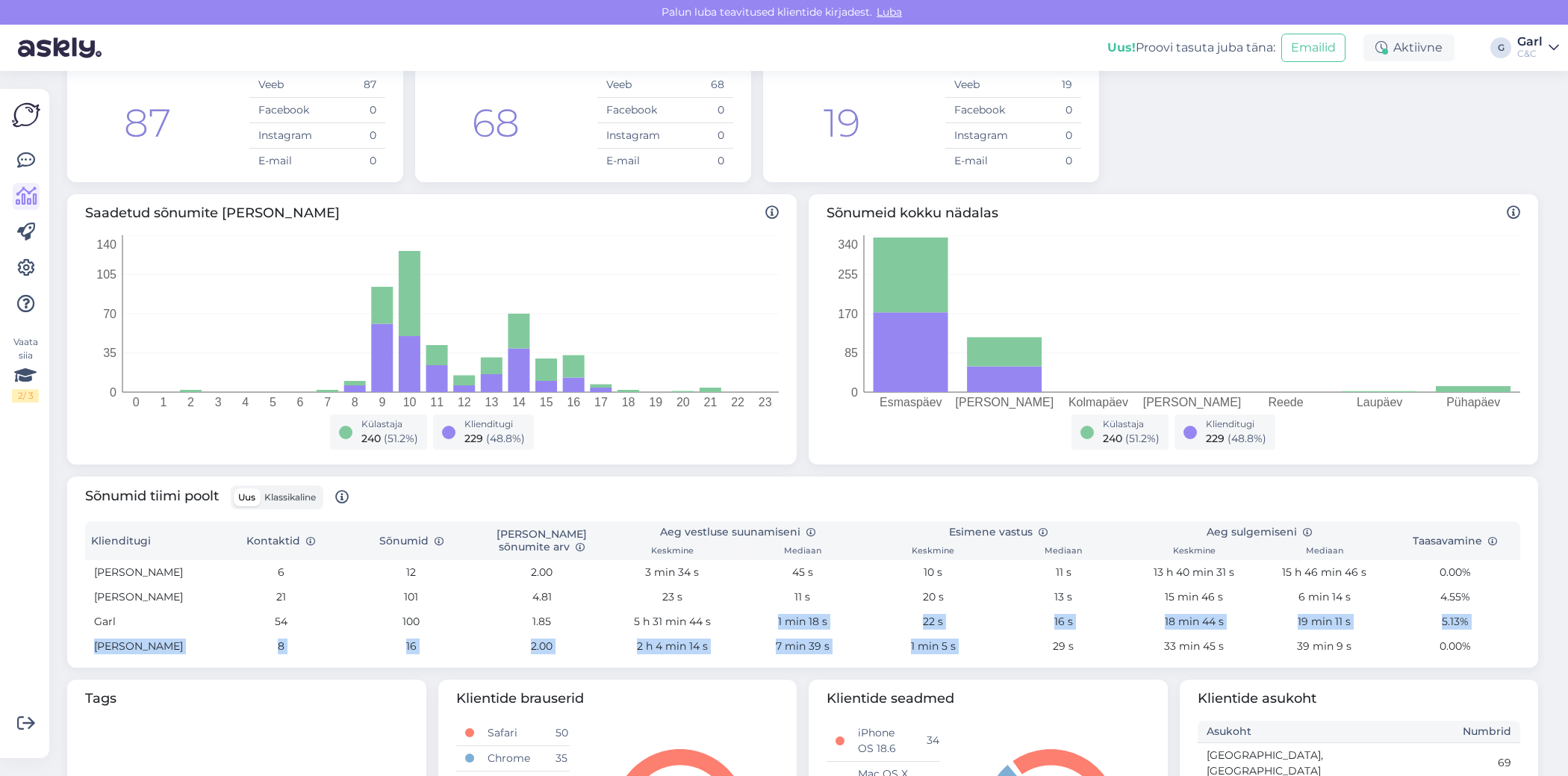
click at [1002, 635] on td "29 s" at bounding box center [1063, 646] width 131 height 24
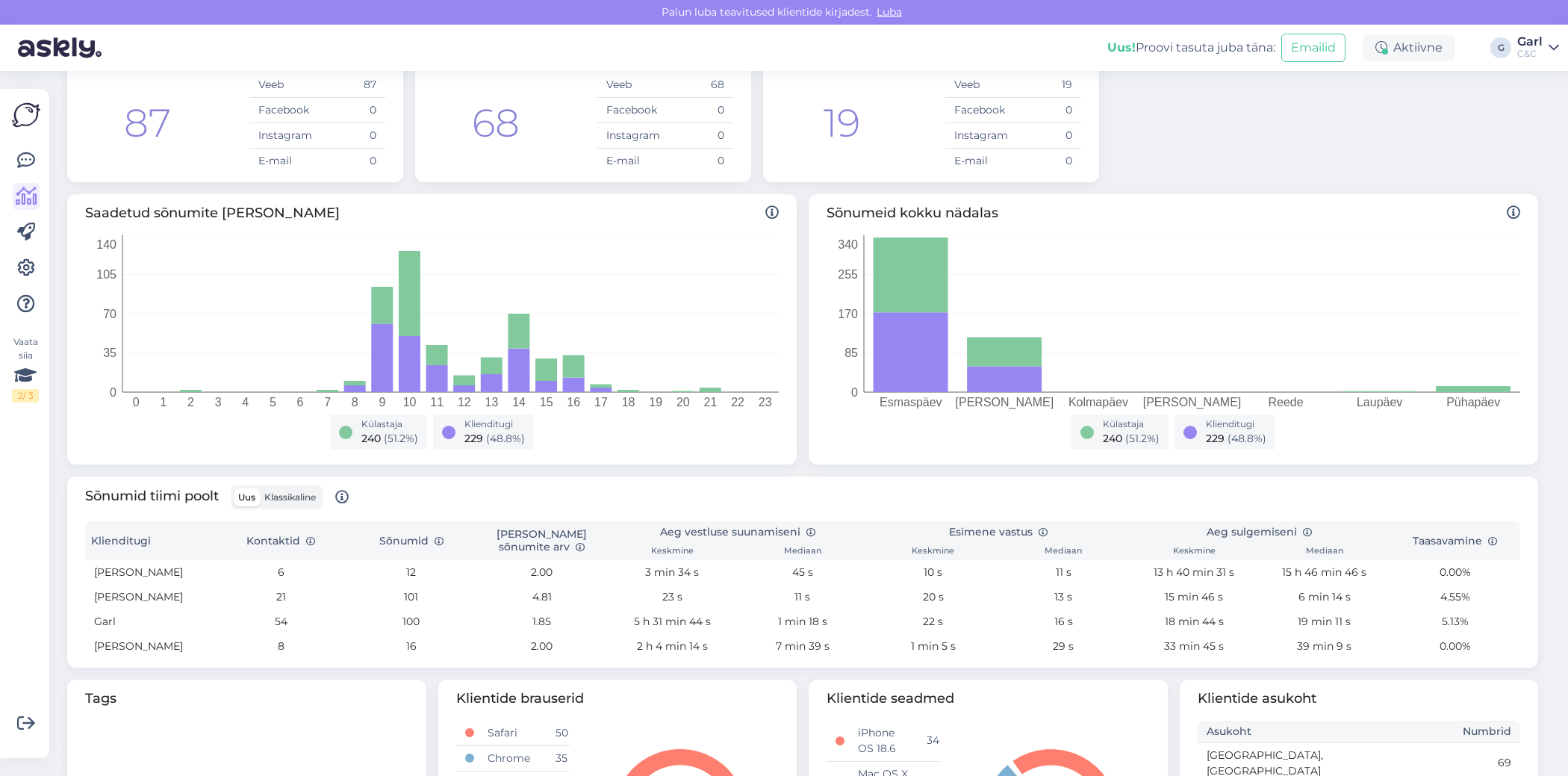
scroll to position [0, 0]
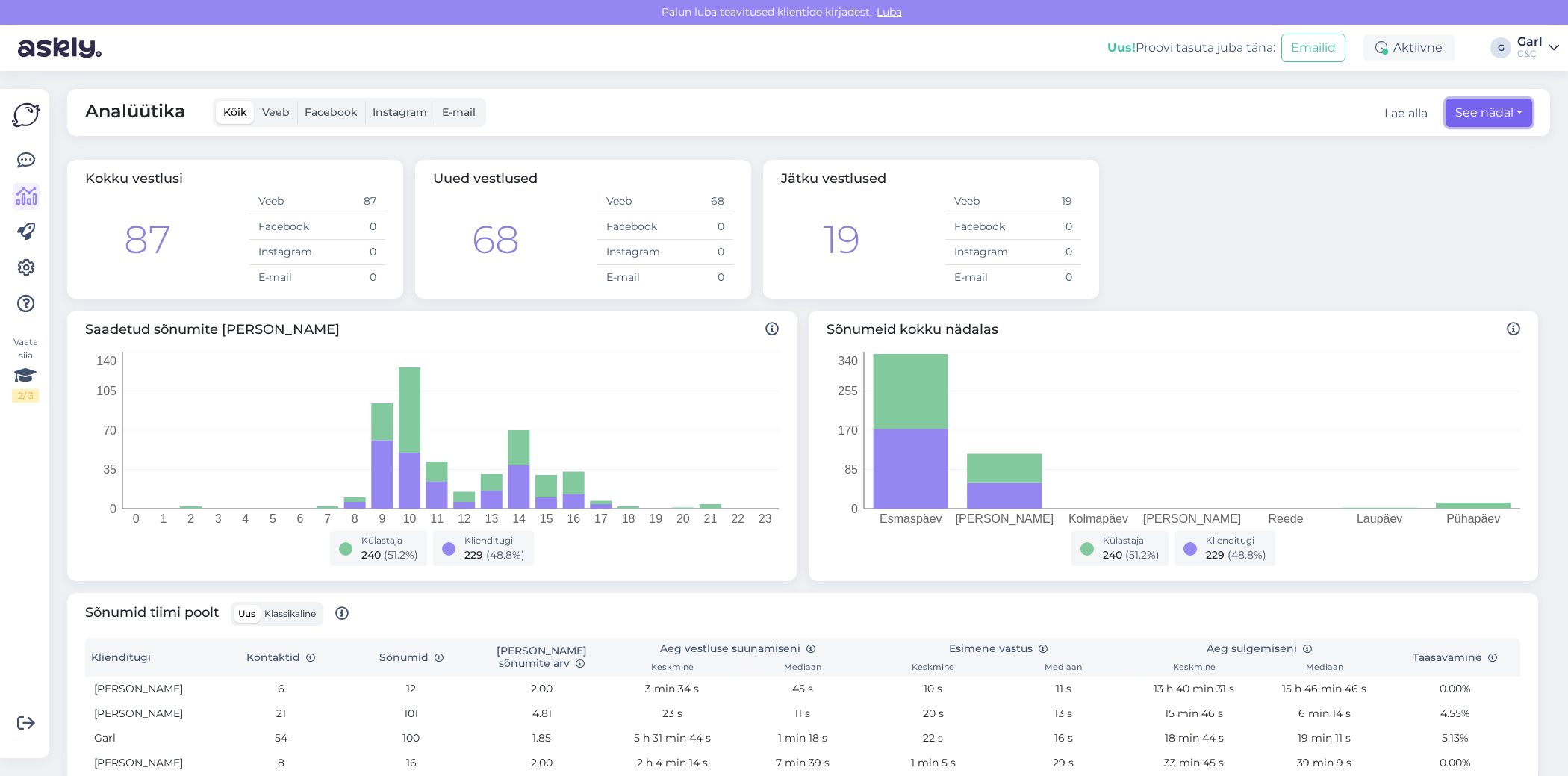
click at [1460, 111] on button "See nädal" at bounding box center [1488, 113] width 86 height 28
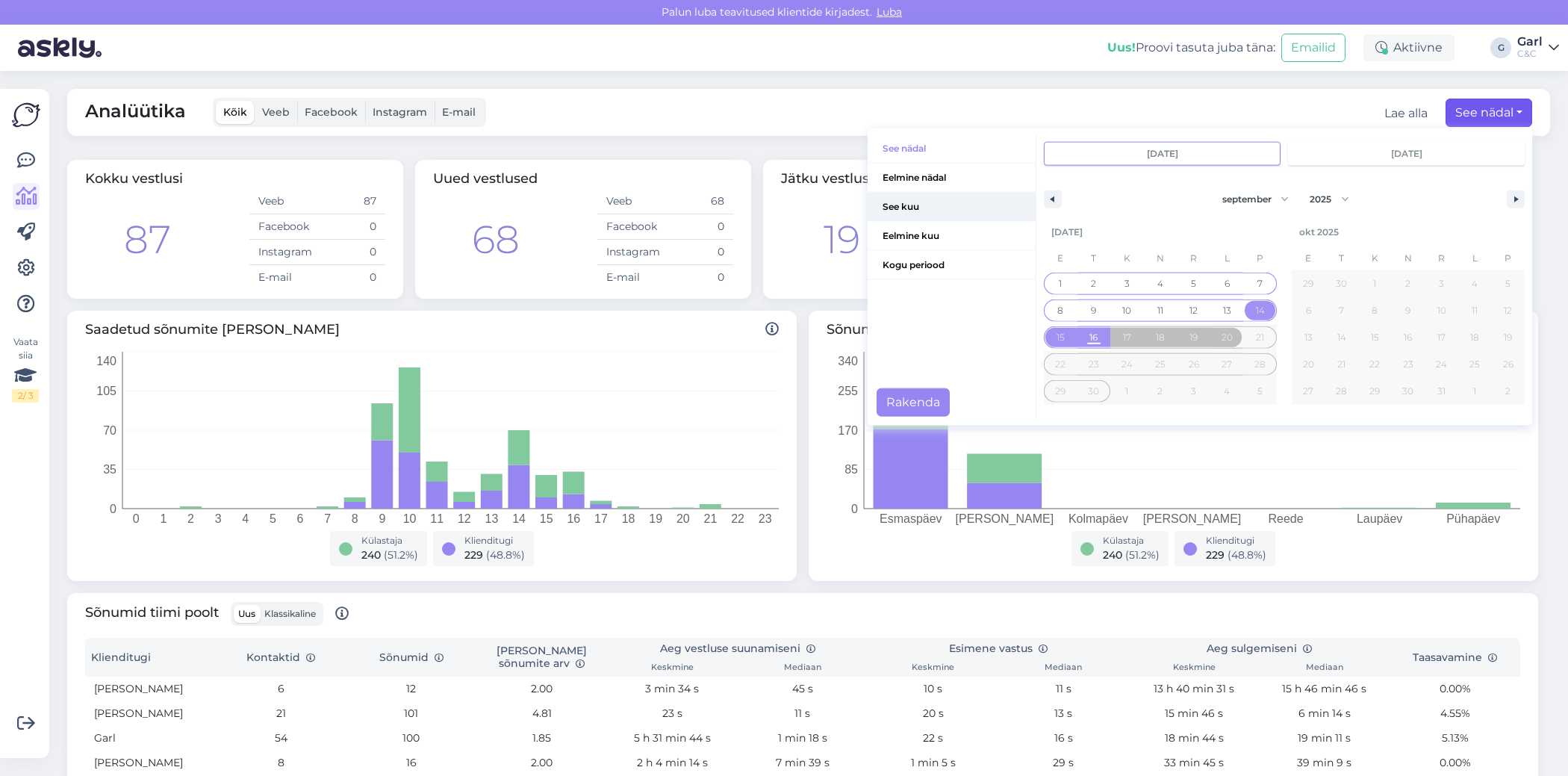
click at [930, 202] on span "See kuu" at bounding box center [951, 207] width 168 height 28
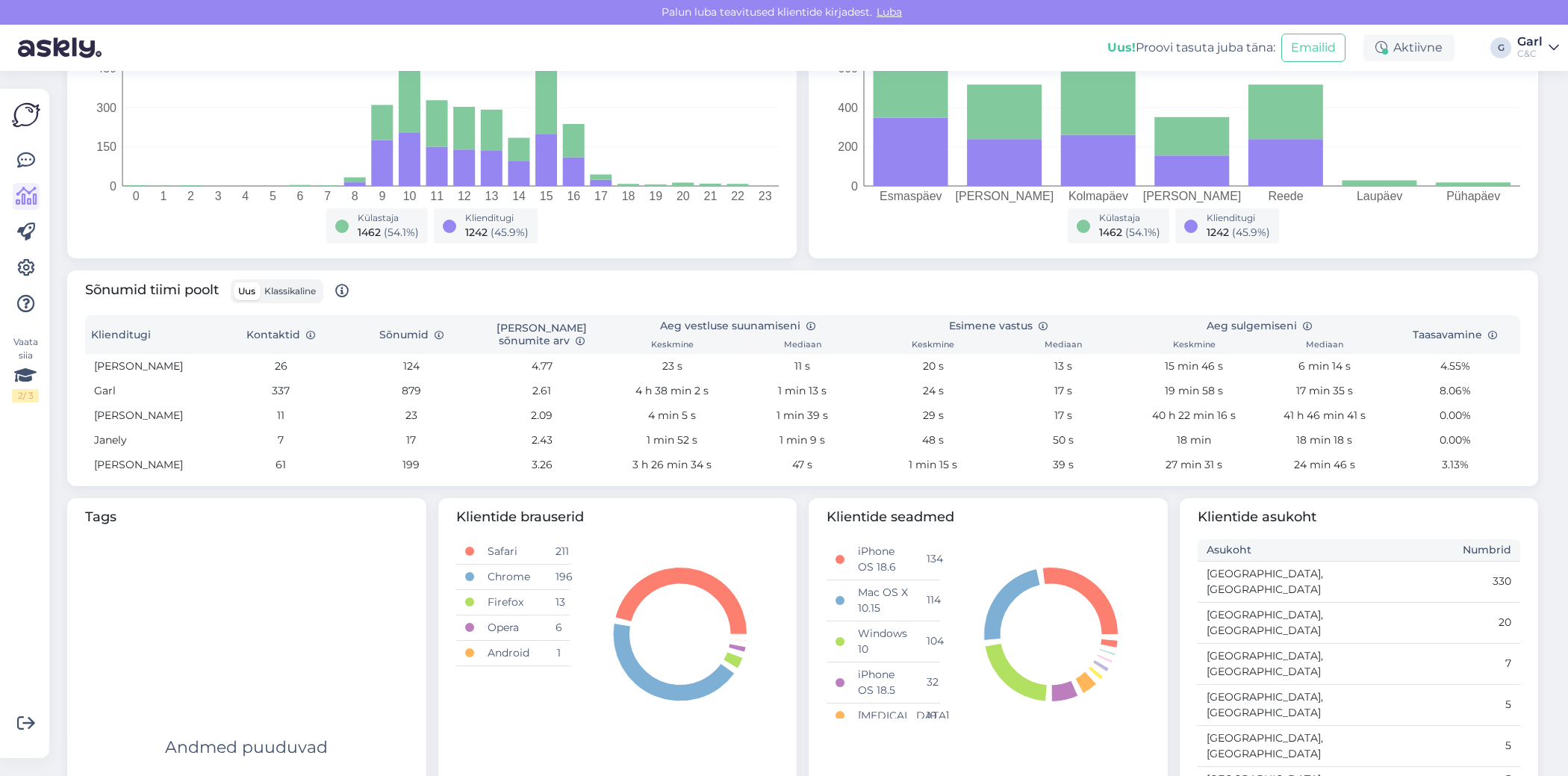
scroll to position [318, 0]
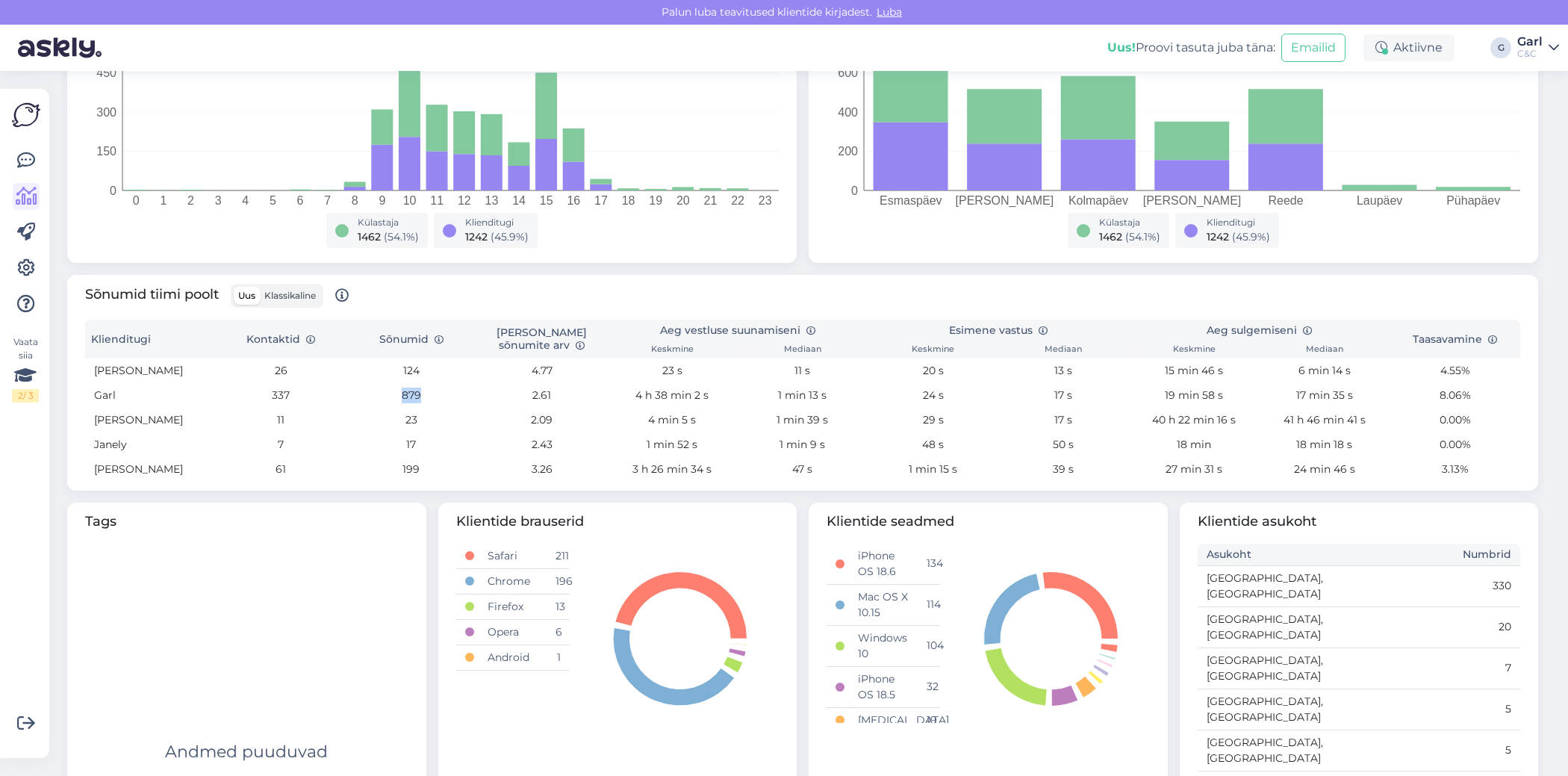
drag, startPoint x: 437, startPoint y: 393, endPoint x: 328, endPoint y: 394, distance: 109.0
click at [328, 394] on tr "Garl 337 879 2.61 4 h 38 min 2 s 1 min 13 s 24 s 17 s 19 min 58 s 17 min 35 s 8…" at bounding box center [802, 395] width 1435 height 24
click at [328, 394] on td "337" at bounding box center [280, 395] width 131 height 24
drag, startPoint x: 263, startPoint y: 393, endPoint x: 528, endPoint y: 404, distance: 265.2
click at [528, 404] on tr "Garl 337 879 2.61 4 h 38 min 2 s 1 min 13 s 24 s 17 s 19 min 58 s 17 min 35 s 8…" at bounding box center [802, 395] width 1435 height 24
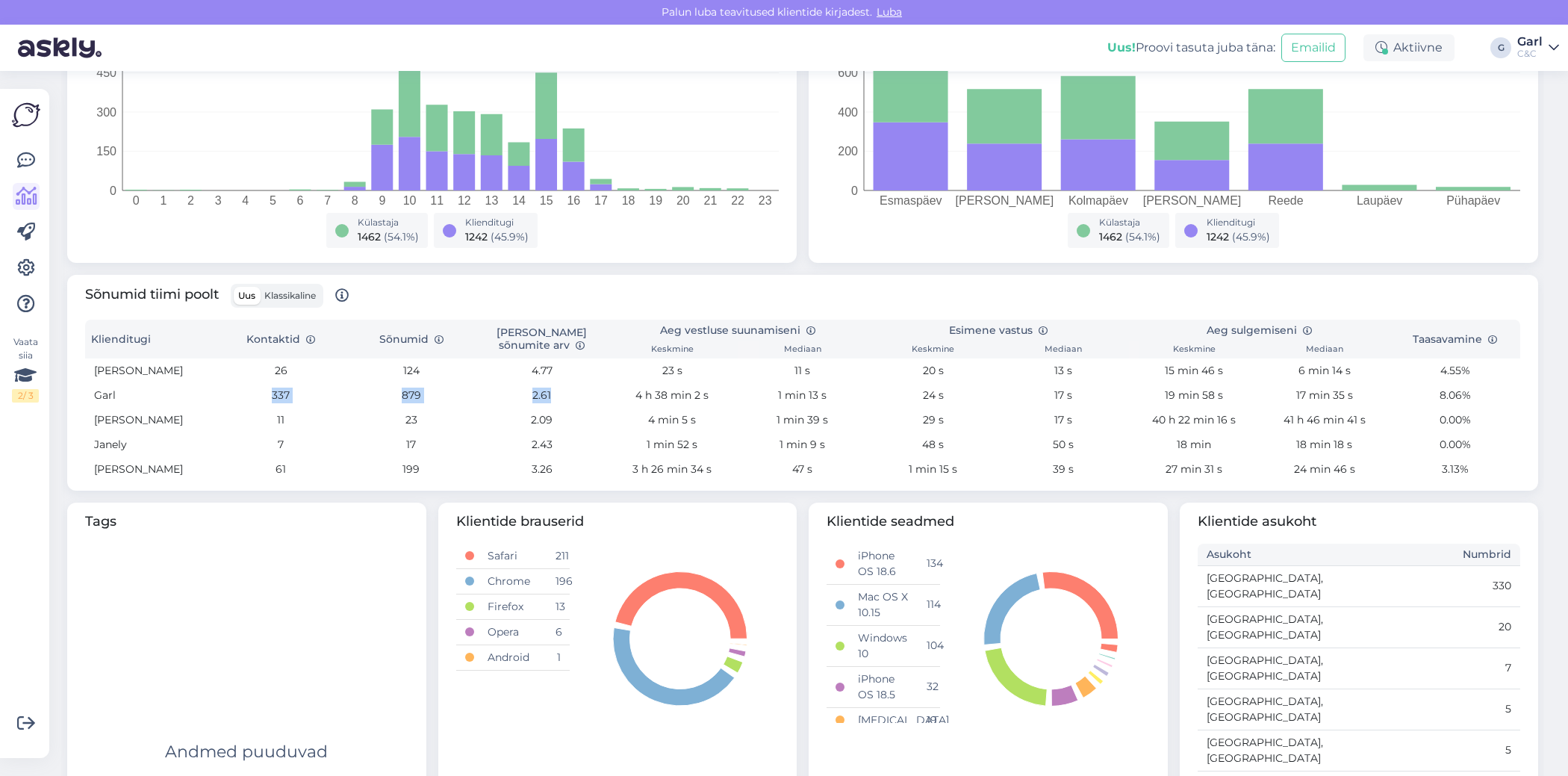
click at [528, 404] on td "2.61" at bounding box center [541, 395] width 131 height 24
drag, startPoint x: 1051, startPoint y: 391, endPoint x: 1353, endPoint y: 372, distance: 302.6
click at [1374, 404] on tr "Garl 337 879 2.61 4 h 38 min 2 s 1 min 13 s 24 s 17 s 19 min 58 s 17 min 35 s 8…" at bounding box center [802, 395] width 1435 height 24
drag, startPoint x: 617, startPoint y: 399, endPoint x: 735, endPoint y: 404, distance: 118.1
click at [735, 404] on td "4 h 38 min 2 s" at bounding box center [672, 395] width 131 height 24
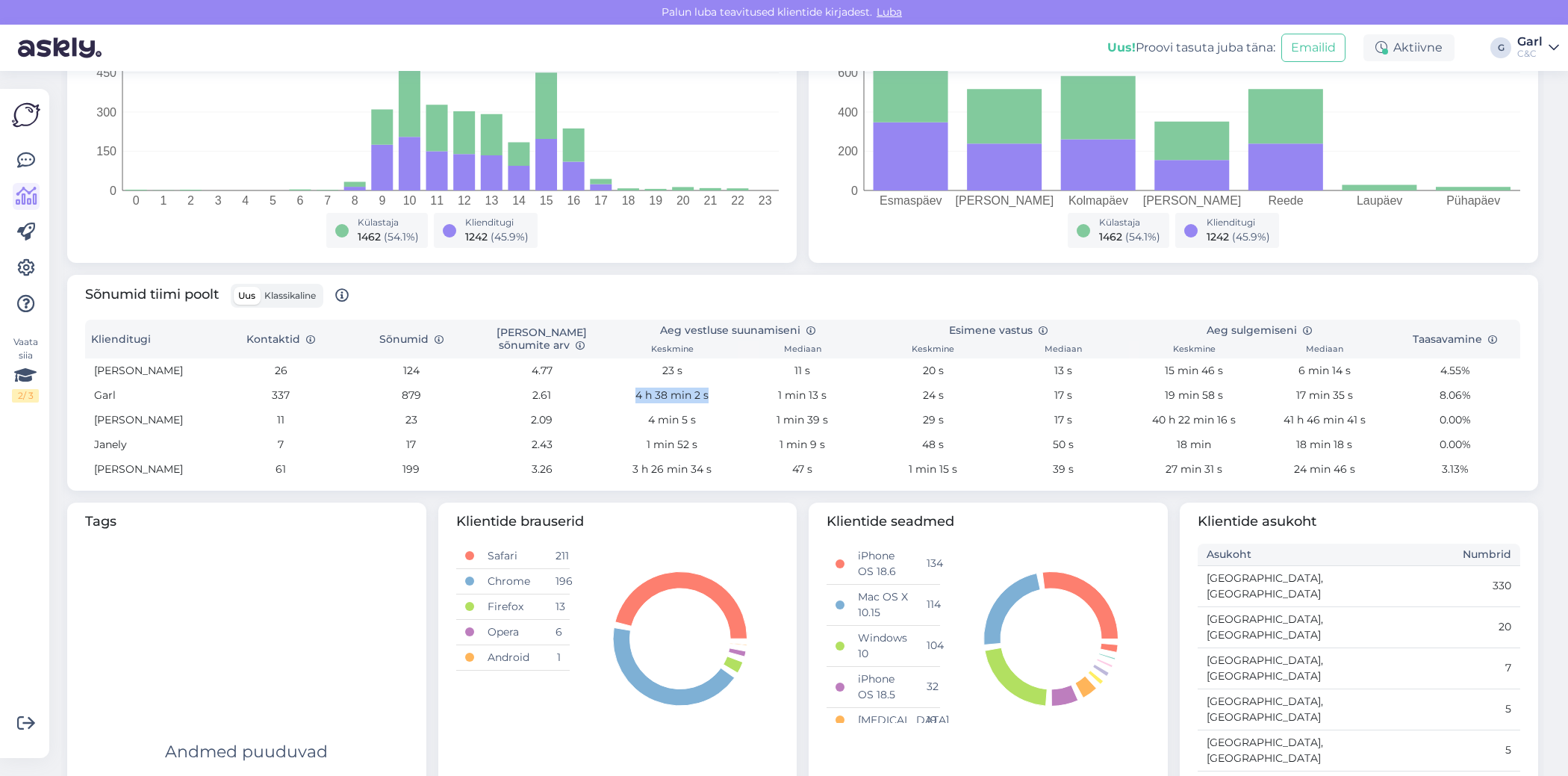
click at [735, 404] on td "4 h 38 min 2 s" at bounding box center [672, 395] width 131 height 24
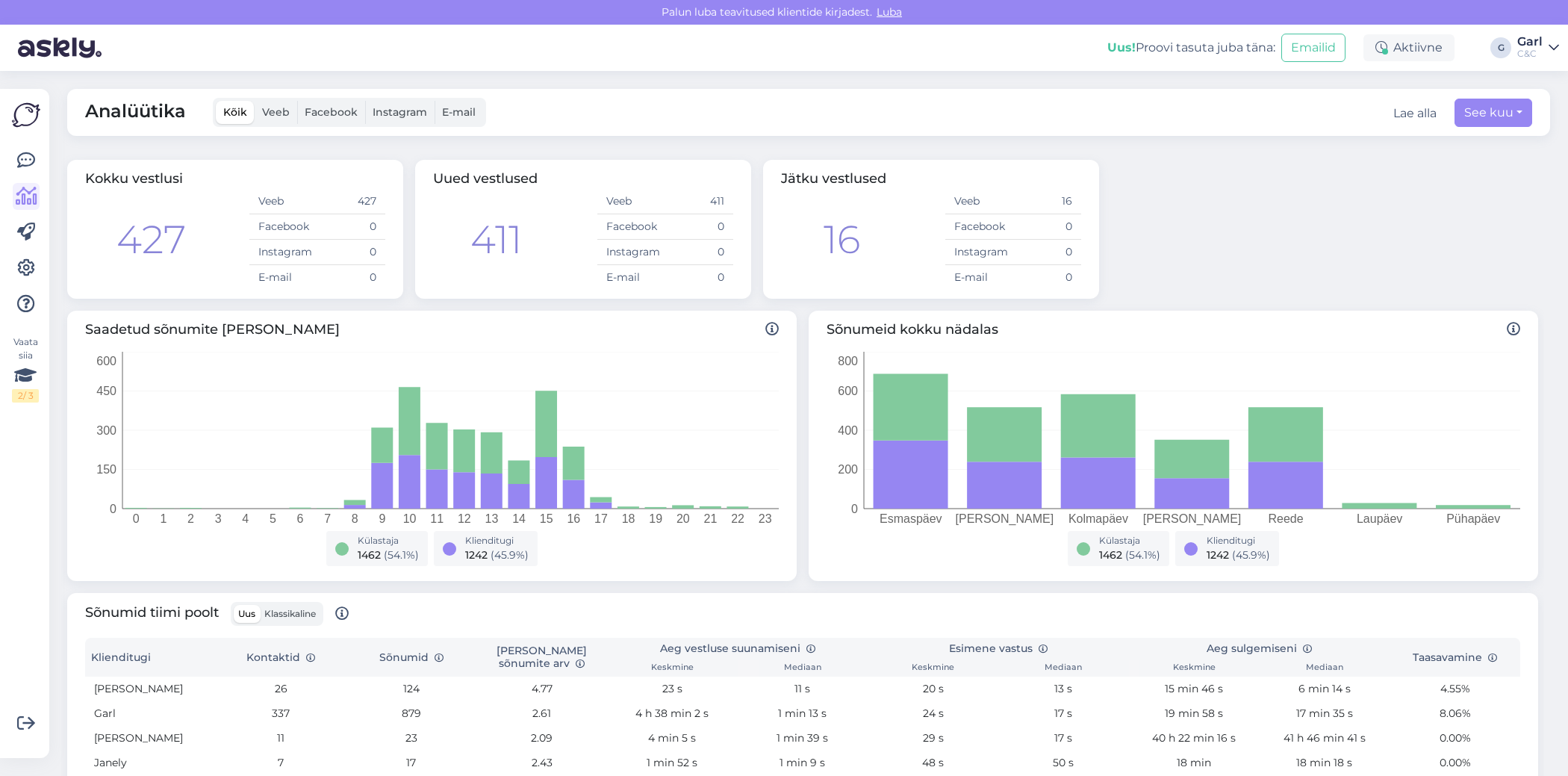
scroll to position [1, 0]
click at [304, 615] on span "Klassikaline" at bounding box center [289, 613] width 51 height 12
click at [260, 604] on input "Klassikaline" at bounding box center [260, 604] width 0 height 0
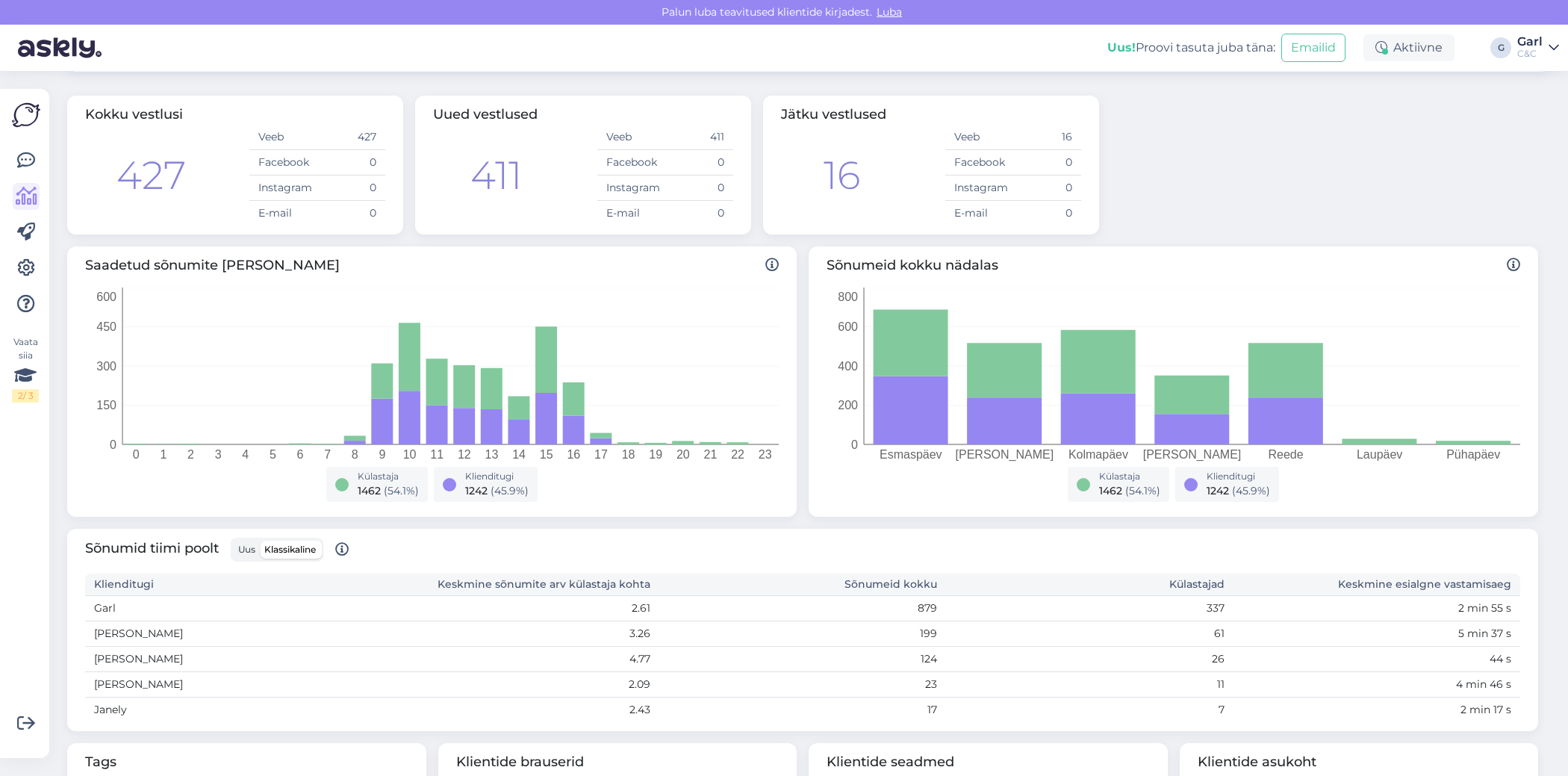
scroll to position [83, 0]
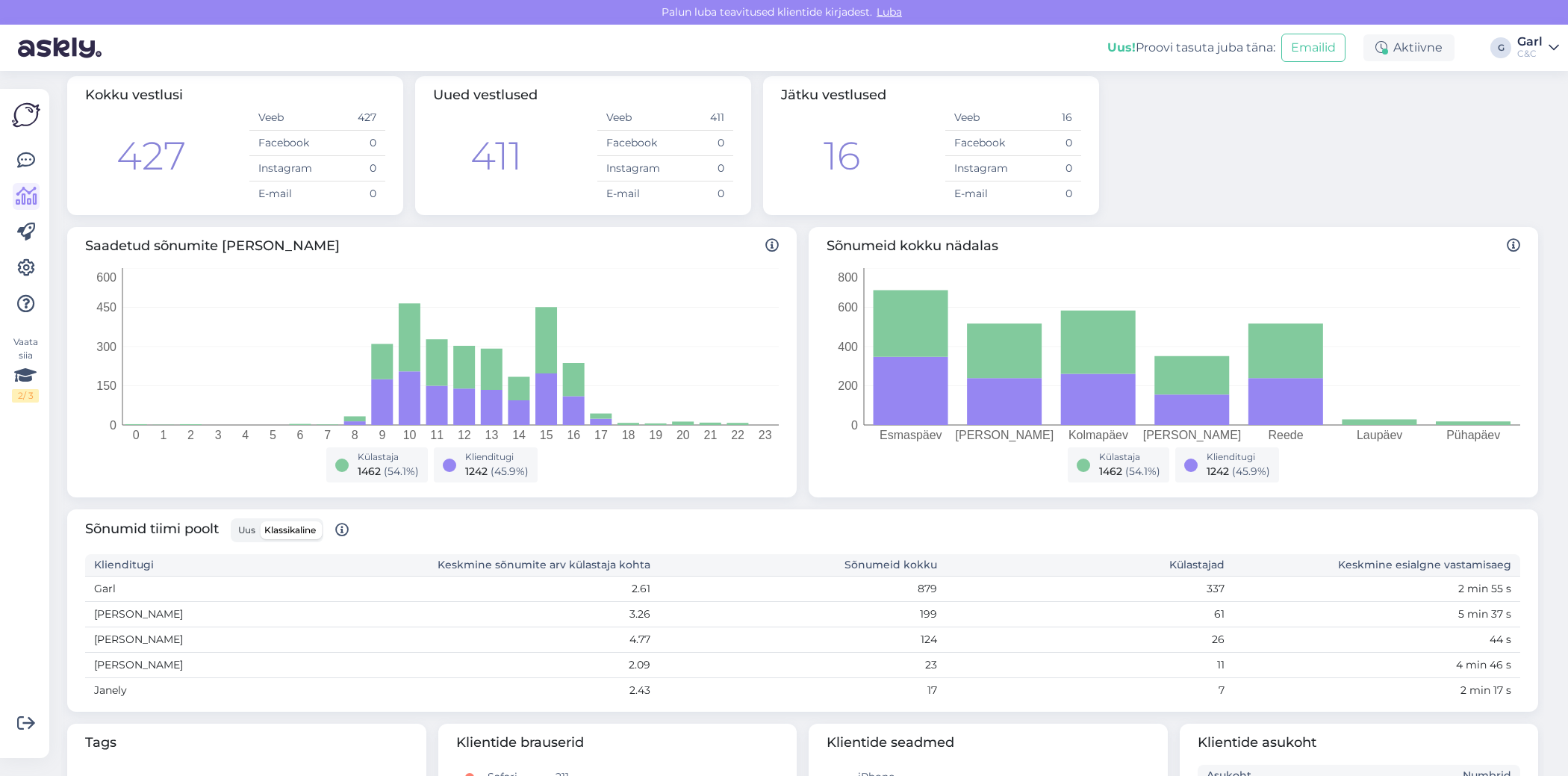
click at [243, 528] on span "Uus" at bounding box center [247, 530] width 17 height 12
click at [234, 521] on input "Uus" at bounding box center [234, 521] width 0 height 0
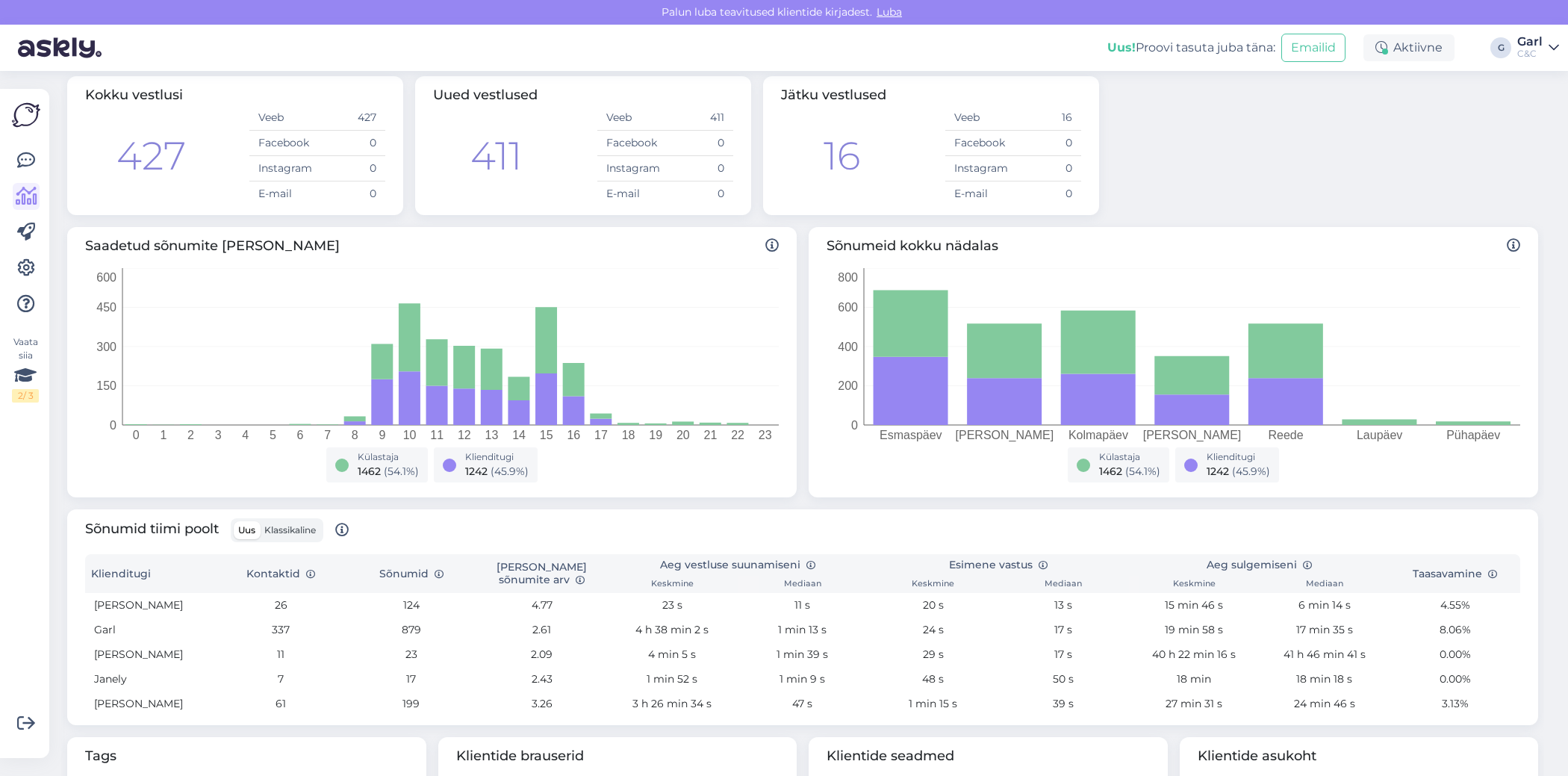
scroll to position [0, 0]
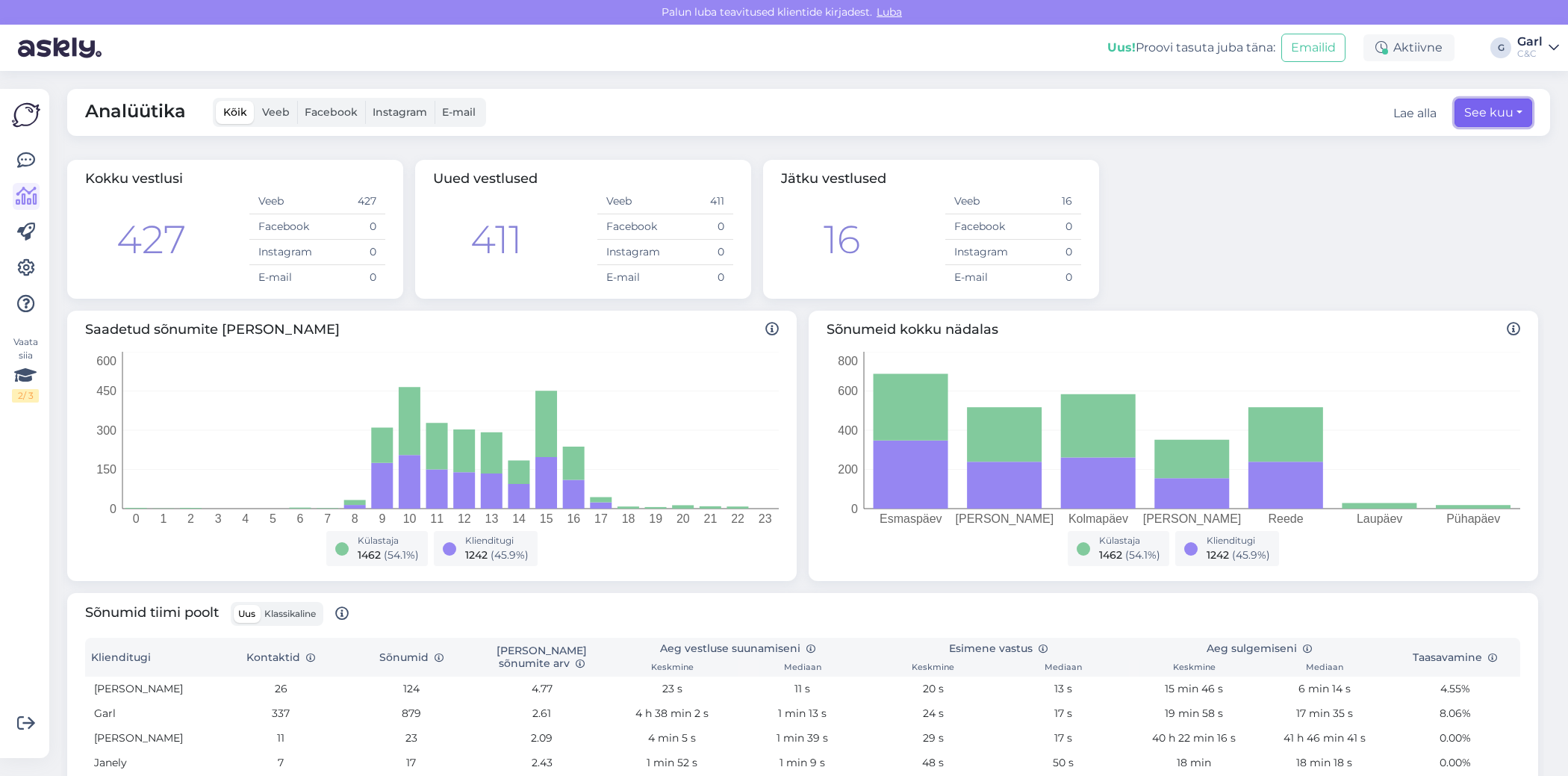
click at [1511, 109] on button "See kuu" at bounding box center [1493, 113] width 78 height 28
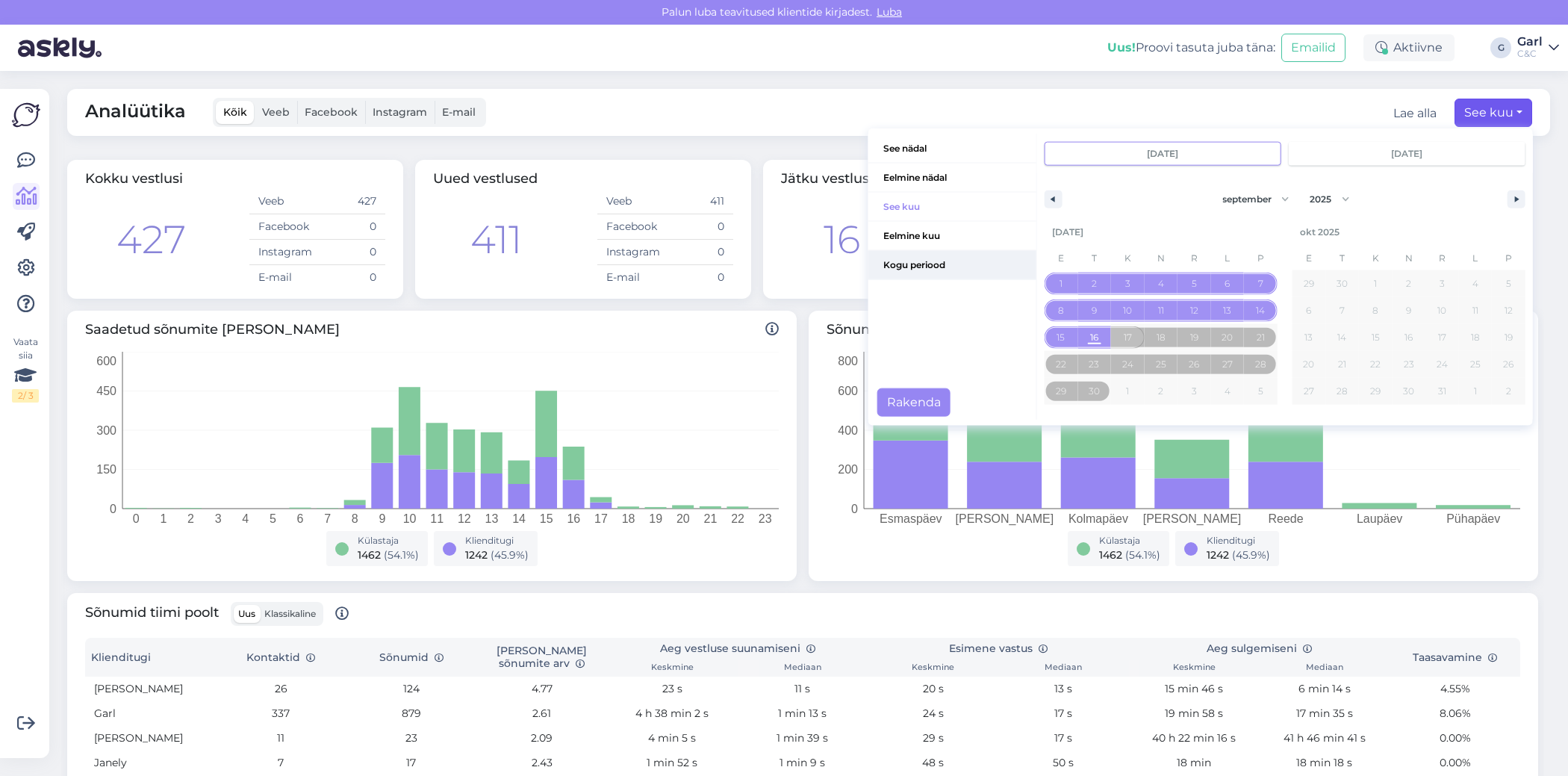
click at [925, 266] on span "Kogu periood" at bounding box center [952, 265] width 168 height 28
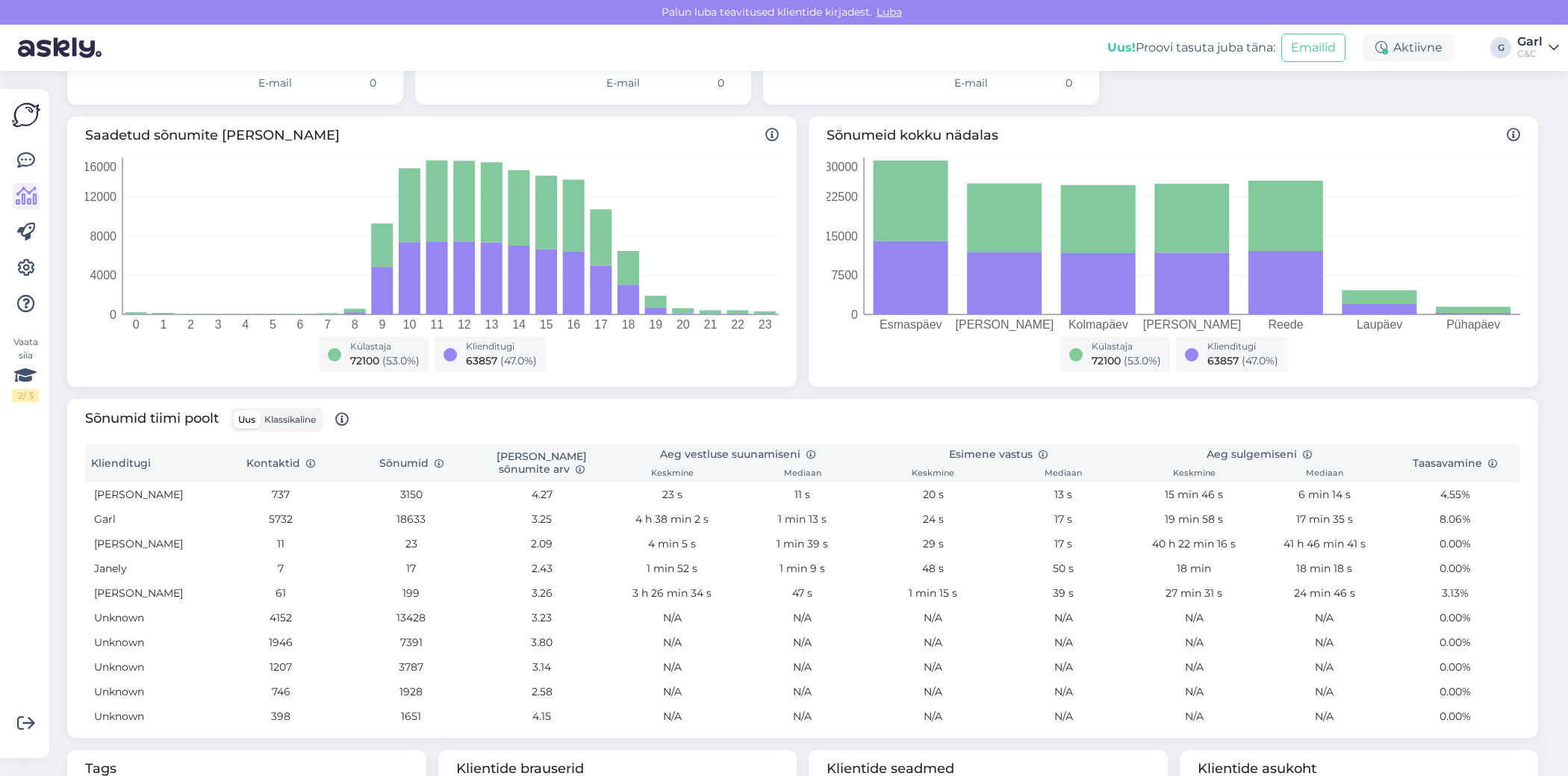
scroll to position [203, 0]
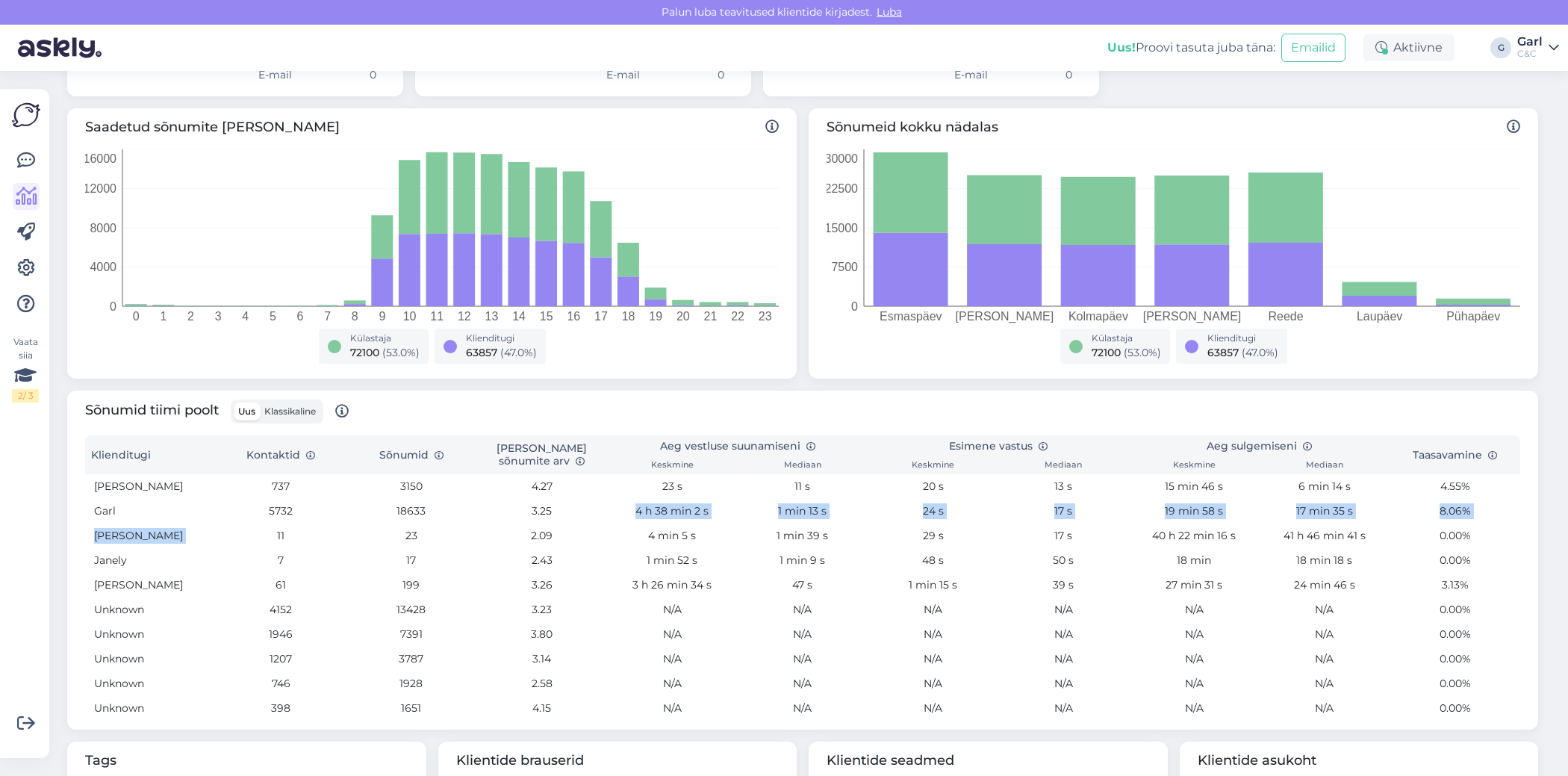
drag, startPoint x: 254, startPoint y: 523, endPoint x: 628, endPoint y: 505, distance: 374.4
click at [631, 504] on tbody "[PERSON_NAME] 737 3150 4.27 23 s 11 s 20 s 13 s 15 min 46 s 6 min 14 s 4.55% Ga…" at bounding box center [802, 598] width 1435 height 246
click at [628, 505] on td "4 h 38 min 2 s" at bounding box center [672, 510] width 131 height 24
drag, startPoint x: 628, startPoint y: 505, endPoint x: 955, endPoint y: 511, distance: 327.1
click at [956, 513] on tr "Garl 5732 18633 3.25 4 h 38 min 2 s 1 min 13 s 24 s 17 s 19 min 58 s 17 min 35 …" at bounding box center [802, 510] width 1435 height 24
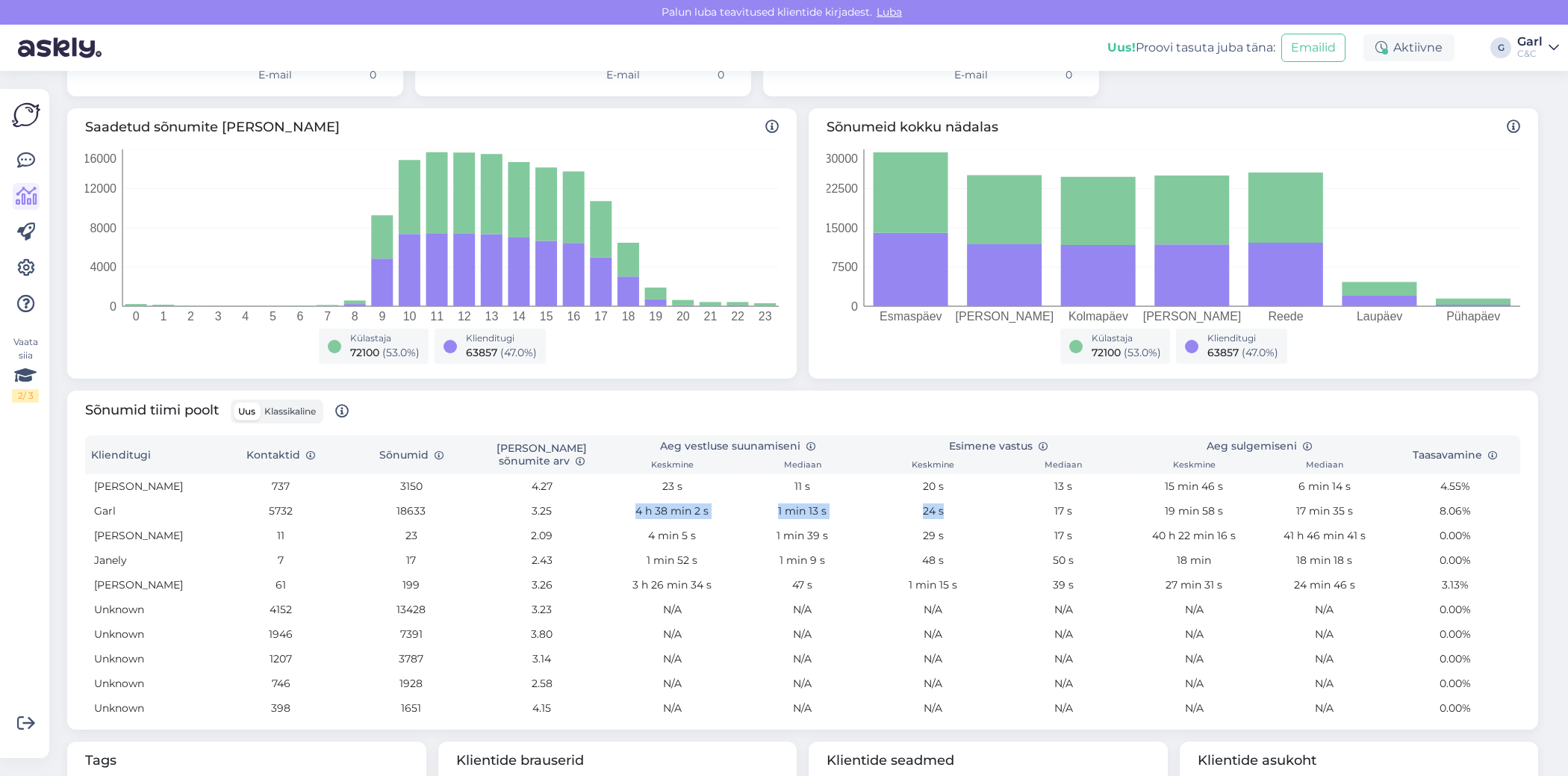
click at [955, 511] on td "24 s" at bounding box center [932, 510] width 131 height 24
drag, startPoint x: 955, startPoint y: 510, endPoint x: 1241, endPoint y: 504, distance: 286.1
click at [1242, 505] on tr "Garl 5732 18633 3.25 4 h 38 min 2 s 1 min 13 s 24 s 17 s 19 min 58 s 17 min 35 …" at bounding box center [802, 510] width 1435 height 24
click at [1241, 504] on td "19 min 58 s" at bounding box center [1194, 510] width 131 height 24
drag, startPoint x: 1292, startPoint y: 515, endPoint x: 1355, endPoint y: 508, distance: 63.4
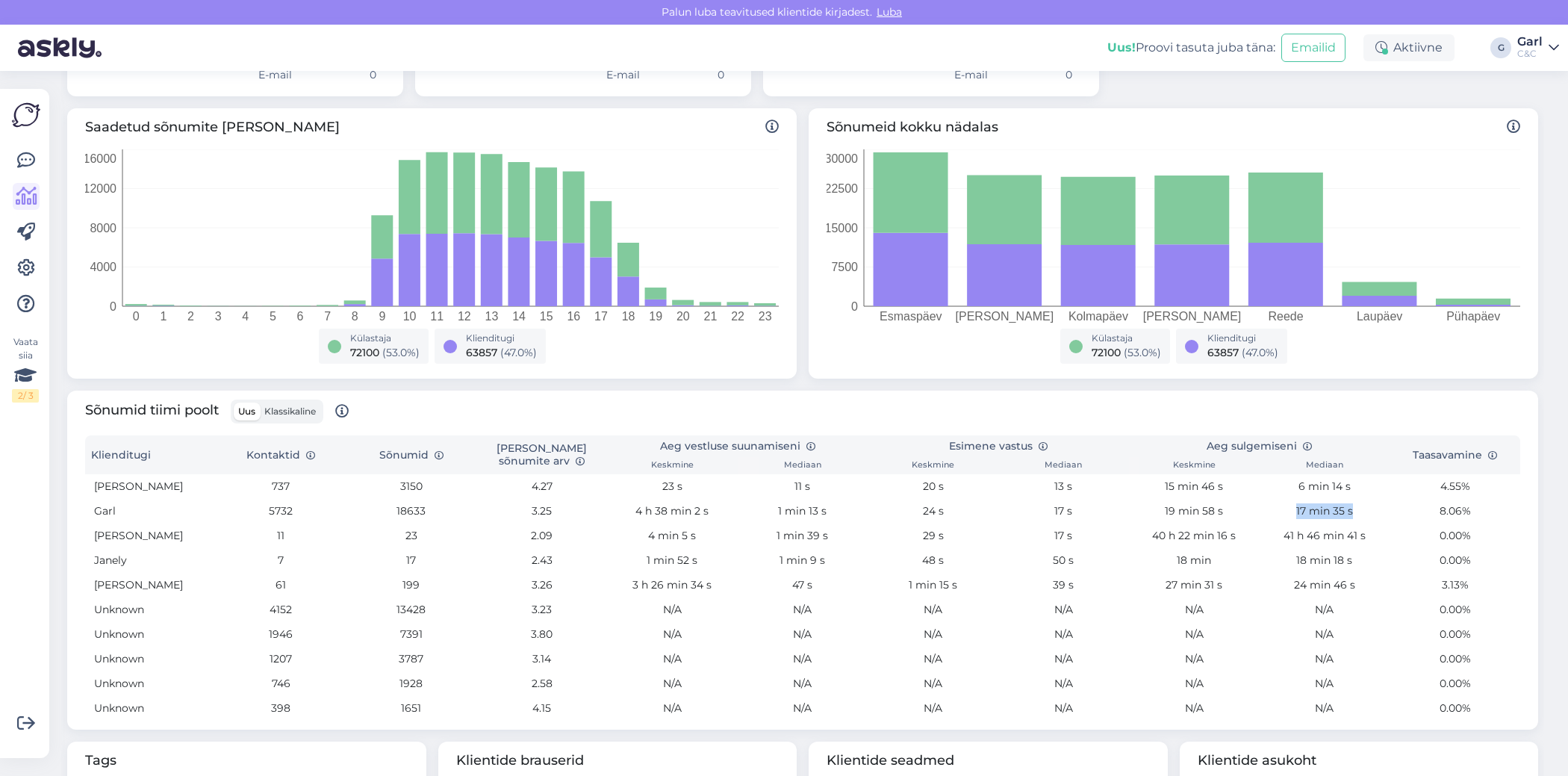
click at [1357, 509] on td "17 min 35 s" at bounding box center [1324, 510] width 131 height 24
click at [1355, 508] on td "17 min 35 s" at bounding box center [1324, 510] width 131 height 24
drag, startPoint x: 384, startPoint y: 514, endPoint x: 457, endPoint y: 509, distance: 73.2
click at [457, 509] on td "18633" at bounding box center [410, 510] width 131 height 24
click at [456, 509] on td "18633" at bounding box center [410, 510] width 131 height 24
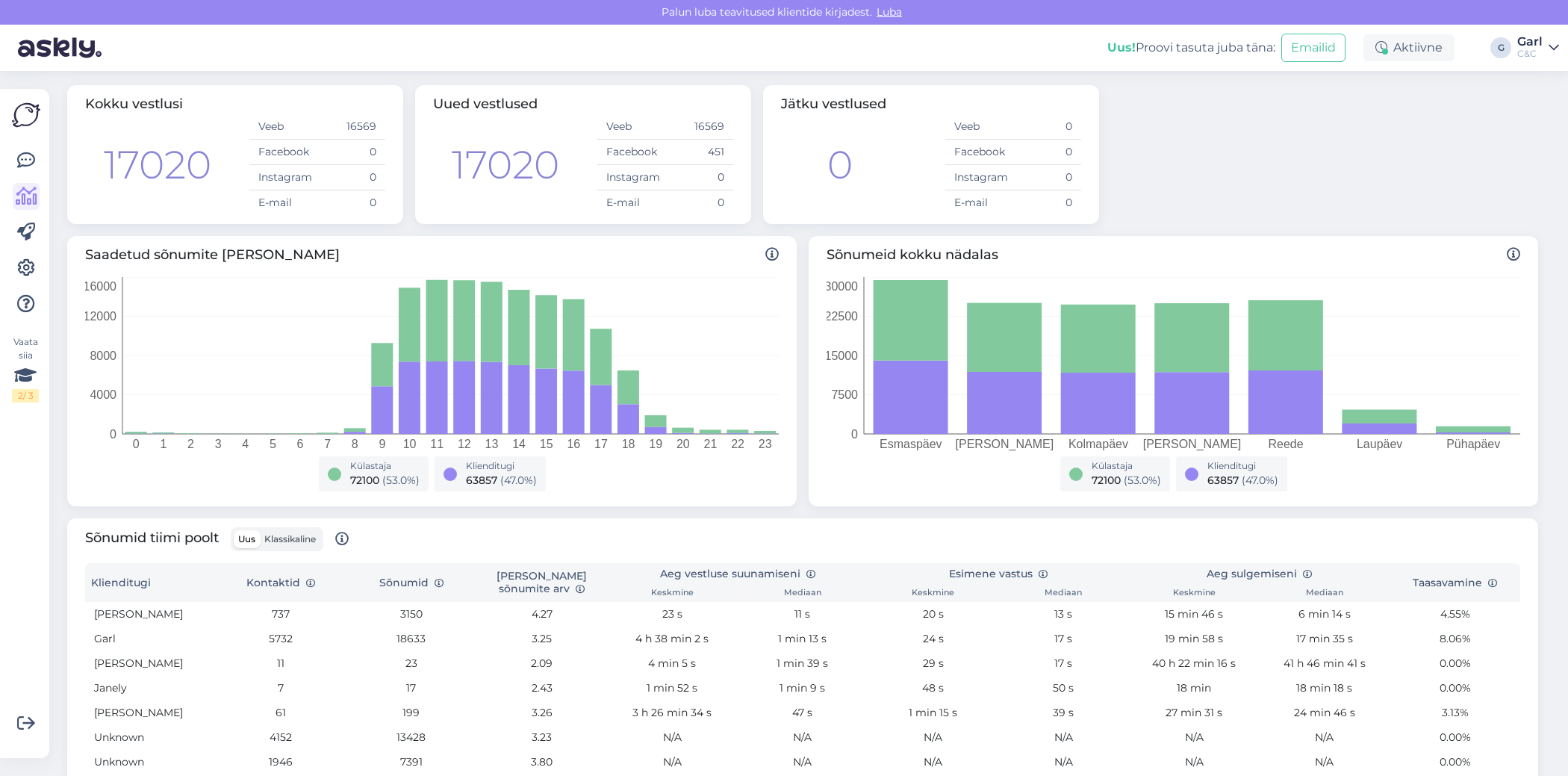
scroll to position [0, 0]
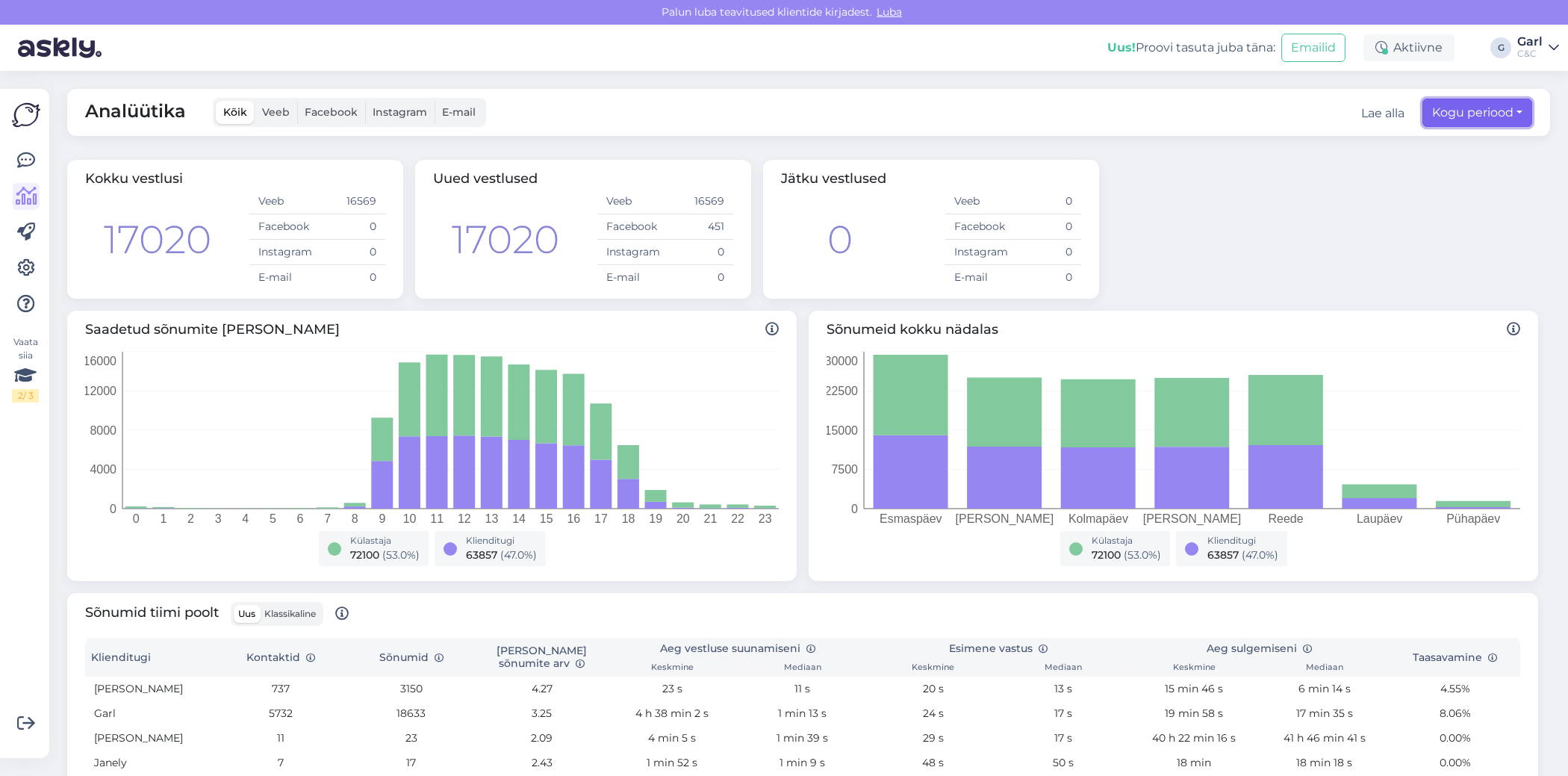
click at [1461, 106] on button "Kogu periood" at bounding box center [1477, 113] width 110 height 28
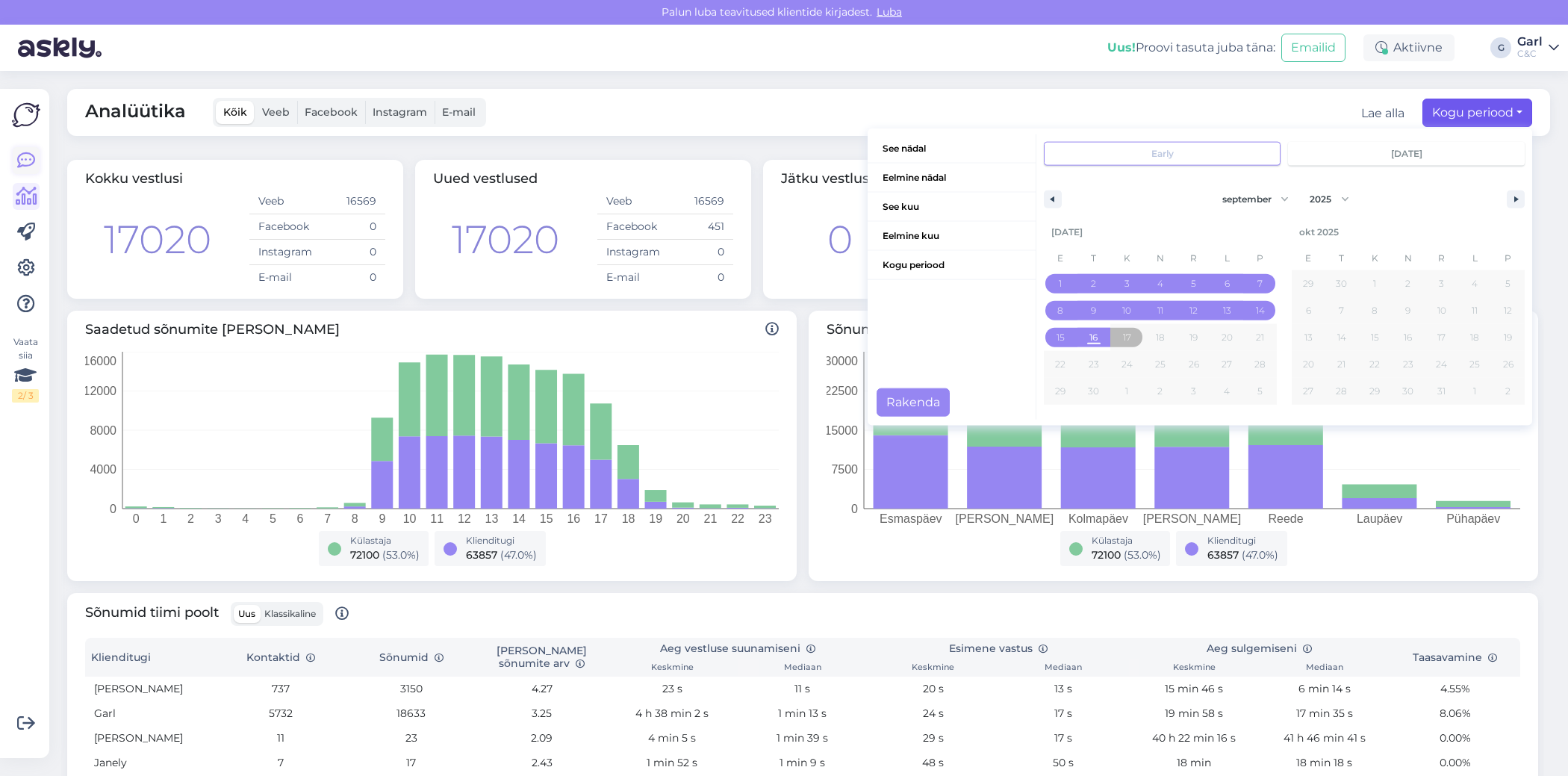
click at [23, 169] on icon at bounding box center [26, 160] width 17 height 17
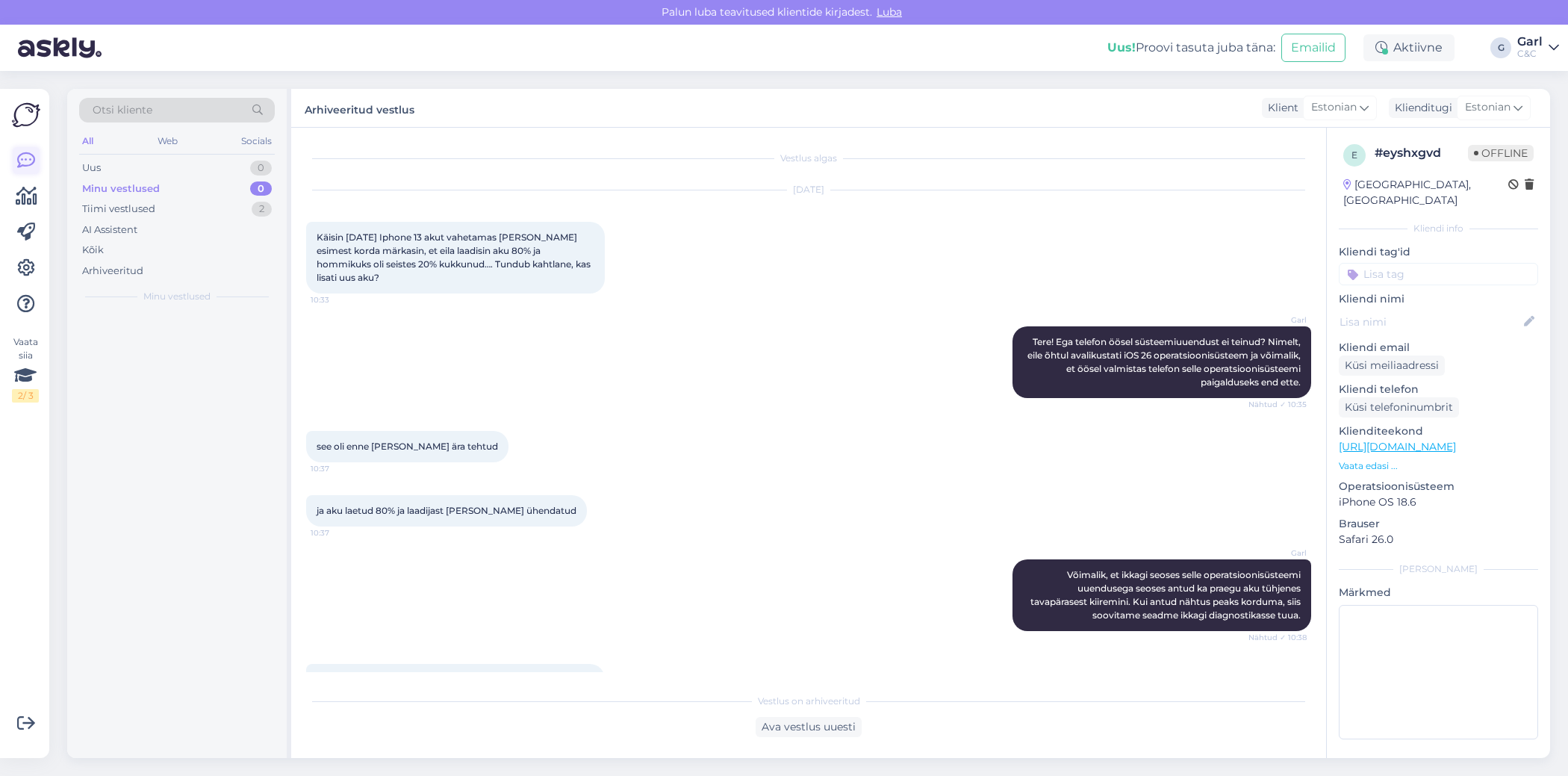
scroll to position [880, 0]
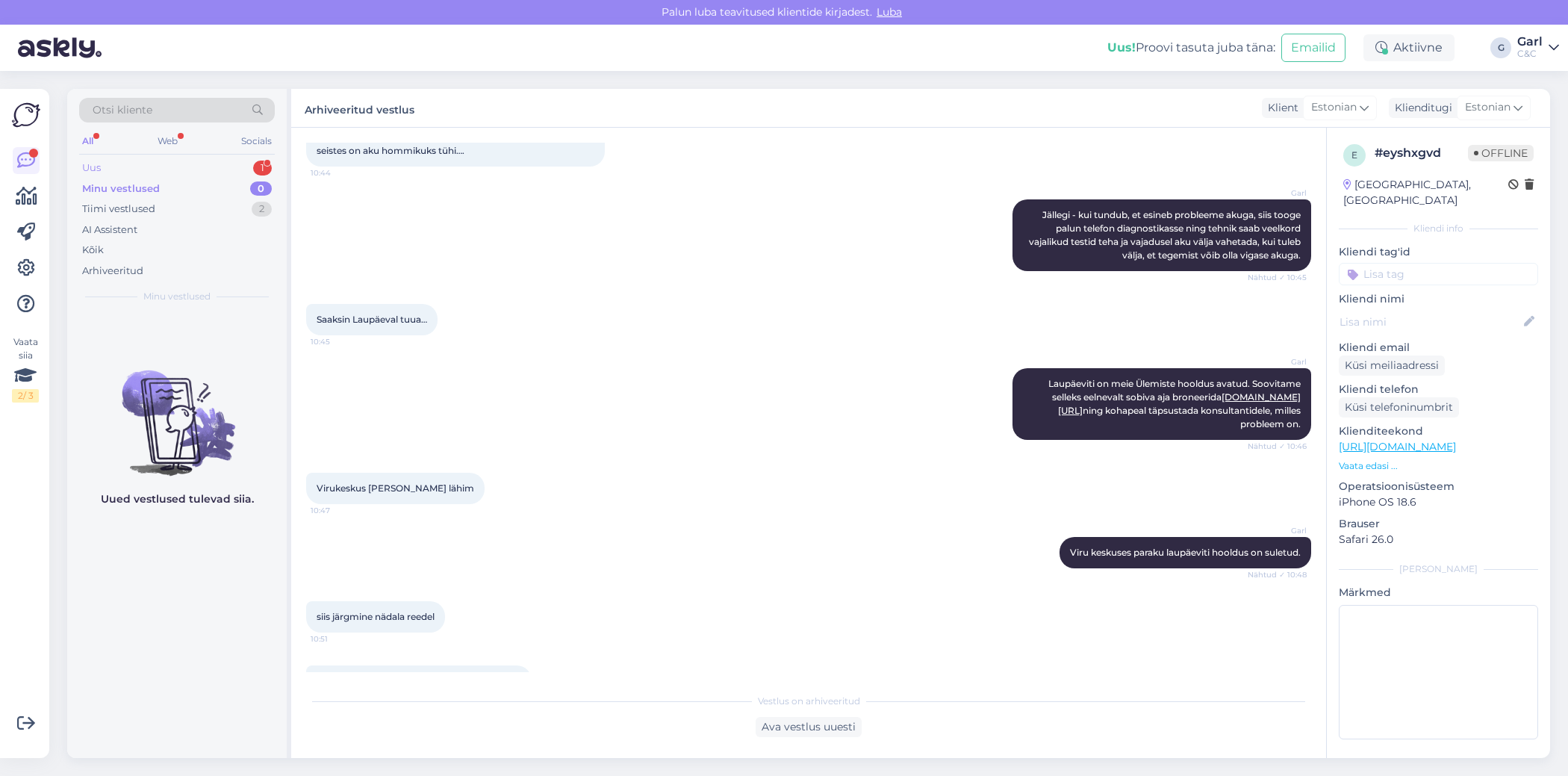
click at [253, 164] on div "1" at bounding box center [262, 167] width 18 height 15
click at [240, 204] on div "Tiimi vestlused 3" at bounding box center [178, 210] width 196 height 21
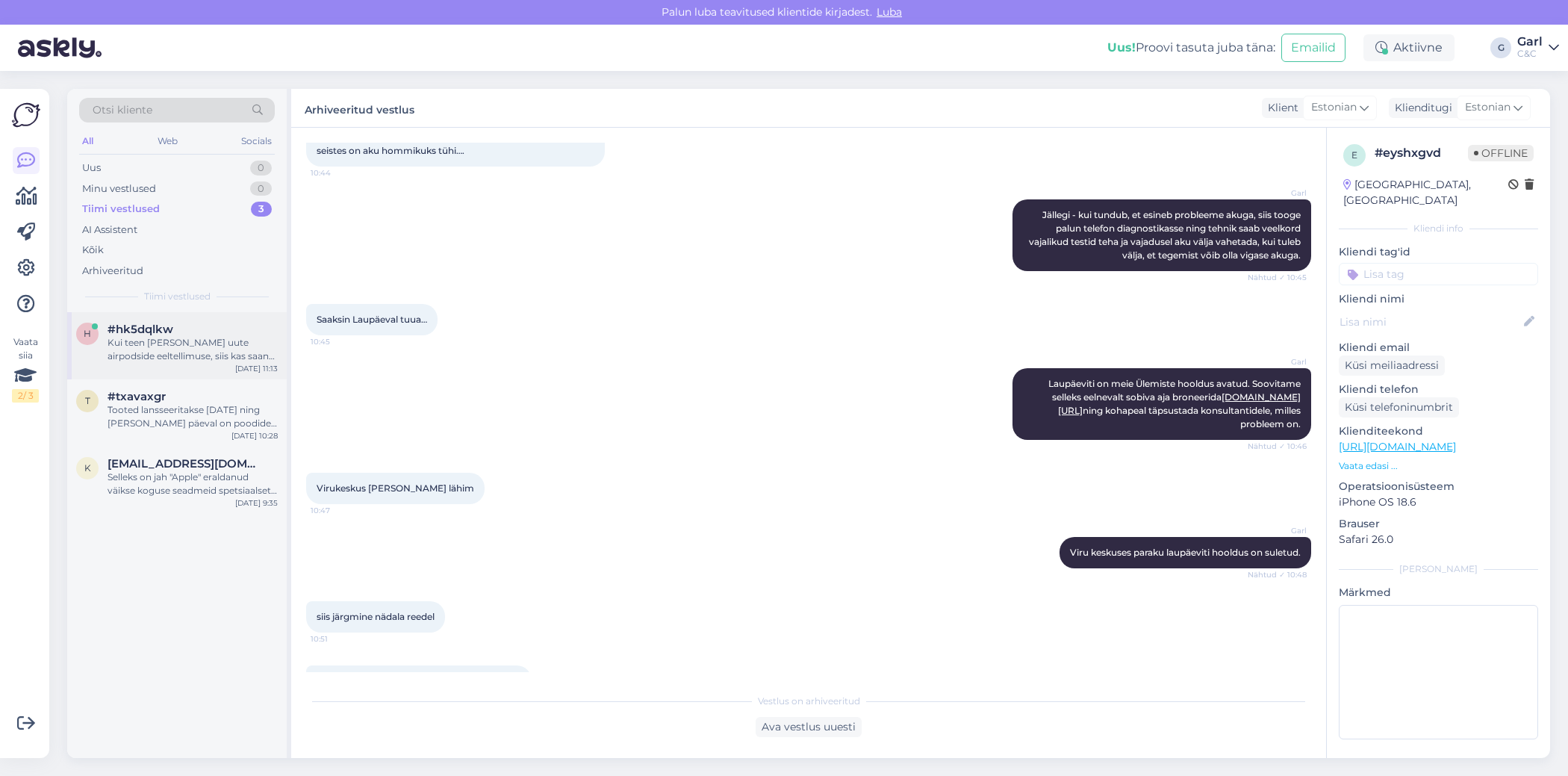
click at [217, 328] on div "#hk5dqlkw" at bounding box center [193, 330] width 171 height 14
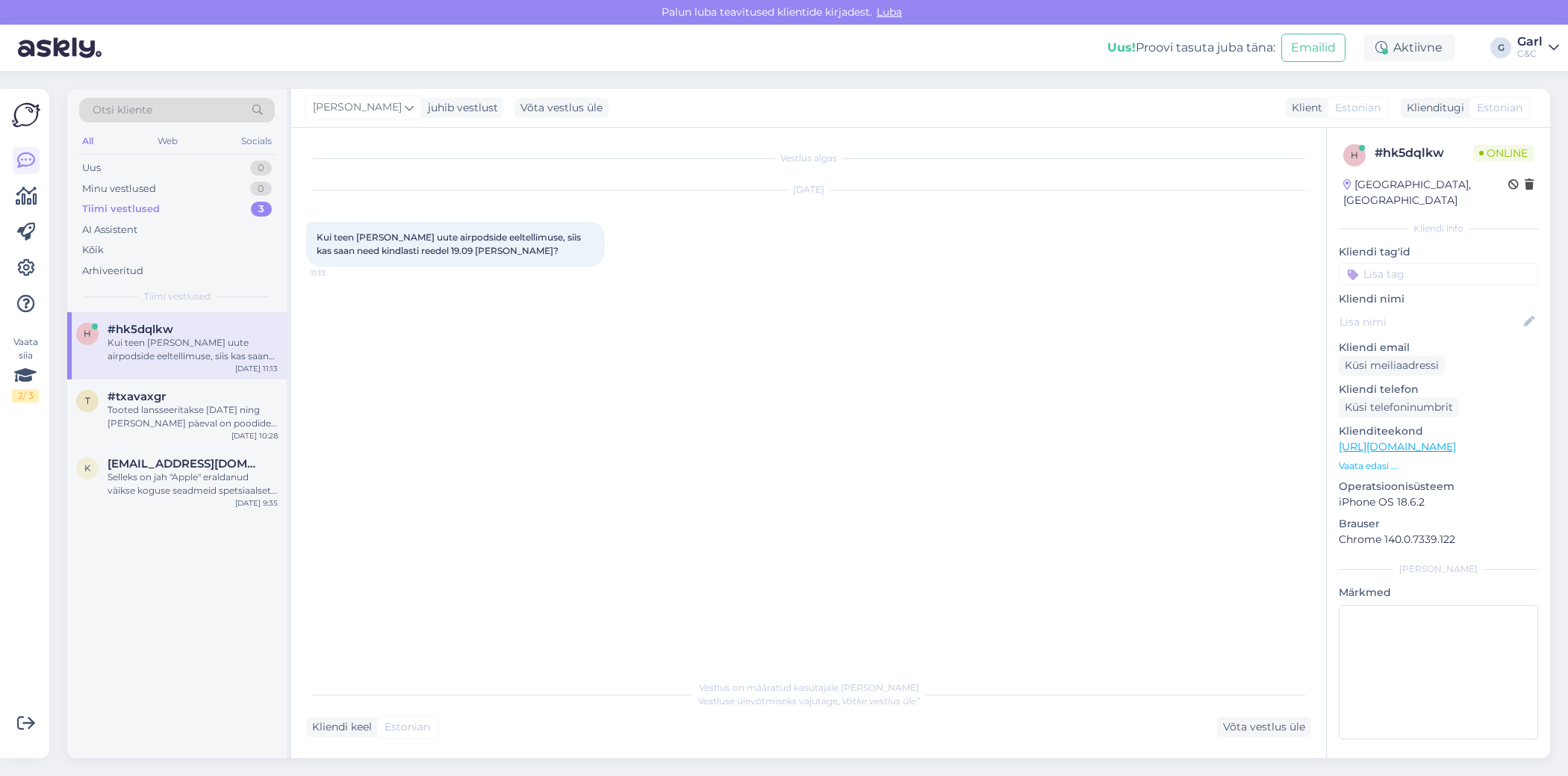
scroll to position [0, 0]
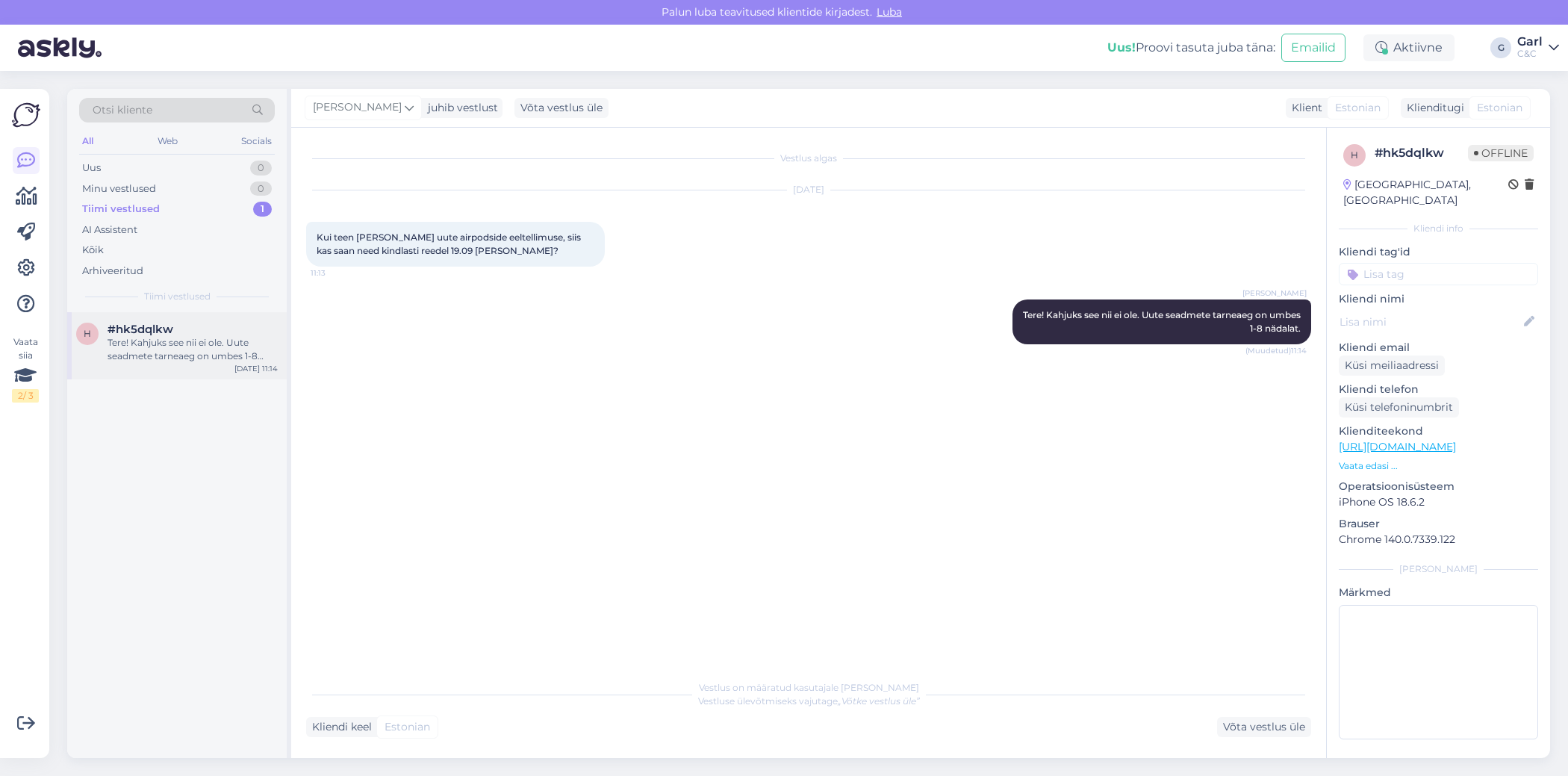
click at [196, 364] on div "h #hk5dqlkw Tere! Kahjuks see nii ei ole. Uute seadmete tarneaeg on umbes 1-8 n…" at bounding box center [177, 345] width 219 height 67
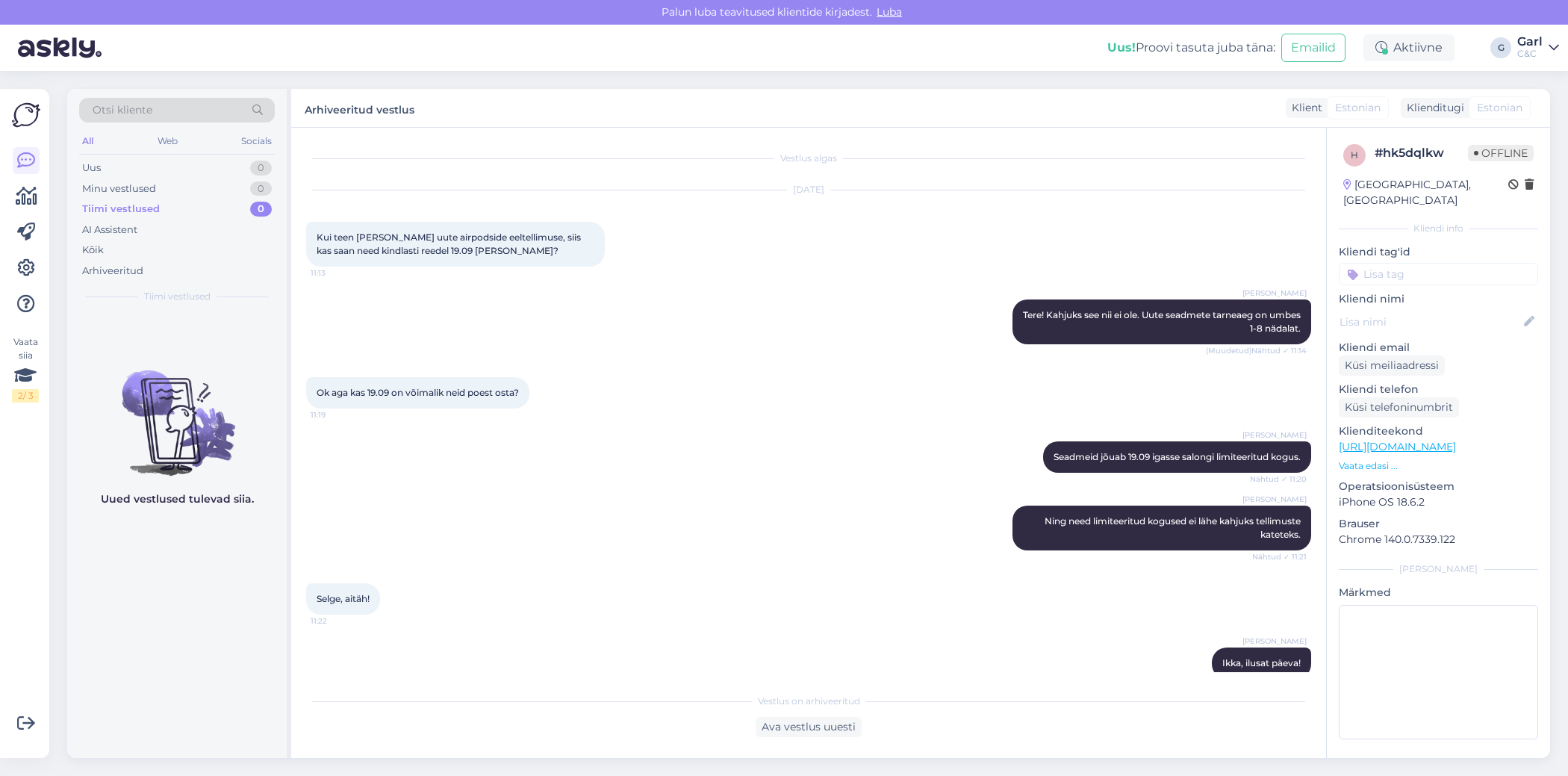
scroll to position [23, 0]
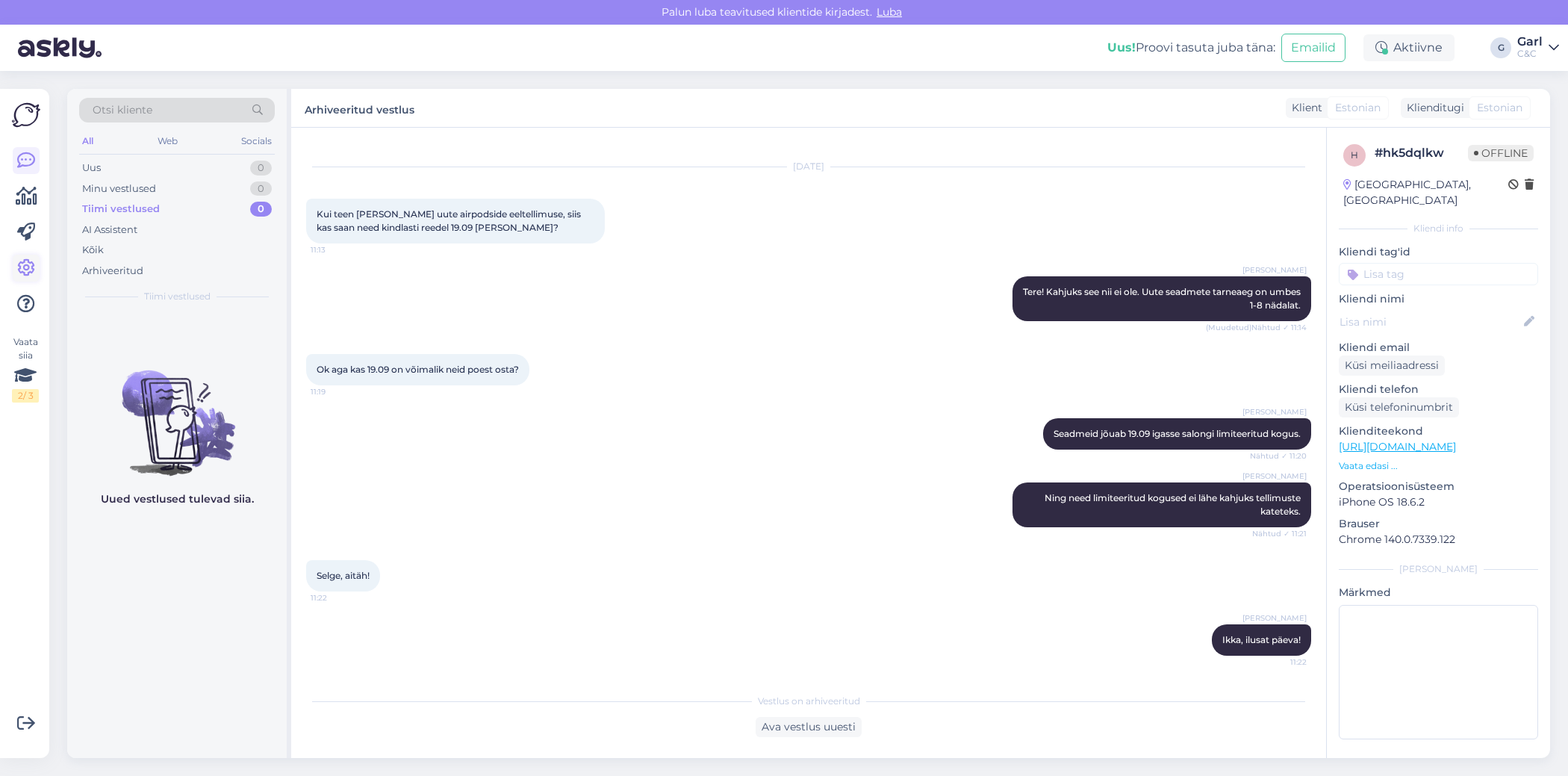
click at [27, 271] on icon at bounding box center [26, 268] width 17 height 17
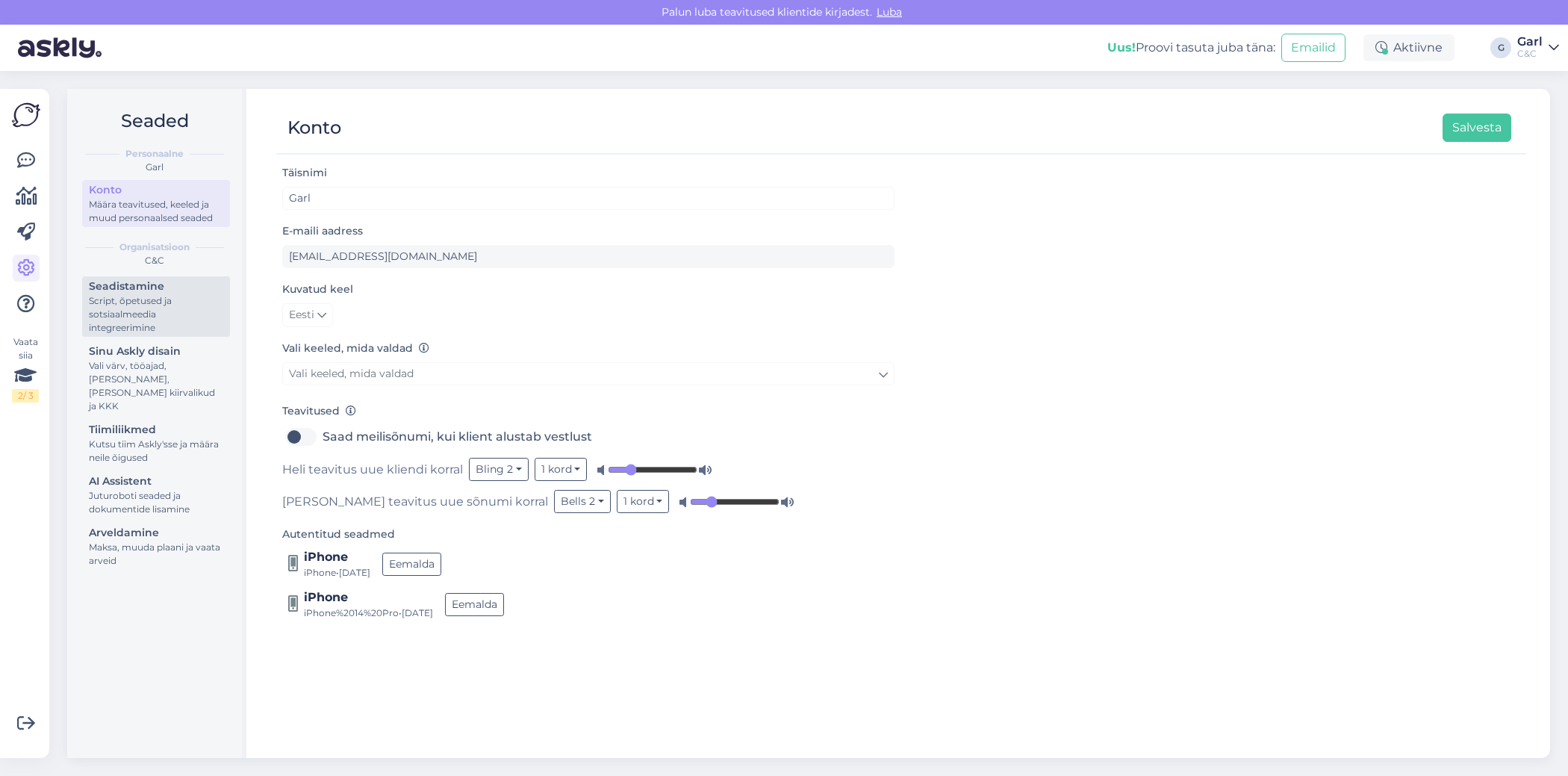
click at [167, 303] on div "Script, õpetused ja sotsiaalmeedia integreerimine" at bounding box center [156, 314] width 135 height 41
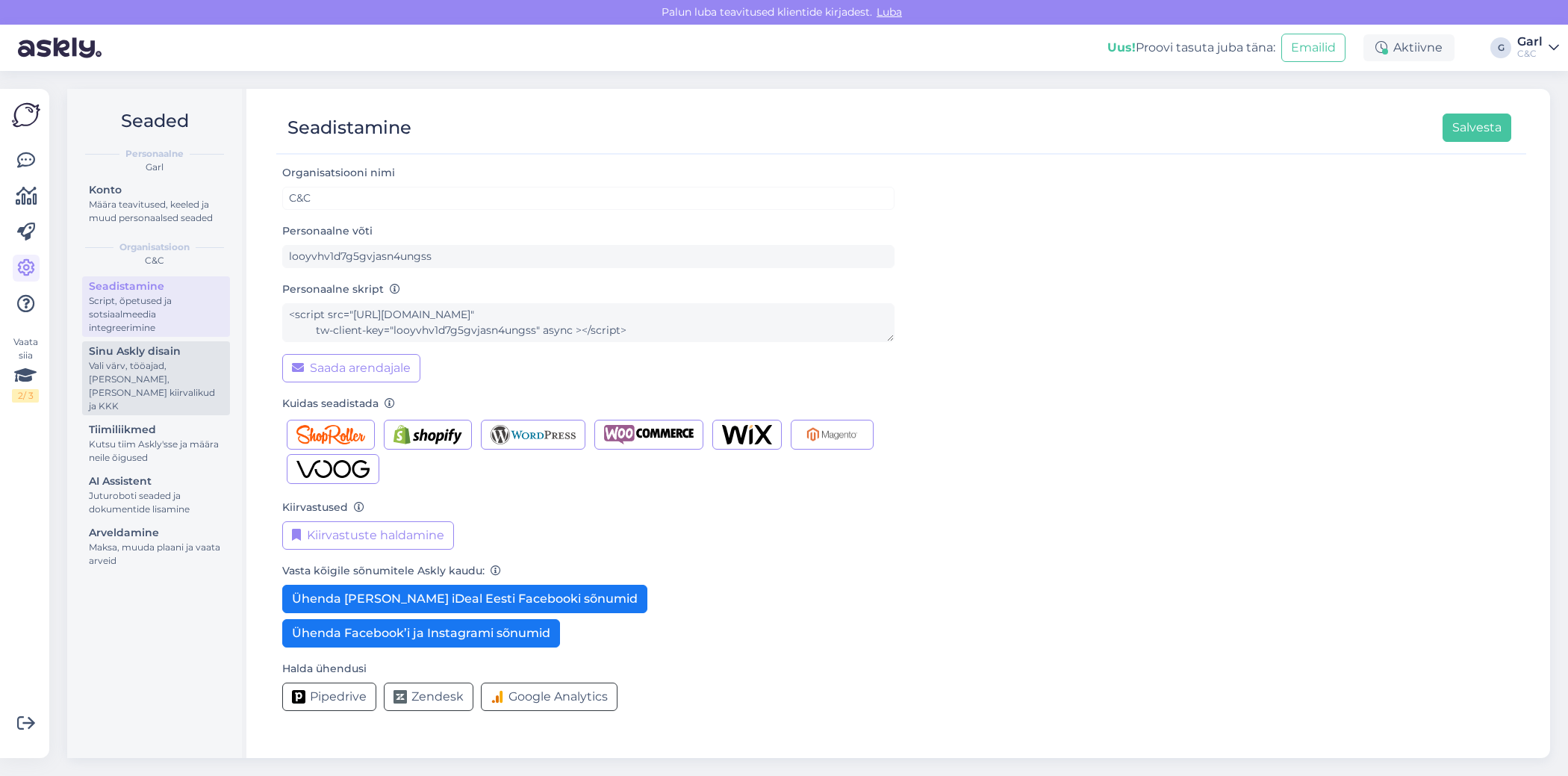
click at [149, 365] on div "Vali värv, tööajad, [PERSON_NAME], [PERSON_NAME] kiirvalikud ja KKK" at bounding box center [156, 385] width 135 height 53
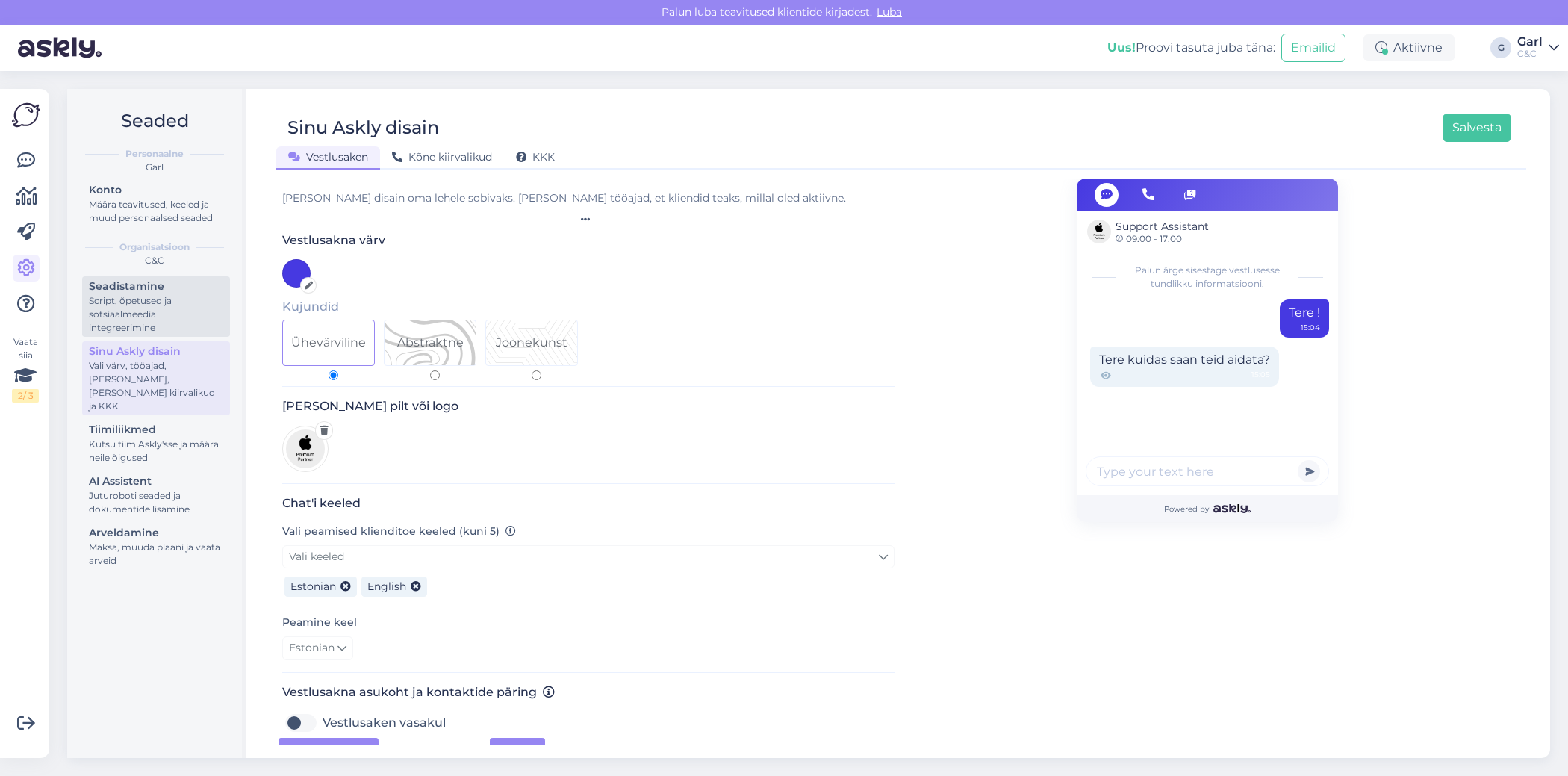
click at [153, 294] on div "Script, õpetused ja sotsiaalmeedia integreerimine" at bounding box center [156, 314] width 135 height 41
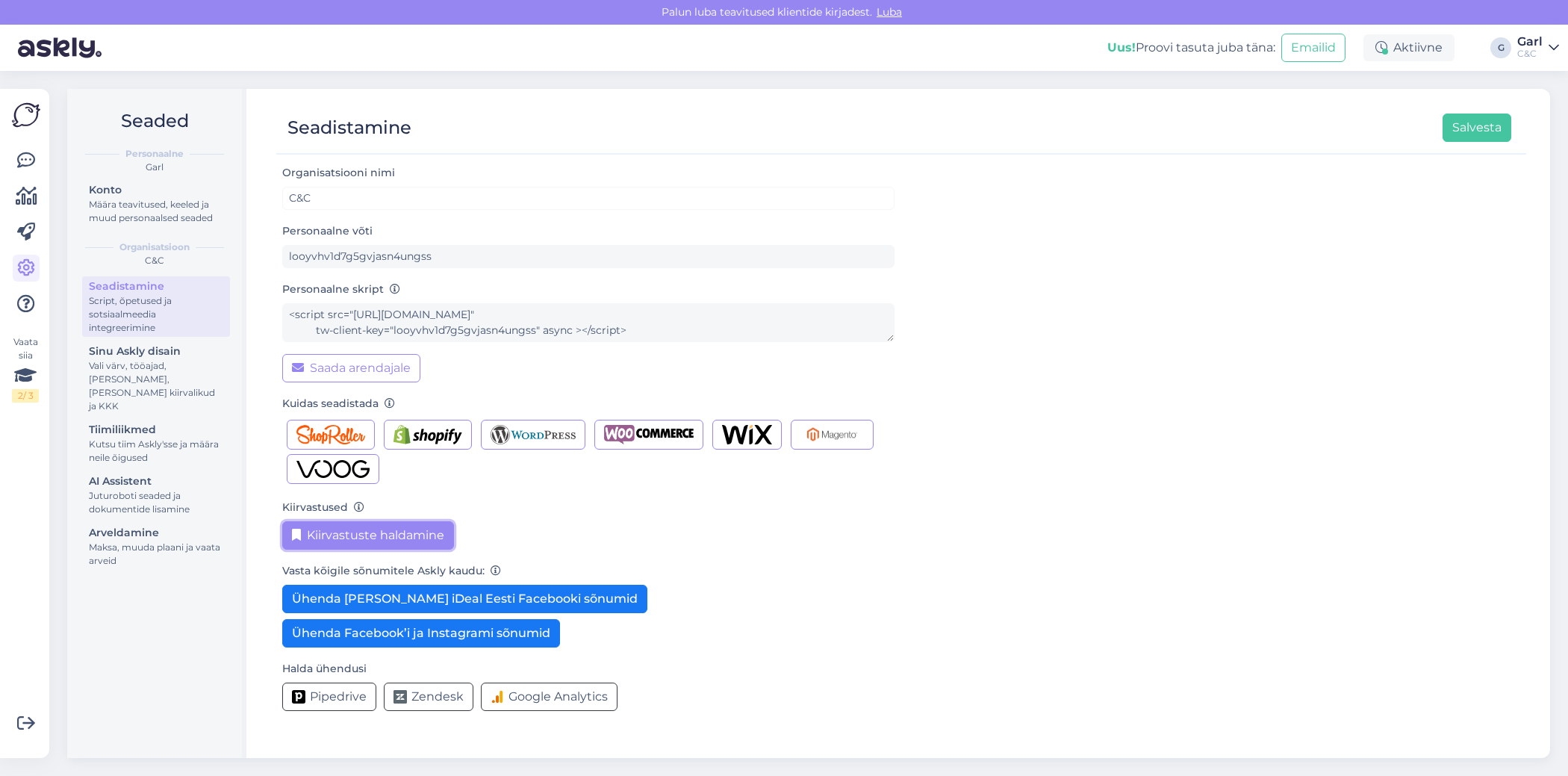
click at [394, 541] on button "Kiirvastuste haldamine" at bounding box center [368, 534] width 172 height 28
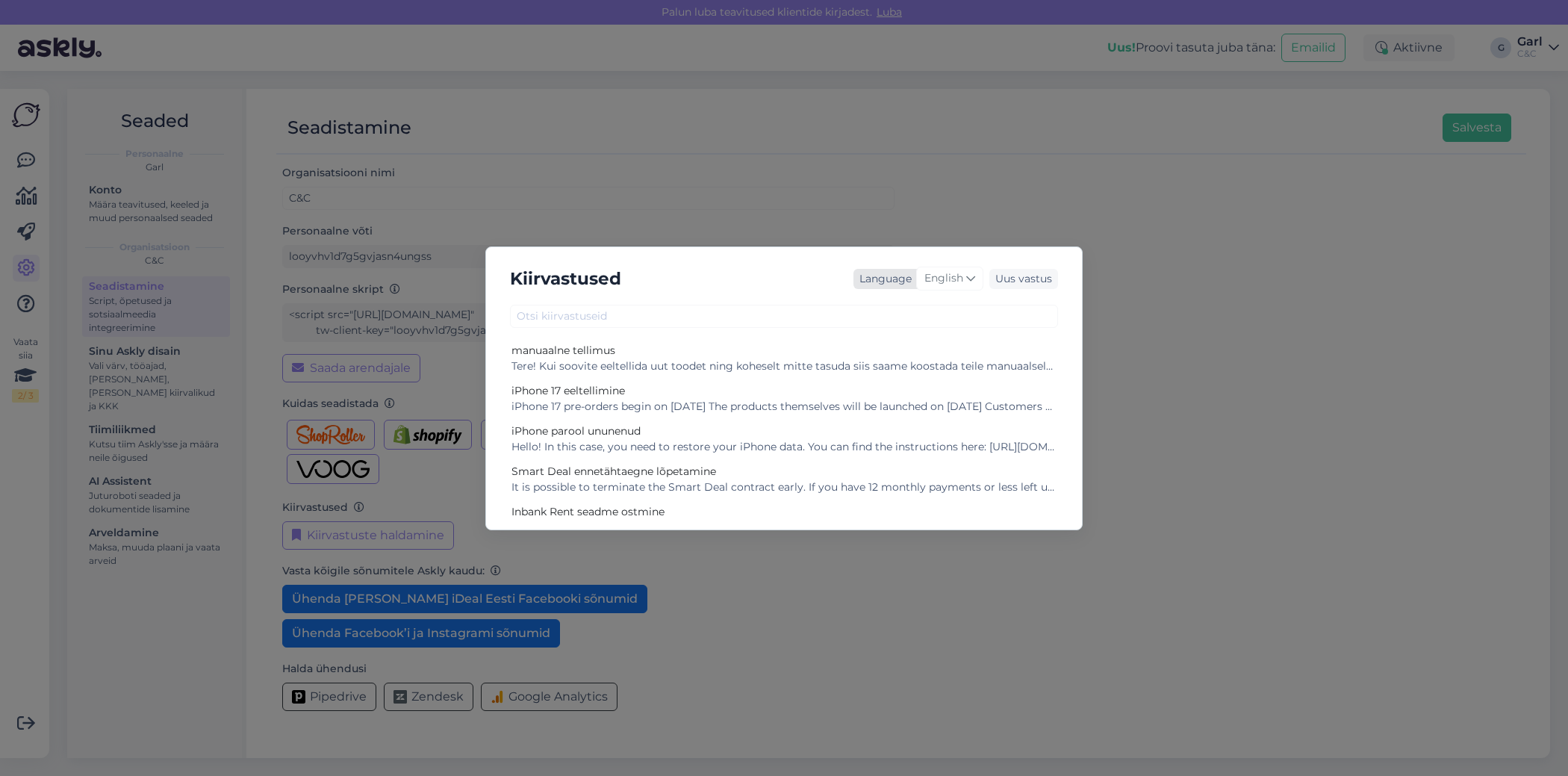
click at [932, 282] on span "English" at bounding box center [944, 278] width 39 height 16
click at [922, 446] on link "Estonian" at bounding box center [918, 441] width 164 height 24
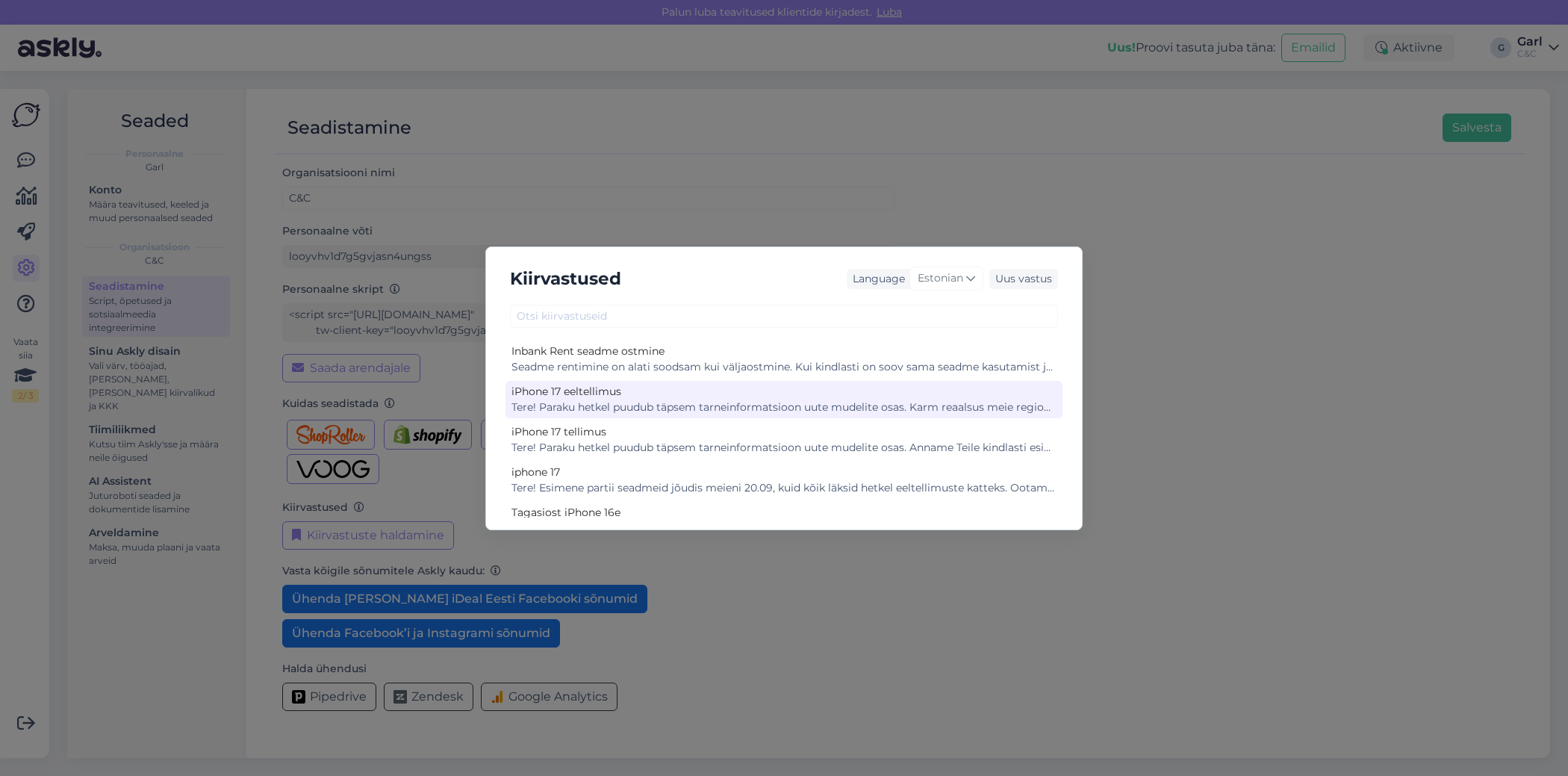
click at [722, 410] on div "Tere! Paraku hetkel puudub täpsem tarneinformatsioon uute mudelite osas. Karm r…" at bounding box center [784, 407] width 545 height 16
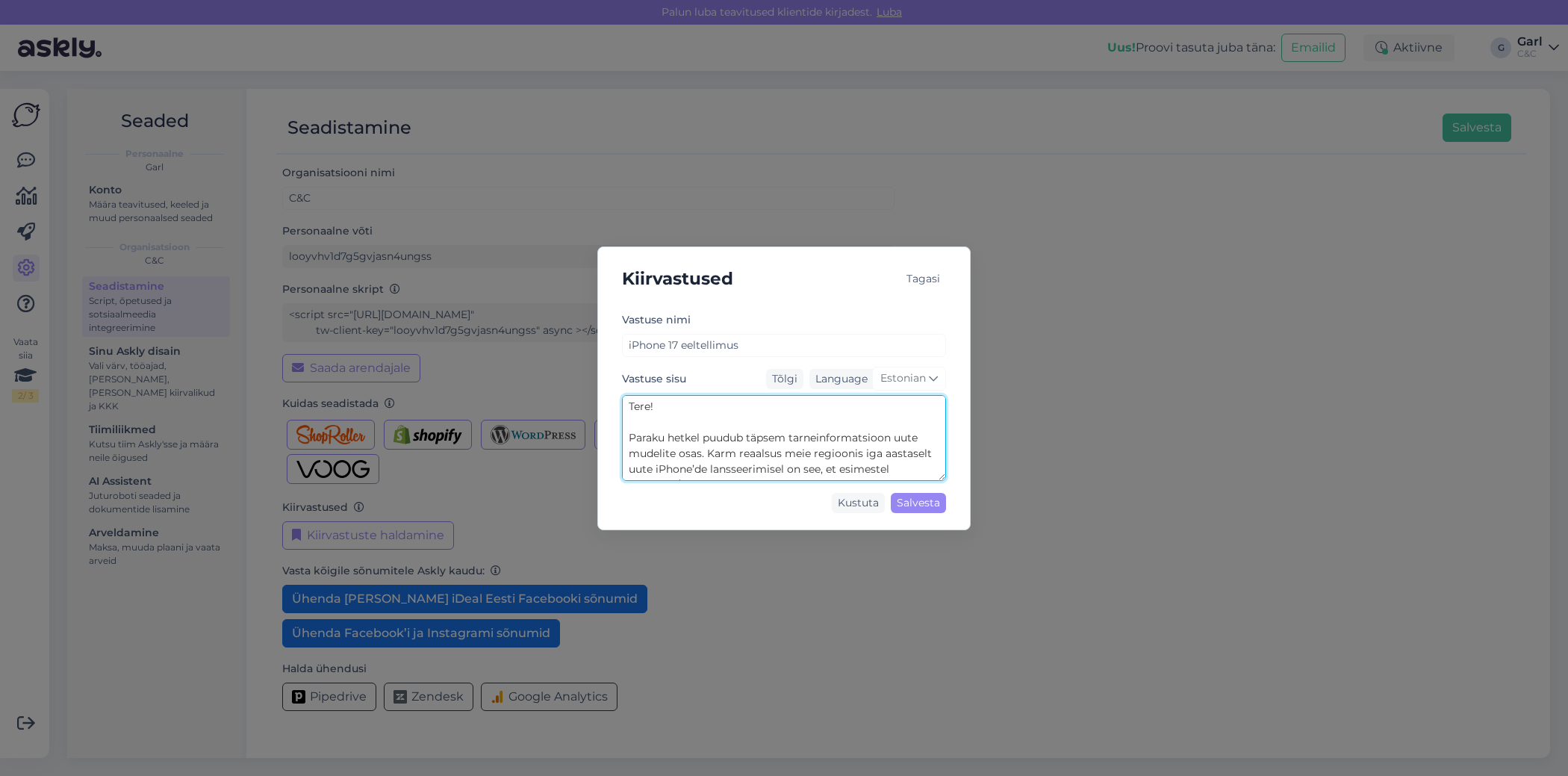
click at [717, 437] on textarea "Tere! Paraku hetkel puudub täpsem tarneinformatsioon uute mudelite osas. Karm r…" at bounding box center [784, 437] width 324 height 86
click at [564, 109] on div "Kiirvastused Tagasi Vastuse nimi iPhone 17 eeltellimus Vastuse sisu Tõlgi Langu…" at bounding box center [784, 388] width 1568 height 776
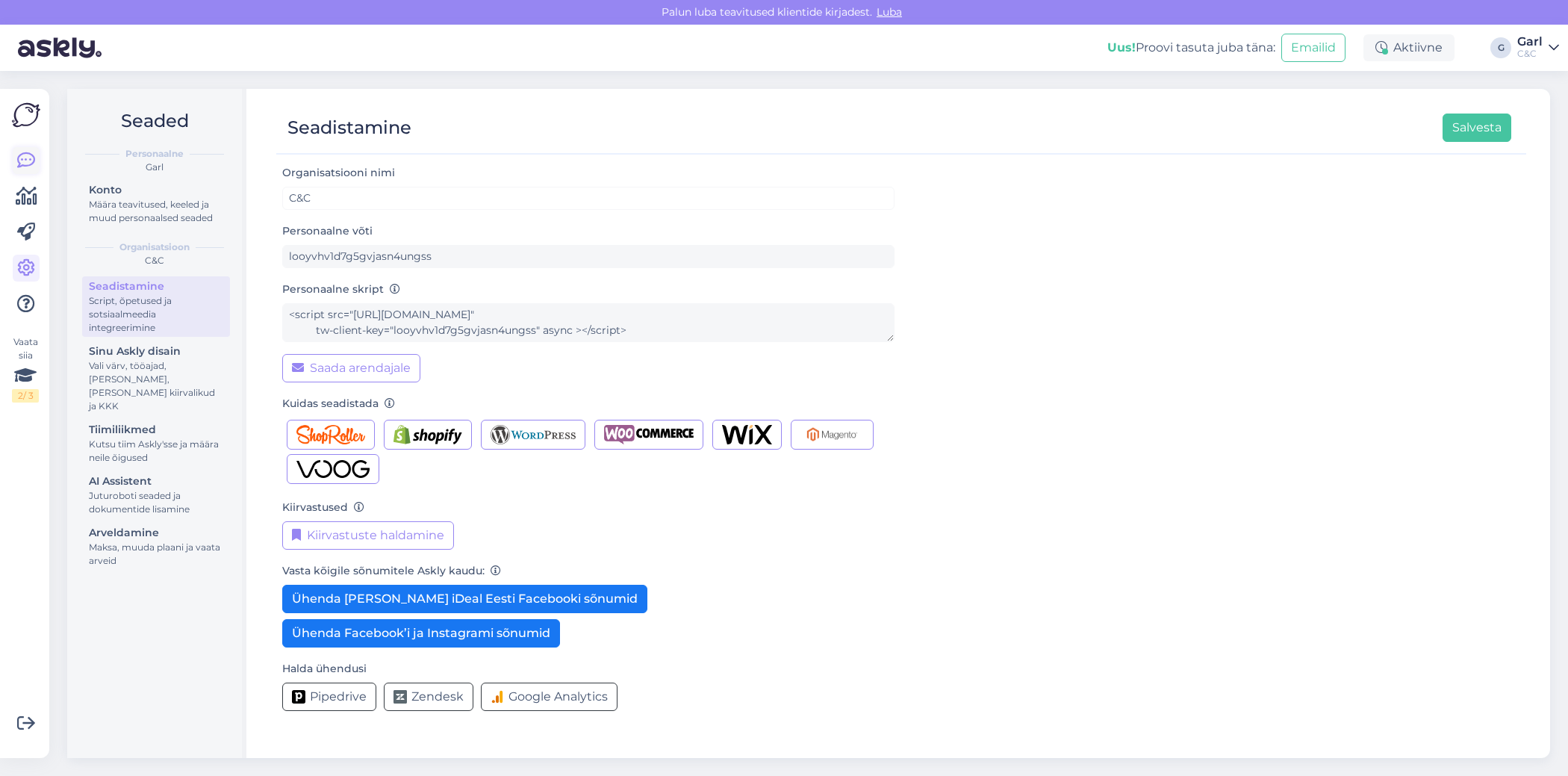
click at [24, 160] on icon at bounding box center [26, 160] width 17 height 17
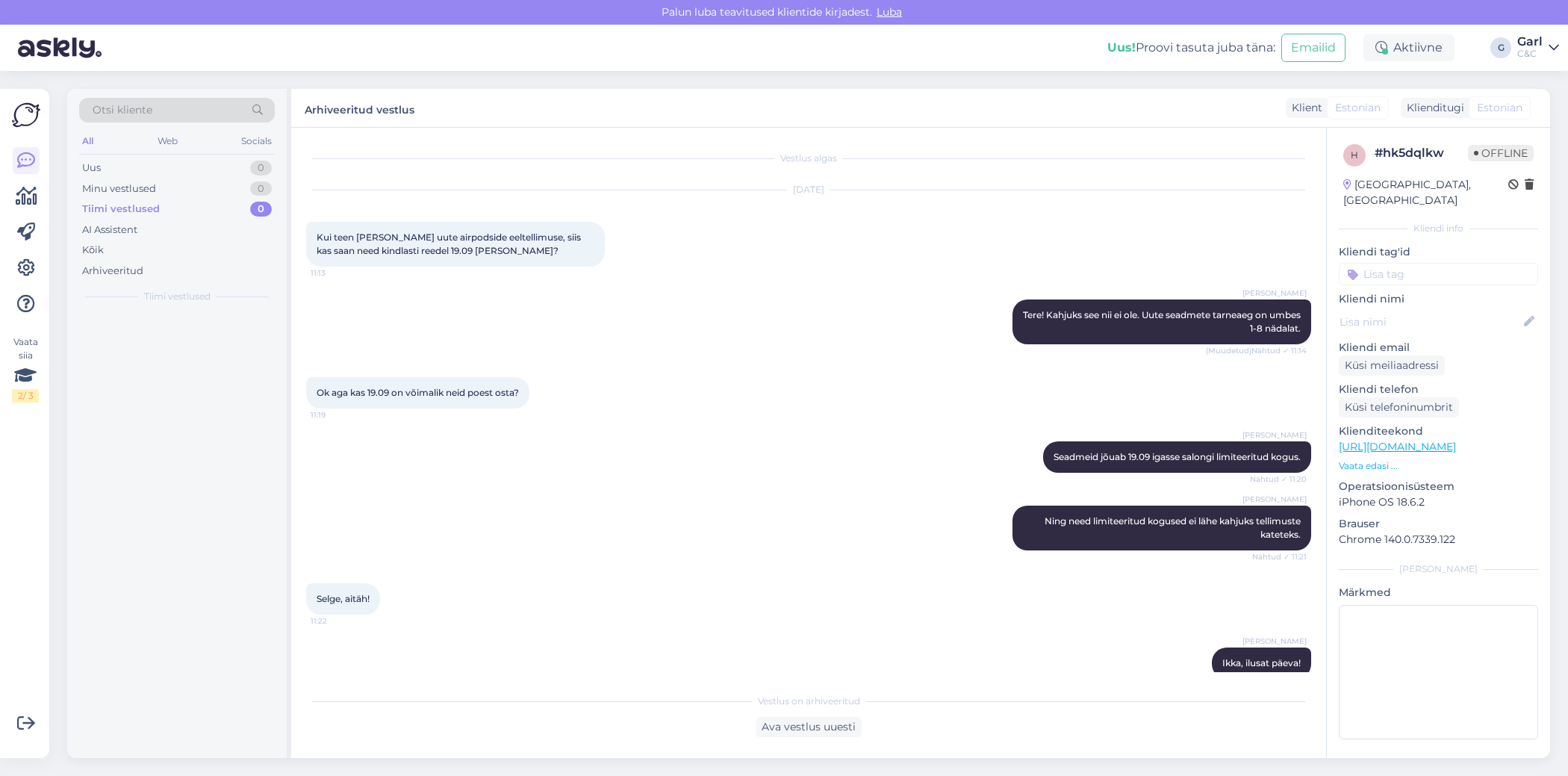
scroll to position [23, 0]
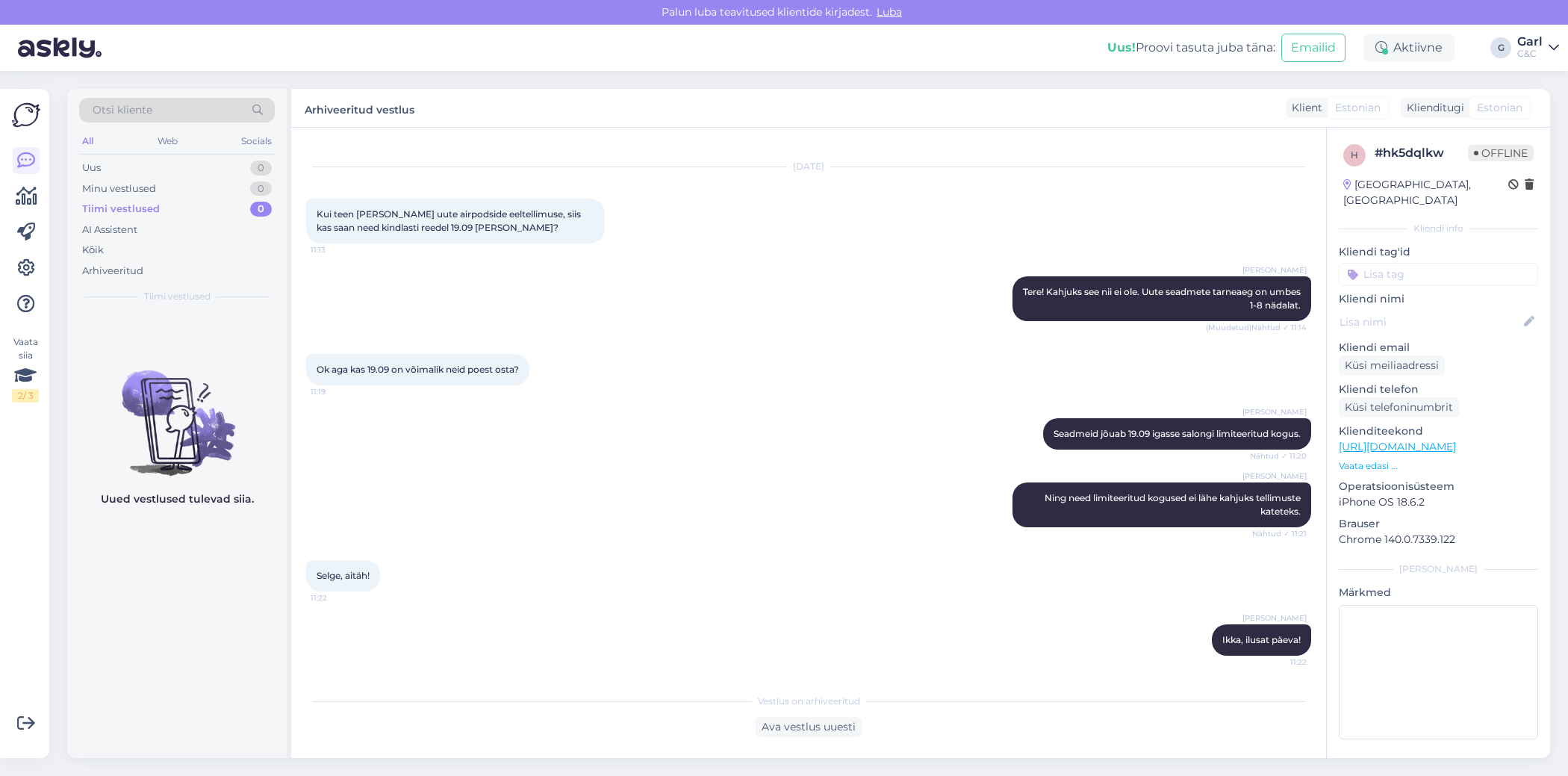
click at [34, 215] on div at bounding box center [26, 233] width 27 height 171
click at [26, 199] on icon at bounding box center [26, 196] width 21 height 17
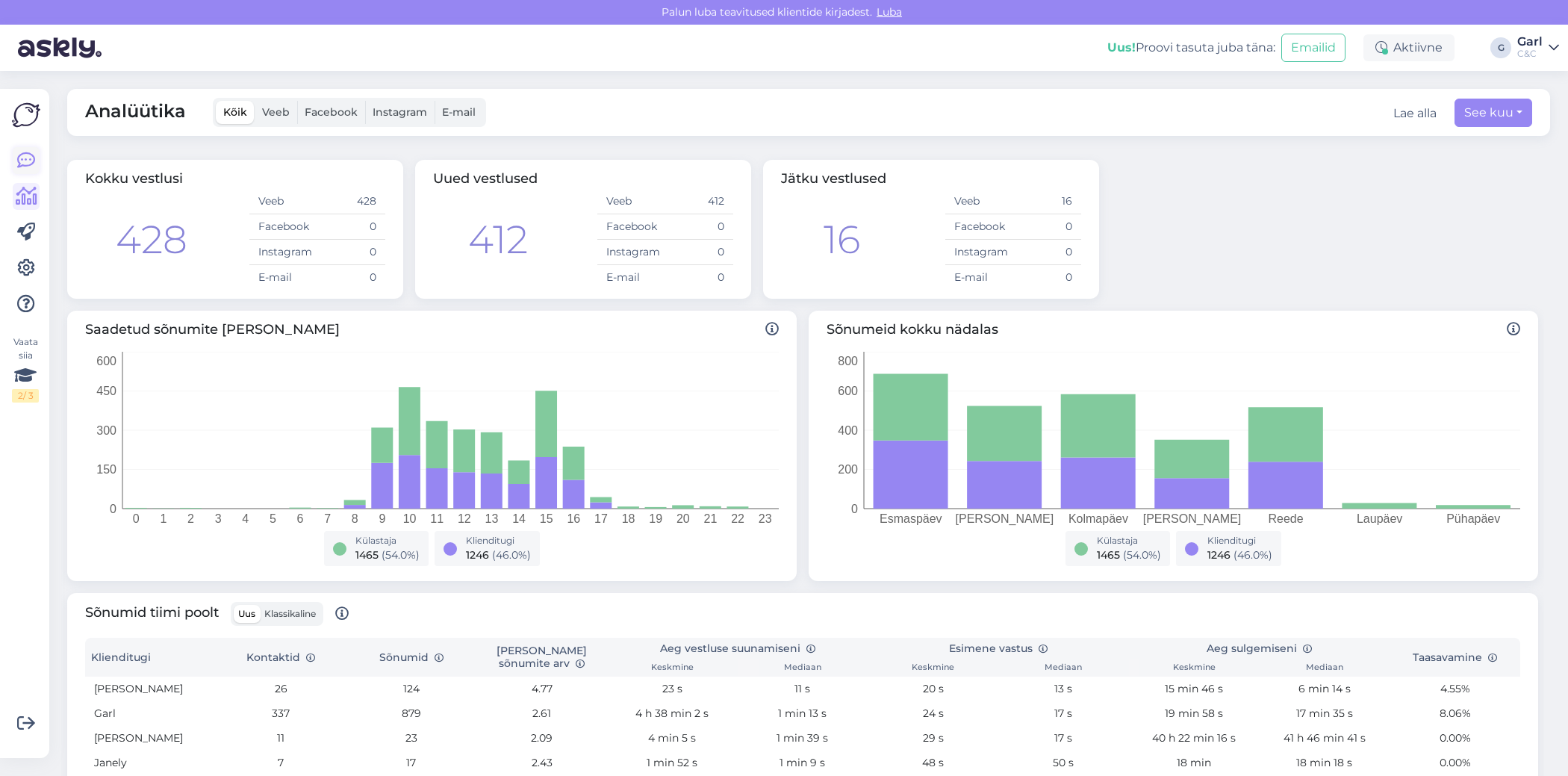
click at [15, 163] on link at bounding box center [26, 161] width 27 height 27
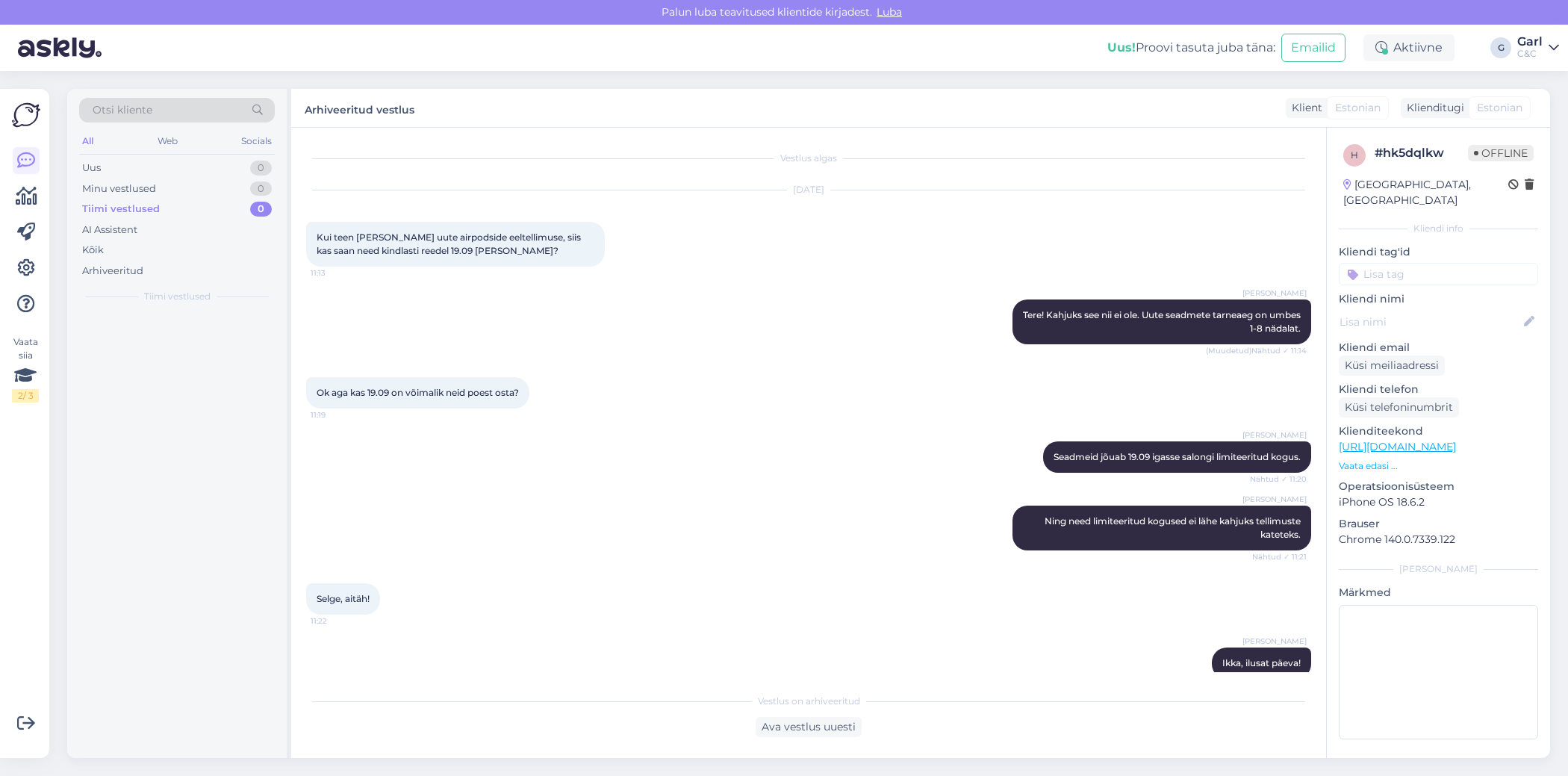
scroll to position [23, 0]
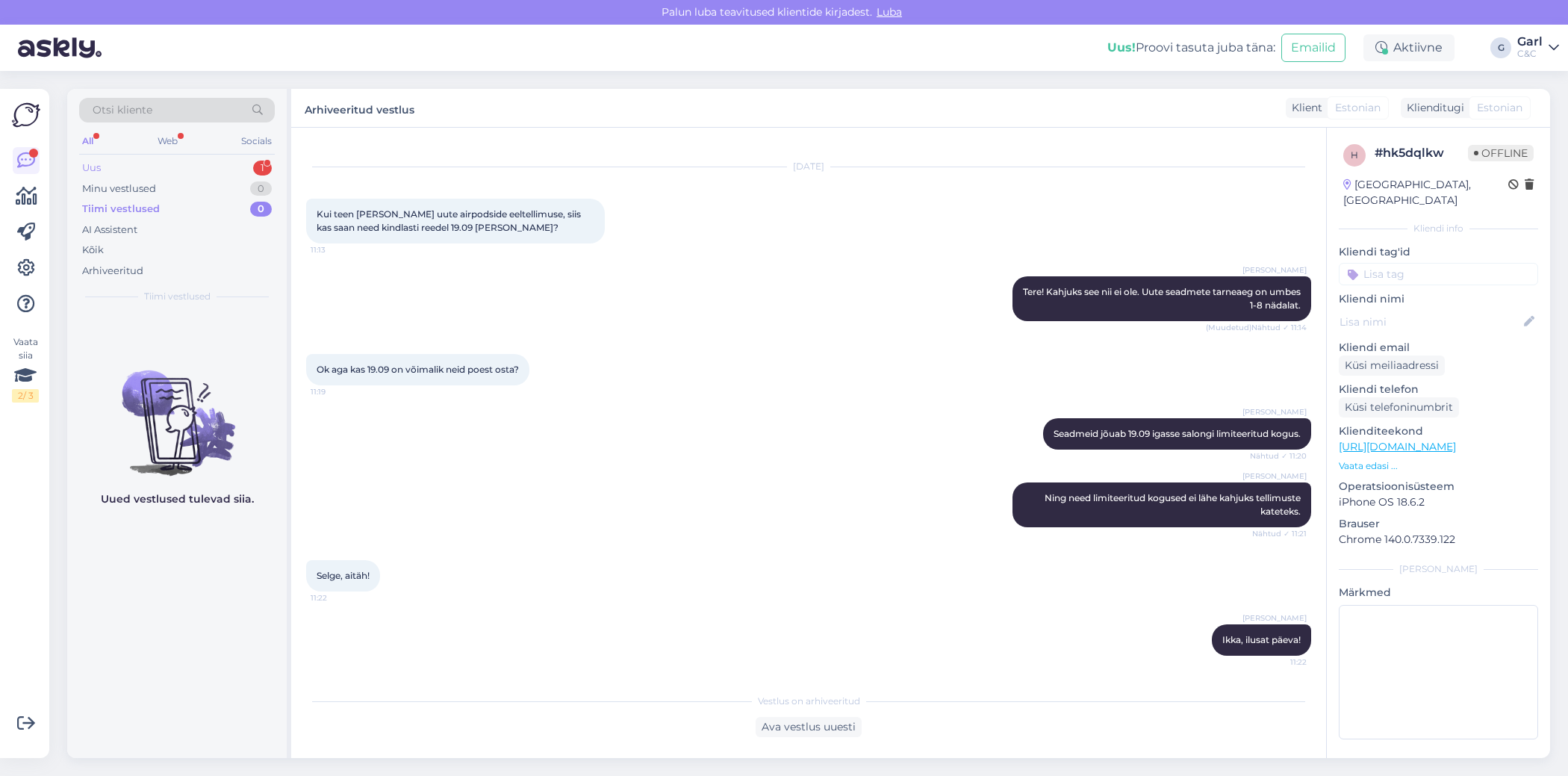
click at [219, 165] on div "Uus 1" at bounding box center [178, 168] width 196 height 21
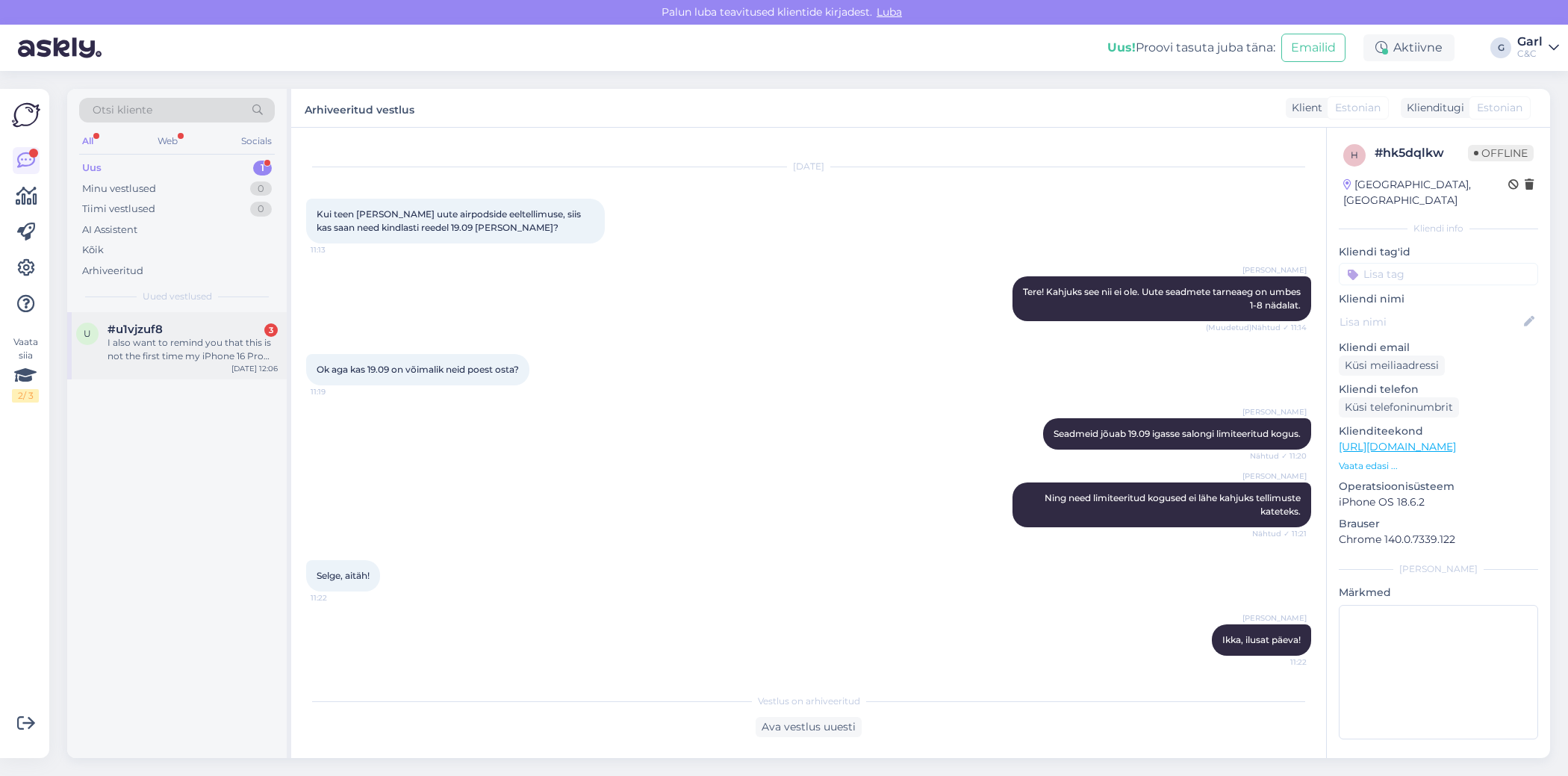
click at [231, 369] on div "u #u1vjzuf8 3 I also want to remind you that this is not the first time my iPho…" at bounding box center [177, 345] width 219 height 67
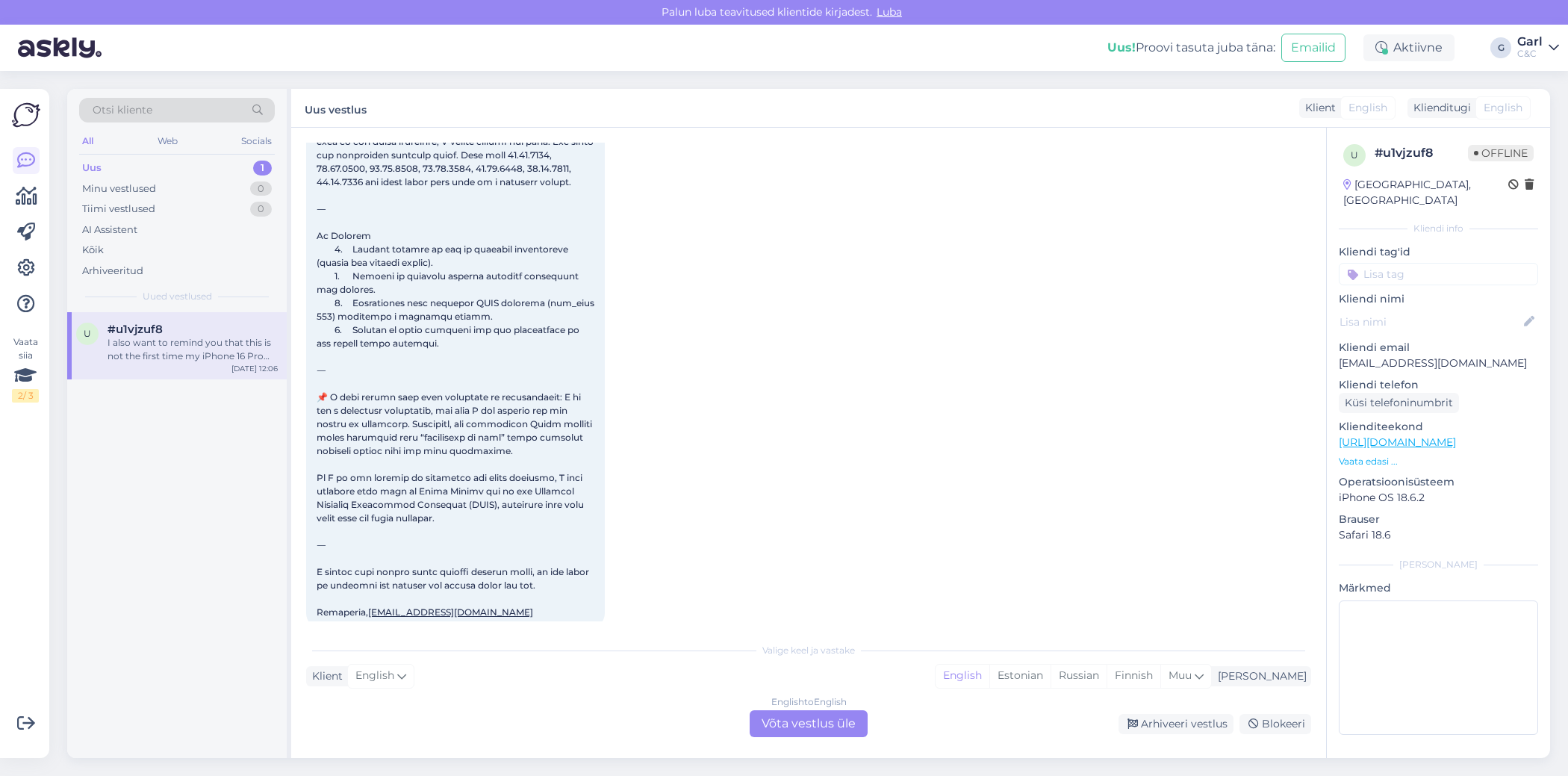
scroll to position [760, 0]
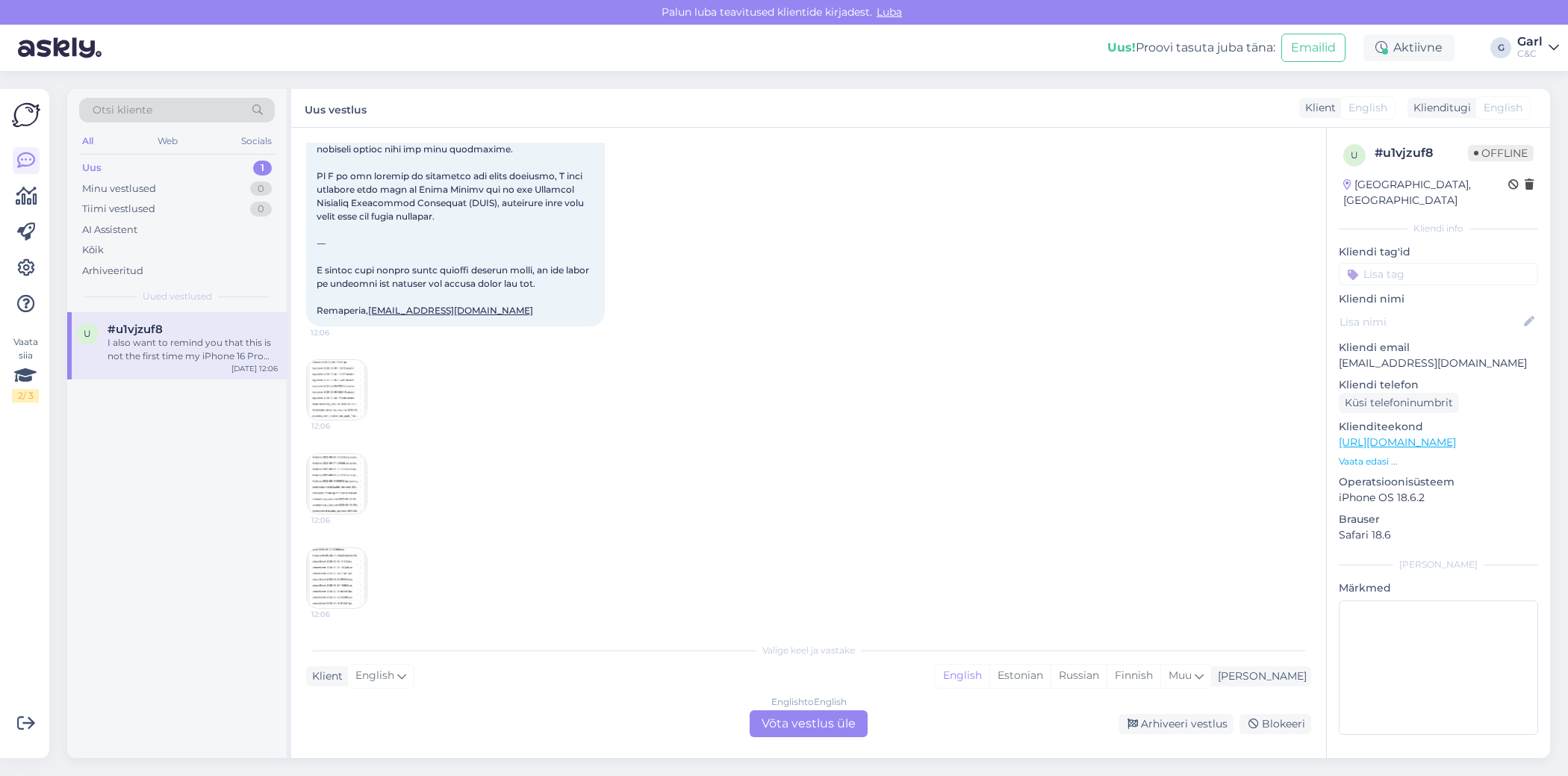
click at [343, 403] on img at bounding box center [337, 390] width 60 height 60
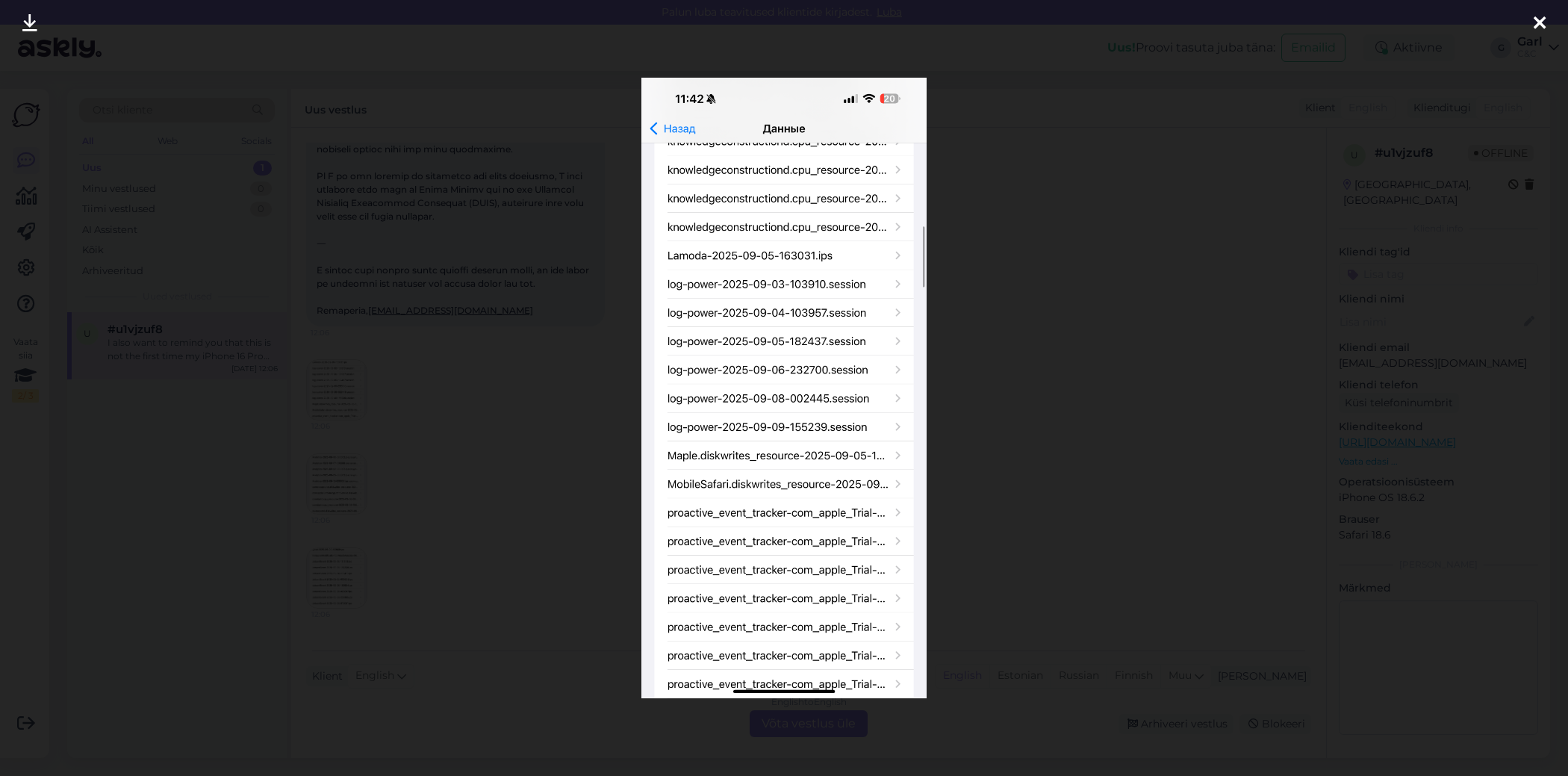
click at [395, 463] on div at bounding box center [784, 388] width 1568 height 776
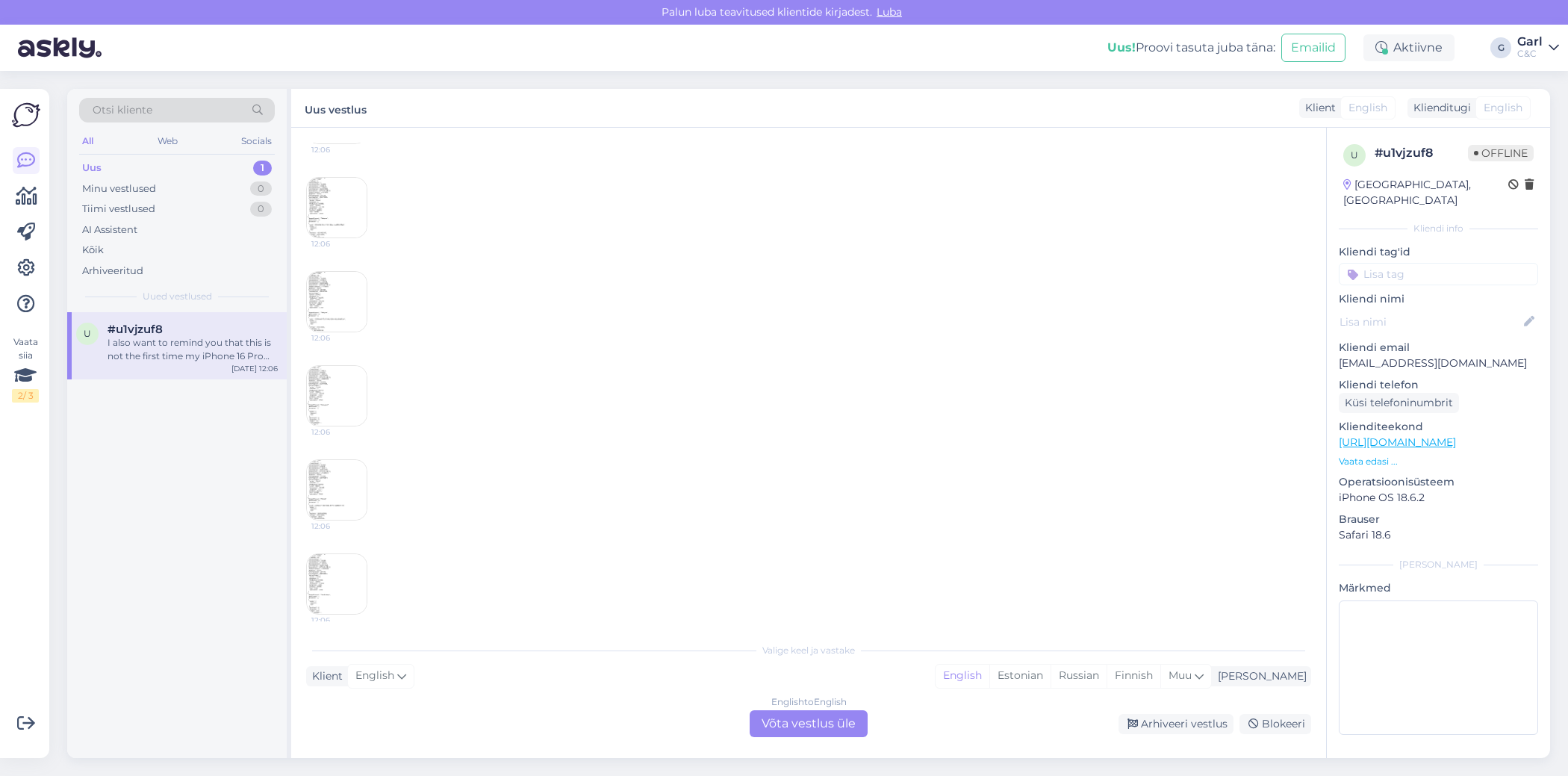
scroll to position [2845, 0]
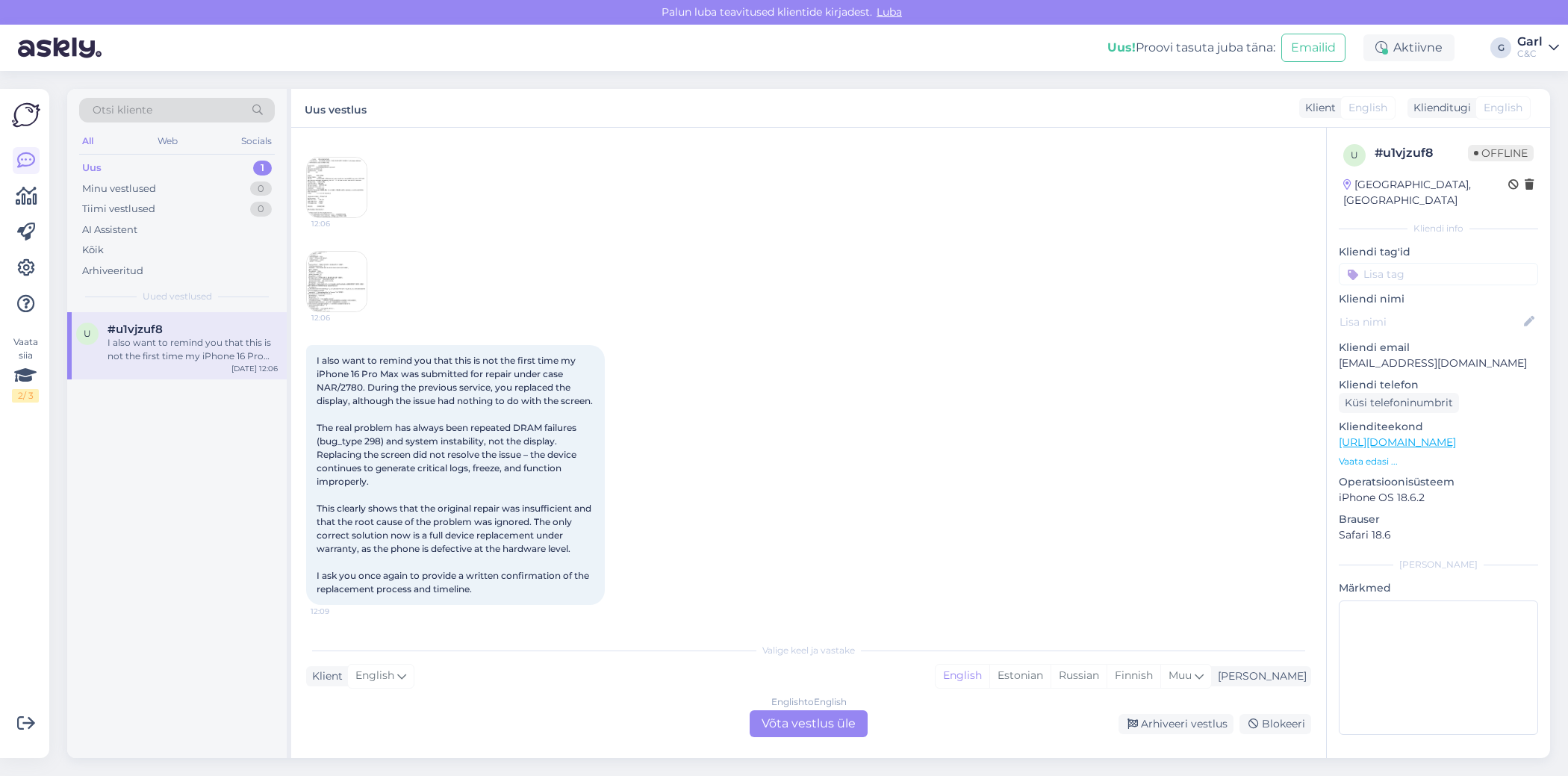
click at [829, 723] on div "English to English Võta vestlus üle" at bounding box center [809, 724] width 118 height 27
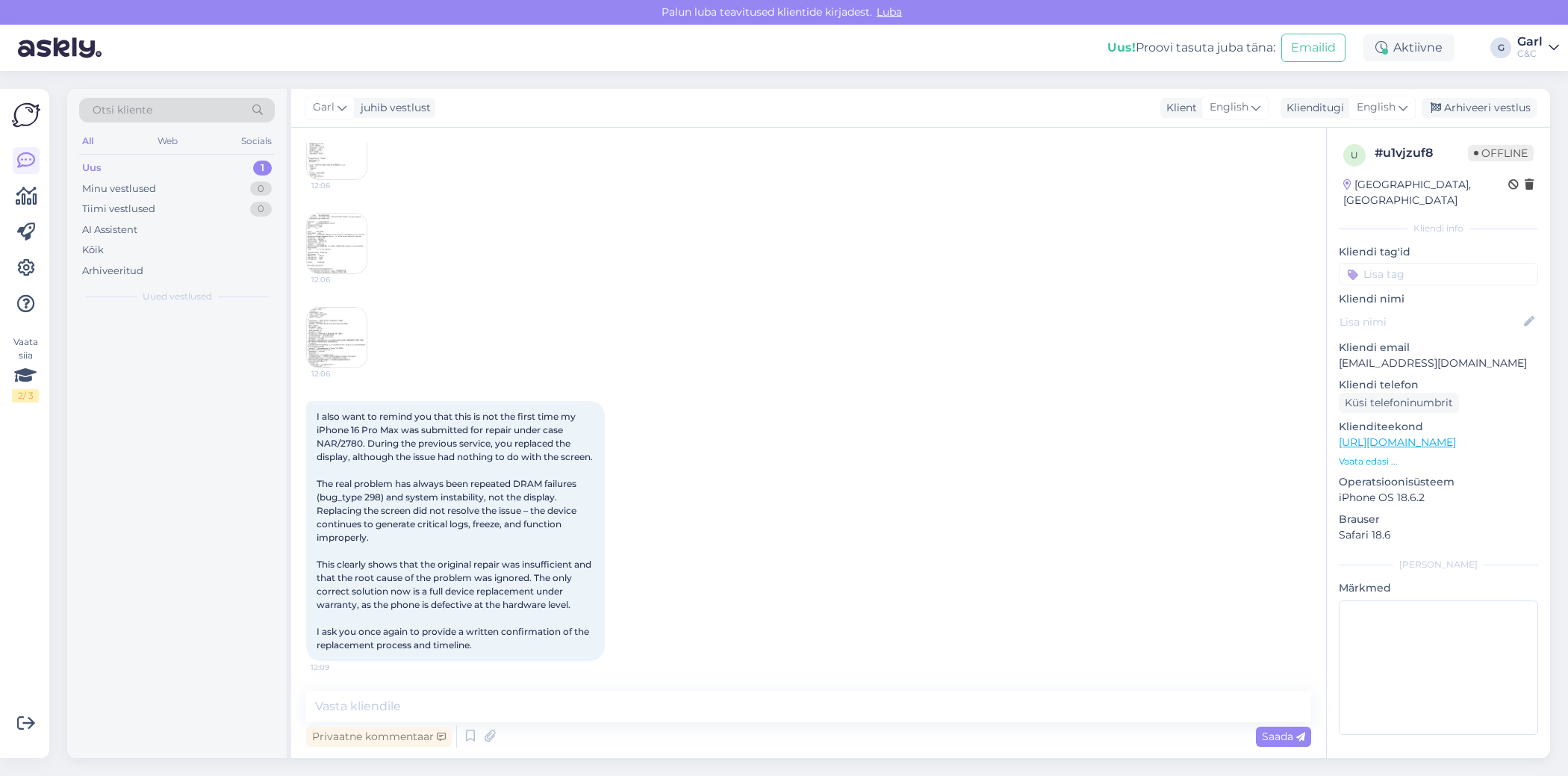
scroll to position [2789, 0]
click at [829, 710] on textarea at bounding box center [809, 706] width 1005 height 31
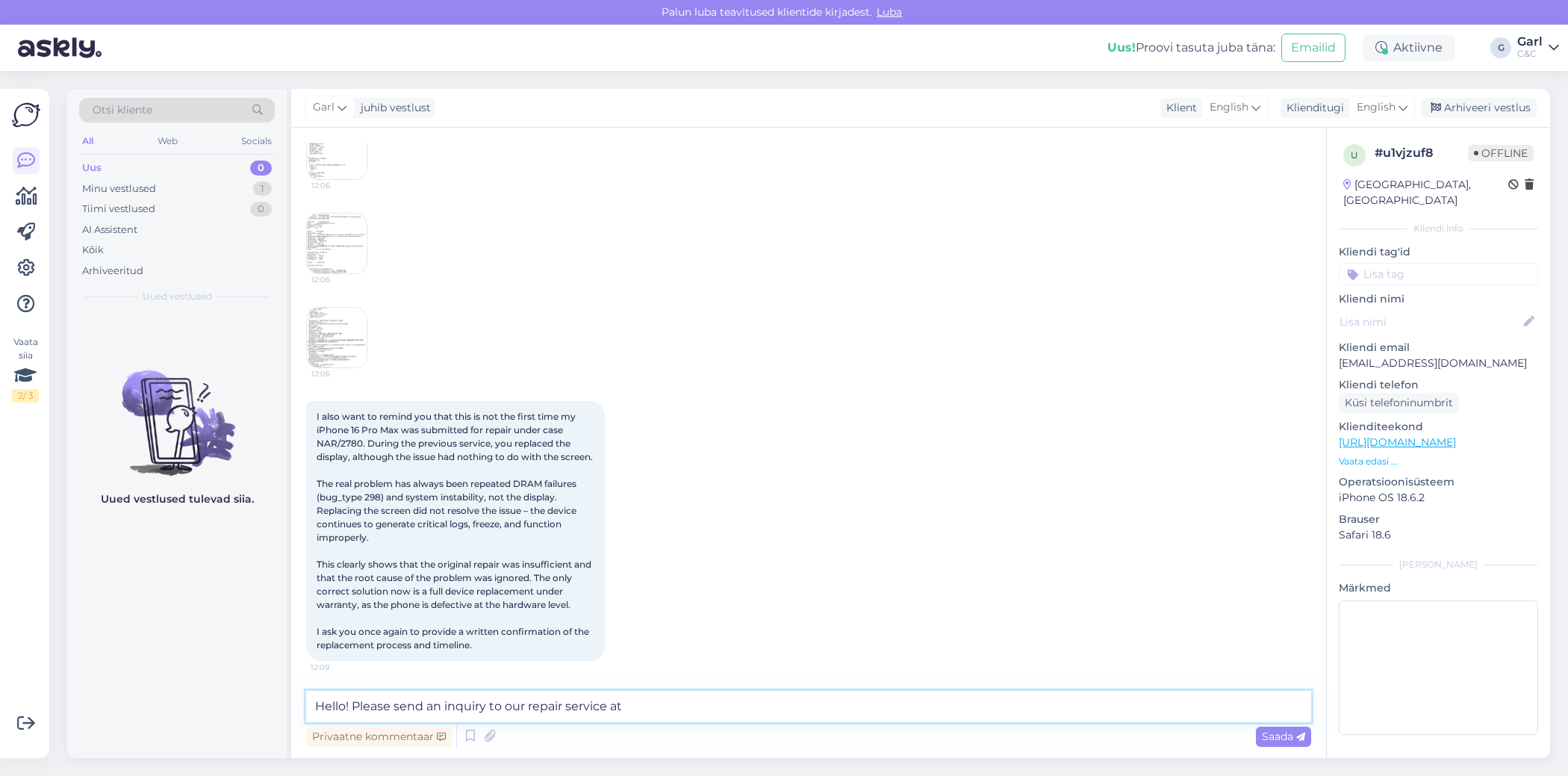
drag, startPoint x: 443, startPoint y: 705, endPoint x: 427, endPoint y: 708, distance: 16.3
click at [427, 708] on textarea "Hello! Please send an inquiry to our repair service at" at bounding box center [809, 706] width 1005 height 31
click at [669, 706] on textarea "Hello! Please send this inquiry to our repair service at" at bounding box center [809, 706] width 1005 height 31
type textarea "Hello! Please send this inquiry to our repair service at [EMAIL_ADDRESS][DOMAIN…"
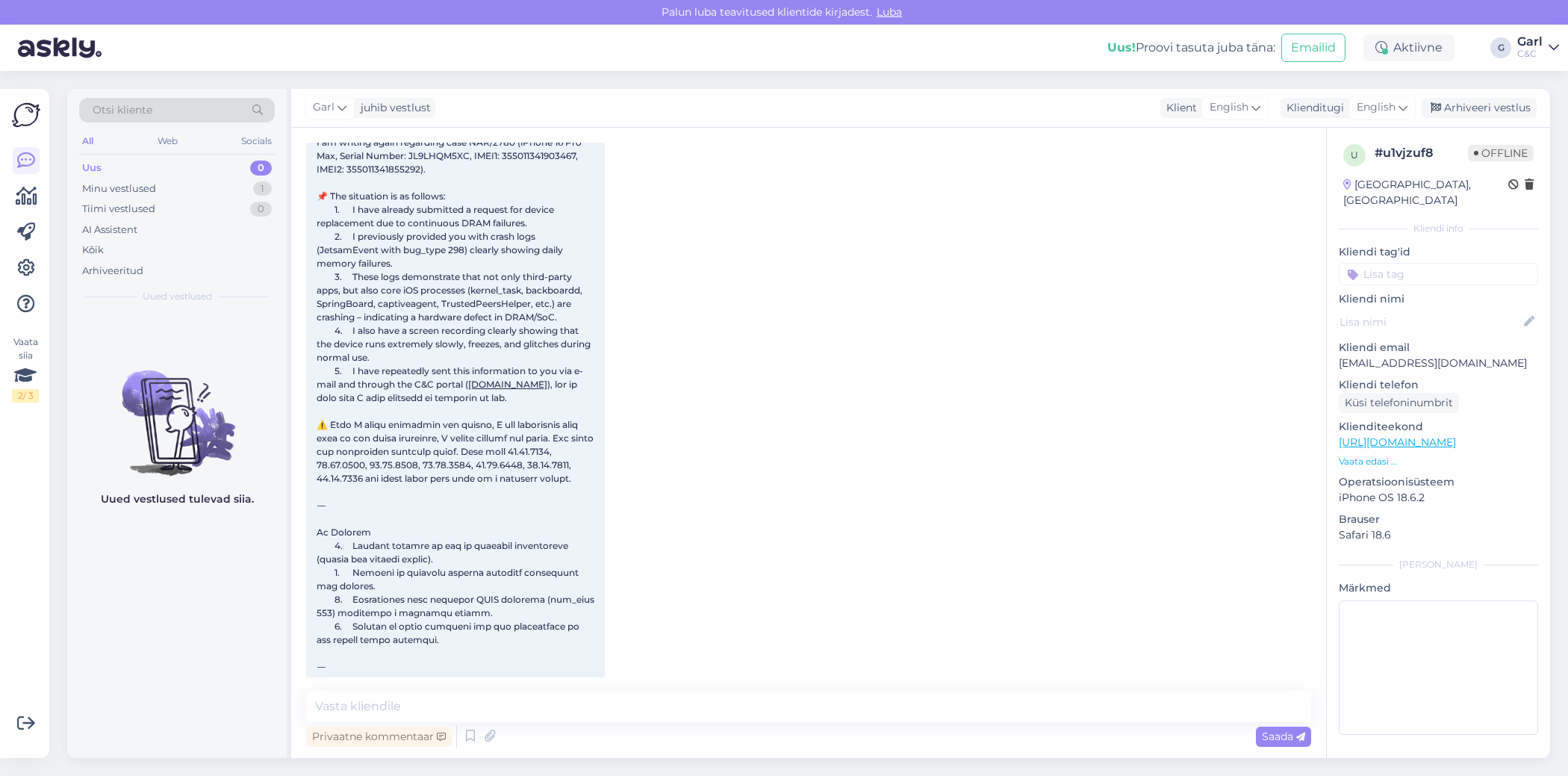
scroll to position [0, 0]
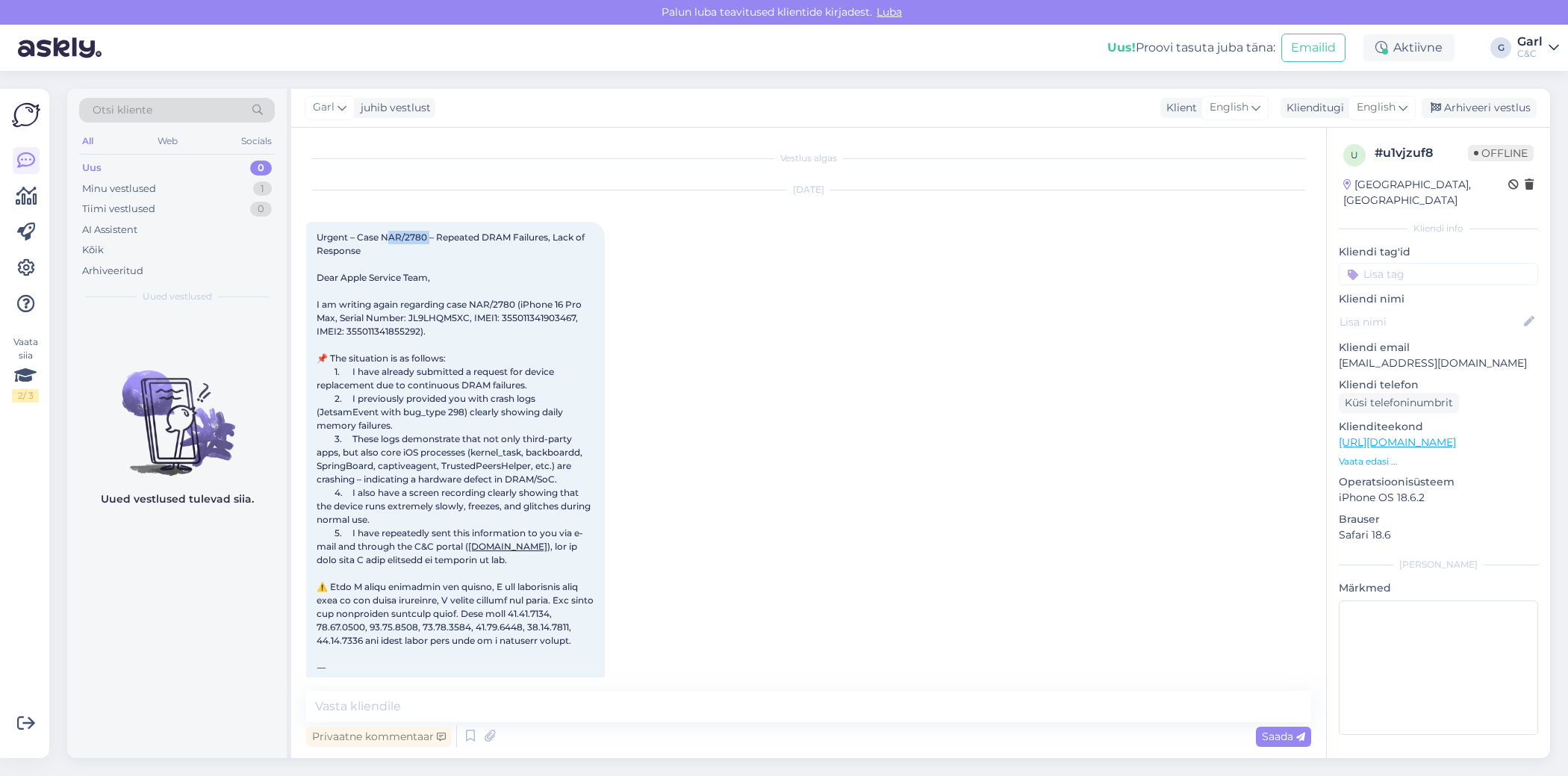
drag, startPoint x: 431, startPoint y: 234, endPoint x: 386, endPoint y: 238, distance: 45.2
click at [385, 238] on span "Urgent – Case NAR/2780 – Repeated DRAM Failures, Lack of Response Dear Apple Se…" at bounding box center [456, 654] width 280 height 845
copy span "NAR/2780"
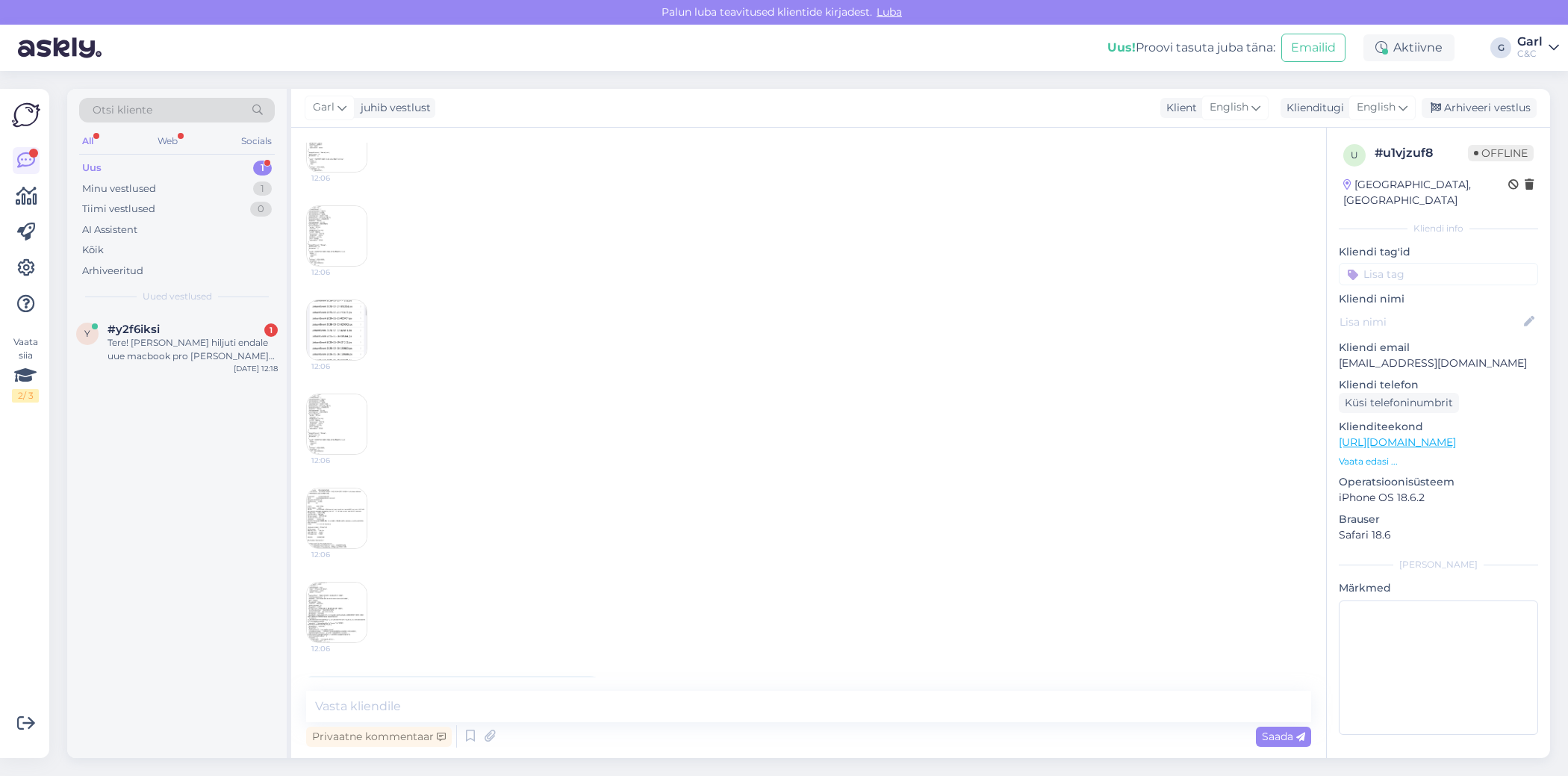
scroll to position [2865, 0]
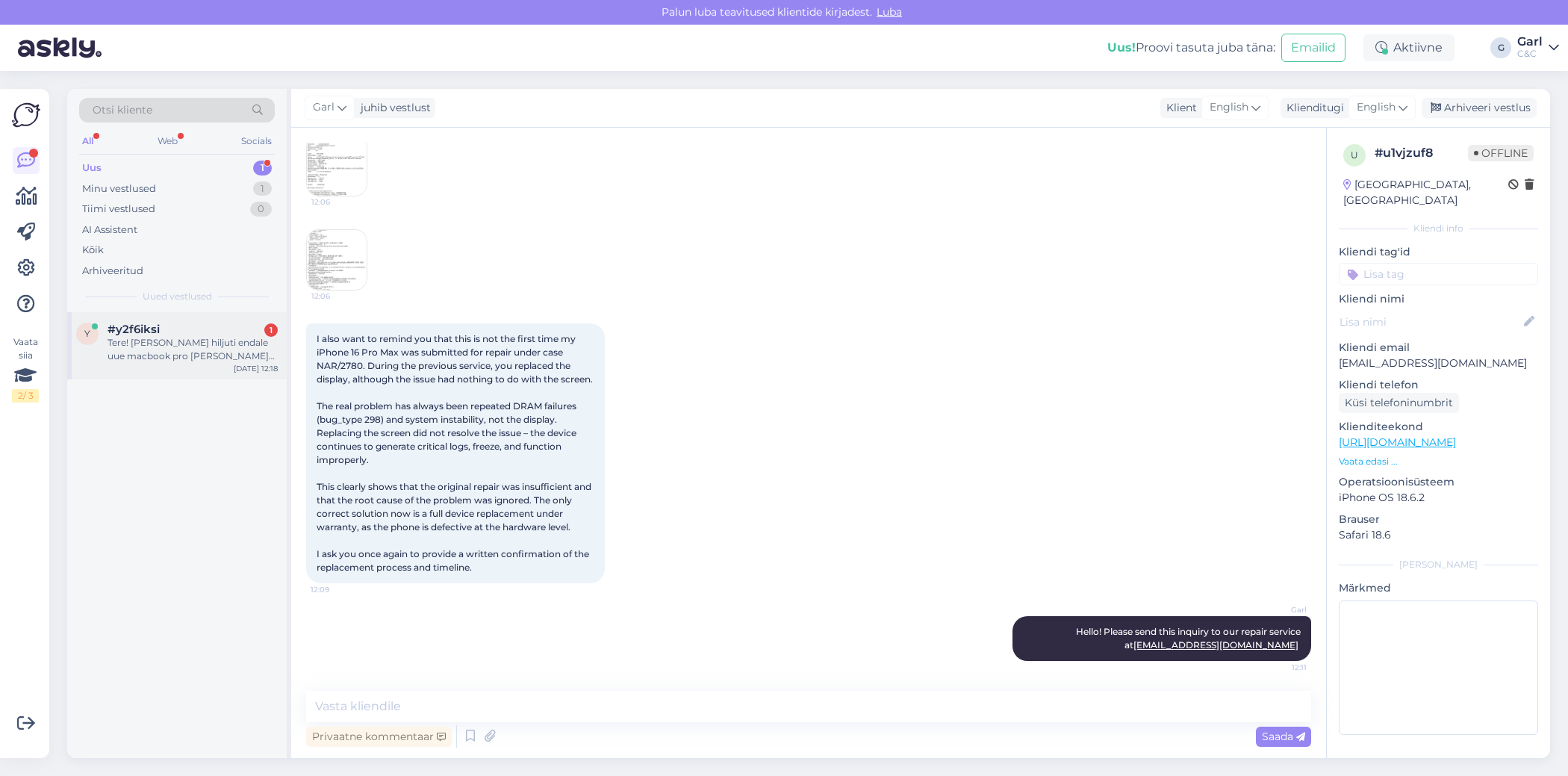
click at [212, 354] on div "Tere! [PERSON_NAME] hiljuti endale uue macbook pro [PERSON_NAME] eelmise macboo…" at bounding box center [193, 349] width 171 height 27
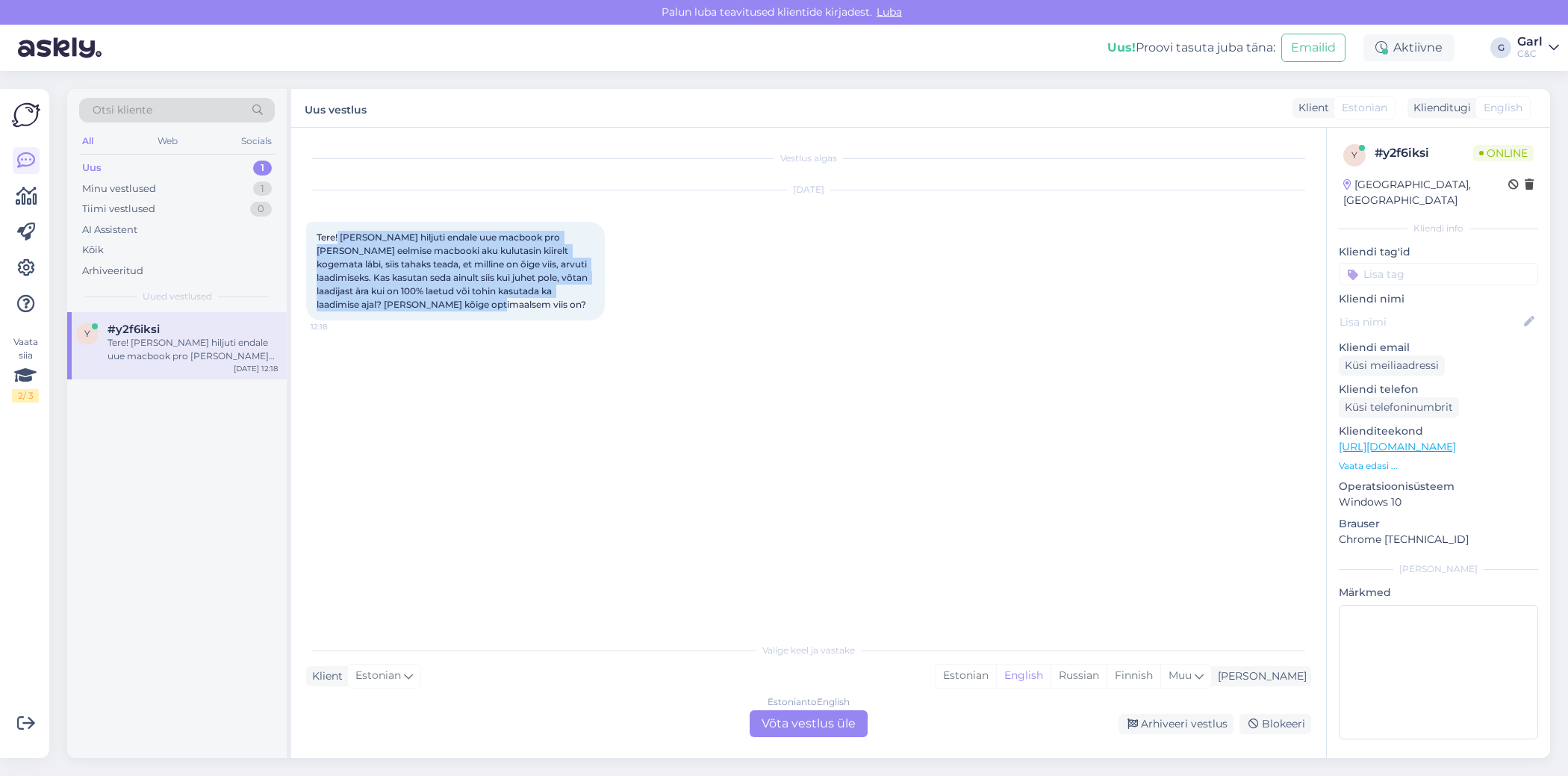
drag, startPoint x: 495, startPoint y: 303, endPoint x: 339, endPoint y: 239, distance: 168.6
click at [339, 239] on div "Tere! [PERSON_NAME] hiljuti endale uue macbook pro [PERSON_NAME] eelmise macboo…" at bounding box center [456, 272] width 299 height 99
copy span "[PERSON_NAME] hiljuti endale uue macbook pro [PERSON_NAME] eelmise macbooki aku…"
click at [996, 676] on div "Estonian" at bounding box center [966, 675] width 60 height 22
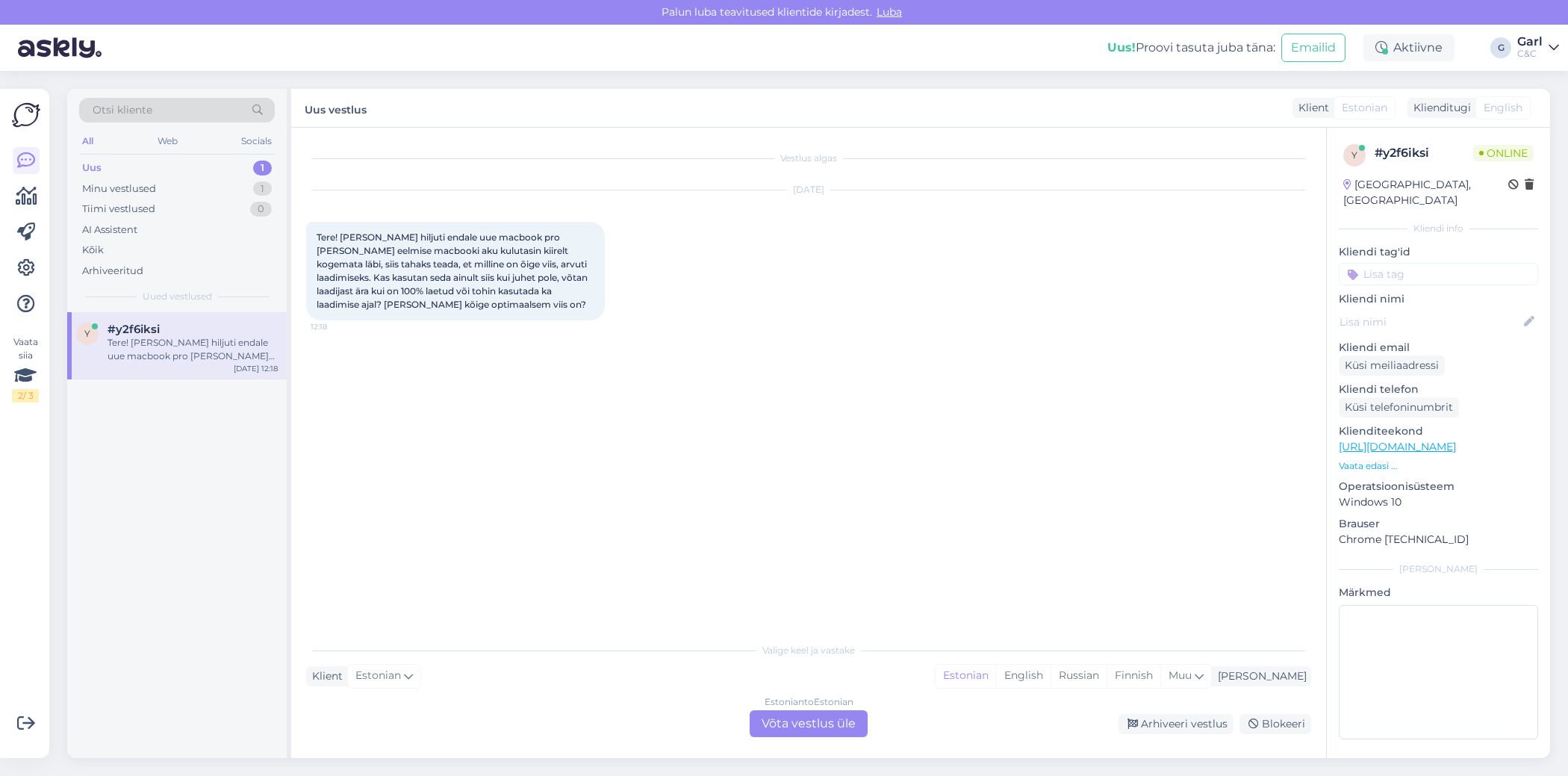
click at [816, 722] on div "Estonian to Estonian Võta vestlus üle" at bounding box center [809, 724] width 118 height 27
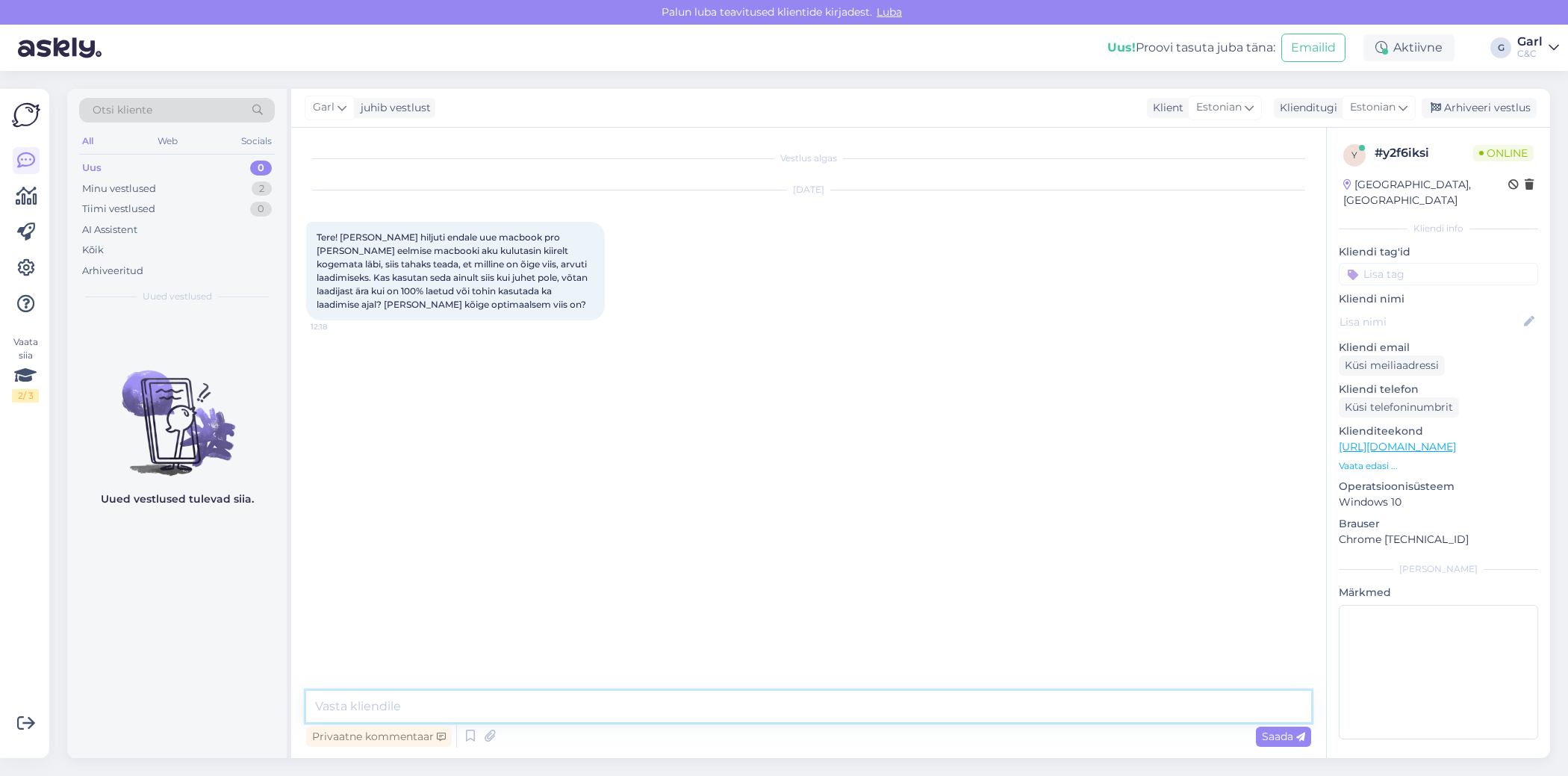
click at [810, 695] on textarea at bounding box center [809, 706] width 1005 height 31
click at [808, 695] on textarea at bounding box center [809, 706] width 1005 height 31
paste textarea "Kui jätad MacBooki enamasti voolu alla, siis Apple’i tarkvara õpib sinu kasutus…"
type textarea "Tere! Tänapäeval ei pea eriti muretsema sellepärast, kuna Apple'i seadmete akuh…"
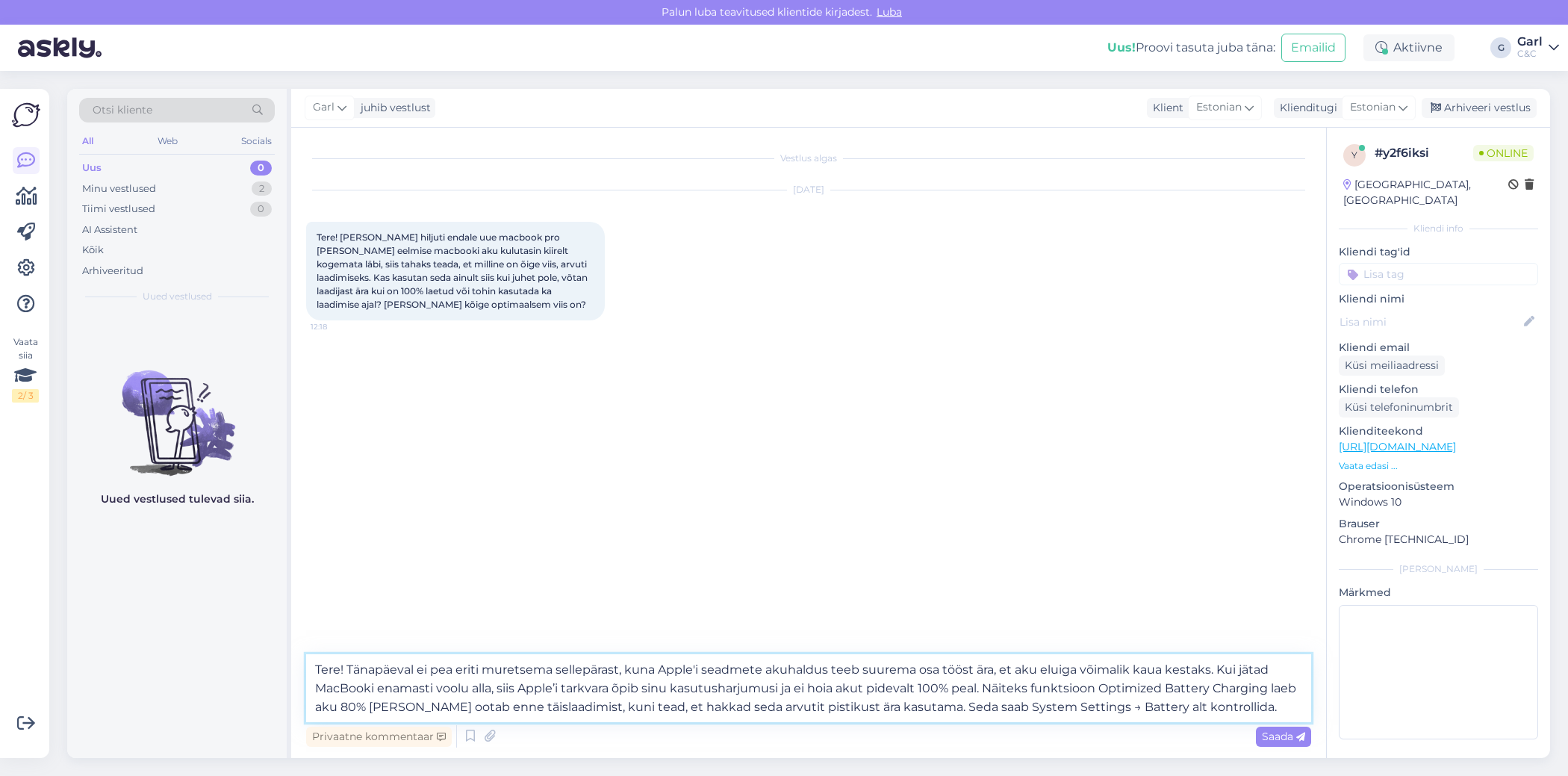
click at [1237, 709] on textarea "Tere! Tänapäeval ei pea eriti muretsema sellepärast, kuna Apple'i seadmete akuh…" at bounding box center [809, 688] width 1005 height 68
click at [1155, 693] on textarea "Tere! Tänapäeval ei pea eriti muretsema sellepärast, kuna Apple'i seadmete akuh…" at bounding box center [809, 688] width 1005 height 68
click at [1093, 684] on textarea "Tere! Tänapäeval ei pea eriti muretsema sellepärast, kuna Apple'i seadmete akuh…" at bounding box center [809, 688] width 1005 height 68
click at [1232, 697] on textarea "Tere! Tänapäeval ei pea eriti muretsema sellepärast, kuna Apple'i seadmete akuh…" at bounding box center [809, 688] width 1005 height 68
click at [1042, 685] on textarea "Tere! Tänapäeval ei pea eriti muretsema sellepärast, kuna Apple'i seadmete akuh…" at bounding box center [809, 688] width 1005 height 68
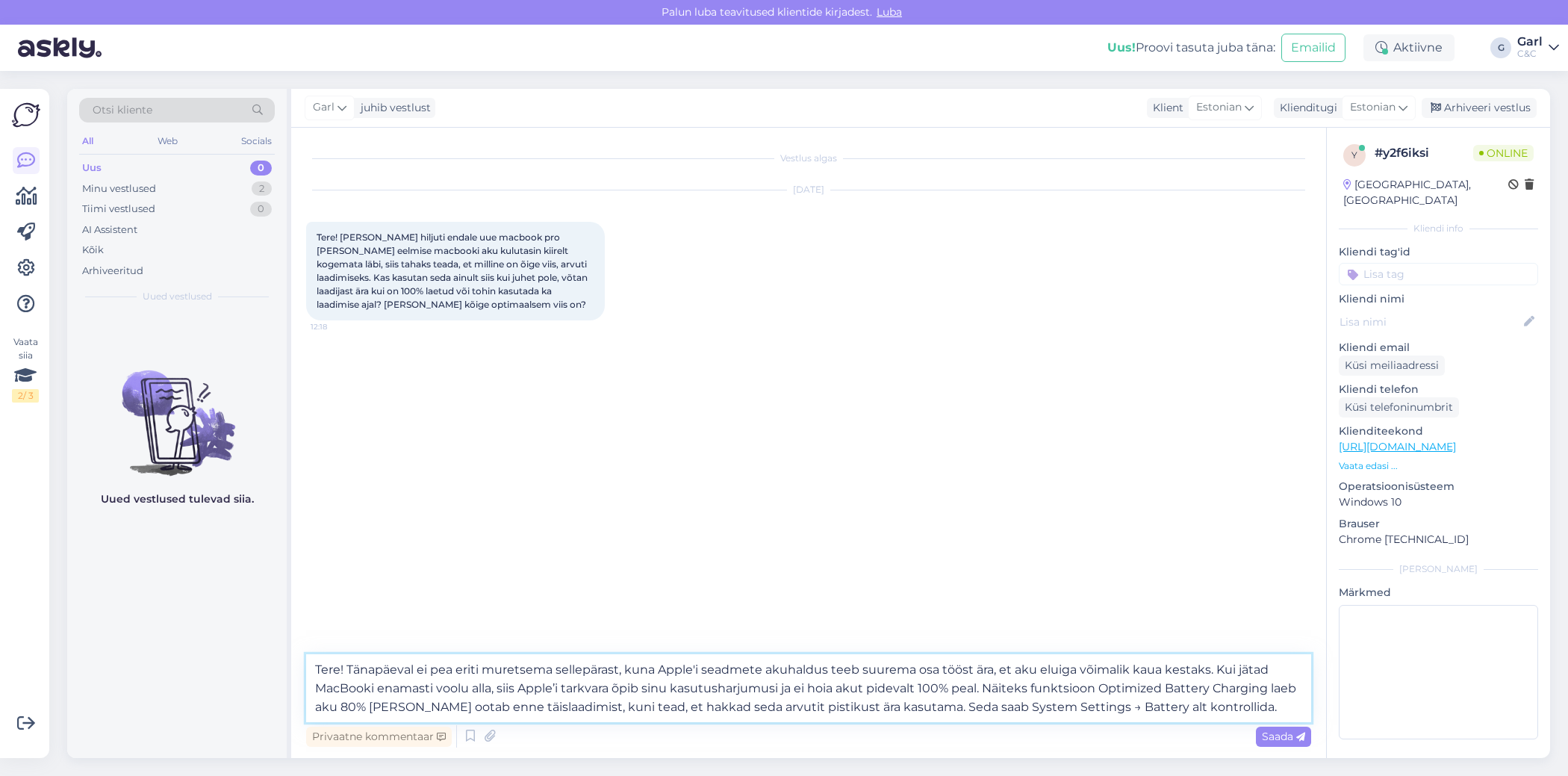
click at [1044, 701] on textarea "Tere! Tänapäeval ei pea eriti muretsema sellepärast, kuna Apple'i seadmete akuh…" at bounding box center [809, 688] width 1005 height 68
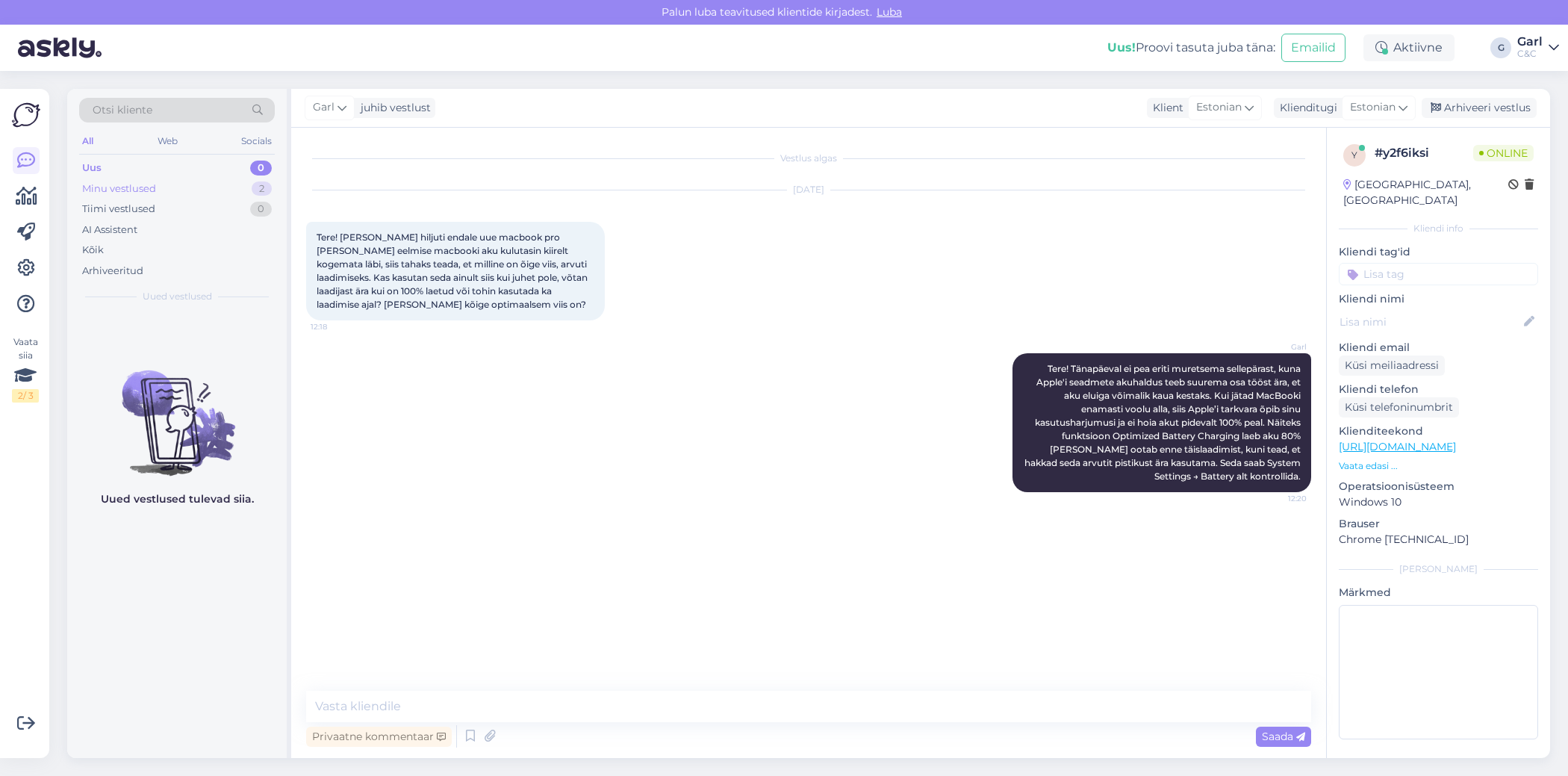
click at [254, 186] on div "2" at bounding box center [261, 188] width 20 height 15
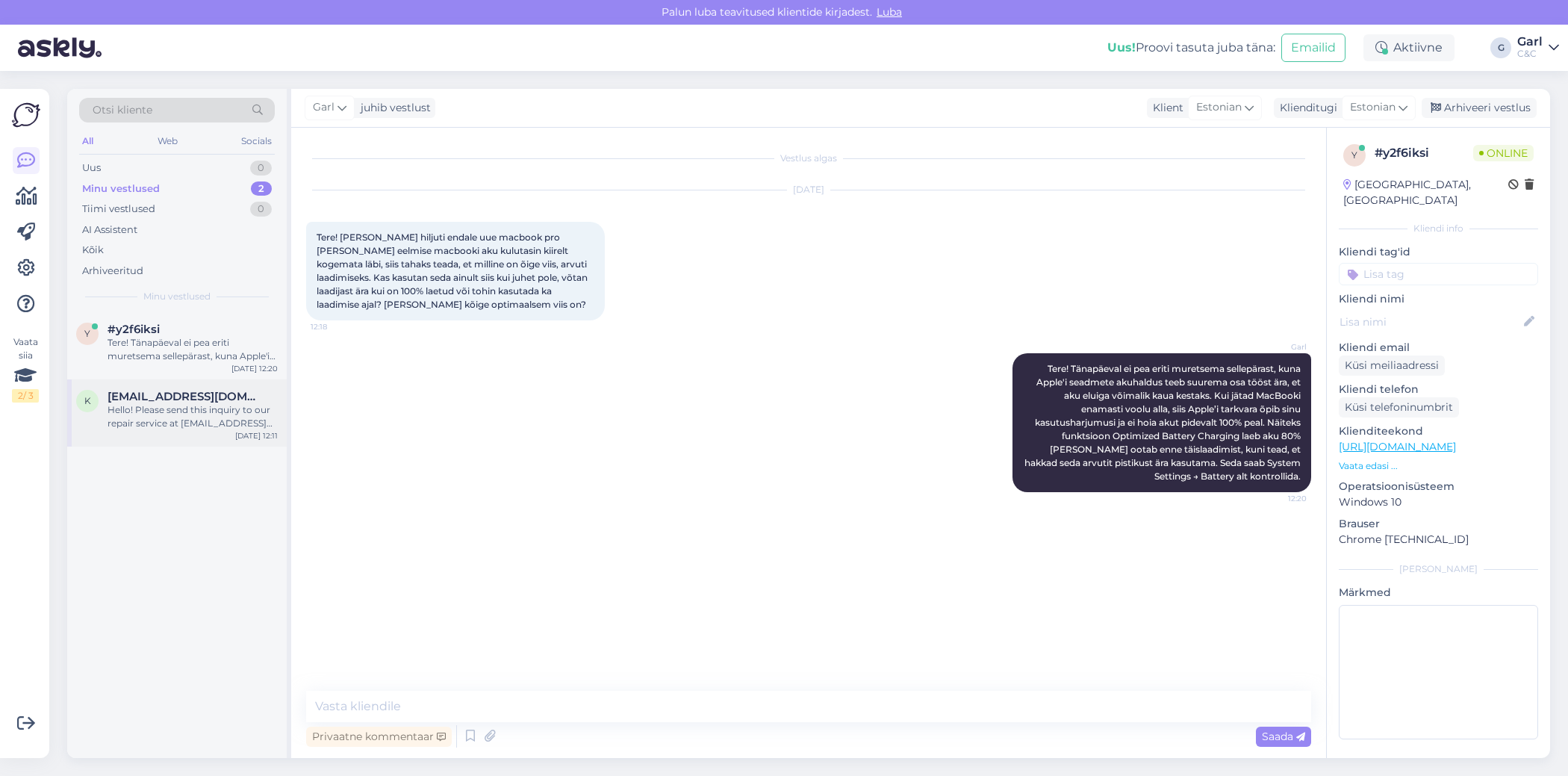
click at [179, 410] on div "Hello! Please send this inquiry to our repair service at [EMAIL_ADDRESS][DOMAIN…" at bounding box center [193, 417] width 171 height 27
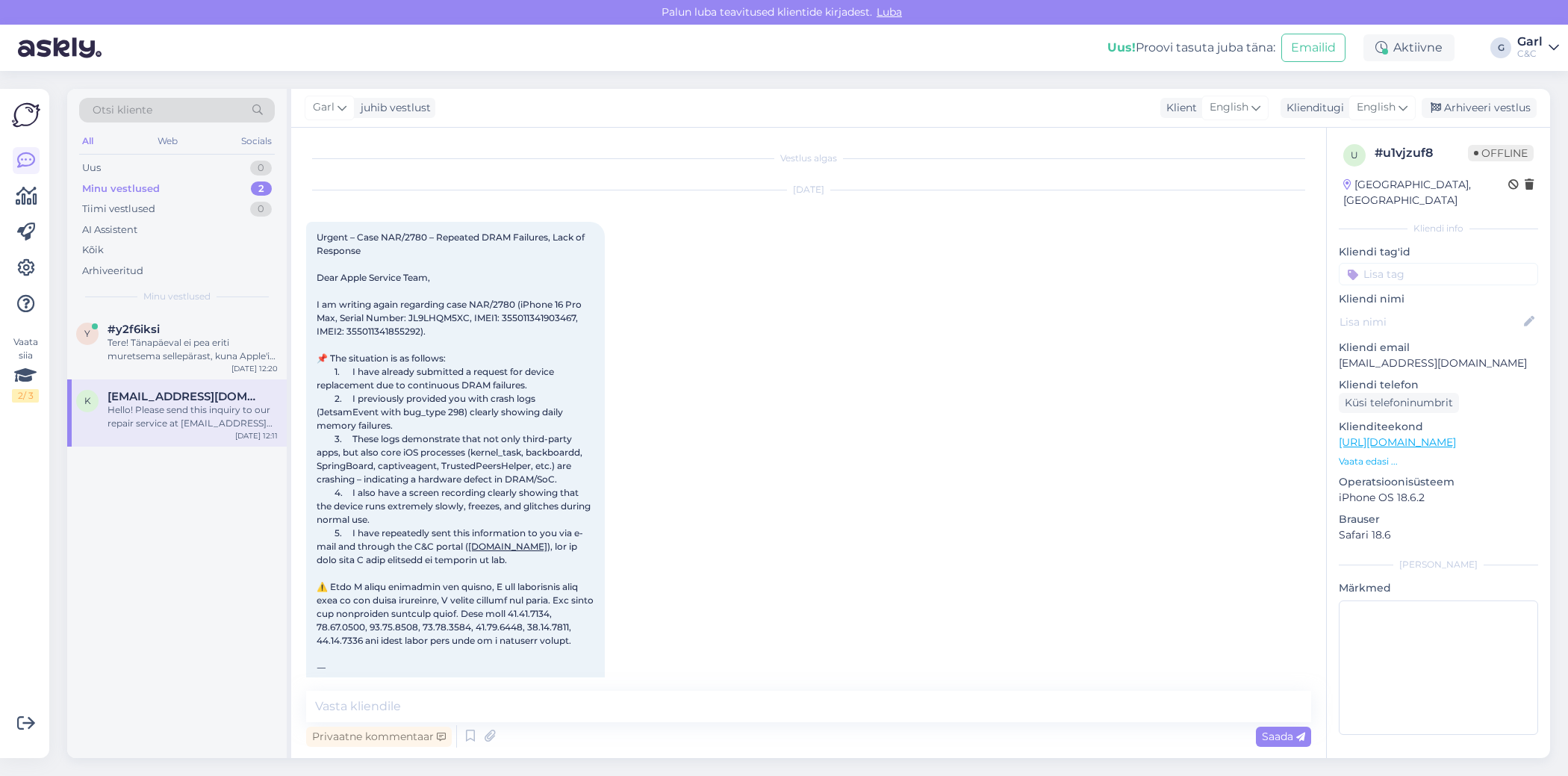
click at [449, 351] on div "Urgent – Case NAR/2780 – Repeated DRAM Failures, Lack of Response Dear Apple Se…" at bounding box center [456, 654] width 299 height 864
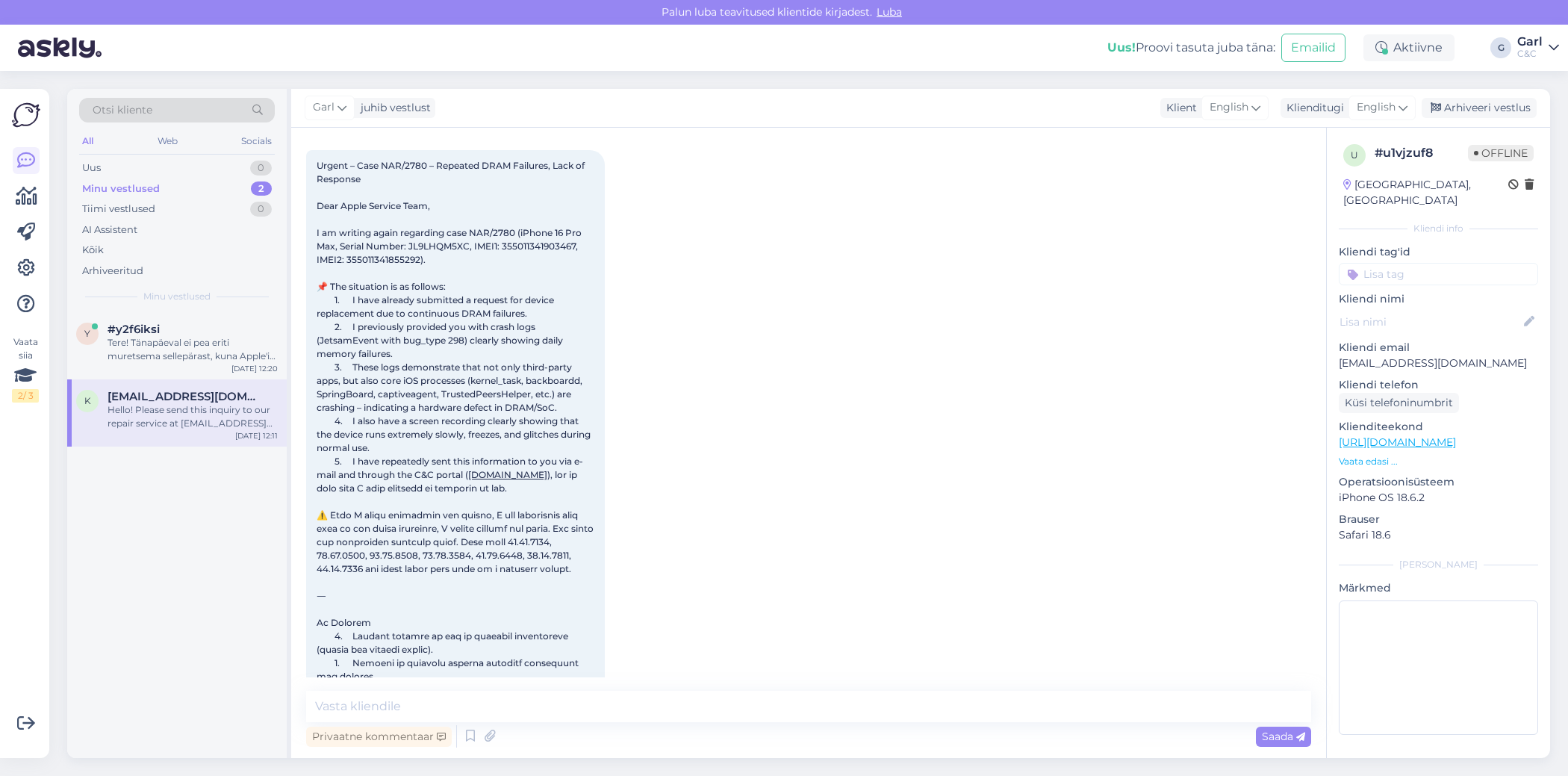
scroll to position [75, 0]
click at [239, 336] on div "Selge pilt, aitäh!" at bounding box center [193, 342] width 171 height 14
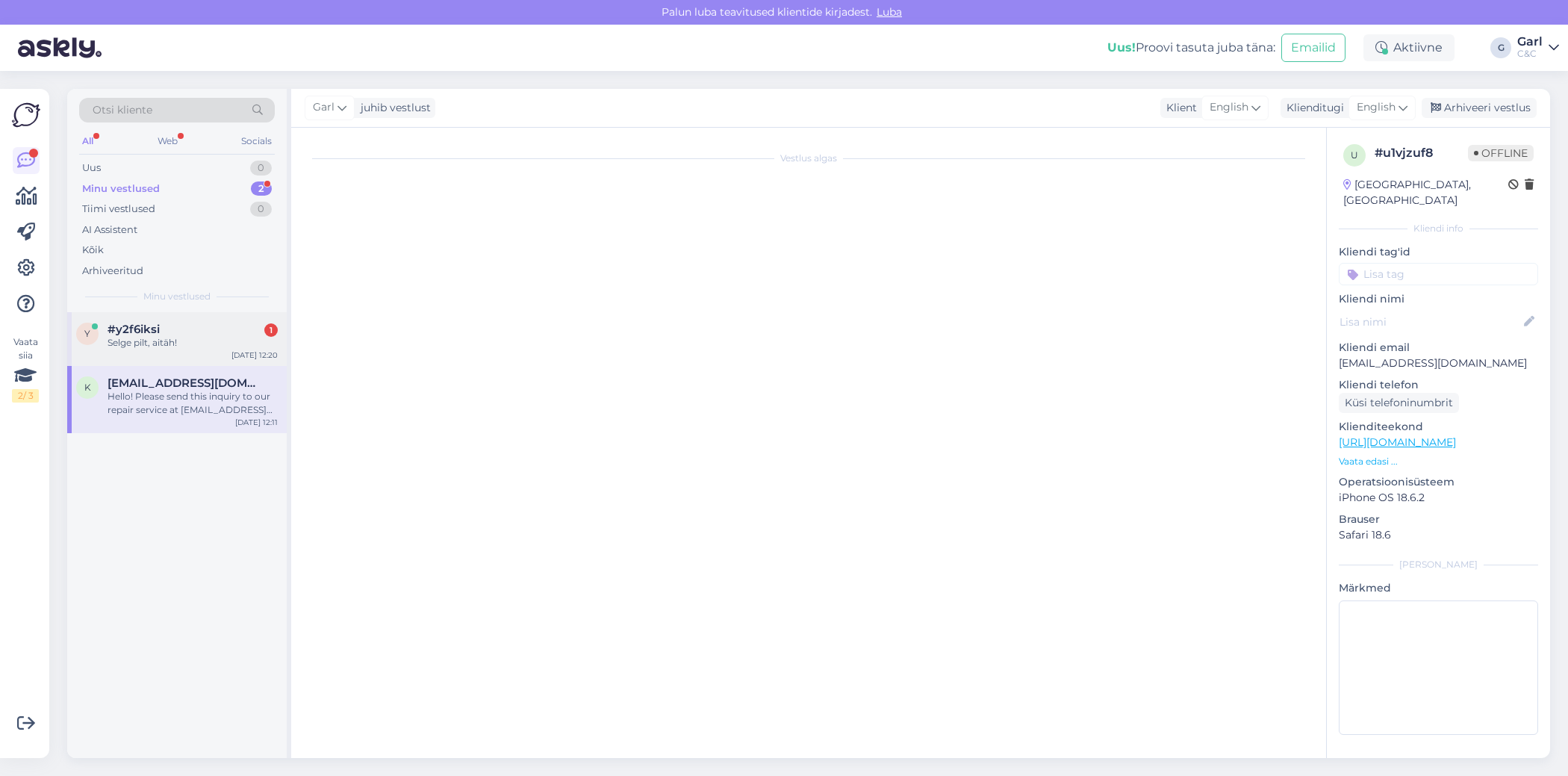
scroll to position [0, 0]
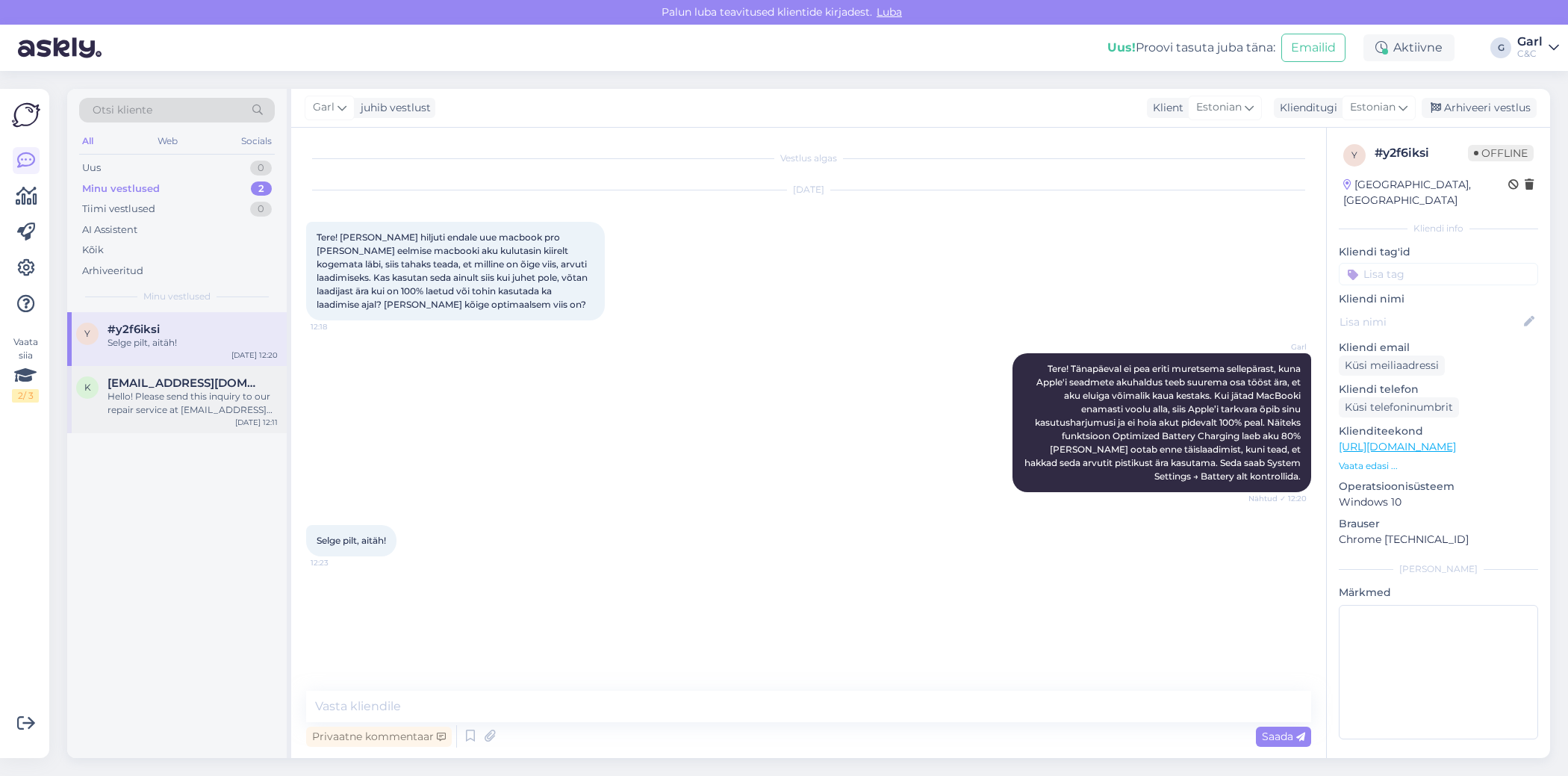
click at [225, 391] on div "Hello! Please send this inquiry to our repair service at [EMAIL_ADDRESS][DOMAIN…" at bounding box center [193, 404] width 171 height 27
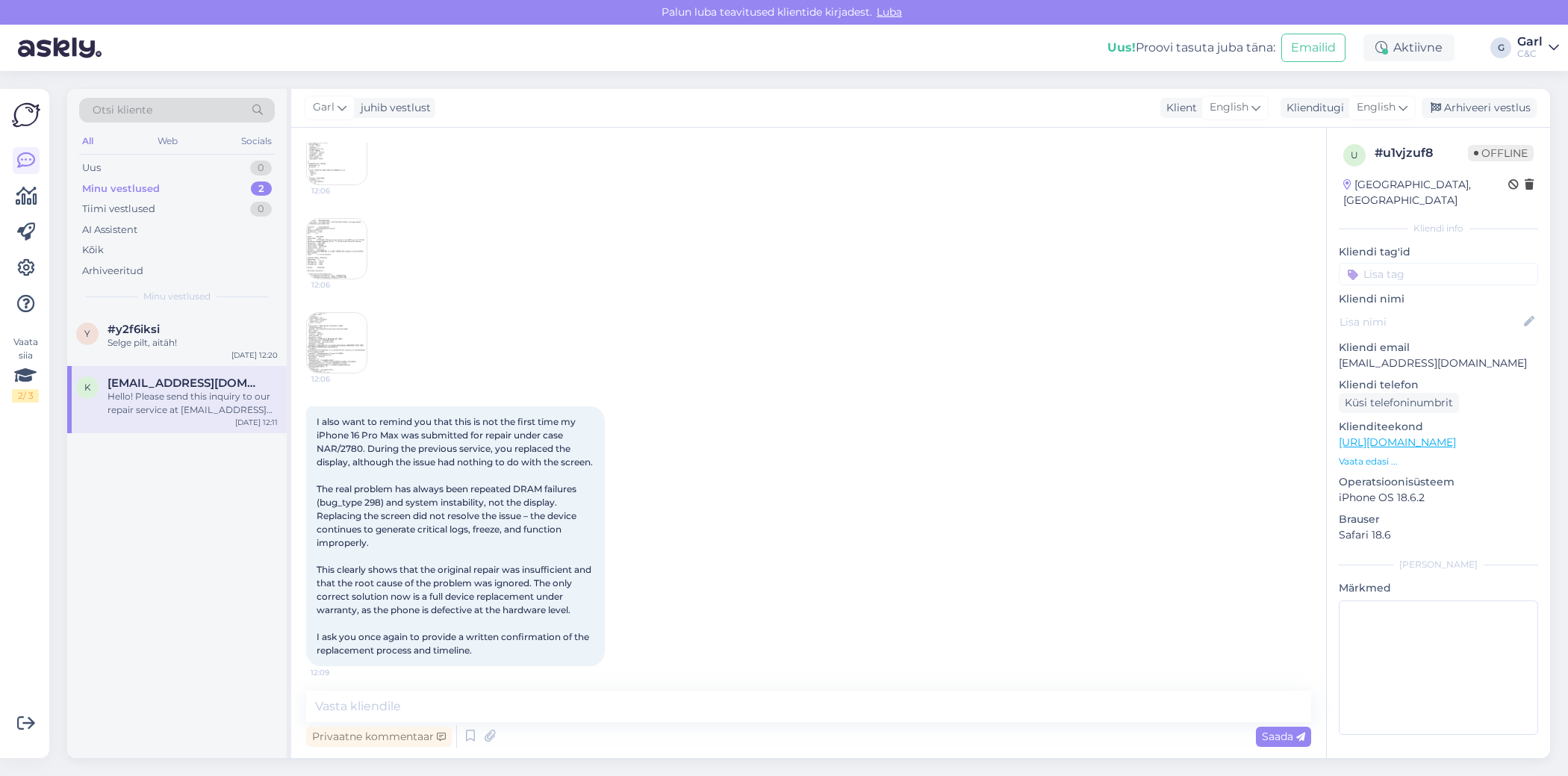
scroll to position [2865, 0]
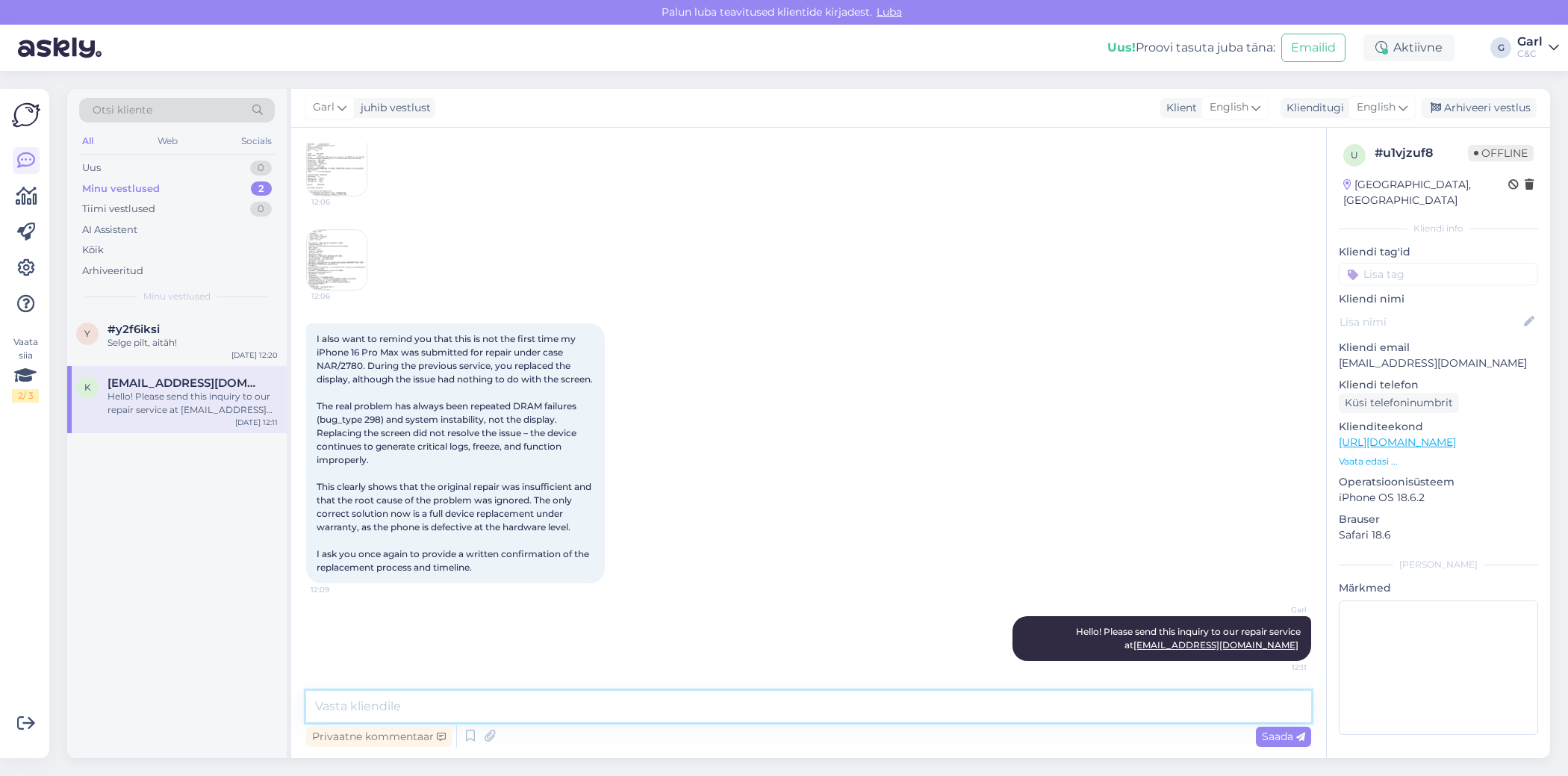
click at [455, 693] on textarea at bounding box center [809, 706] width 1005 height 31
type textarea "I've already informed your technician about that and he will answer you as soon…"
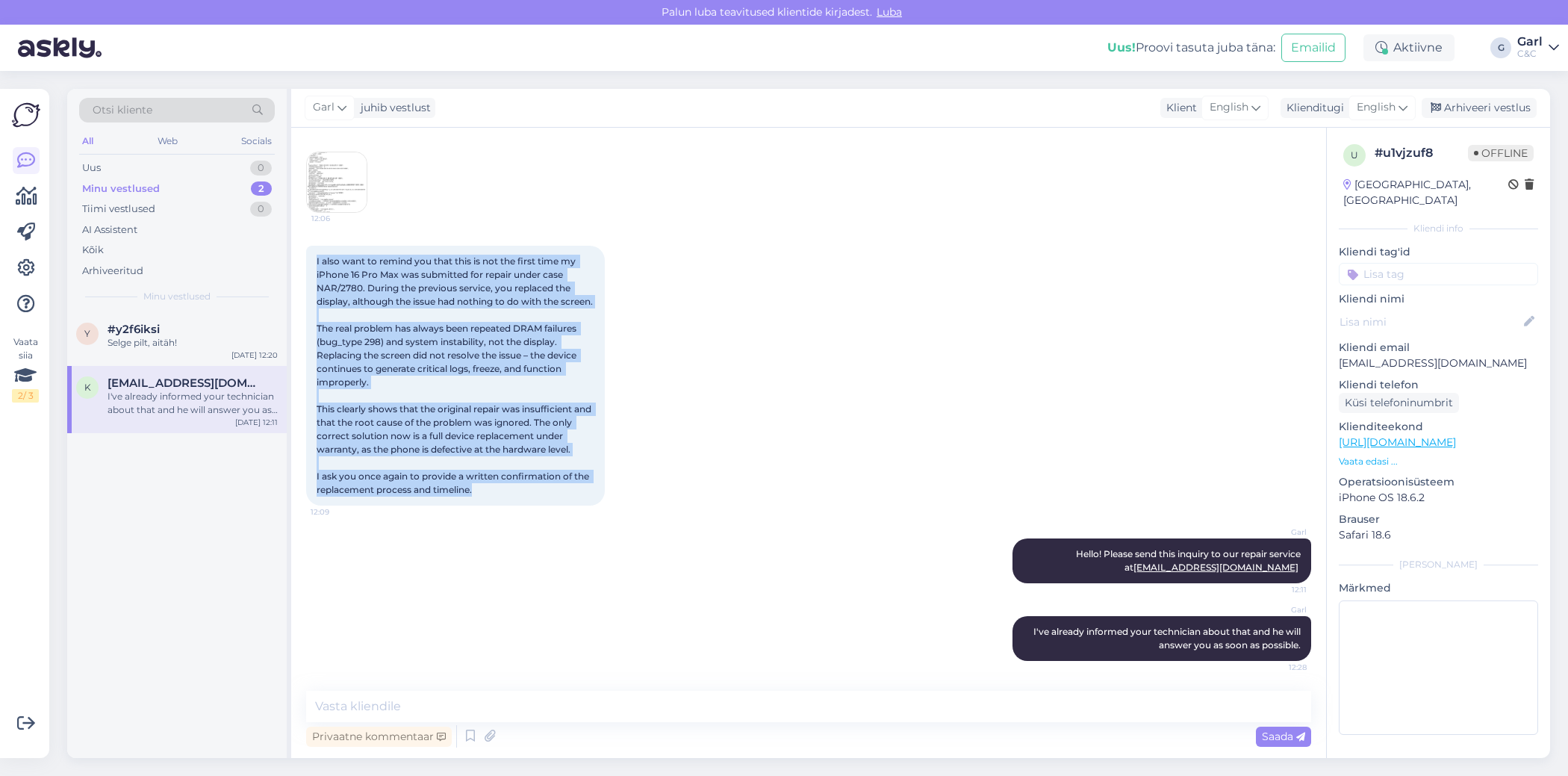
drag, startPoint x: 501, startPoint y: 492, endPoint x: 311, endPoint y: 248, distance: 309.3
click at [311, 248] on div "I also want to remind you that this is not the first time my iPhone 16 Pro Max …" at bounding box center [456, 375] width 299 height 260
copy span "I also want to remind you that this is not the first time my iPhone 16 Pro Max …"
click at [235, 203] on div "Tiimi vestlused 0" at bounding box center [178, 210] width 196 height 21
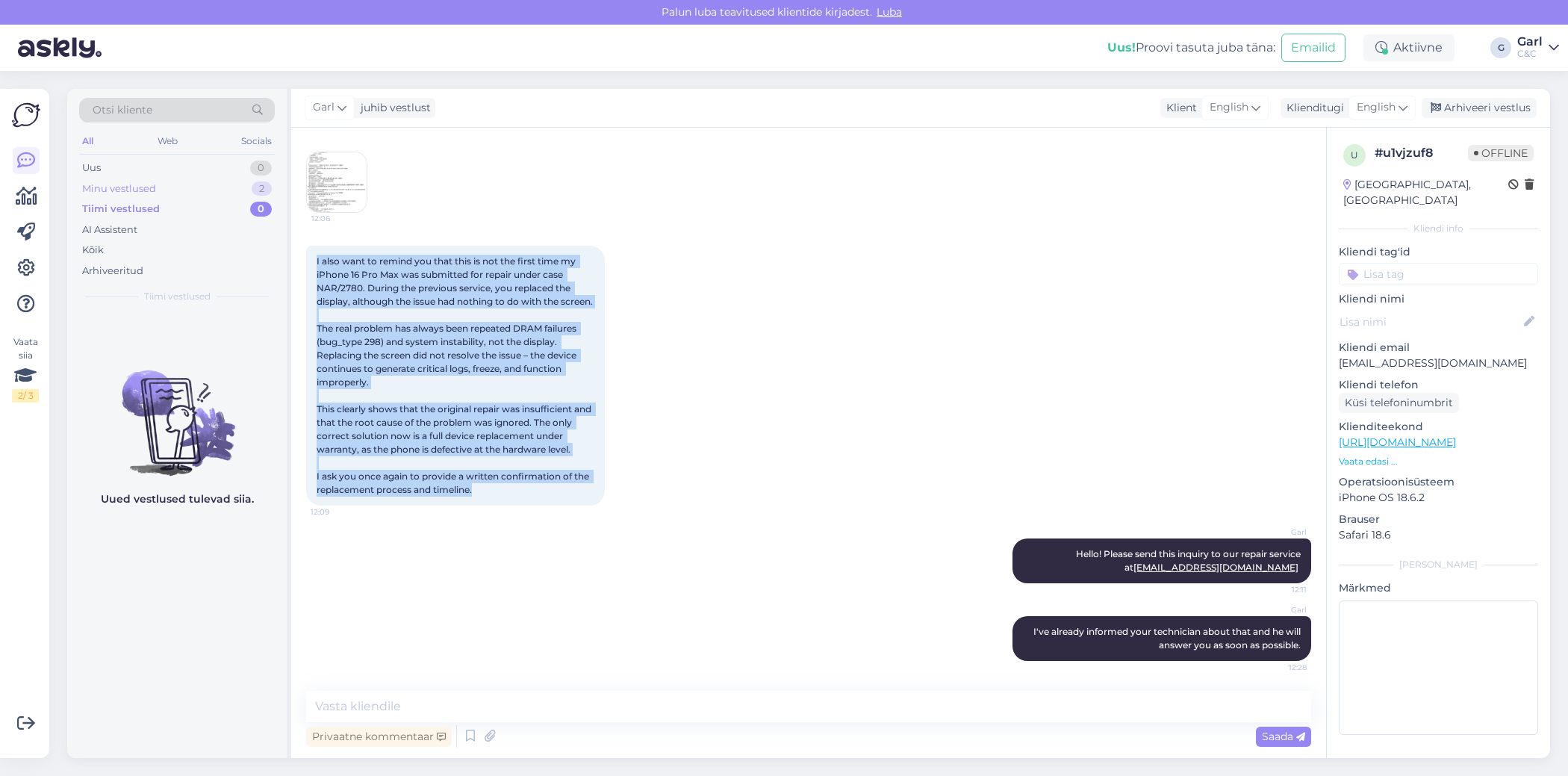
click at [235, 185] on div "Minu vestlused 2" at bounding box center [178, 189] width 196 height 21
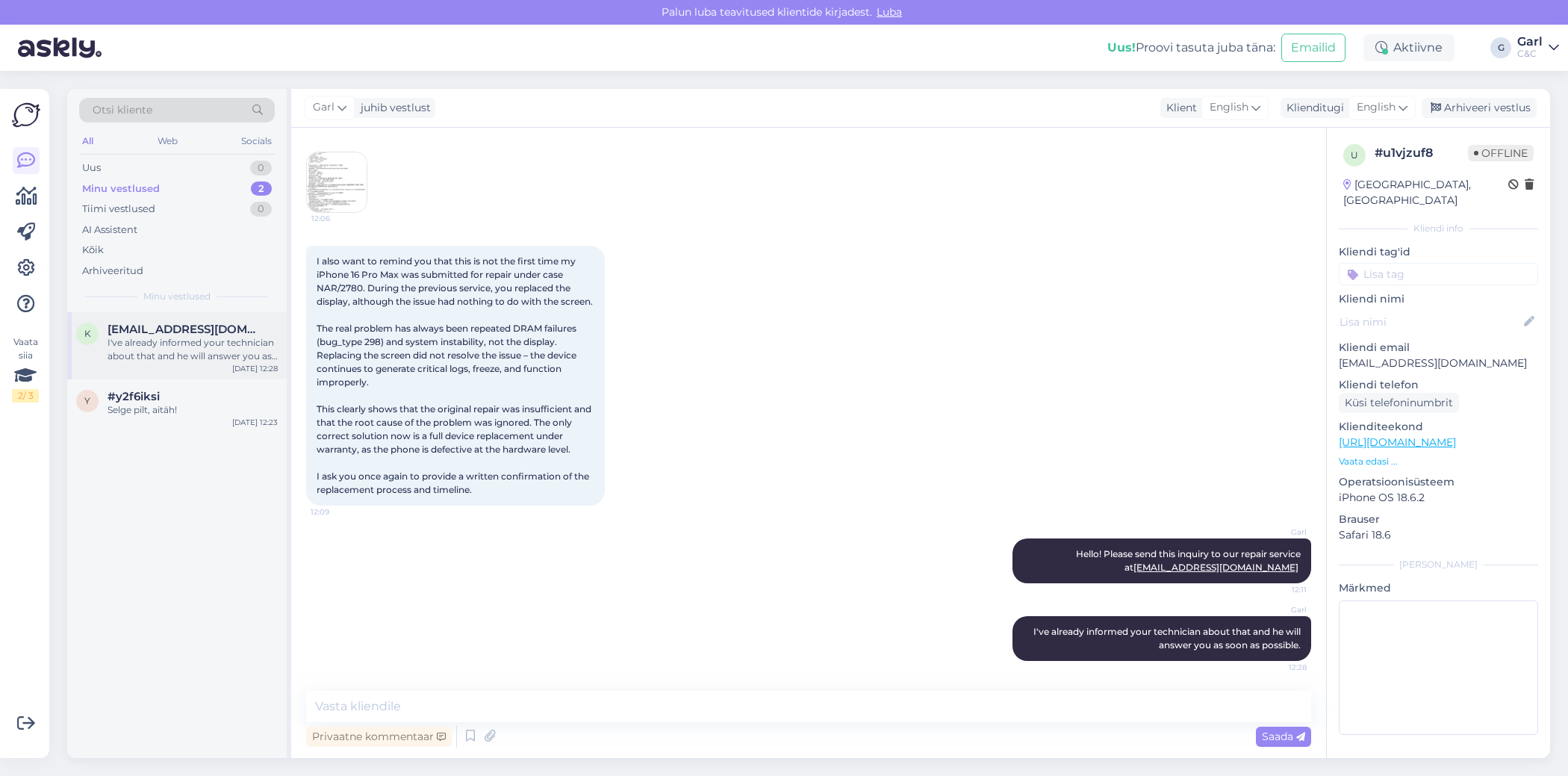
click at [177, 323] on span "[EMAIL_ADDRESS][DOMAIN_NAME]" at bounding box center [185, 330] width 155 height 14
click at [1456, 96] on div "Garl juhib vestlust Klient English Klienditugi English Arhiveeri vestlus" at bounding box center [921, 109] width 1259 height 39
click at [1456, 107] on div "Arhiveeri vestlus" at bounding box center [1480, 108] width 115 height 20
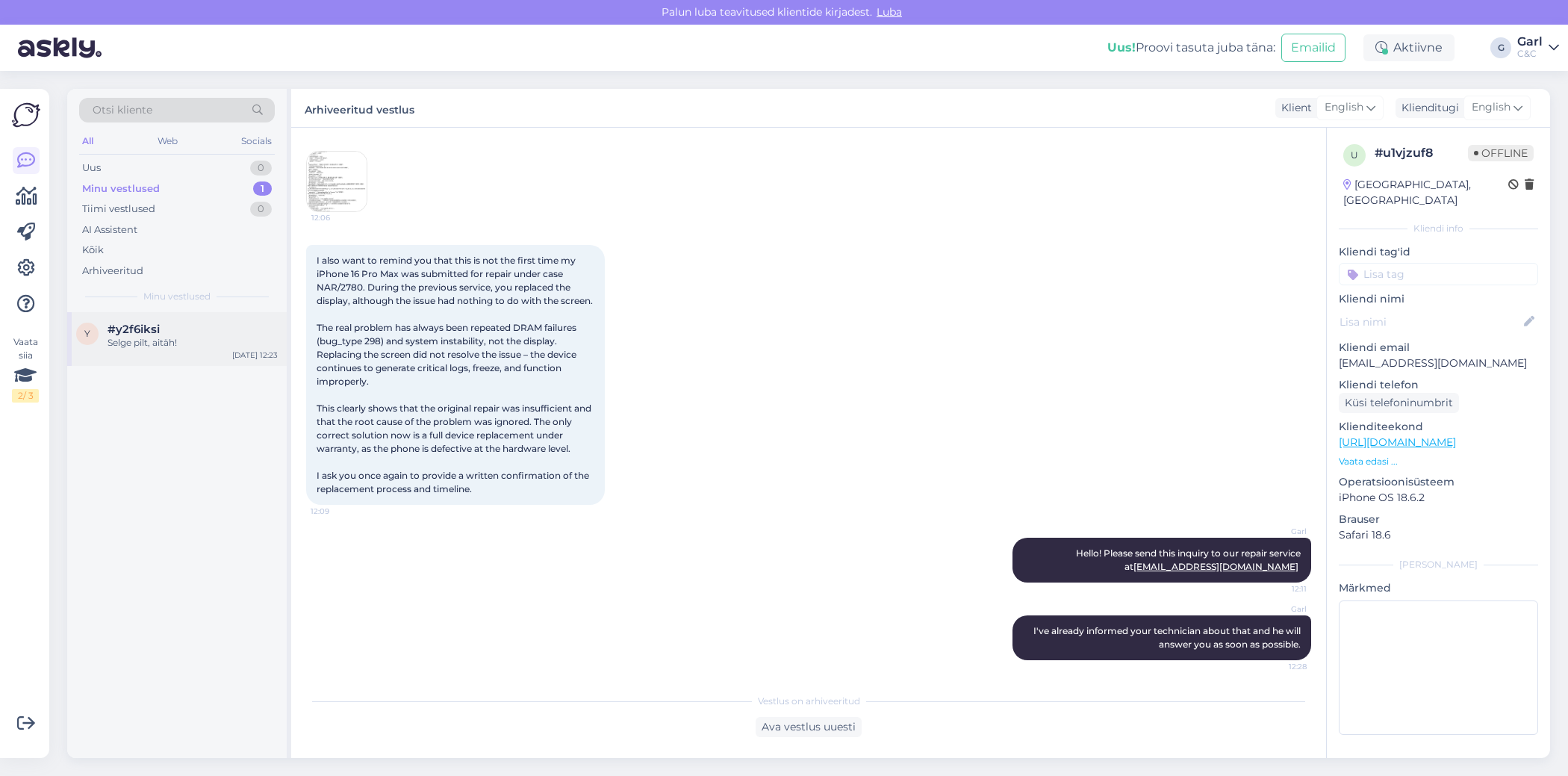
click at [210, 352] on div "y #y2f6iksi Selge pilt, aitäh! [DATE] 12:23" at bounding box center [177, 339] width 219 height 53
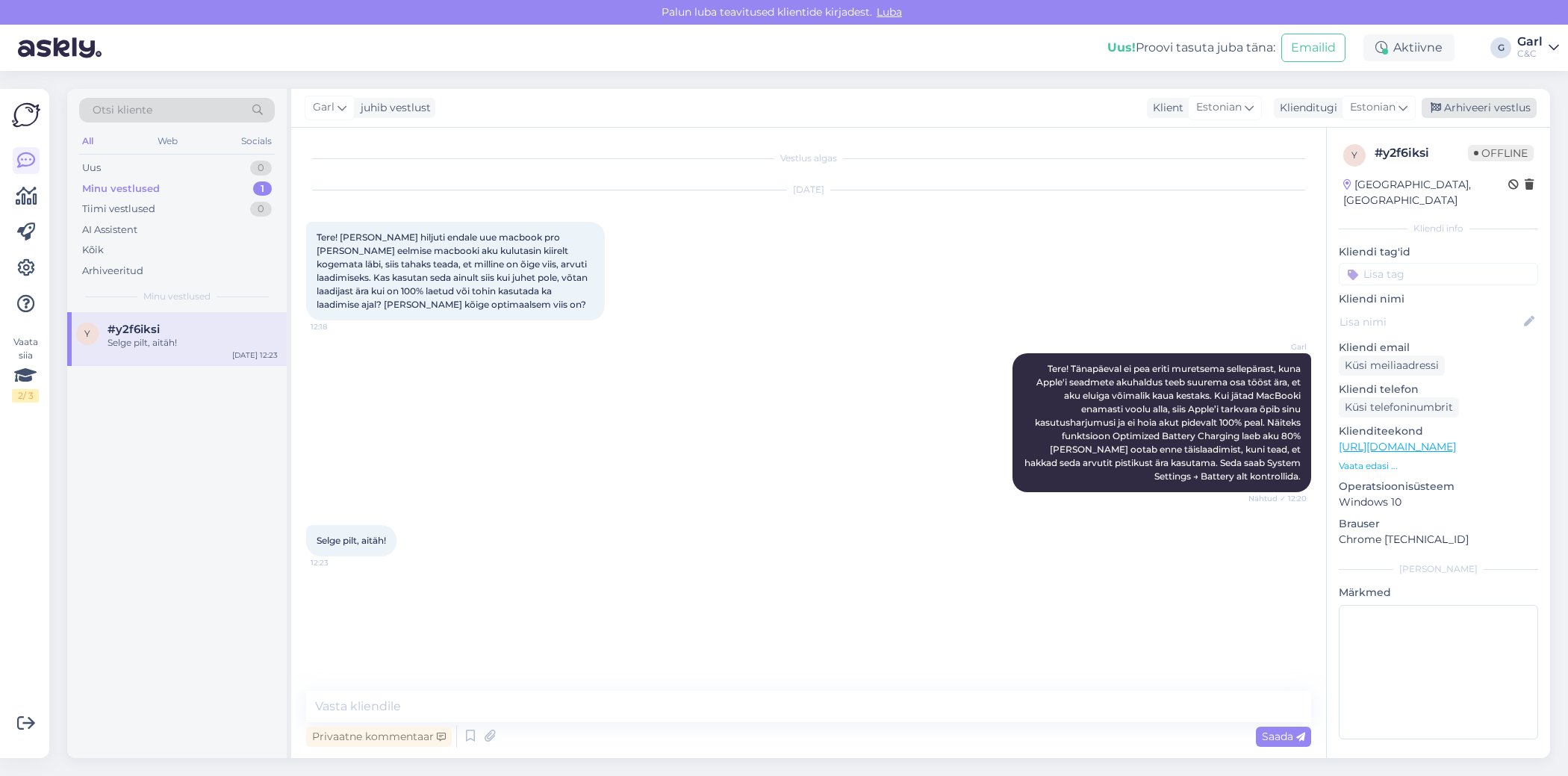
click at [1467, 106] on div "Arhiveeri vestlus" at bounding box center [1480, 108] width 115 height 20
